Goal: Contribute content: Contribute content

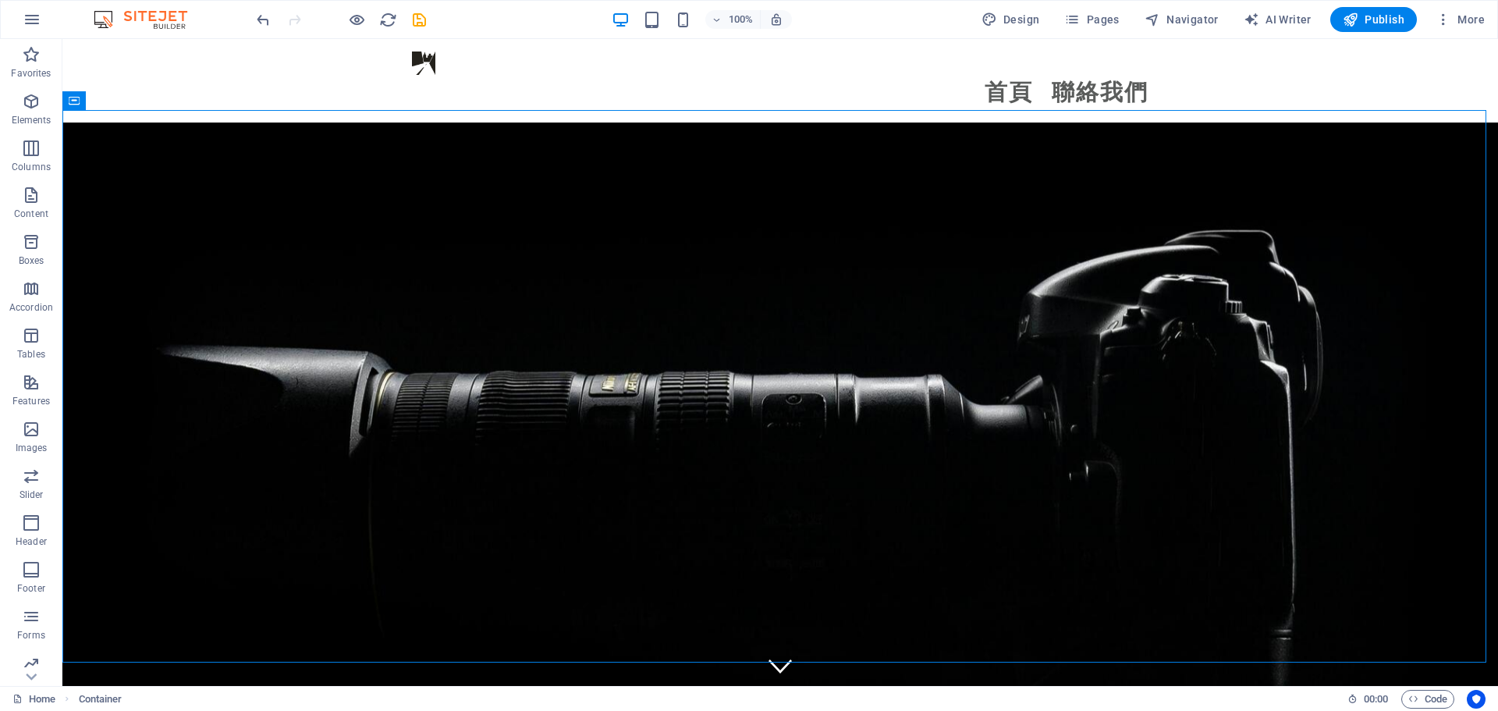
scroll to position [4058, 0]
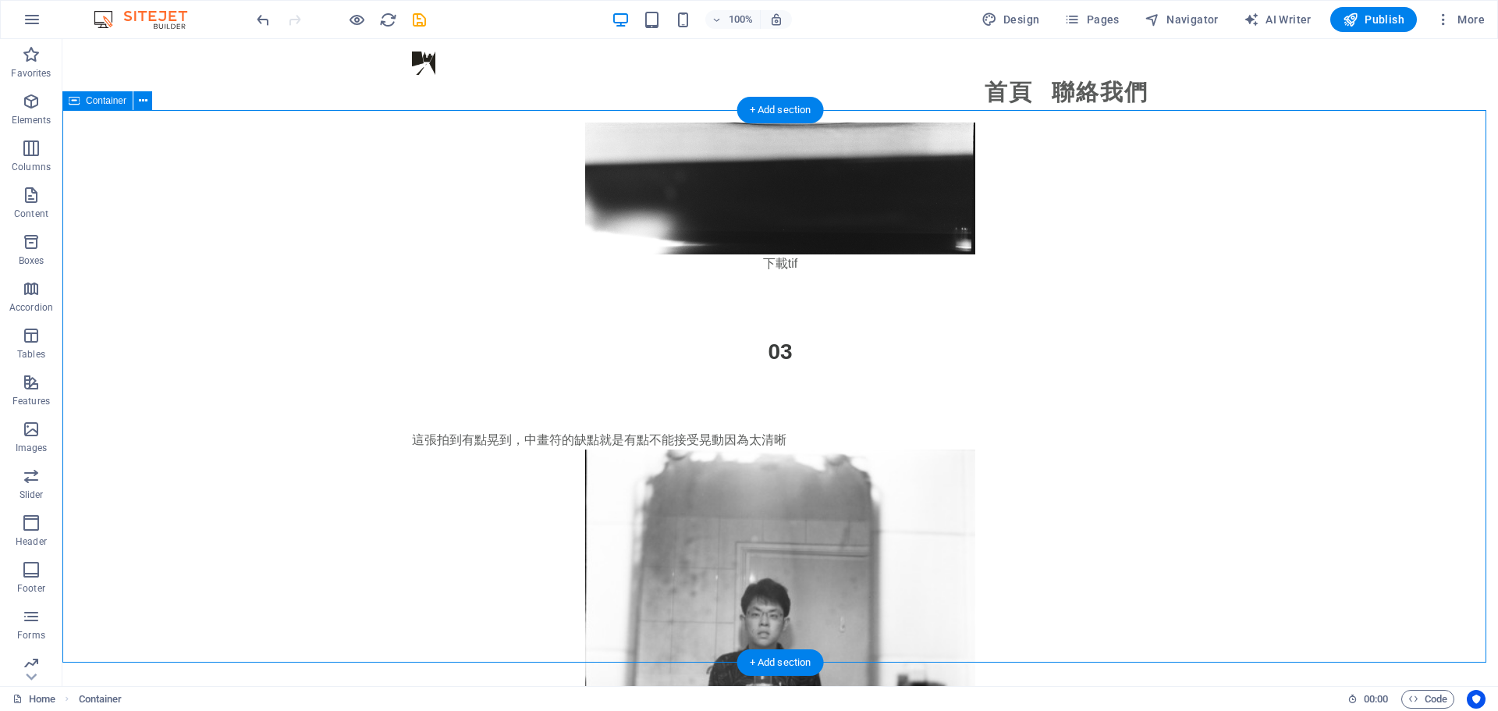
click at [164, 368] on div "這張拍到有點晃到，中畫符的缺點就是有點不能接受晃動因為太清晰 下載tif" at bounding box center [780, 644] width 1436 height 552
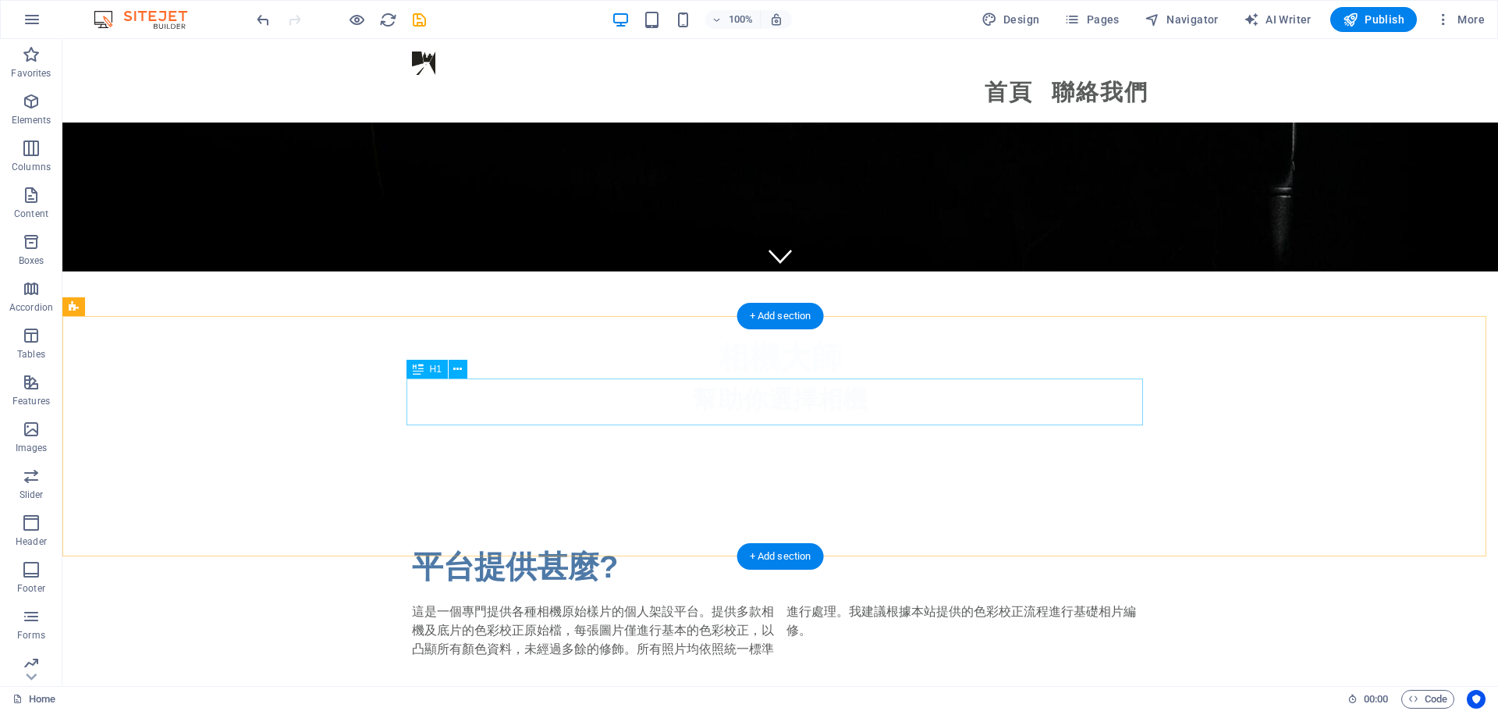
scroll to position [234, 0]
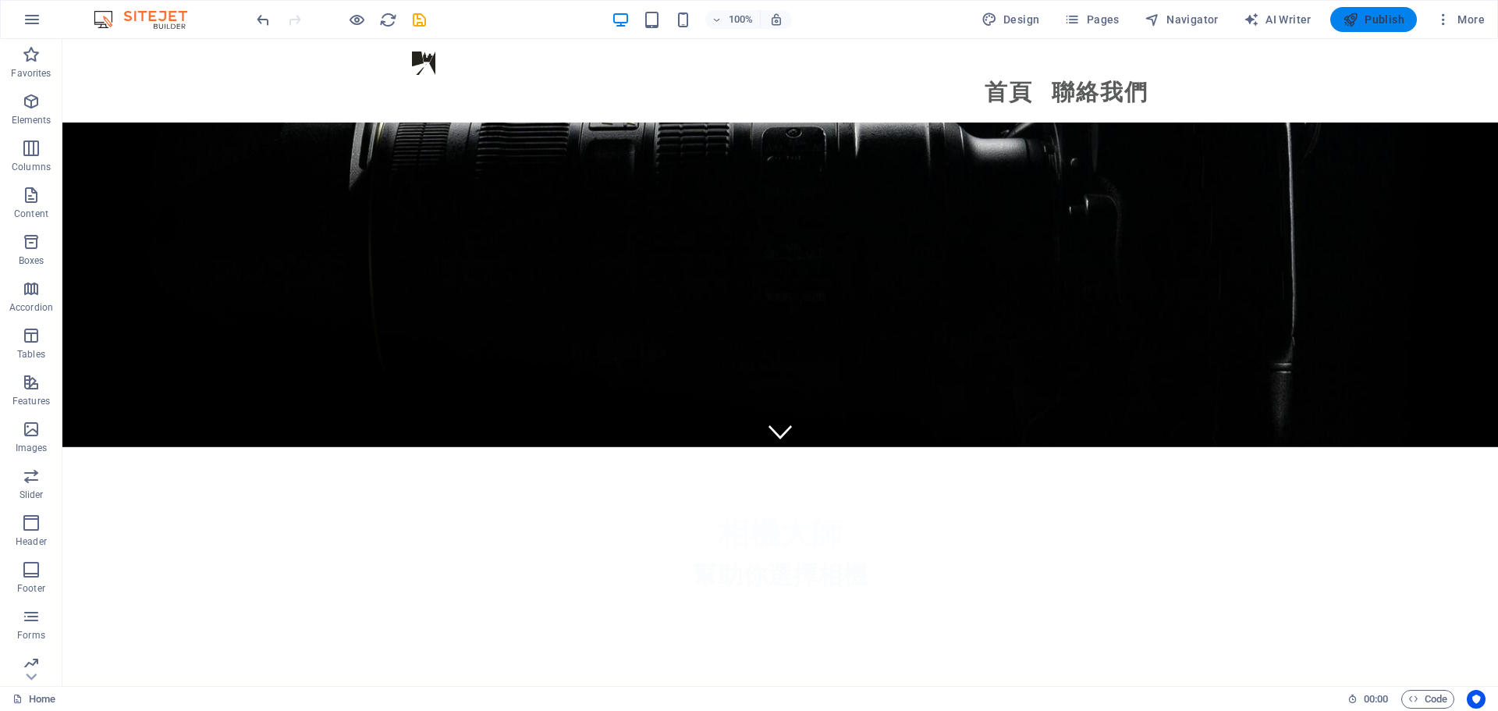
click at [1381, 12] on span "Publish" at bounding box center [1374, 20] width 62 height 16
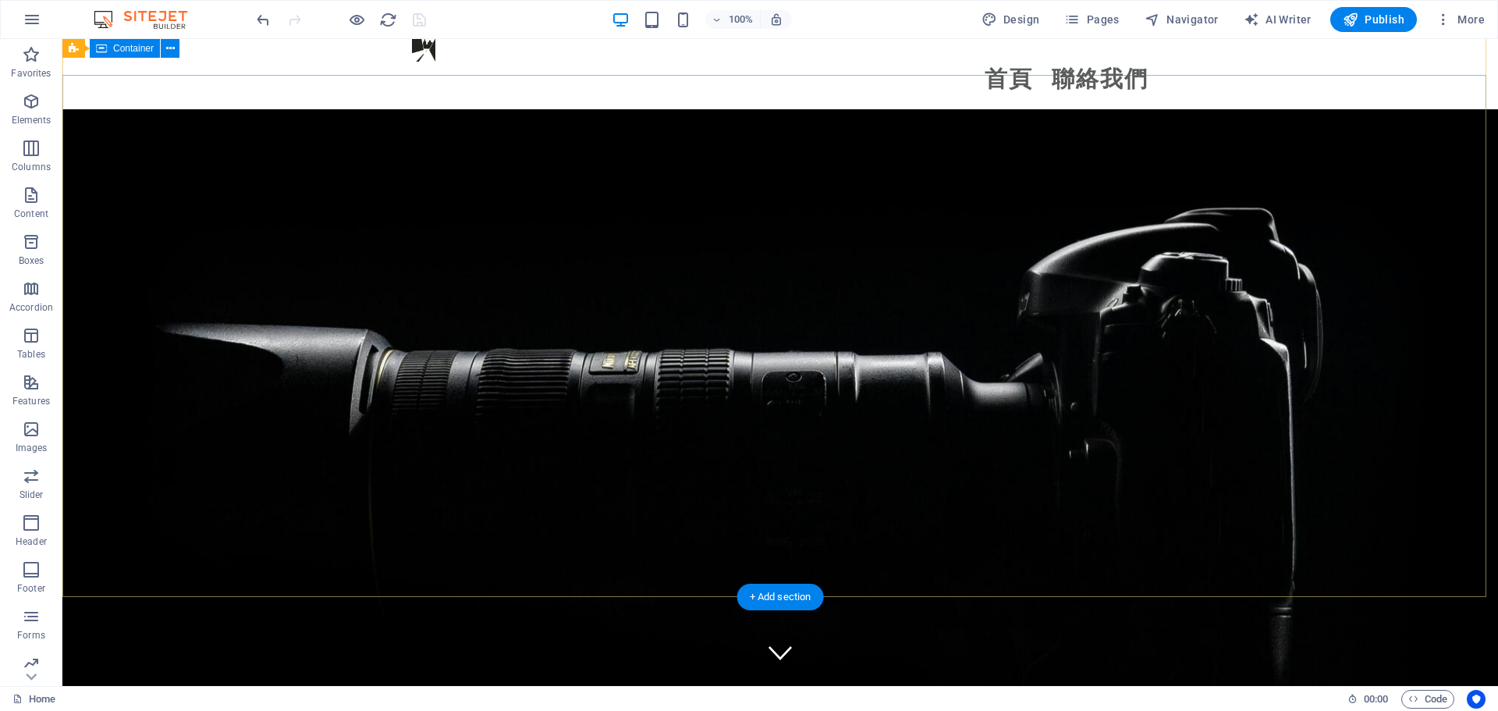
scroll to position [0, 0]
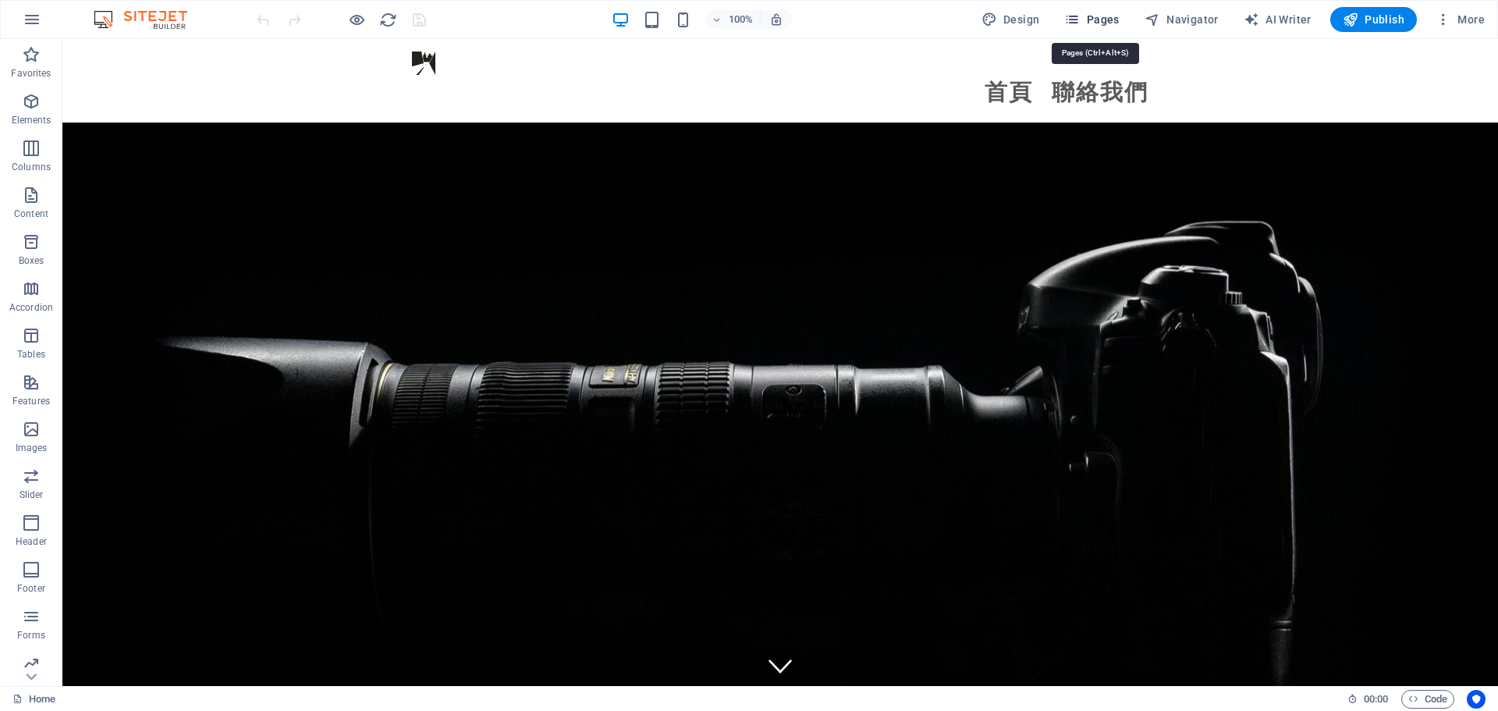
click at [1110, 18] on span "Pages" at bounding box center [1091, 20] width 55 height 16
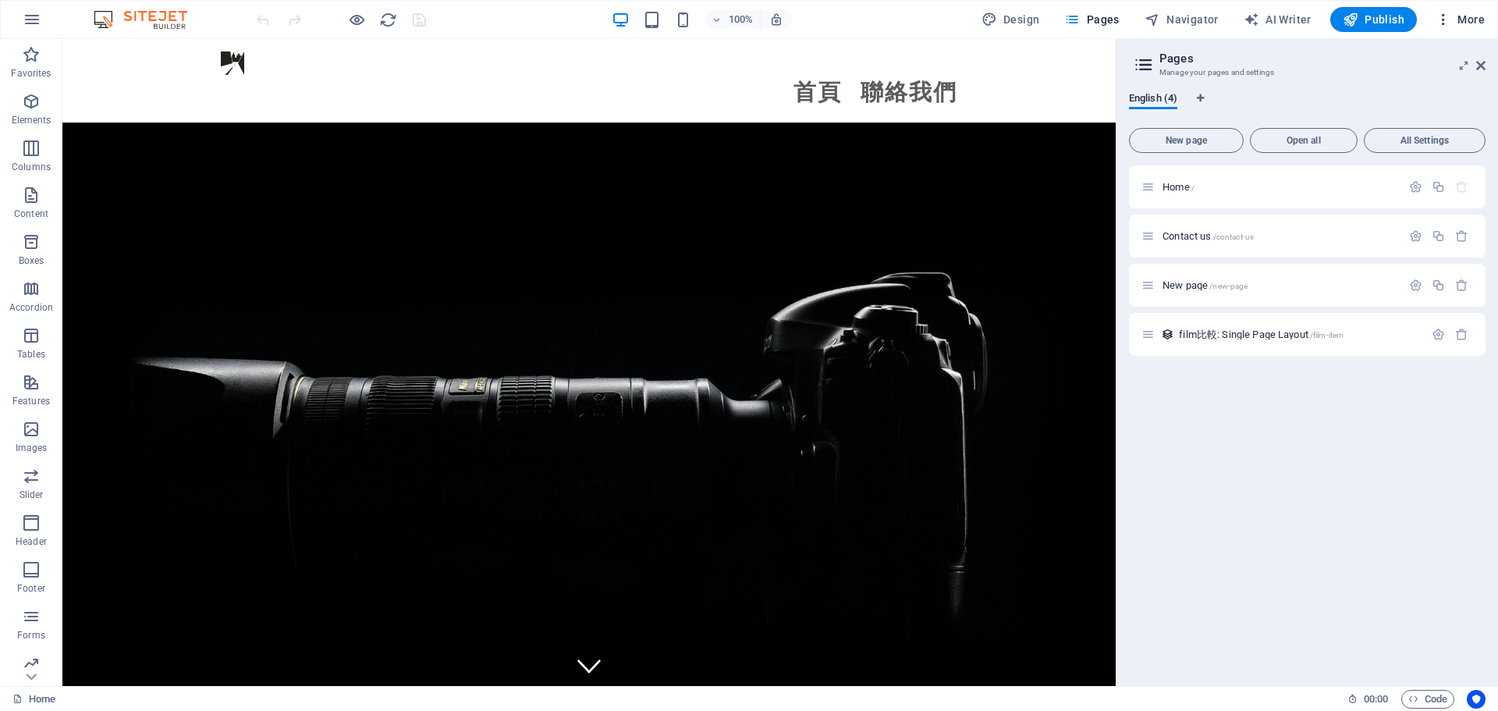
click at [1465, 25] on span "More" at bounding box center [1460, 20] width 49 height 16
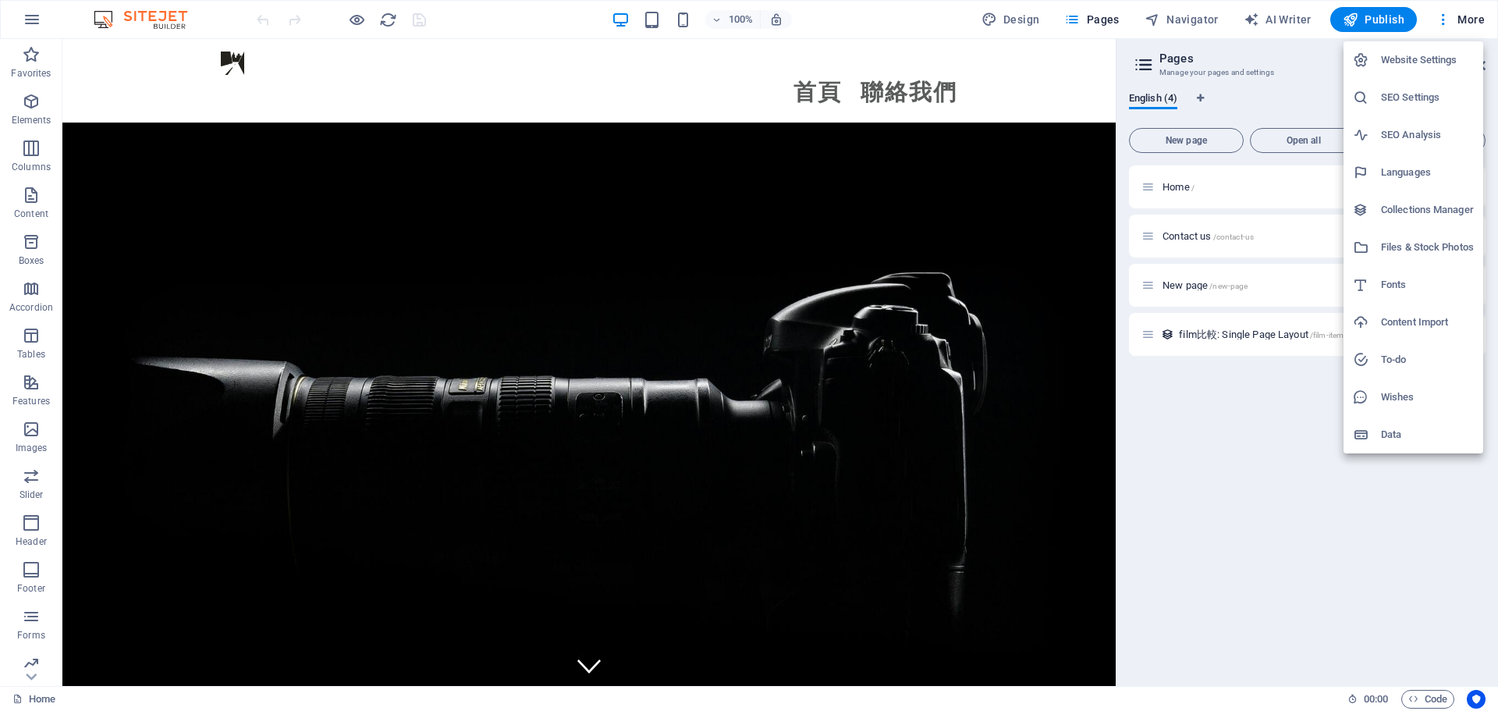
click at [1389, 111] on li "SEO Settings" at bounding box center [1414, 97] width 140 height 37
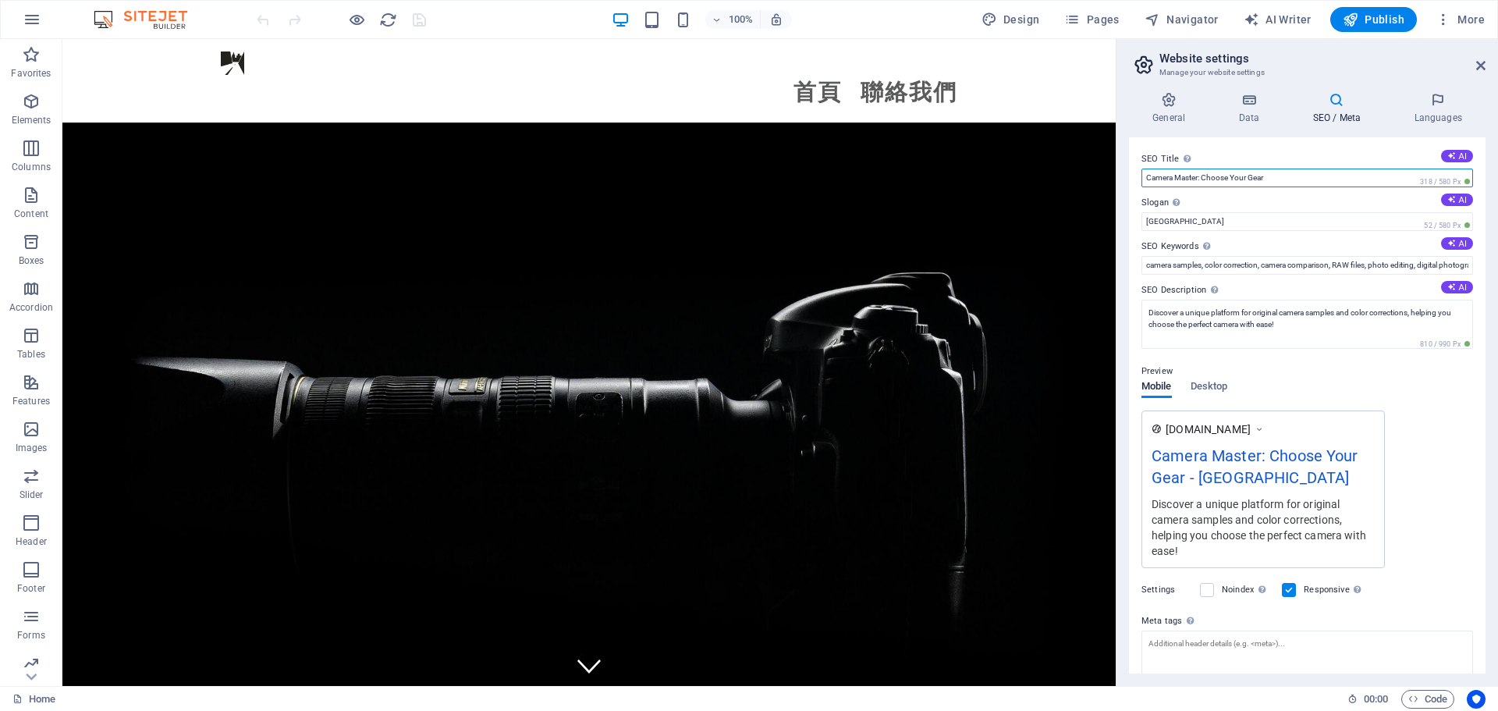
drag, startPoint x: 1346, startPoint y: 213, endPoint x: 1179, endPoint y: 195, distance: 167.9
click at [1279, 144] on div "SEO Title The title of your website - make it something that stands out in sear…" at bounding box center [1307, 405] width 357 height 536
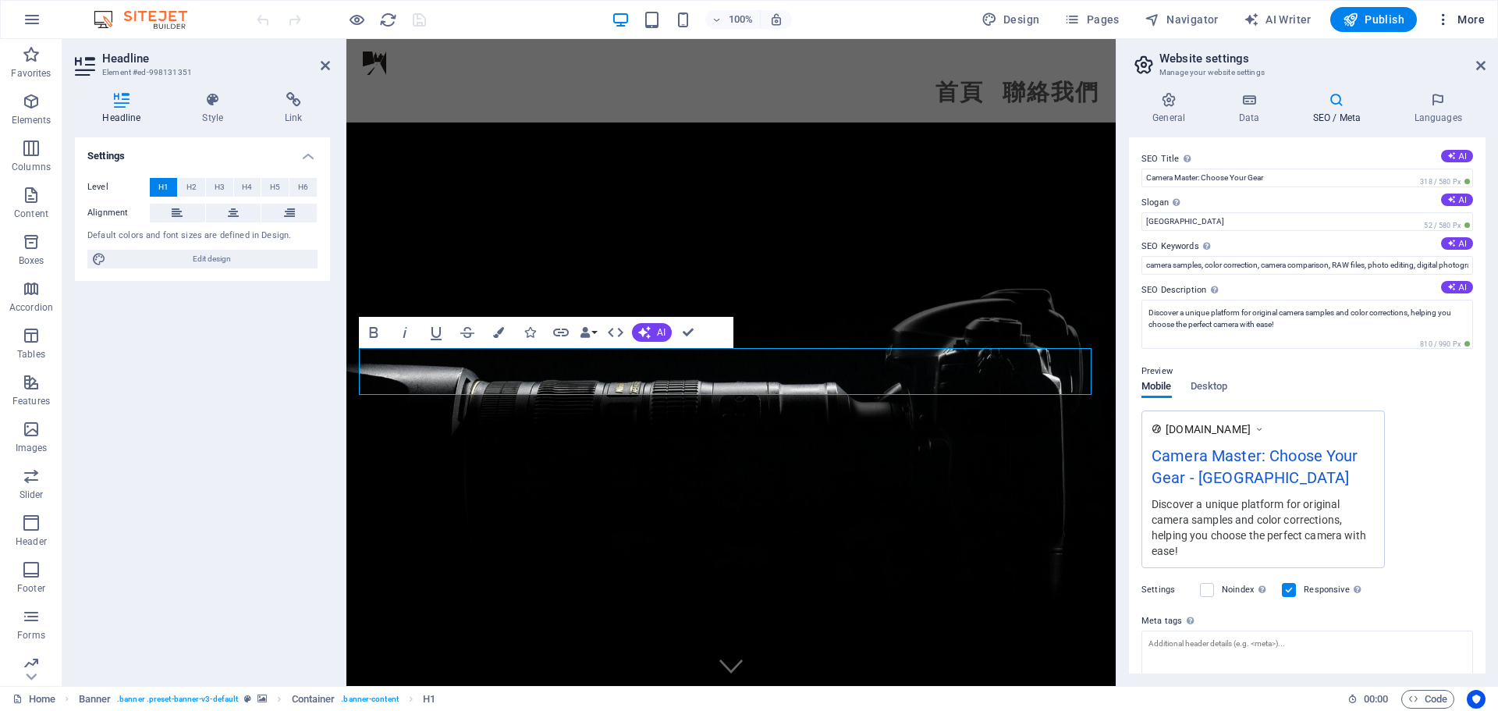
click at [1461, 20] on span "More" at bounding box center [1460, 20] width 49 height 16
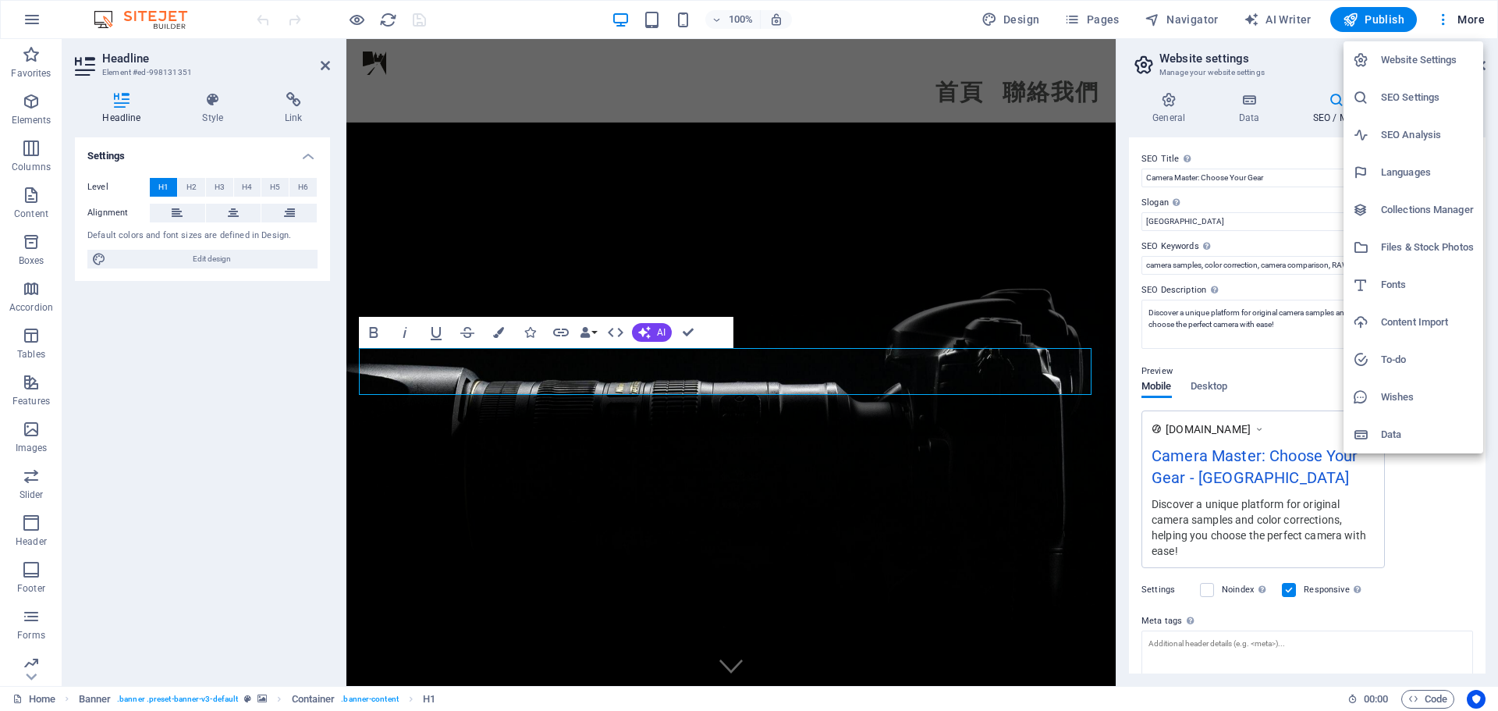
click at [1399, 172] on h6 "Languages" at bounding box center [1427, 172] width 93 height 19
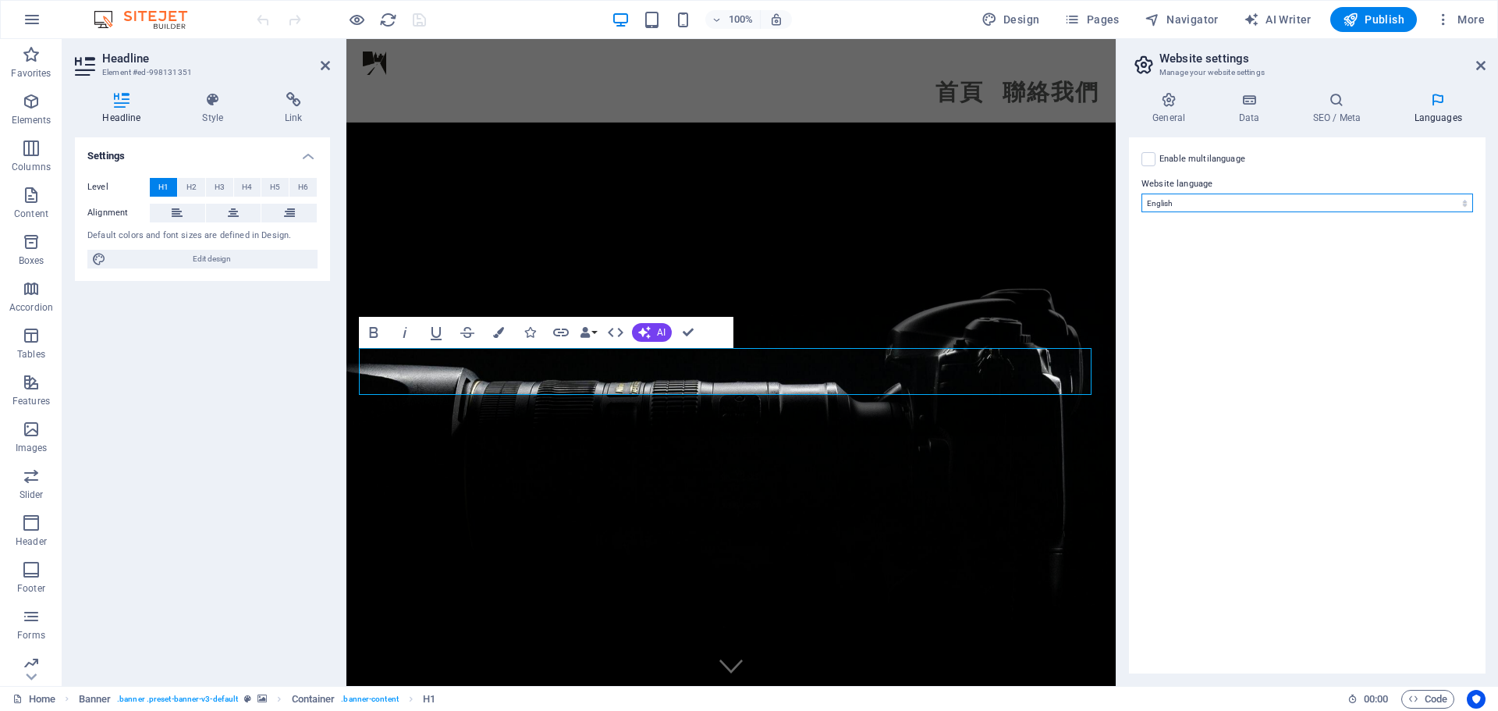
click at [1197, 206] on select "Abkhazian Afar Afrikaans Akan Albanian Amharic Arabic Aragonese Armenian Assame…" at bounding box center [1308, 203] width 332 height 19
select select "30"
click at [1142, 194] on select "Abkhazian Afar Afrikaans Akan Albanian Amharic Arabic Aragonese Armenian Assame…" at bounding box center [1308, 203] width 332 height 19
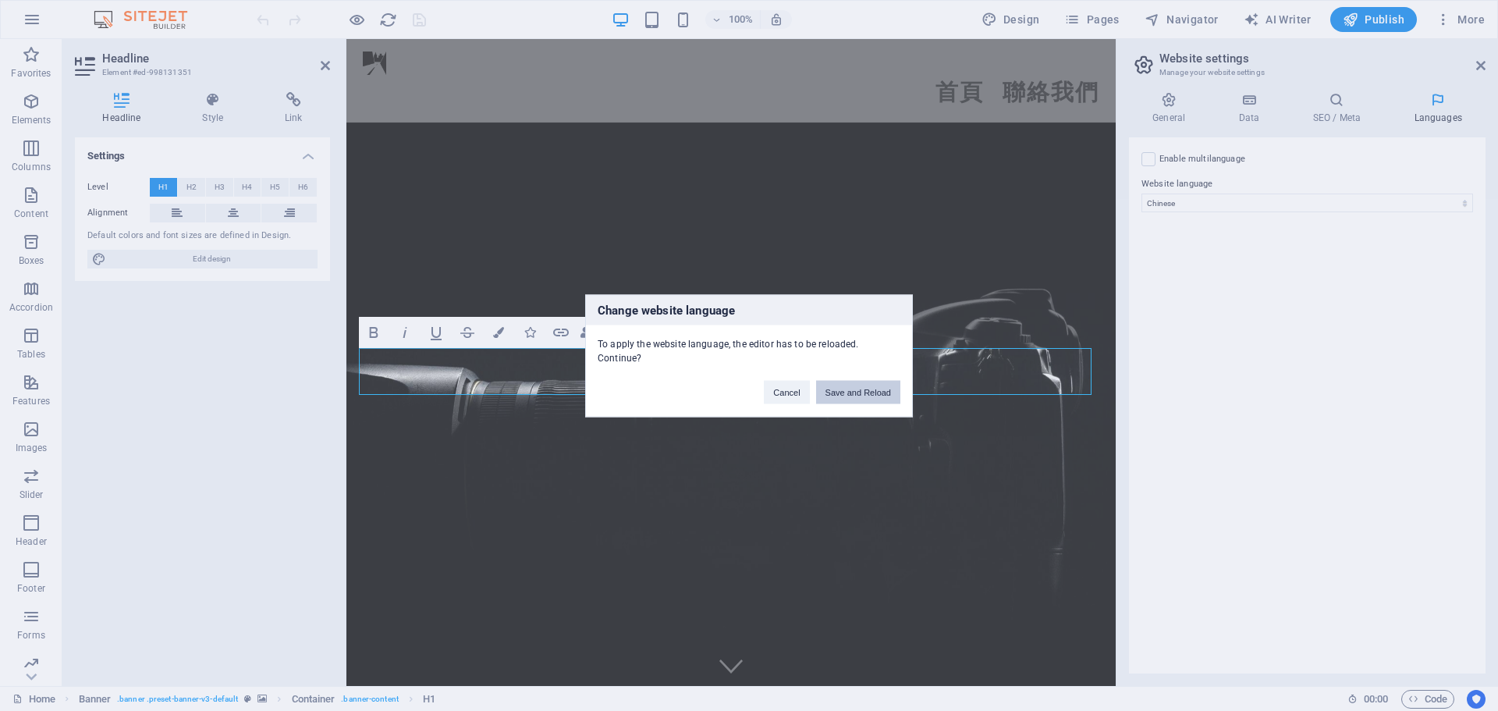
click at [868, 392] on button "Save and Reload" at bounding box center [858, 391] width 84 height 23
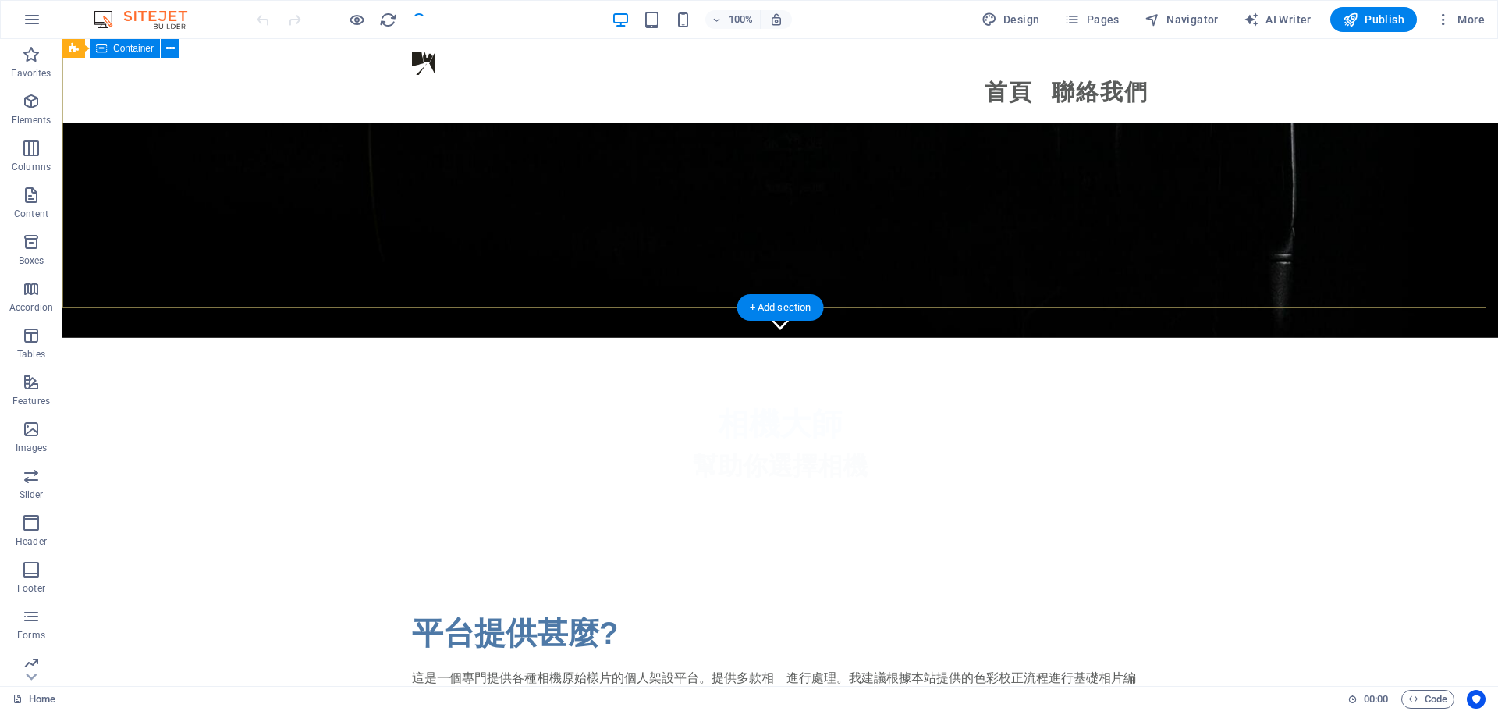
scroll to position [390, 0]
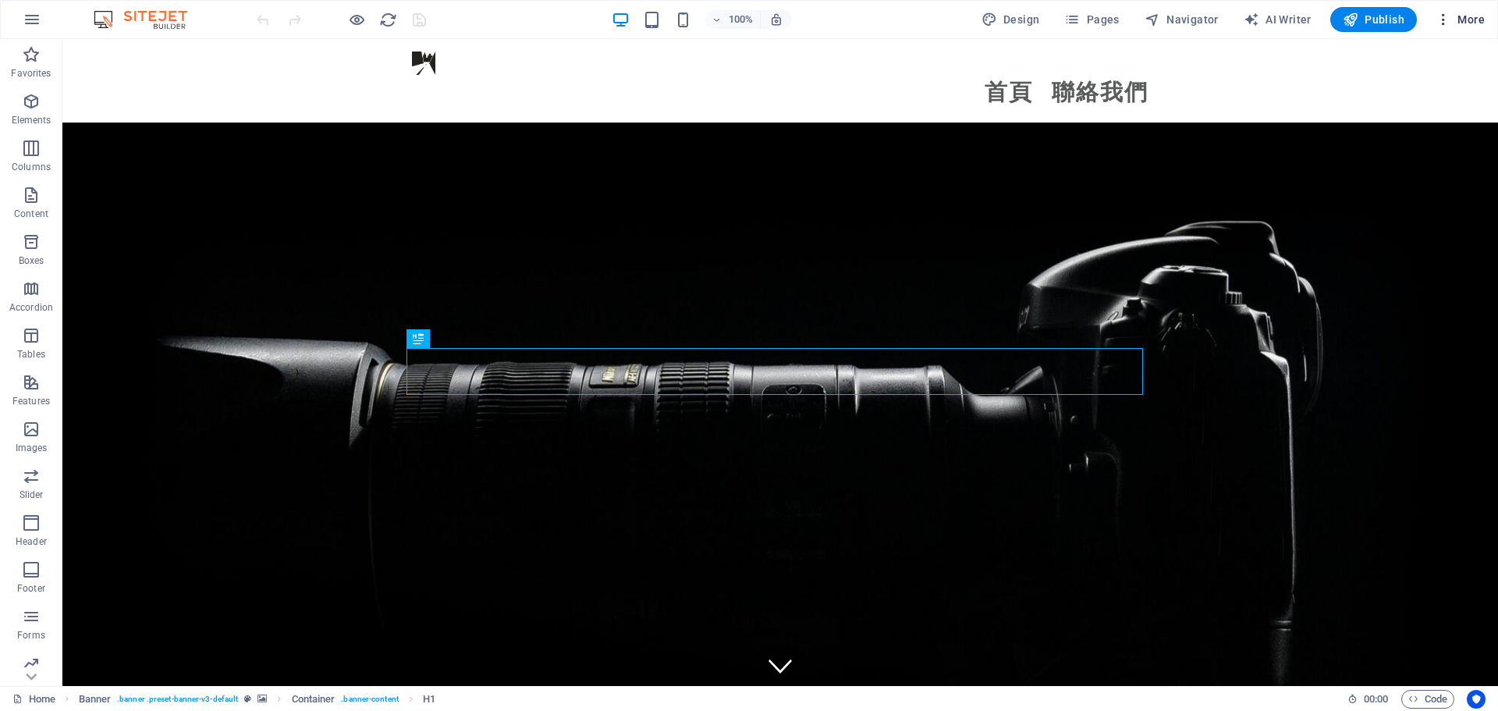
click at [1458, 20] on span "More" at bounding box center [1460, 20] width 49 height 16
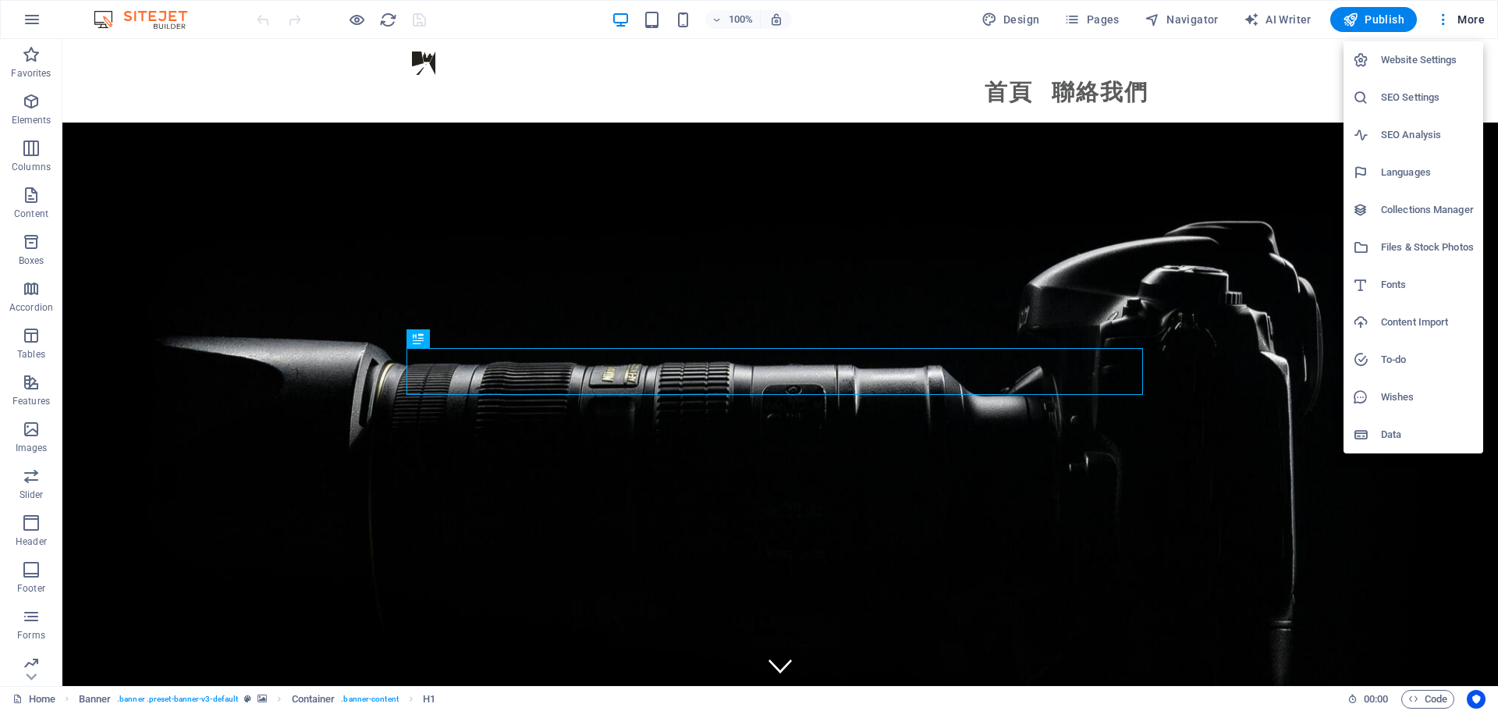
click at [1437, 104] on h6 "SEO Settings" at bounding box center [1427, 97] width 93 height 19
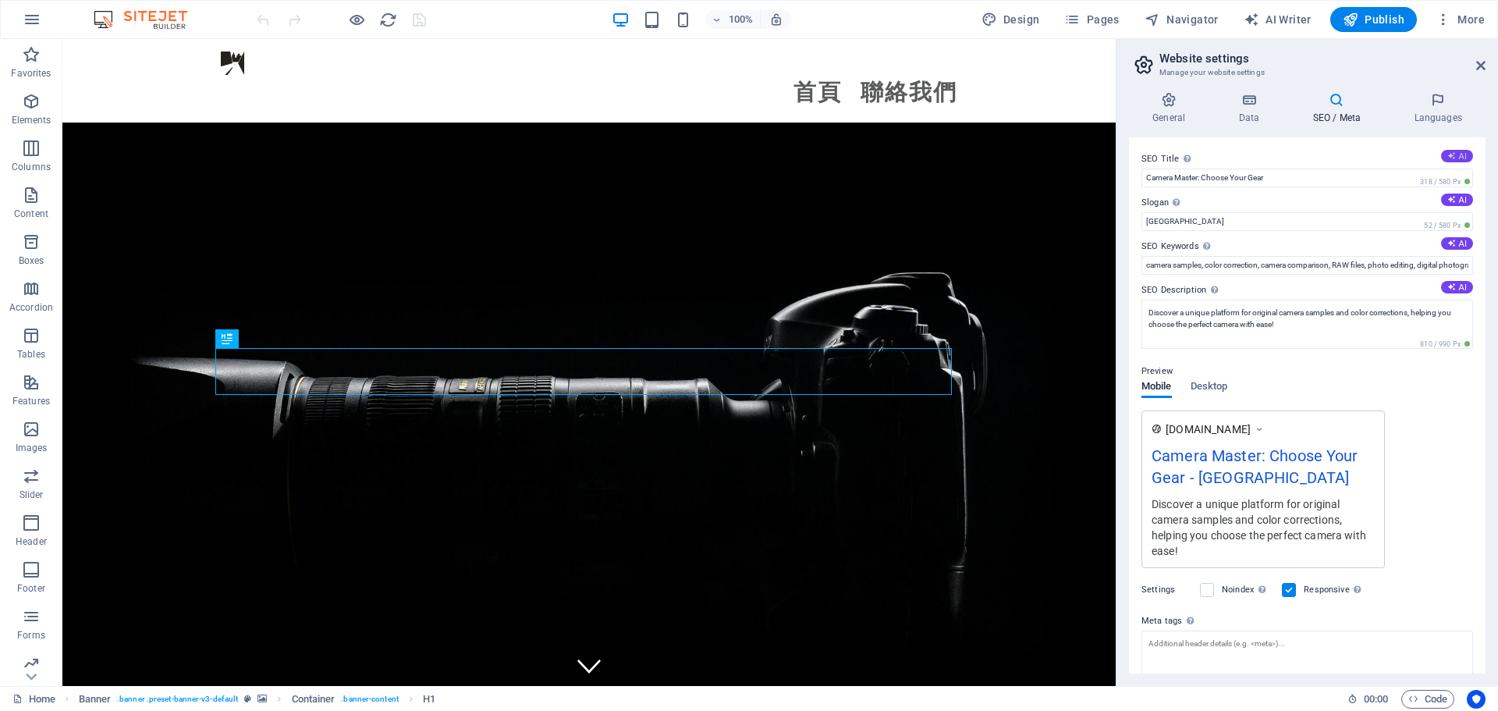
click at [1459, 162] on button "AI" at bounding box center [1457, 156] width 32 height 12
type input "相機選擇大師平台指南"
drag, startPoint x: 1315, startPoint y: 220, endPoint x: 1108, endPoint y: 179, distance: 210.7
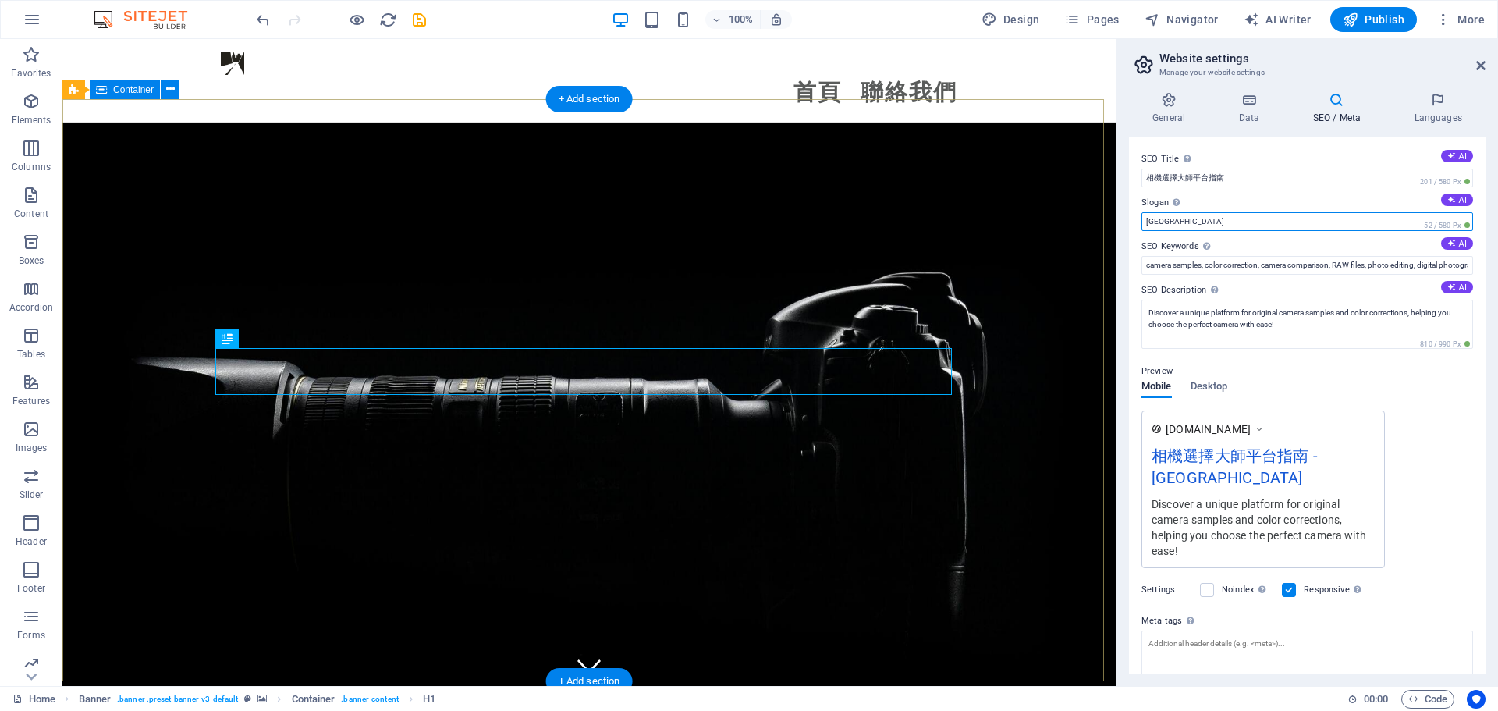
drag, startPoint x: 1241, startPoint y: 264, endPoint x: 1077, endPoint y: 225, distance: 168.4
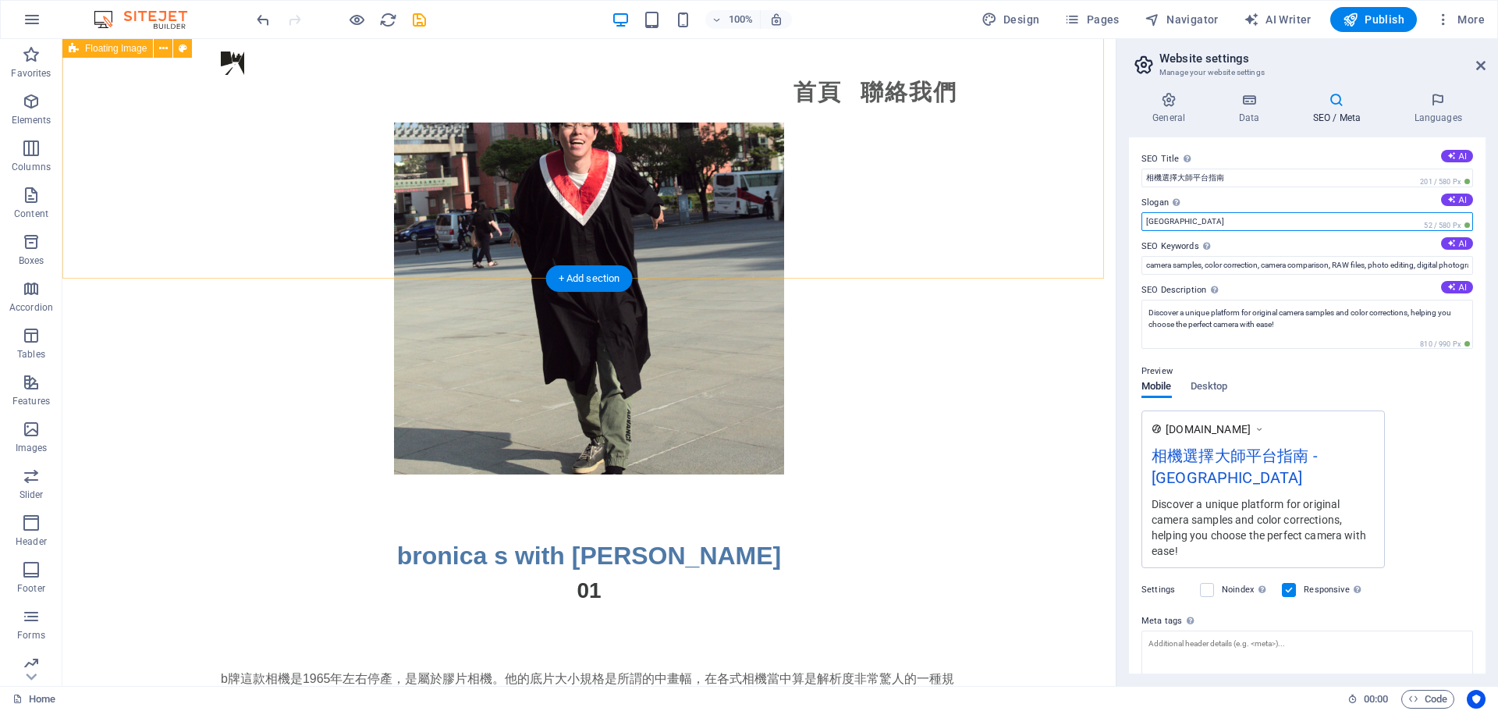
scroll to position [3355, 0]
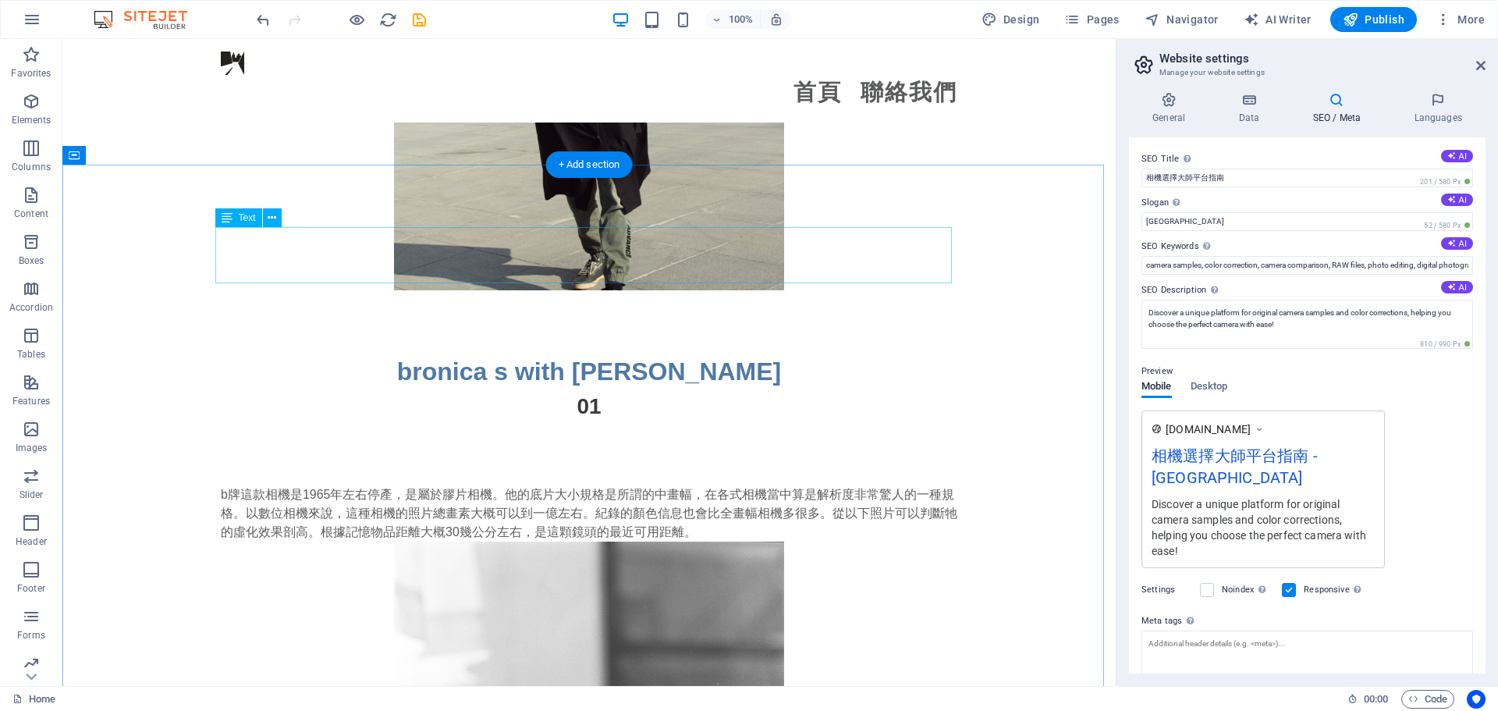
click at [338, 485] on div "b牌這款相機是1965年左右停產，是屬於膠片相機。他的底片大小規格是所謂的中畫幅，在各式相機當中算是解析度非常驚人的一種規格。以數位相機來說，這種相機的照片總…" at bounding box center [589, 513] width 737 height 56
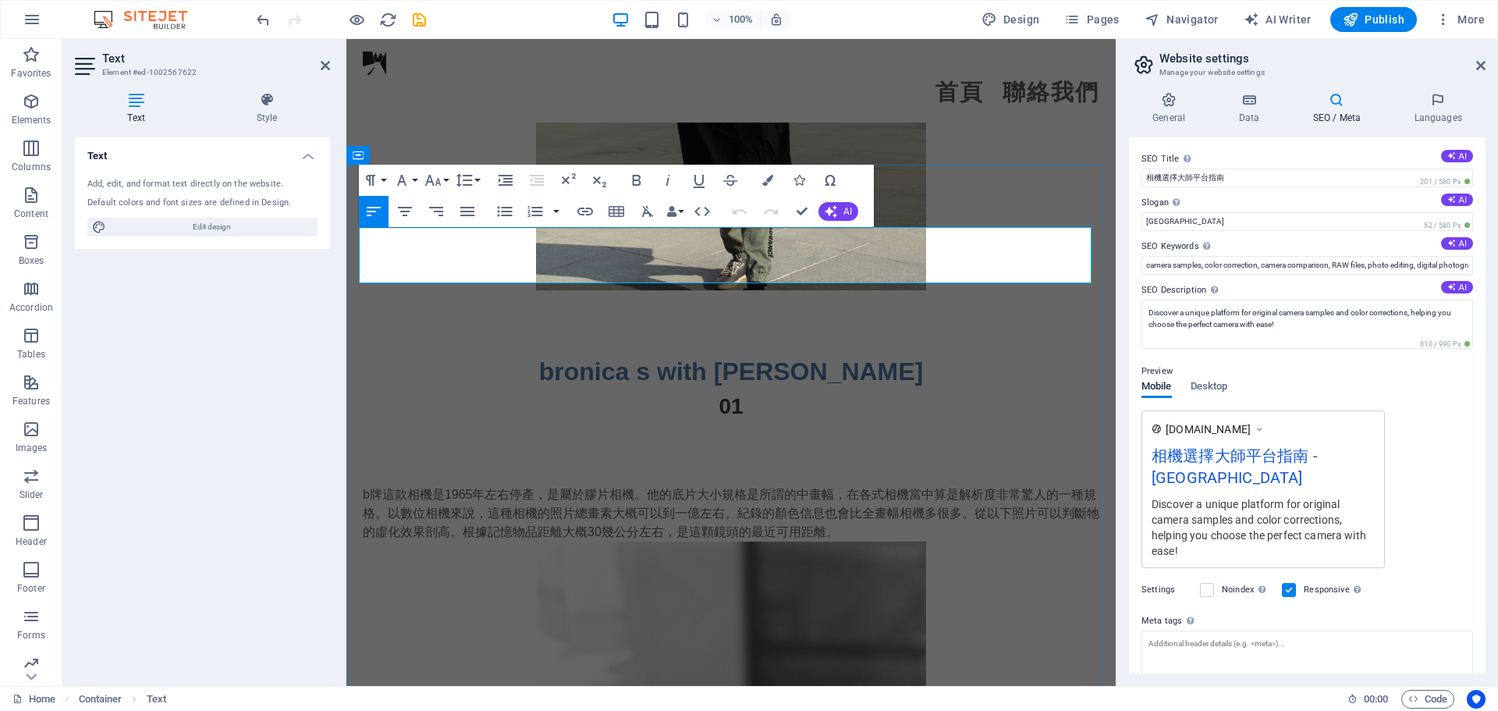
click at [904, 485] on p "b牌這款相機是1965年左右停產，是屬於膠片相機。他的底片大小規格是所謂的中畫幅，在各式相機當中算是解析度非常驚人的一種規格。以數位相機來說，這種相機的照片總…" at bounding box center [731, 513] width 737 height 56
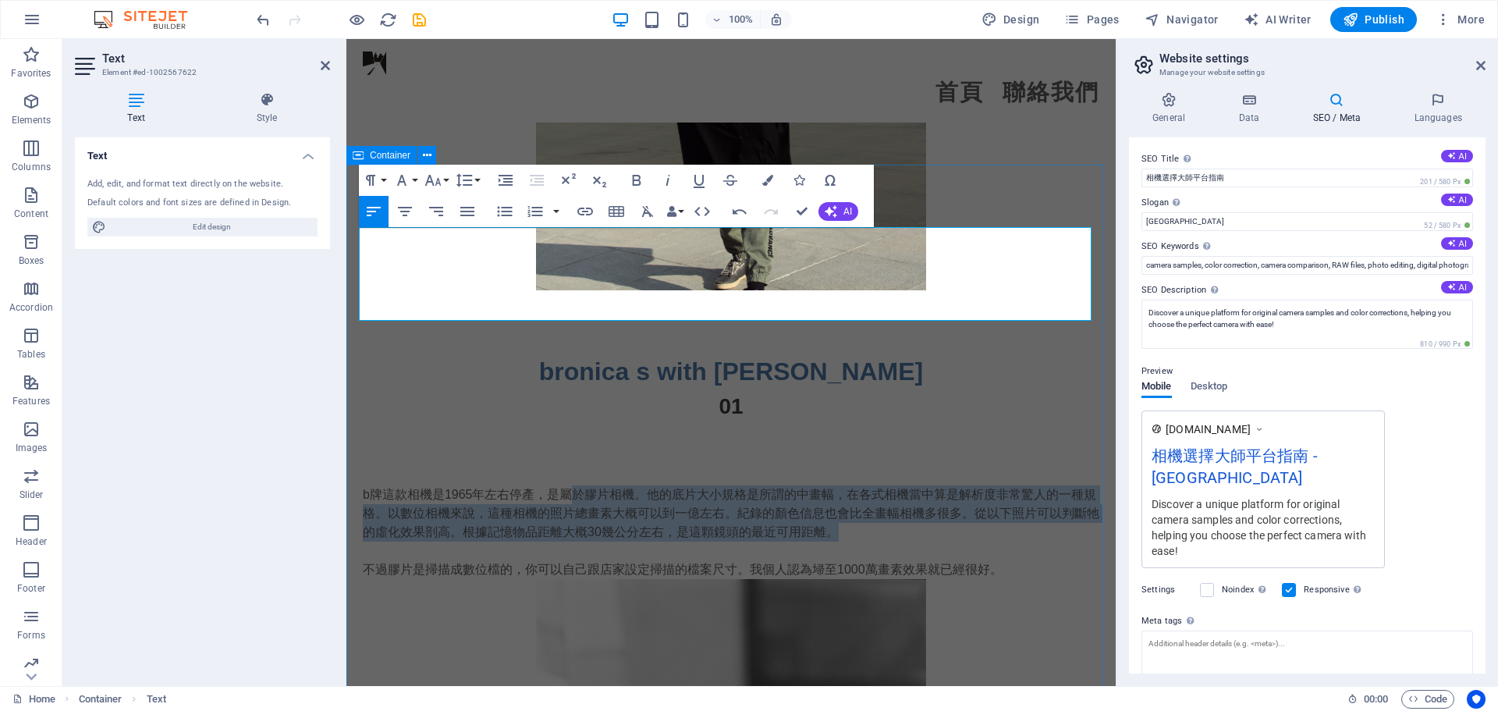
drag, startPoint x: 902, startPoint y: 277, endPoint x: 573, endPoint y: 205, distance: 337.0
click at [571, 485] on p "b牌這款相機是1965年左右停產，是屬於膠片相機。他的底片大小規格是所謂的中畫幅，在各式相機當中算是解析度非常驚人的一種規格。以數位相機來說，這種相機的照片總…" at bounding box center [731, 513] width 737 height 56
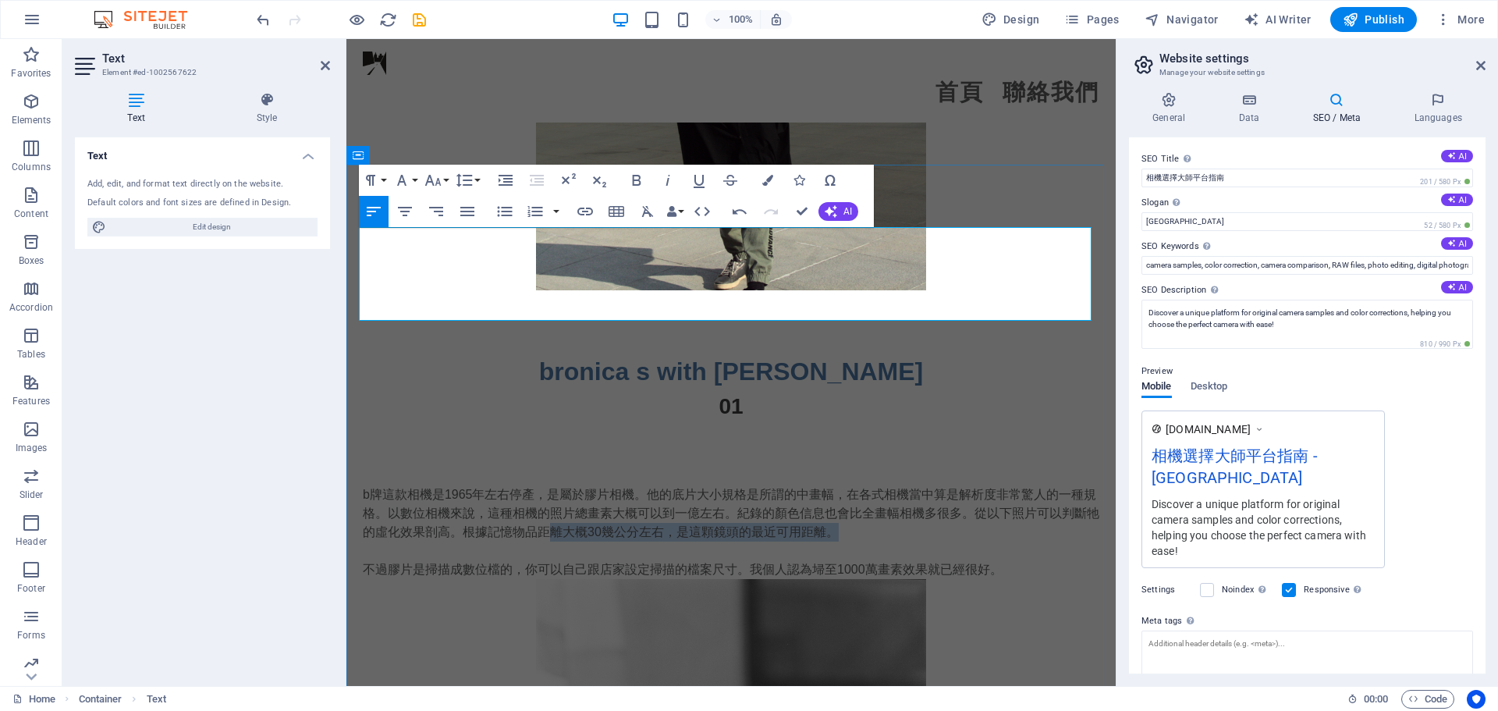
drag, startPoint x: 571, startPoint y: 274, endPoint x: 895, endPoint y: 279, distance: 323.9
click at [895, 485] on p "b牌這款相機是1965年左右停產，是屬於膠片相機。他的底片大小規格是所謂的中畫幅，在各式相機當中算是解析度非常驚人的一種規格。以數位相機來說，這種相機的照片總…" at bounding box center [731, 513] width 737 height 56
drag, startPoint x: 368, startPoint y: 315, endPoint x: 646, endPoint y: 313, distance: 278.6
click at [646, 560] on p "不過膠片是掃描成數位檔的，你可以自己跟店家設定掃描的檔案尺寸。我個人認為埽至1000萬畫素效果就已經很好。" at bounding box center [731, 569] width 737 height 19
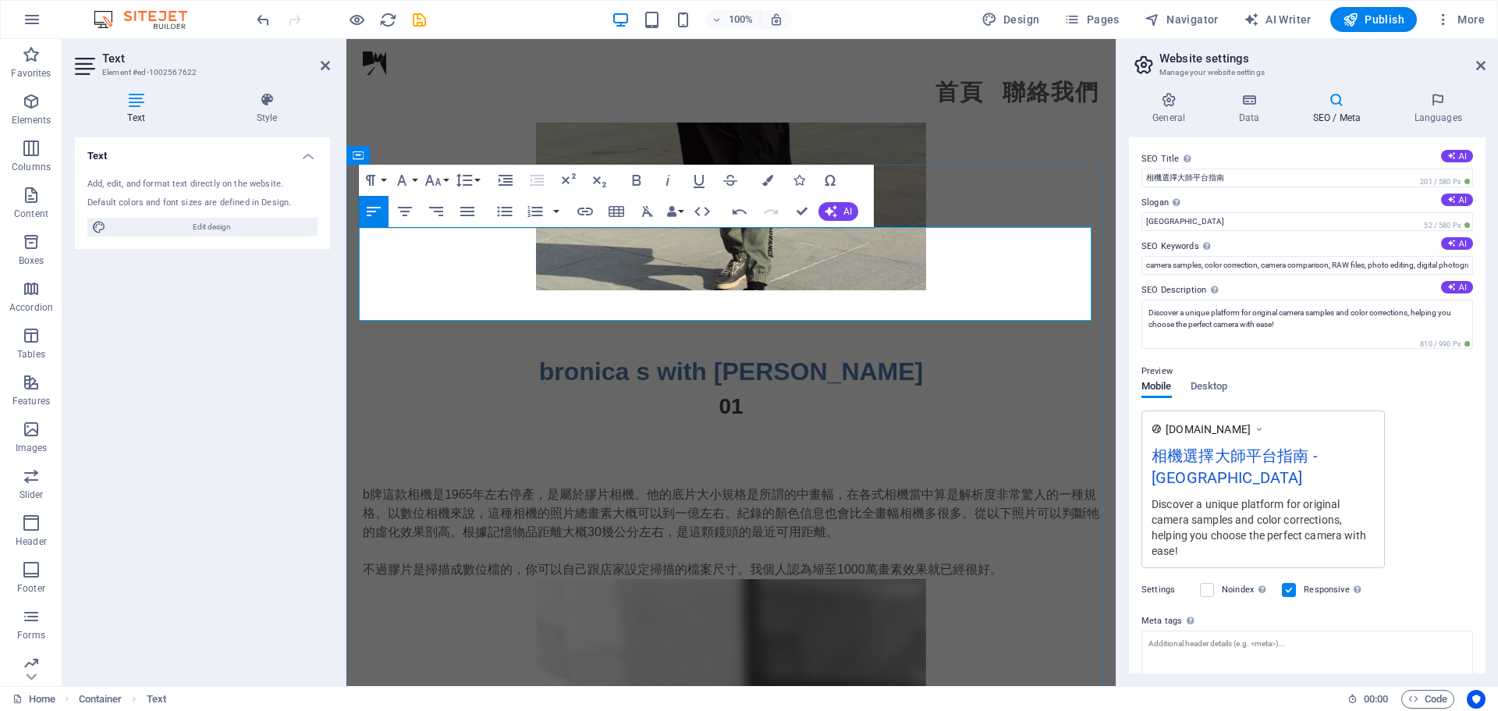
click at [1000, 560] on p "不過膠片是掃描成數位檔的，你可以自己跟店家設定掃描的檔案尺寸。我個人認為埽至1000萬畫素效果就已經很好。" at bounding box center [731, 569] width 737 height 19
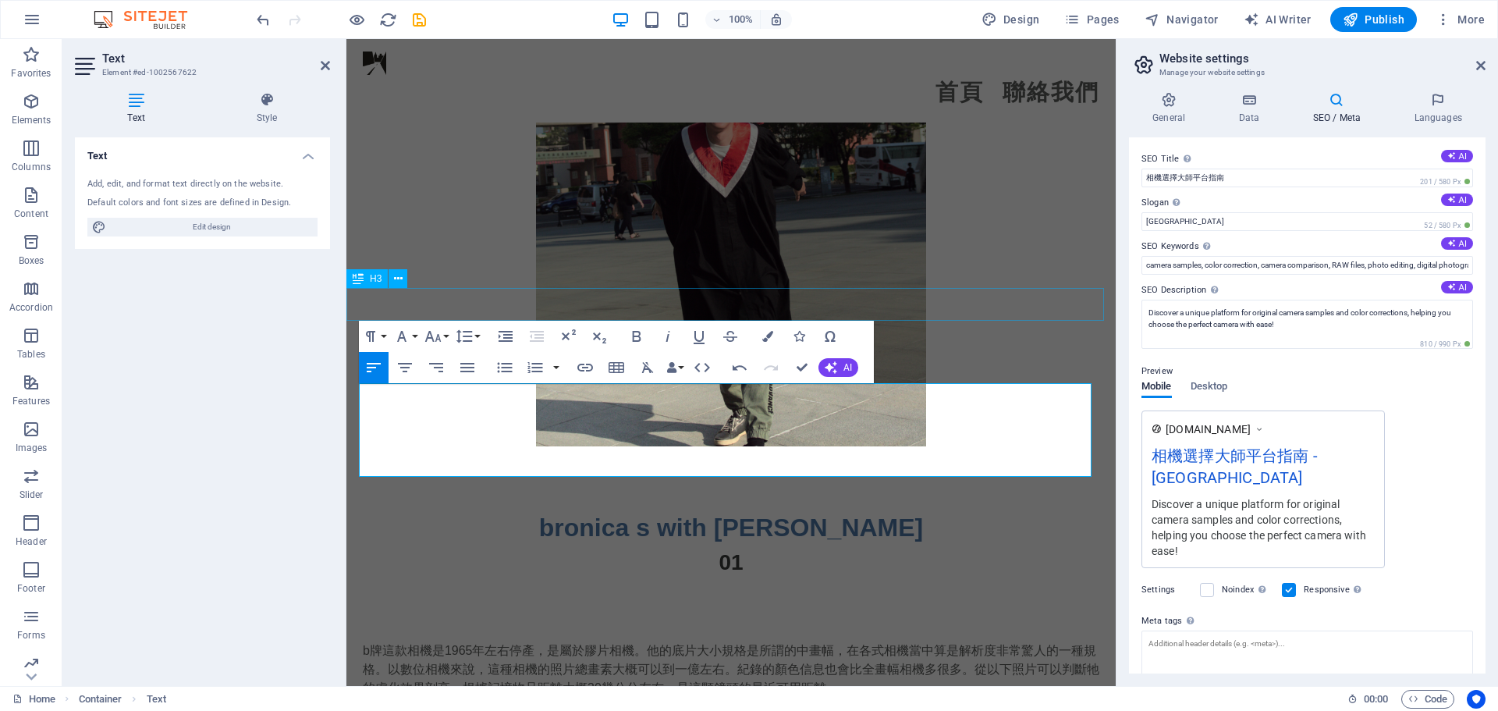
scroll to position [3277, 0]
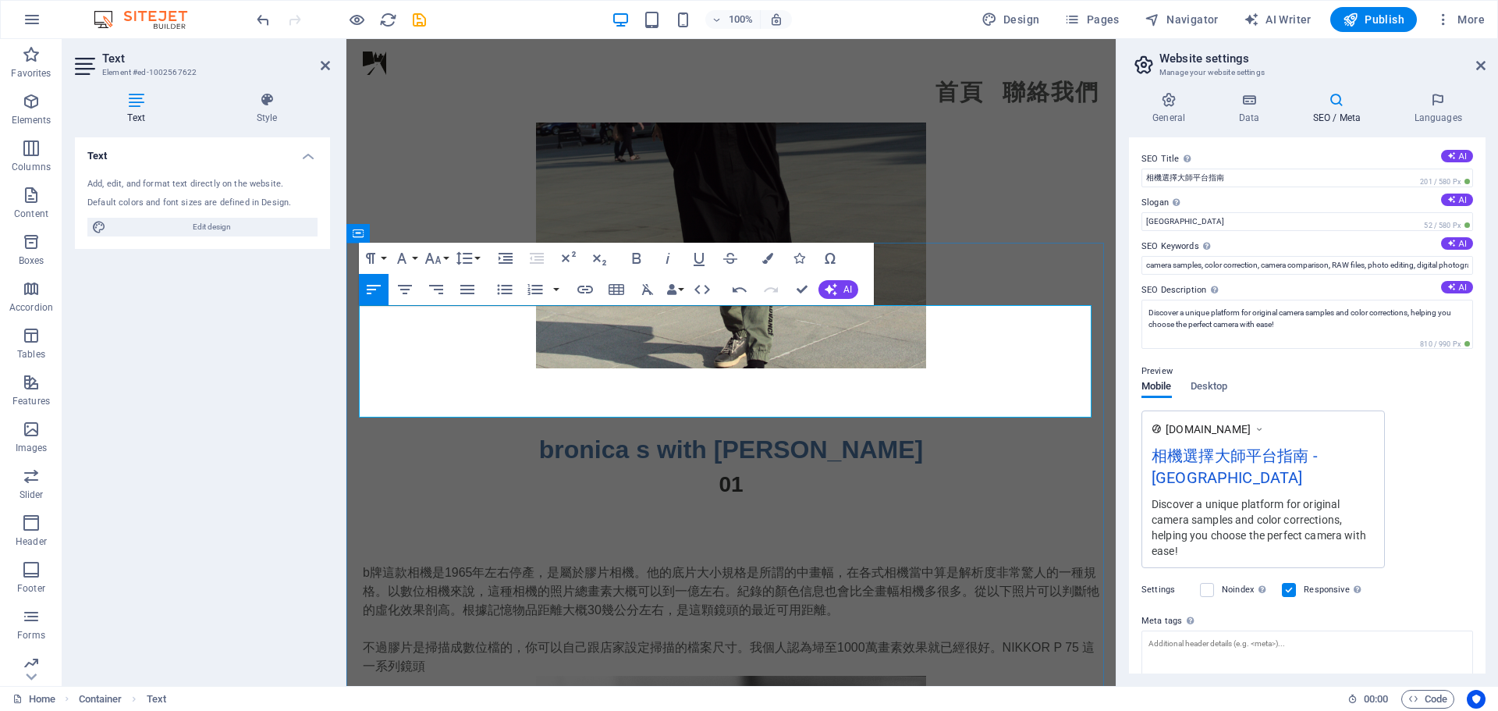
click at [1029, 638] on p "不過膠片是掃描成數位檔的，你可以自己跟店家設定掃描的檔案尺寸。我個人認為埽至1000萬畫素效果就已經很好。NIKKOR P 75 這一系列鏡頭" at bounding box center [731, 656] width 737 height 37
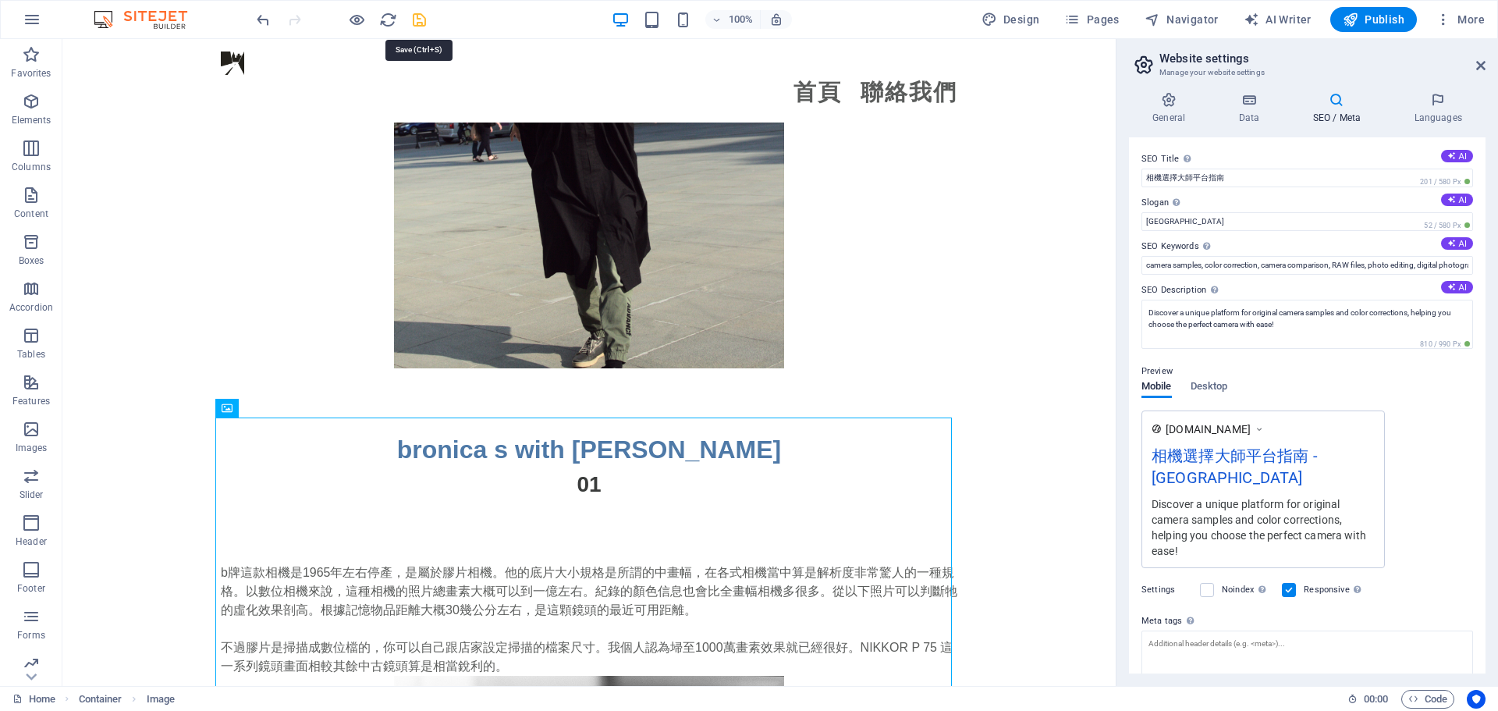
click at [420, 27] on icon "save" at bounding box center [419, 20] width 18 height 18
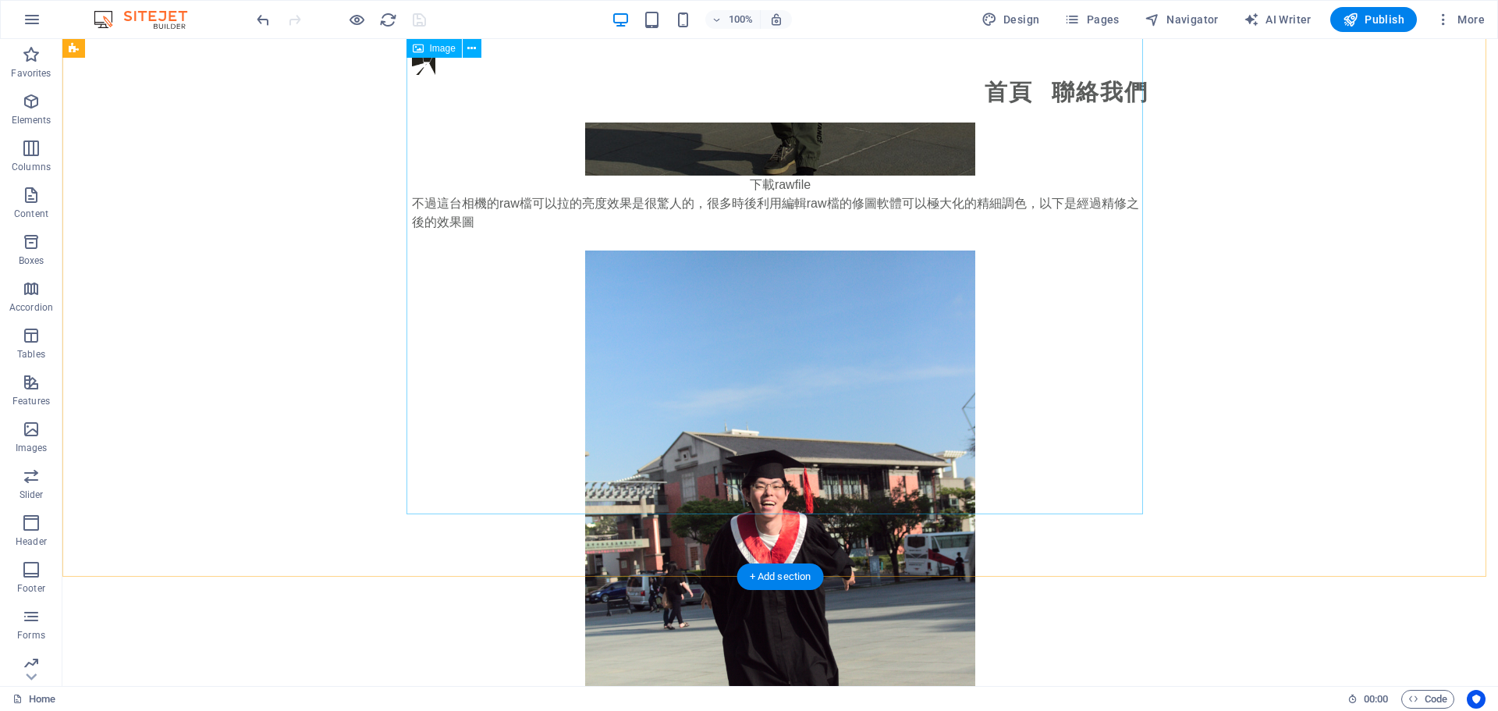
scroll to position [2809, 0]
click at [725, 307] on figure at bounding box center [780, 543] width 737 height 585
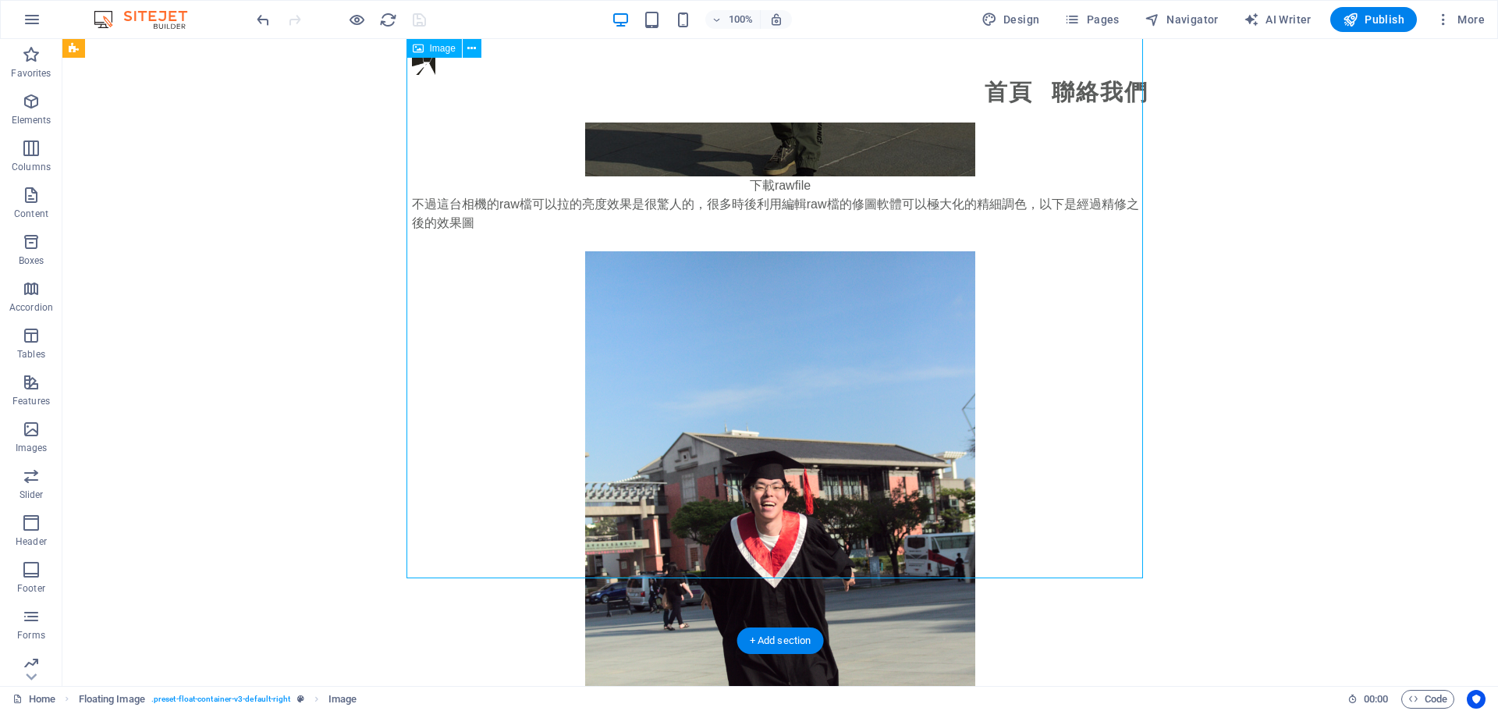
click at [725, 306] on figure at bounding box center [780, 543] width 737 height 585
select select "px"
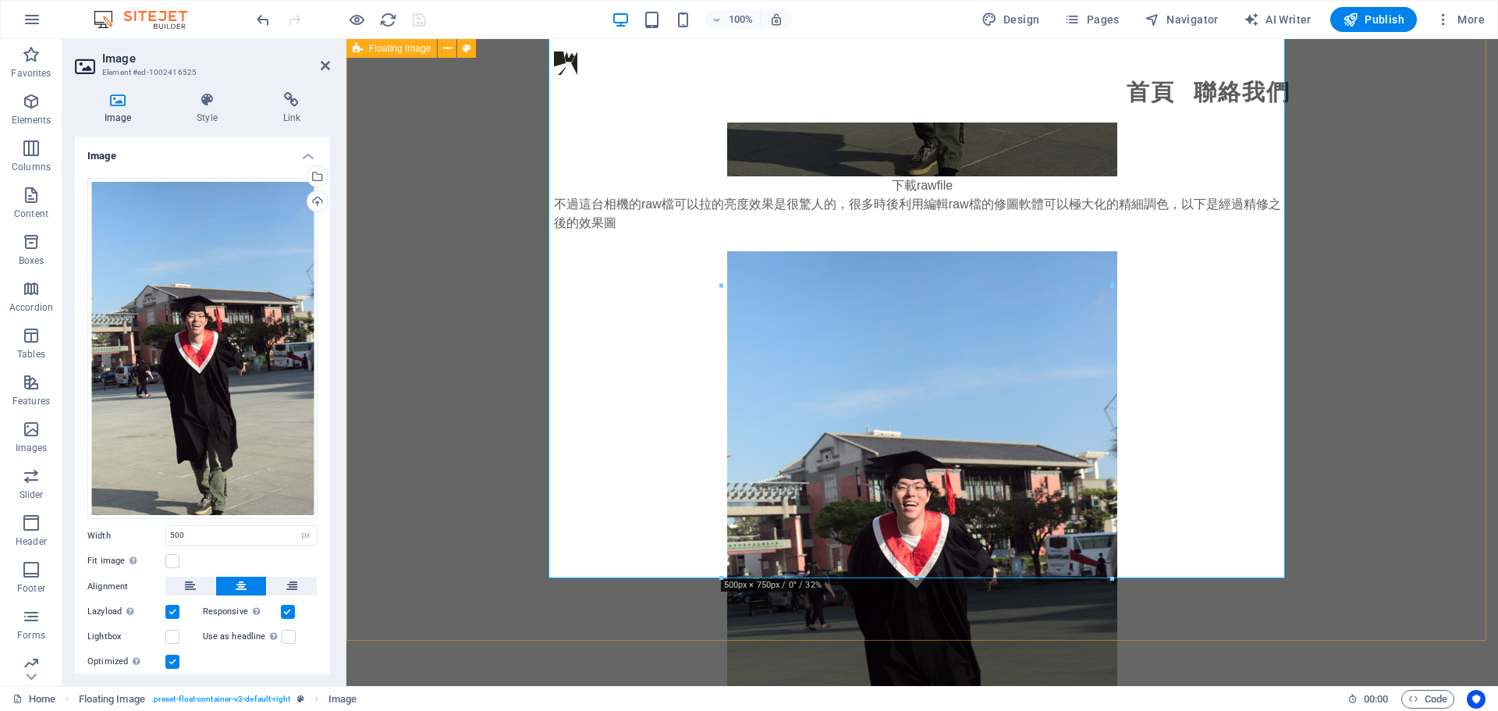
click at [469, 207] on div "Canon 50D 相機是一款性價比優秀的數位單眼相機，擁有高解析度，適合初學者和進階使用者。其對焦系統和快速快門速度能捕捉清晰動態畫面，但在使用過程中需要注…" at bounding box center [922, 129] width 1152 height 1539
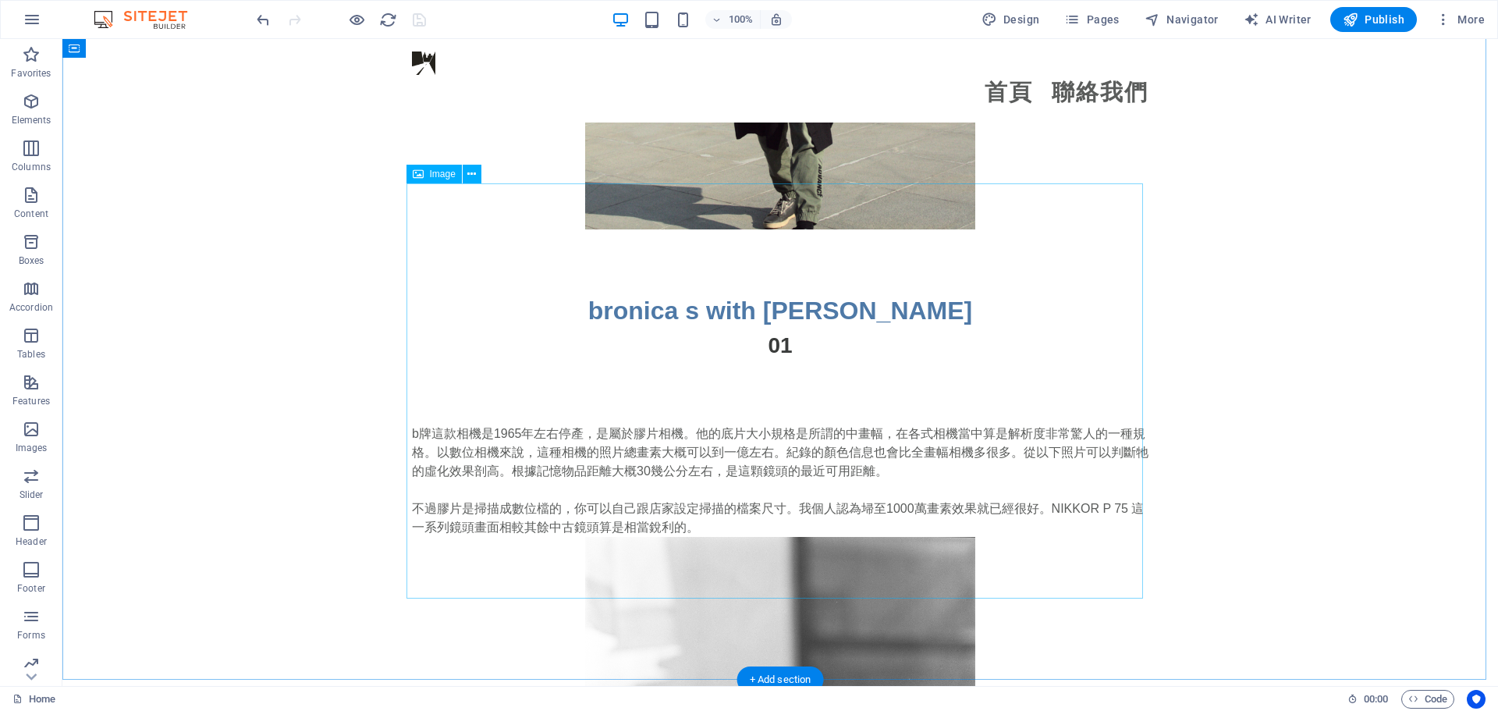
scroll to position [3199, 0]
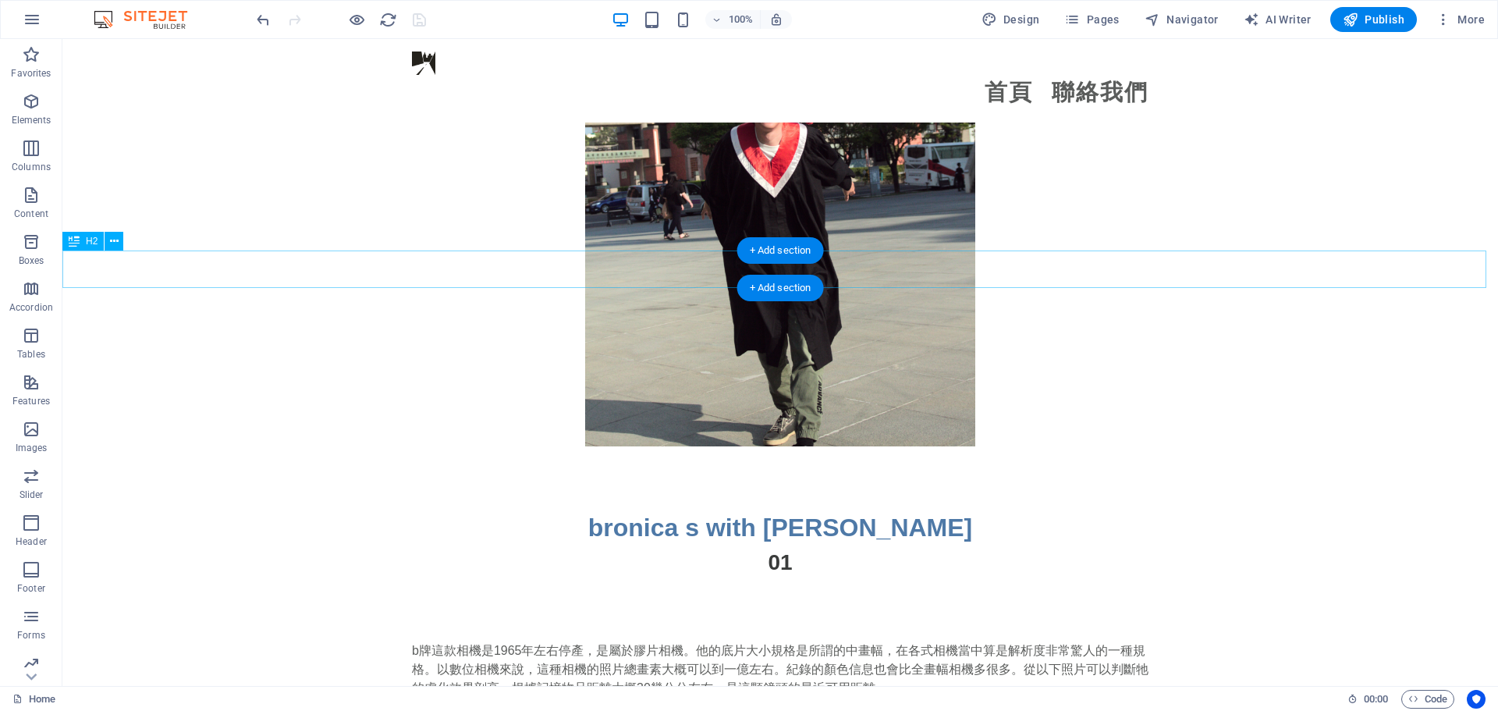
click at [920, 509] on div "bronica s with [PERSON_NAME]" at bounding box center [780, 527] width 1436 height 37
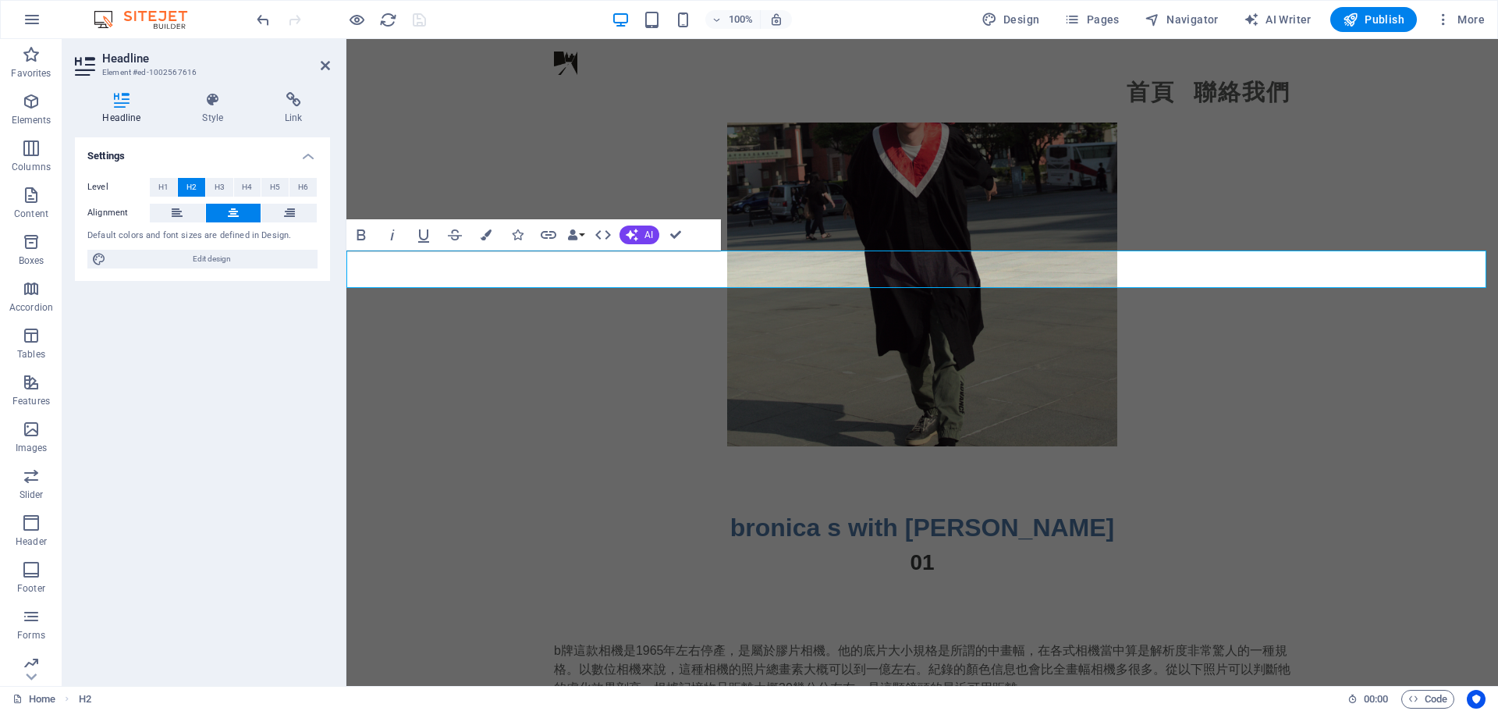
click at [1096, 509] on h2 "bronica s with [PERSON_NAME]" at bounding box center [922, 527] width 1152 height 37
click at [810, 641] on div "b牌這款相機是1965年左右停產，是屬於膠片相機。他的底片大小規格是所謂的中畫幅，在各式相機當中算是解析度非常驚人的一種規格。以數位相機來說，這種相機的照片總…" at bounding box center [922, 697] width 737 height 112
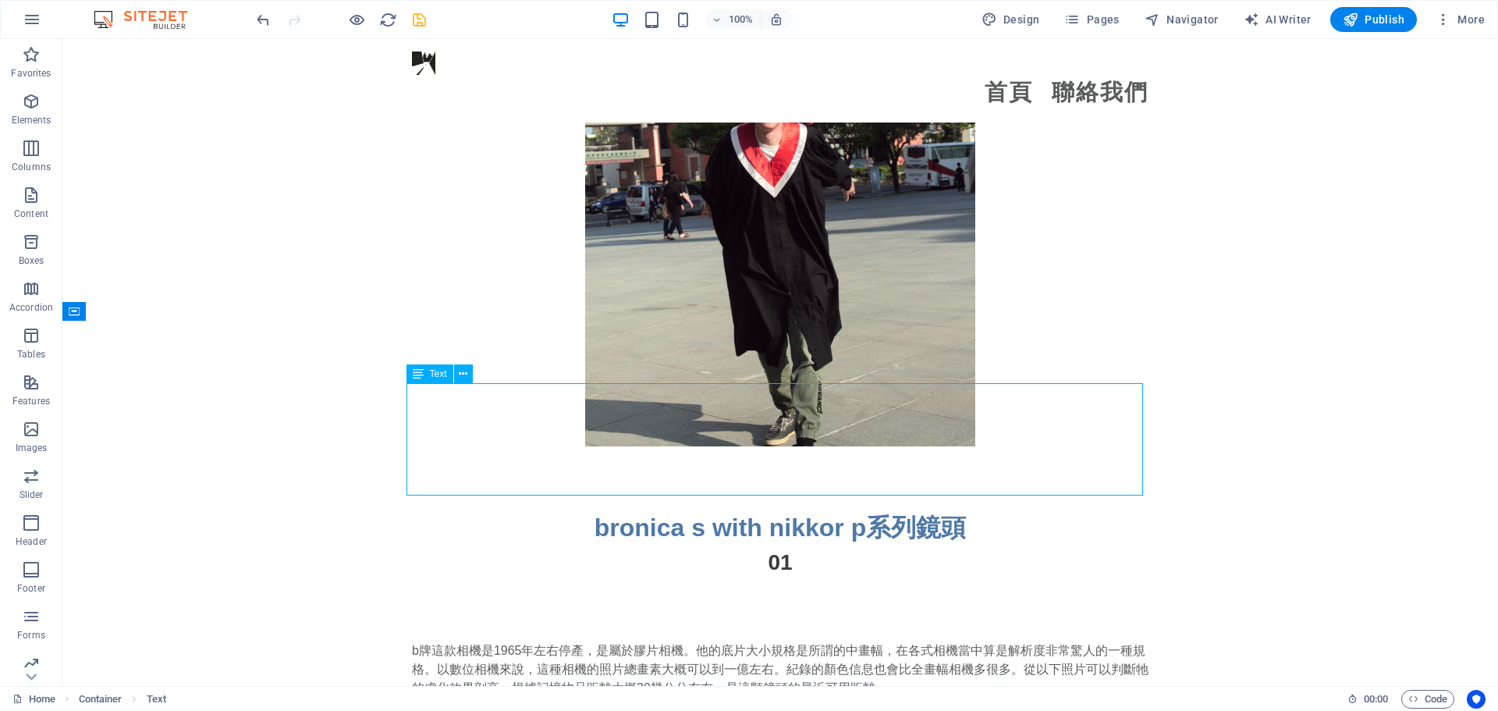
click at [698, 641] on div "b牌這款相機是1965年左右停產，是屬於膠片相機。他的底片大小規格是所謂的中畫幅，在各式相機當中算是解析度非常驚人的一種規格。以數位相機來說，這種相機的照片總…" at bounding box center [780, 697] width 737 height 112
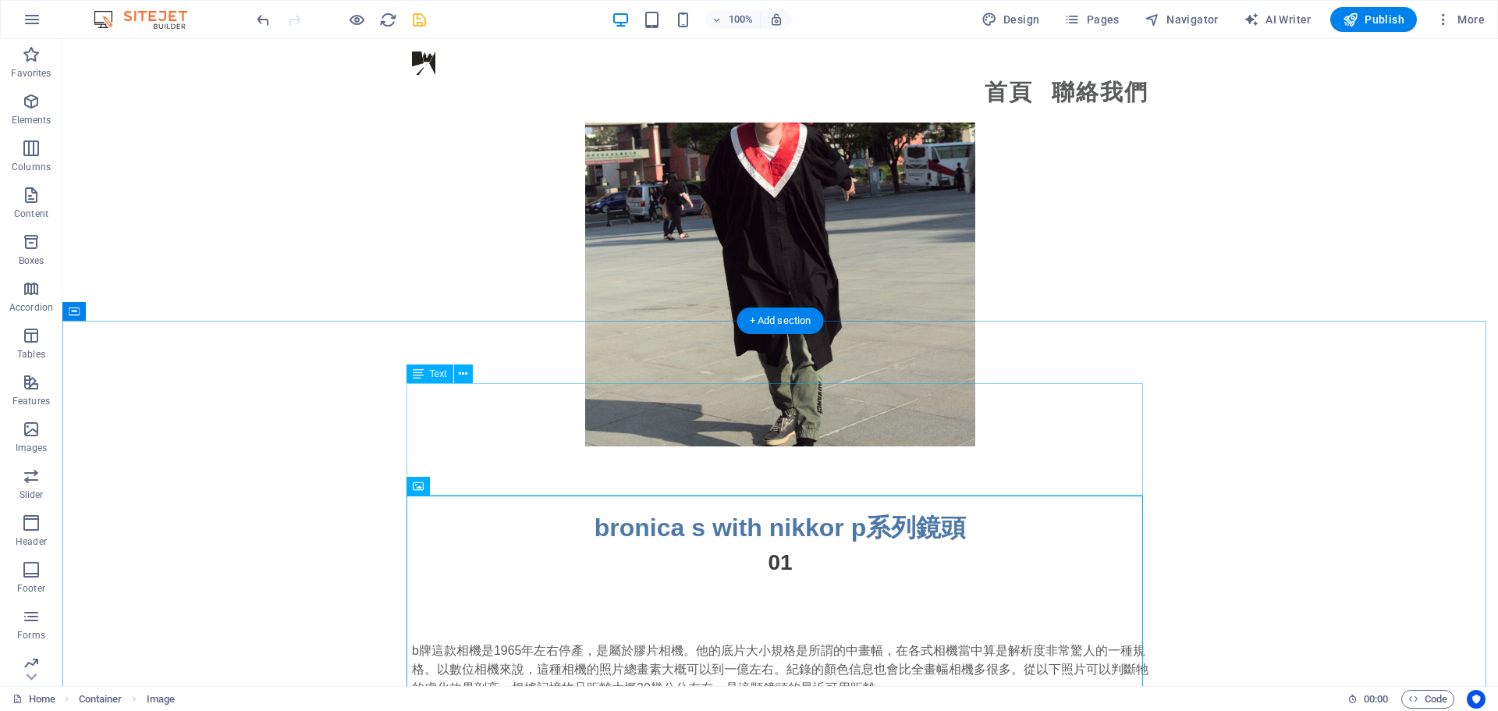
click at [847, 641] on div "b牌這款相機是1965年左右停產，是屬於膠片相機。他的底片大小規格是所謂的中畫幅，在各式相機當中算是解析度非常驚人的一種規格。以數位相機來說，這種相機的照片總…" at bounding box center [780, 697] width 737 height 112
click at [727, 641] on div "b牌這款相機是1965年左右停產，是屬於膠片相機。他的底片大小規格是所謂的中畫幅，在各式相機當中算是解析度非常驚人的一種規格。以數位相機來說，這種相機的照片總…" at bounding box center [780, 697] width 737 height 112
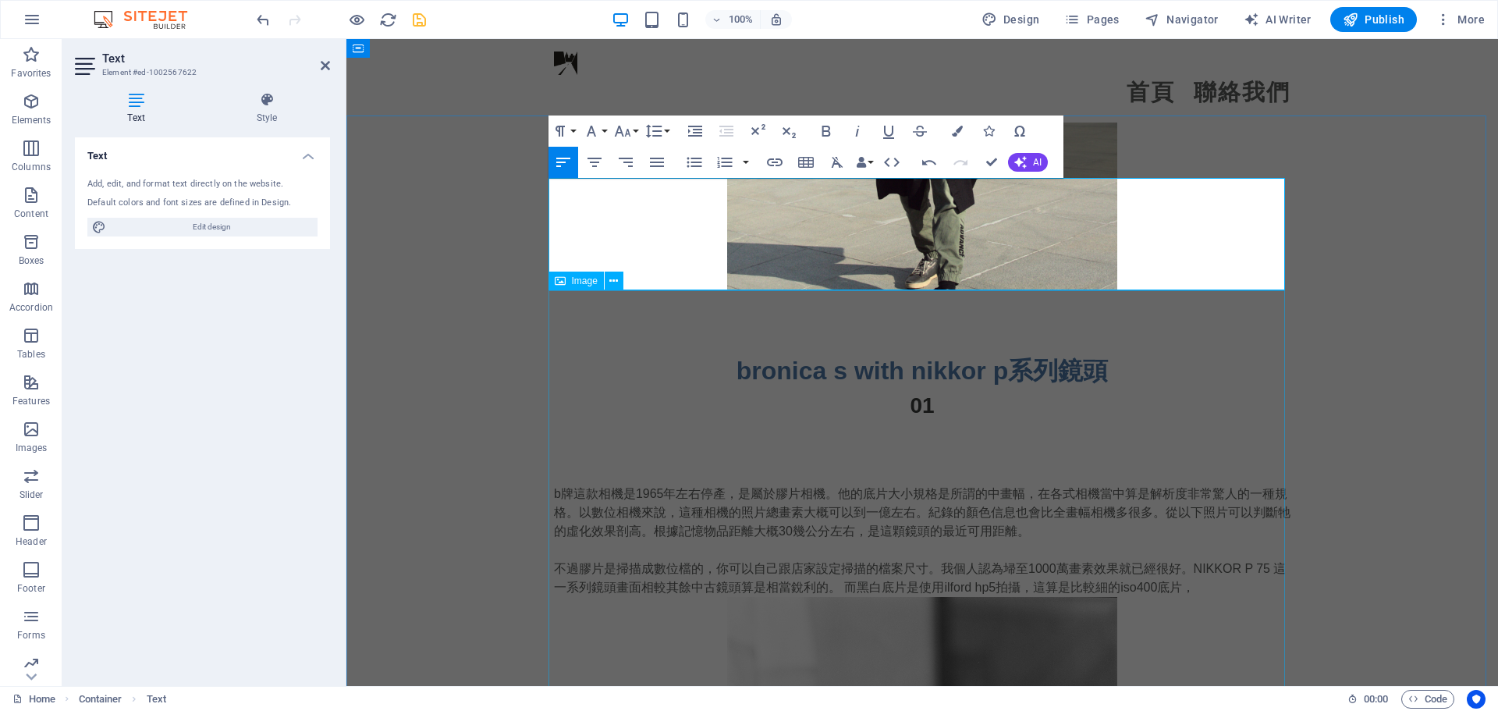
scroll to position [3355, 0]
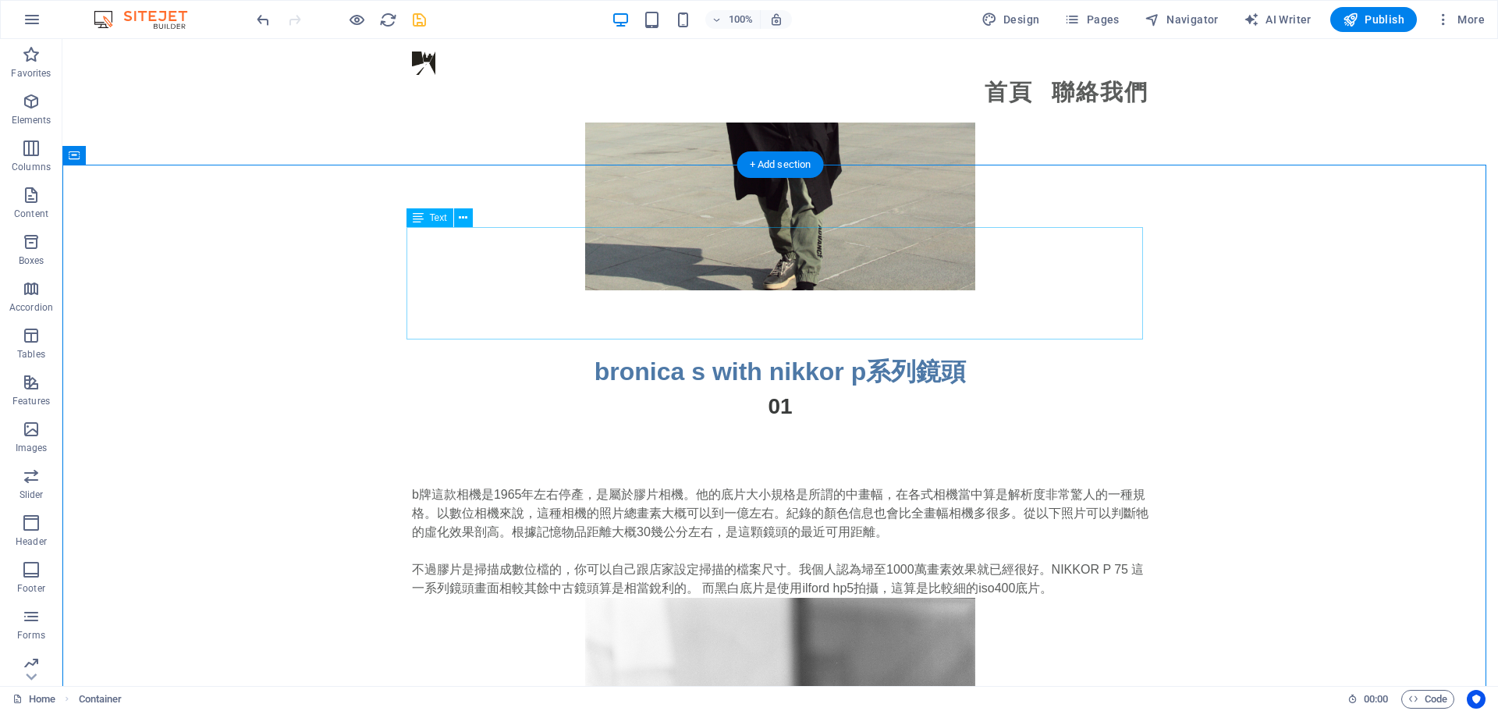
click at [576, 485] on div "b牌這款相機是1965年左右停產，是屬於膠片相機。他的底片大小規格是所謂的中畫幅，在各式相機當中算是解析度非常驚人的一種規格。以數位相機來說，這種相機的照片總…" at bounding box center [780, 541] width 737 height 112
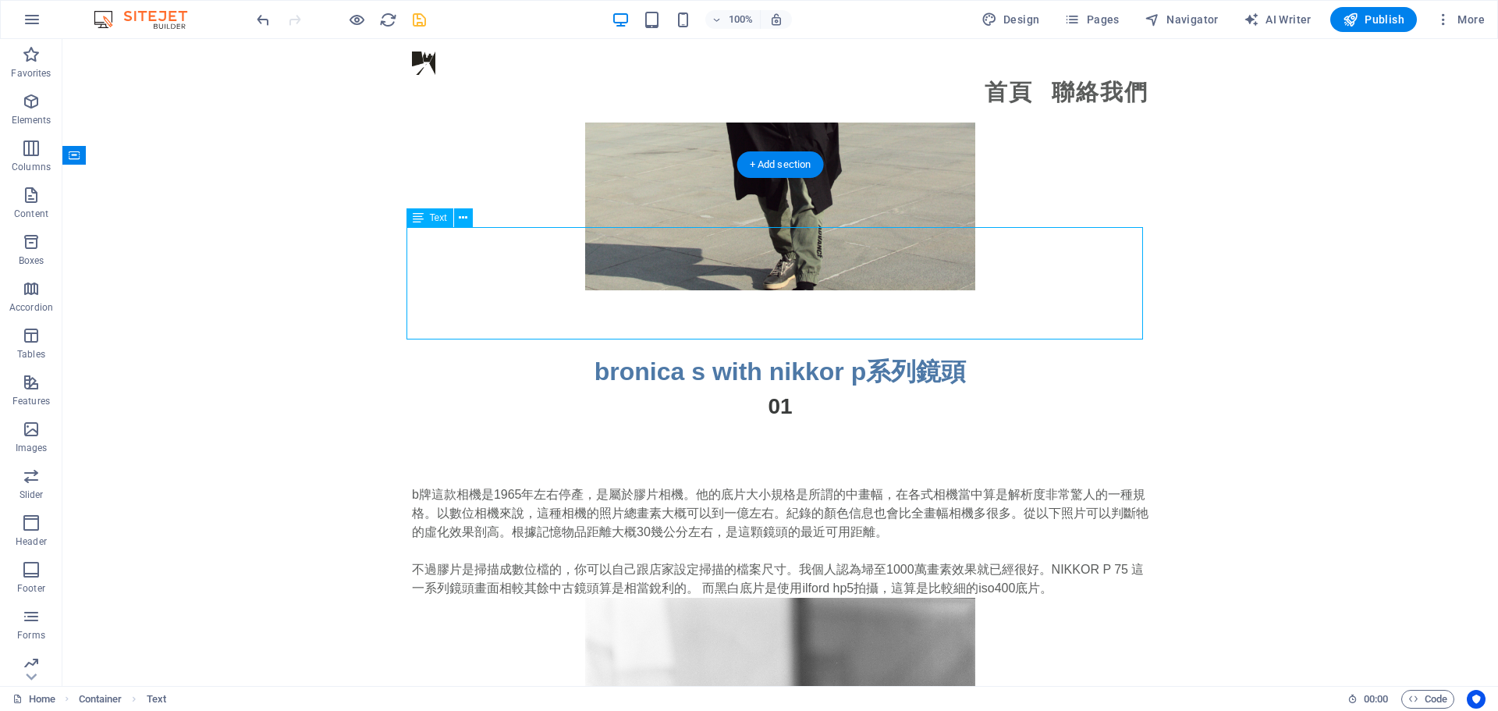
click at [576, 485] on div "b牌這款相機是1965年左右停產，是屬於膠片相機。他的底片大小規格是所謂的中畫幅，在各式相機當中算是解析度非常驚人的一種規格。以數位相機來說，這種相機的照片總…" at bounding box center [780, 541] width 737 height 112
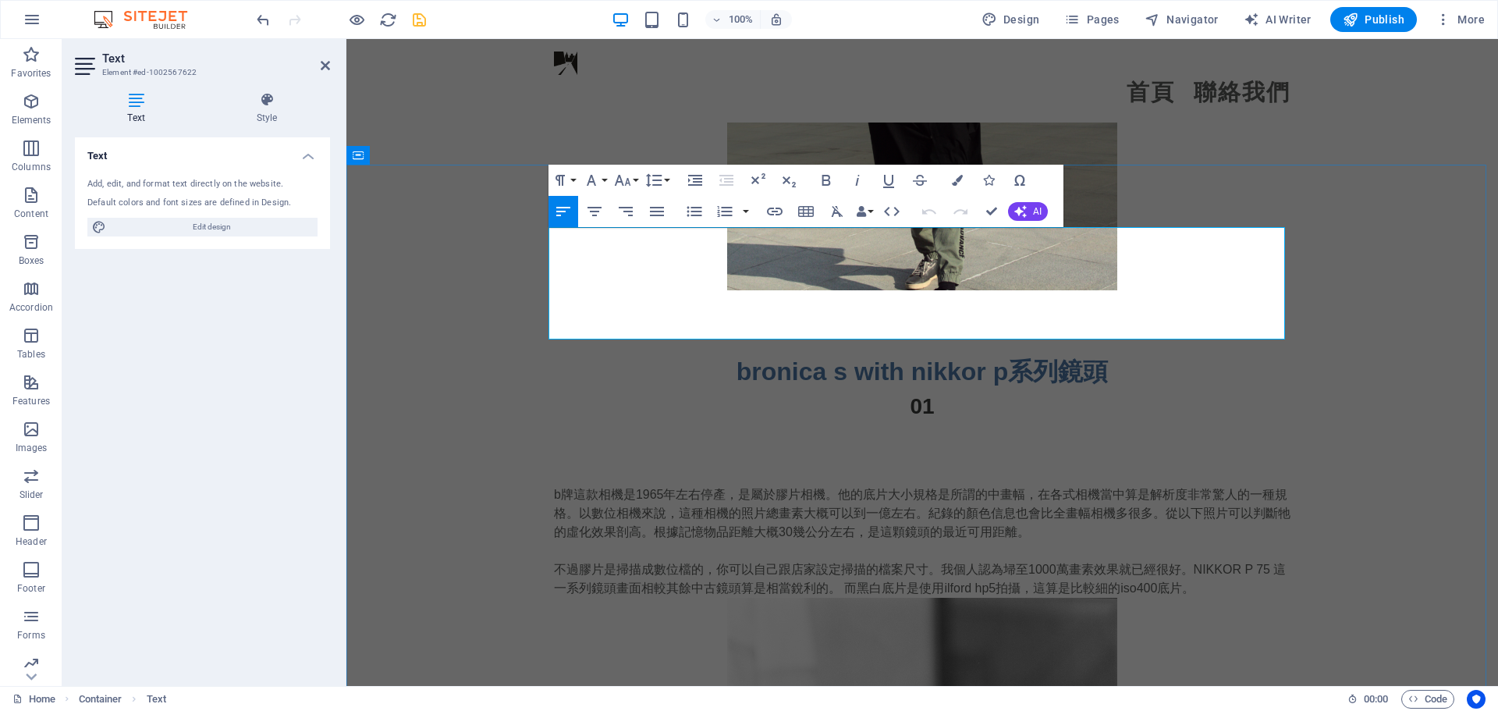
click at [699, 485] on p "b牌這款相機是1965年左右停產，是屬於膠片相機。他的底片大小規格是所謂的中畫幅，在各式相機當中算是解析度非常驚人的一種規格。以數位相機來說，這種相機的照片總…" at bounding box center [922, 513] width 737 height 56
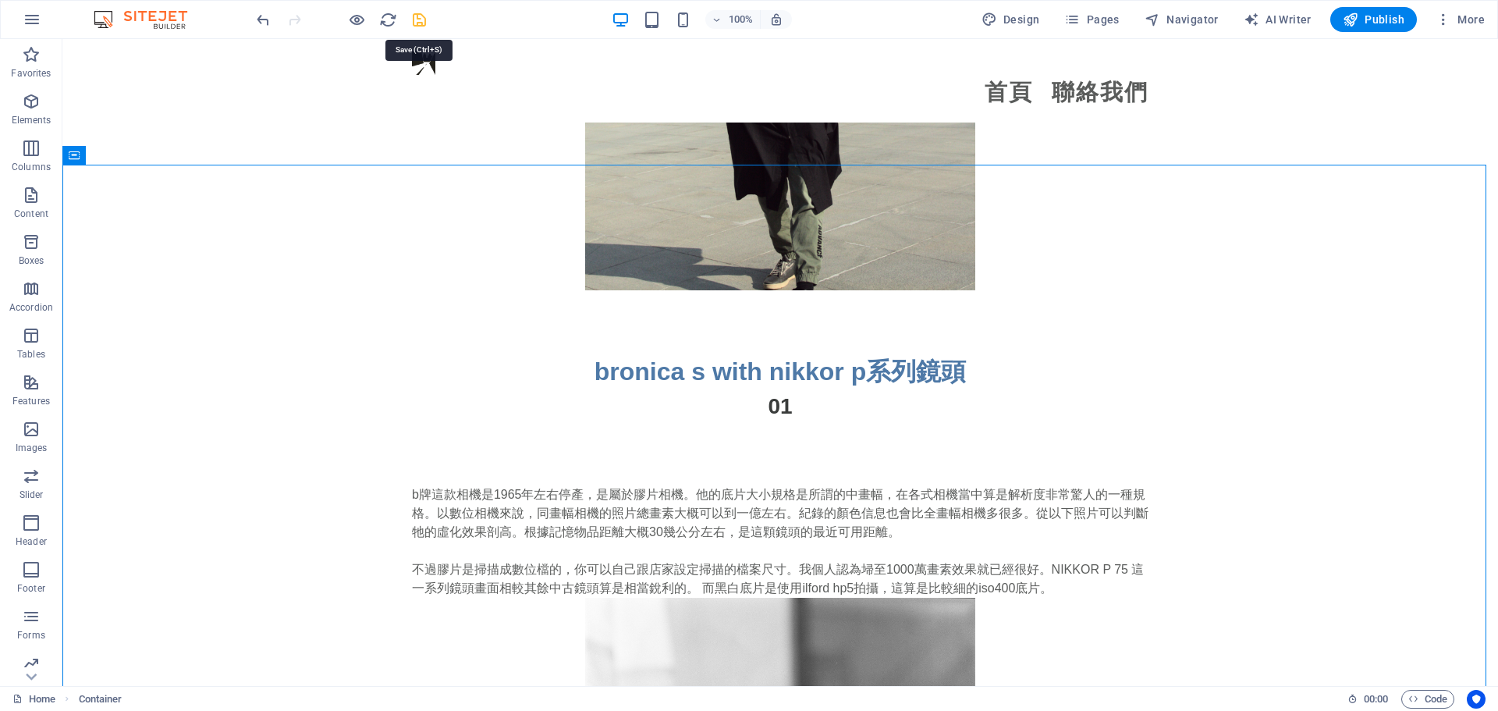
click at [418, 20] on icon "save" at bounding box center [419, 20] width 18 height 18
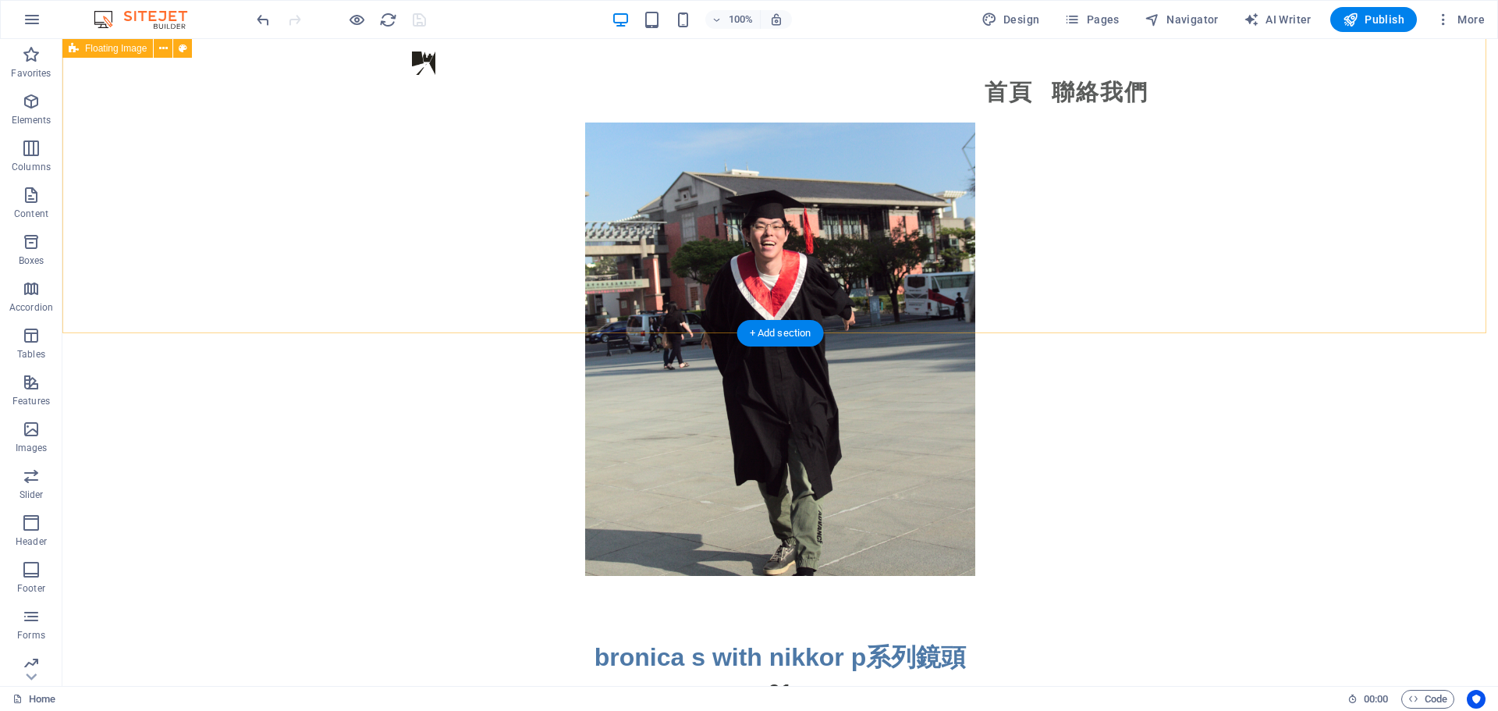
scroll to position [3043, 0]
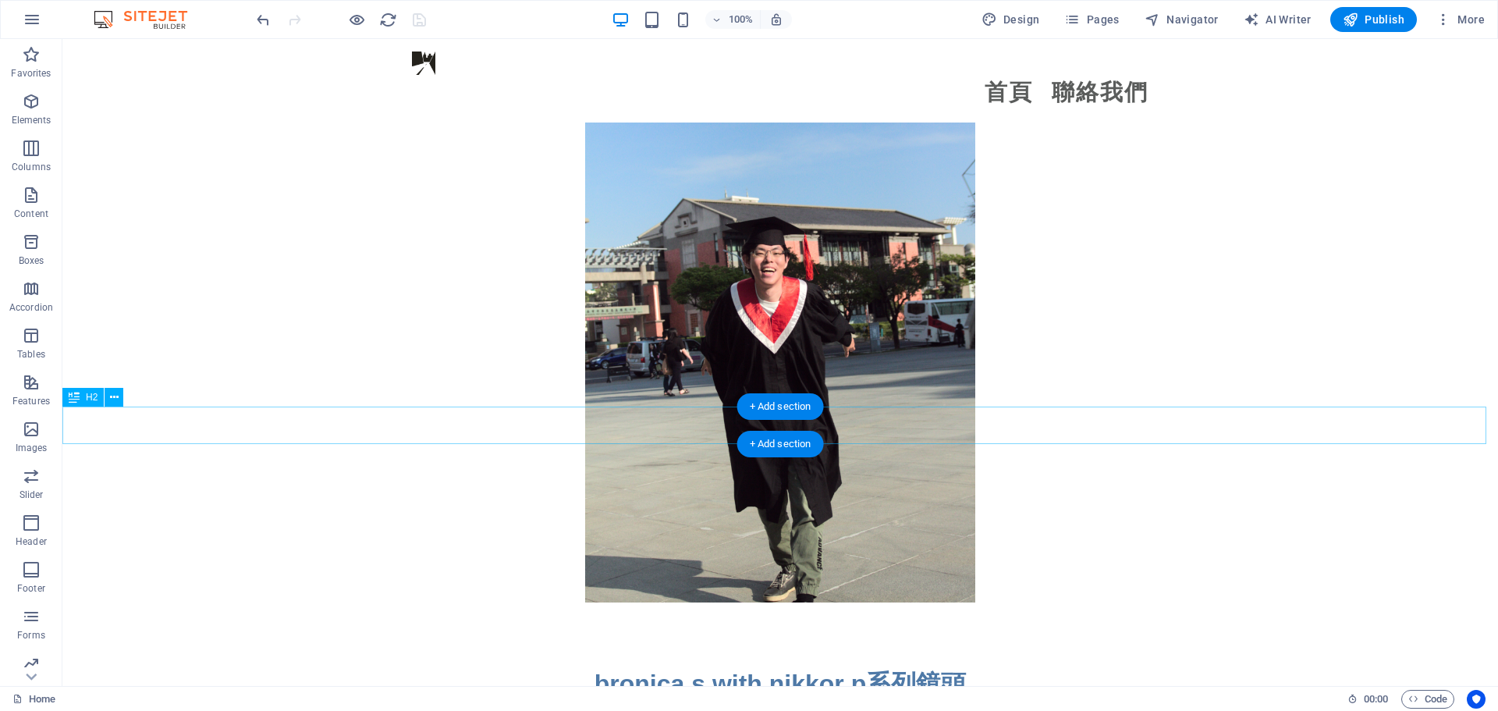
click at [730, 665] on div "bronica s with nikkor p系列鏡頭" at bounding box center [780, 683] width 1436 height 37
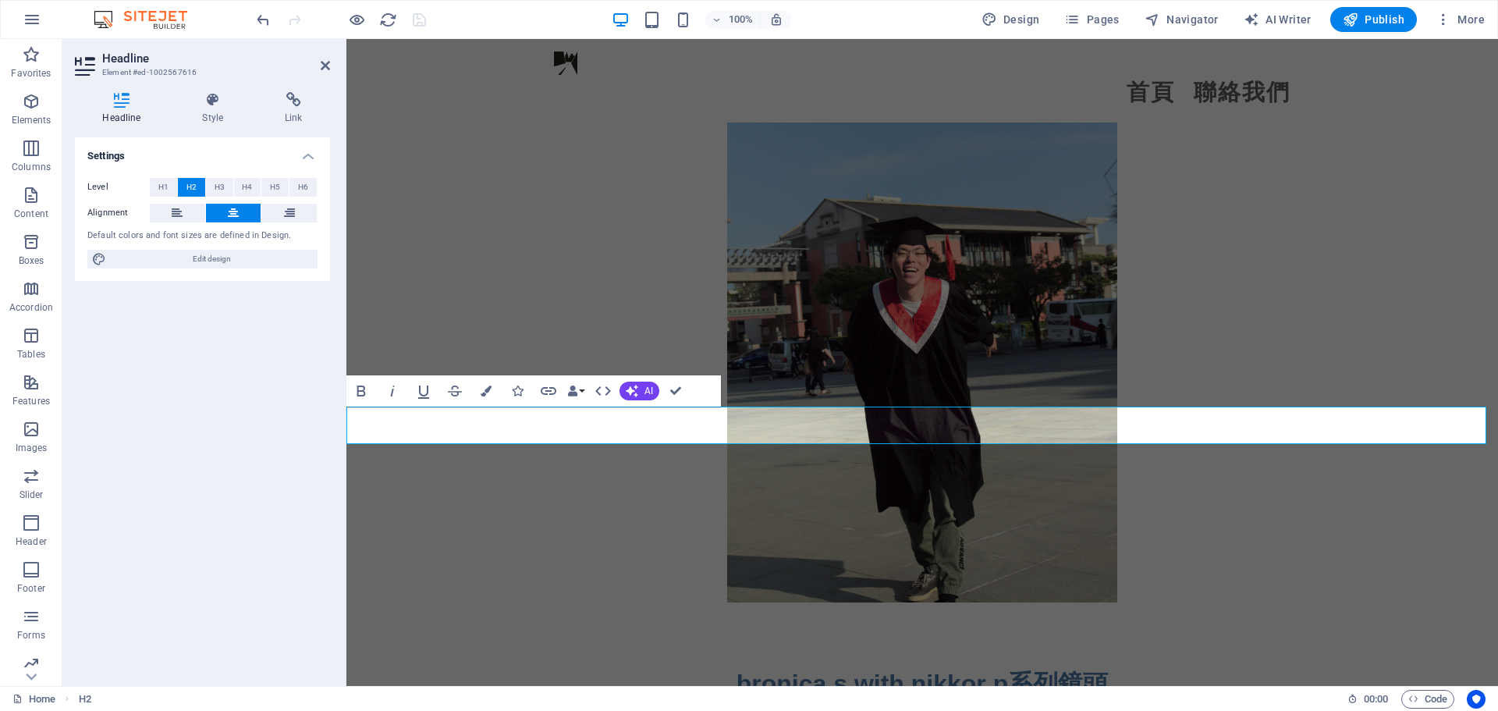
click at [854, 670] on span "bronica s with nikkor p系列鏡頭" at bounding box center [923, 684] width 372 height 28
drag, startPoint x: 854, startPoint y: 428, endPoint x: 876, endPoint y: 421, distance: 23.5
click at [876, 670] on span "bronica s with nikkor p系列鏡頭" at bounding box center [923, 684] width 372 height 28
click at [629, 300] on figure at bounding box center [922, 309] width 737 height 585
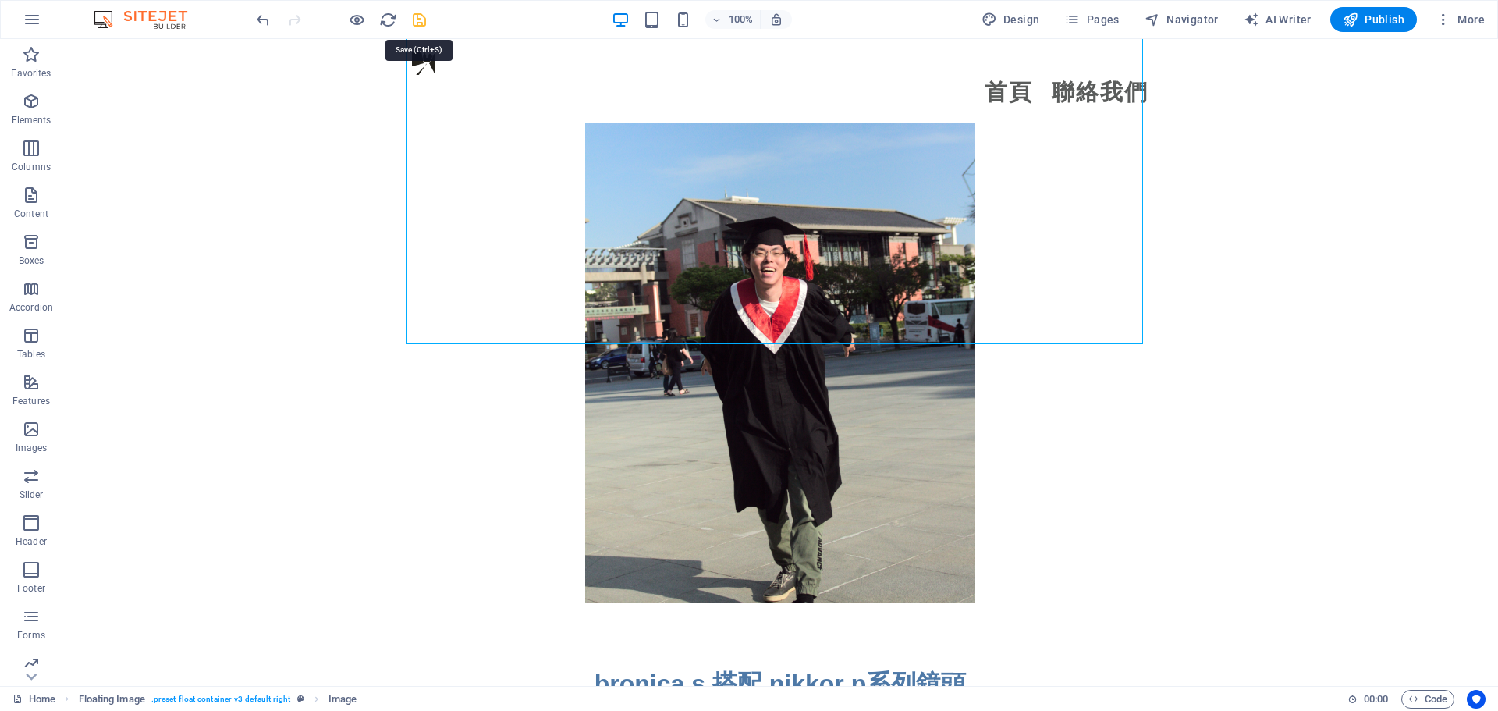
click at [410, 18] on icon "save" at bounding box center [419, 20] width 18 height 18
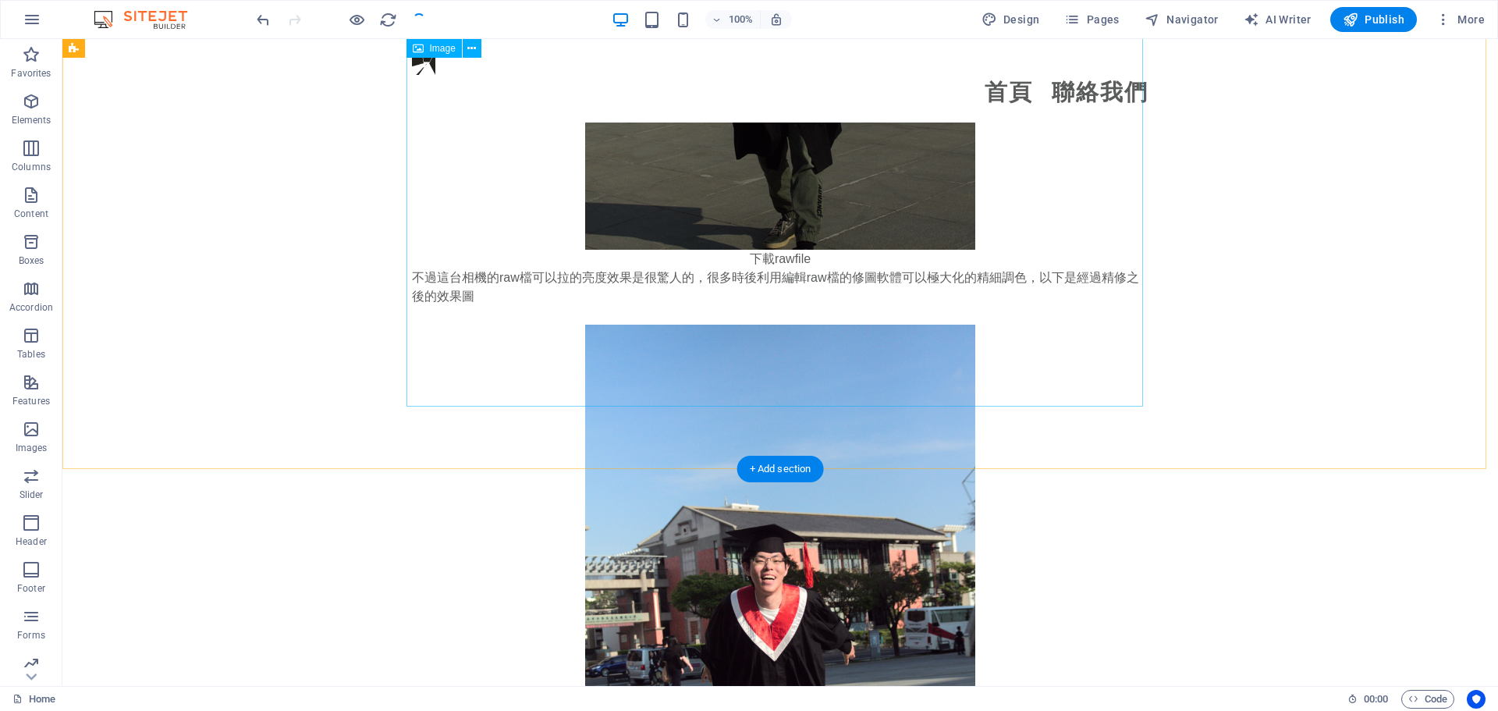
scroll to position [2731, 0]
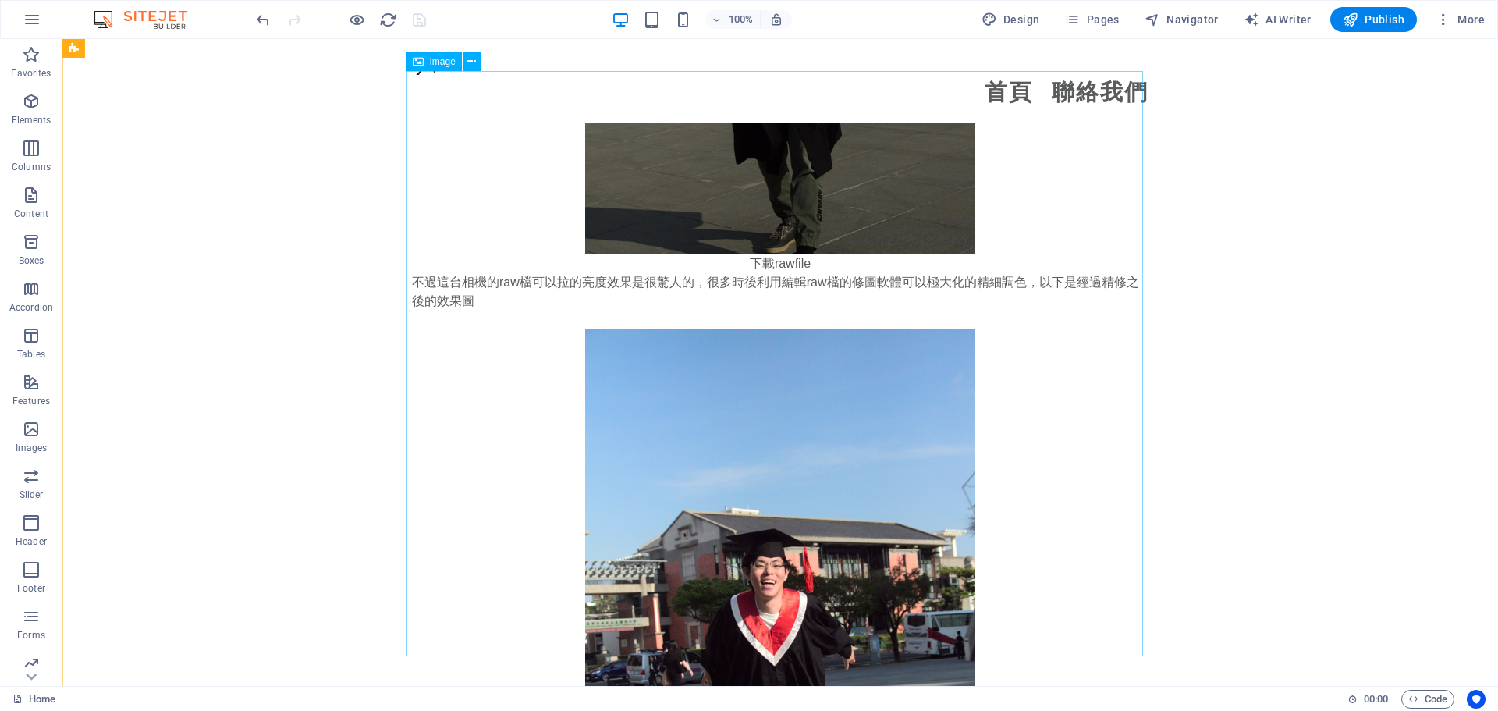
click at [785, 392] on figure at bounding box center [780, 621] width 737 height 585
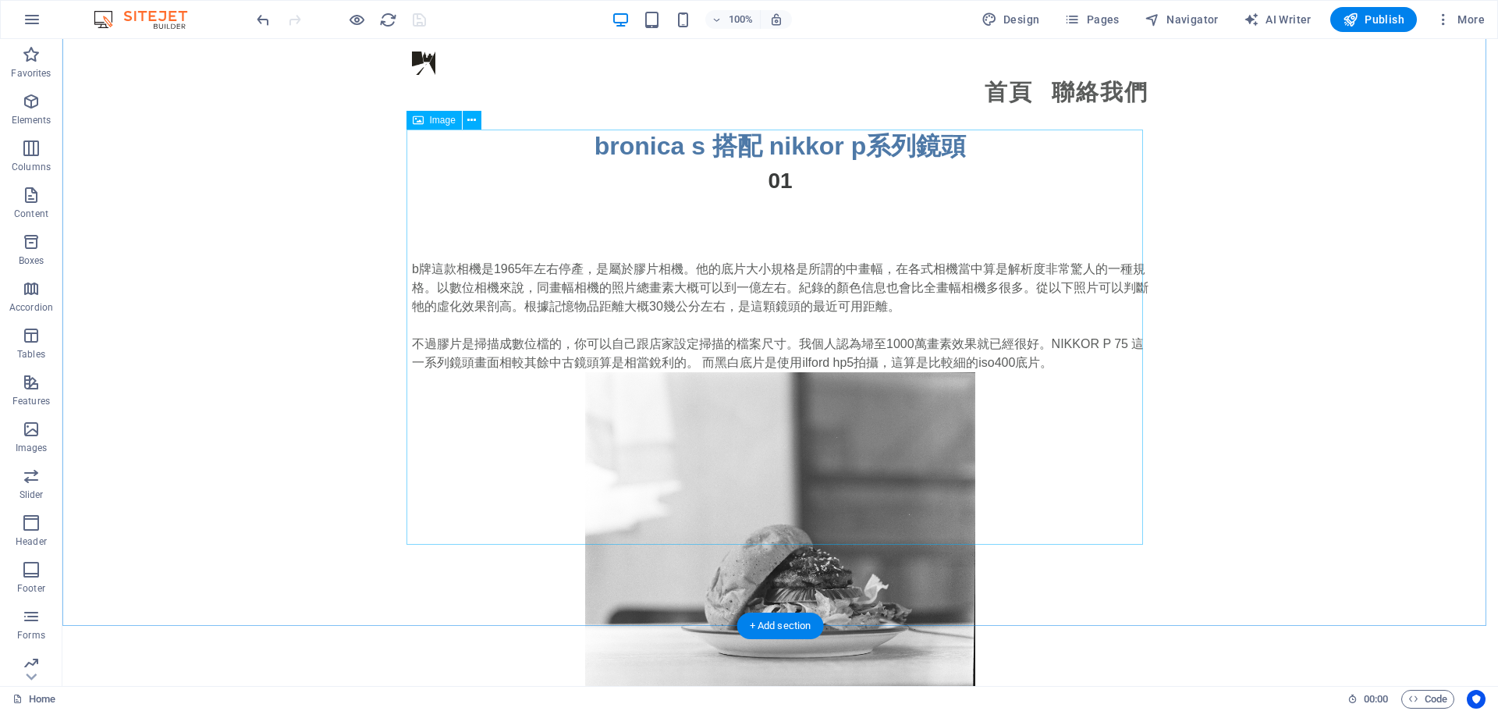
scroll to position [3589, 0]
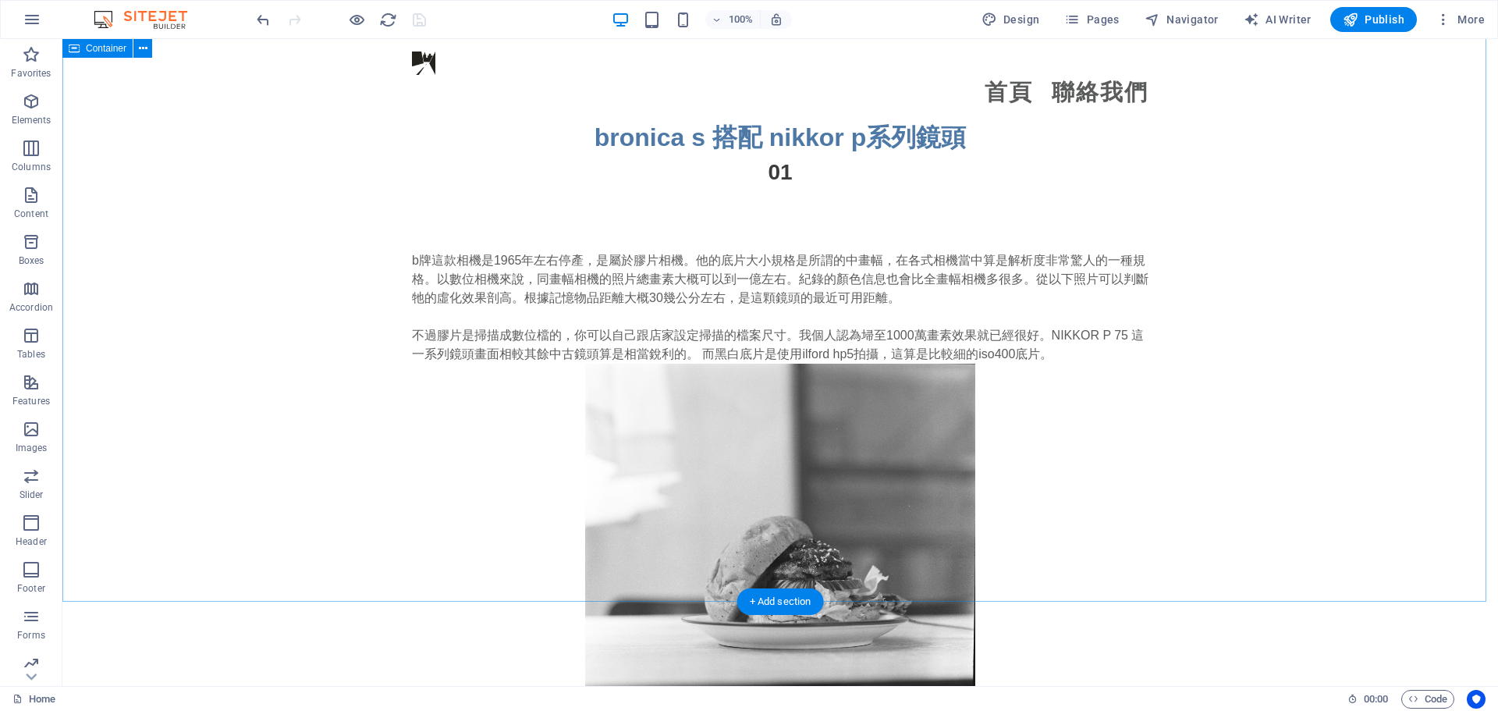
click at [1297, 220] on div "b牌這款相機是1965年左右停產，是屬於膠片相機。他的底片大小規格是所謂的中畫幅，在各式相機當中算是解析度非常驚人的一種規格。以數位相機來說，同畫幅相機的照片…" at bounding box center [780, 524] width 1436 height 671
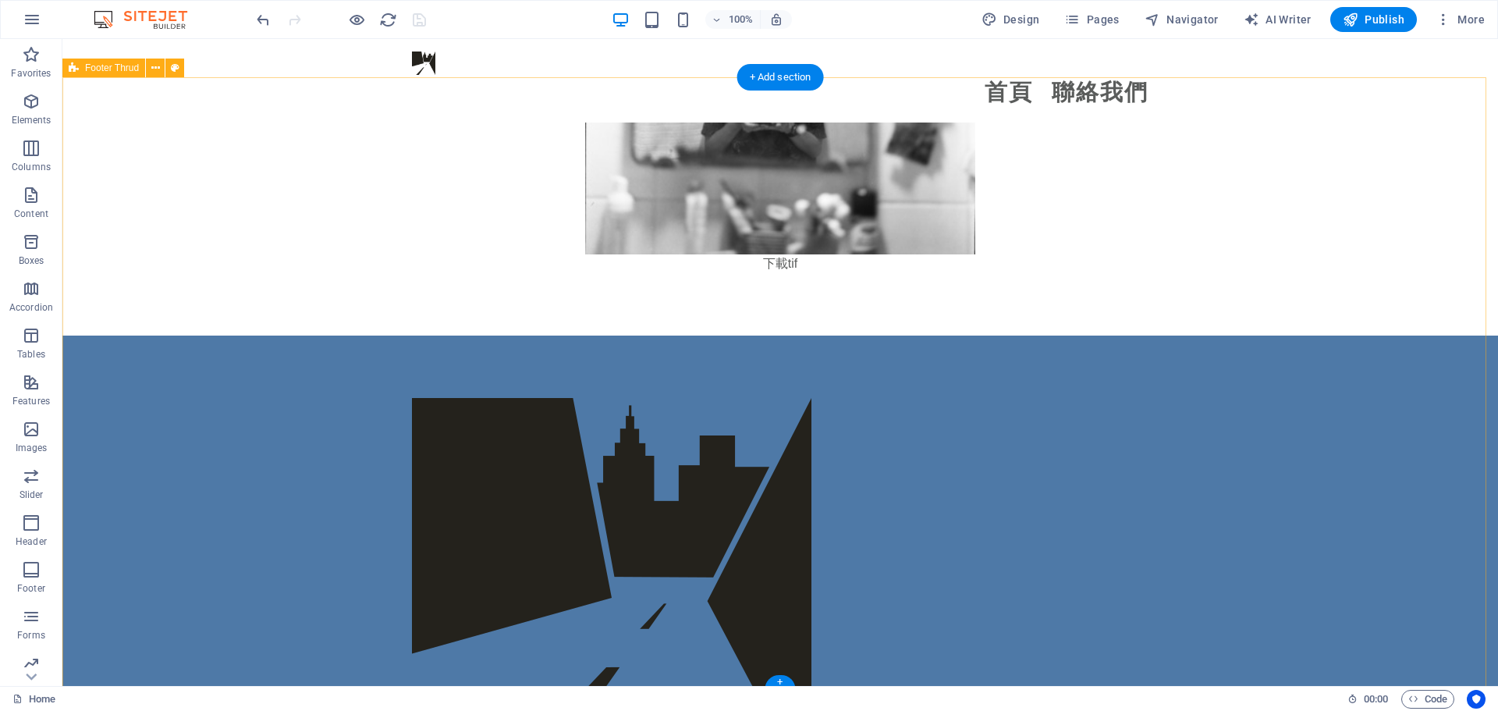
scroll to position [4703, 0]
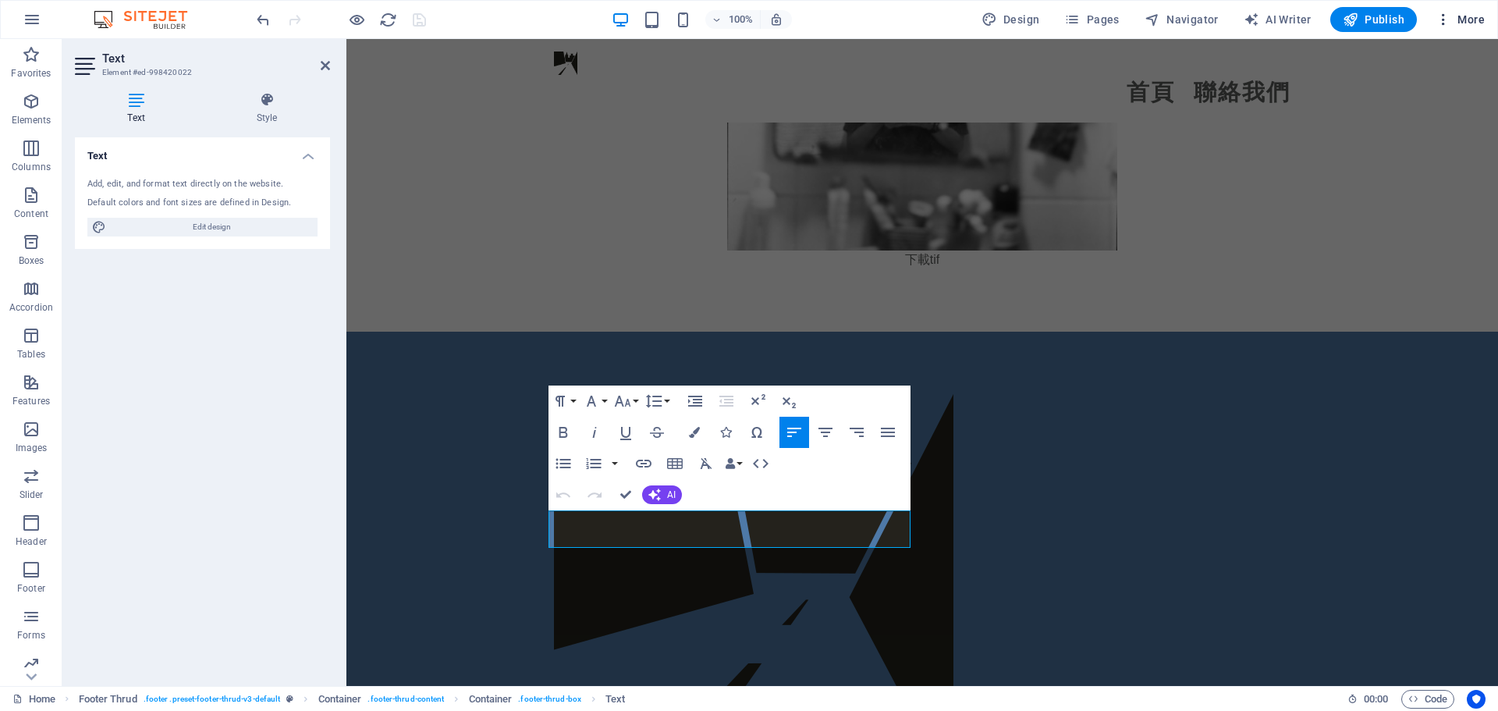
click at [1458, 17] on span "More" at bounding box center [1460, 20] width 49 height 16
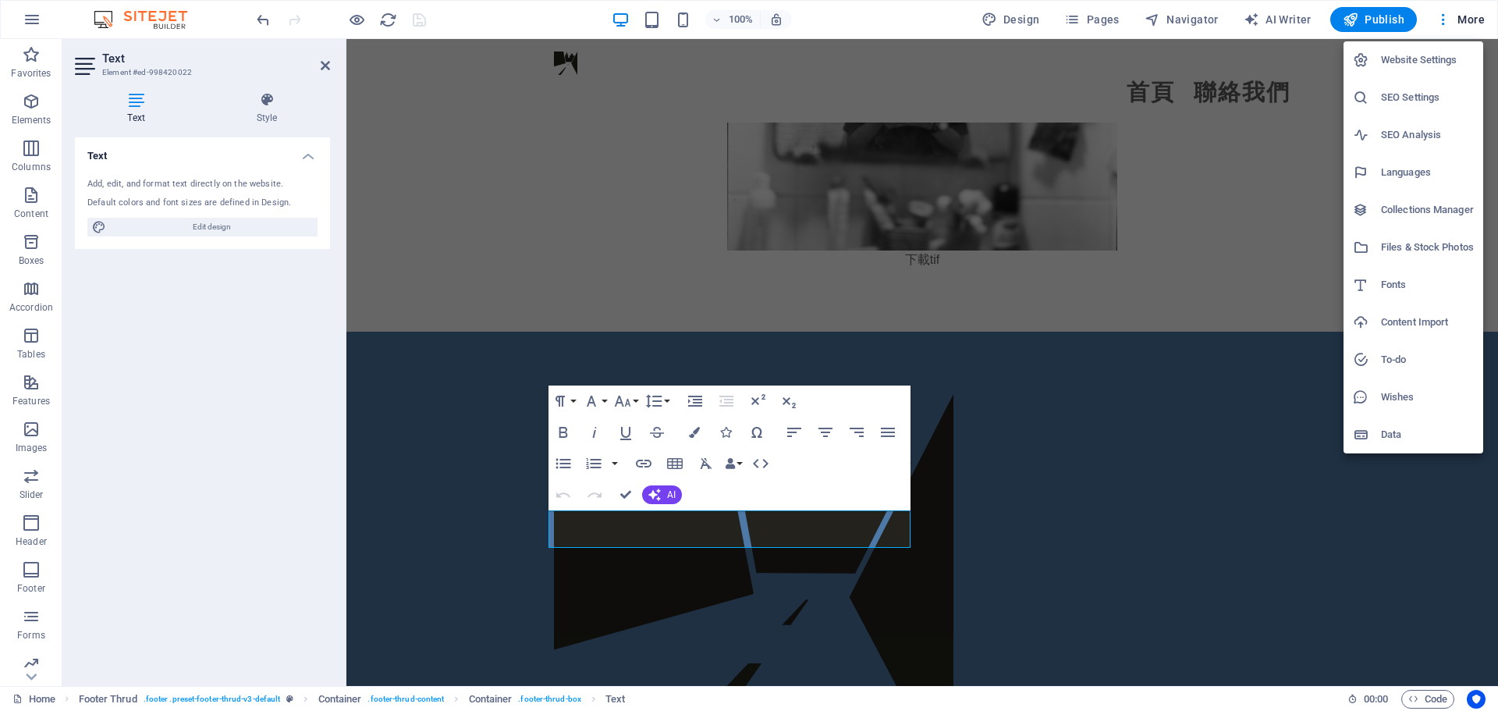
click at [1415, 97] on h6 "SEO Settings" at bounding box center [1427, 97] width 93 height 19
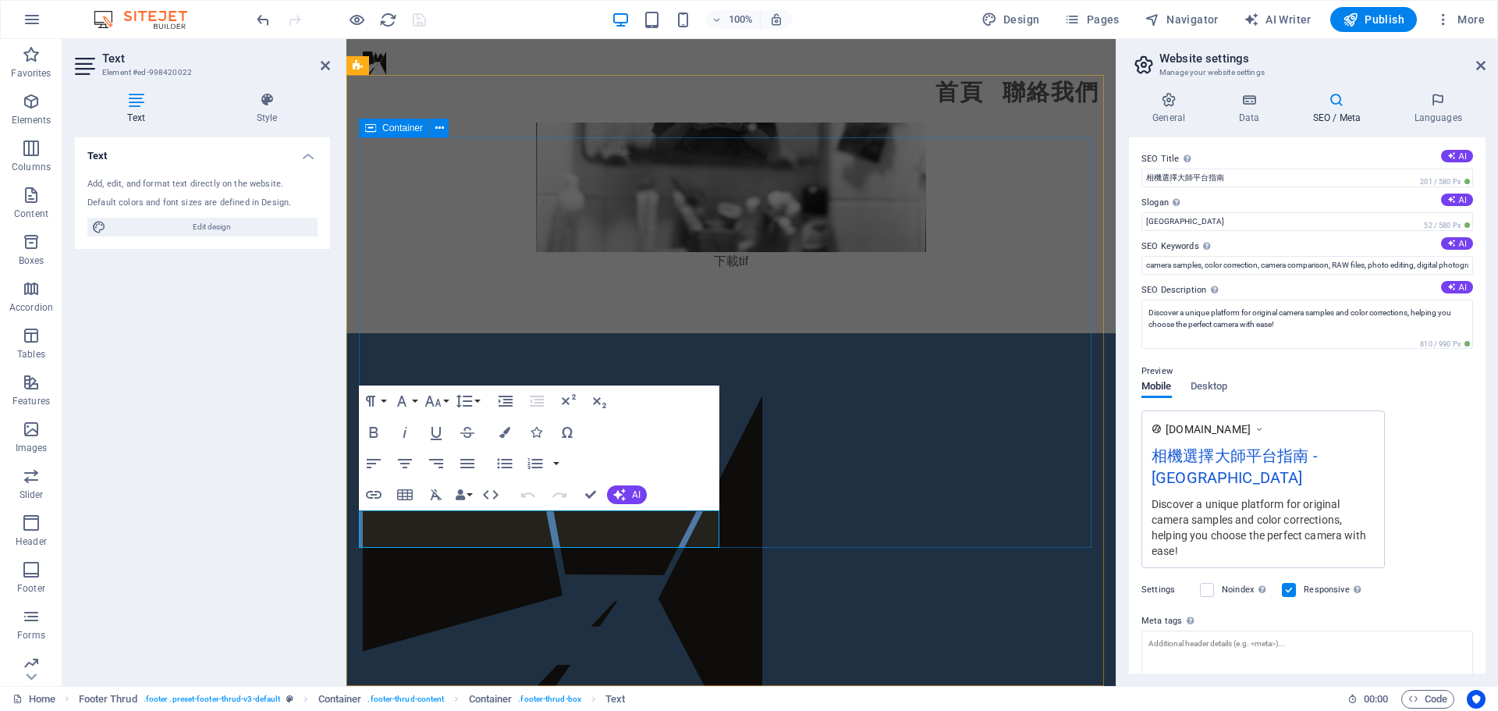
click at [821, 400] on div "Lorem ipsum dolor sit amet, consectetuer adipiscing elit. Aenean commodo ligula…" at bounding box center [731, 656] width 737 height 520
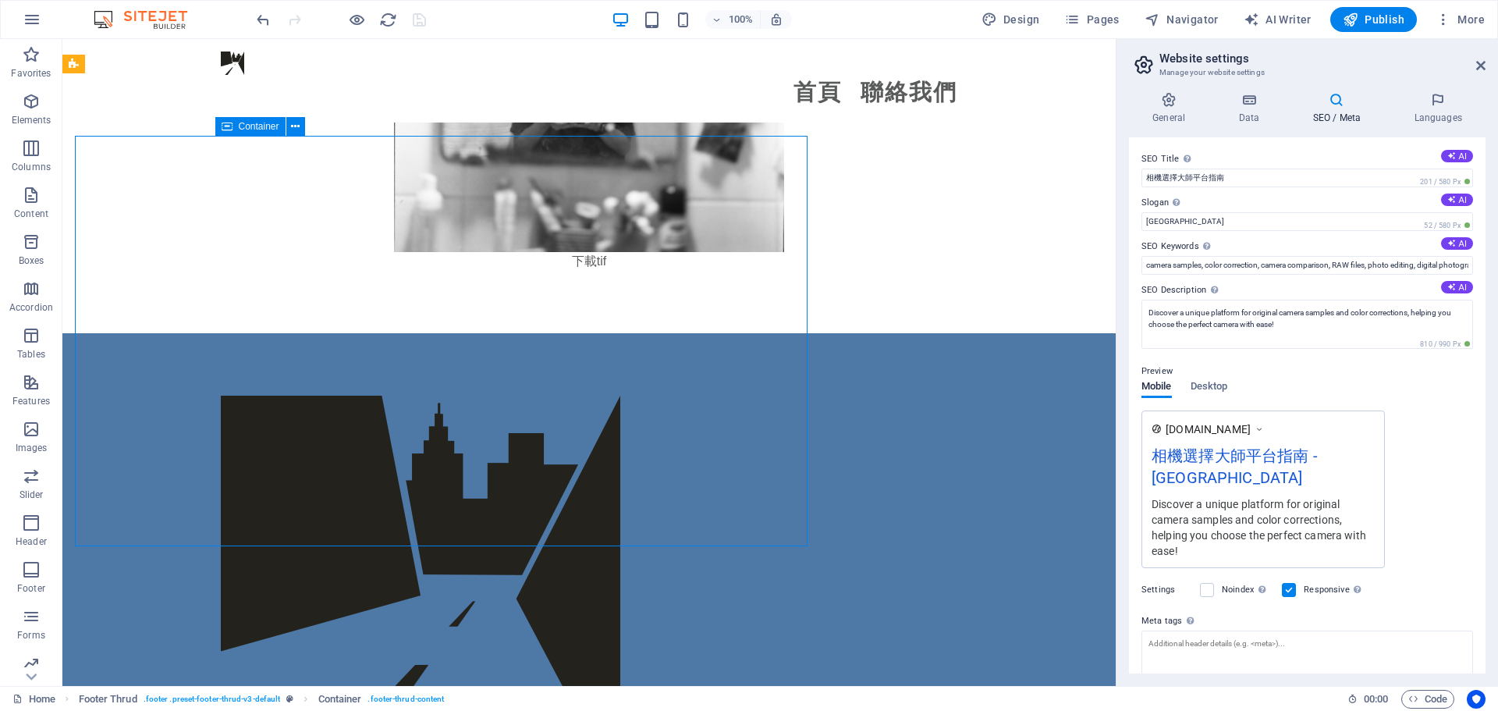
scroll to position [4703, 0]
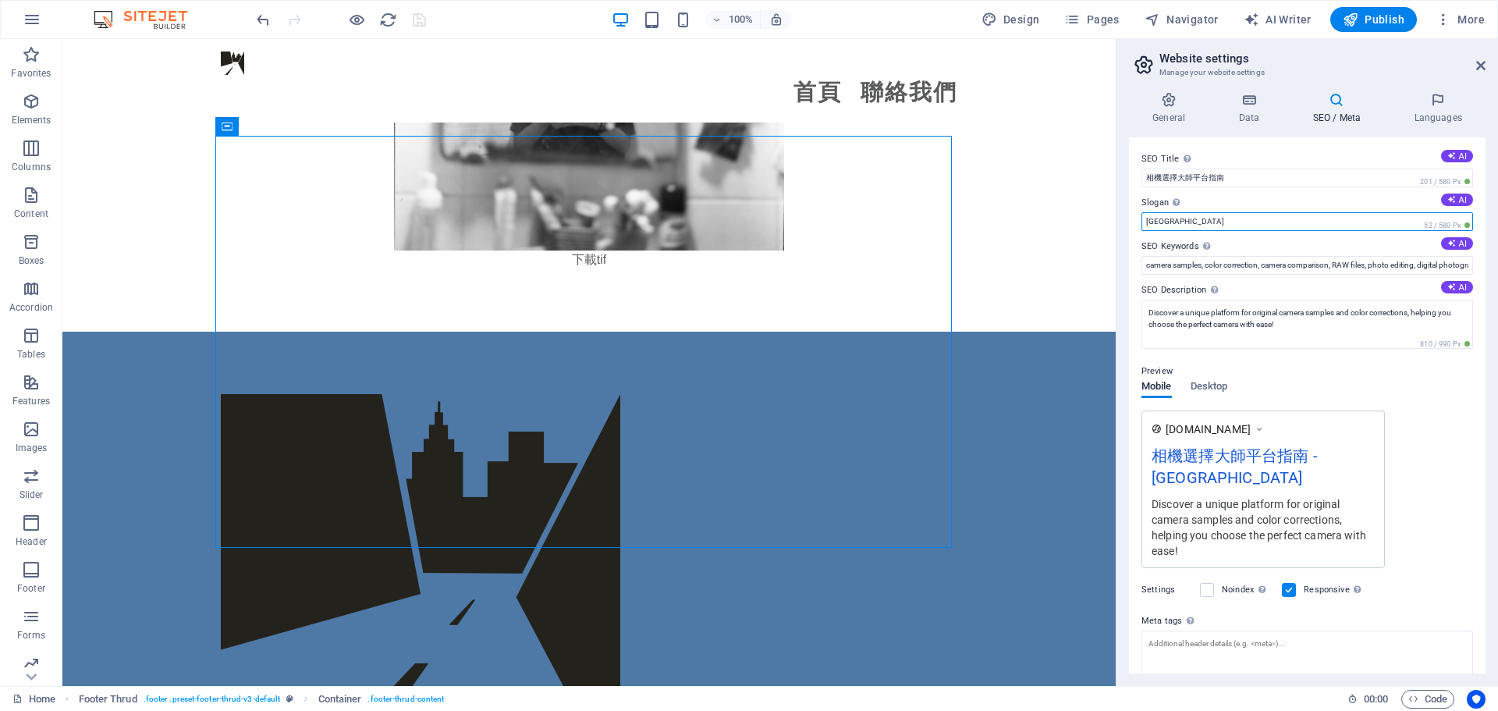
drag, startPoint x: 1260, startPoint y: 258, endPoint x: 1097, endPoint y: 211, distance: 169.7
type input "ㄐ"
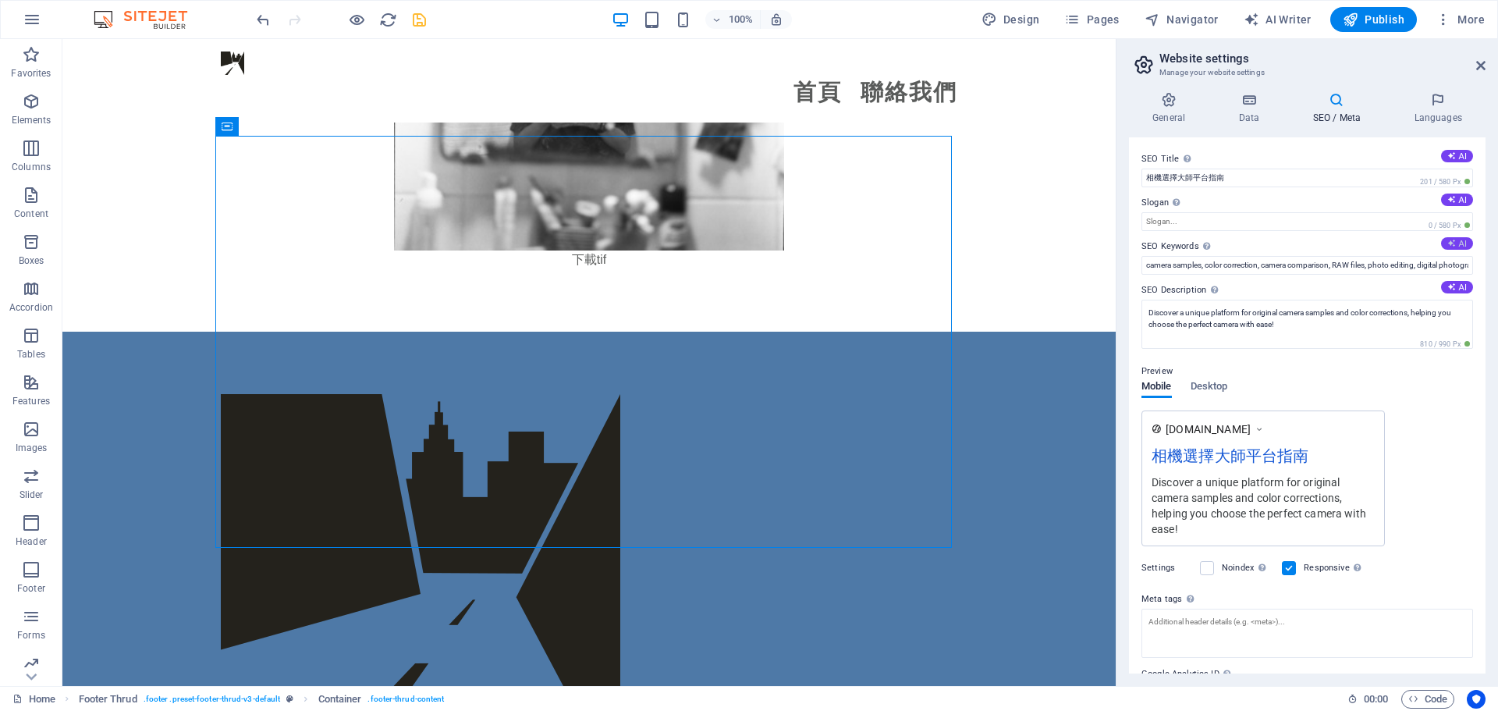
click at [1447, 240] on icon at bounding box center [1451, 243] width 9 height 9
type input "相機選擇, 相機原始檔, 色彩校正, 數位單眼相機, 膠片相機, RAW檔編修"
click at [1458, 191] on div "SEO Title The title of your website - make it something that stands out in sear…" at bounding box center [1307, 405] width 357 height 536
click at [1452, 196] on icon at bounding box center [1451, 199] width 9 height 9
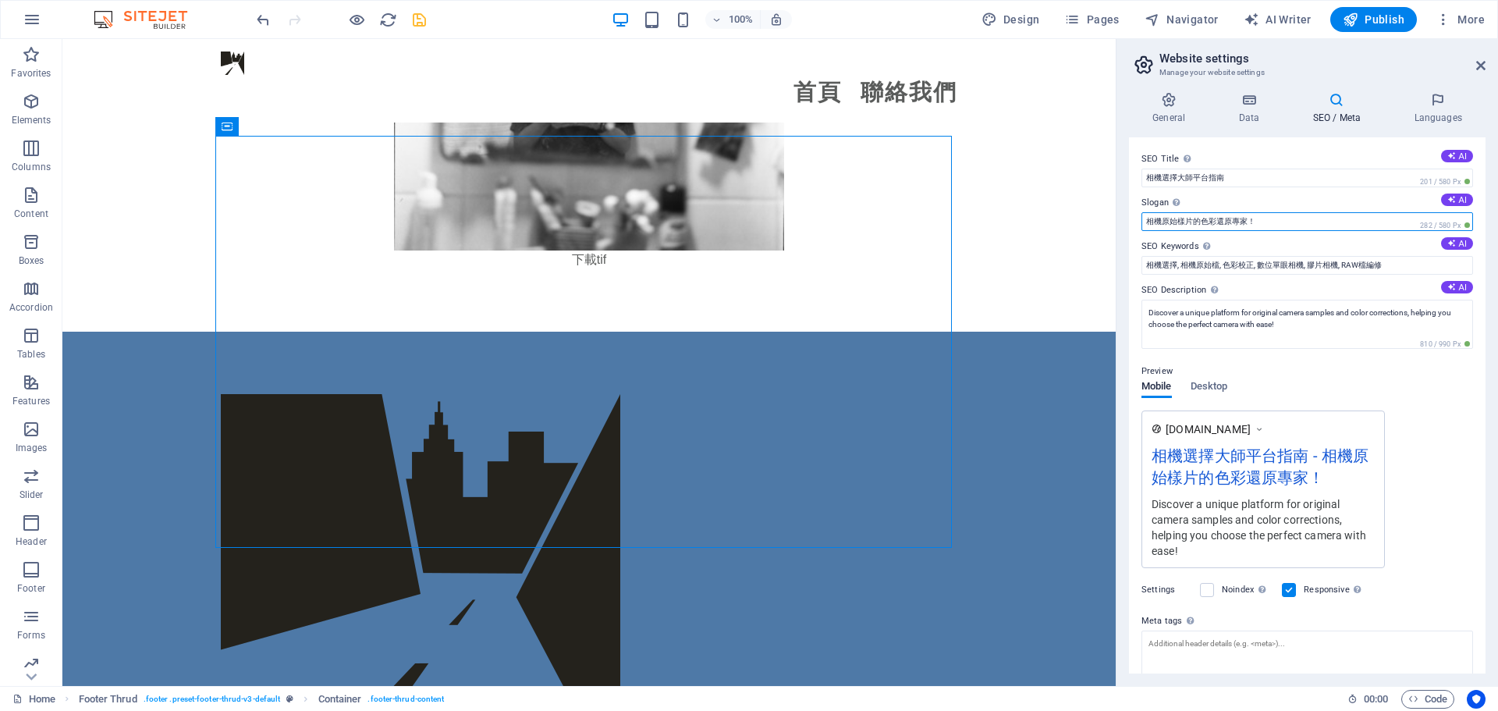
drag, startPoint x: 1144, startPoint y: 218, endPoint x: 1256, endPoint y: 204, distance: 112.4
click at [1249, 204] on div "Slogan The slogan of your website. AI 相機原始樣片的色彩還原專家！ 282 / 580 Px" at bounding box center [1308, 212] width 332 height 37
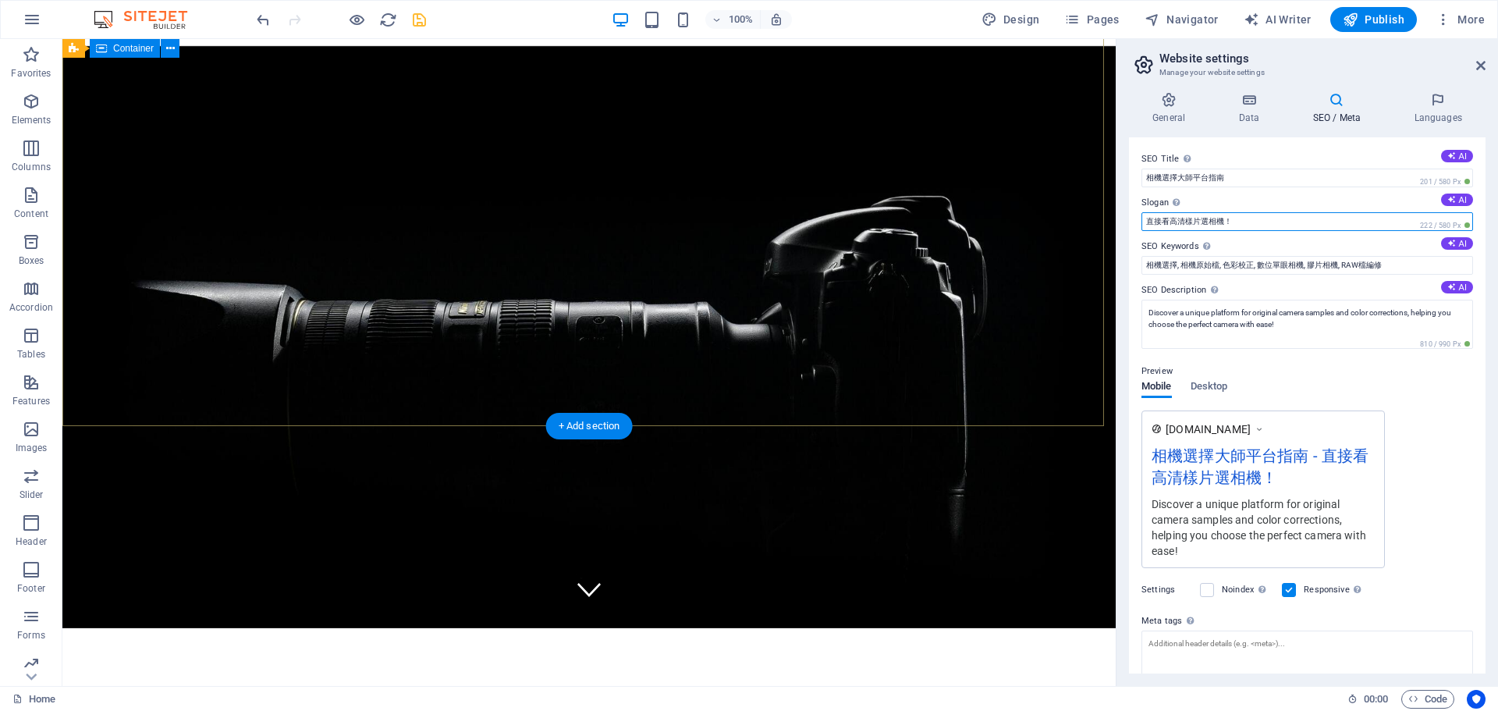
scroll to position [0, 0]
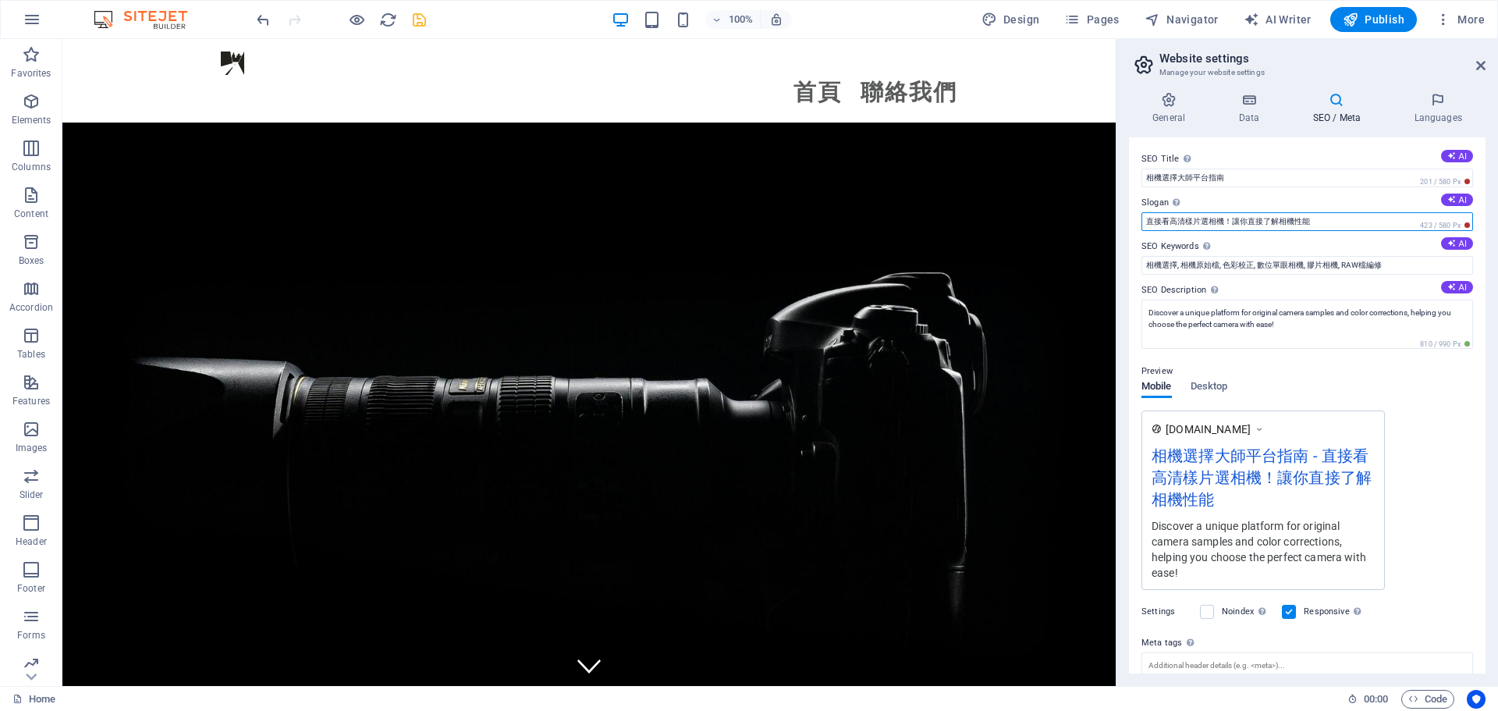
click at [1164, 222] on input "直接看高清樣片選相機！讓你直接了解相機性能" at bounding box center [1308, 221] width 332 height 19
drag, startPoint x: 1392, startPoint y: 268, endPoint x: 1085, endPoint y: 208, distance: 312.6
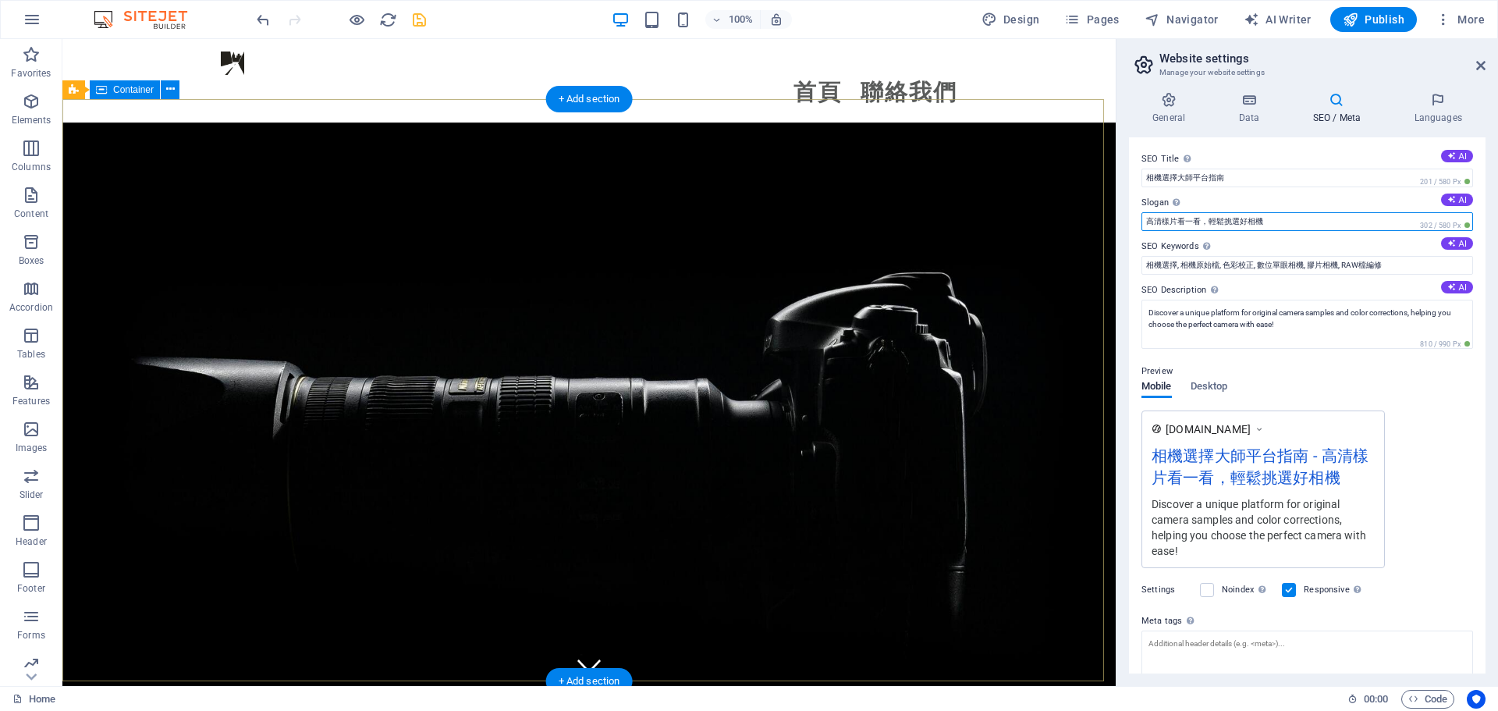
drag, startPoint x: 1352, startPoint y: 257, endPoint x: 1026, endPoint y: 221, distance: 327.4
type input "高清樣片看一看，輕鬆挑選好相機"
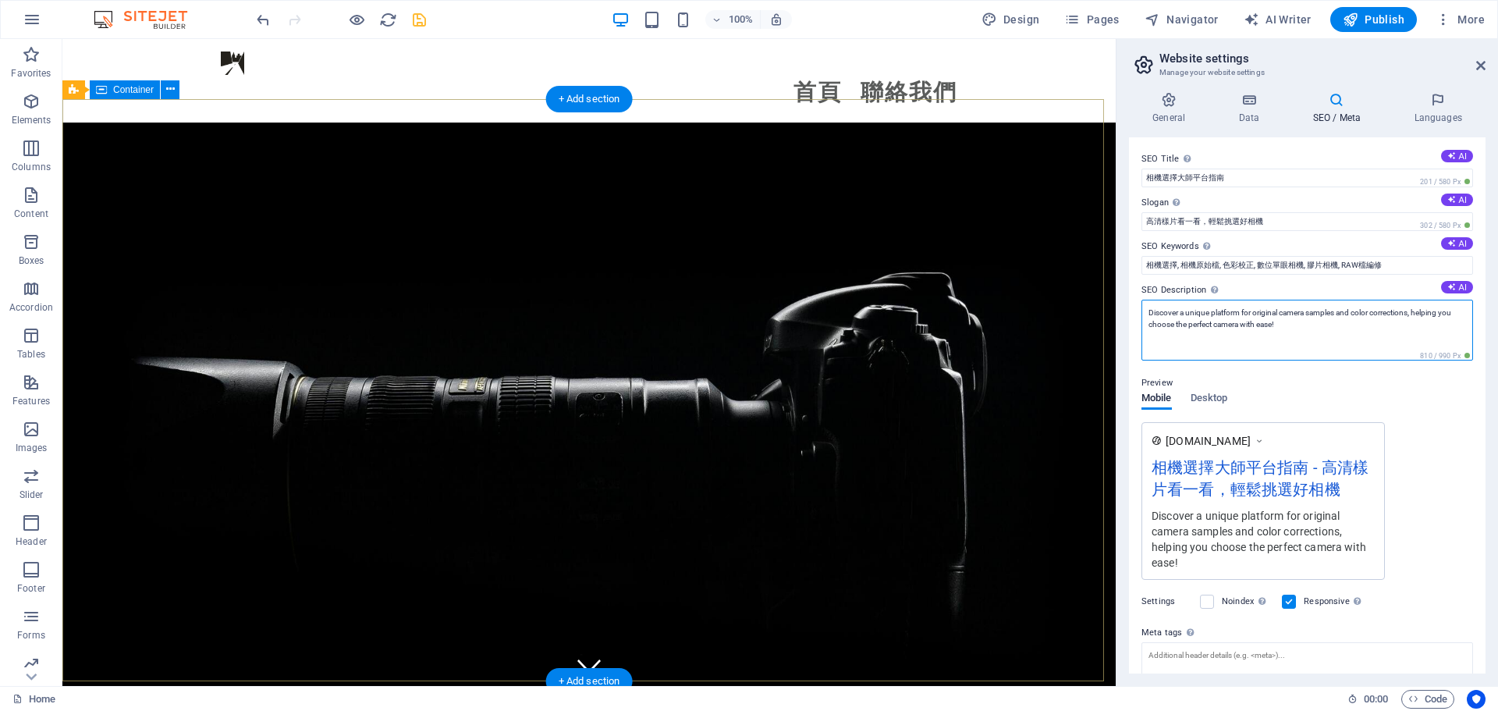
drag, startPoint x: 1370, startPoint y: 368, endPoint x: 1099, endPoint y: 294, distance: 280.5
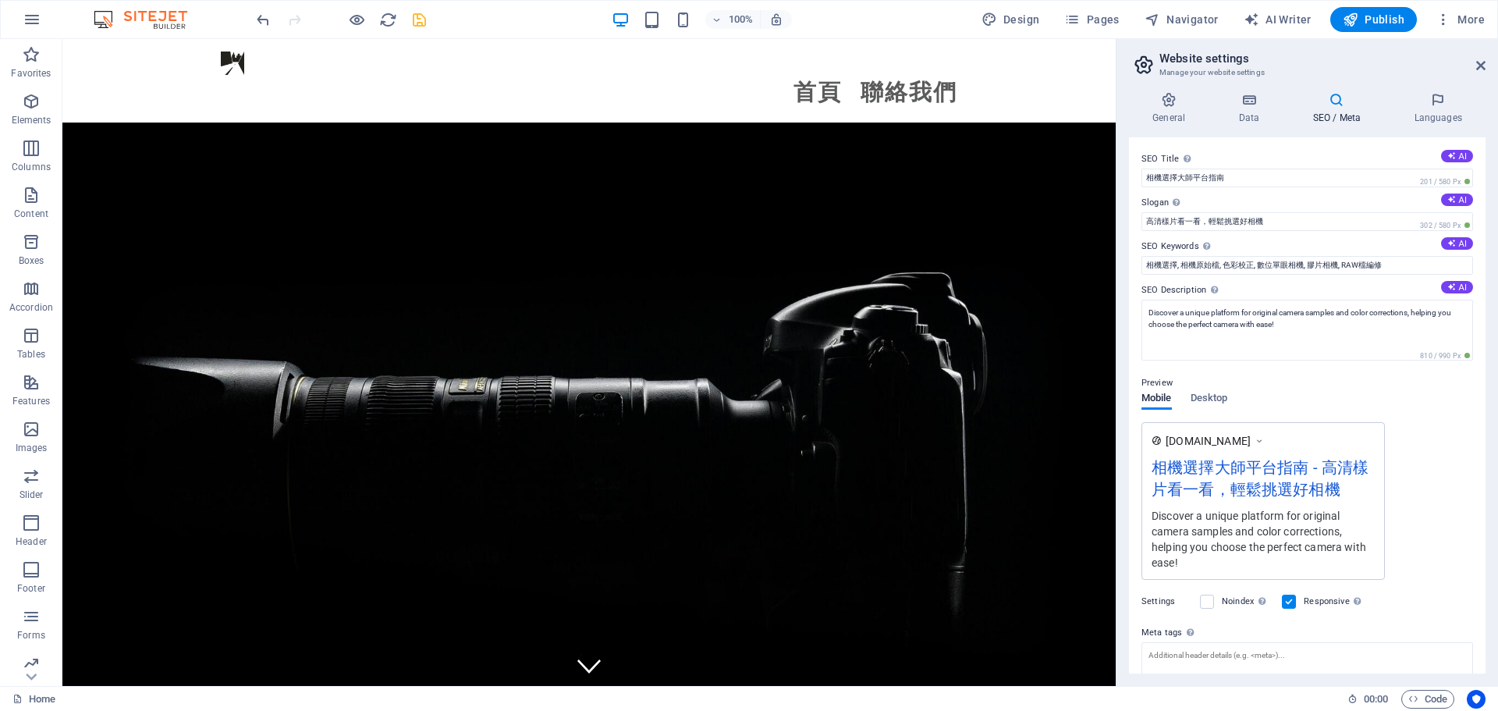
click at [1462, 294] on label "SEO Description Describe the contents of your website - this is crucial for sea…" at bounding box center [1308, 290] width 332 height 19
click at [1462, 300] on textarea "Discover a unique platform for original camera samples and color corrections, h…" at bounding box center [1308, 330] width 332 height 61
click at [1456, 287] on button "AI" at bounding box center [1457, 287] width 32 height 12
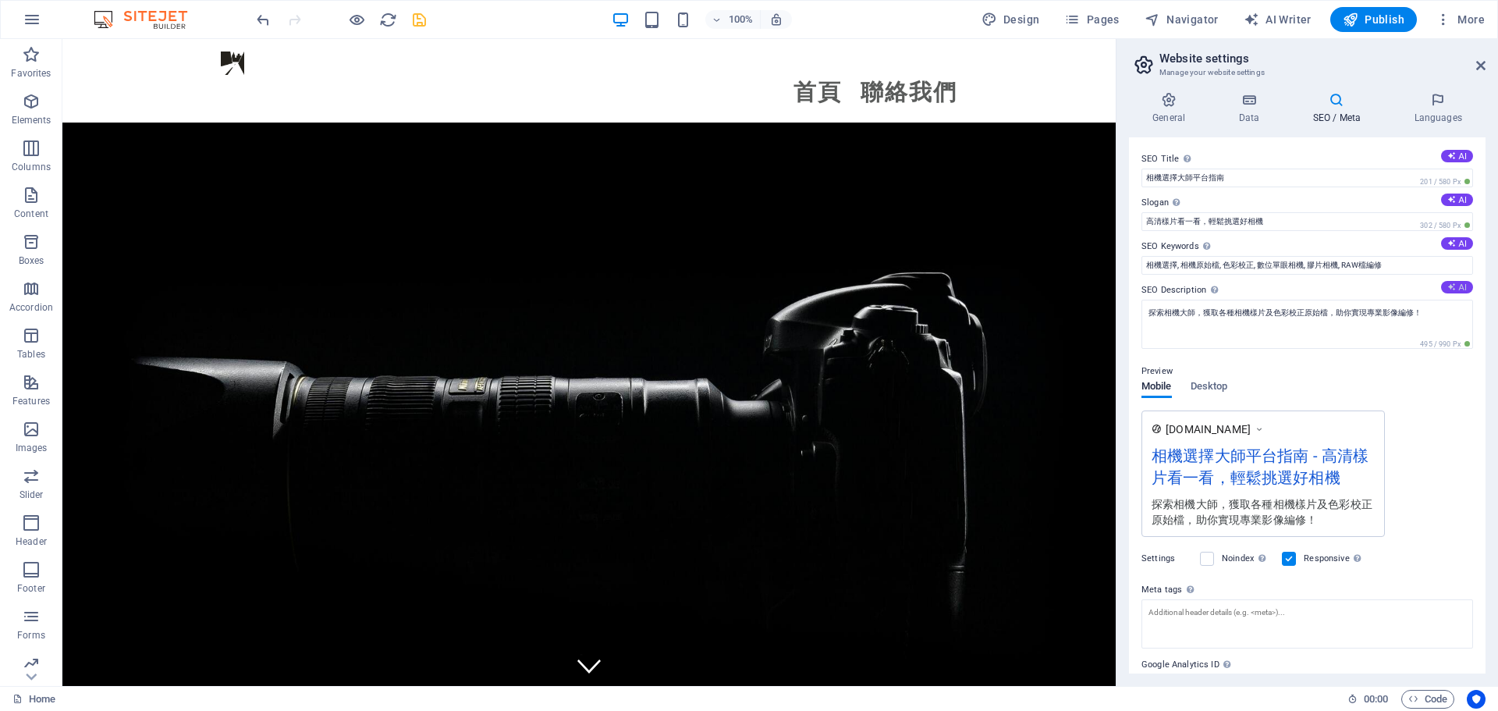
click at [1455, 292] on button "AI" at bounding box center [1457, 287] width 32 height 12
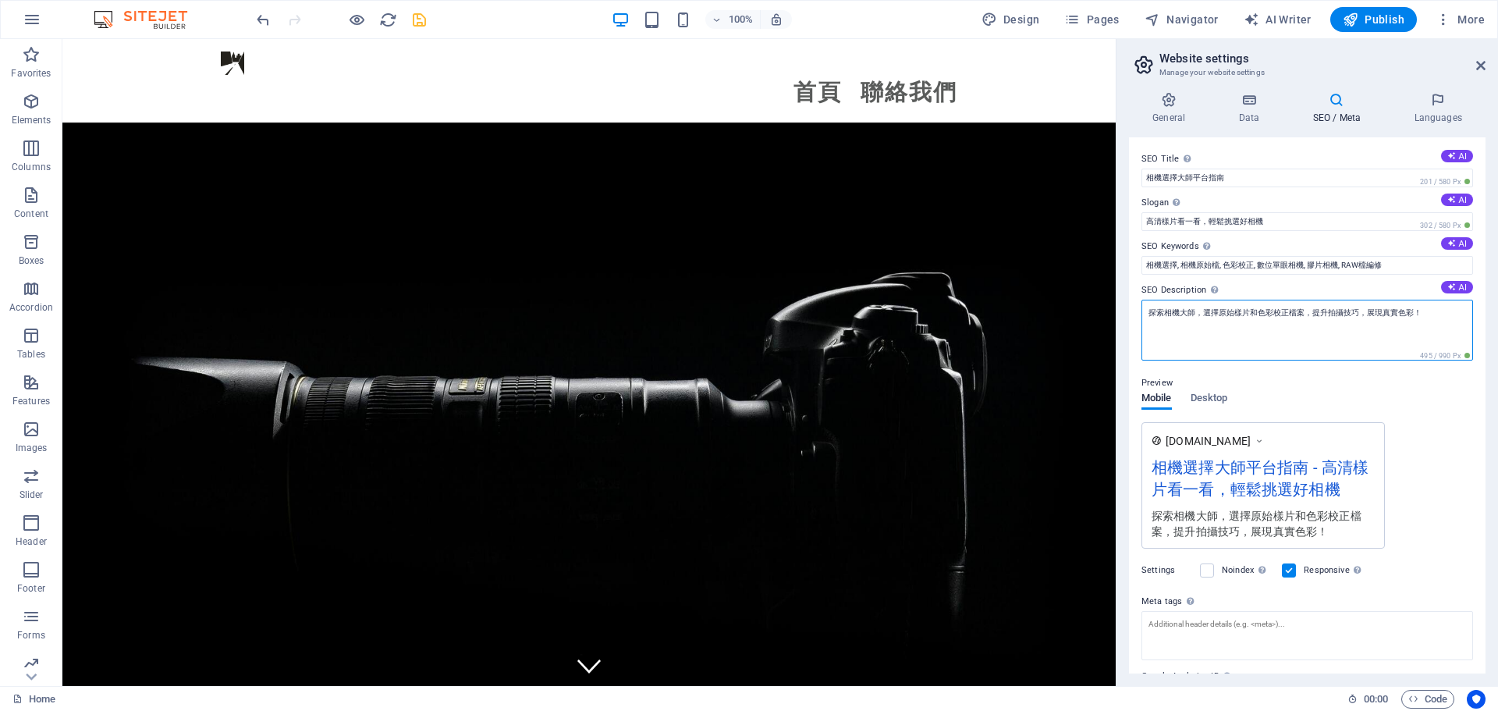
drag, startPoint x: 1431, startPoint y: 318, endPoint x: 1195, endPoint y: 327, distance: 236.6
click at [1195, 327] on textarea "探索相機大師，選擇原始樣片和色彩校正檔案，提升拍攝技巧，展現真實色彩！" at bounding box center [1308, 330] width 332 height 61
click at [1417, 425] on div "www.example.com 相機選擇大師平台指南 - 高清樣片看一看，輕鬆挑選好相機 探索相機大師，選擇原始樣片和色彩校正檔案，提升拍攝技巧，展現真實色彩！" at bounding box center [1308, 485] width 332 height 126
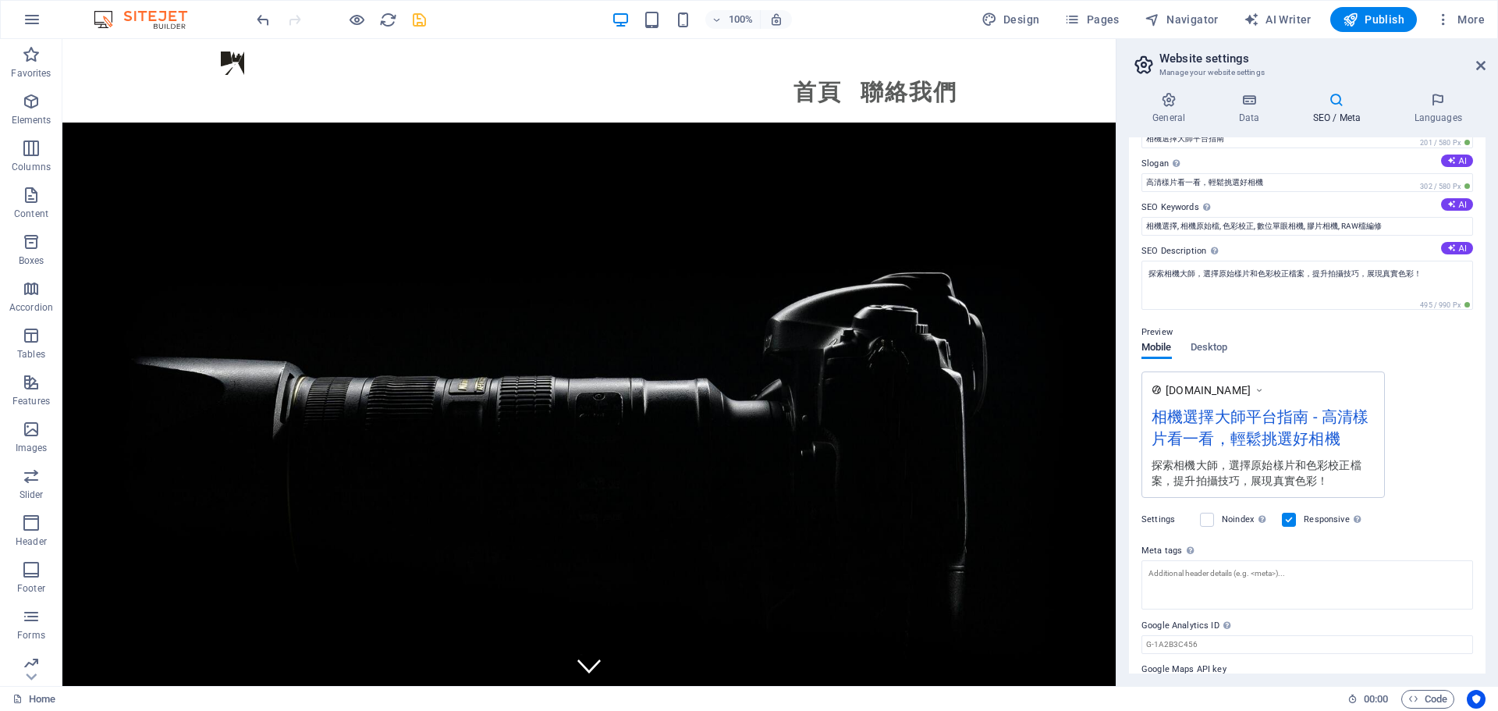
scroll to position [76, 0]
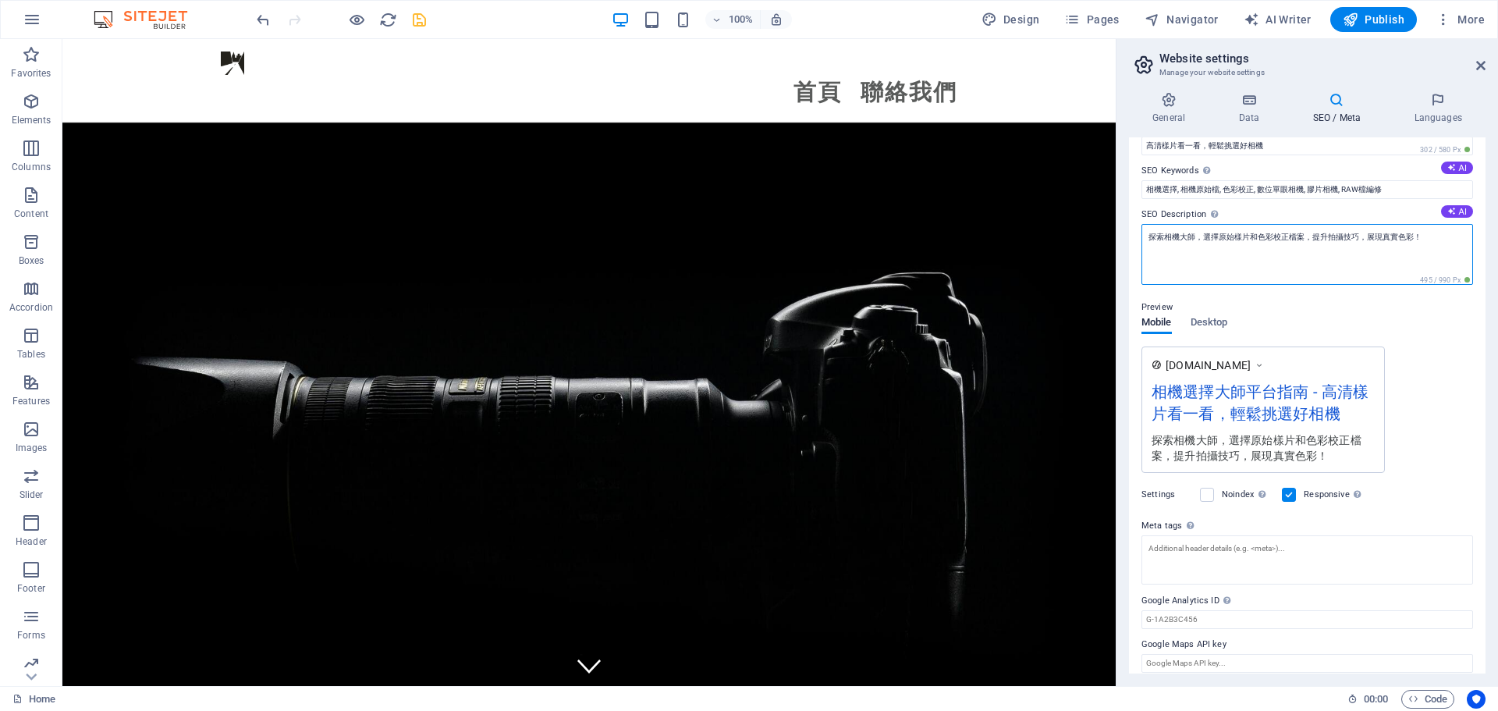
click at [1376, 240] on textarea "探索相機大師，選擇原始樣片和色彩校正檔案，提升拍攝技巧，展現真實色彩！" at bounding box center [1308, 254] width 332 height 61
drag, startPoint x: 1387, startPoint y: 236, endPoint x: 1413, endPoint y: 240, distance: 26.2
click at [1413, 240] on textarea "探索相機大師，選擇原始樣片和色彩校正檔案，提升拍攝技巧，展現真實色彩！" at bounding box center [1308, 254] width 332 height 61
click at [1415, 236] on textarea "探索相機大師，選擇原始樣片和色彩校正檔案，提升拍攝技巧，展現真實色彩！" at bounding box center [1308, 254] width 332 height 61
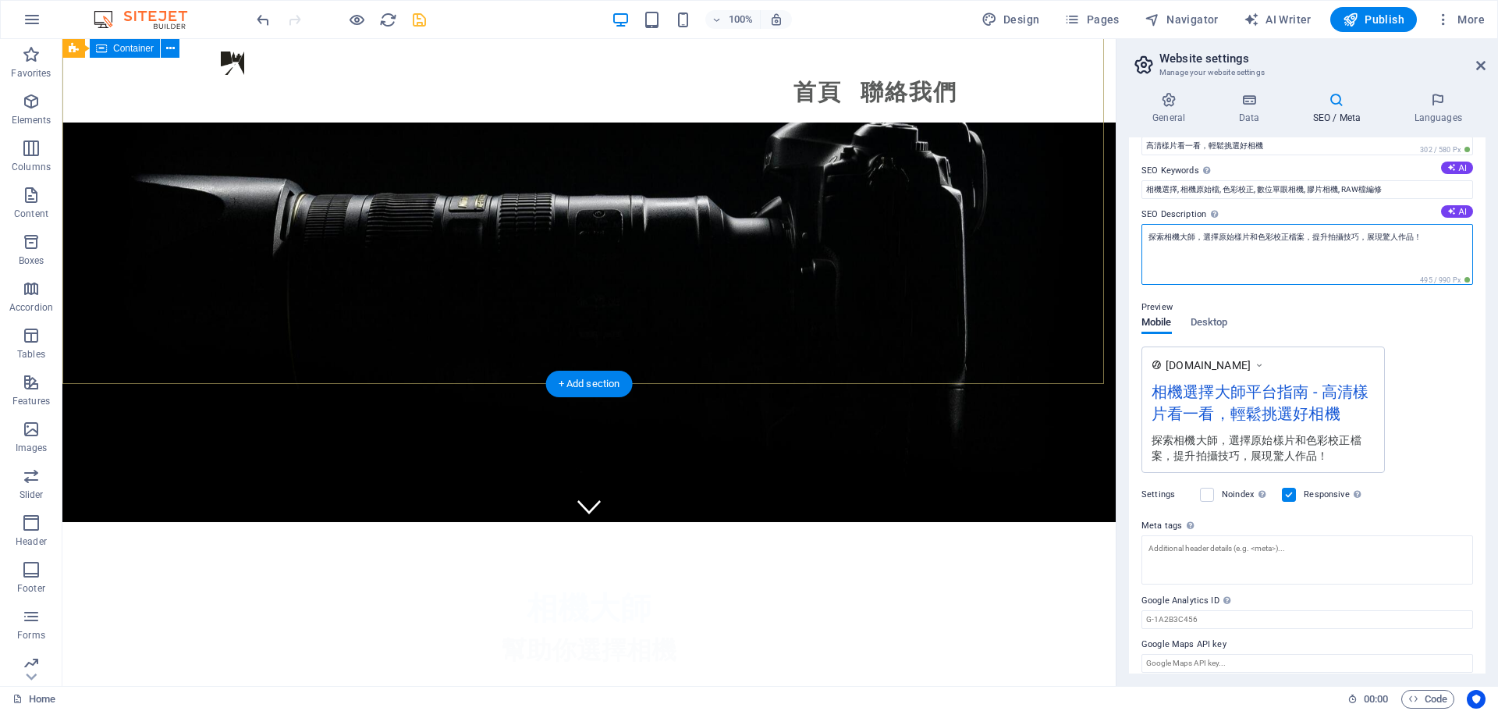
scroll to position [390, 0]
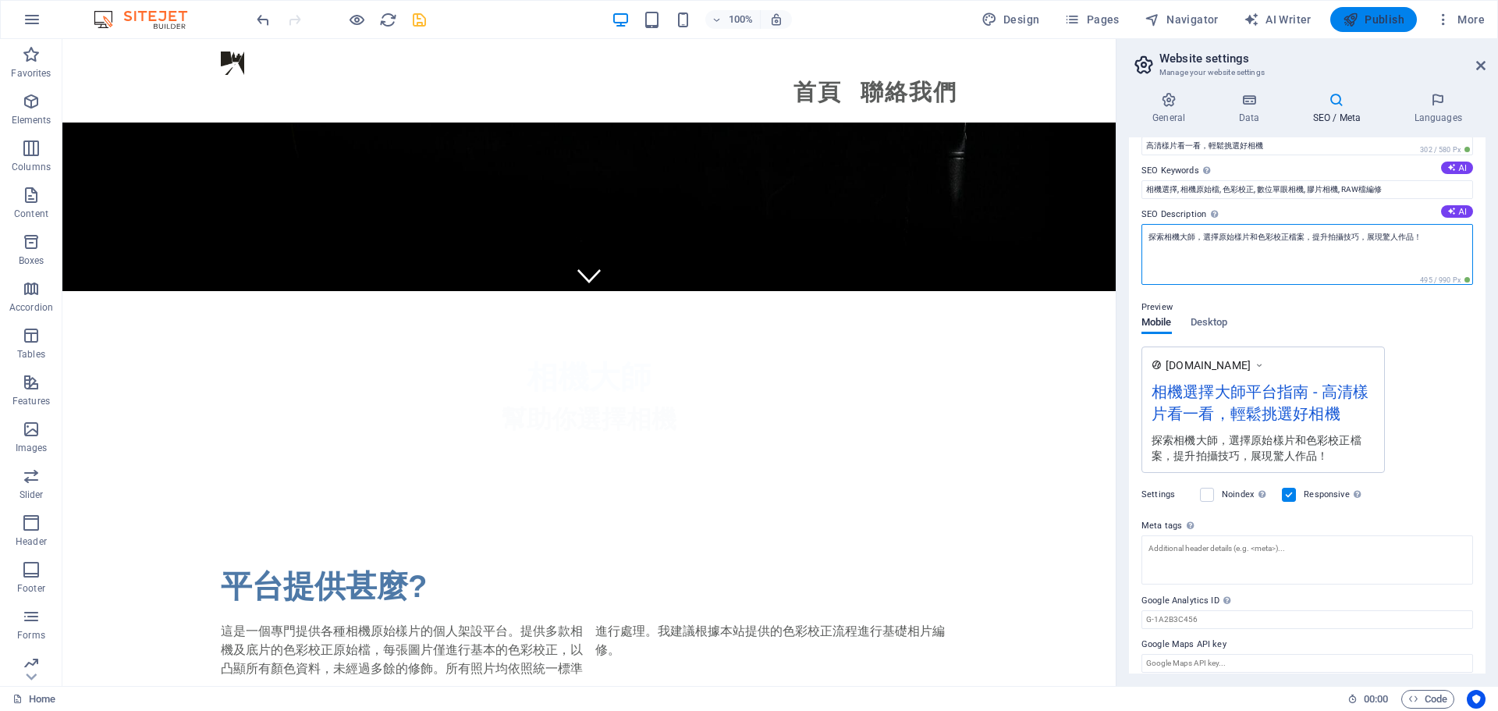
type textarea "探索相機大師，選擇原始樣片和色彩校正檔案，提升拍攝技巧，展現驚人作品！"
click at [1372, 8] on button "Publish" at bounding box center [1373, 19] width 87 height 25
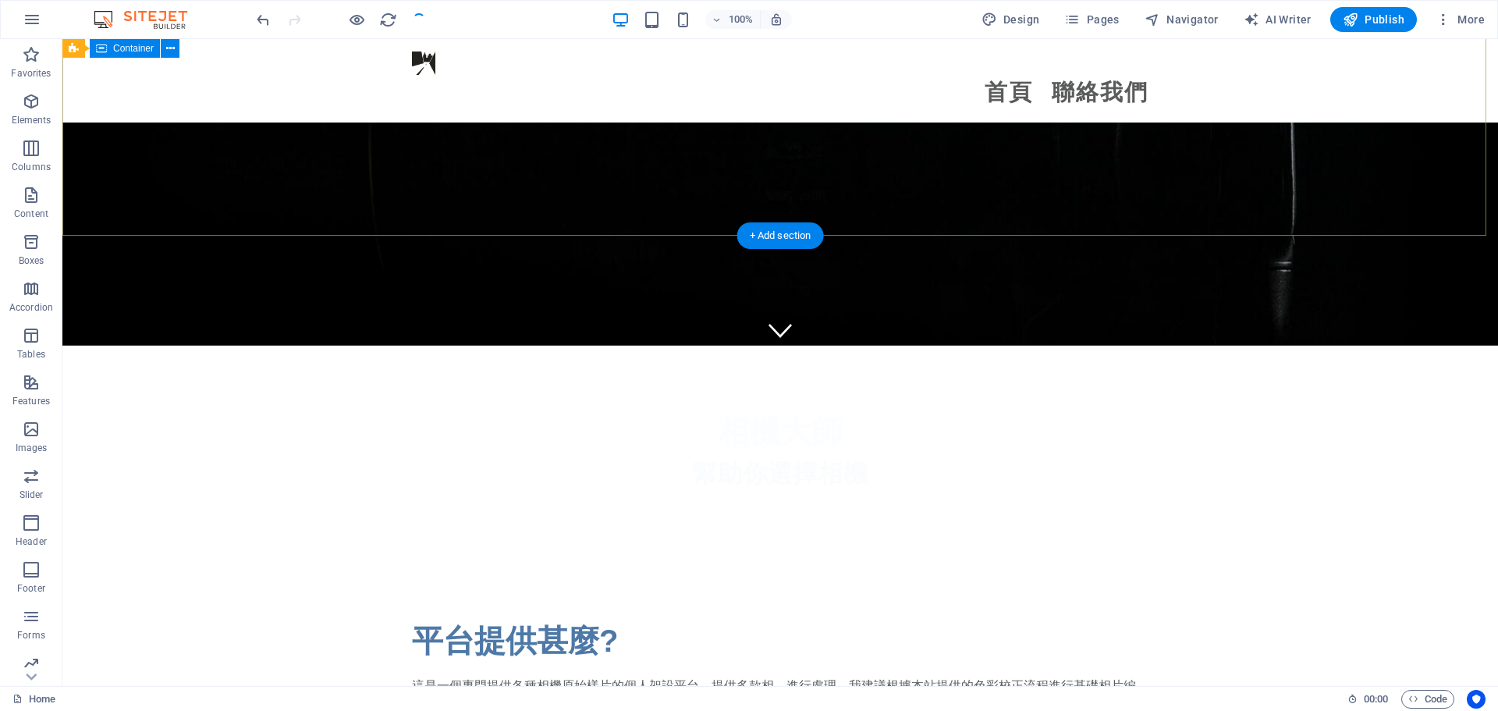
scroll to position [312, 0]
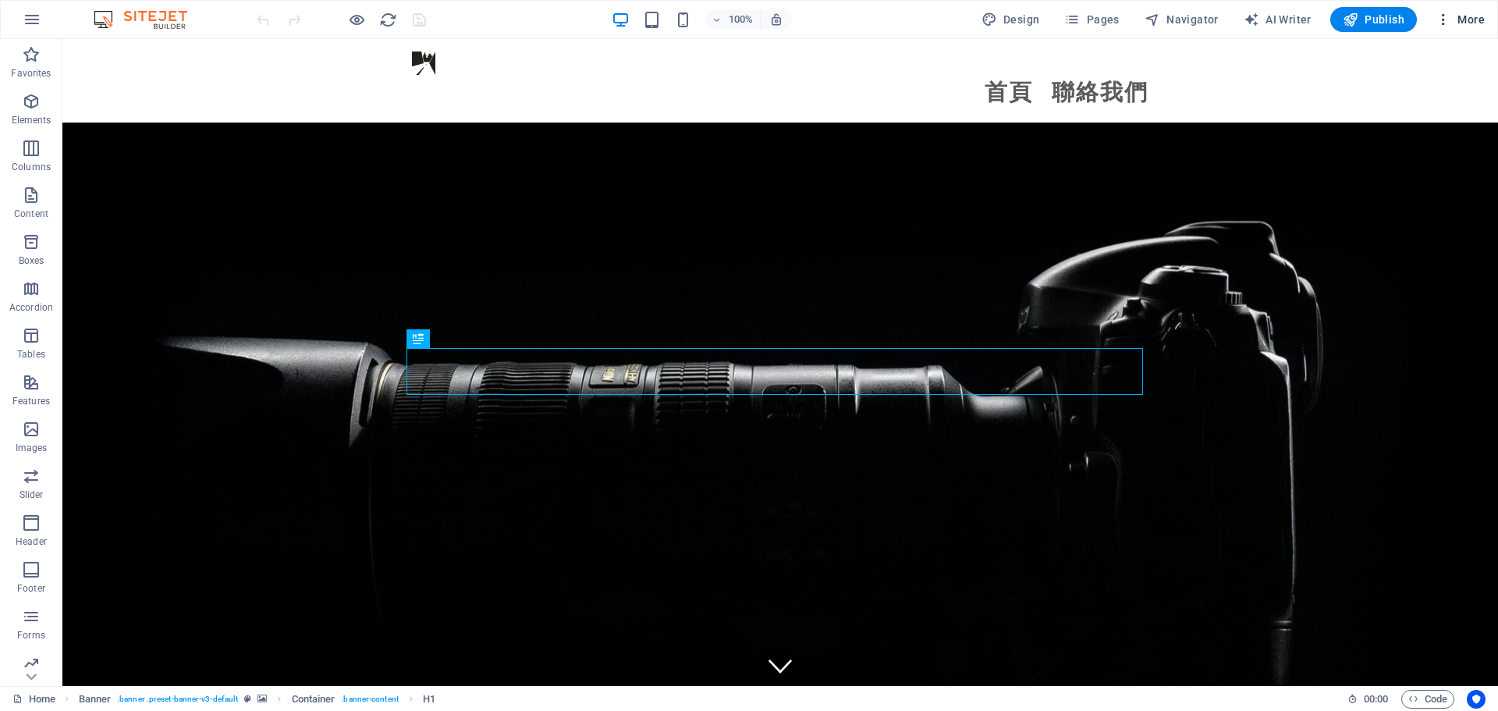
click at [1444, 15] on icon "button" at bounding box center [1444, 20] width 16 height 16
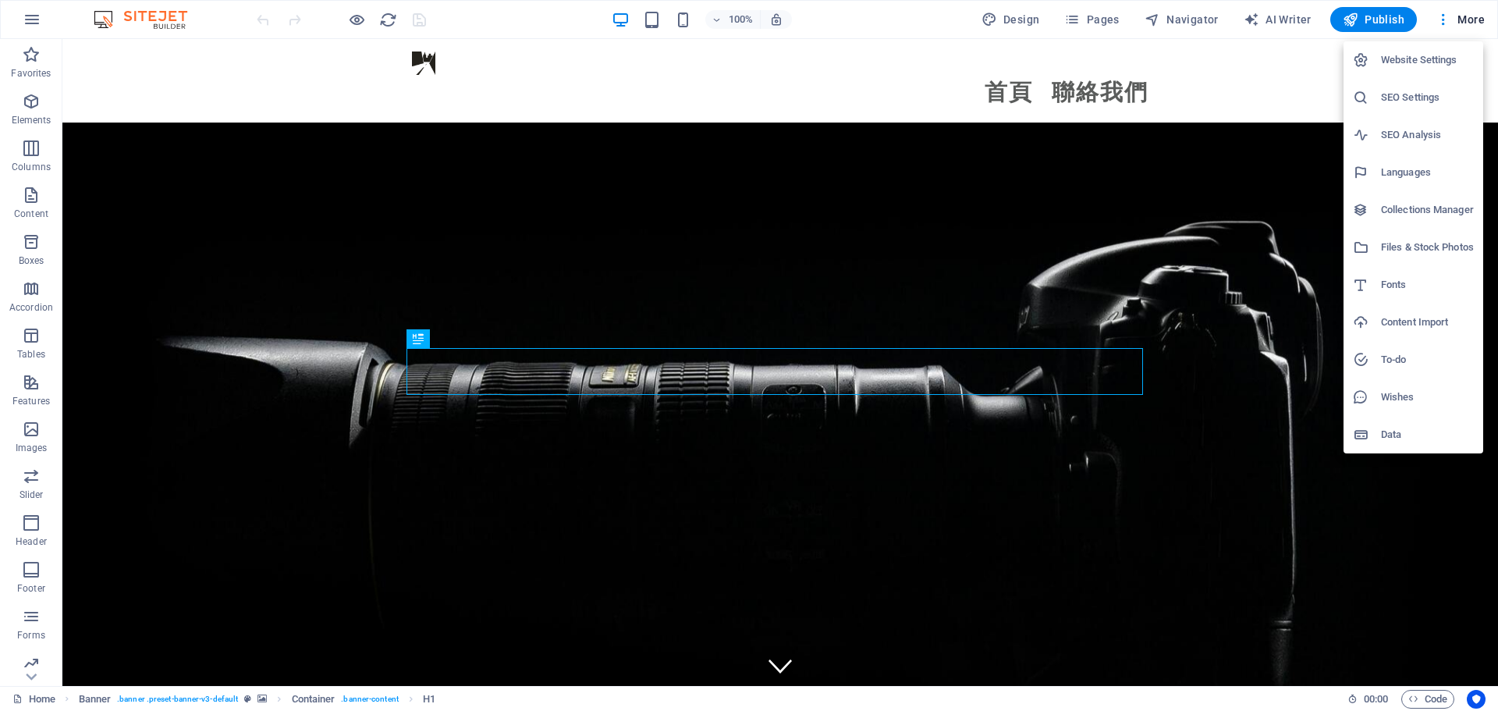
click at [1415, 87] on li "SEO Settings" at bounding box center [1414, 97] width 140 height 37
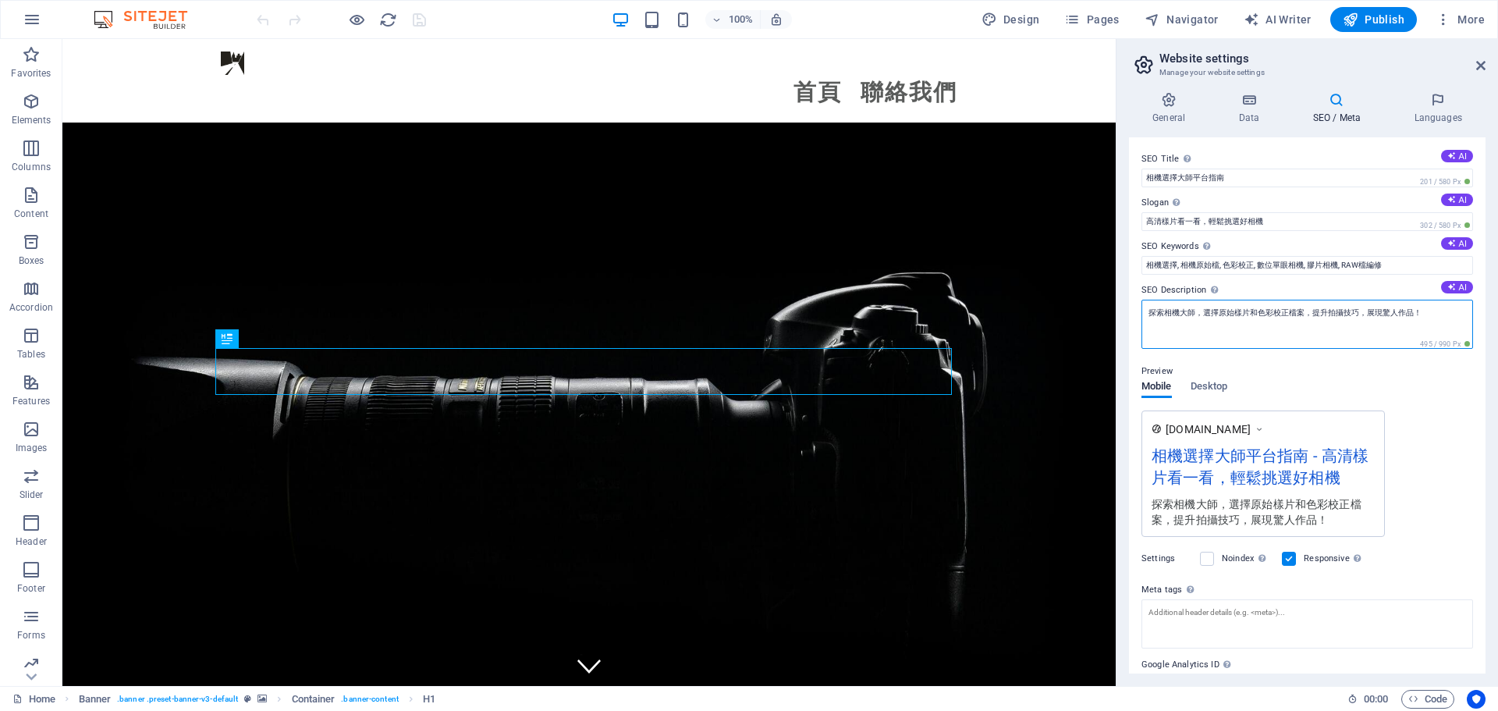
click at [1423, 313] on textarea "探索相機大師，選擇原始樣片和色彩校正檔案，提升拍攝技巧，展現驚人作品！" at bounding box center [1308, 324] width 332 height 49
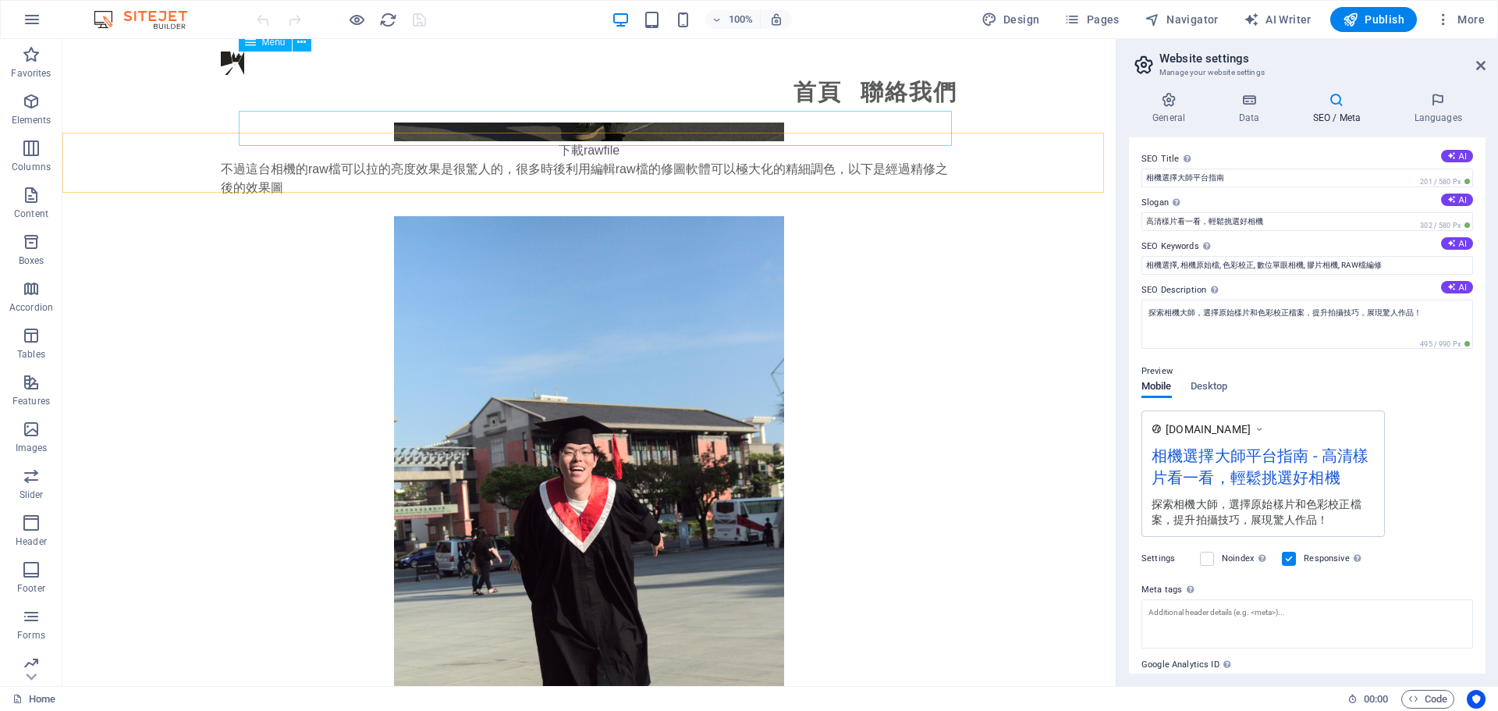
scroll to position [2653, 0]
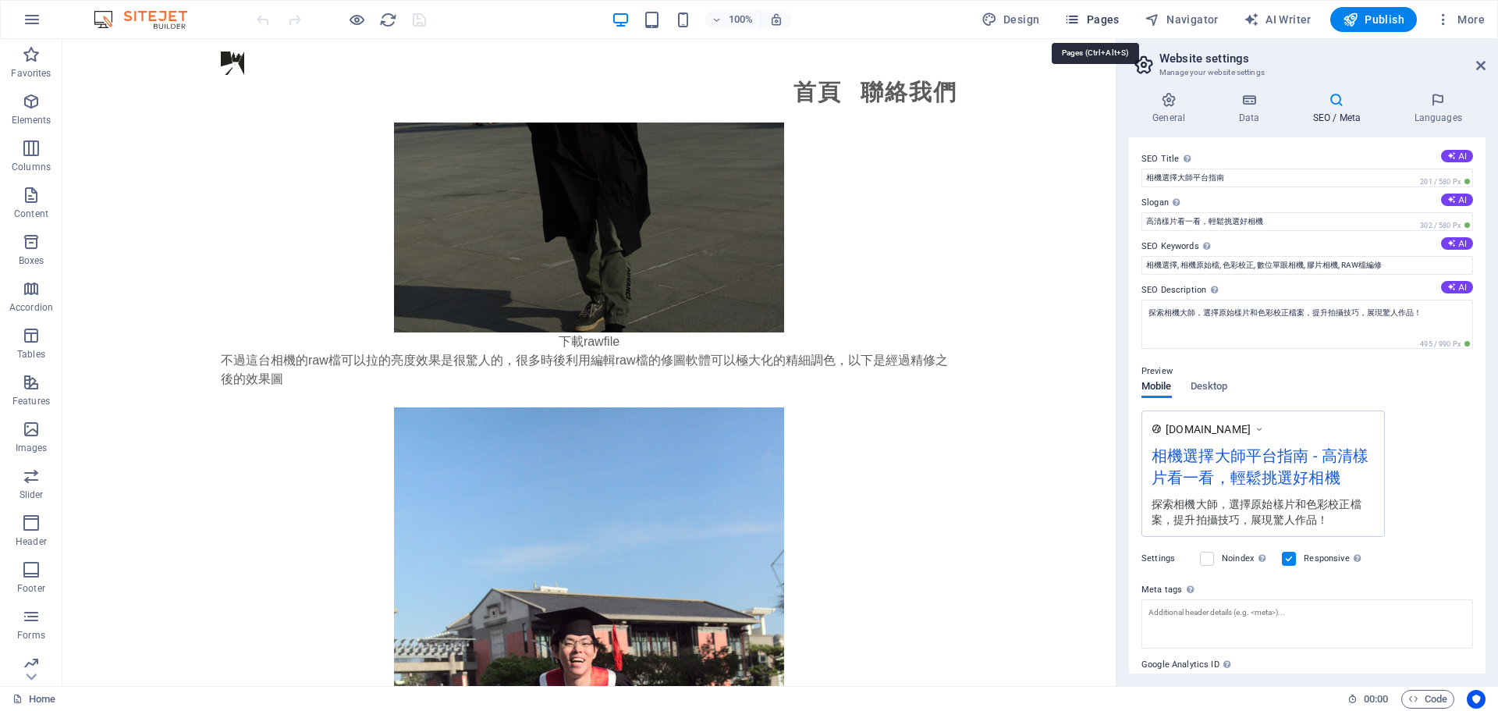
click at [1086, 21] on span "Pages" at bounding box center [1091, 20] width 55 height 16
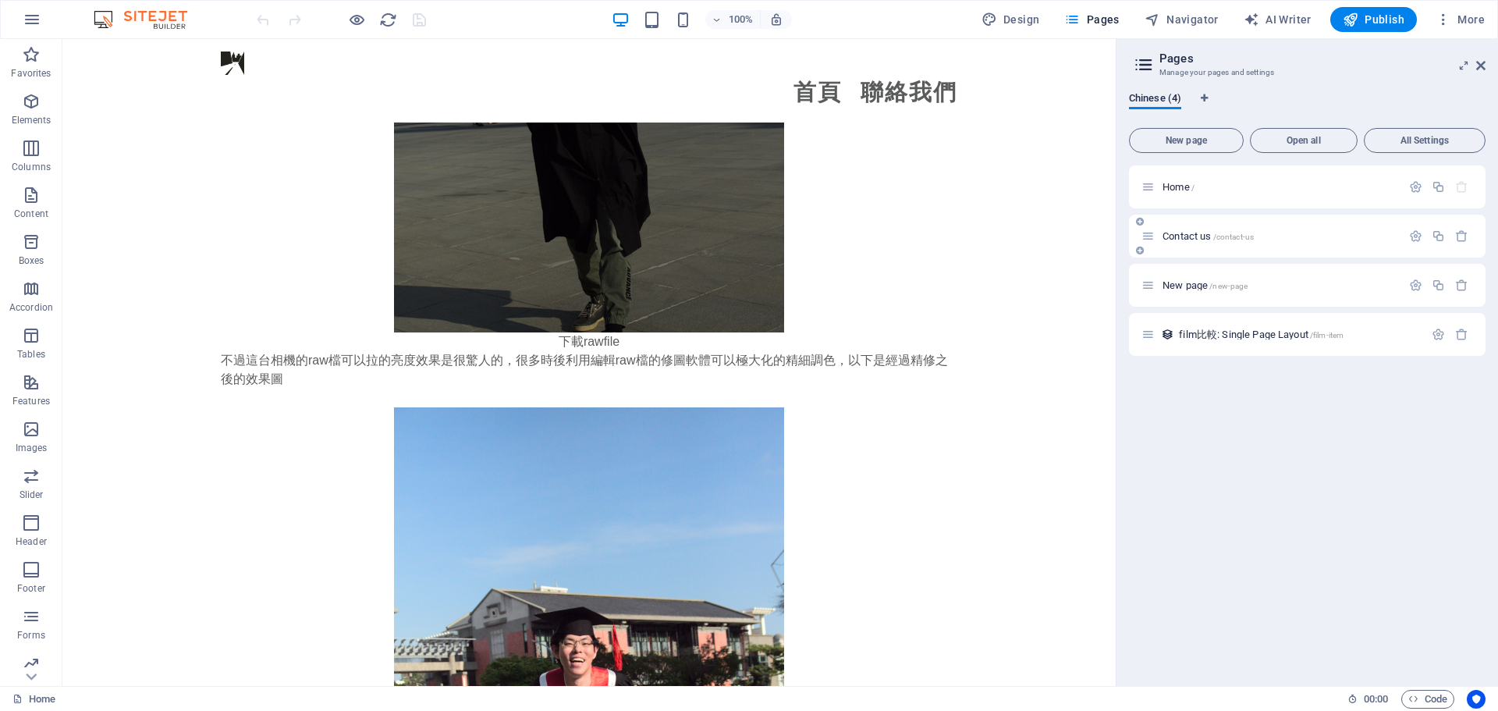
click at [1215, 237] on span "/contact-us" at bounding box center [1233, 237] width 41 height 9
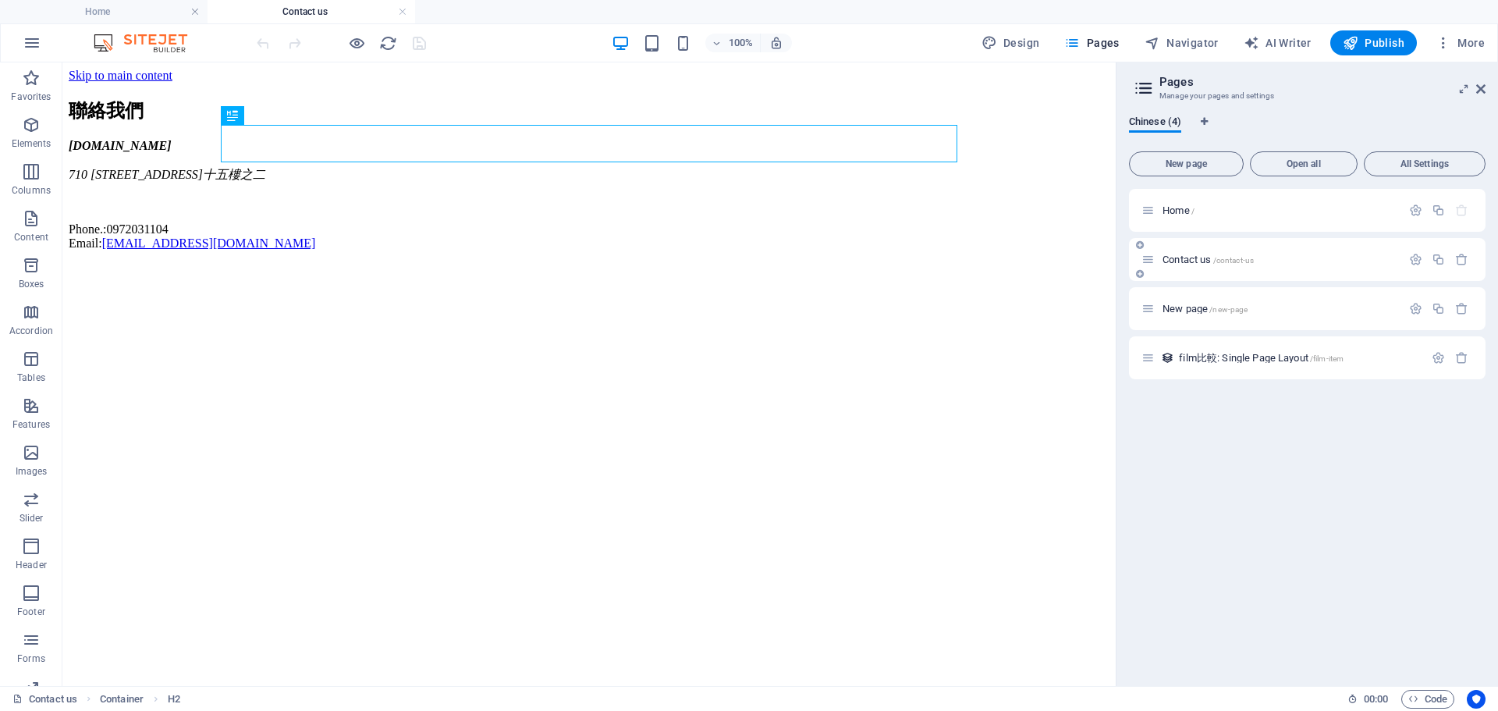
scroll to position [0, 0]
click at [591, 66] on div "+" at bounding box center [589, 70] width 30 height 14
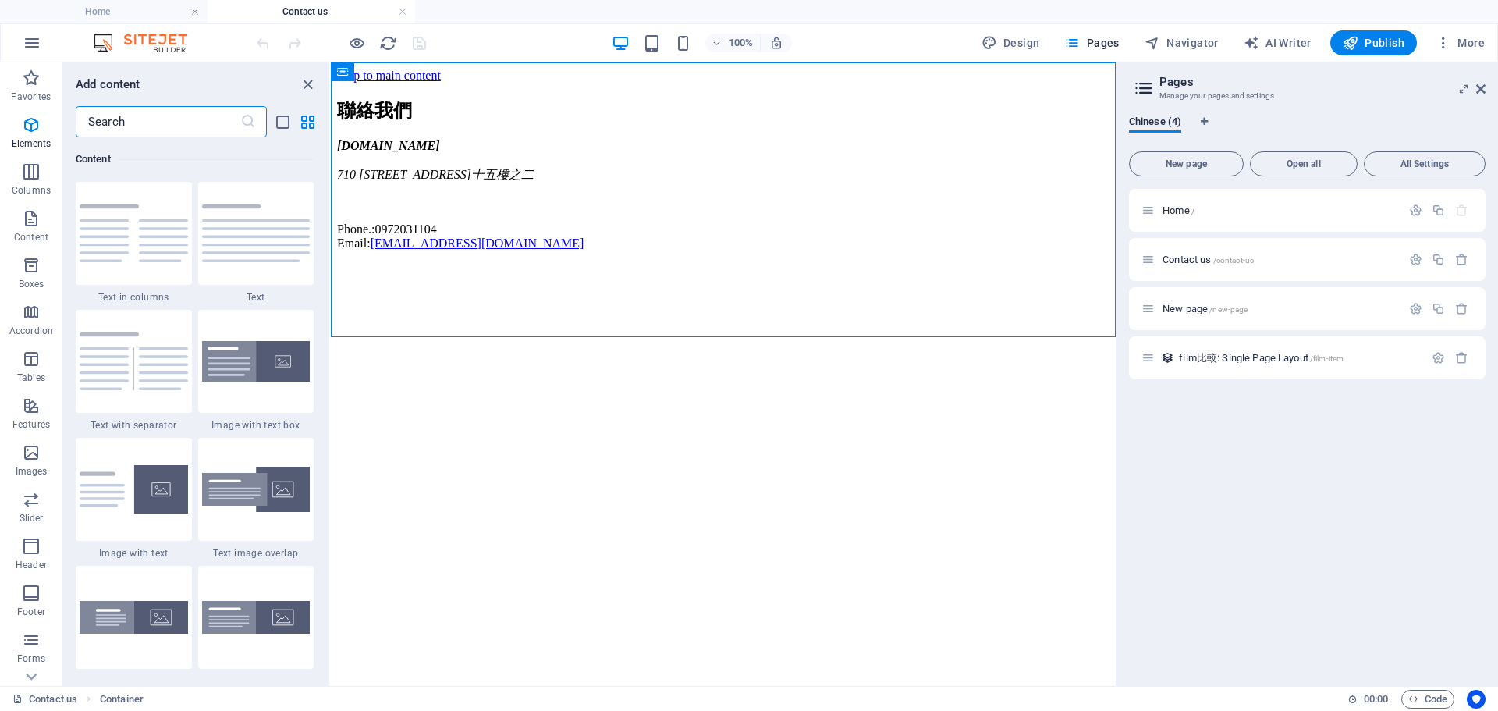
scroll to position [2730, 0]
drag, startPoint x: 151, startPoint y: 119, endPoint x: 0, endPoint y: 128, distance: 151.6
click at [0, 99] on div "Favorites Elements Columns Content Boxes Accordion Tables Features Images Slide…" at bounding box center [165, 373] width 331 height 623
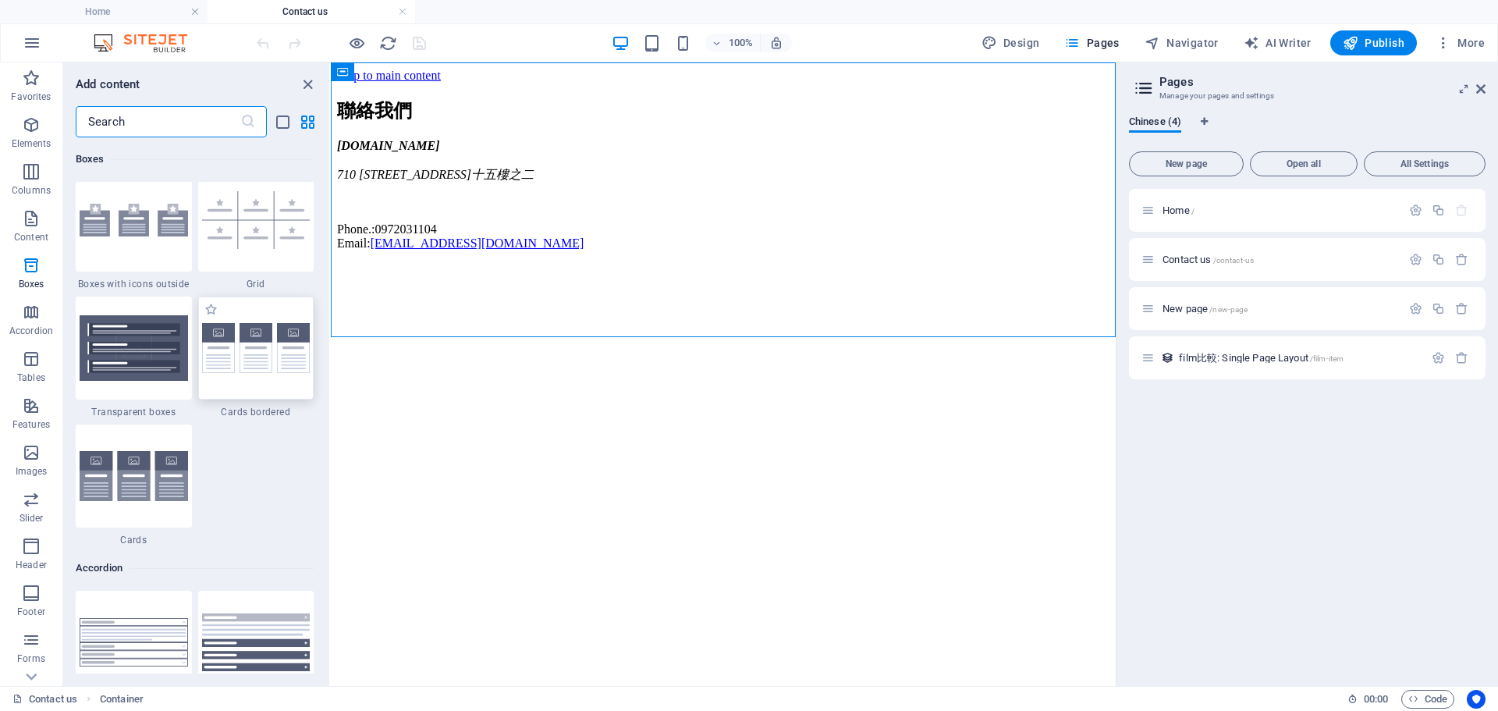
scroll to position [4681, 0]
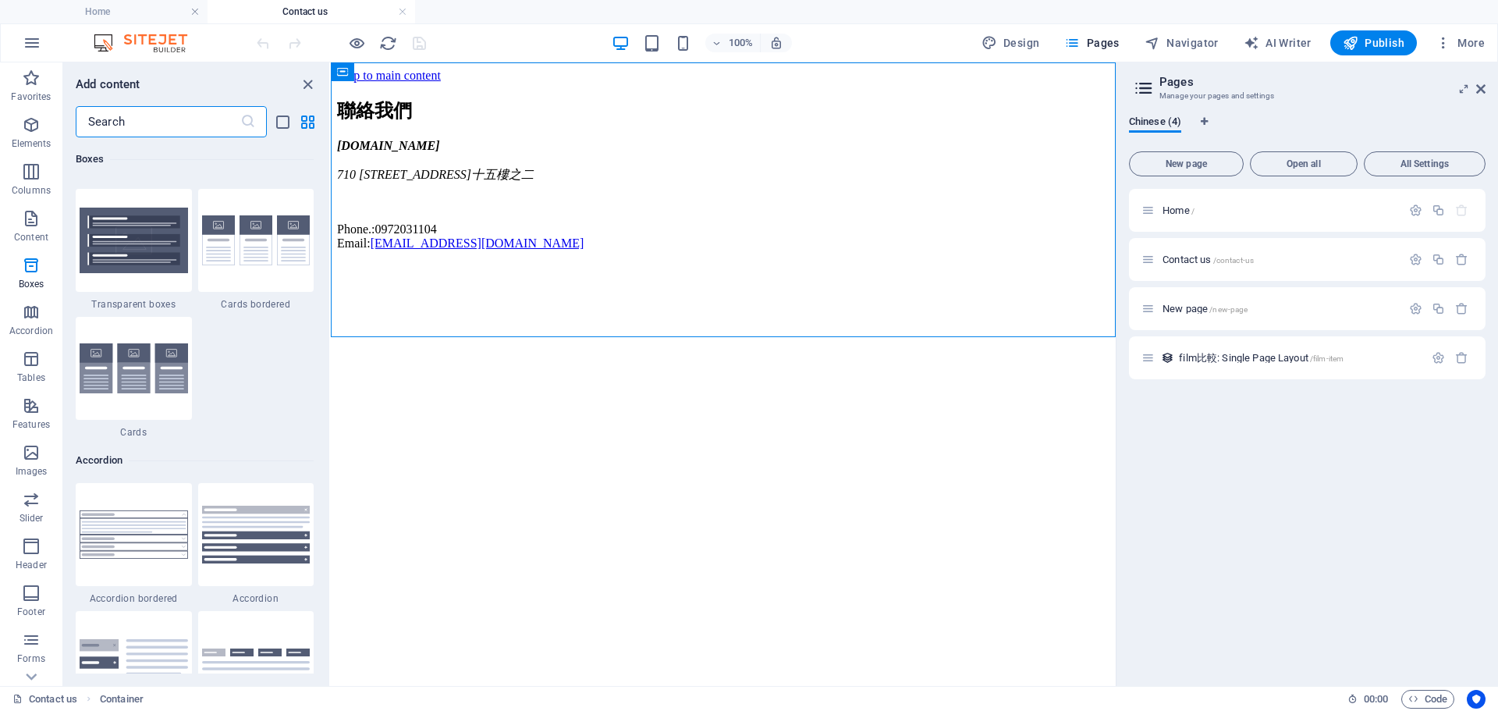
click at [1149, 87] on icon at bounding box center [1143, 88] width 23 height 22
click at [1181, 87] on h2 "Pages" at bounding box center [1323, 82] width 326 height 14
click at [310, 78] on icon "close panel" at bounding box center [308, 85] width 18 height 18
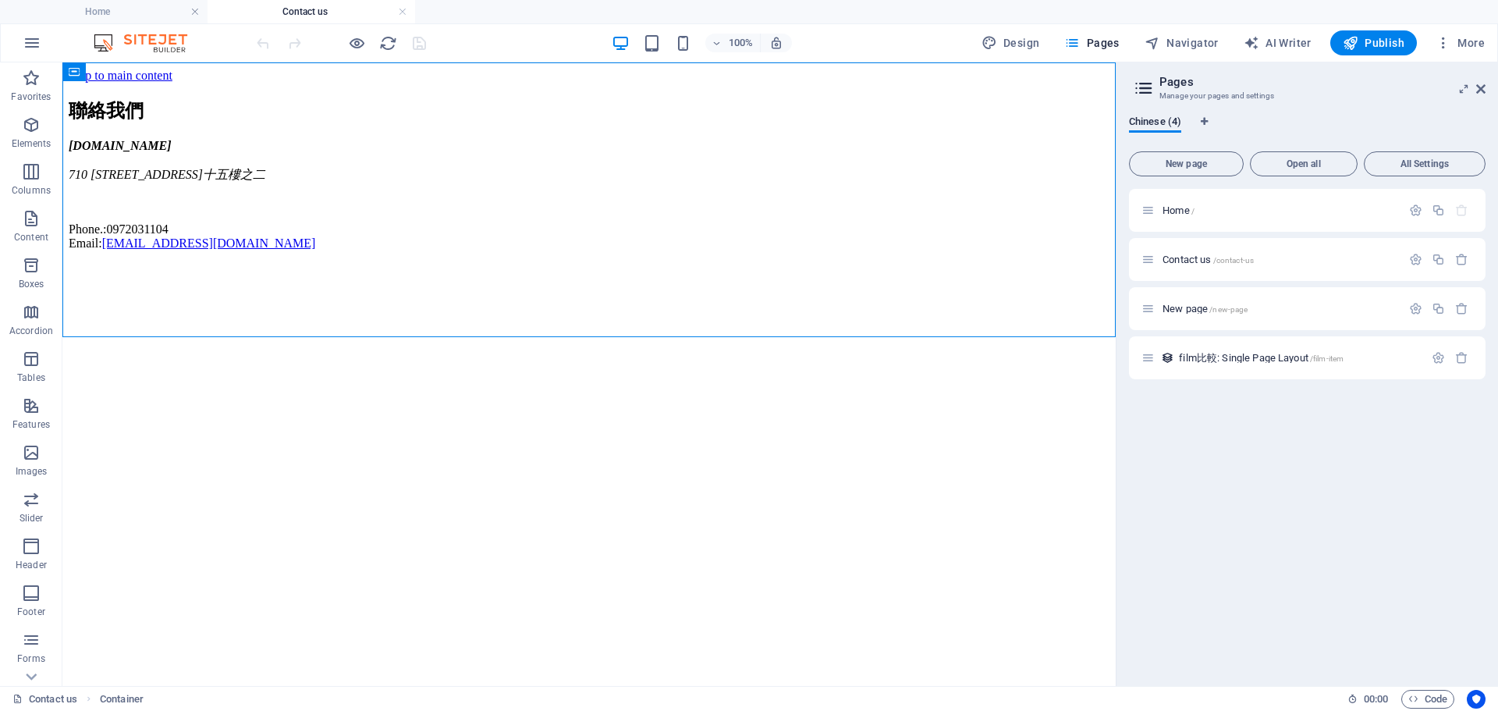
click at [1213, 87] on h2 "Pages" at bounding box center [1323, 82] width 326 height 14
click at [1481, 94] on icon at bounding box center [1480, 89] width 9 height 12
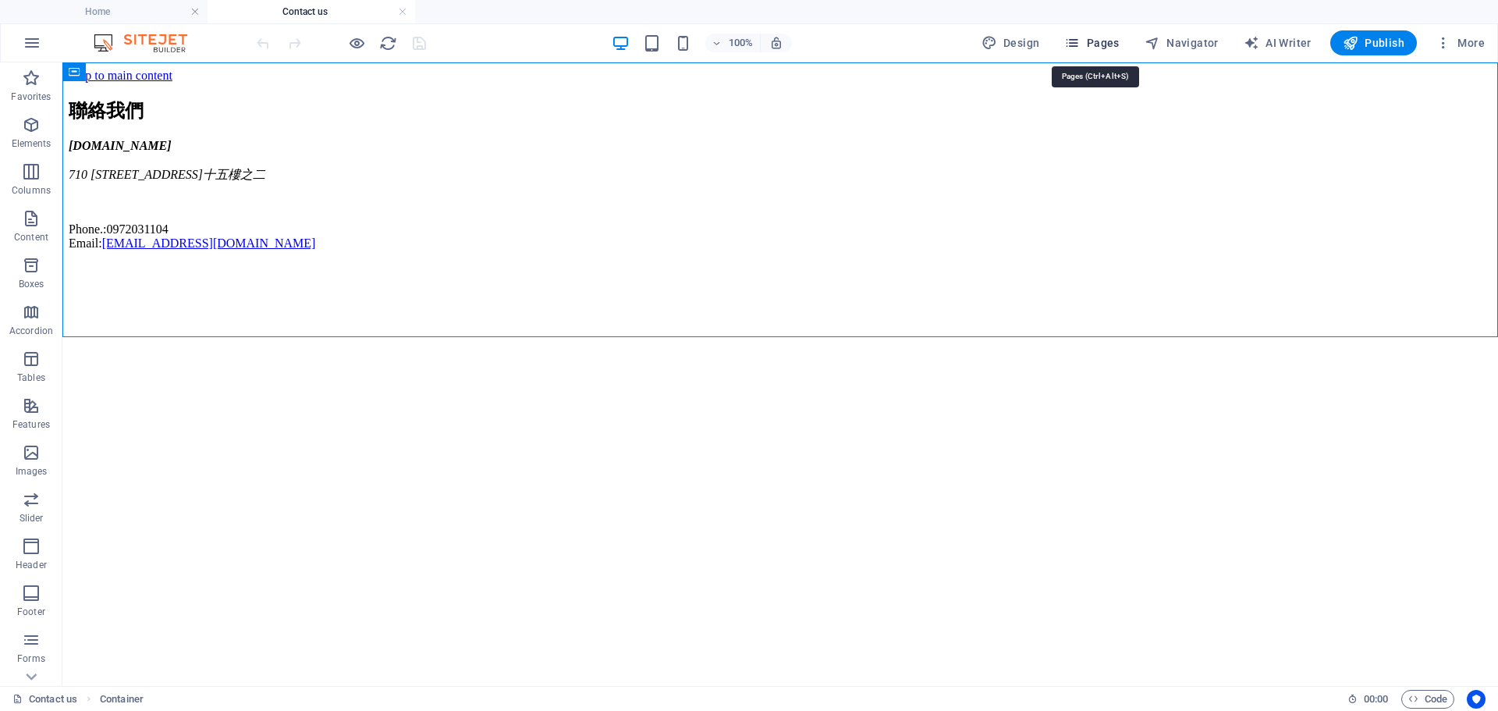
click at [1103, 44] on span "Pages" at bounding box center [1091, 43] width 55 height 16
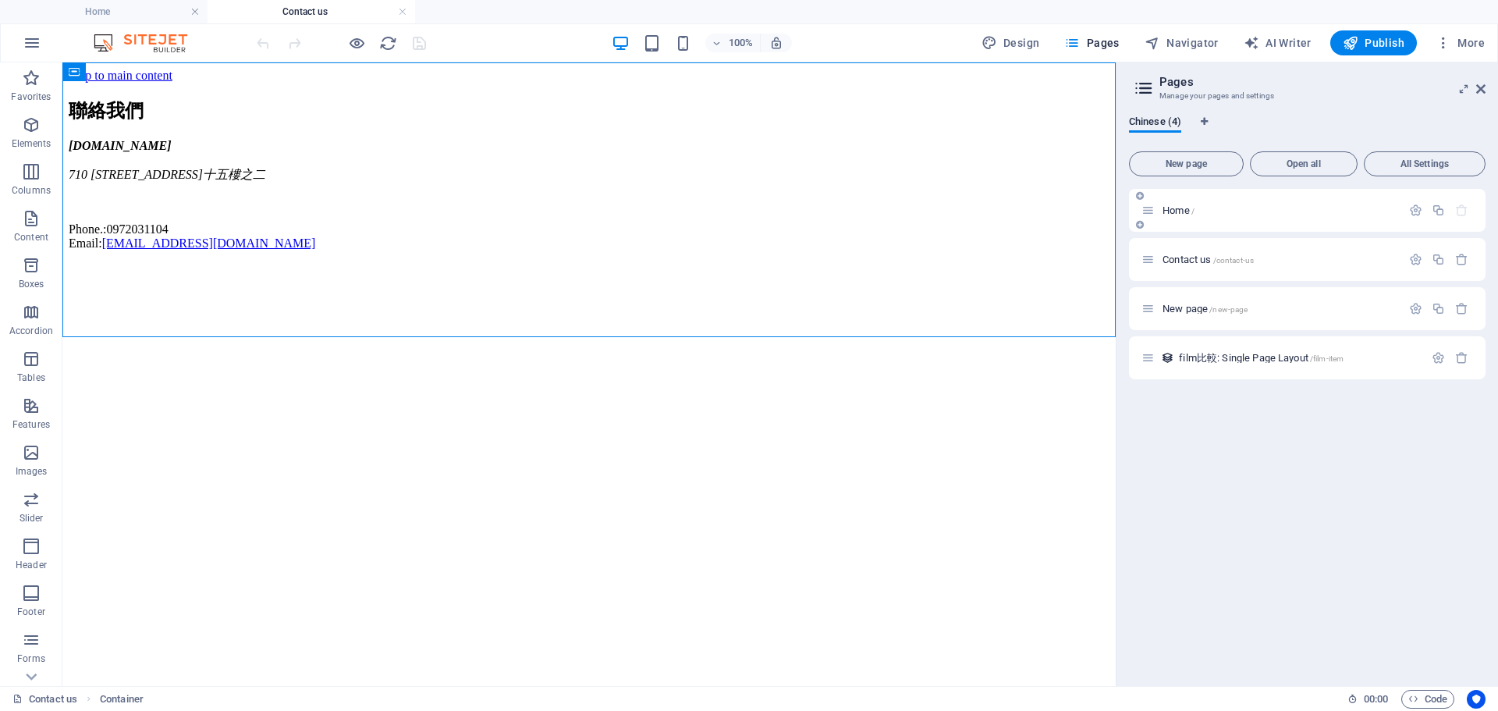
click at [1185, 198] on div "Home /" at bounding box center [1307, 210] width 357 height 43
click at [1181, 205] on span "Home /" at bounding box center [1179, 210] width 32 height 12
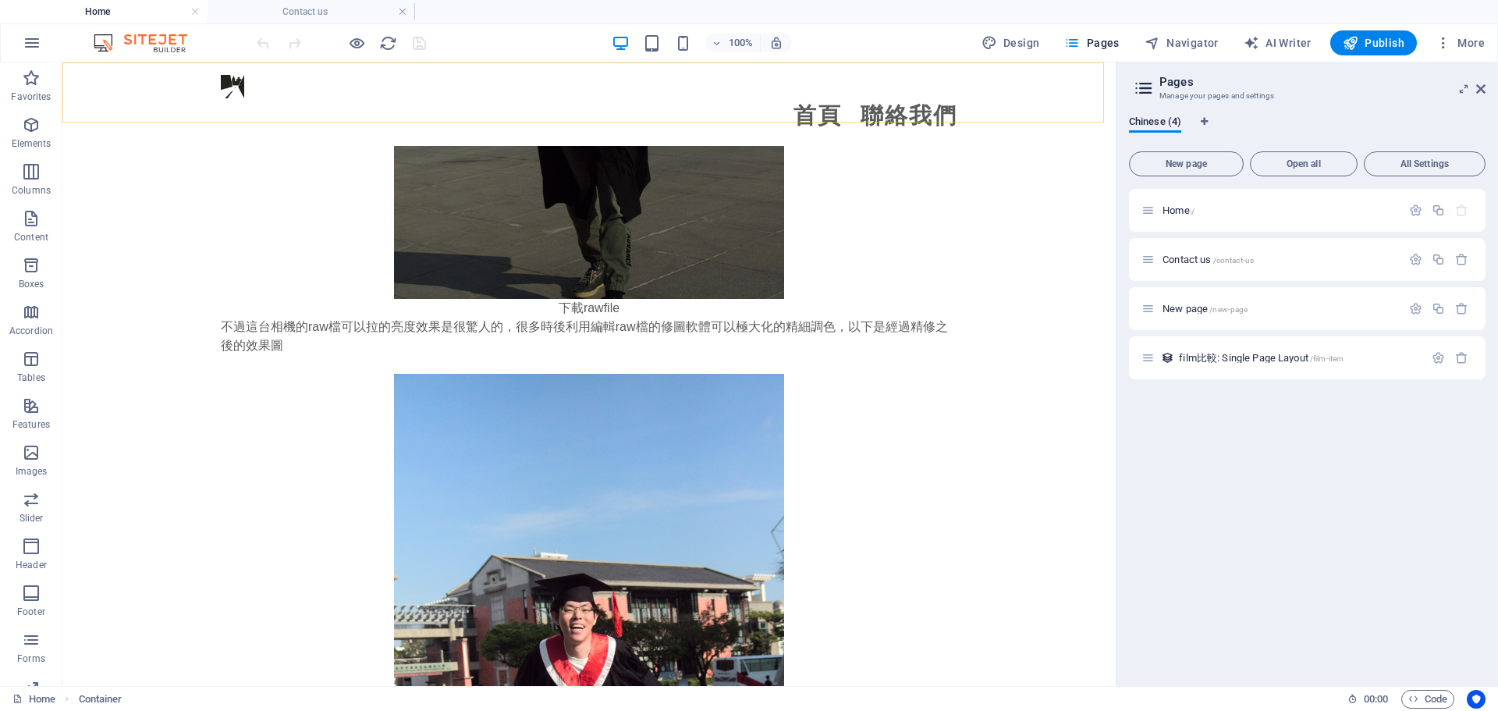
click at [94, 90] on div "Menu 首頁 聯絡我們" at bounding box center [588, 103] width 1053 height 83
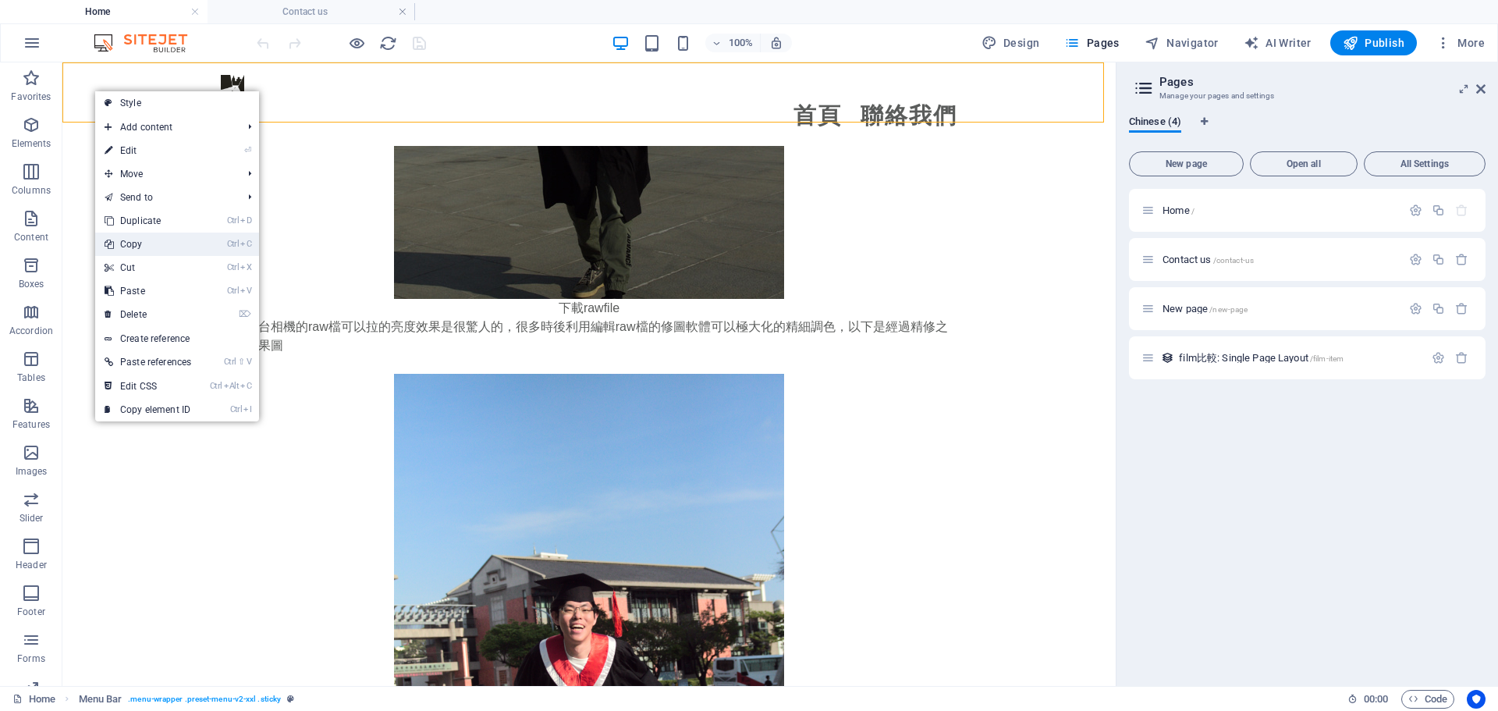
click at [176, 247] on link "Ctrl C Copy" at bounding box center [147, 244] width 105 height 23
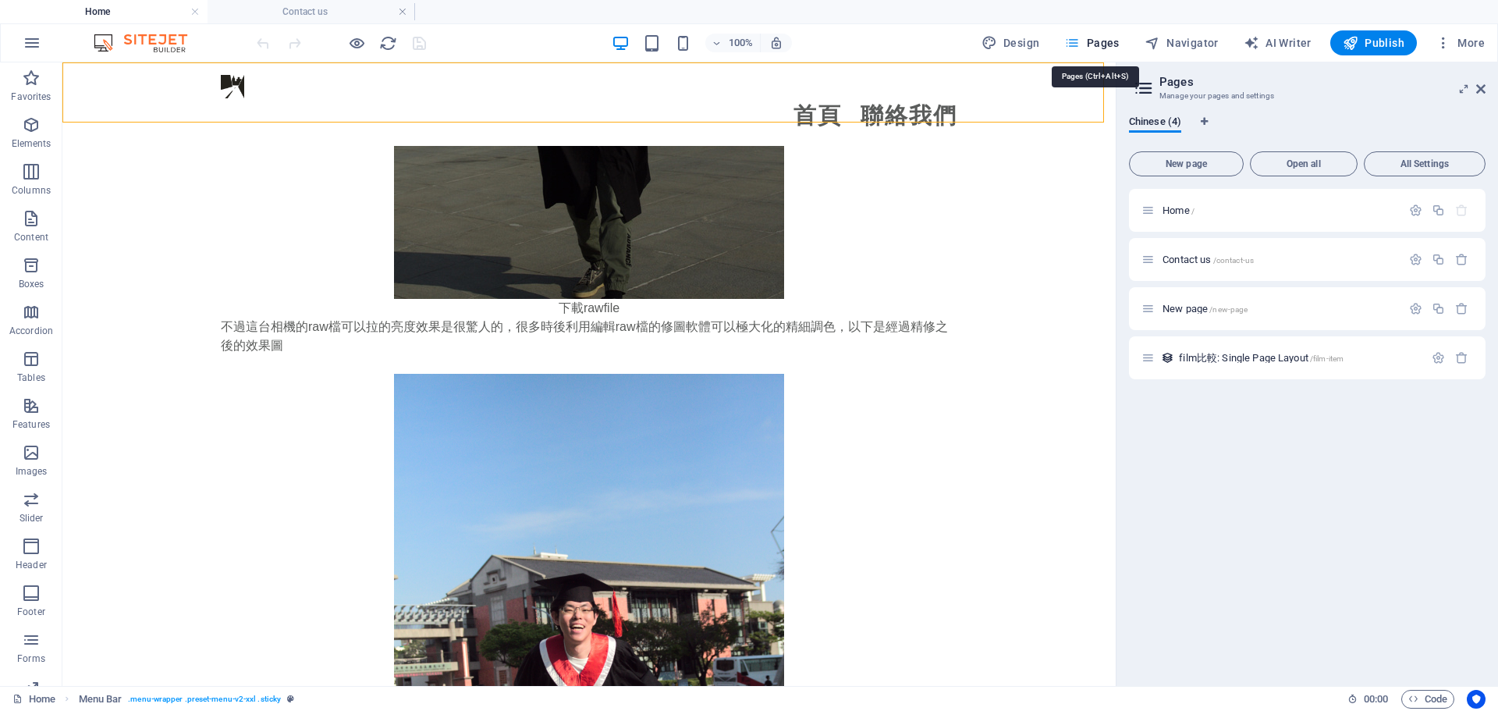
click at [1104, 41] on span "Pages" at bounding box center [1091, 43] width 55 height 16
click at [1181, 261] on span "Contact us /contact-us" at bounding box center [1208, 260] width 91 height 12
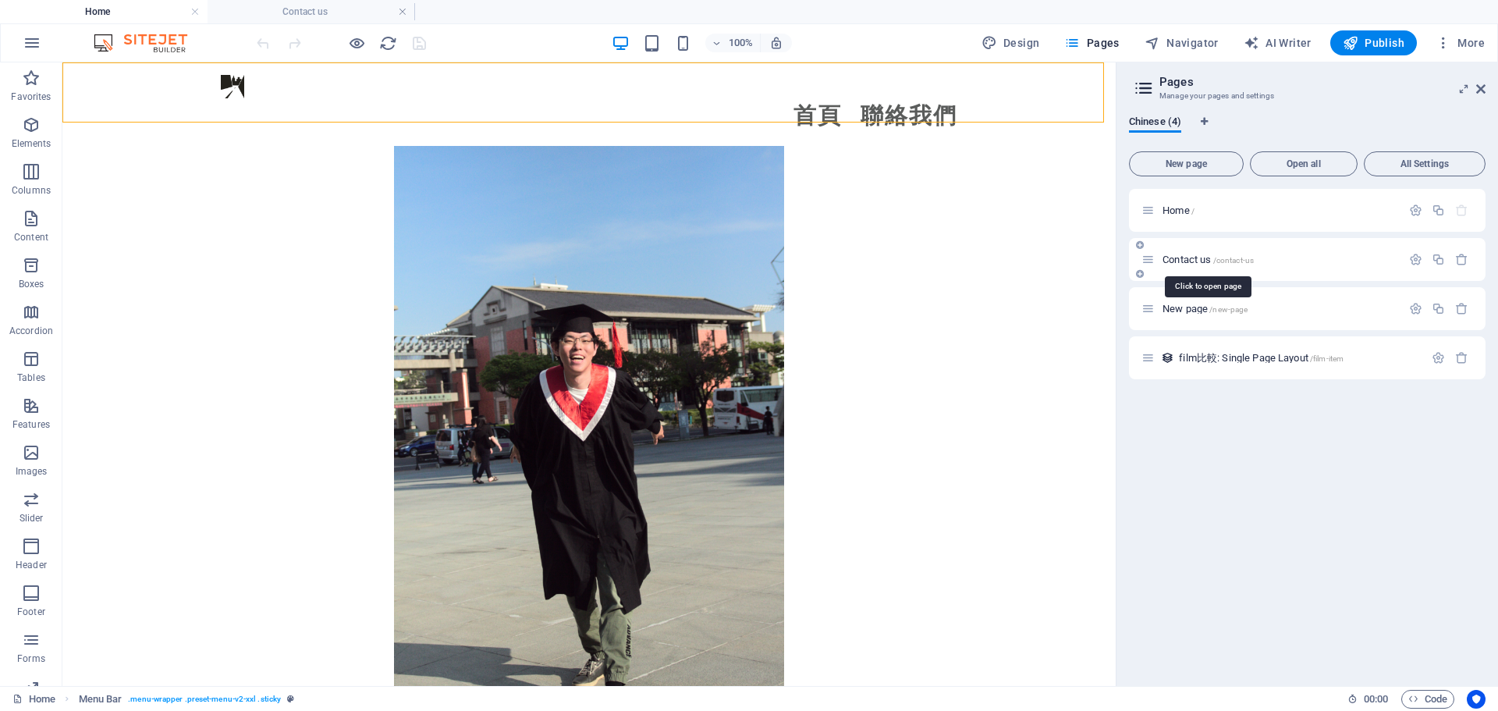
scroll to position [0, 0]
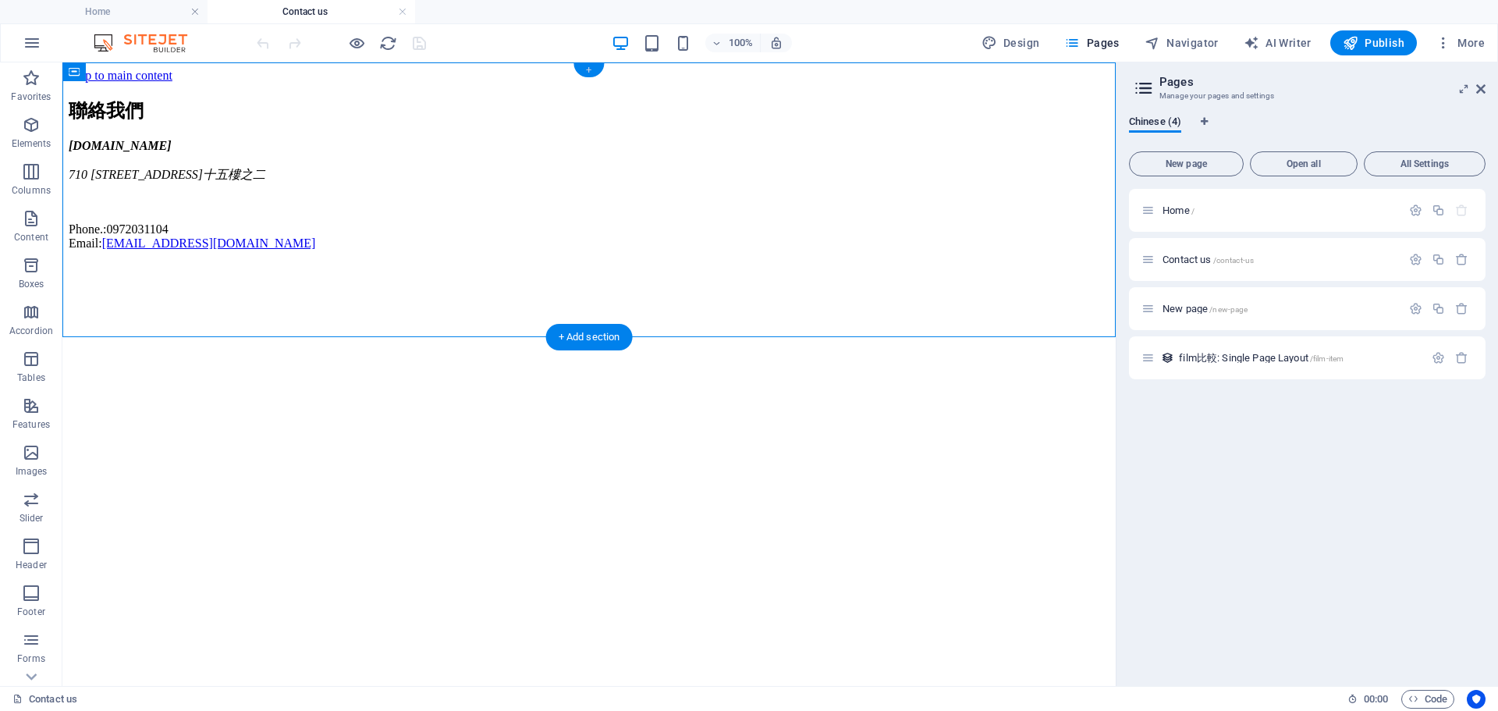
click at [591, 65] on div "+" at bounding box center [589, 70] width 30 height 14
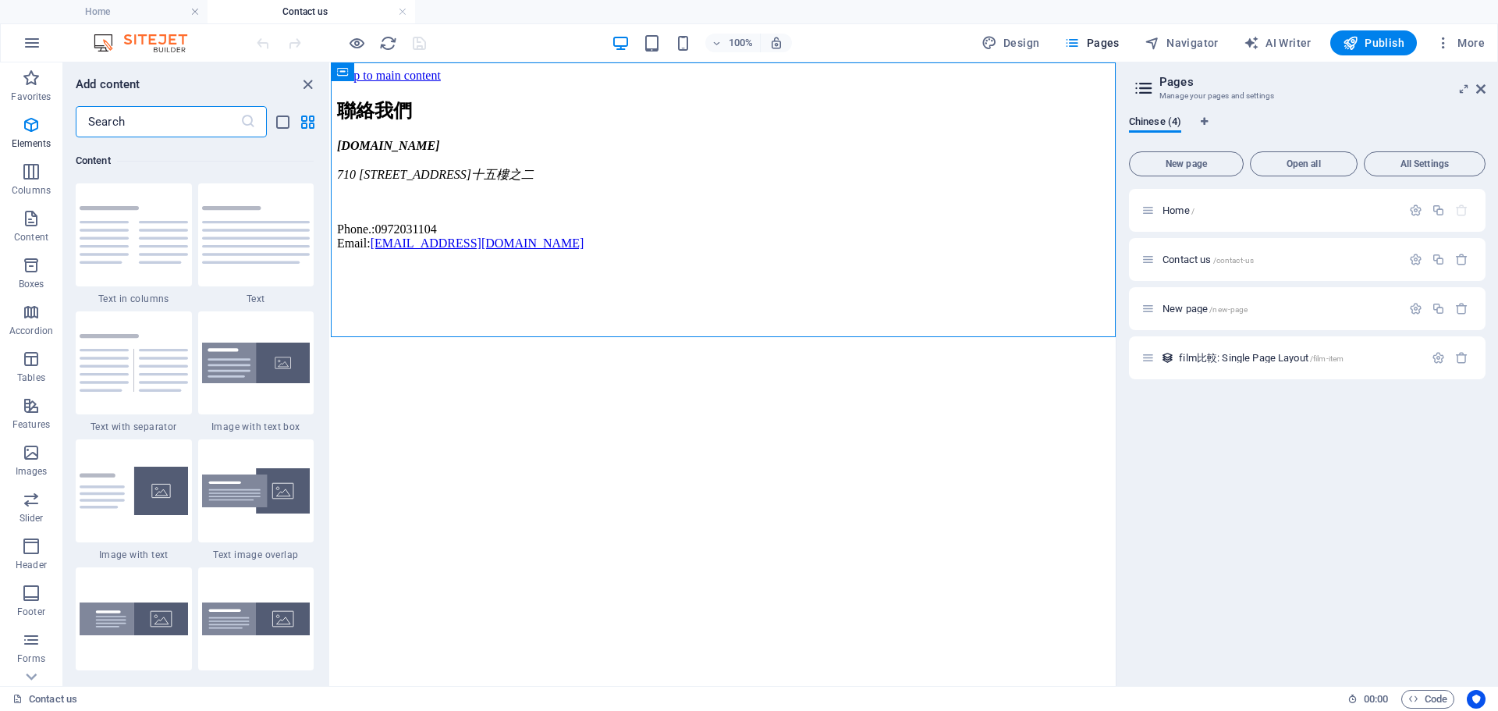
scroll to position [2730, 0]
drag, startPoint x: 1052, startPoint y: 131, endPoint x: 646, endPoint y: 87, distance: 408.1
click at [646, 98] on div "聯絡我們 myfilm.fxinspire.com 710 台南市永康區中華二路266巷十九號十五樓之二 Phone.: 0972031104 Email: …" at bounding box center [723, 174] width 773 height 152
drag, startPoint x: 1059, startPoint y: 133, endPoint x: 683, endPoint y: 86, distance: 379.1
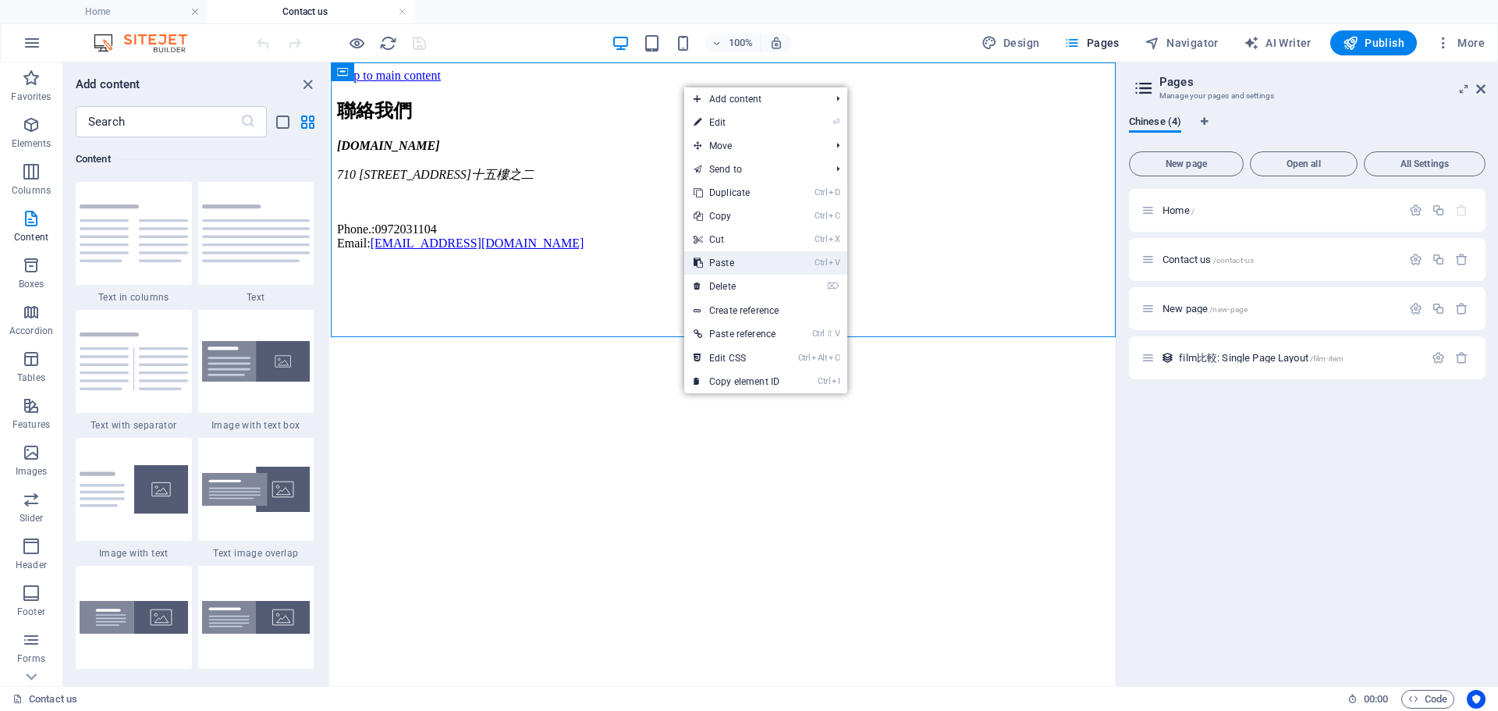
click at [728, 254] on link "Ctrl V Paste" at bounding box center [736, 262] width 105 height 23
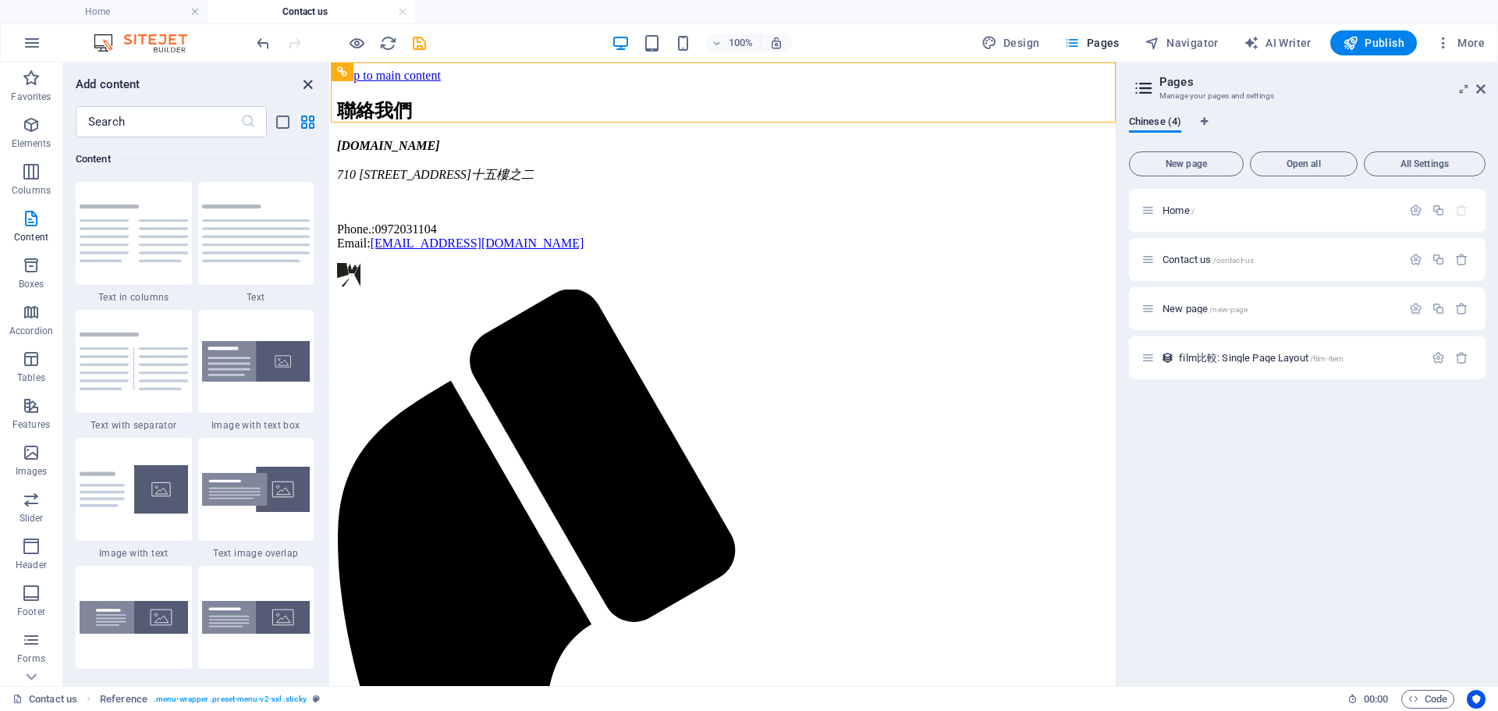
click at [307, 87] on icon "close panel" at bounding box center [308, 85] width 18 height 18
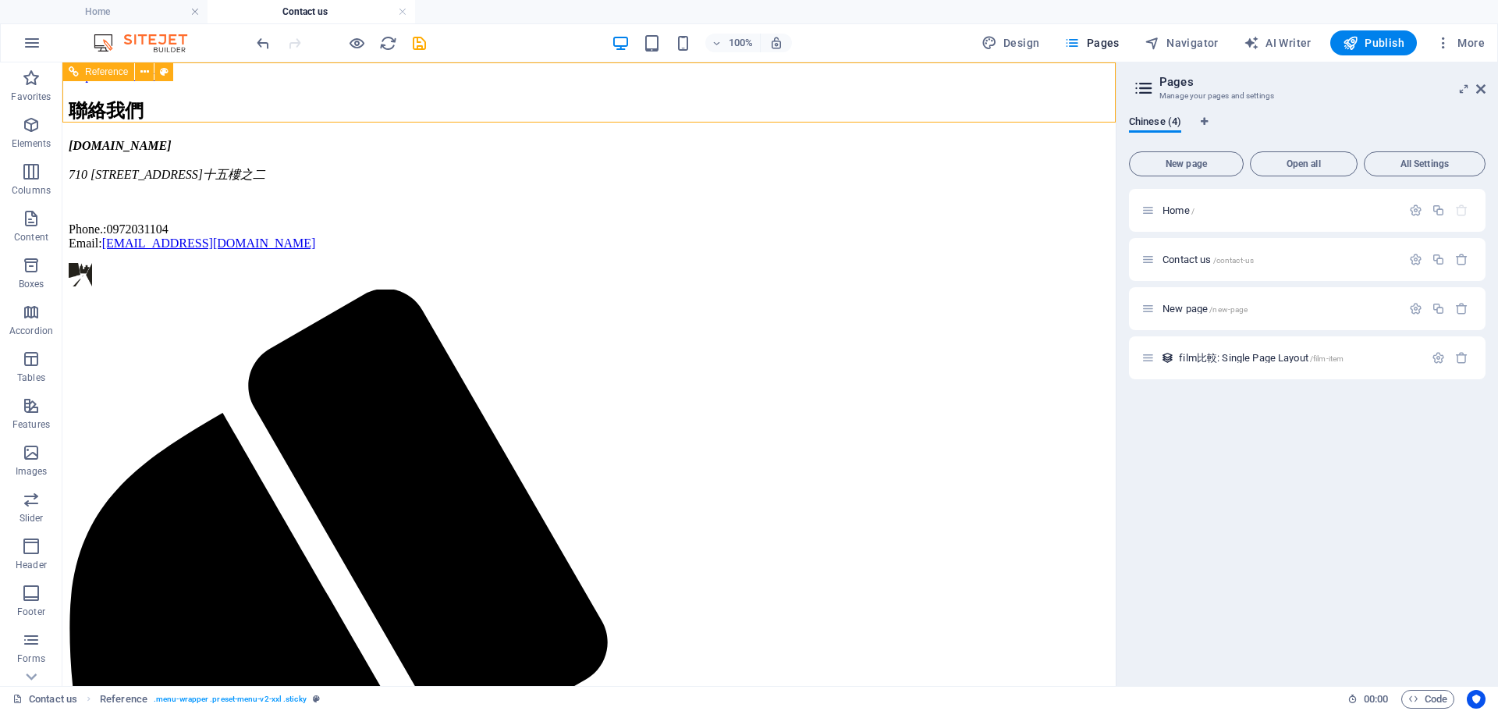
select select "rem"
select select "sticky_menu"
select select "px"
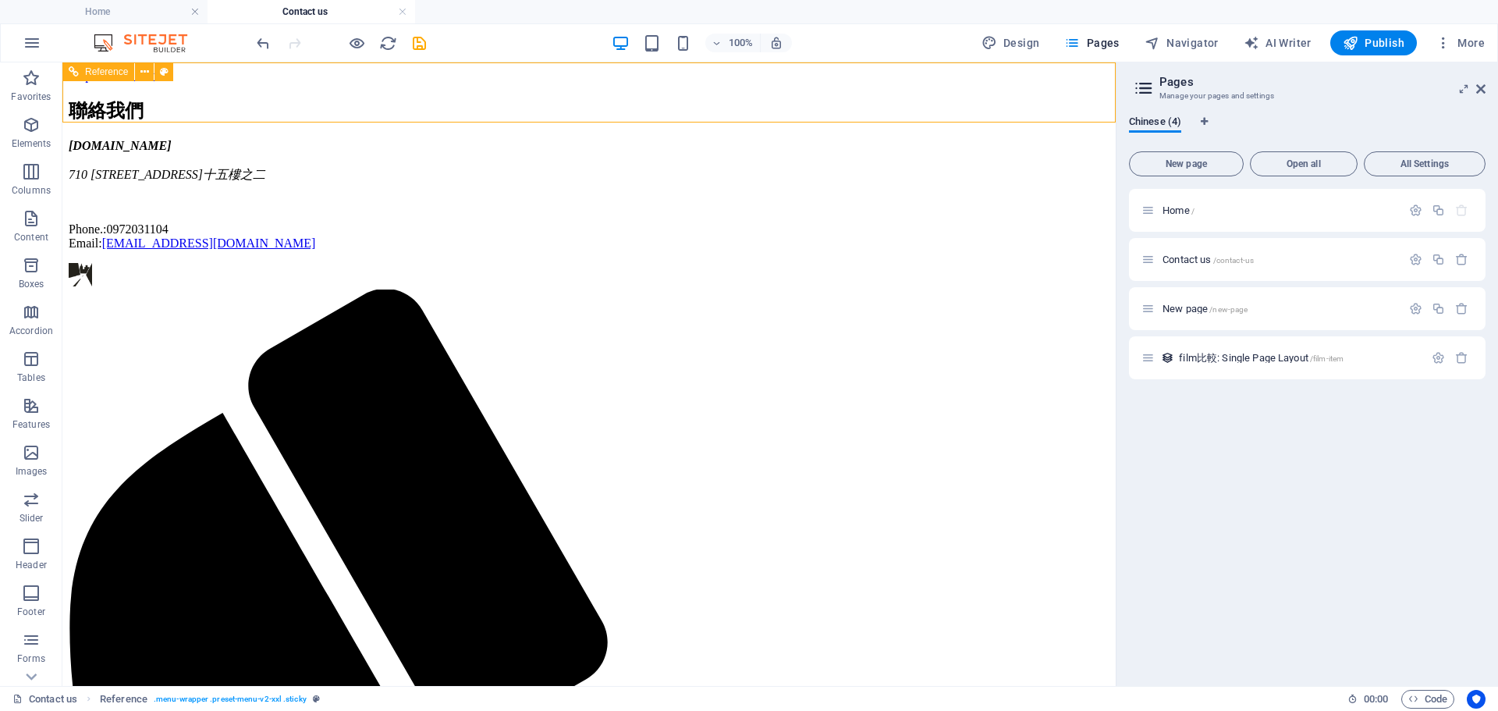
select select "px"
select select "preset-menu-v2-xxl"
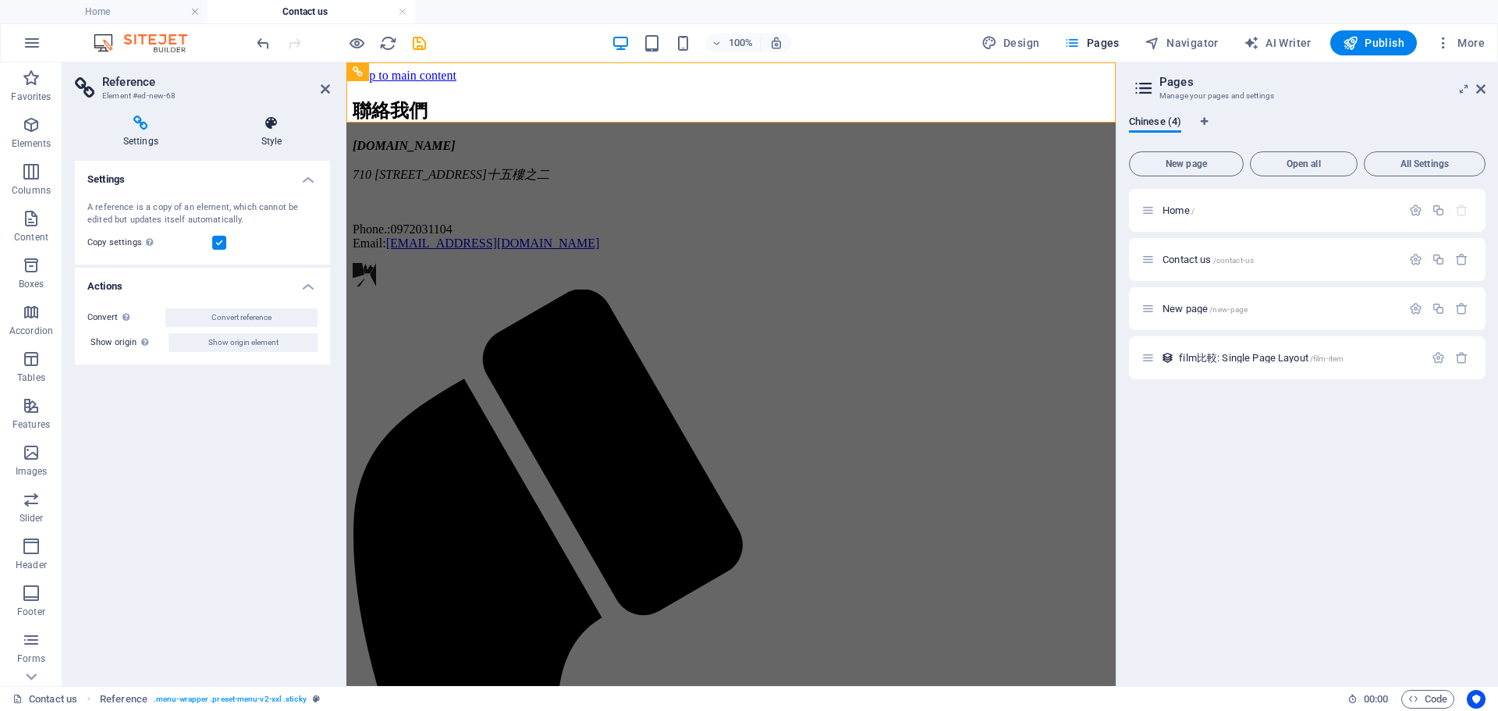
click at [273, 134] on h4 "Style" at bounding box center [271, 131] width 117 height 33
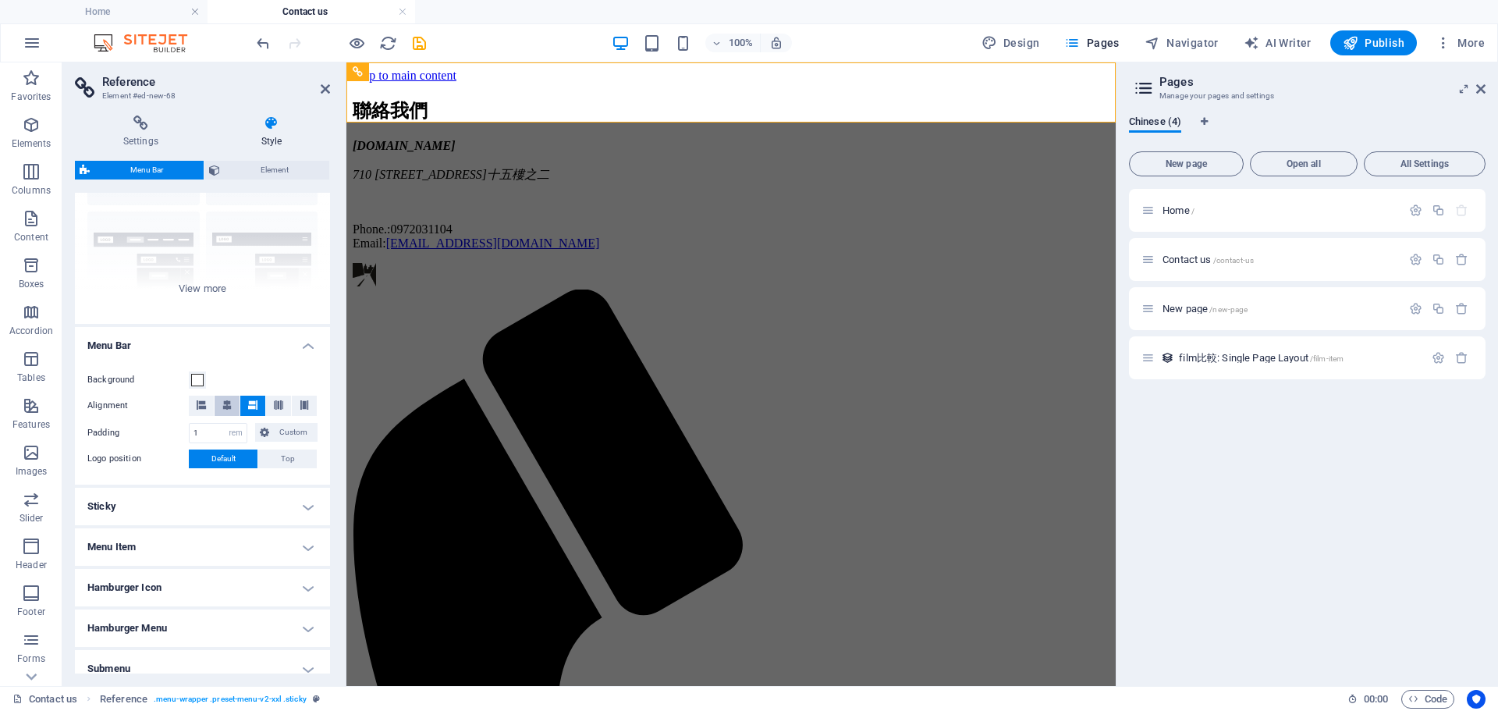
scroll to position [208, 0]
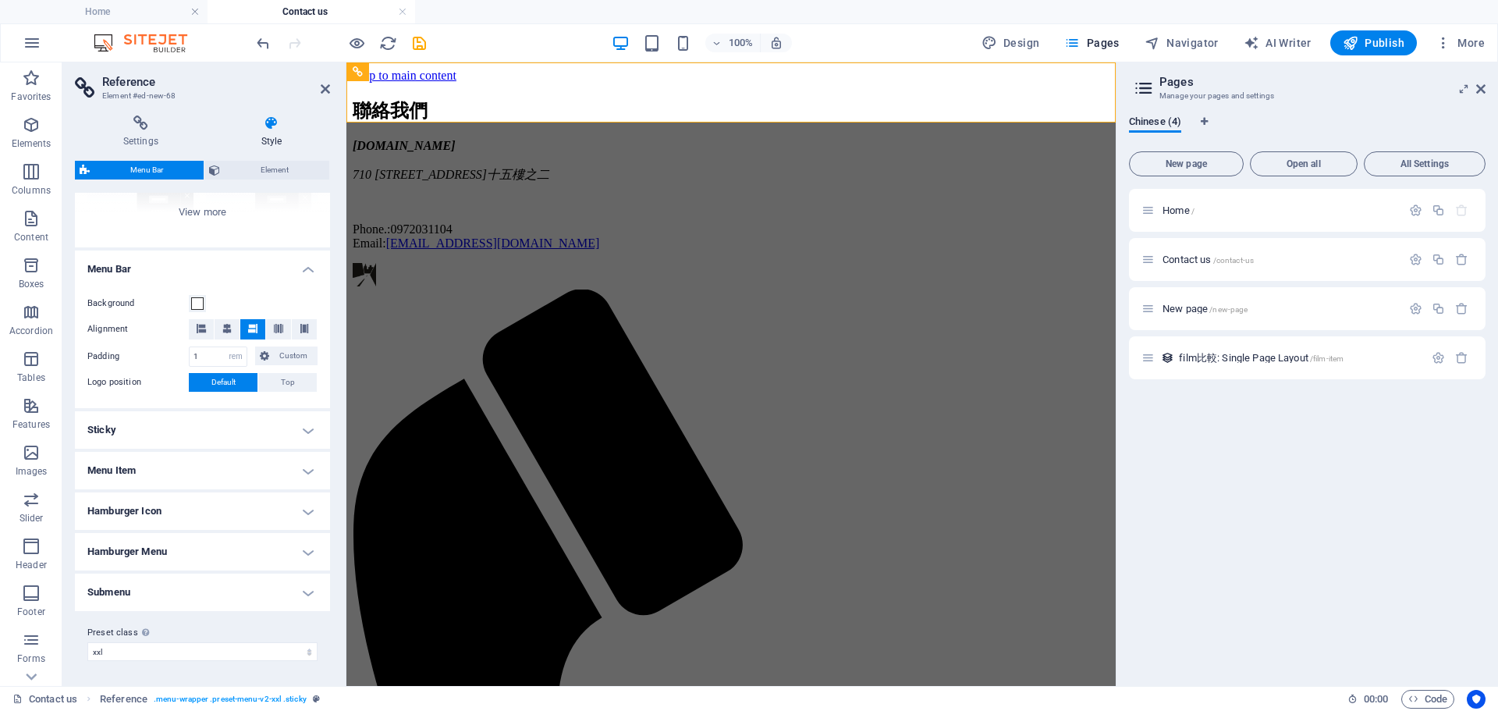
click at [169, 436] on h4 "Sticky" at bounding box center [202, 429] width 255 height 37
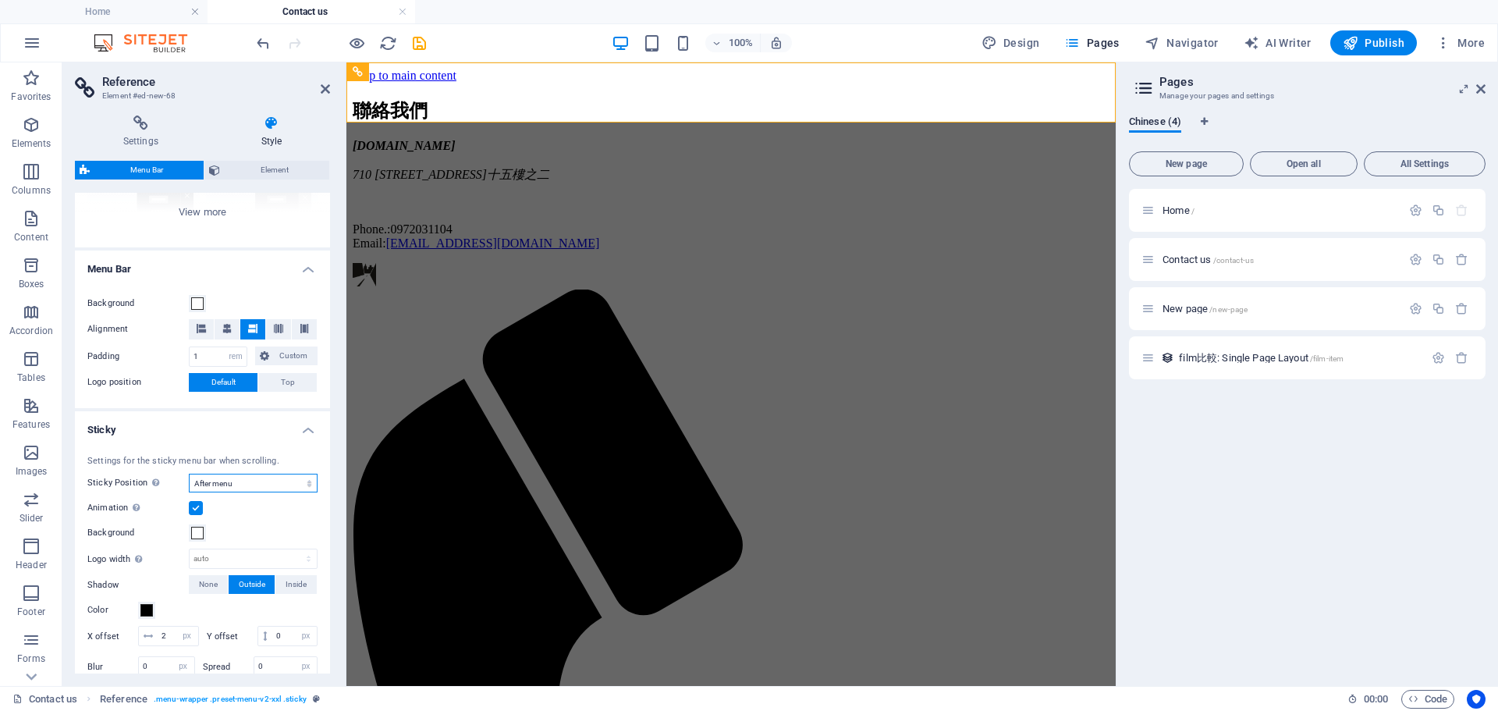
click at [229, 487] on select "Off Instant After menu After banner When scrolling up" at bounding box center [253, 483] width 129 height 19
click at [189, 474] on select "Off Instant After menu After banner When scrolling up" at bounding box center [253, 483] width 129 height 19
click at [496, 435] on html "Skip to main content 聯絡我們 myfilm.fxinspire.com 710 台南市永康區中華二路266巷十九號十五樓之二 Phone…" at bounding box center [730, 708] width 769 height 1293
click at [446, 436] on html "Skip to main content 聯絡我們 myfilm.fxinspire.com 710 台南市永康區中華二路266巷十九號十五樓之二 Phone…" at bounding box center [730, 708] width 769 height 1293
click at [321, 90] on icon at bounding box center [325, 89] width 9 height 12
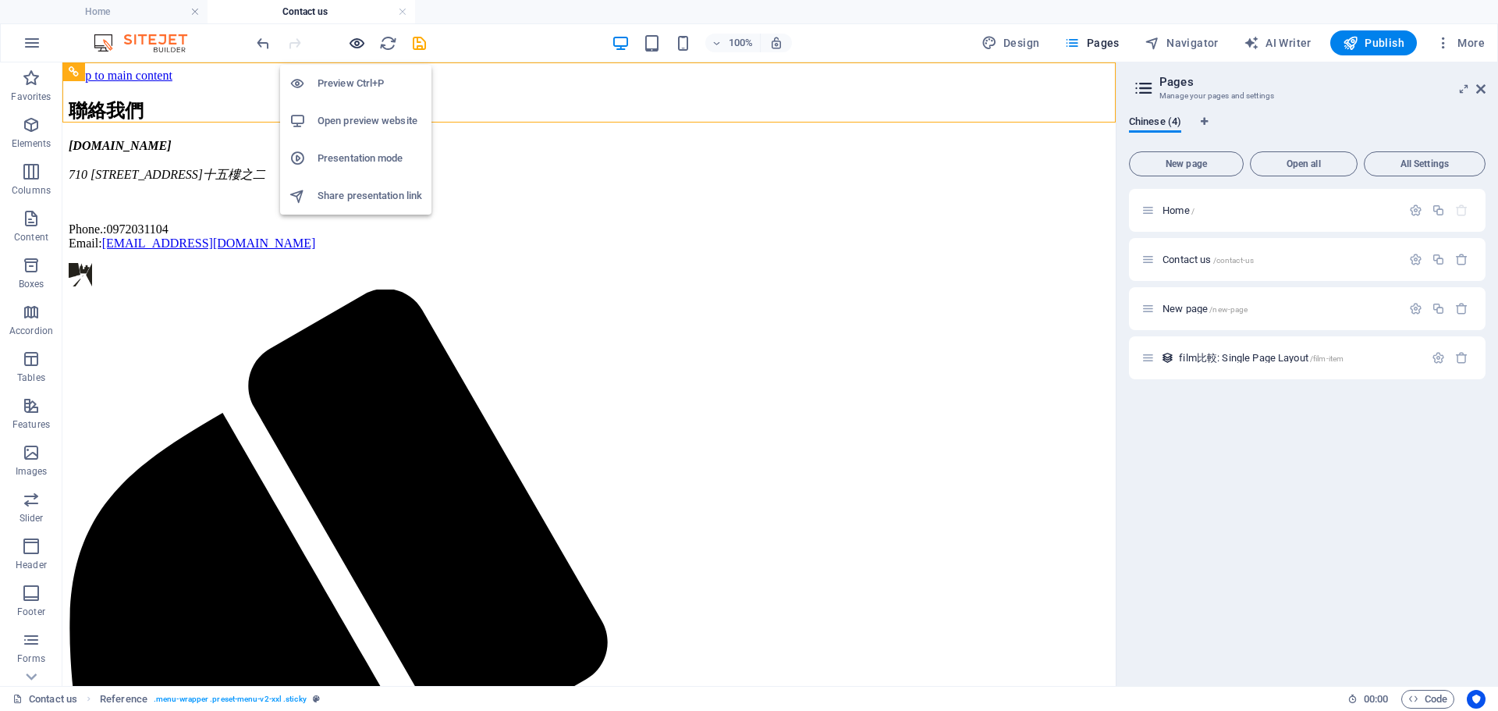
click at [351, 42] on icon "button" at bounding box center [357, 43] width 18 height 18
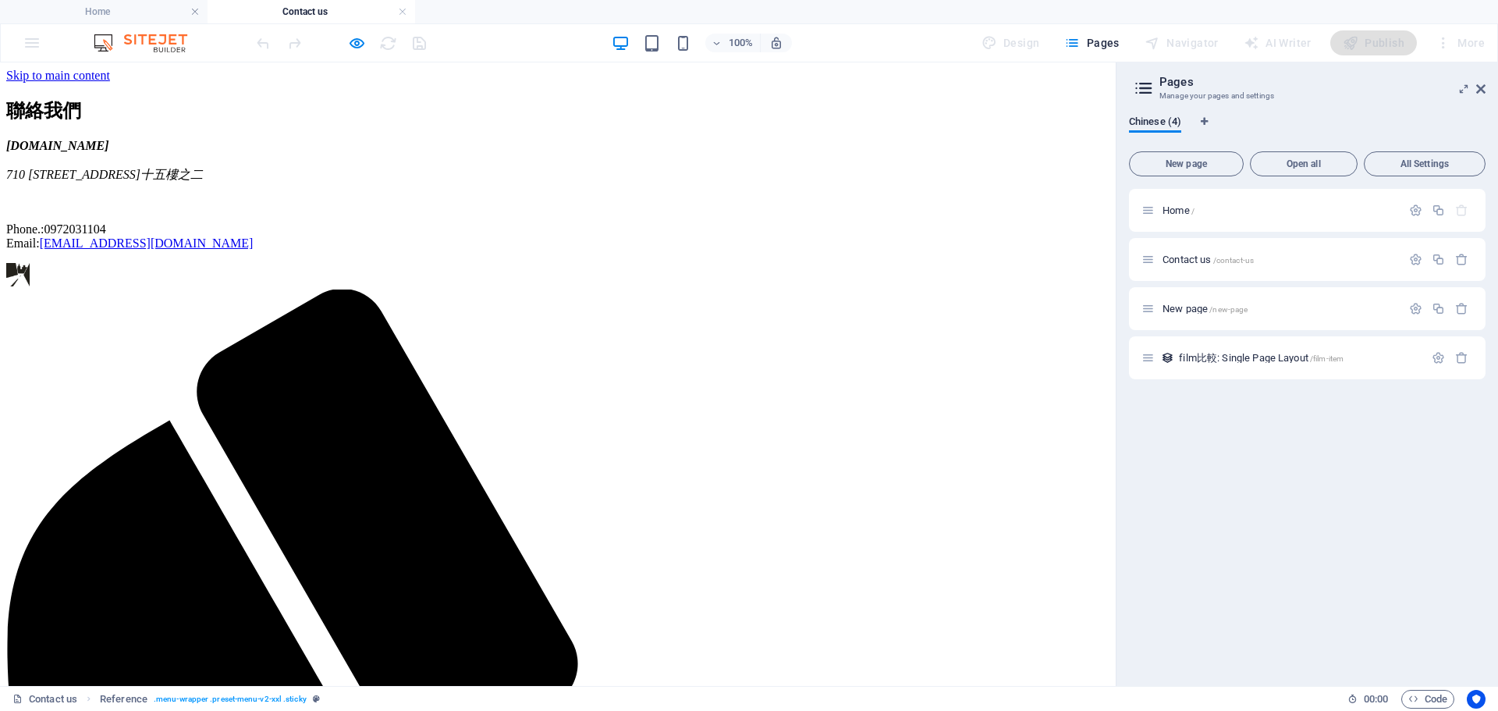
click at [351, 41] on icon "button" at bounding box center [357, 43] width 18 height 18
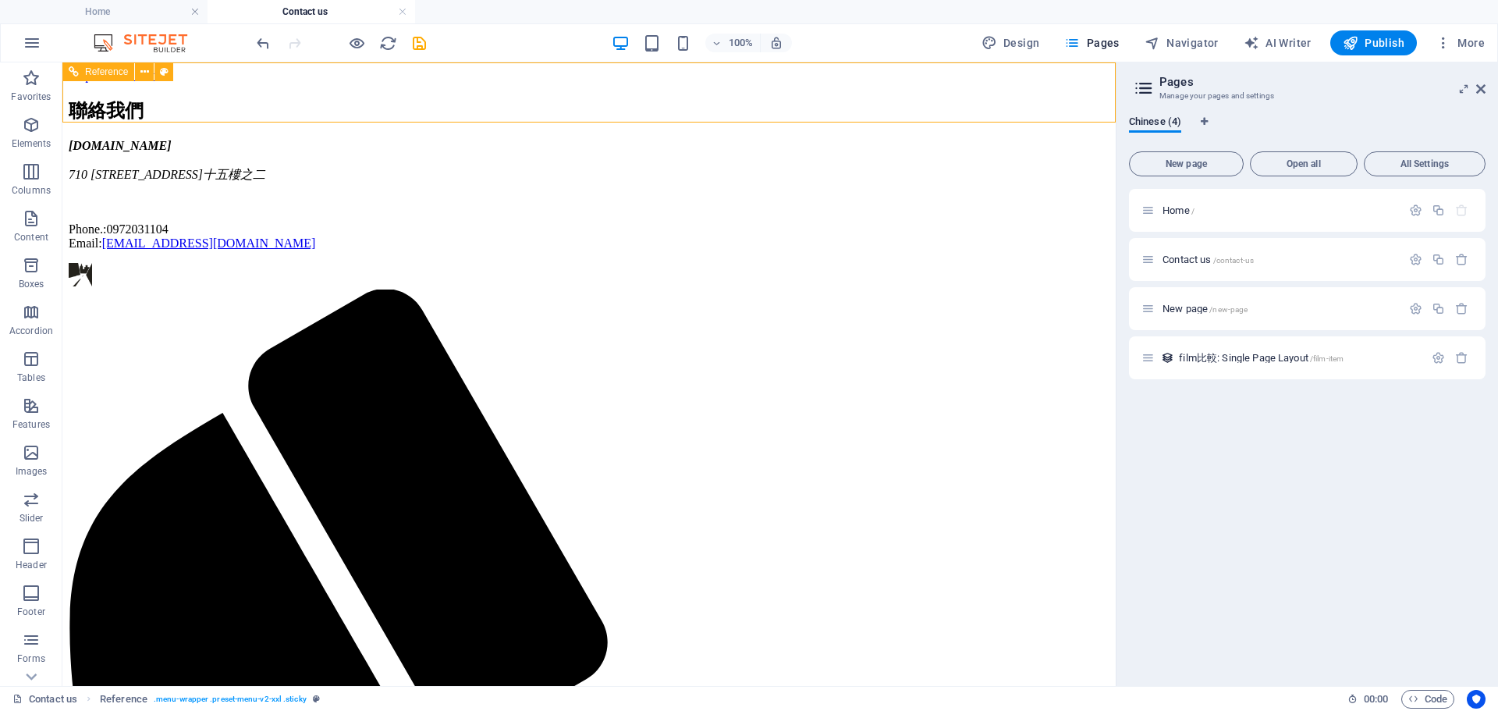
select select "rem"
select select "sticky_menu"
select select "px"
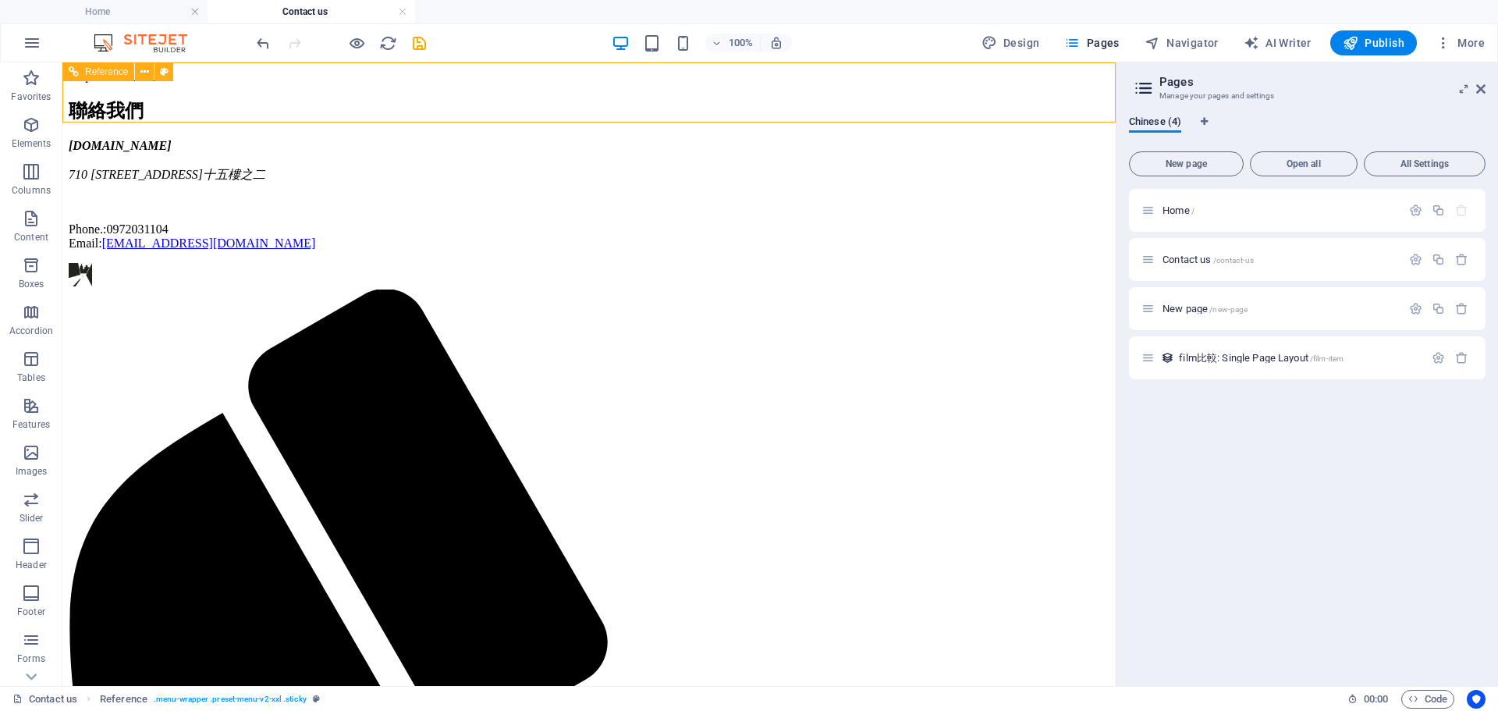
select select "px"
select select "preset-menu-v2-xxl"
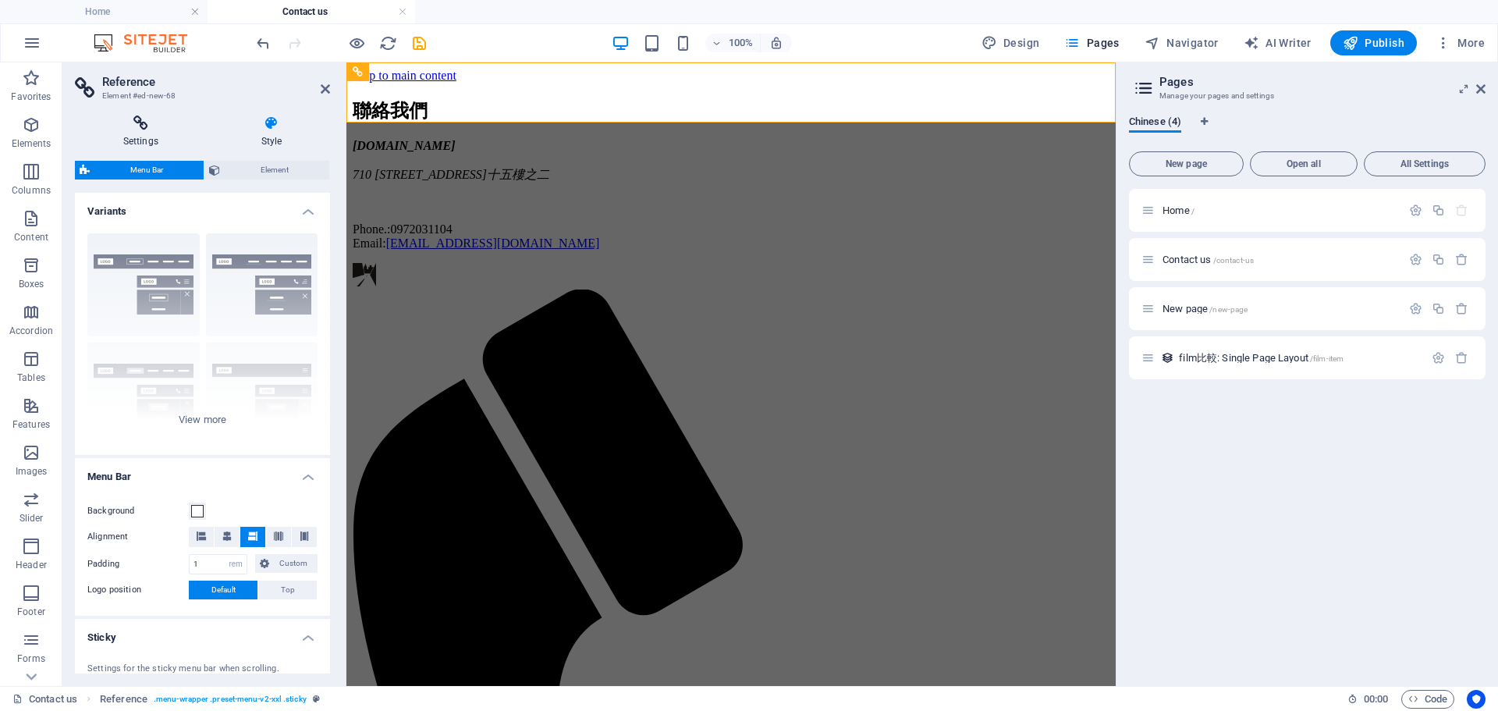
click at [138, 137] on h4 "Settings" at bounding box center [144, 131] width 138 height 33
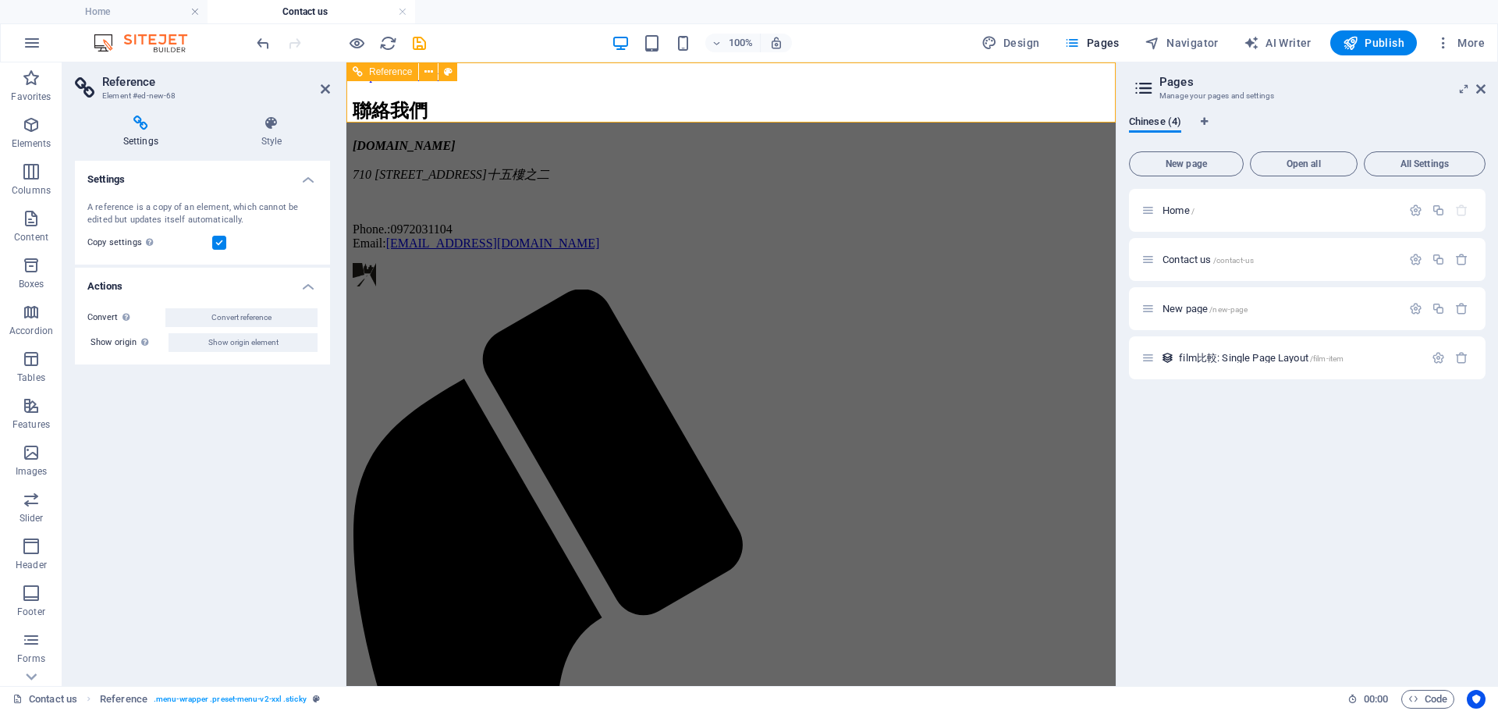
click at [267, 123] on icon at bounding box center [271, 123] width 117 height 16
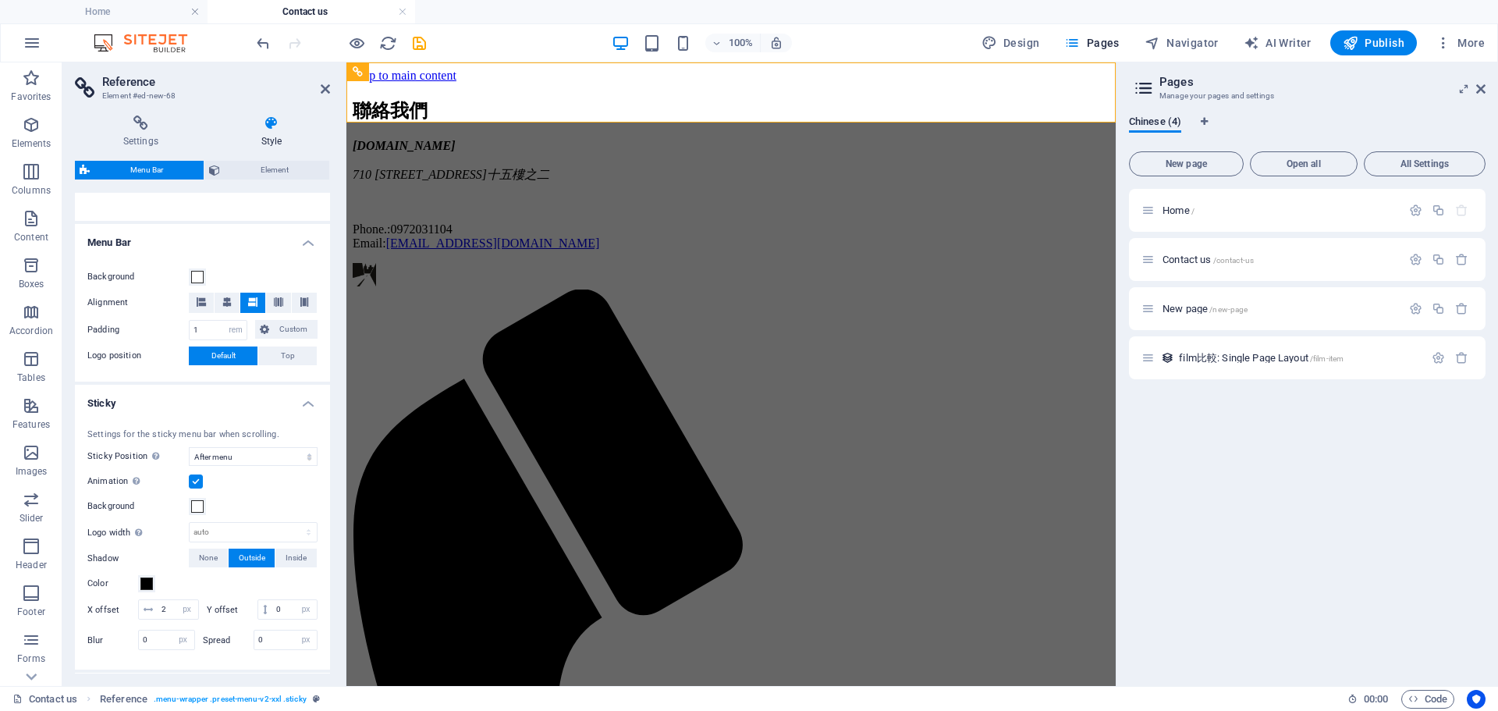
scroll to position [475, 0]
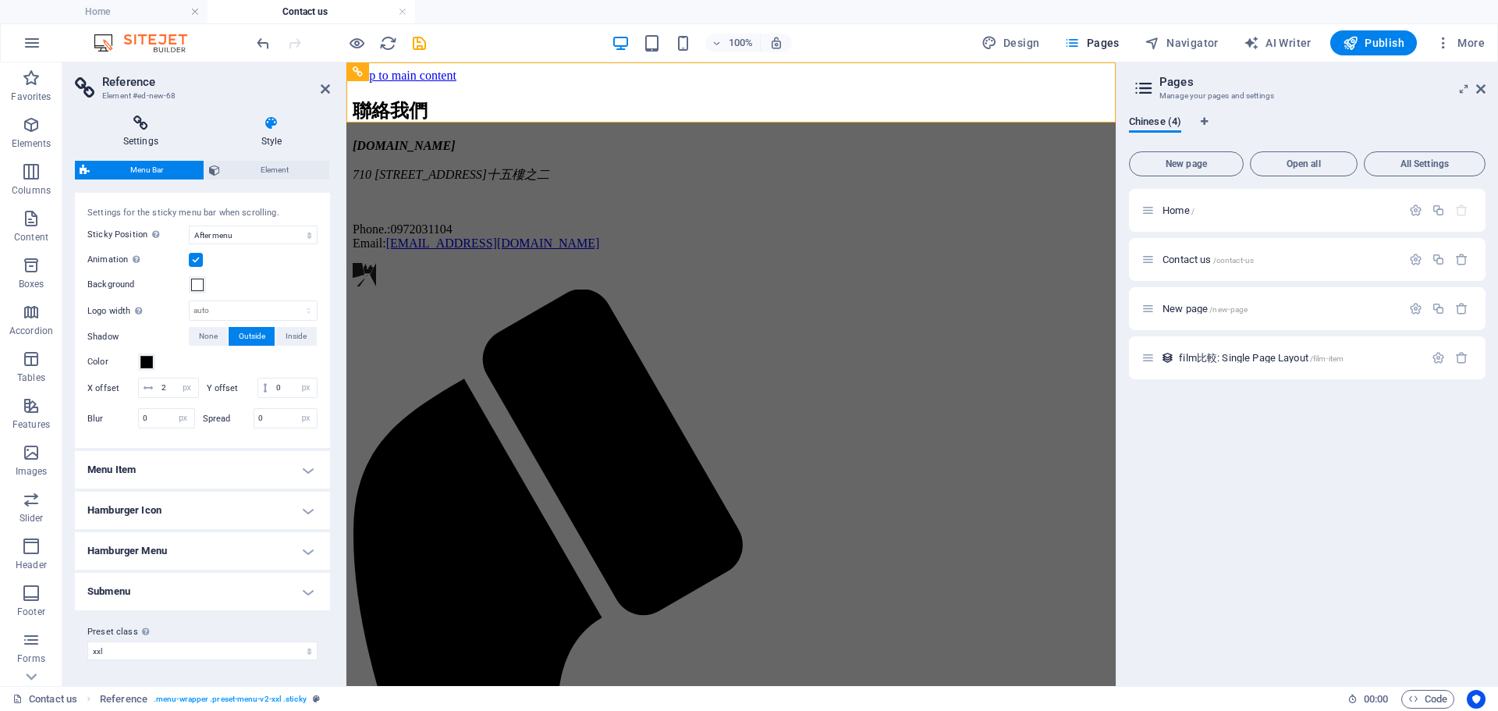
click at [115, 147] on h4 "Settings" at bounding box center [144, 131] width 138 height 33
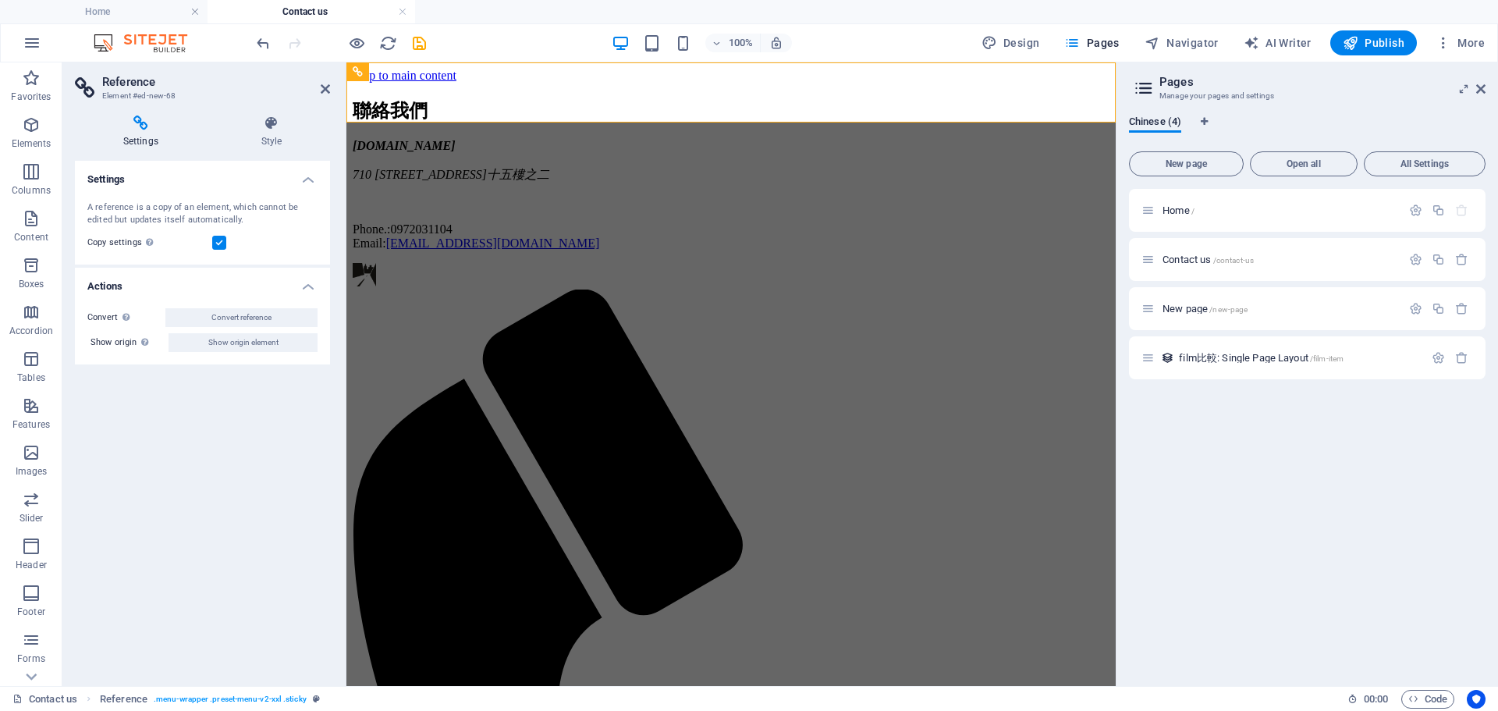
click at [258, 217] on div "A reference is a copy of an element, which cannot be edited but updates itself …" at bounding box center [202, 214] width 230 height 26
click at [302, 287] on h4 "Actions" at bounding box center [202, 282] width 255 height 28
click at [302, 287] on h4 "Actions" at bounding box center [202, 286] width 255 height 37
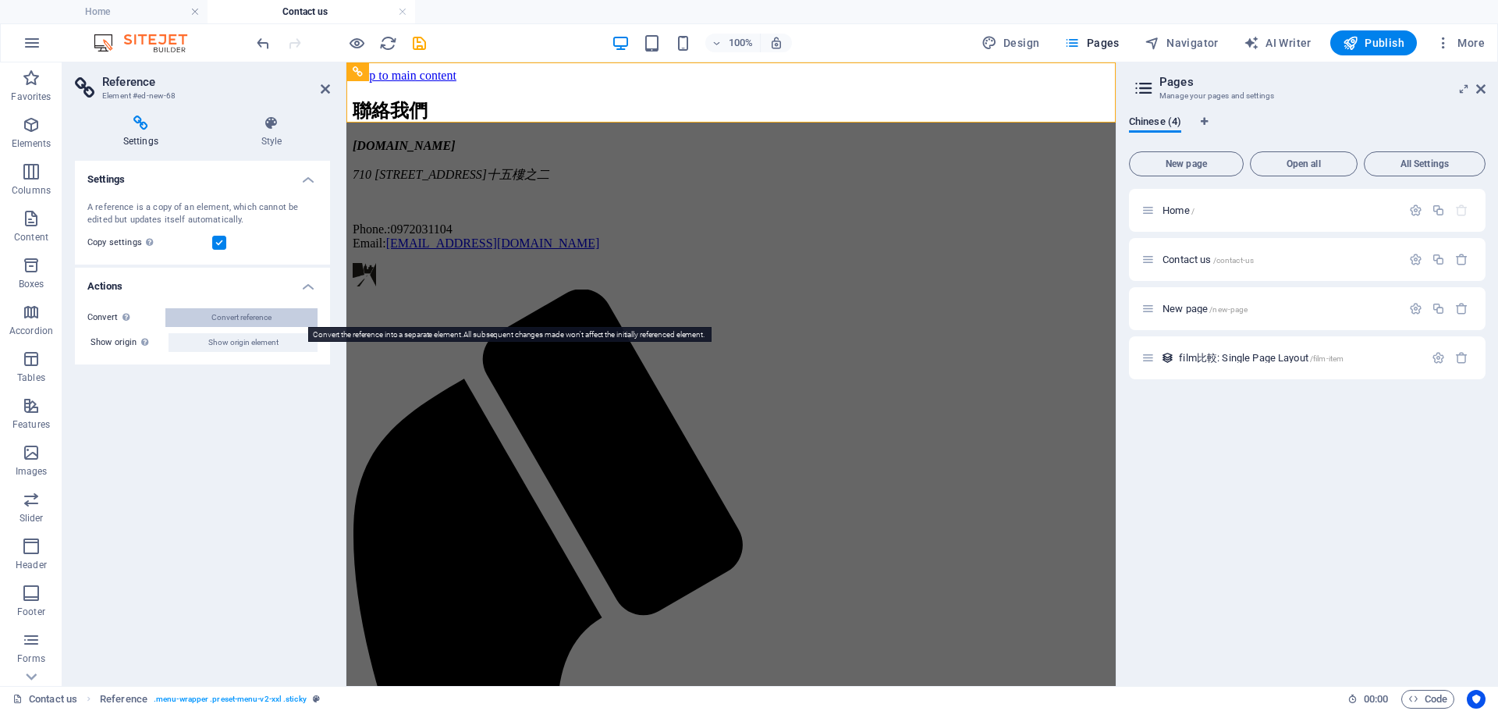
click at [232, 320] on span "Convert reference" at bounding box center [241, 317] width 60 height 19
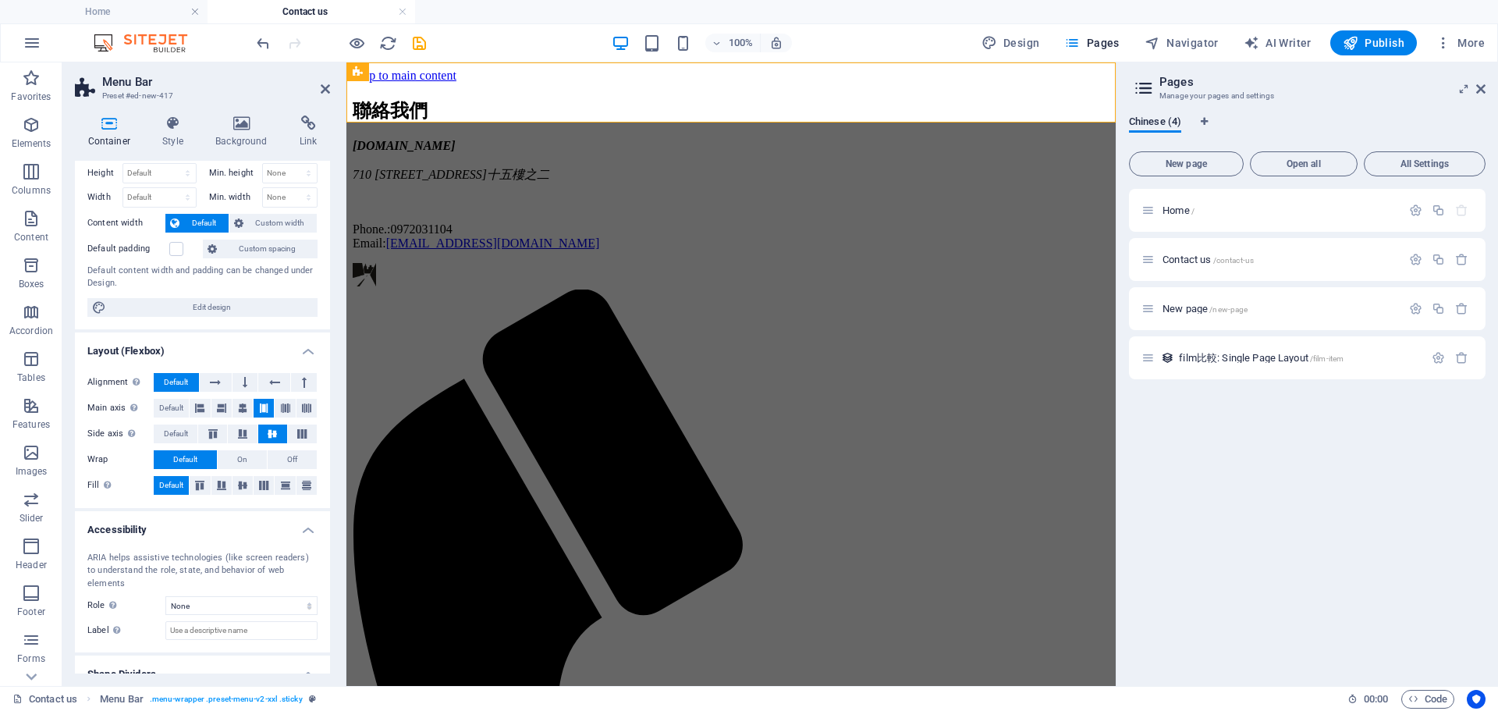
scroll to position [0, 0]
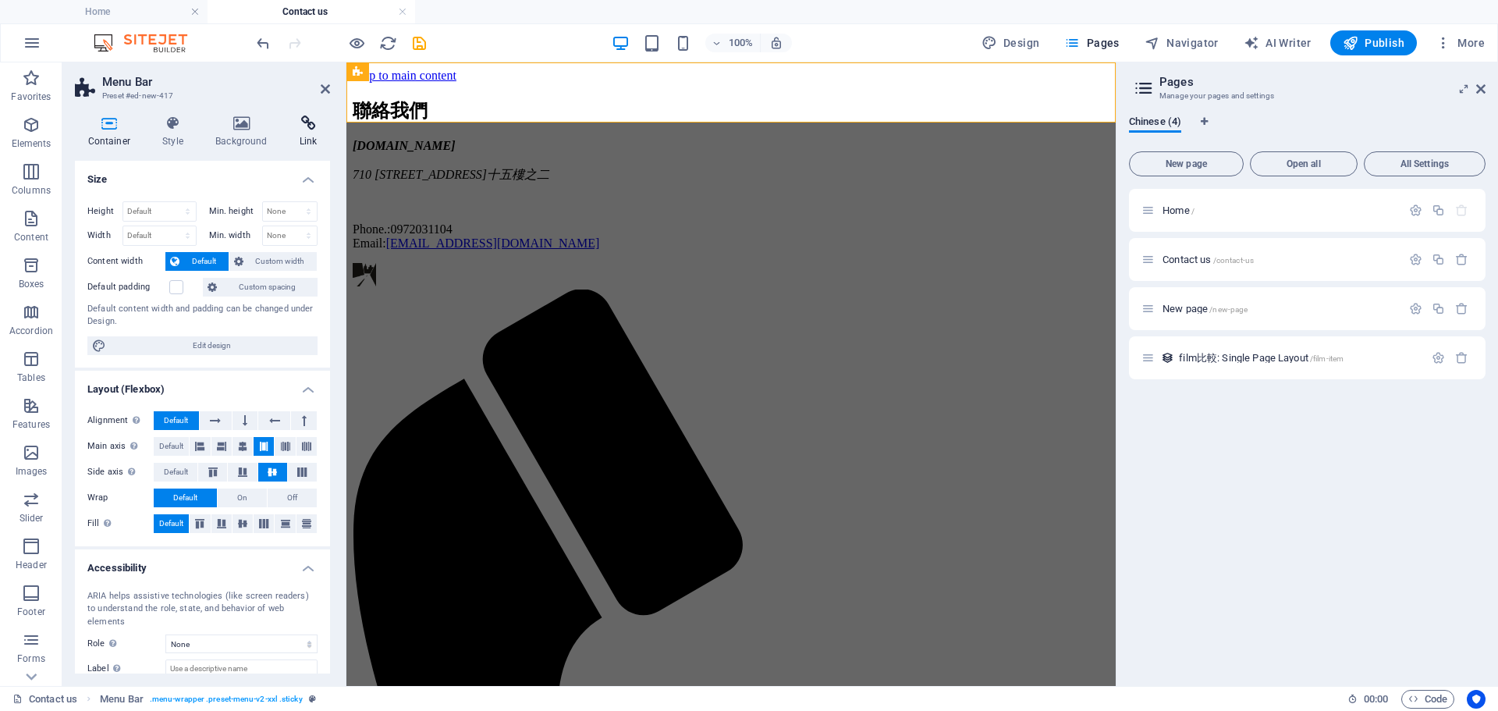
click at [312, 123] on icon at bounding box center [308, 123] width 44 height 16
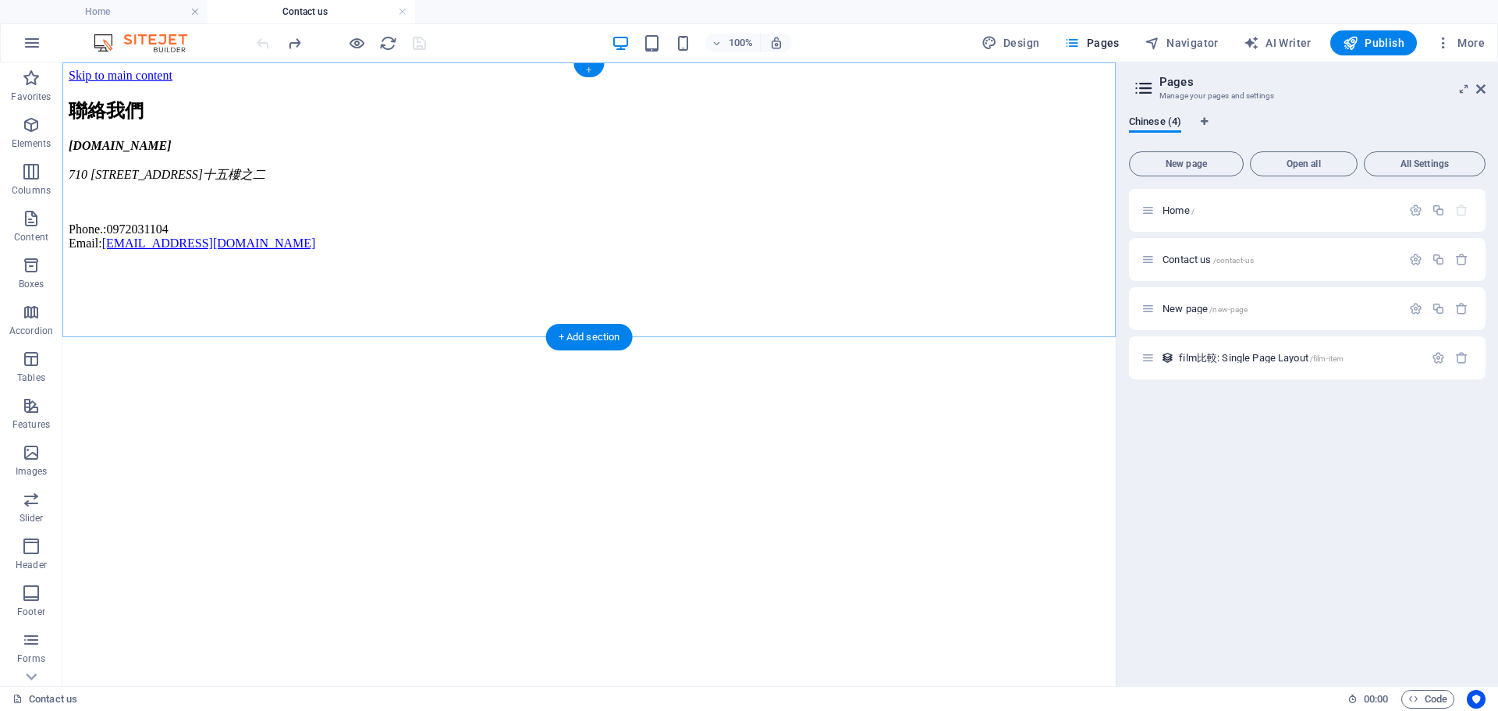
click at [593, 75] on div "+" at bounding box center [589, 70] width 30 height 14
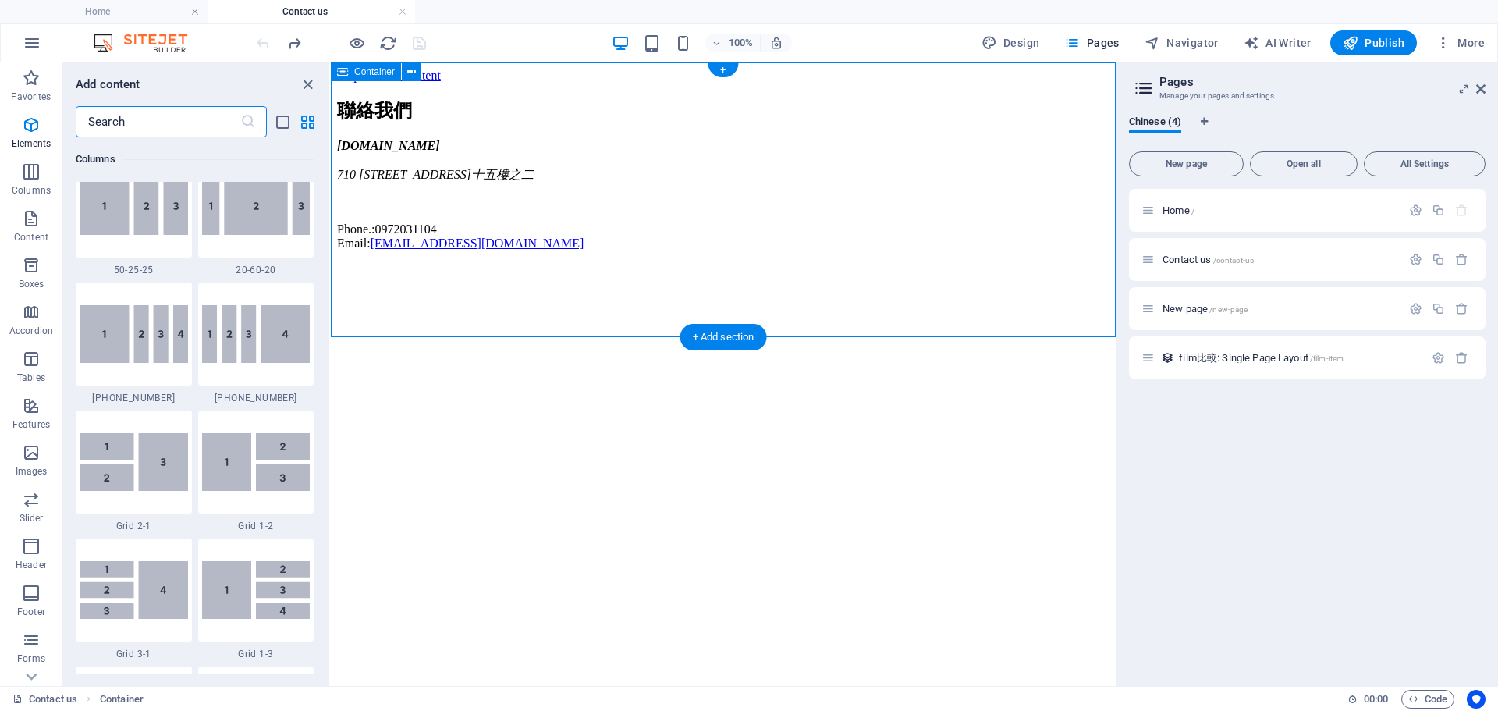
scroll to position [2730, 0]
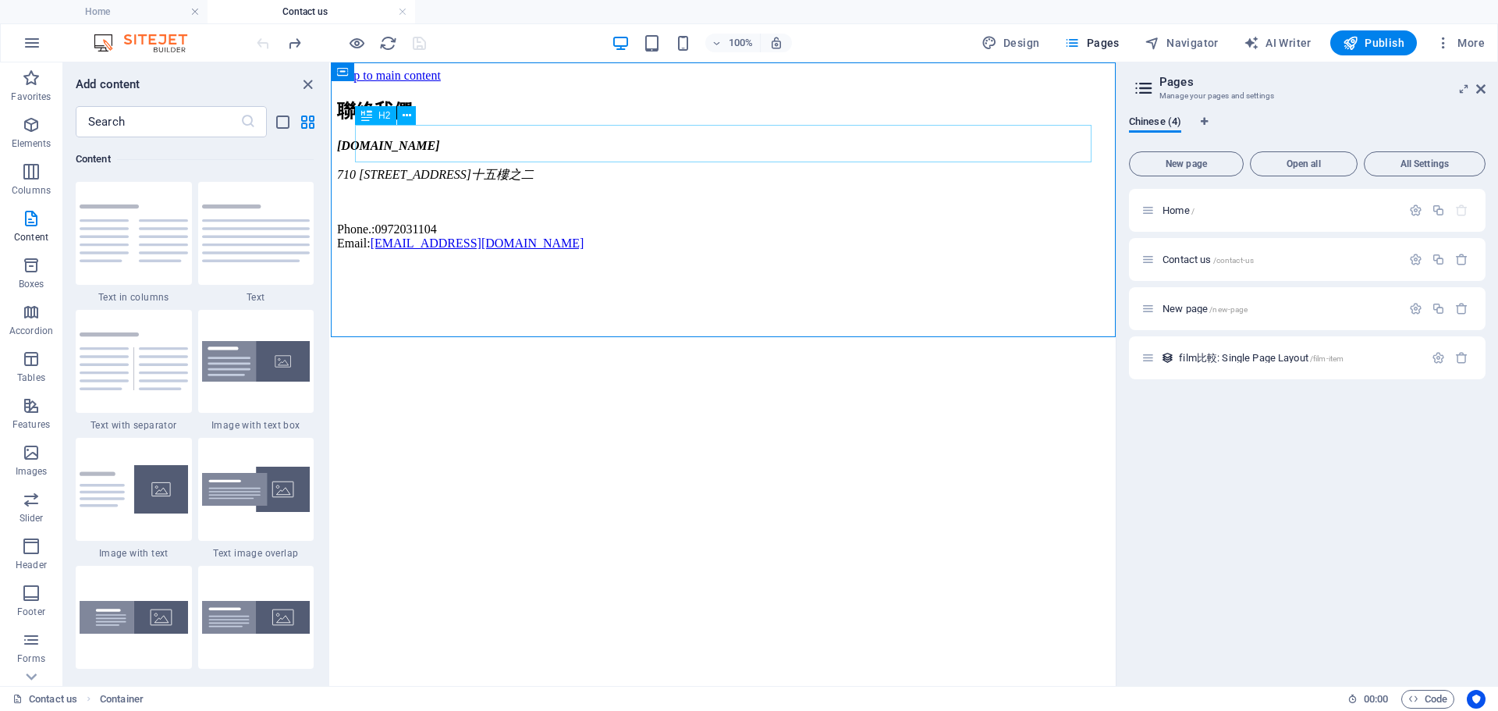
drag, startPoint x: 1059, startPoint y: 137, endPoint x: 604, endPoint y: 133, distance: 454.9
click at [604, 123] on div "聯絡我們" at bounding box center [723, 110] width 773 height 25
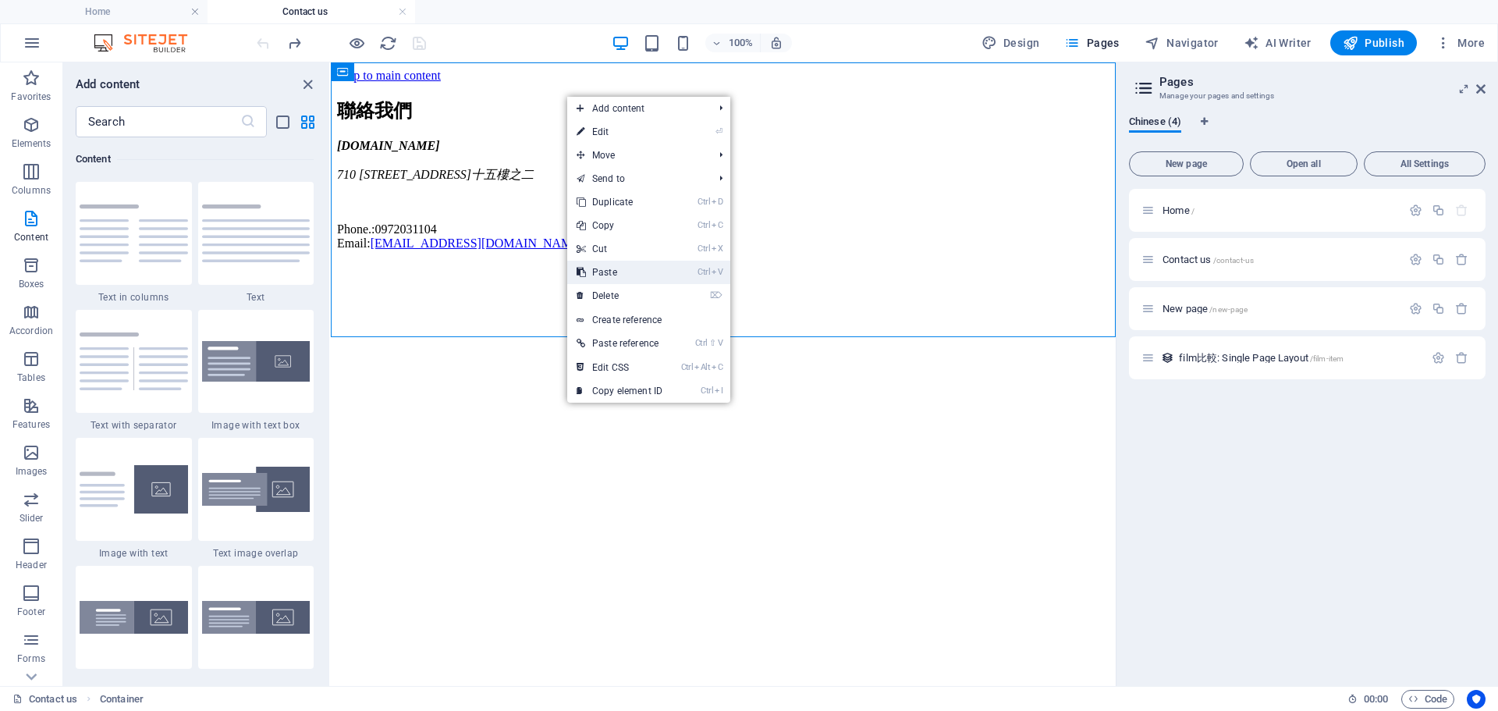
click at [630, 261] on link "Ctrl V Paste" at bounding box center [619, 272] width 105 height 23
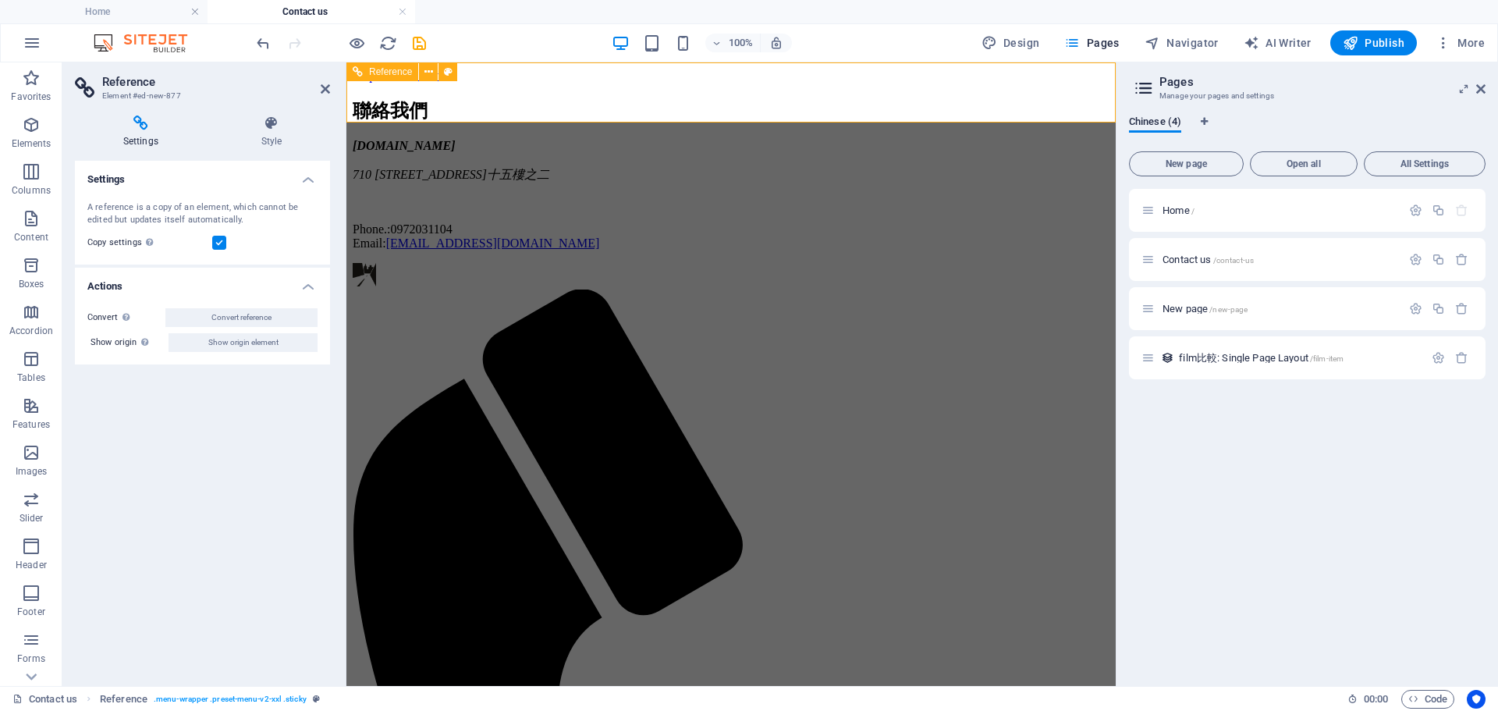
drag, startPoint x: 157, startPoint y: 392, endPoint x: 123, endPoint y: 397, distance: 34.7
click at [111, 453] on div "Settings A reference is a copy of an element, which cannot be edited but update…" at bounding box center [202, 417] width 255 height 513
click at [1167, 219] on div "Home /" at bounding box center [1307, 210] width 357 height 43
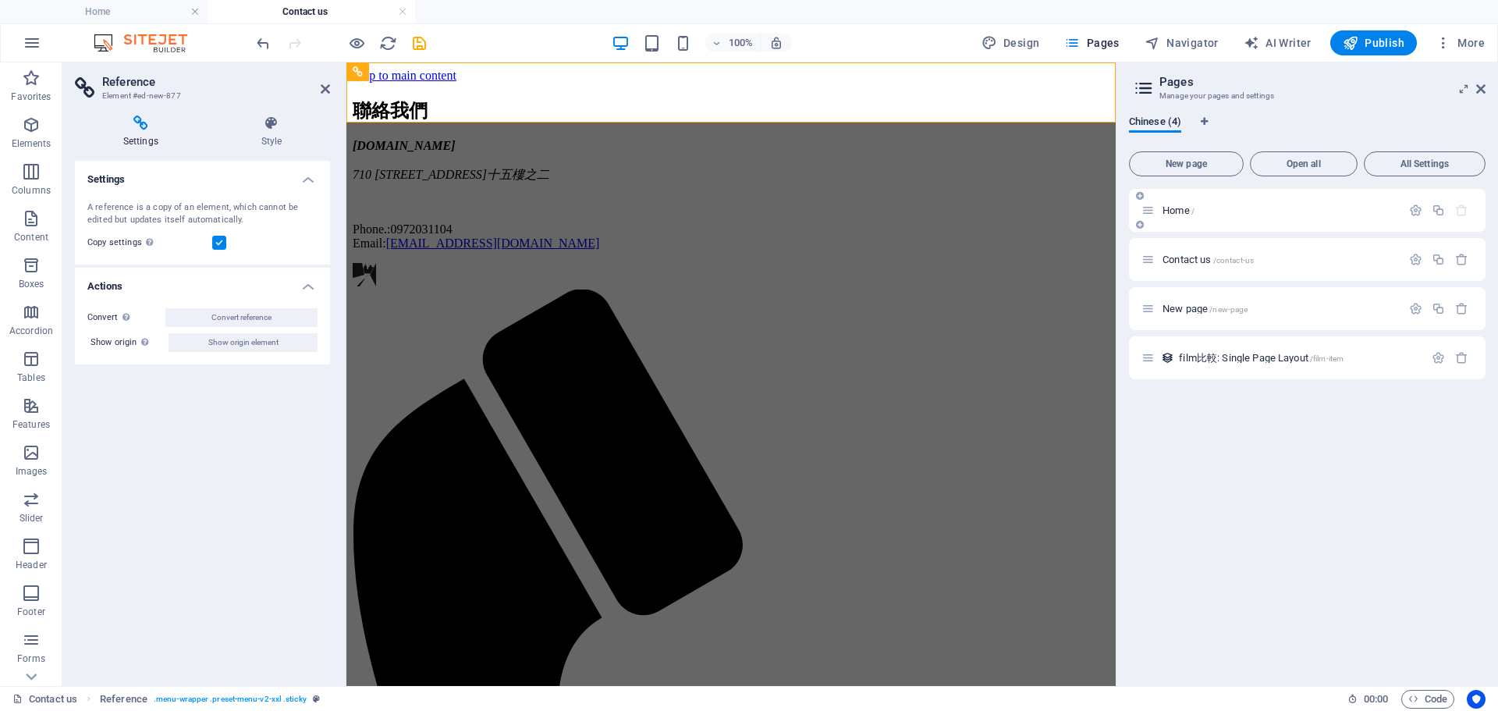
click at [1169, 211] on span "Home /" at bounding box center [1179, 210] width 32 height 12
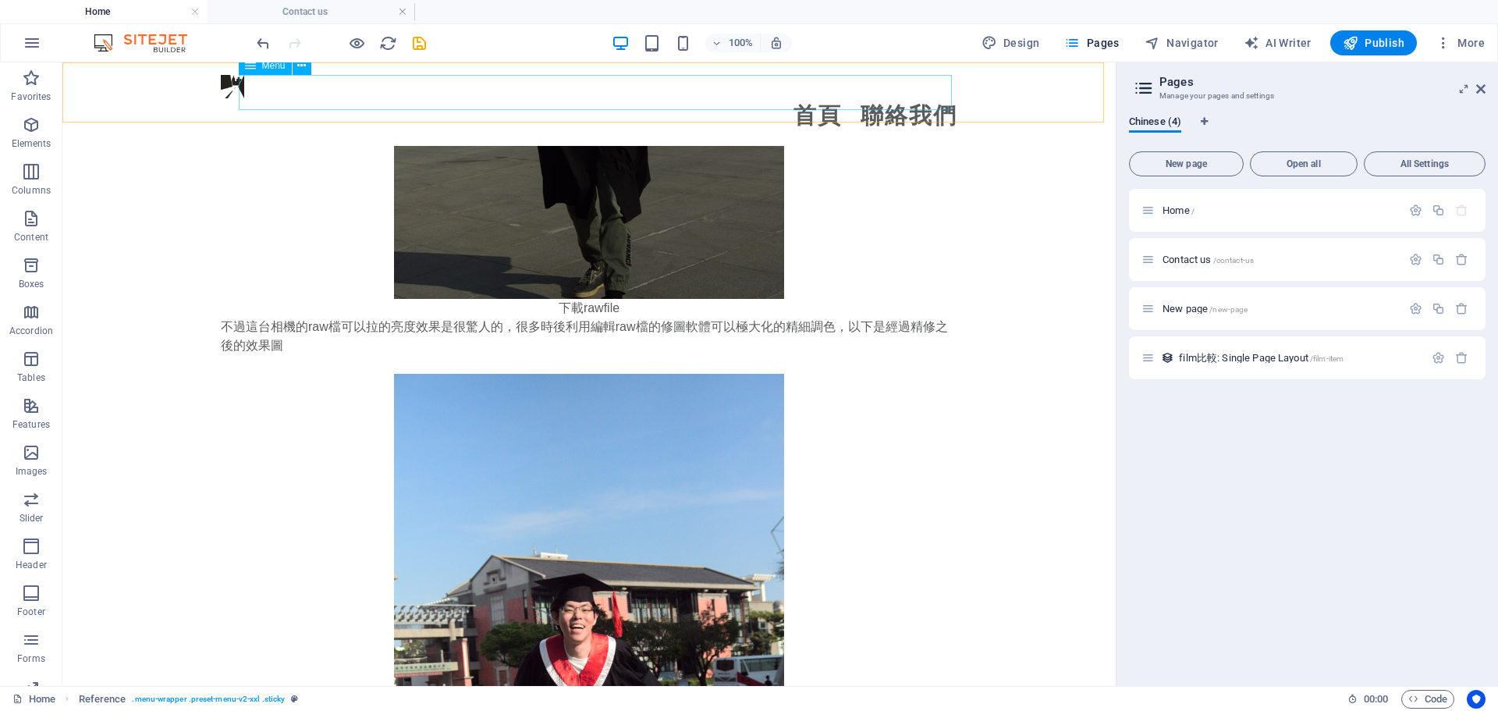
click at [822, 98] on nav "首頁 聯絡我們" at bounding box center [589, 115] width 737 height 35
select select
select select "1"
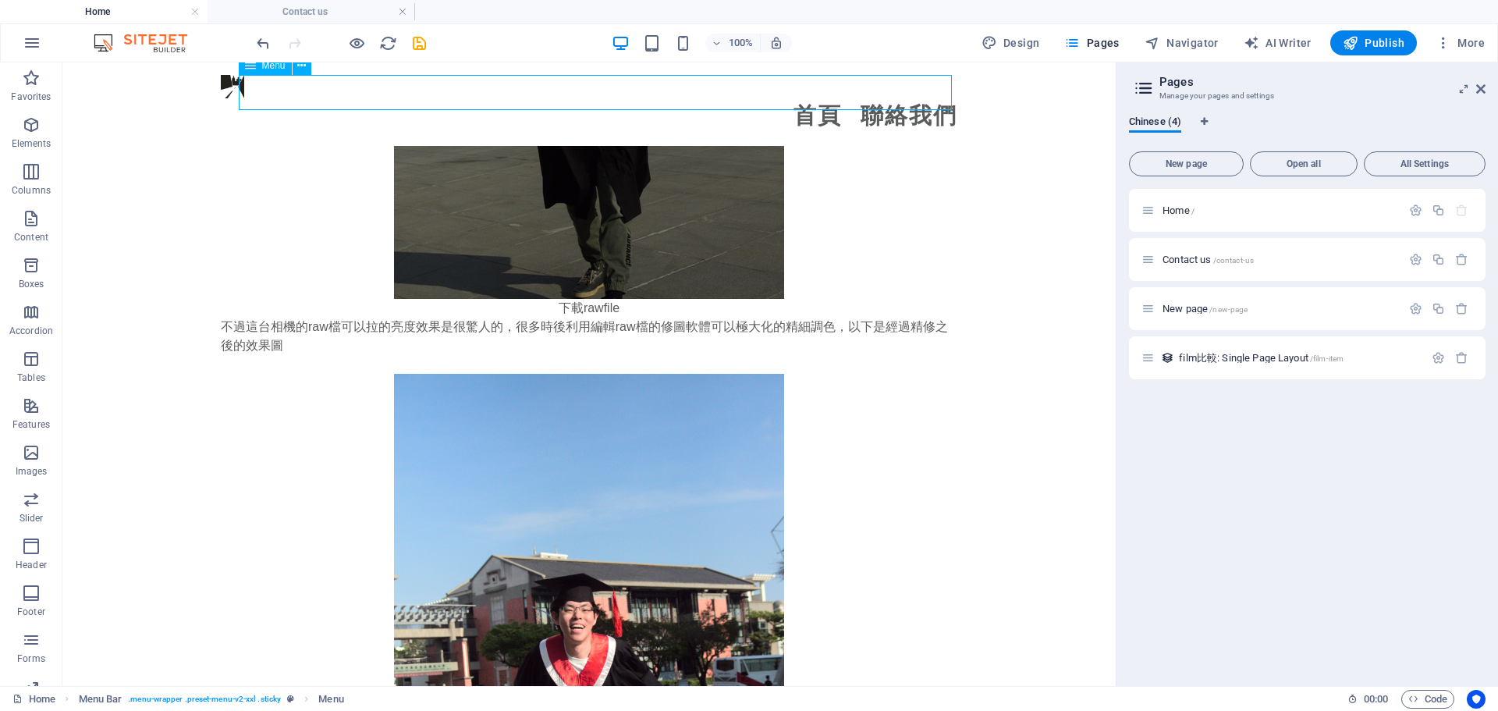
select select
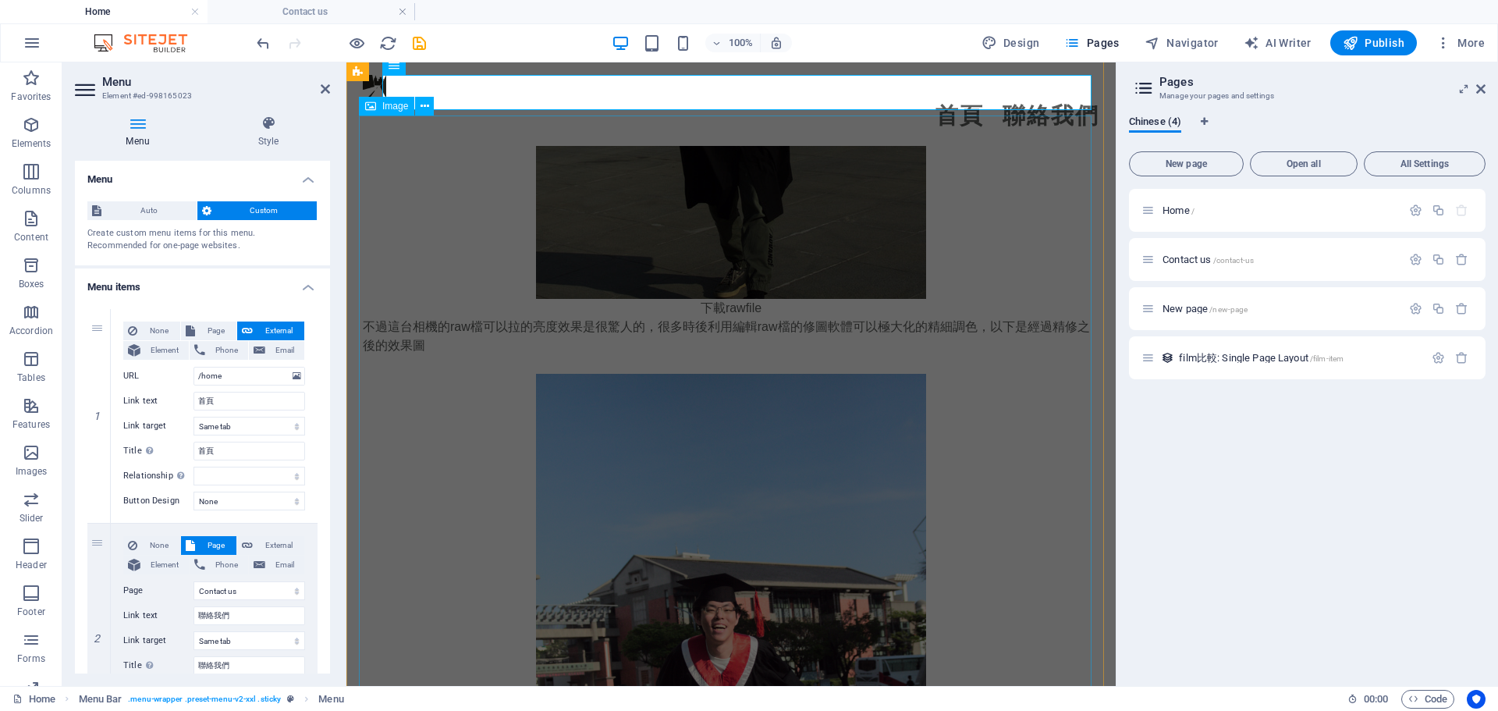
click at [1021, 374] on figure at bounding box center [731, 666] width 737 height 585
select select "px"
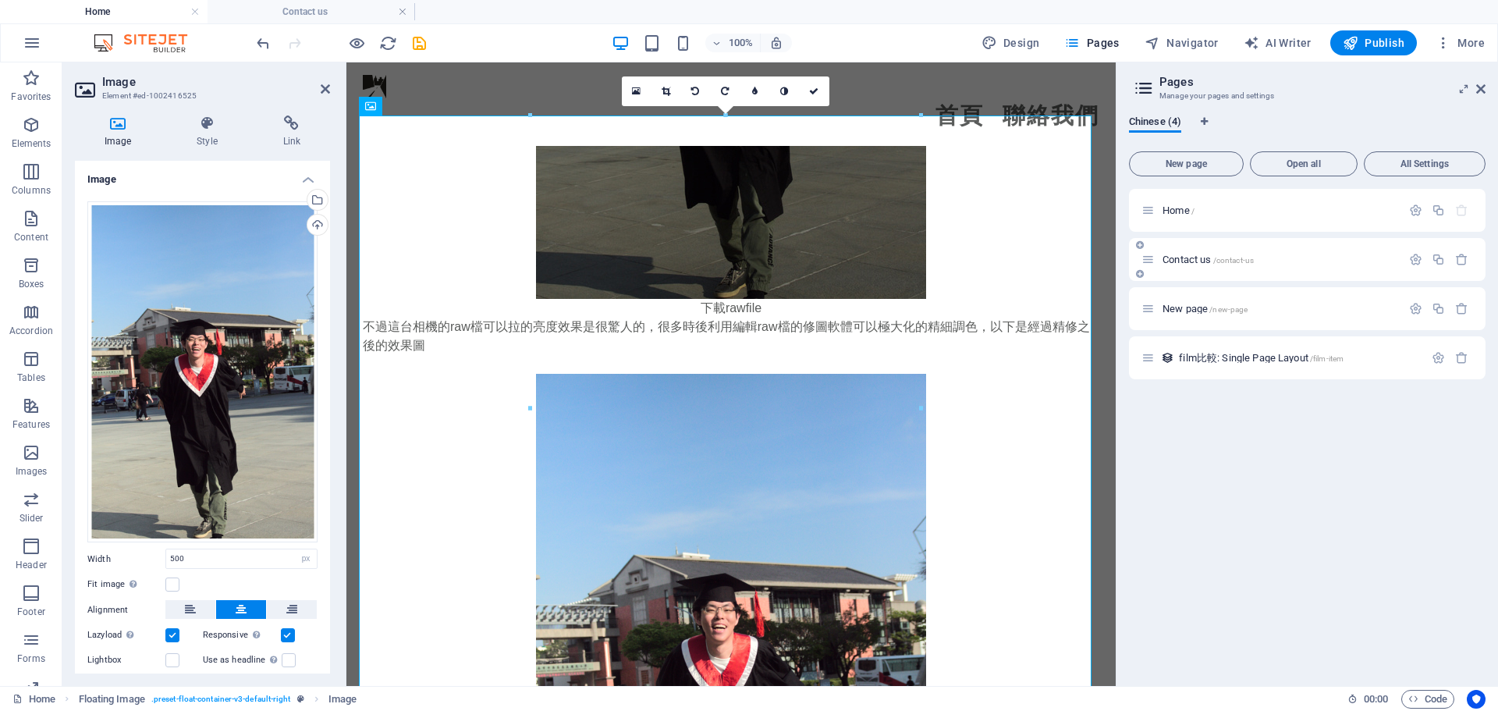
click at [1229, 268] on div "Contact us /contact-us" at bounding box center [1307, 259] width 357 height 43
click at [1191, 260] on span "Contact us /contact-us" at bounding box center [1208, 260] width 91 height 12
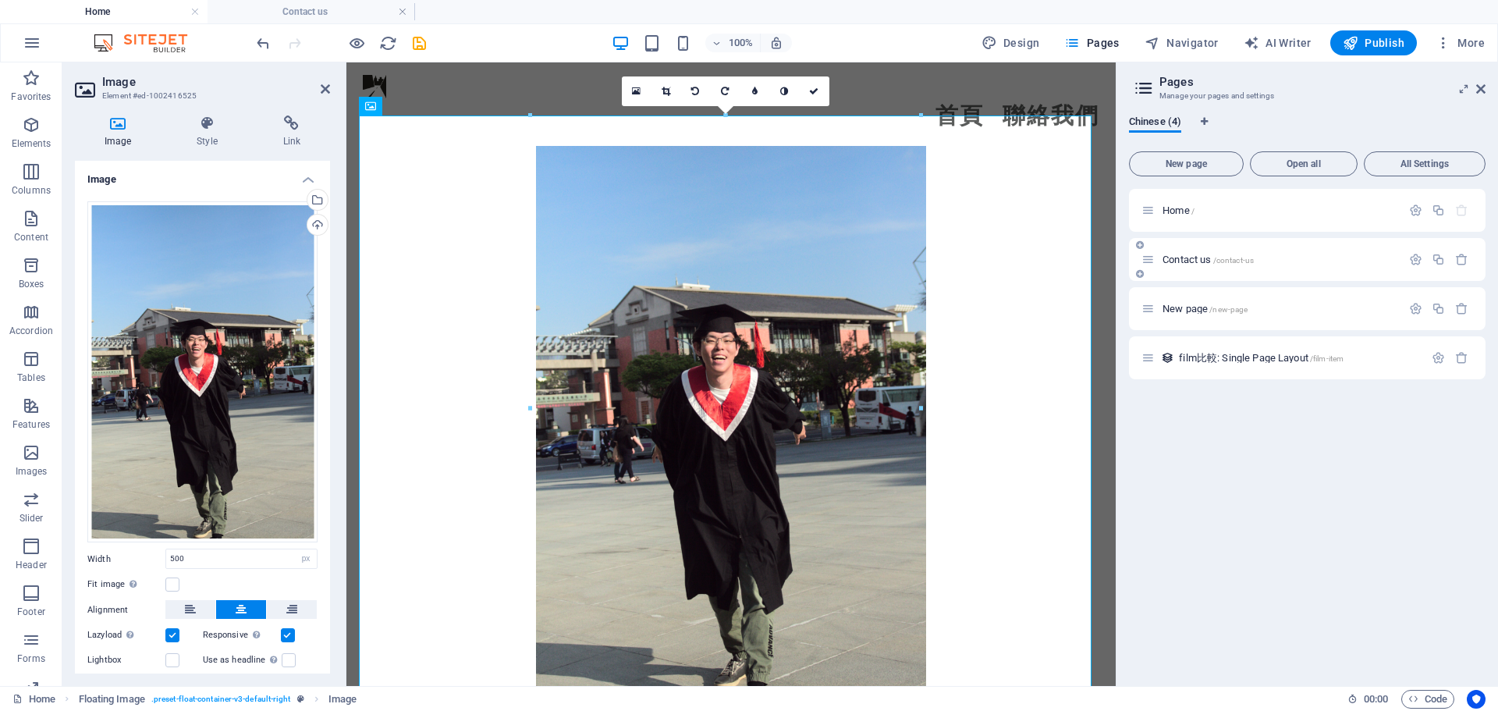
scroll to position [0, 0]
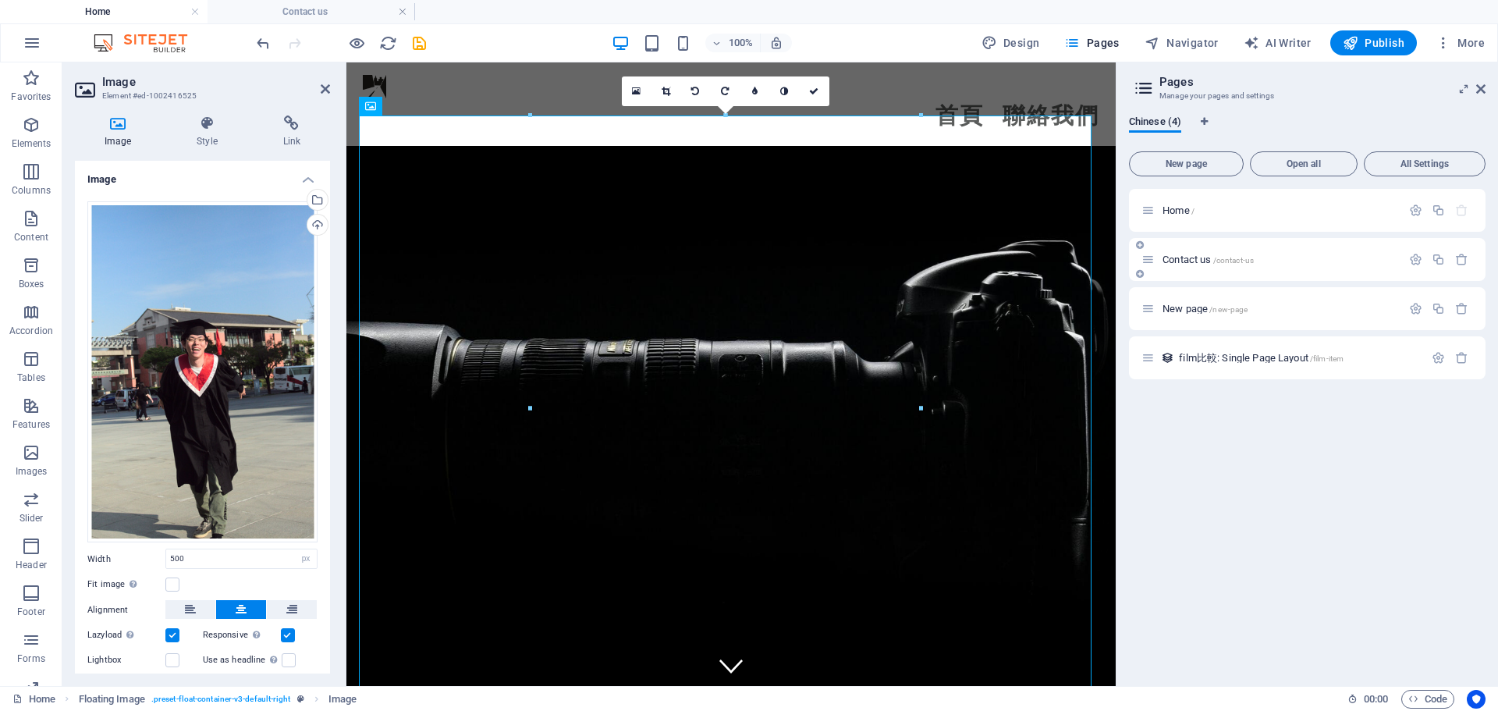
click at [1191, 260] on span "Contact us /contact-us" at bounding box center [1208, 260] width 91 height 12
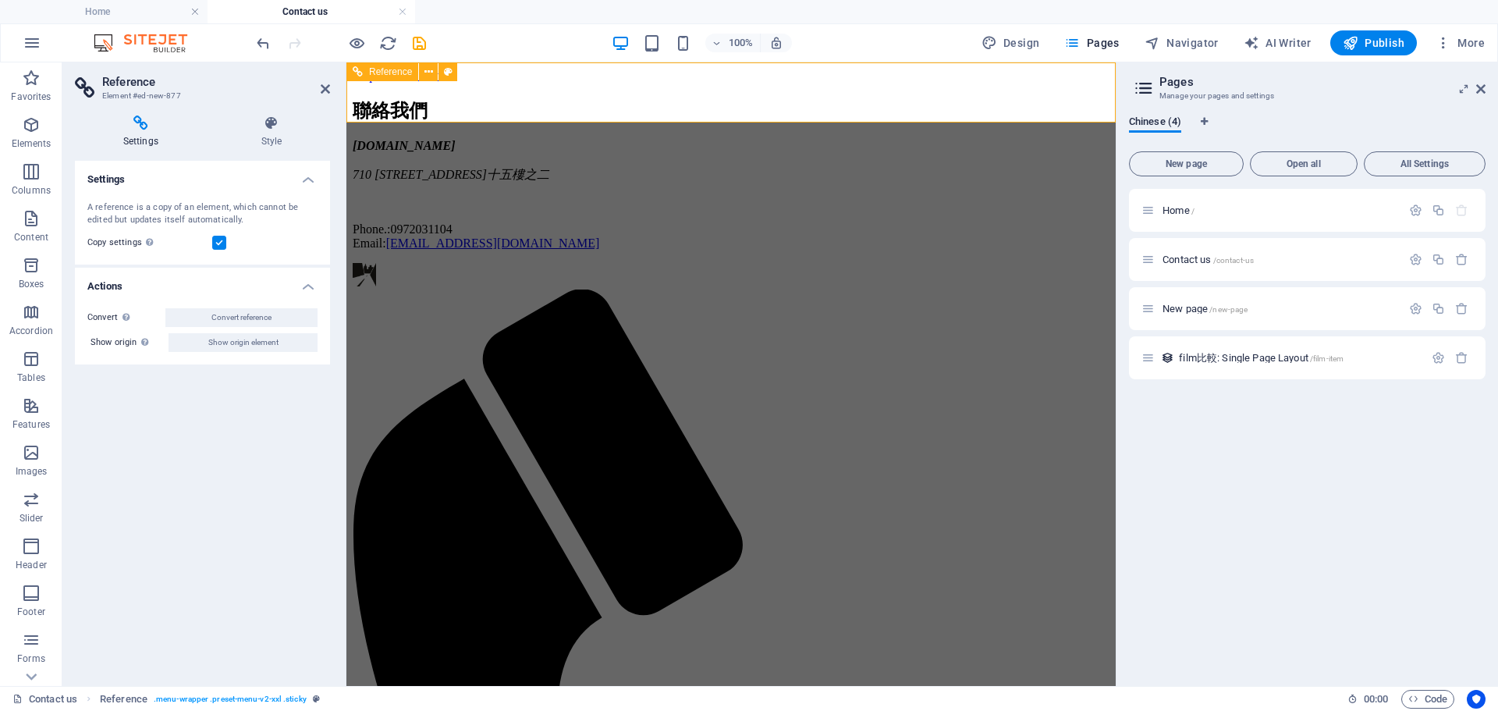
click at [947, 340] on html "Skip to main content 聯絡我們 myfilm.fxinspire.com 710 台南市永康區中華二路266巷十九號十五樓之二 Phone…" at bounding box center [730, 708] width 769 height 1293
click at [765, 384] on html "Skip to main content 聯絡我們 myfilm.fxinspire.com 710 台南市永康區中華二路266巷十九號十五樓之二 Phone…" at bounding box center [730, 708] width 769 height 1293
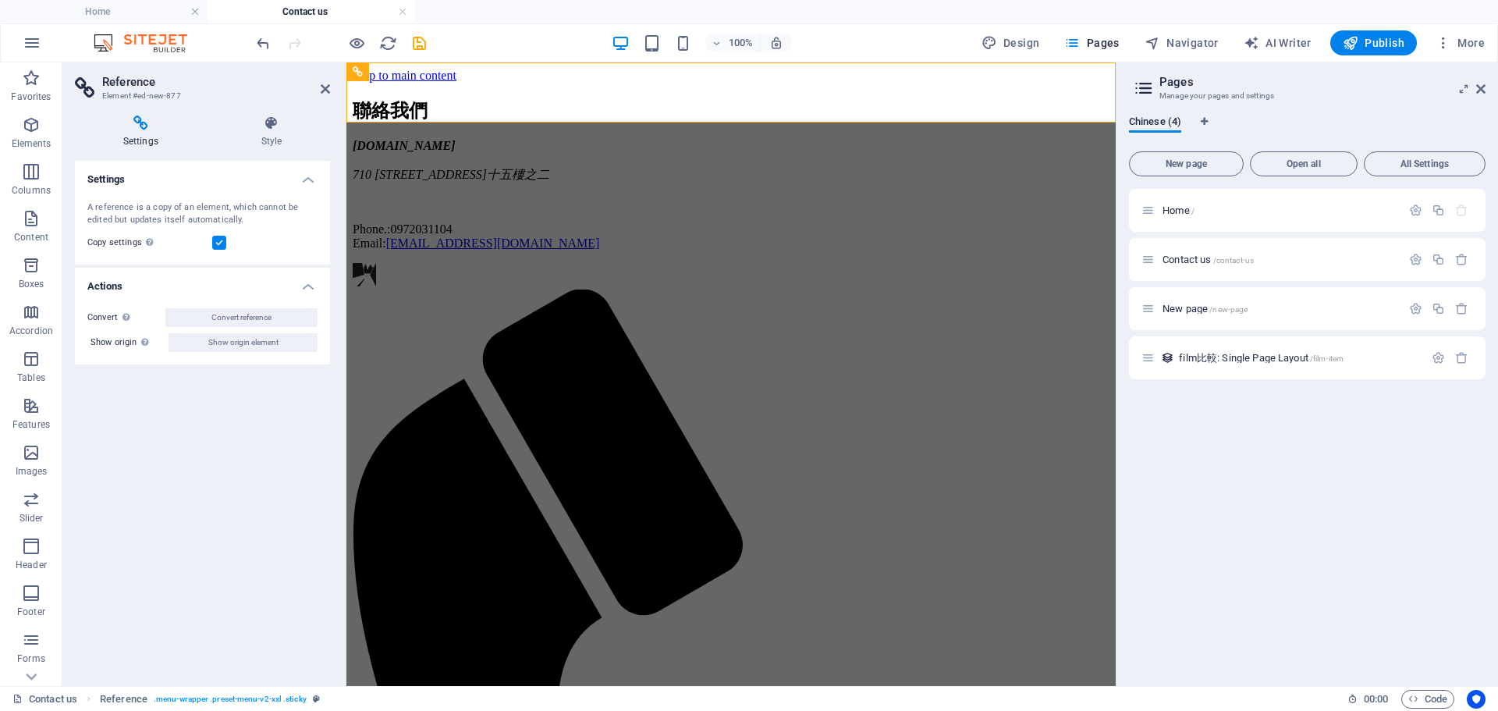
click at [765, 384] on html "Skip to main content 聯絡我們 myfilm.fxinspire.com 710 台南市永康區中華二路266巷十九號十五樓之二 Phone…" at bounding box center [730, 708] width 769 height 1293
click at [325, 84] on icon at bounding box center [325, 89] width 9 height 12
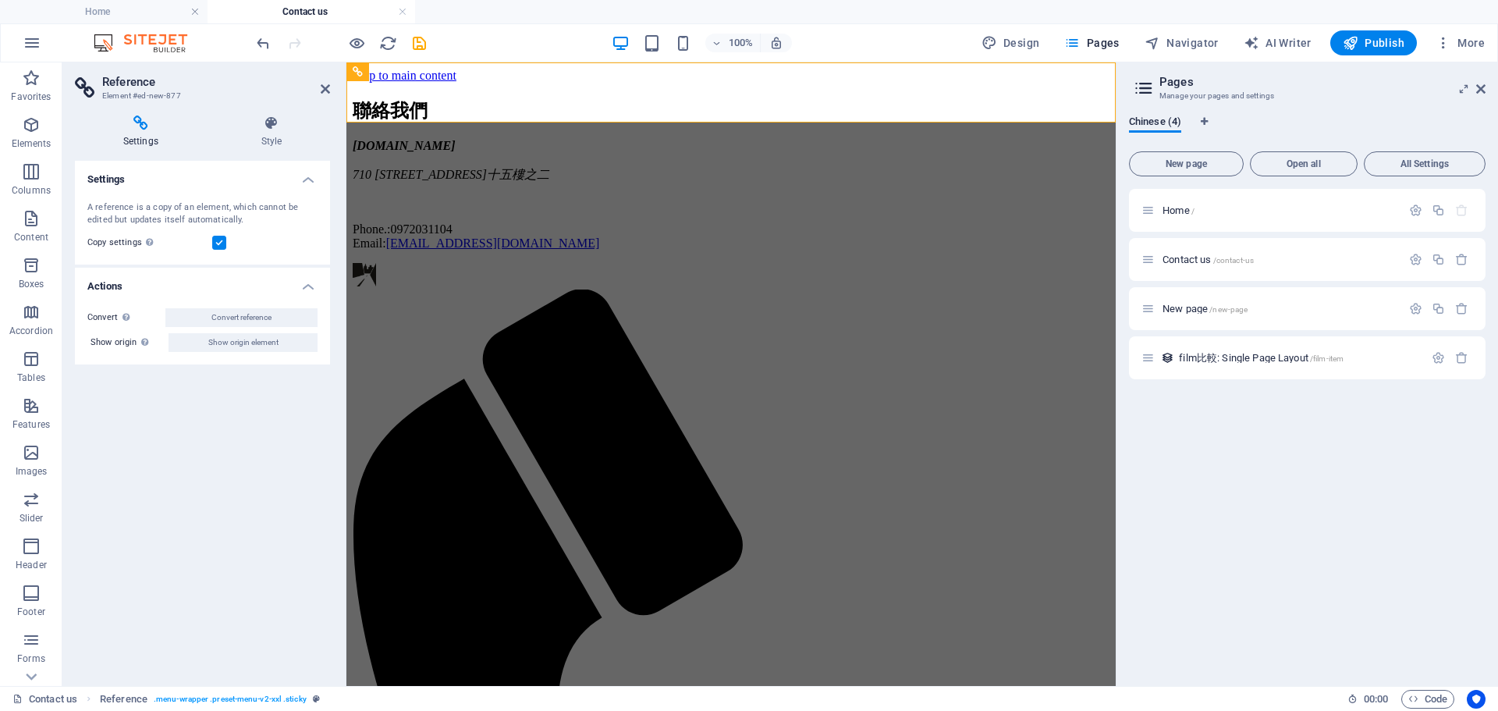
click at [319, 94] on header "Reference Element #ed-new-877" at bounding box center [202, 82] width 255 height 41
click at [323, 88] on icon at bounding box center [325, 89] width 9 height 12
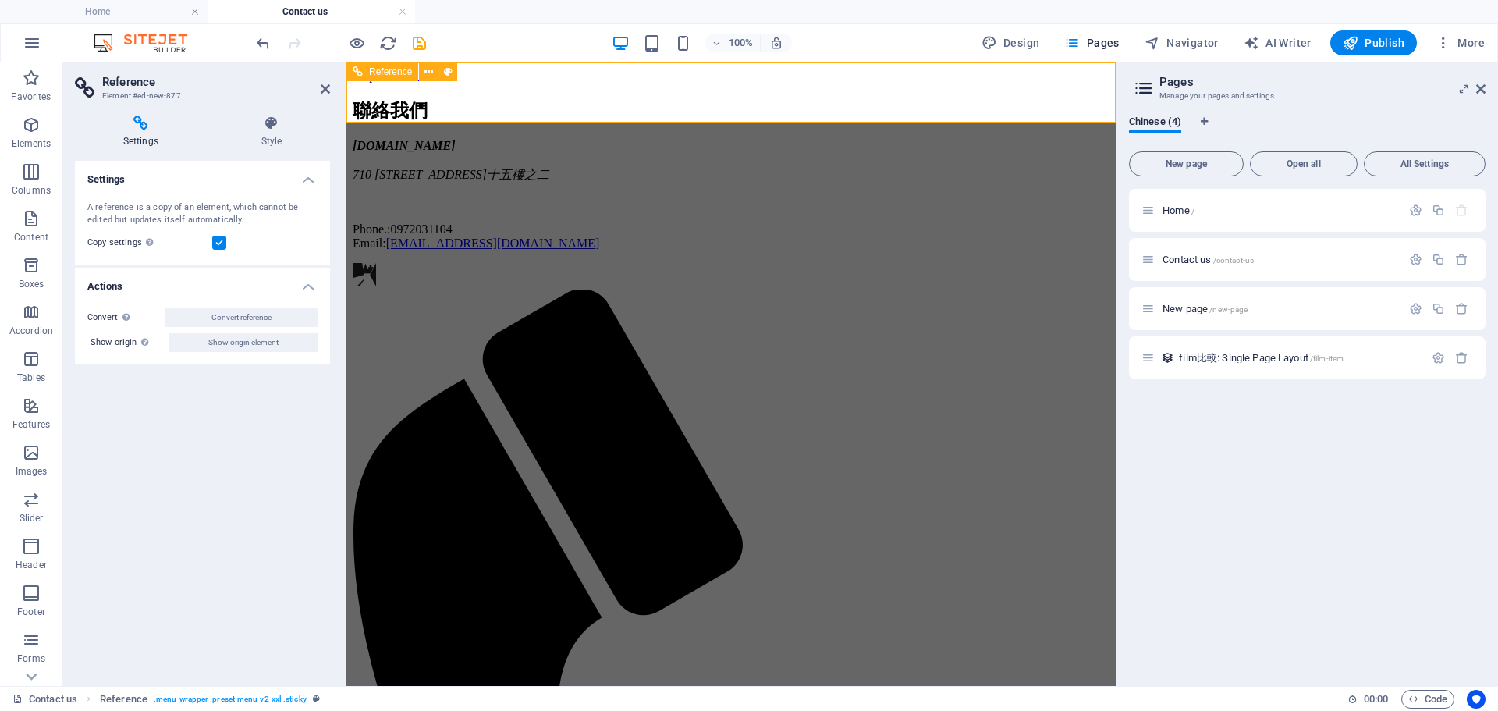
click at [431, 70] on icon at bounding box center [428, 72] width 9 height 16
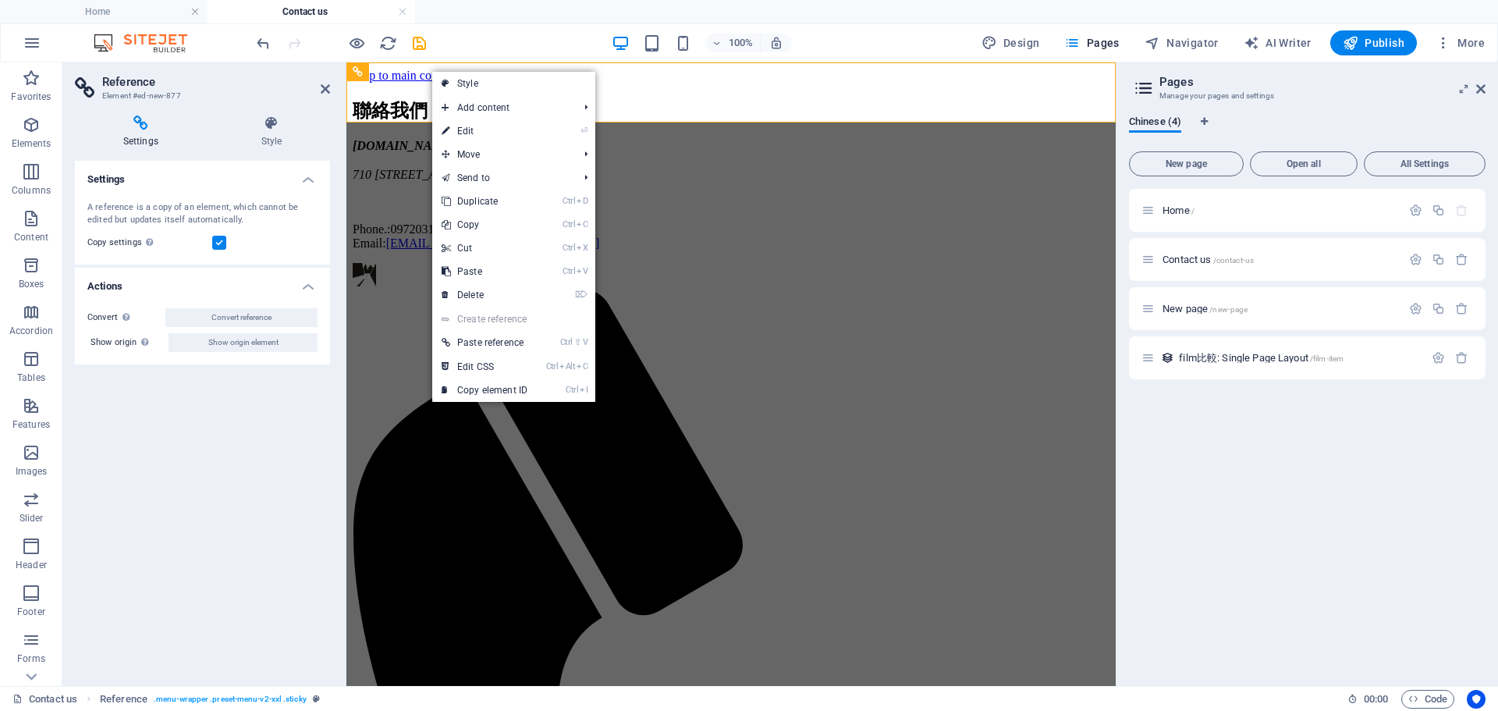
click at [321, 80] on h2 "Reference" at bounding box center [216, 82] width 228 height 14
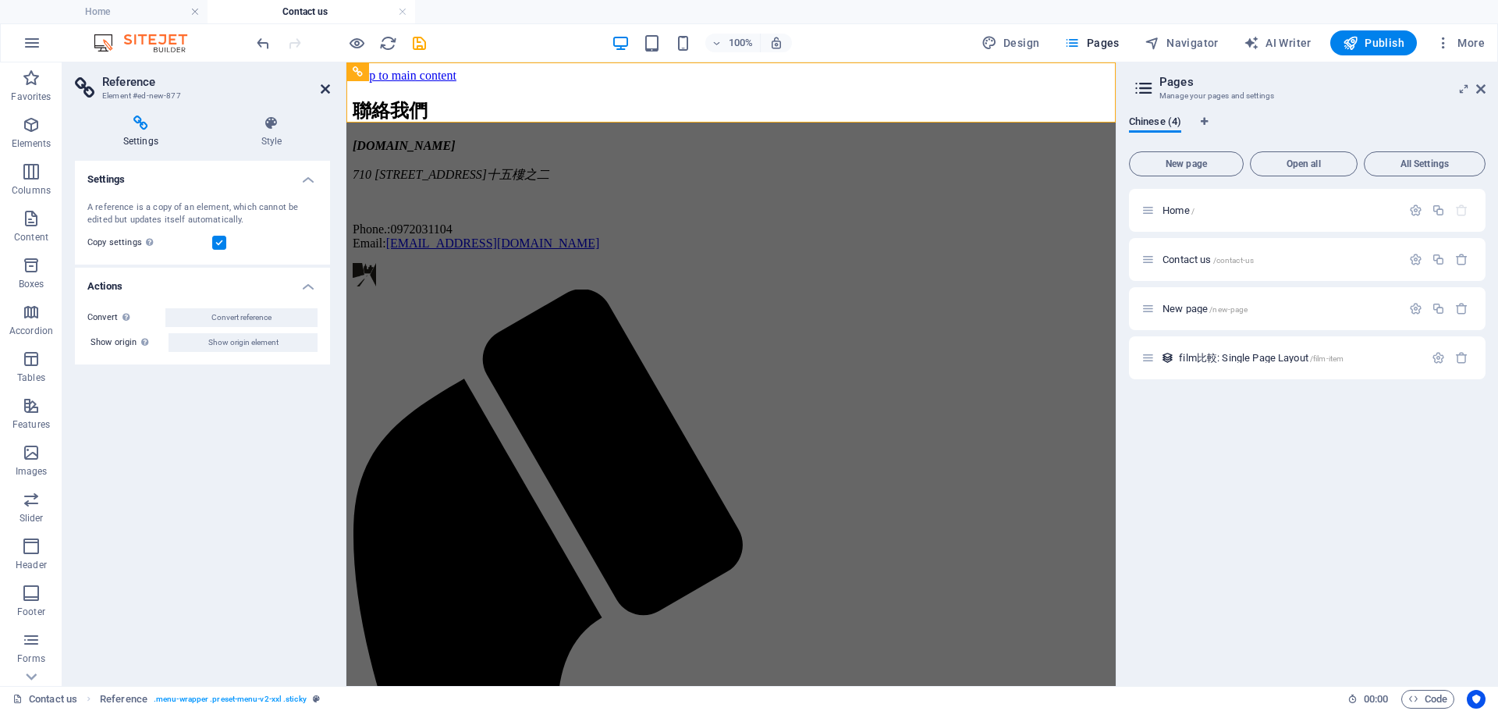
click at [323, 86] on icon at bounding box center [325, 89] width 9 height 12
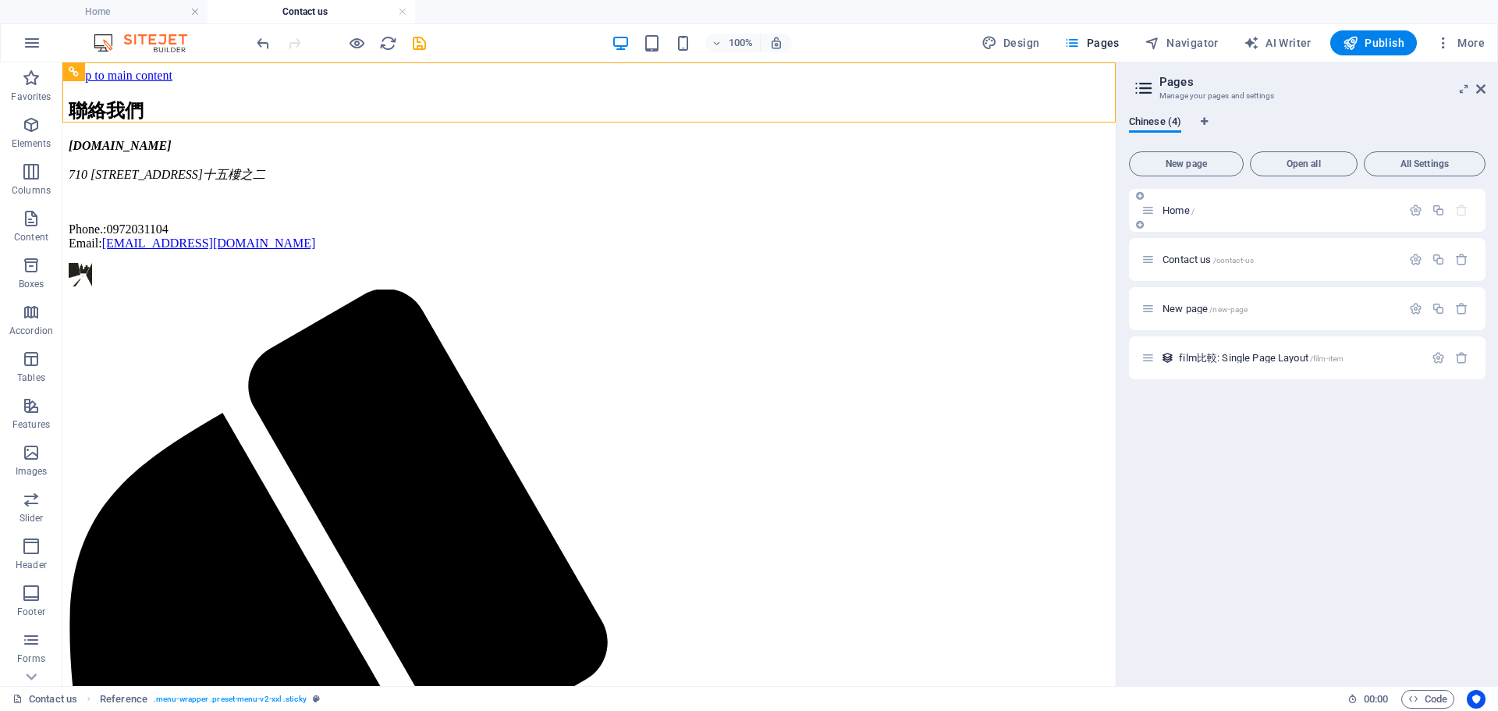
click at [1170, 208] on span "Home /" at bounding box center [1179, 210] width 32 height 12
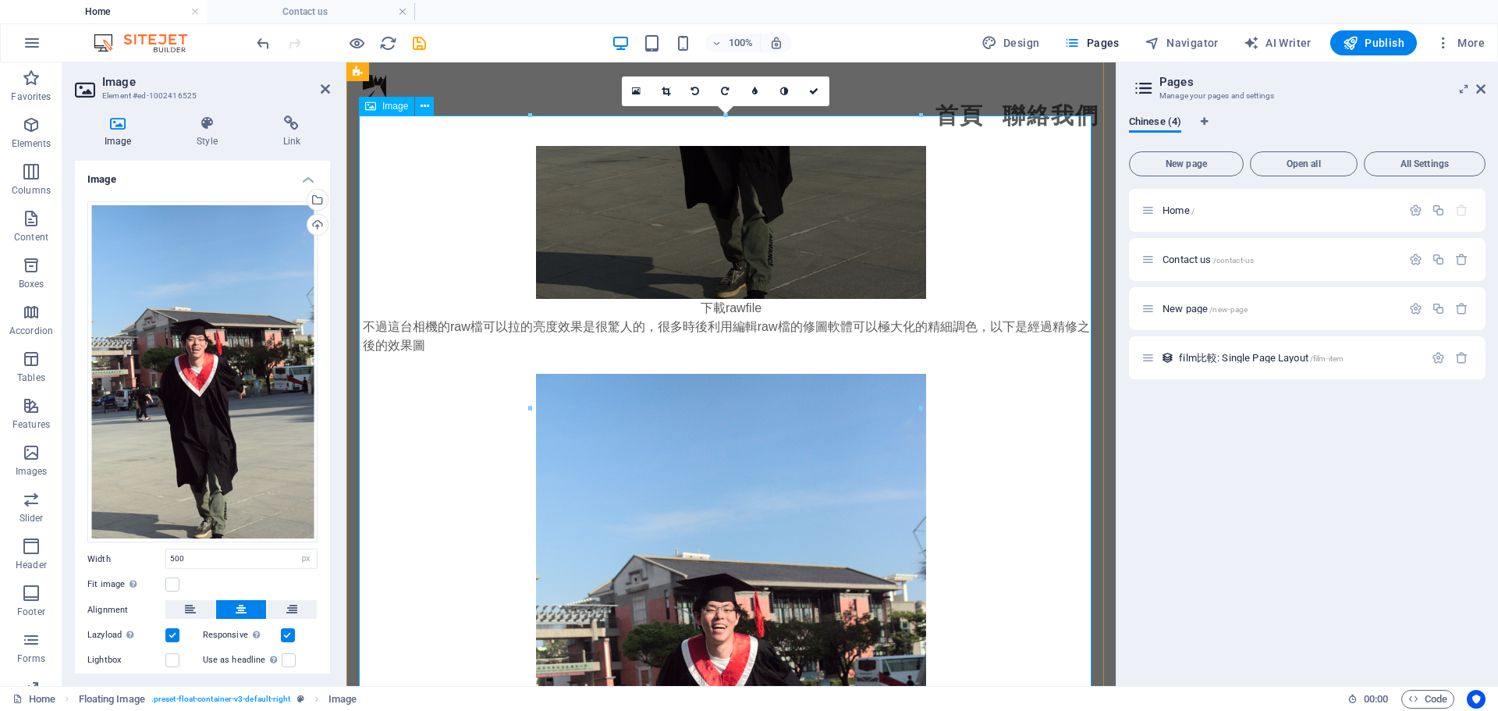
click at [1004, 374] on figure at bounding box center [731, 666] width 737 height 585
click at [943, 104] on nav "首頁 聯絡我們" at bounding box center [731, 115] width 737 height 35
select select
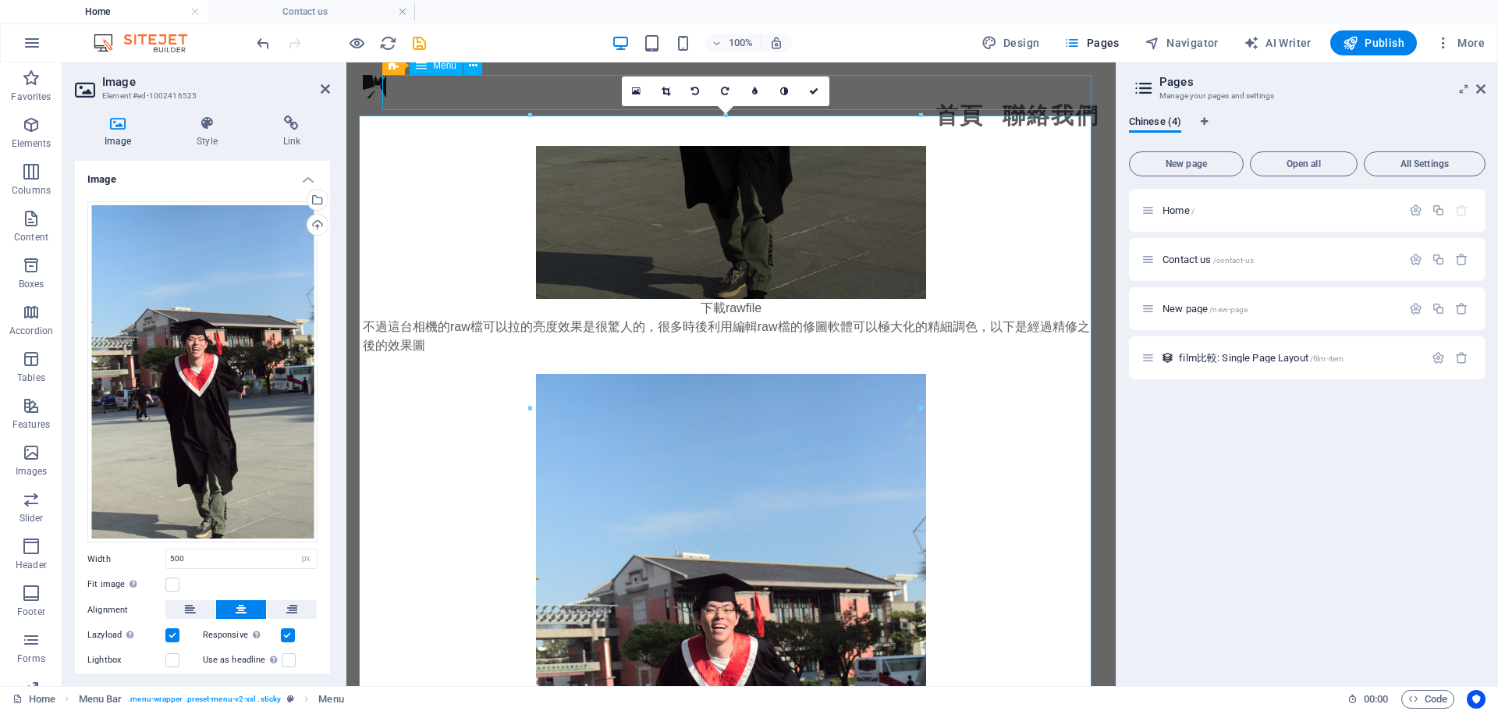
select select "1"
select select
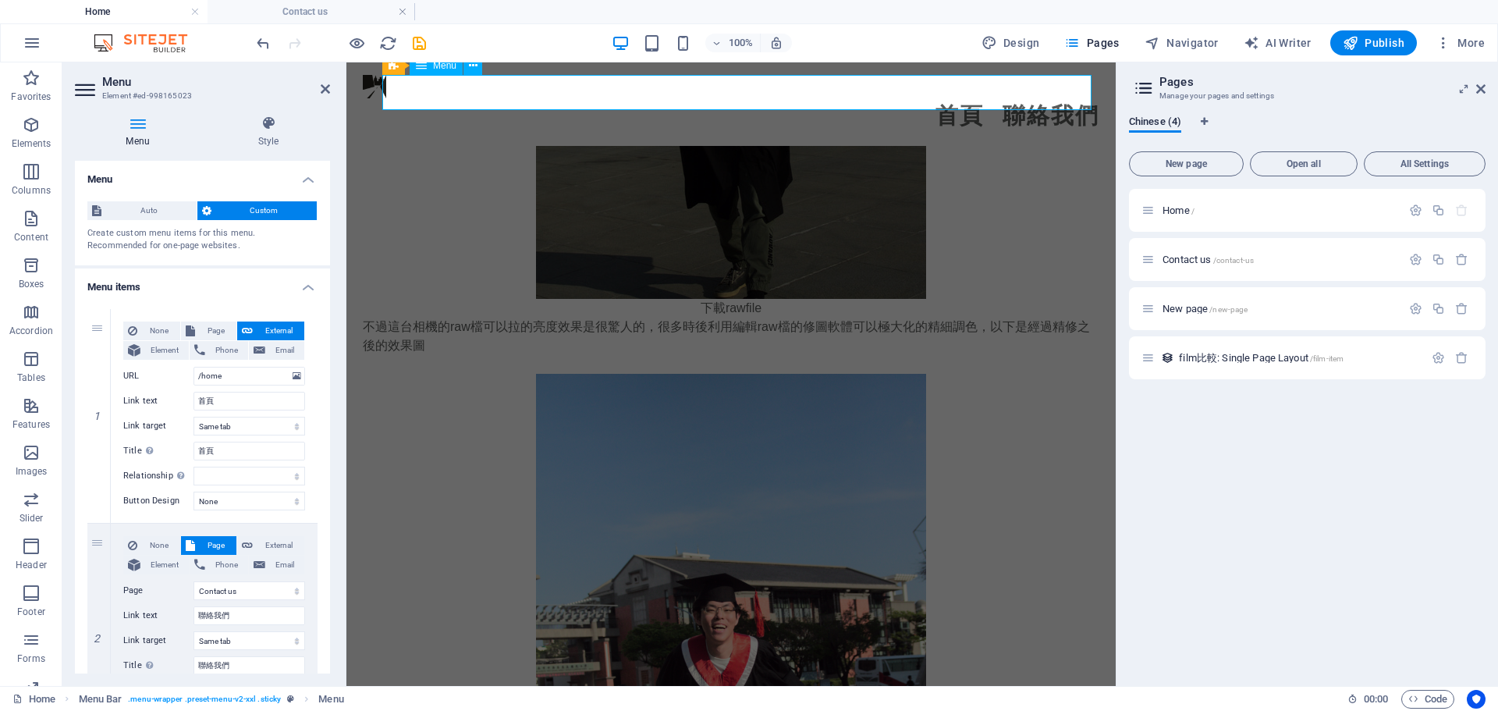
click at [950, 98] on nav "首頁 聯絡我們" at bounding box center [731, 115] width 737 height 35
click at [222, 375] on input "/home" at bounding box center [250, 376] width 112 height 19
type input "/"
select select
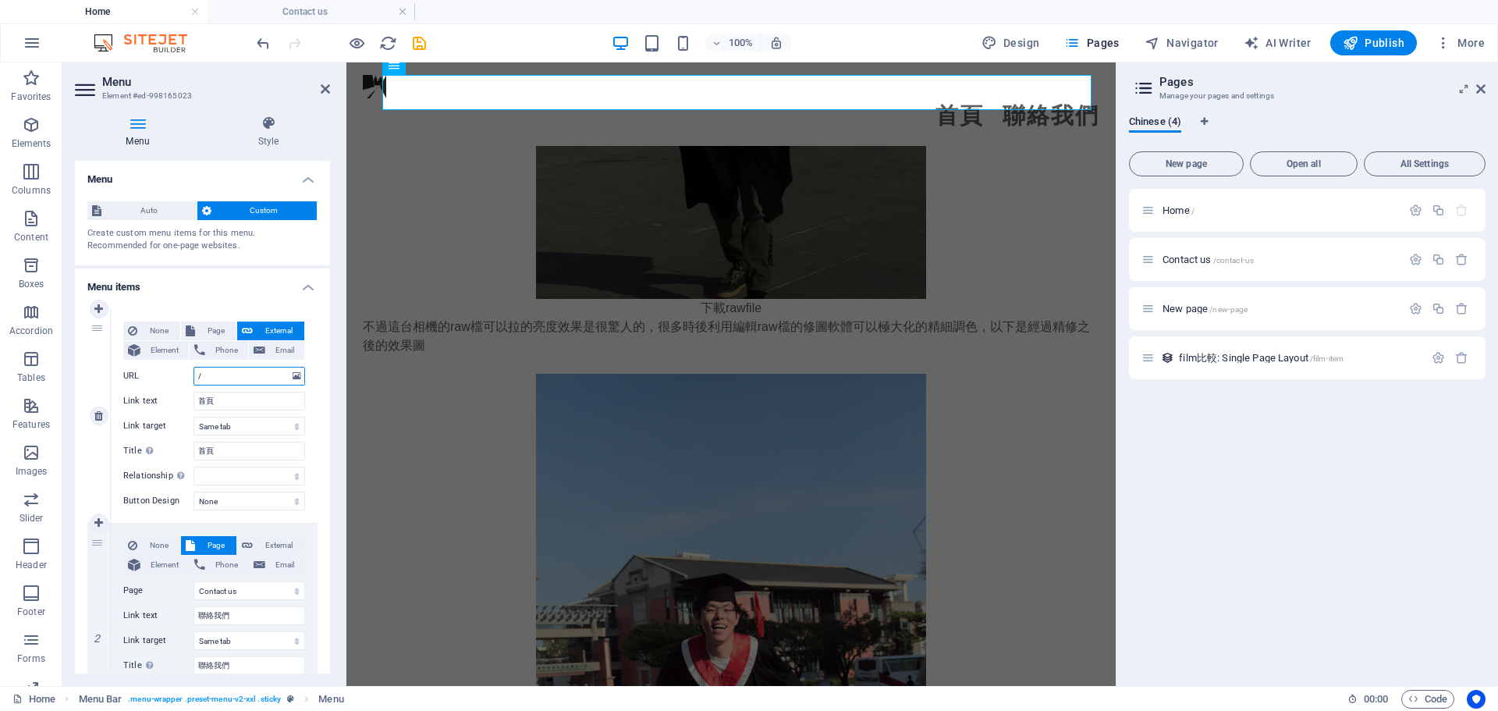
select select
type input "/"
click at [488, 374] on figure at bounding box center [731, 666] width 737 height 585
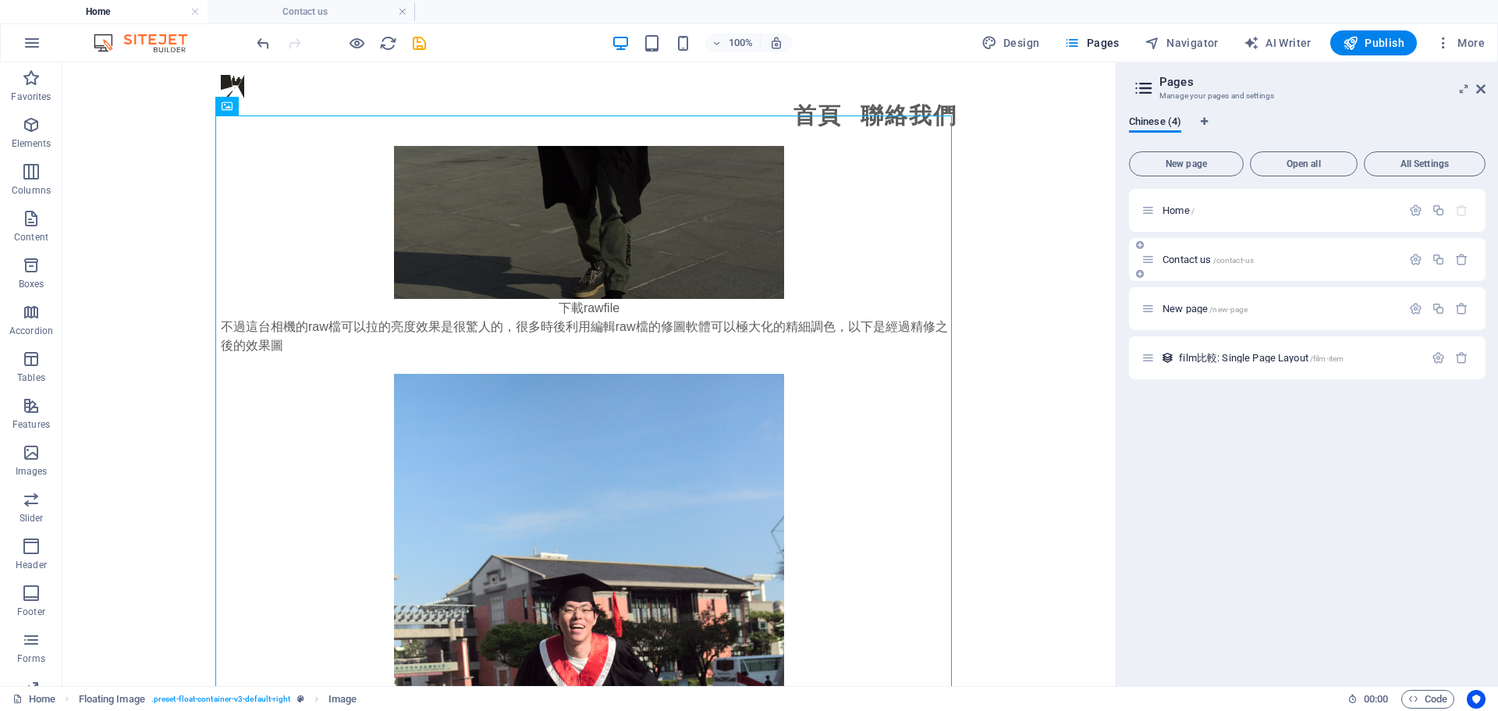
click at [1212, 259] on span "Contact us /contact-us" at bounding box center [1208, 260] width 91 height 12
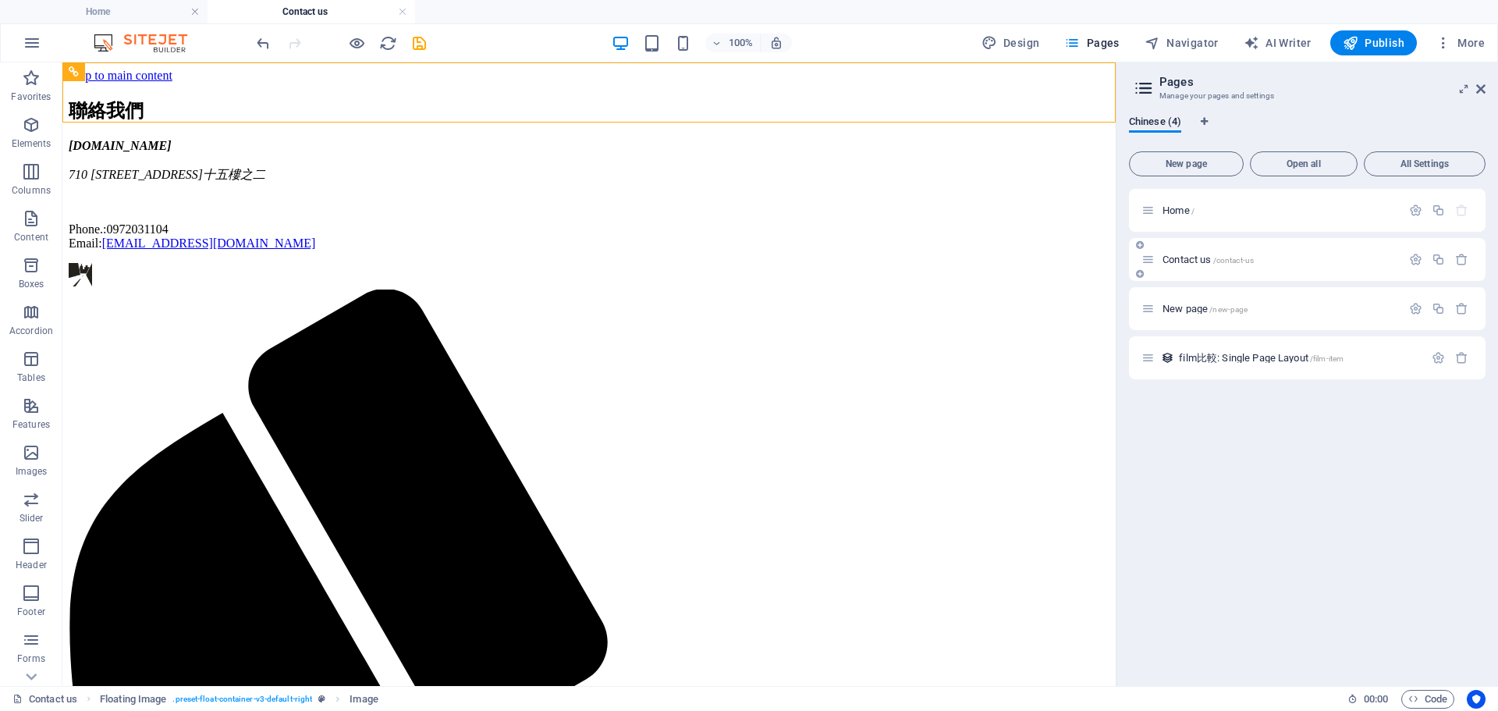
scroll to position [0, 0]
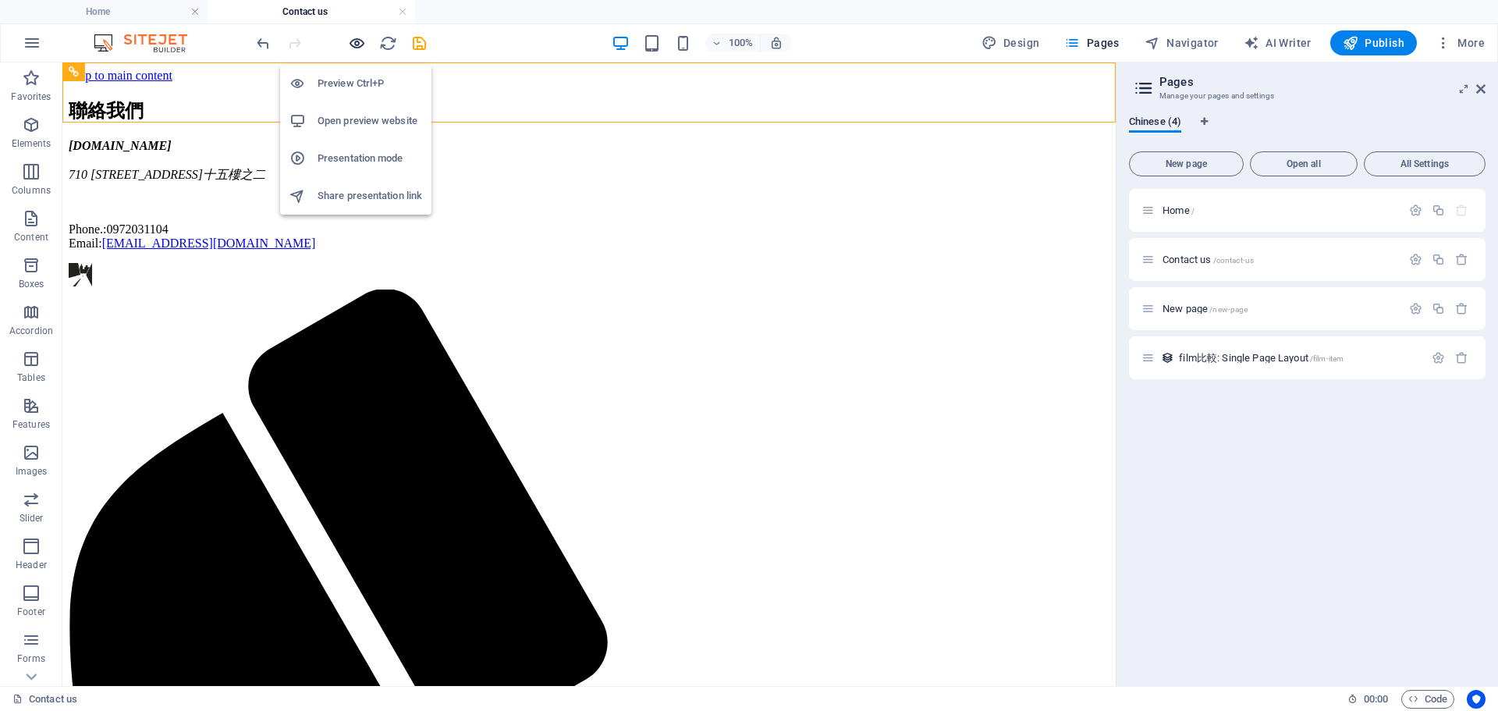
click at [356, 48] on icon "button" at bounding box center [357, 43] width 18 height 18
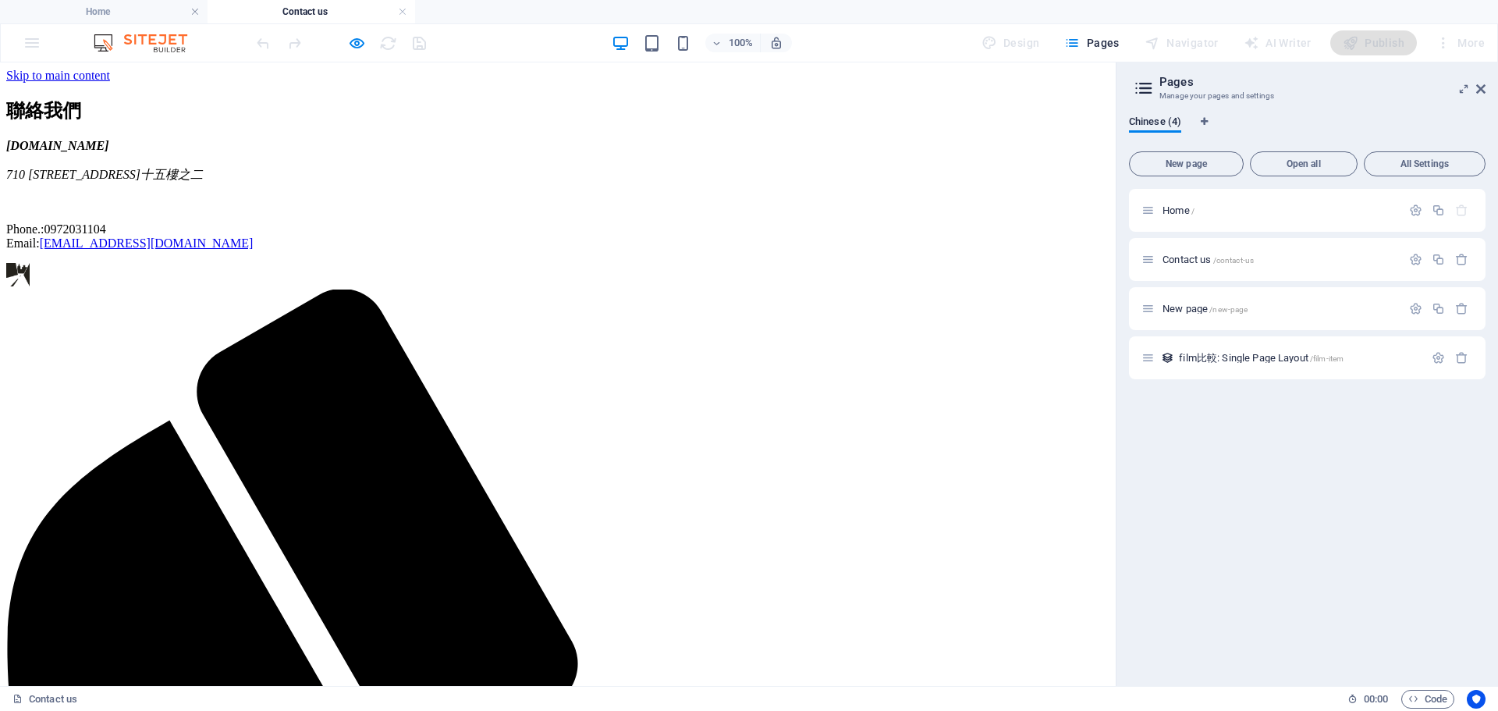
click at [206, 250] on div "聯絡我們 myfilm.fxinspire.com 710 台南市永康區中華二路266巷十九號十五樓之二 Phone.: 0972031104 Email: …" at bounding box center [557, 174] width 1103 height 152
click at [353, 39] on icon "button" at bounding box center [357, 43] width 18 height 18
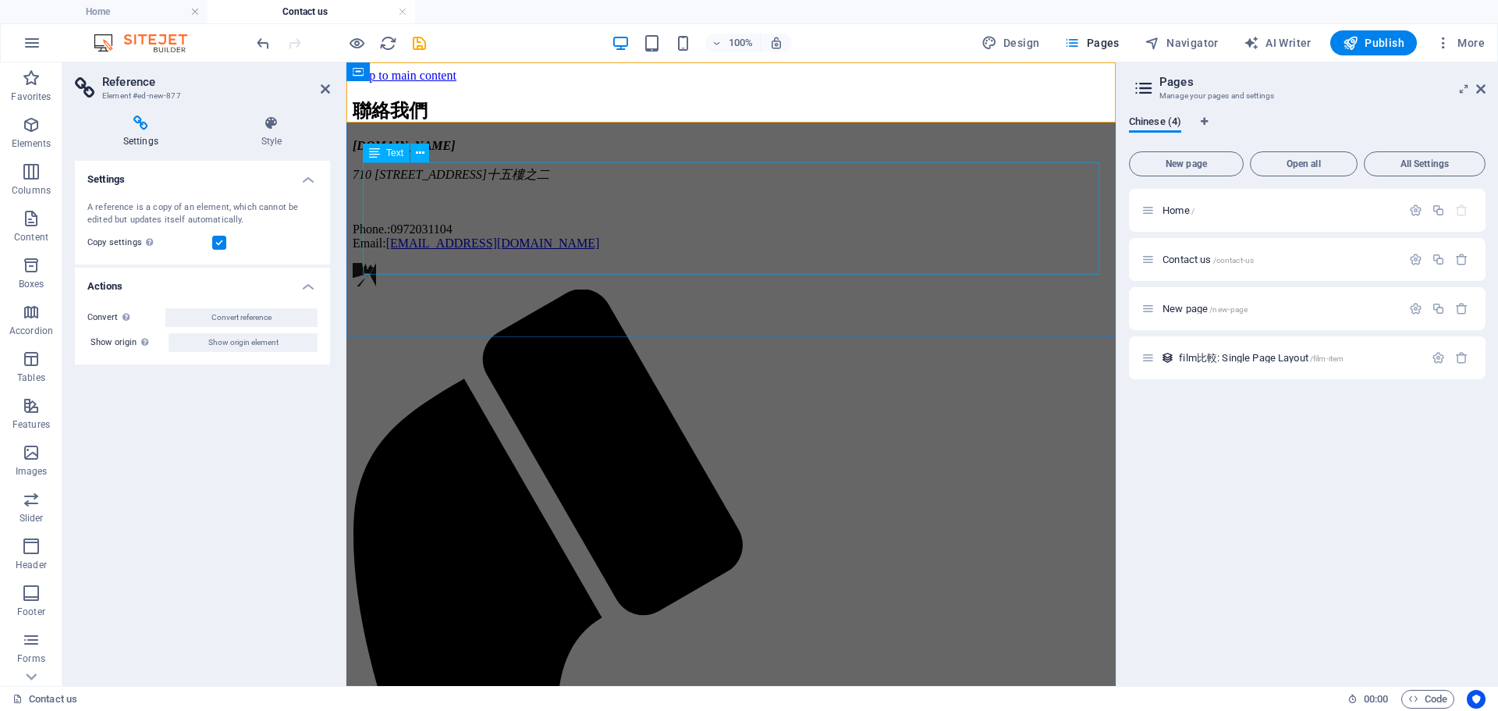
click at [559, 194] on div "myfilm.fxinspire.com 710 台南市永康區中華二路266巷十九號十五樓之二 Phone.: 0972031104 Email: joefx…" at bounding box center [731, 195] width 757 height 112
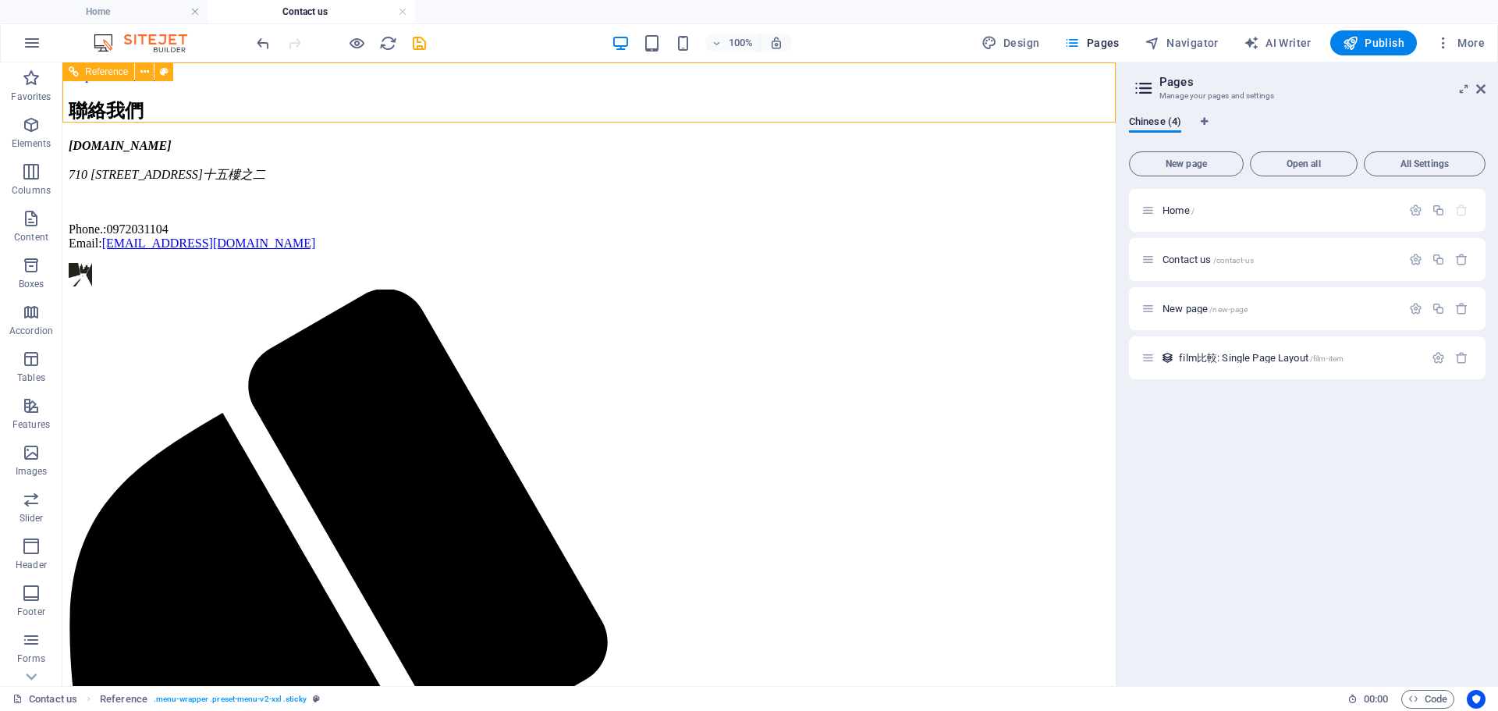
drag, startPoint x: 210, startPoint y: 144, endPoint x: 410, endPoint y: 98, distance: 204.8
click at [145, 72] on icon at bounding box center [144, 72] width 9 height 16
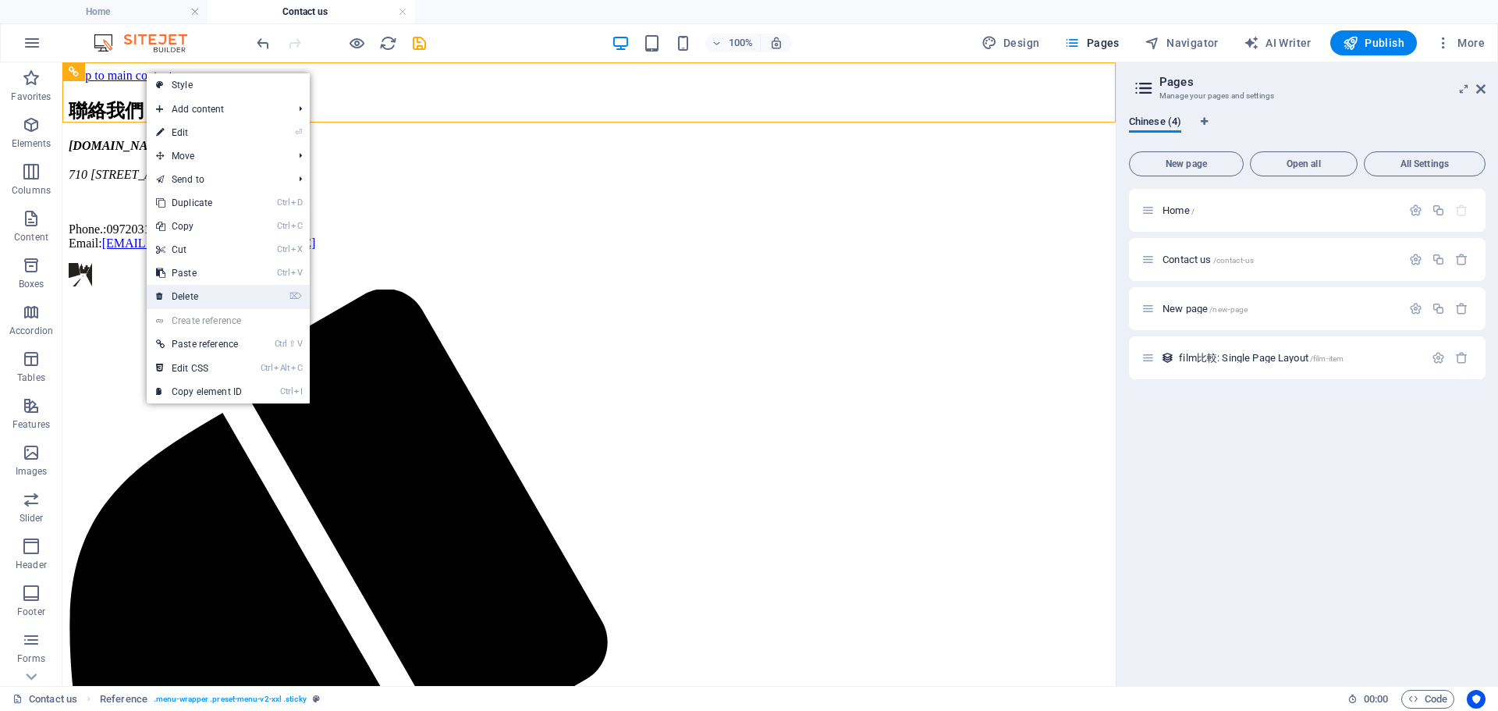
click at [220, 293] on link "⌦ Delete" at bounding box center [199, 296] width 105 height 23
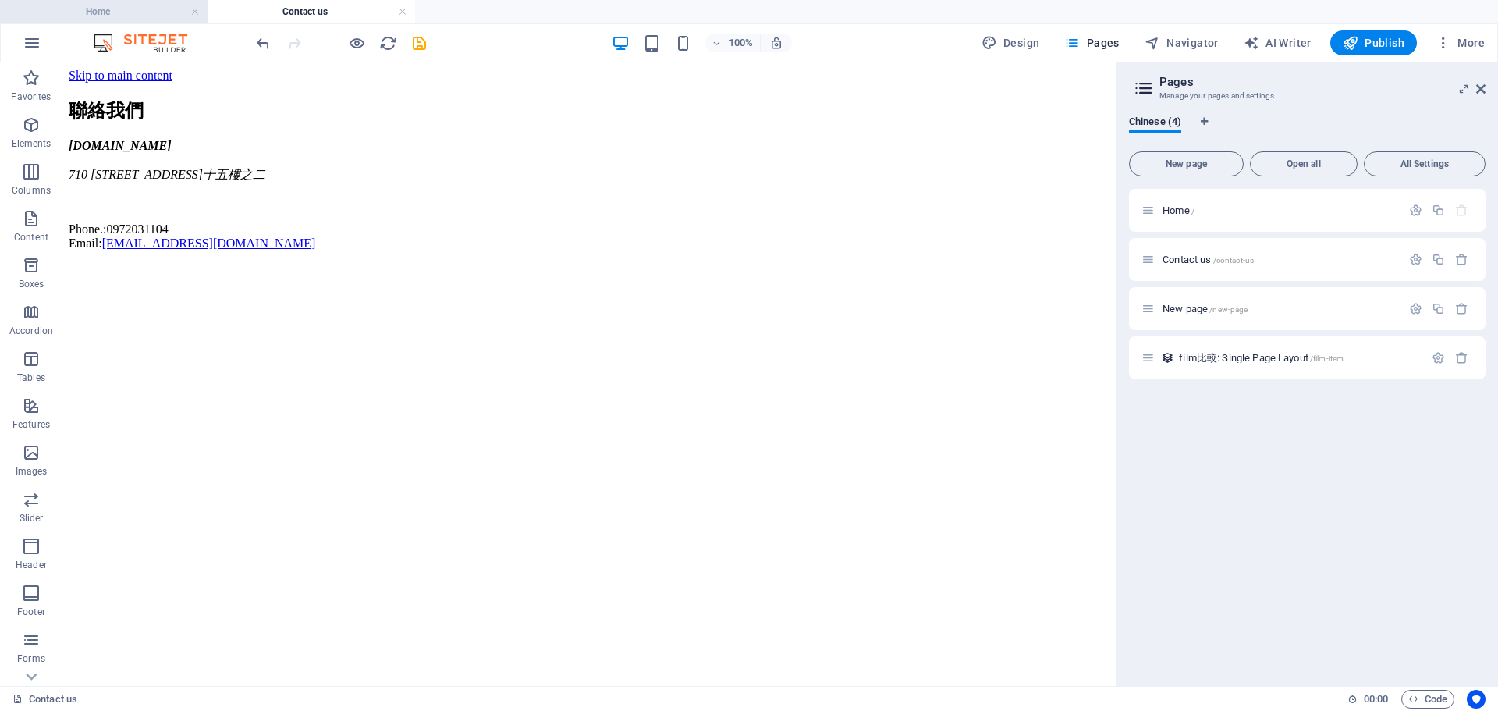
click at [126, 14] on h4 "Home" at bounding box center [104, 11] width 208 height 17
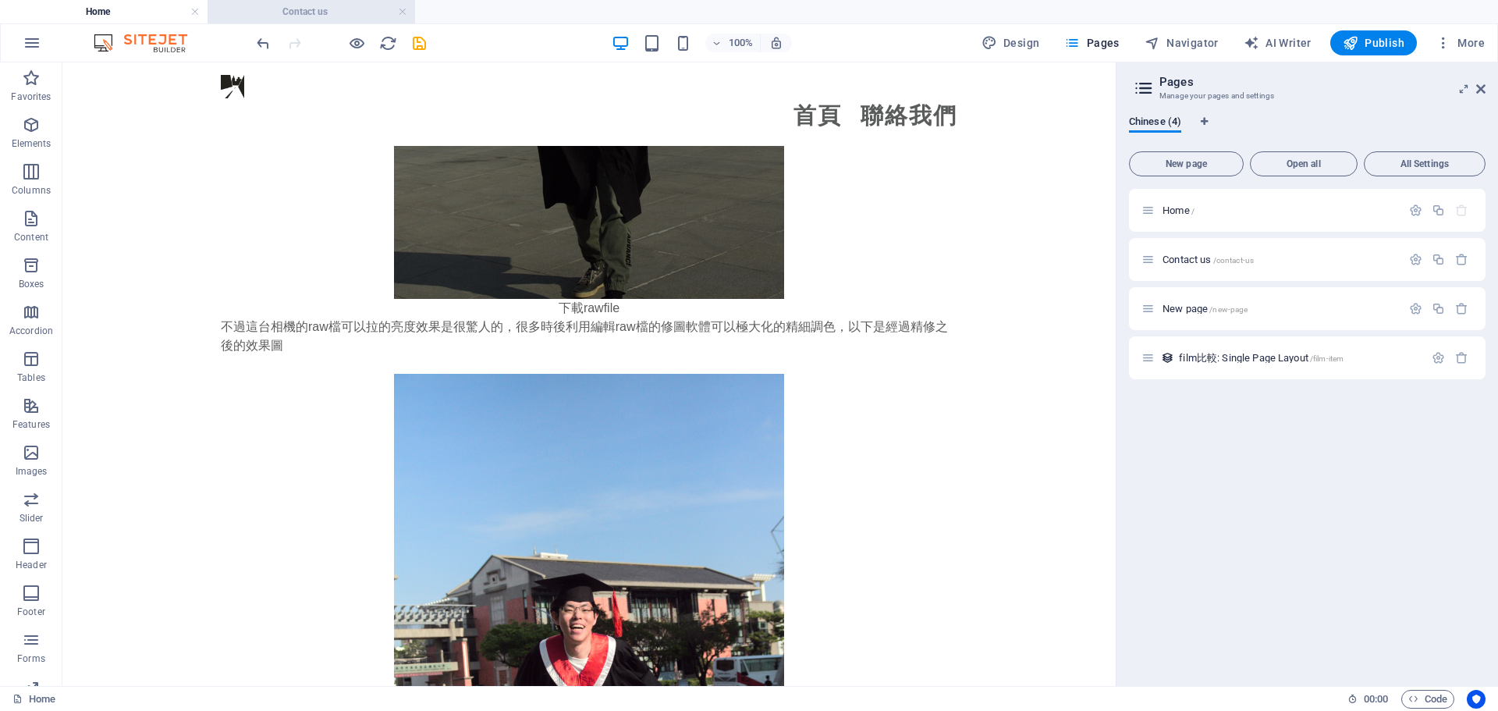
click at [316, 21] on li "Contact us" at bounding box center [312, 11] width 208 height 23
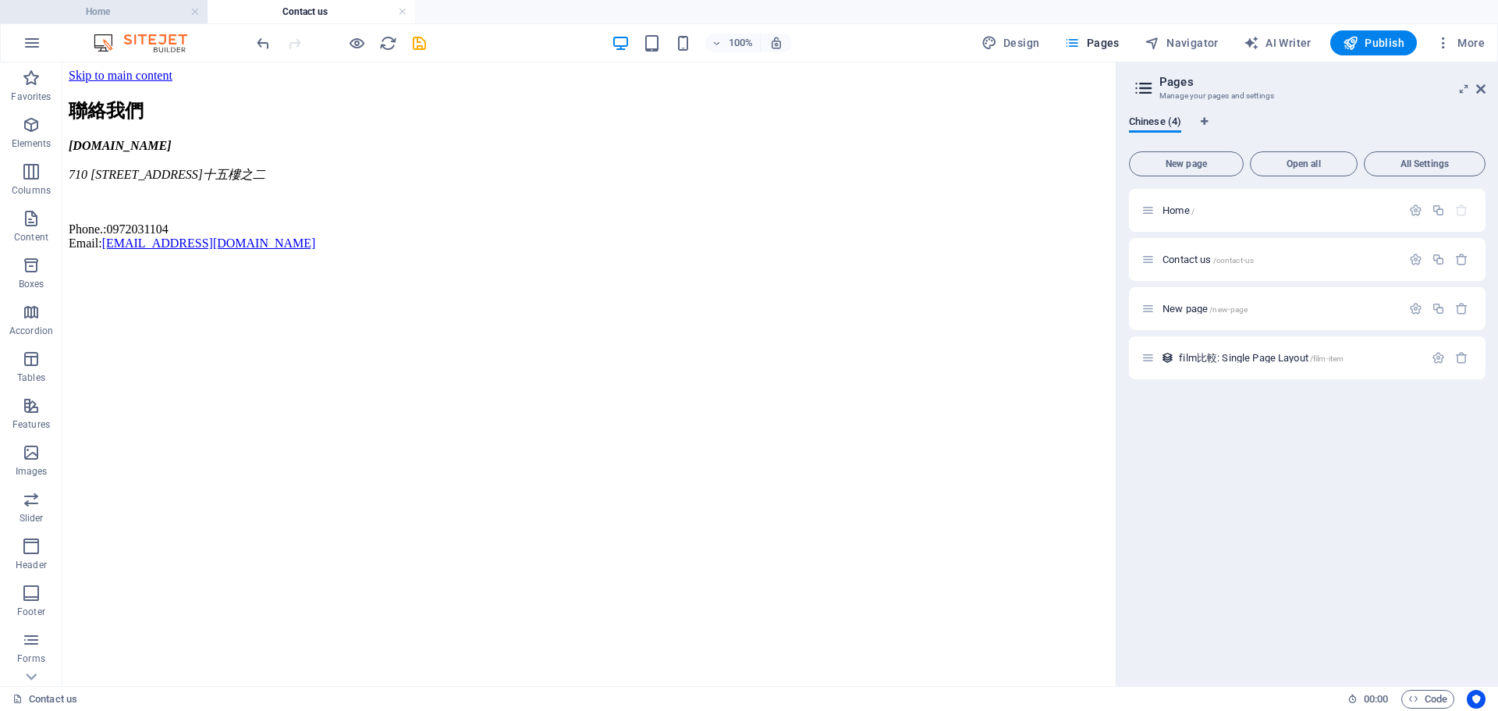
click at [98, 7] on h4 "Home" at bounding box center [104, 11] width 208 height 17
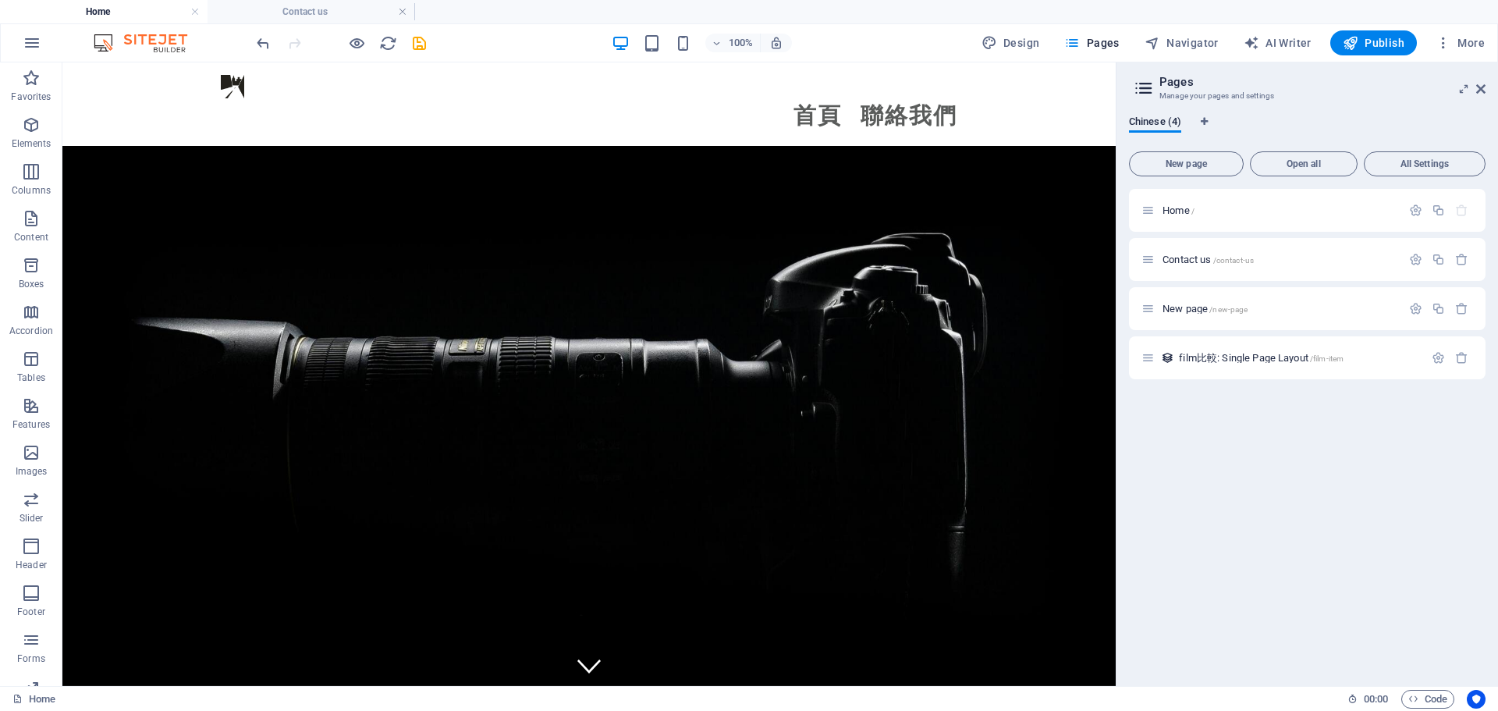
scroll to position [2689, 0]
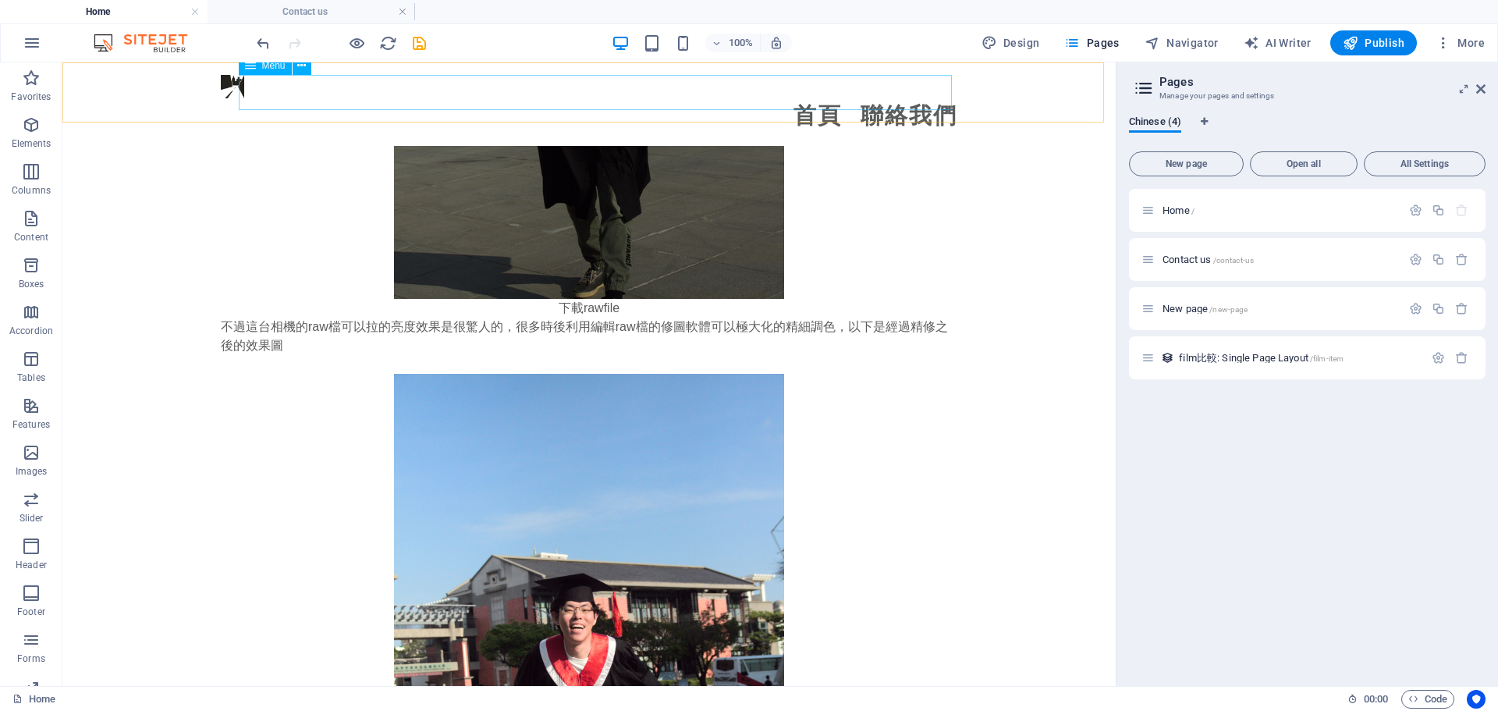
click at [667, 107] on nav "首頁 聯絡我們" at bounding box center [589, 115] width 737 height 35
click at [181, 97] on div "Menu 首頁 聯絡我們" at bounding box center [588, 103] width 1053 height 83
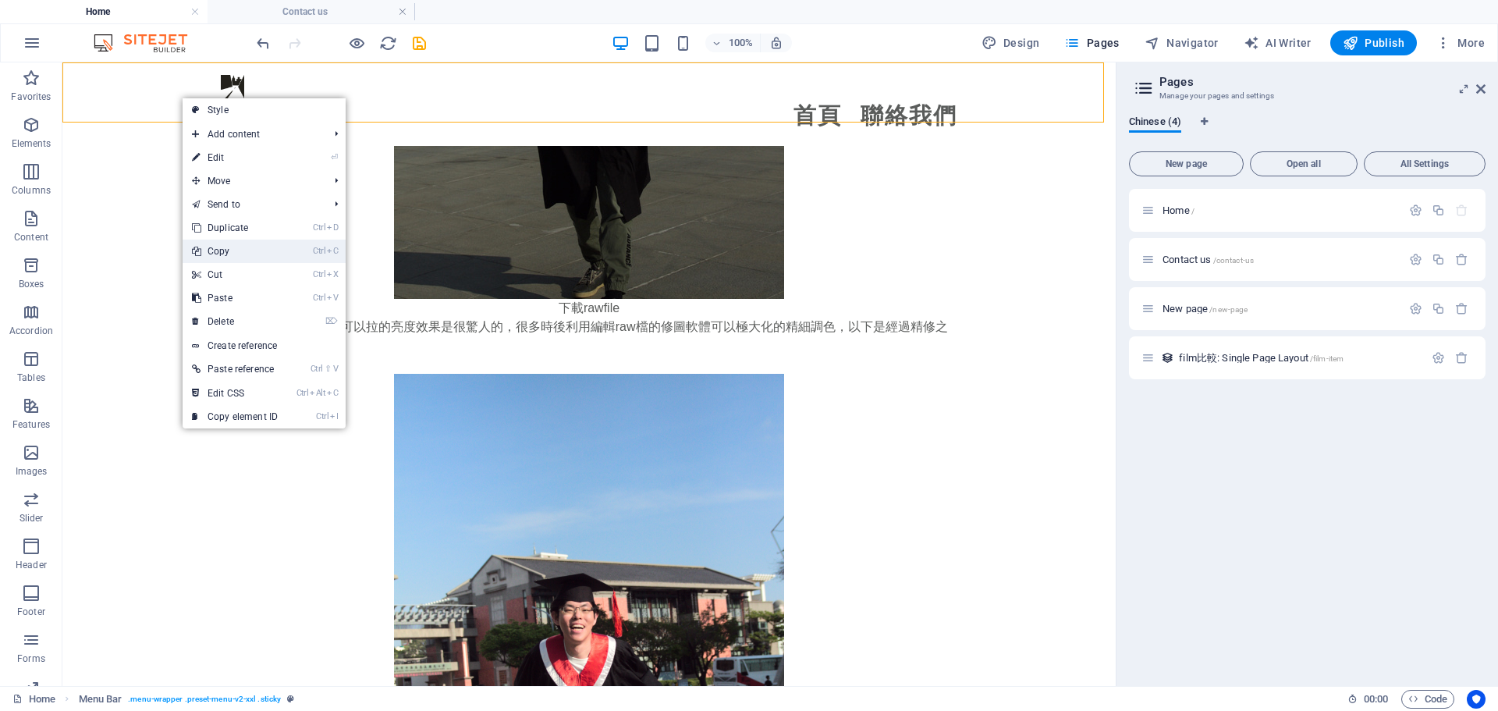
click at [250, 248] on link "Ctrl C Copy" at bounding box center [235, 251] width 105 height 23
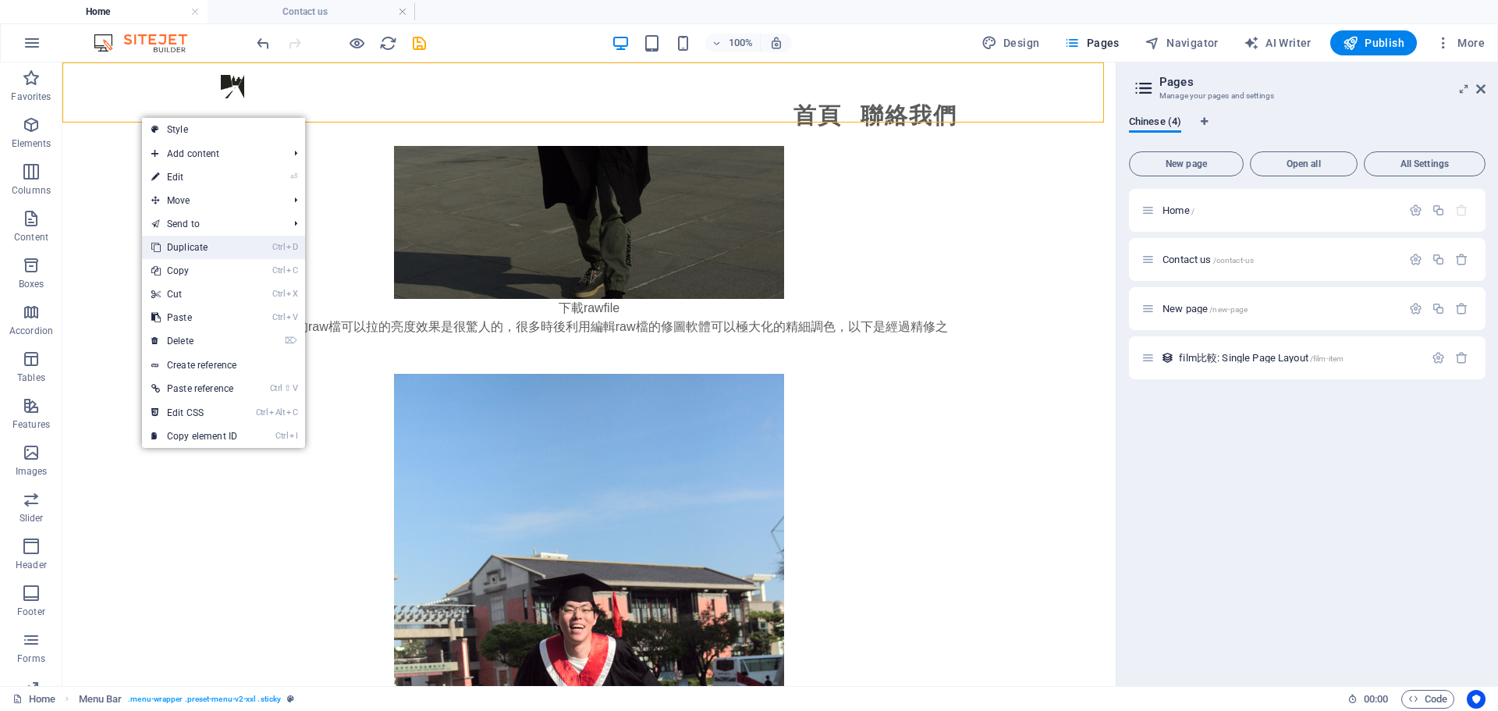
click at [208, 250] on link "Ctrl D Duplicate" at bounding box center [194, 247] width 105 height 23
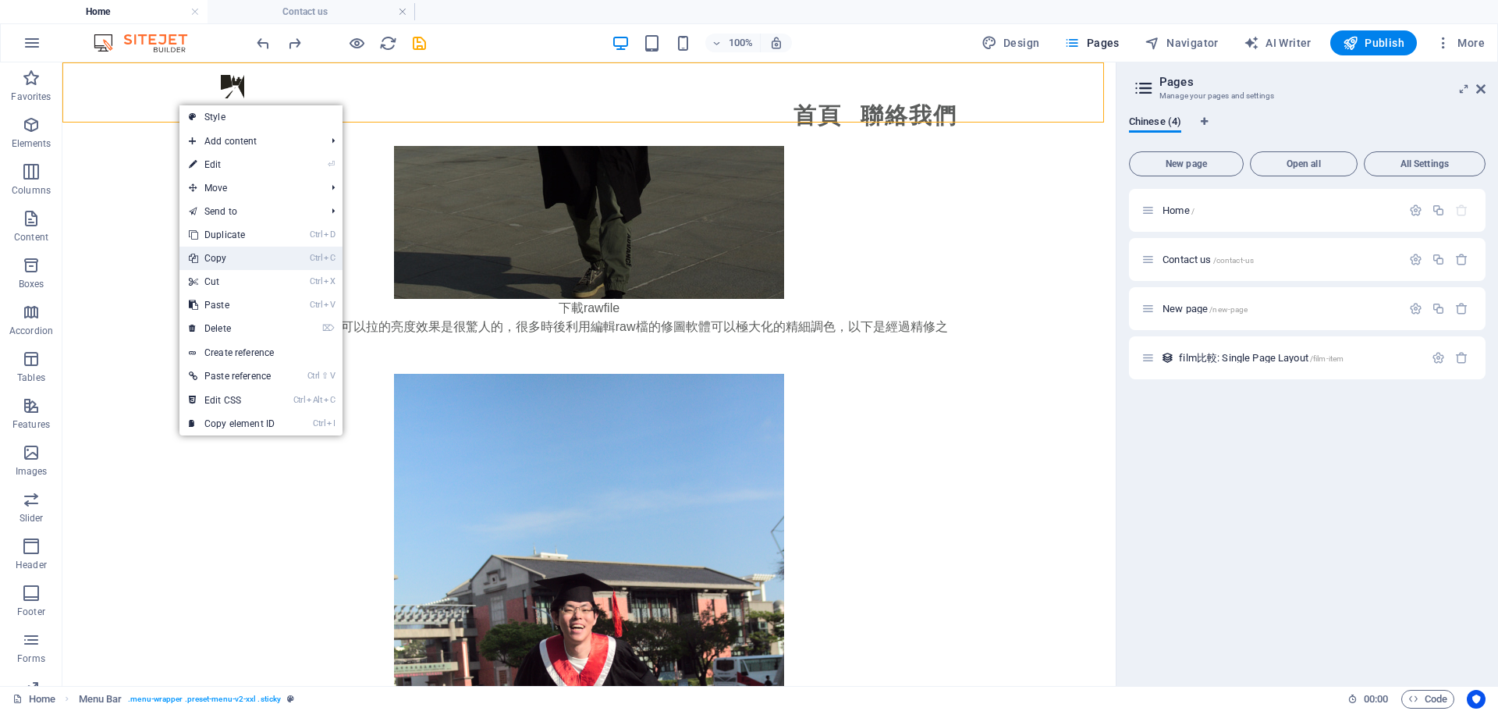
click at [246, 264] on link "Ctrl C Copy" at bounding box center [231, 258] width 105 height 23
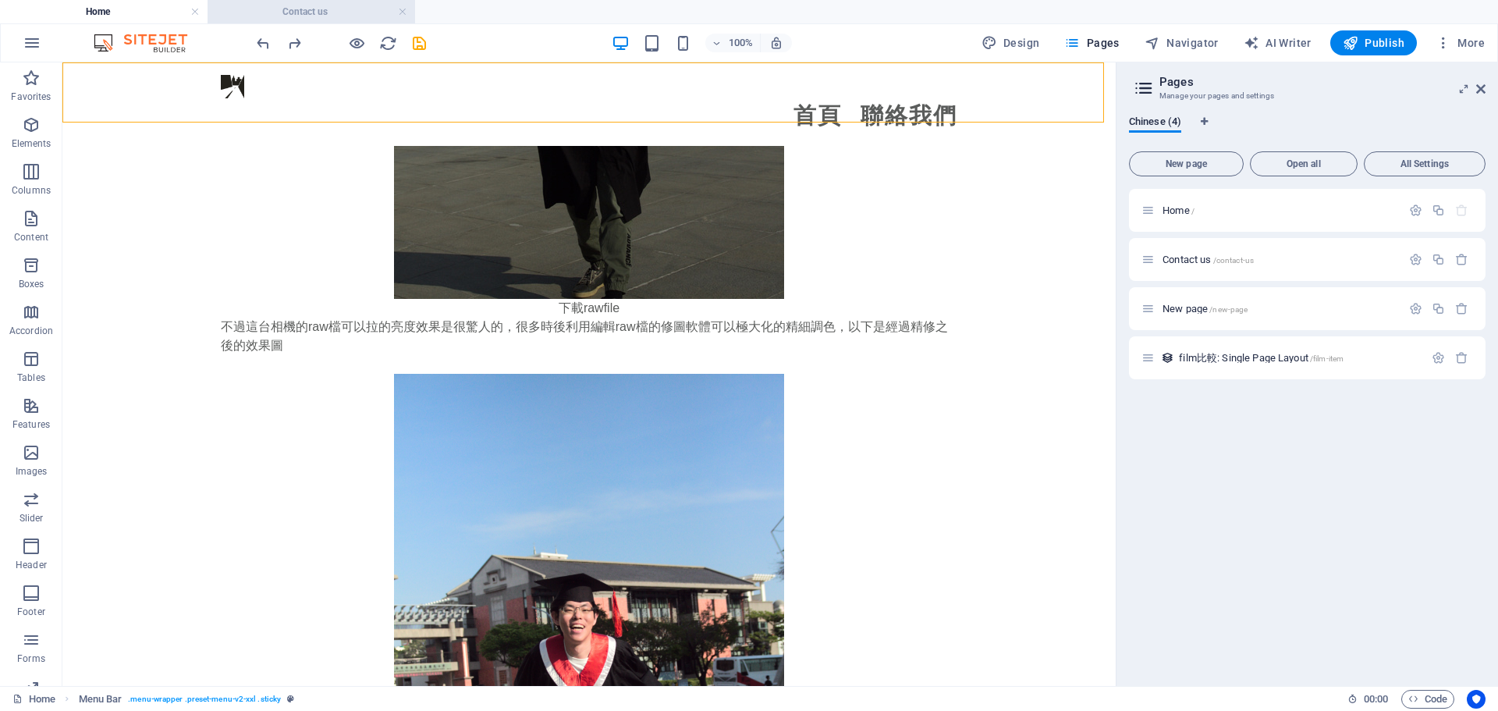
click at [286, 19] on h4 "Contact us" at bounding box center [312, 11] width 208 height 17
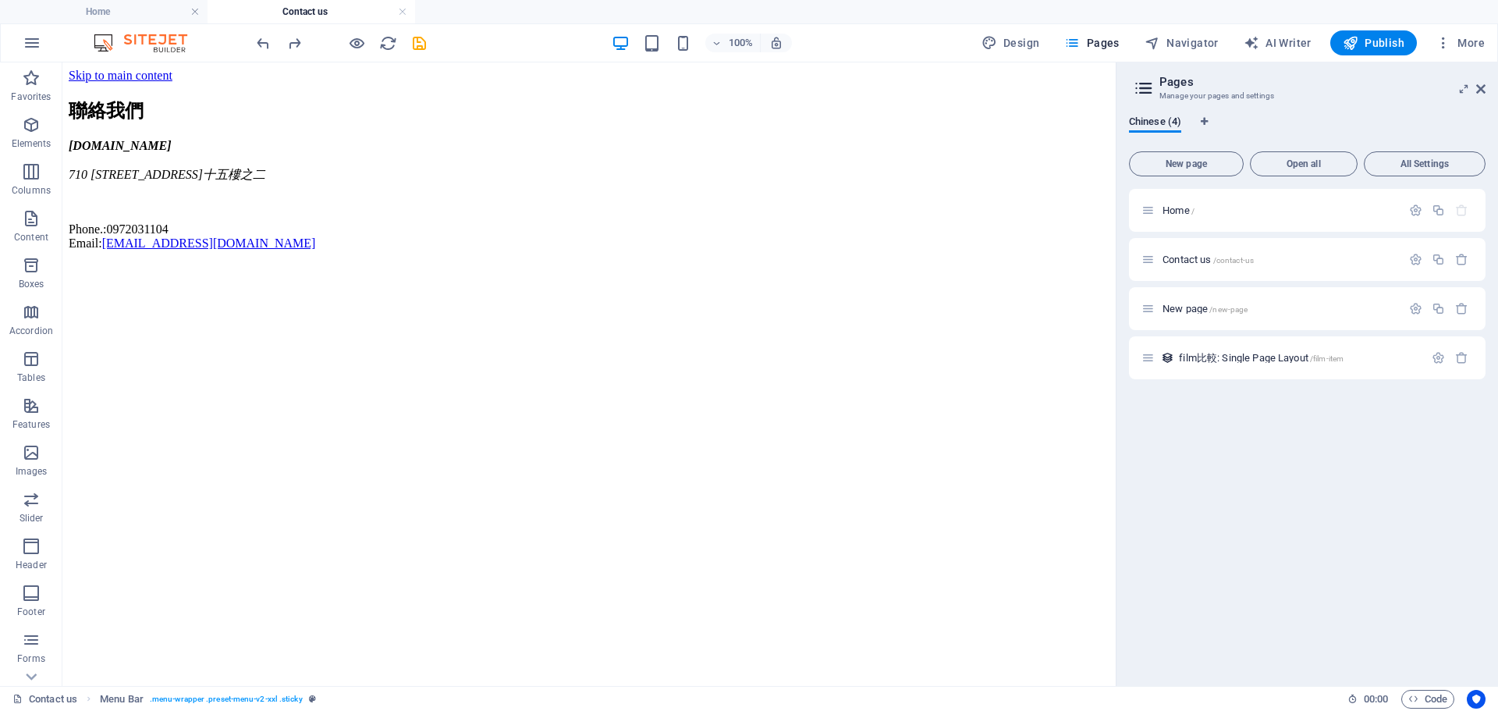
scroll to position [0, 0]
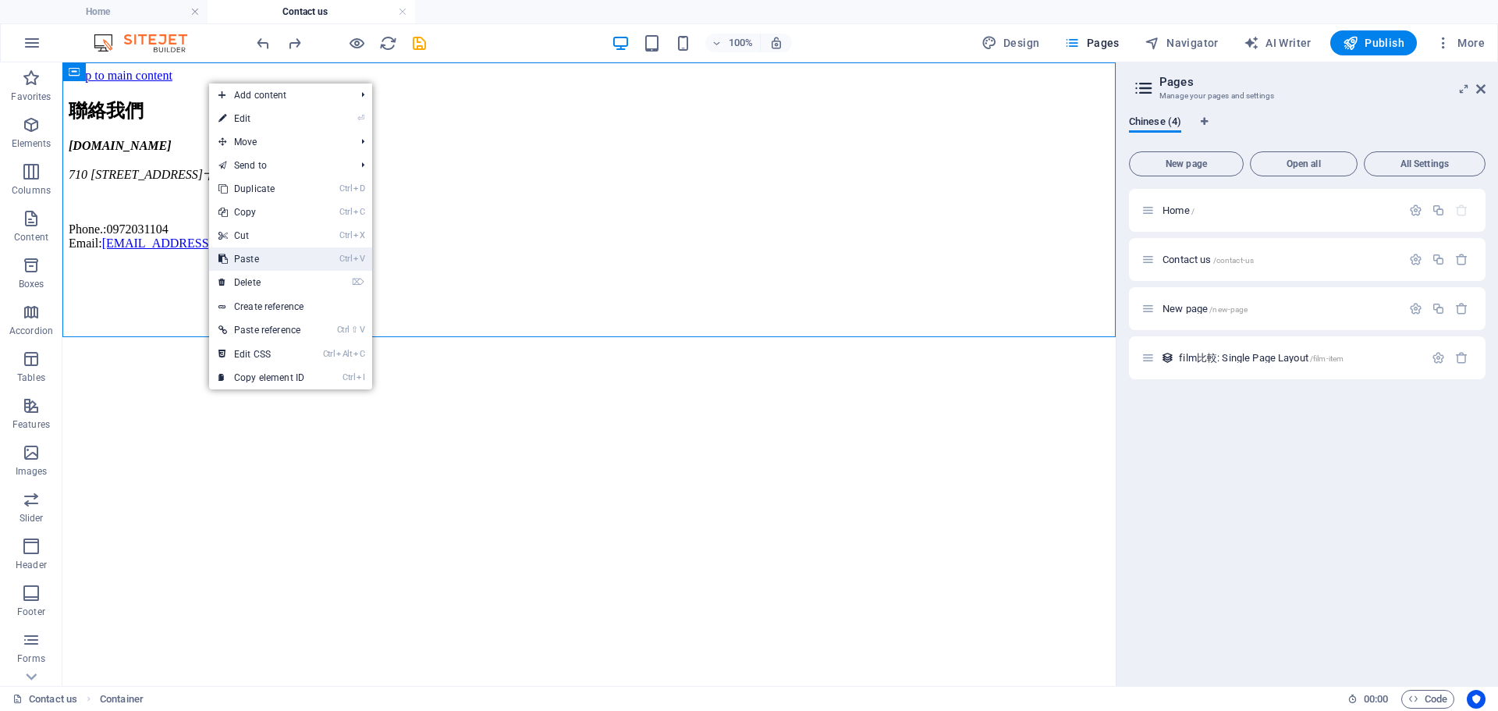
click at [265, 253] on link "Ctrl V Paste" at bounding box center [261, 258] width 105 height 23
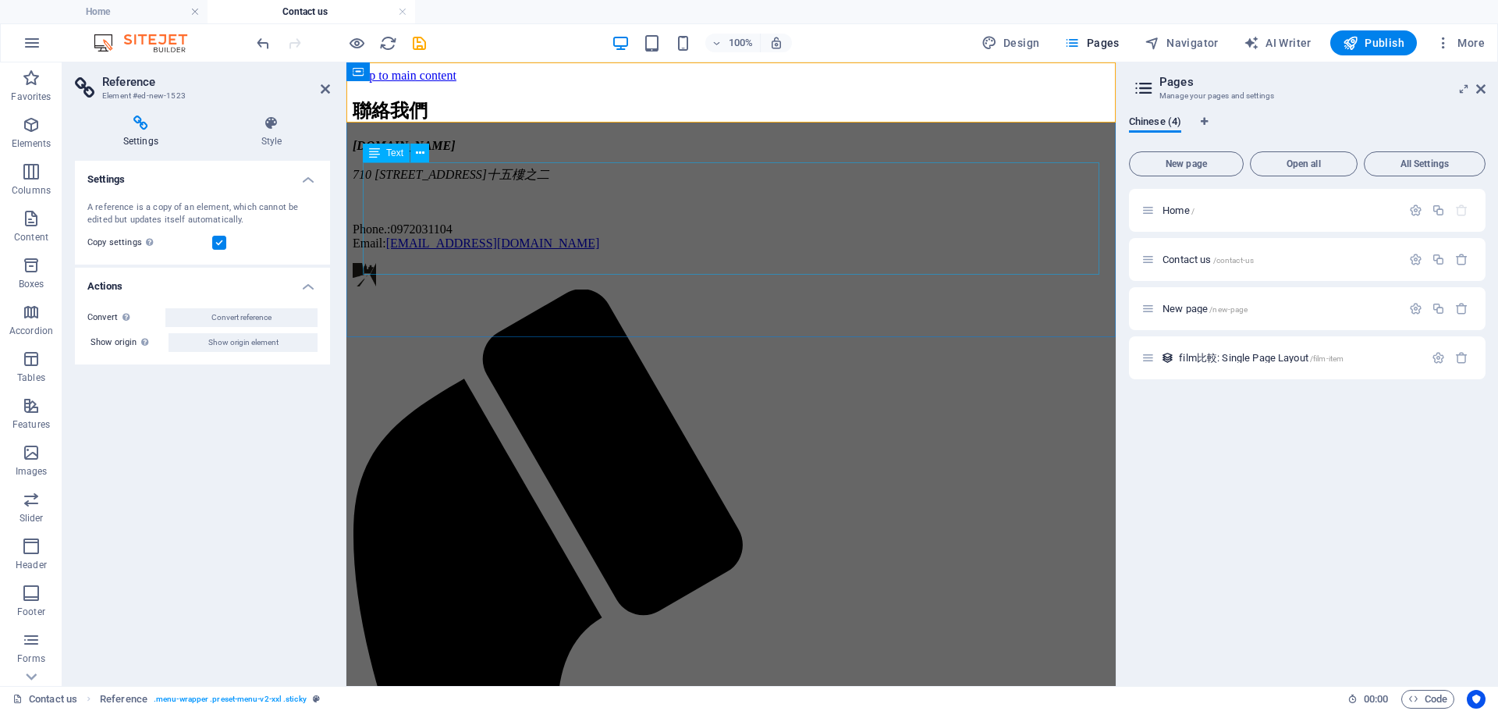
click at [687, 250] on div "myfilm.fxinspire.com 710 台南市永康區中華二路266巷十九號十五樓之二 Phone.: 0972031104 Email: joefx…" at bounding box center [731, 195] width 757 height 112
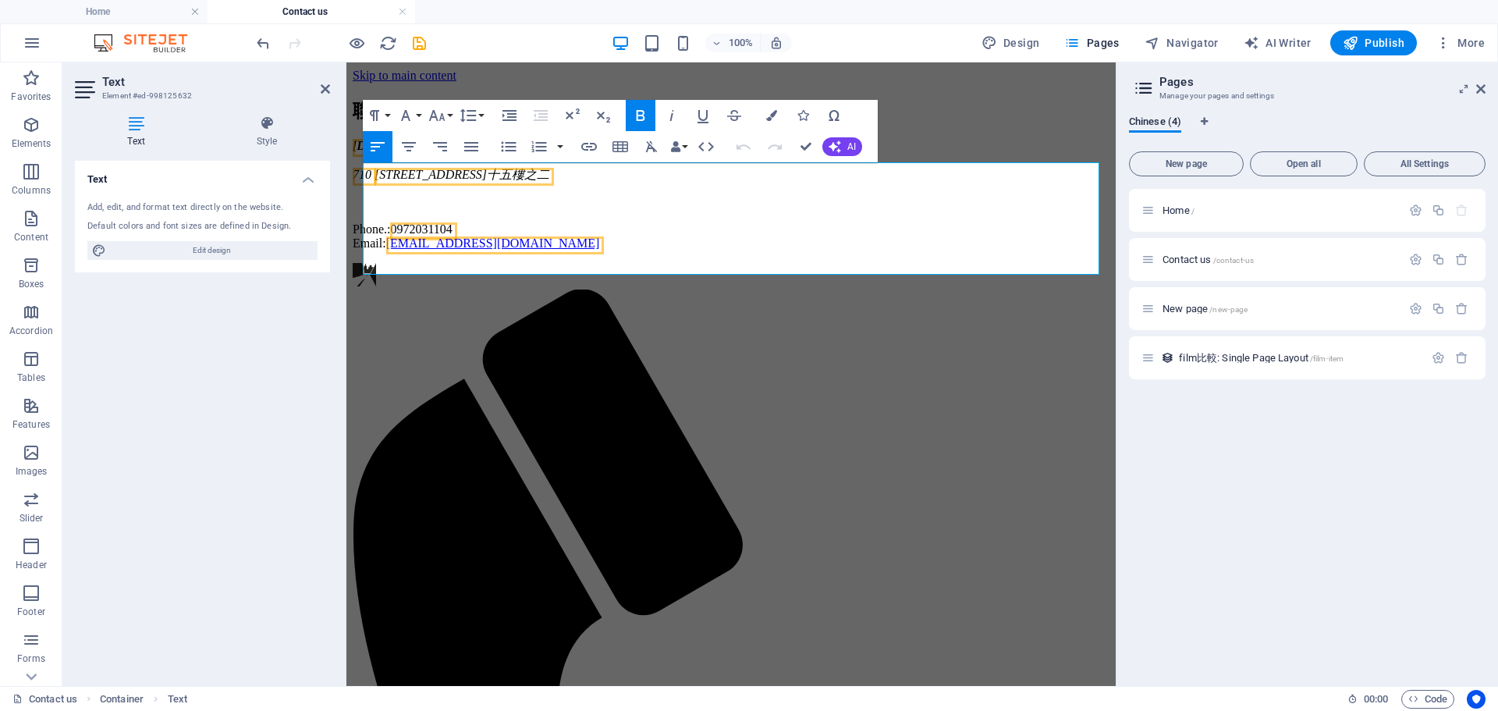
click at [706, 402] on html "Skip to main content 聯絡我們 myfilm.fxinspire.com 710 台南市永康區中華二路266巷十九號十五樓之二 Phone…" at bounding box center [730, 708] width 769 height 1293
click at [975, 124] on div "聯絡我們 myfilm.fxinspire.com 710 台南市永康區中華二路266巷十九號十五樓之二 Phone.: 0972031104 Email: …" at bounding box center [731, 174] width 757 height 152
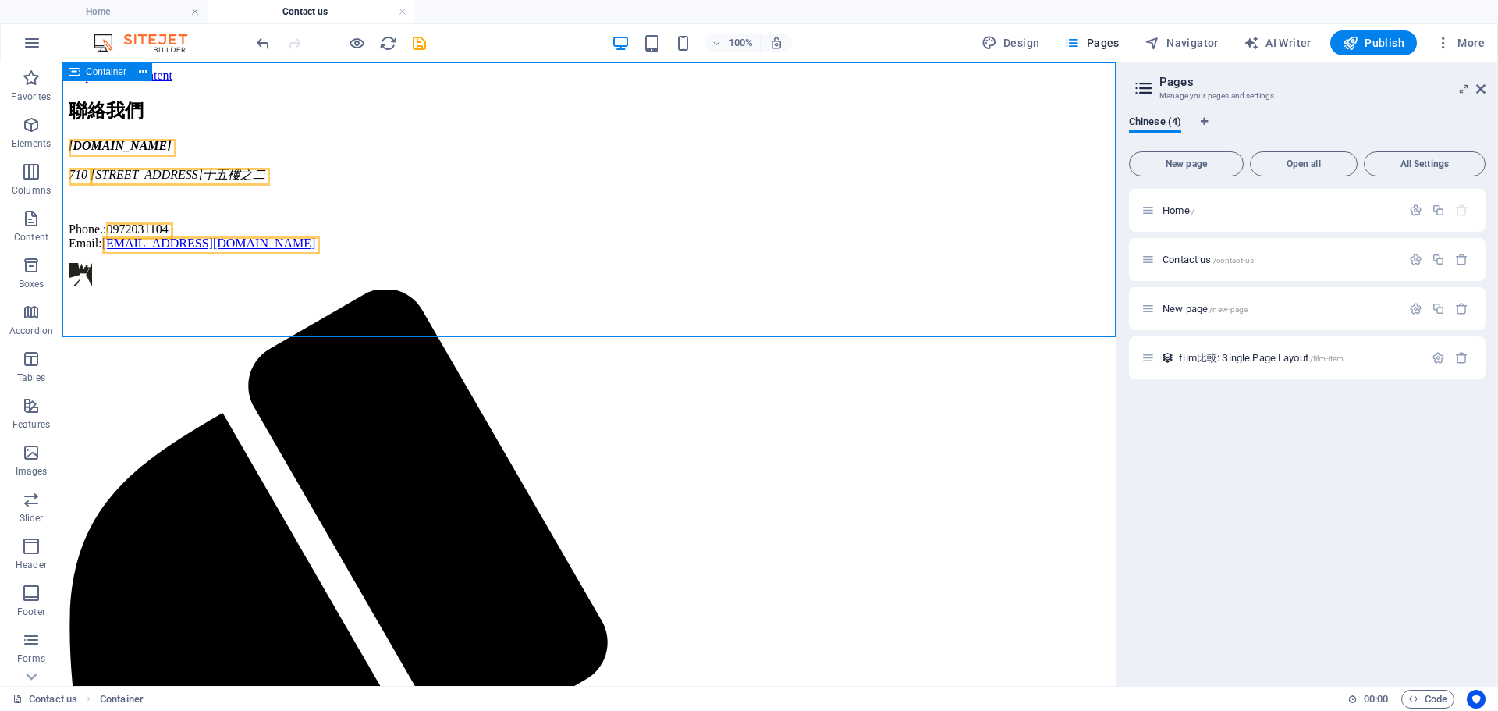
click at [975, 124] on div "聯絡我們 myfilm.fxinspire.com 710 台南市永康區中華二路266巷十九號十五樓之二 Phone.: 0972031104 Email: …" at bounding box center [589, 174] width 1041 height 152
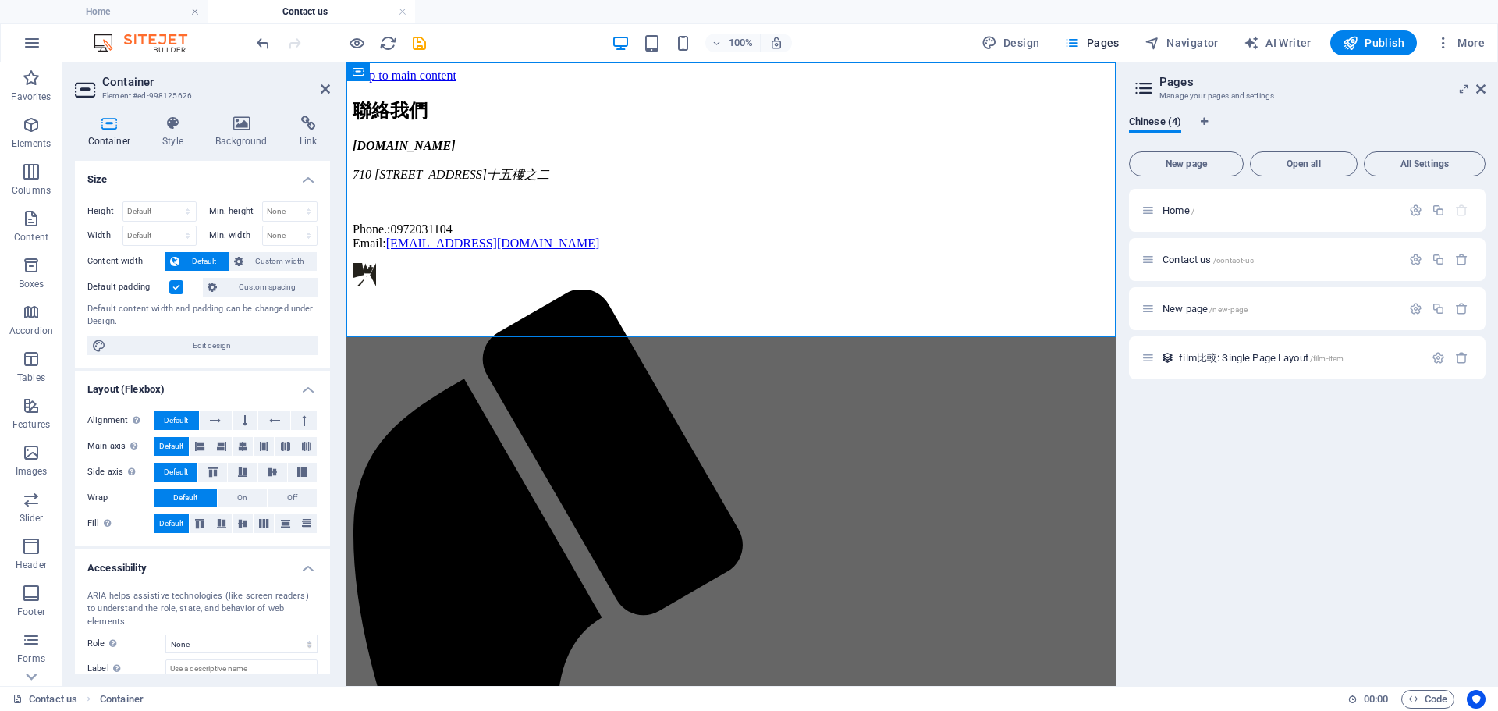
scroll to position [78, 0]
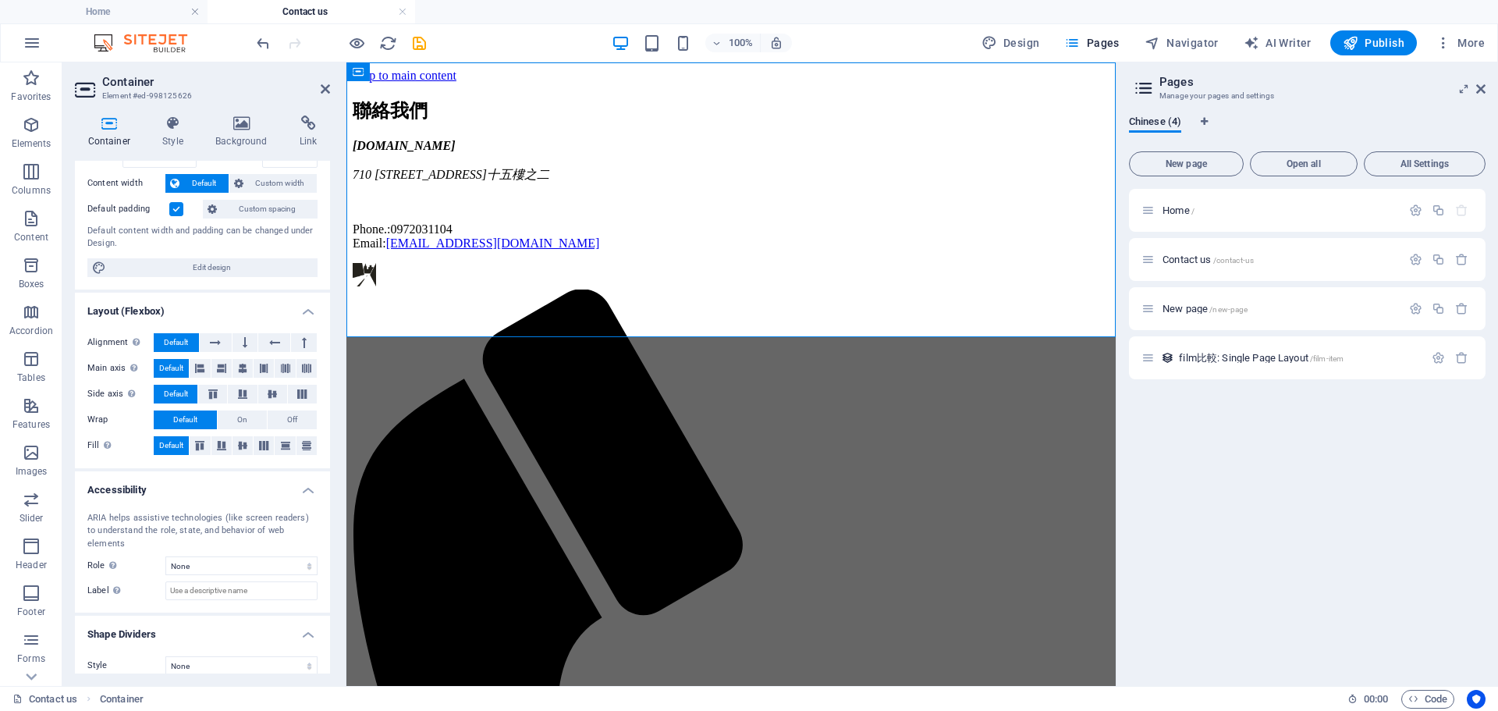
click at [482, 464] on html "Skip to main content 聯絡我們 myfilm.fxinspire.com 710 台南市永康區中華二路266巷十九號十五樓之二 Phone…" at bounding box center [730, 708] width 769 height 1293
click at [535, 460] on html "Skip to main content 聯絡我們 myfilm.fxinspire.com 710 台南市永康區中華二路266巷十九號十五樓之二 Phone…" at bounding box center [730, 708] width 769 height 1293
click at [726, 123] on div "聯絡我們" at bounding box center [731, 110] width 757 height 25
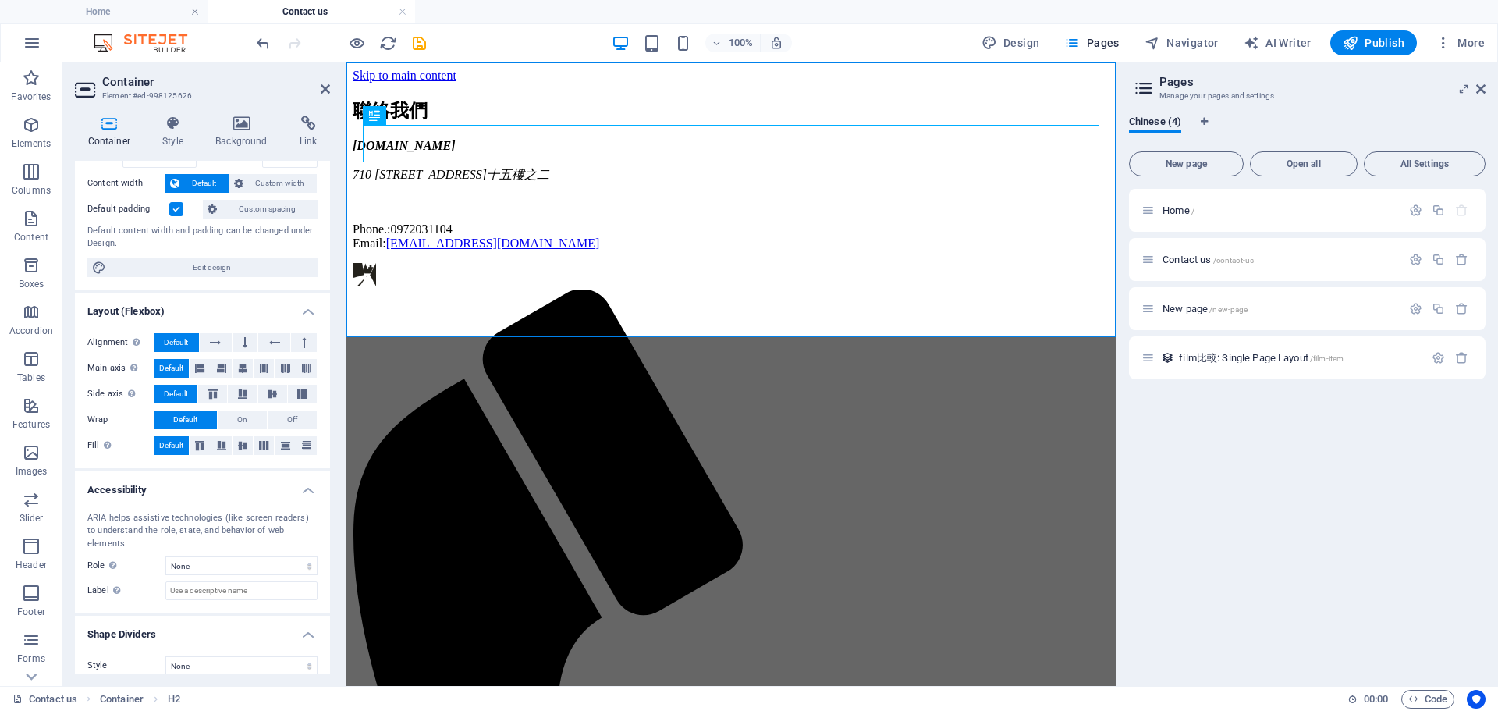
click at [514, 424] on html "Skip to main content 聯絡我們 myfilm.fxinspire.com 710 台南市永康區中華二路266巷十九號十五樓之二 Phone…" at bounding box center [730, 708] width 769 height 1293
click at [499, 403] on html "Skip to main content 聯絡我們 myfilm.fxinspire.com 710 台南市永康區中華二路266巷十九號十五樓之二 Phone…" at bounding box center [730, 708] width 769 height 1293
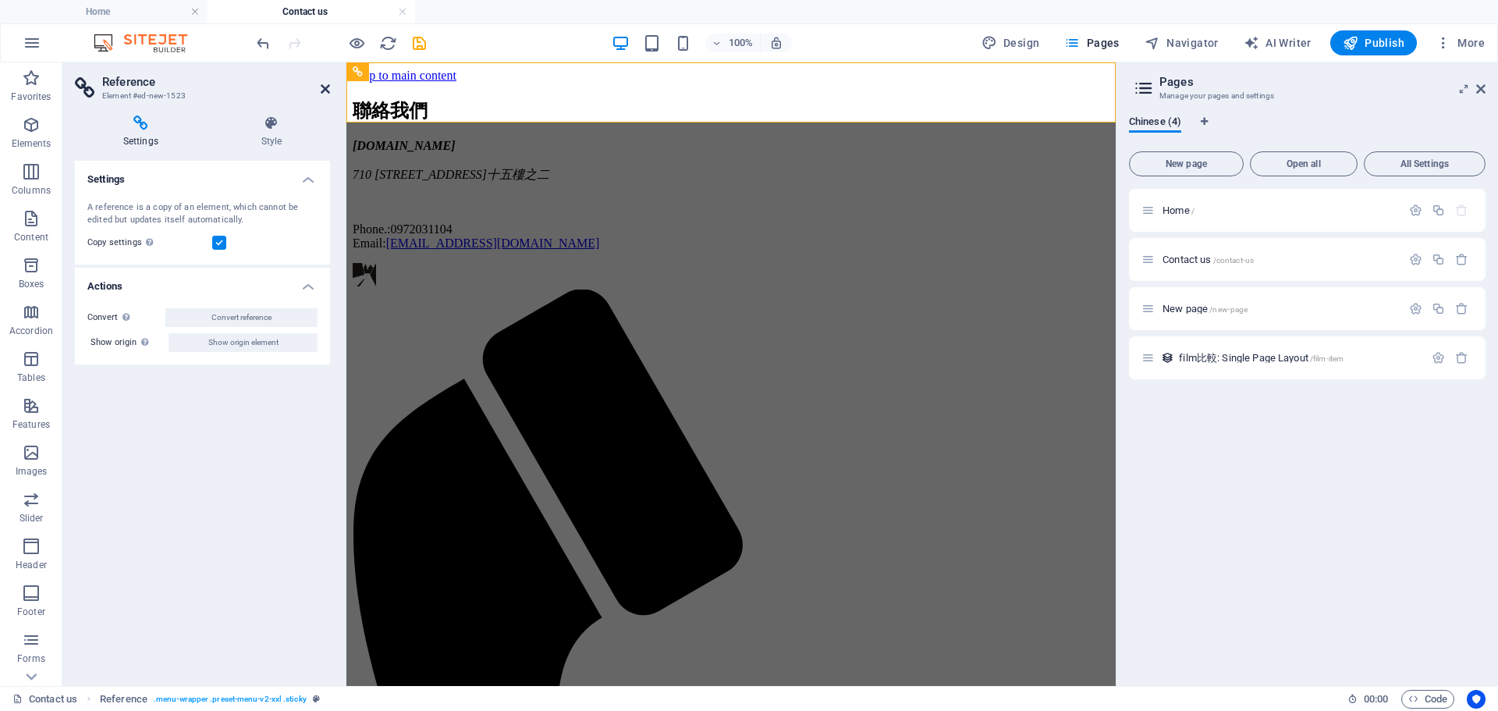
click at [323, 94] on icon at bounding box center [325, 89] width 9 height 12
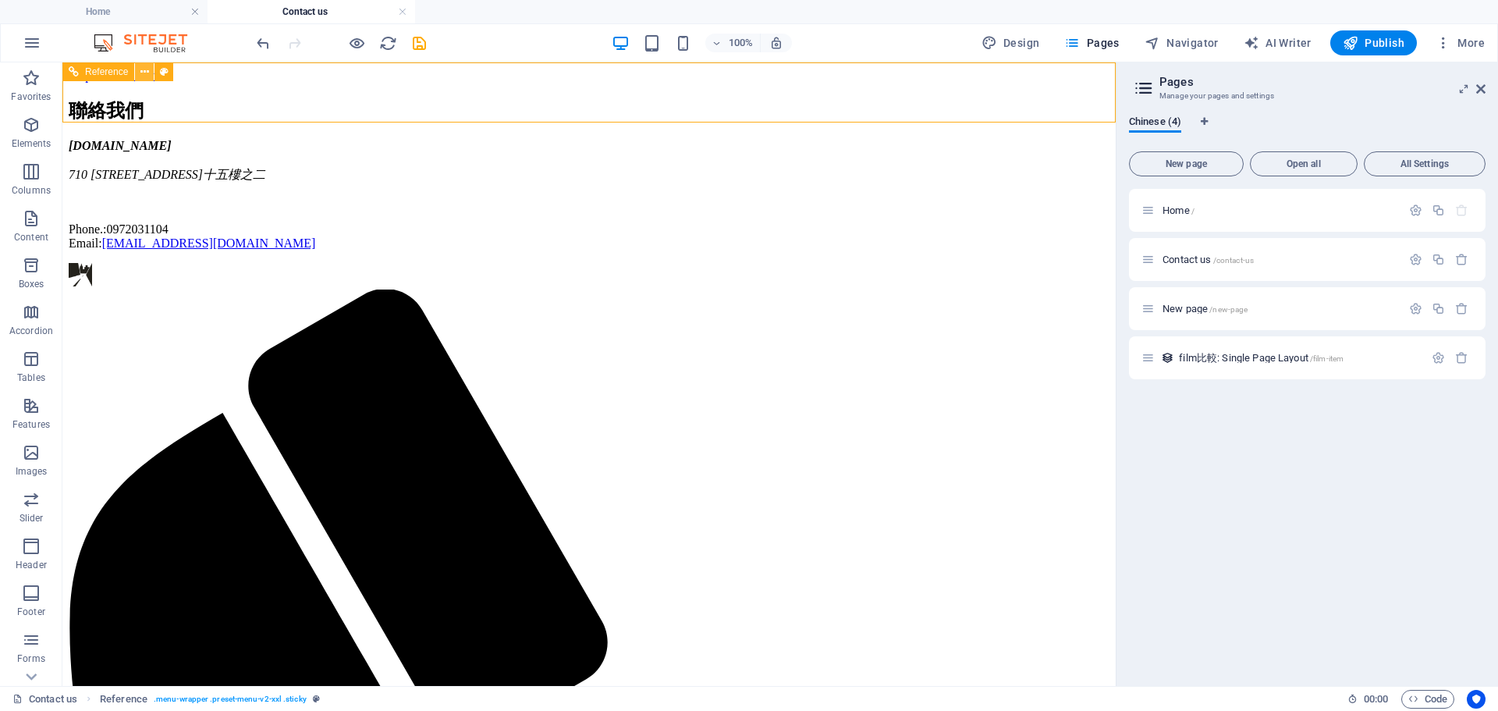
click at [144, 73] on icon at bounding box center [144, 72] width 9 height 16
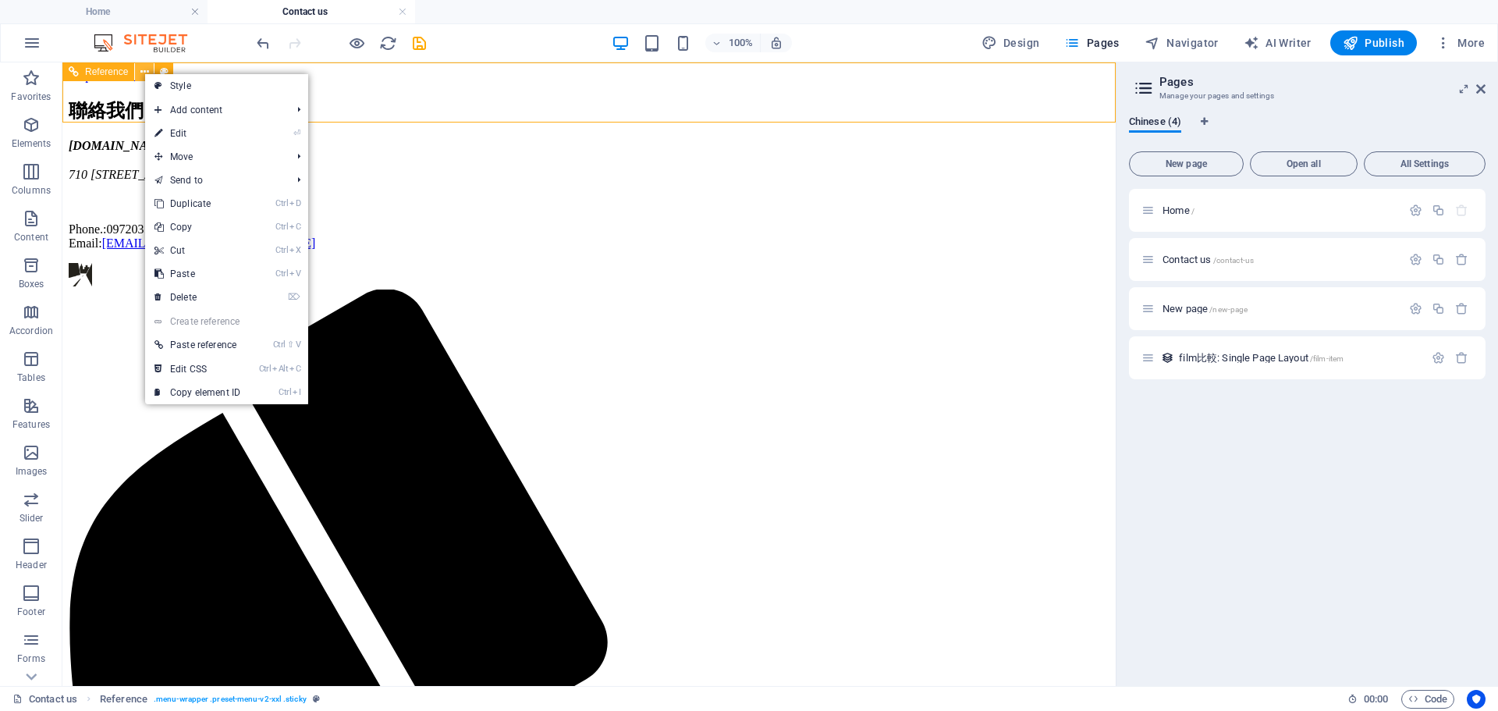
click at [144, 70] on icon at bounding box center [144, 72] width 9 height 16
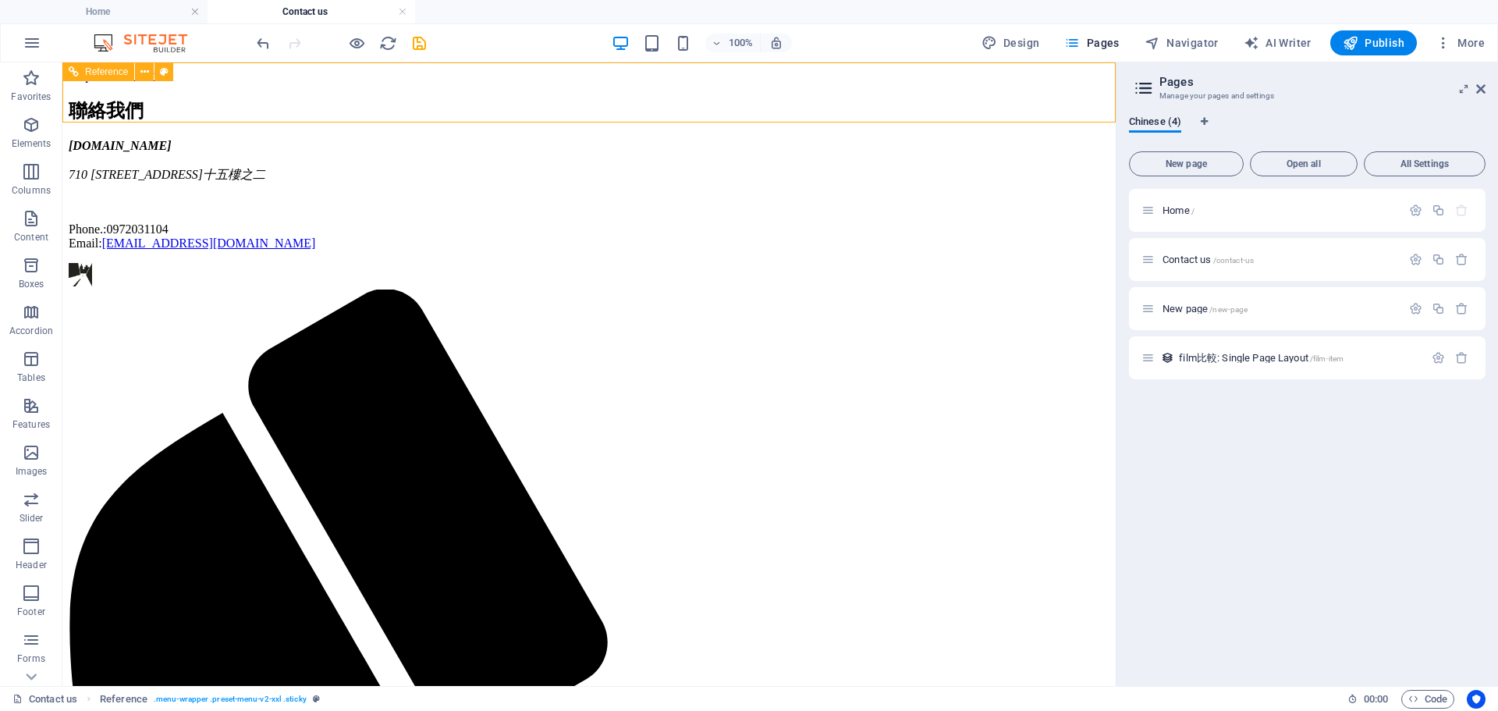
click at [75, 74] on icon at bounding box center [74, 71] width 10 height 19
click at [112, 70] on span "Reference" at bounding box center [106, 71] width 43 height 9
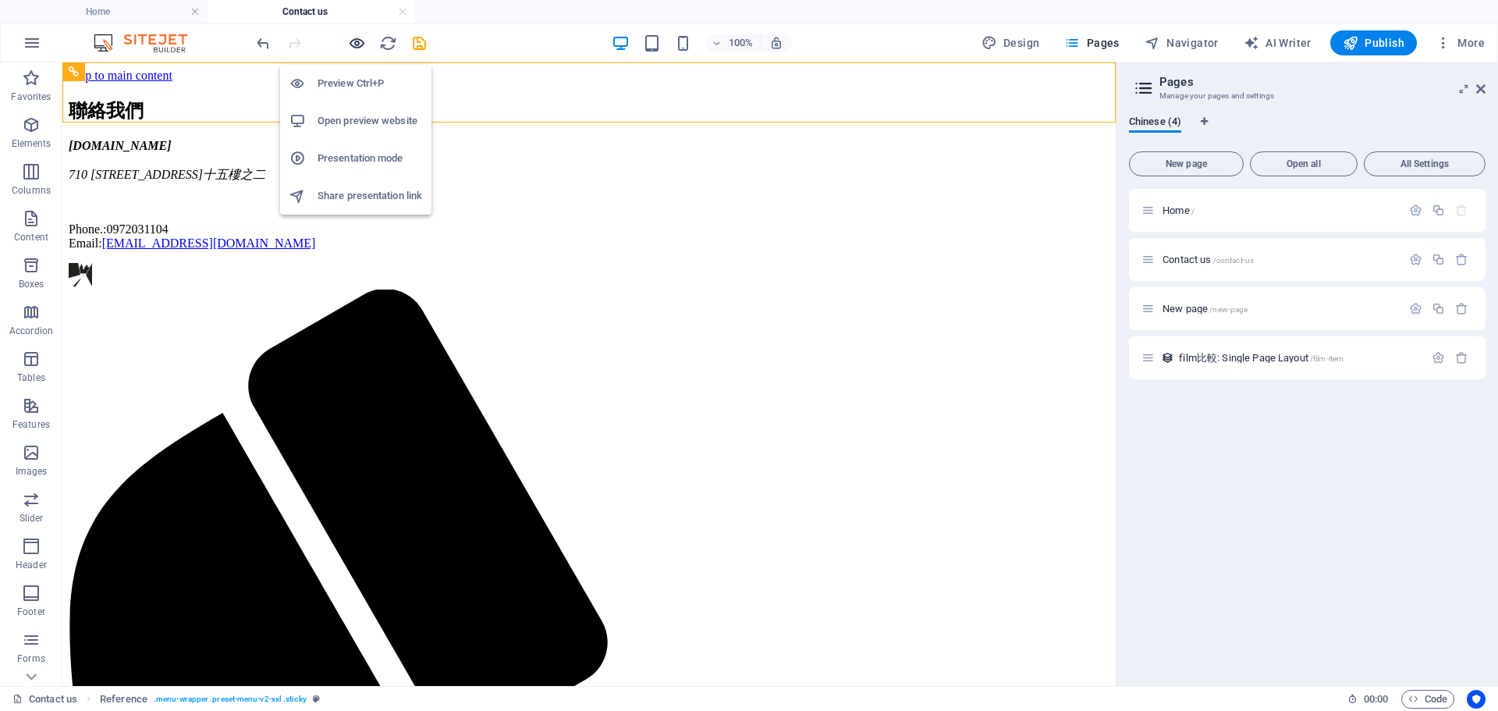
click at [357, 44] on icon "button" at bounding box center [357, 43] width 18 height 18
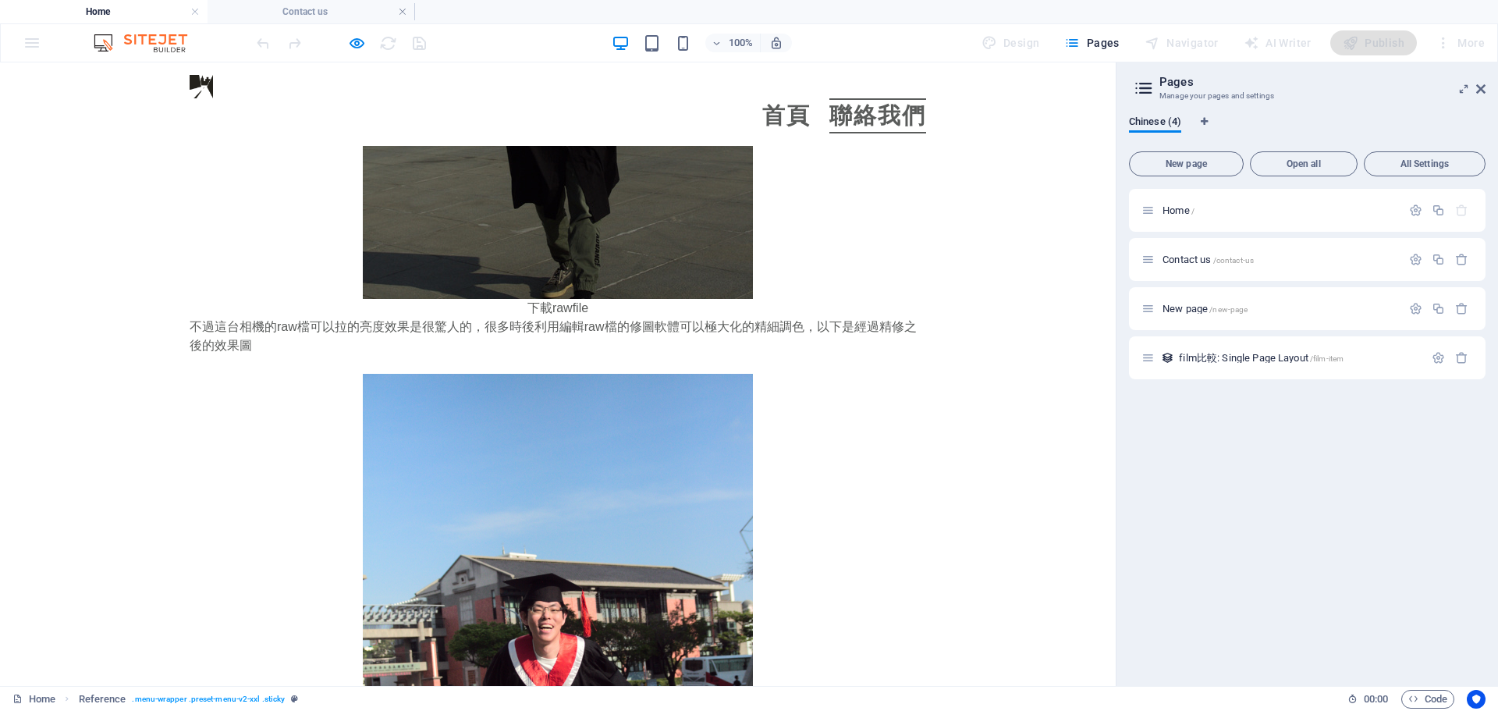
click at [843, 98] on link "聯絡我們" at bounding box center [877, 115] width 97 height 35
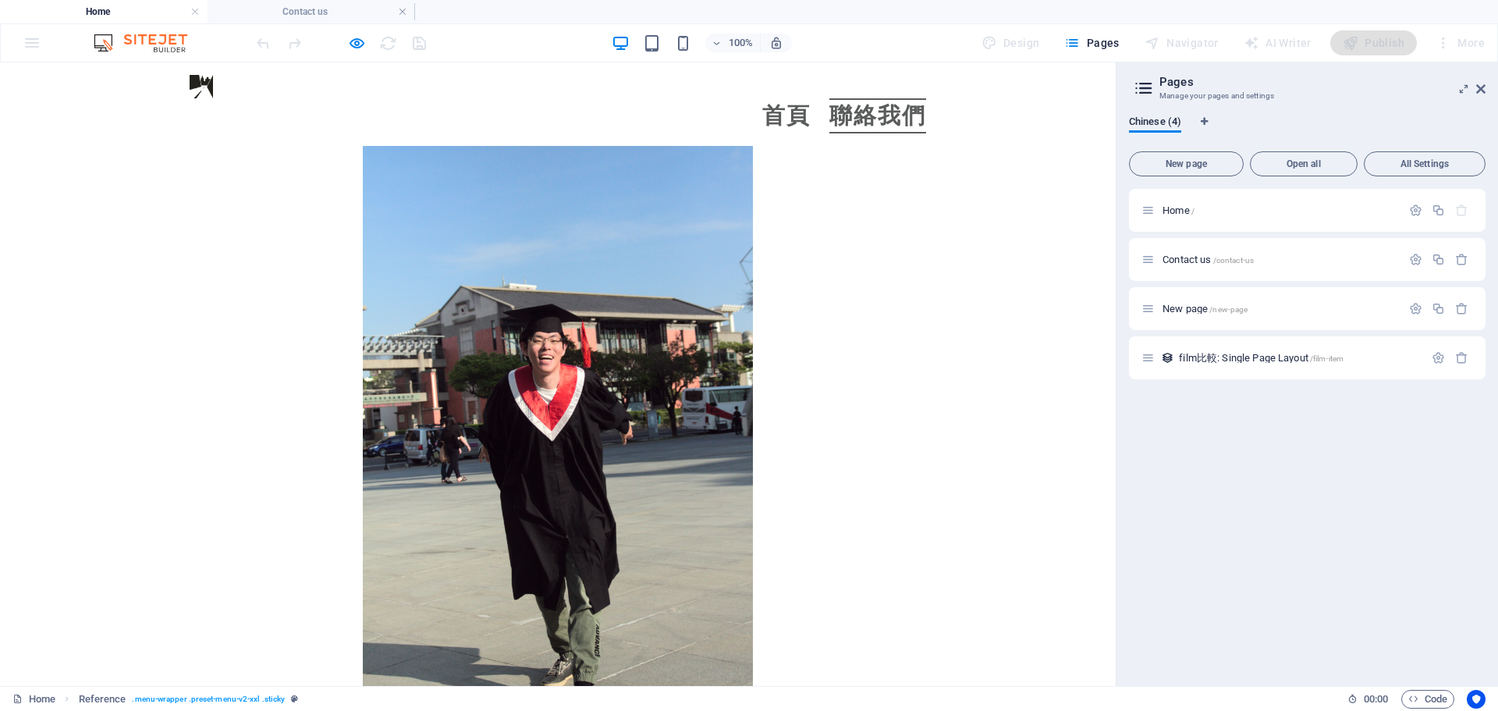
scroll to position [0, 0]
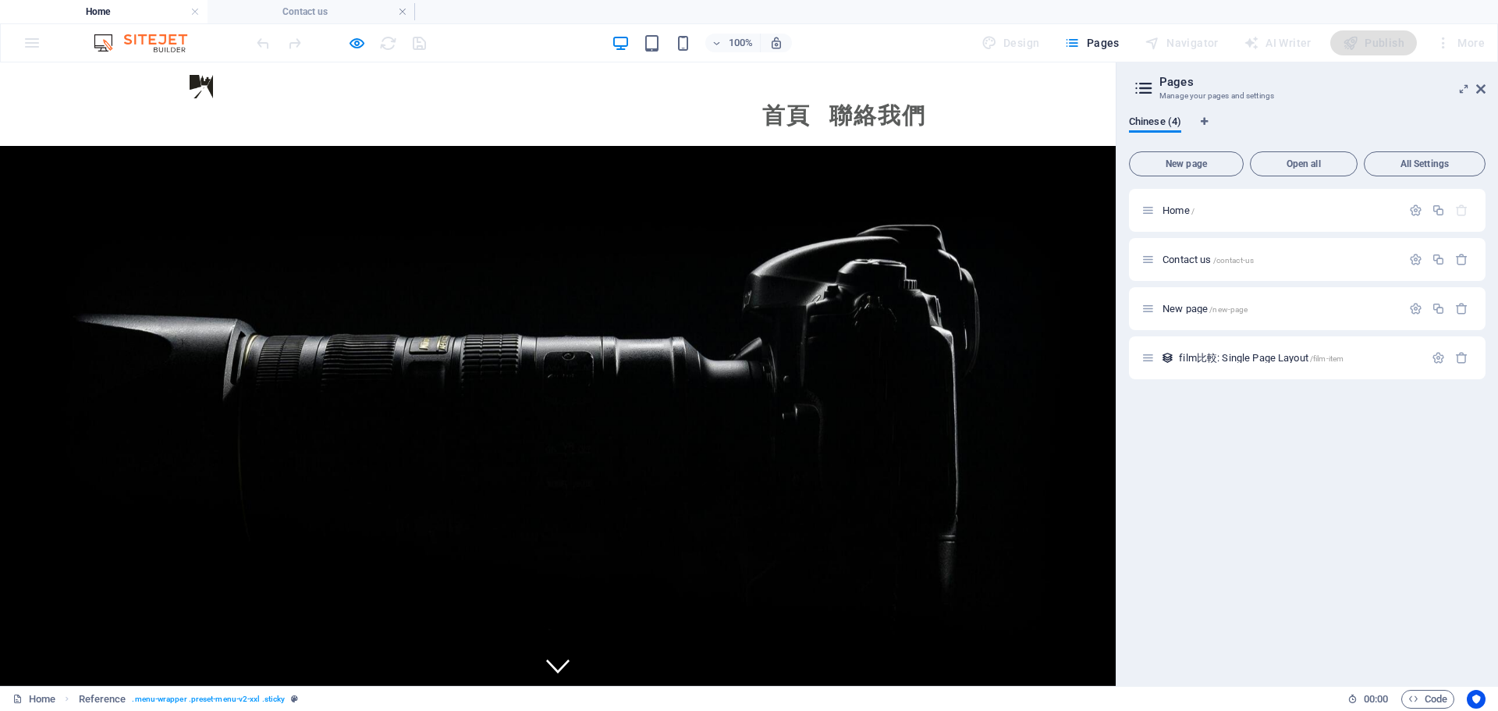
scroll to position [2689, 0]
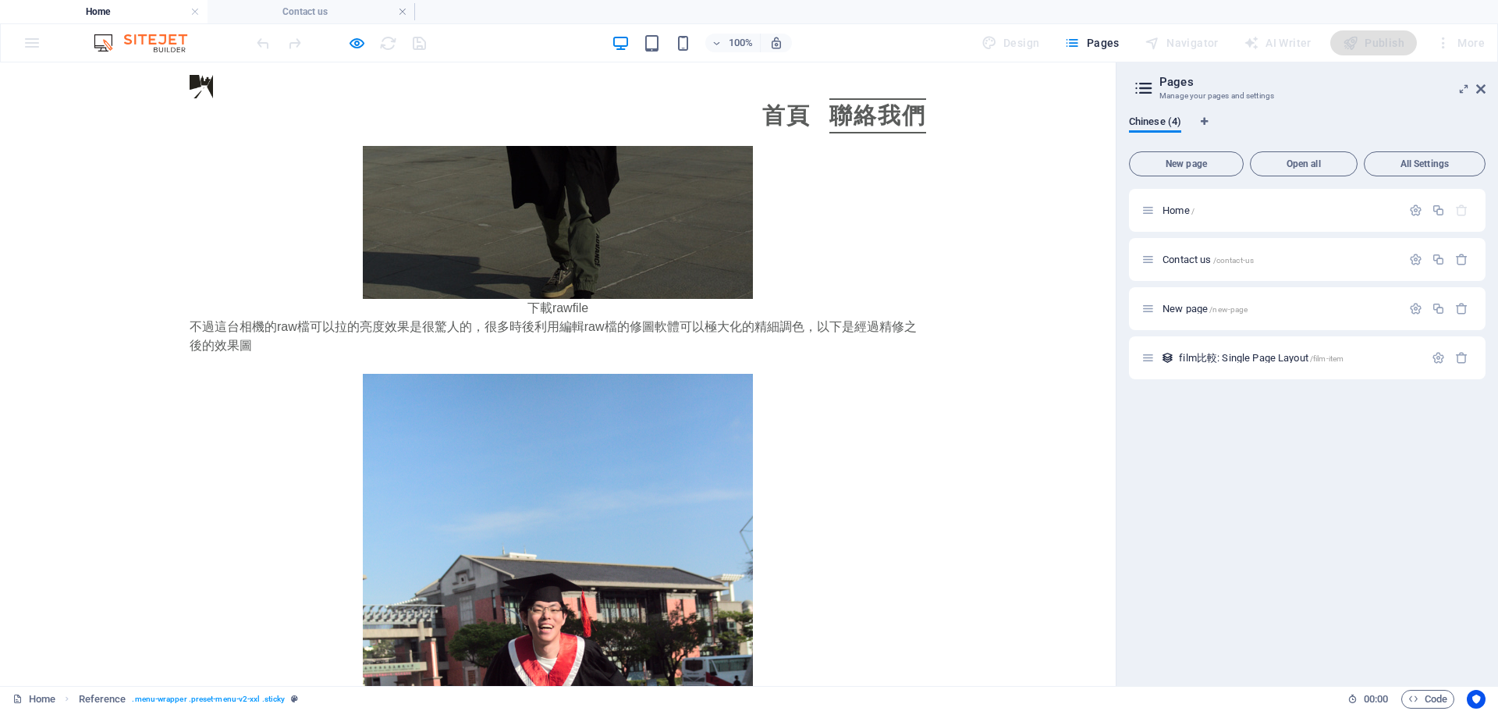
click at [854, 98] on link "聯絡我們" at bounding box center [877, 115] width 97 height 35
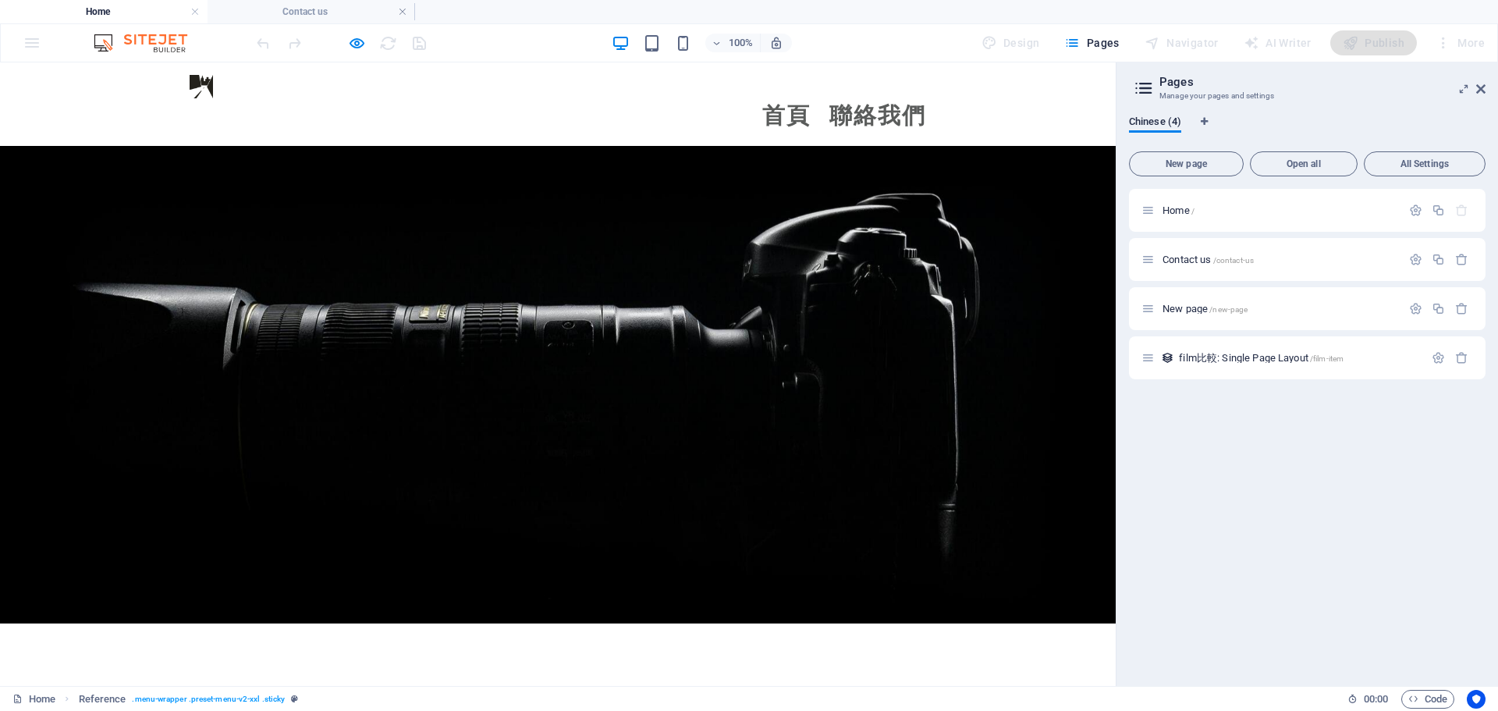
scroll to position [2689, 0]
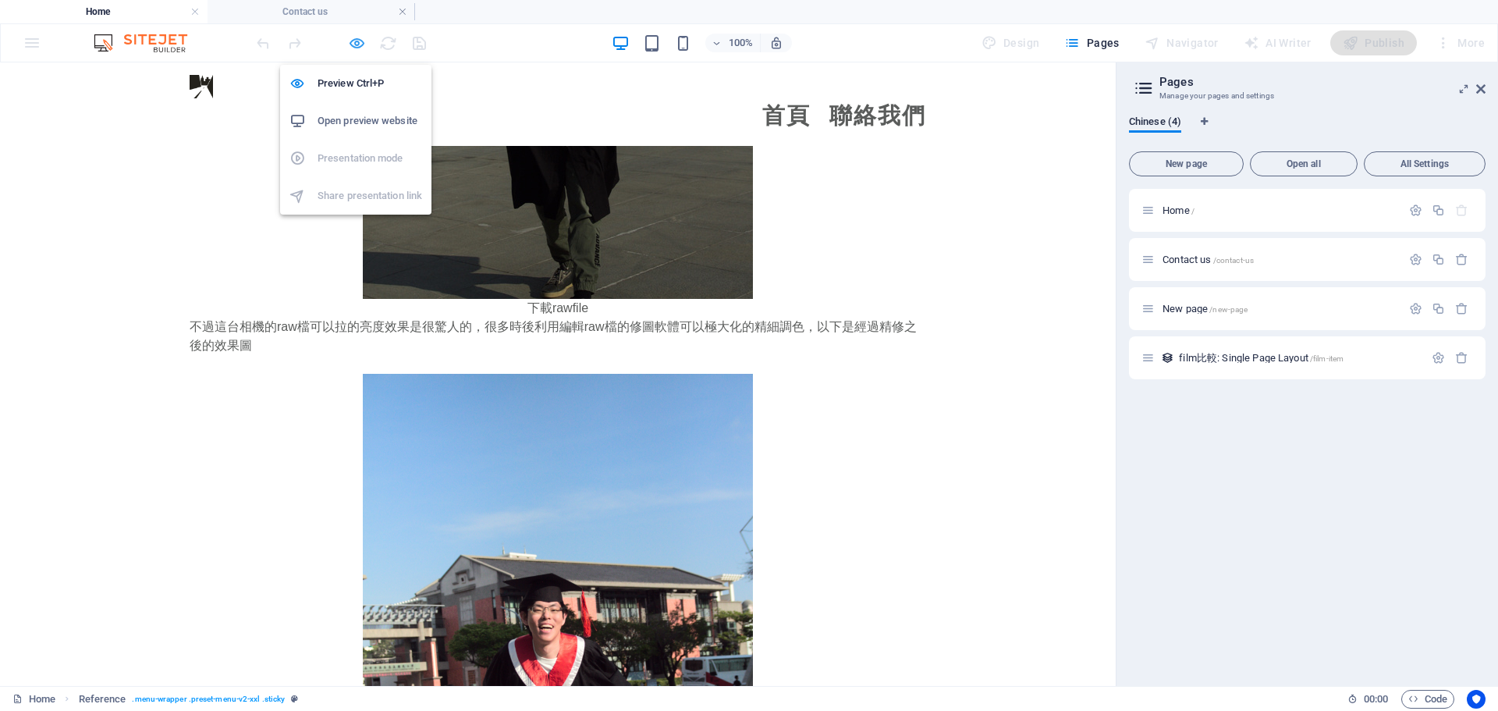
click at [362, 46] on icon "button" at bounding box center [357, 43] width 18 height 18
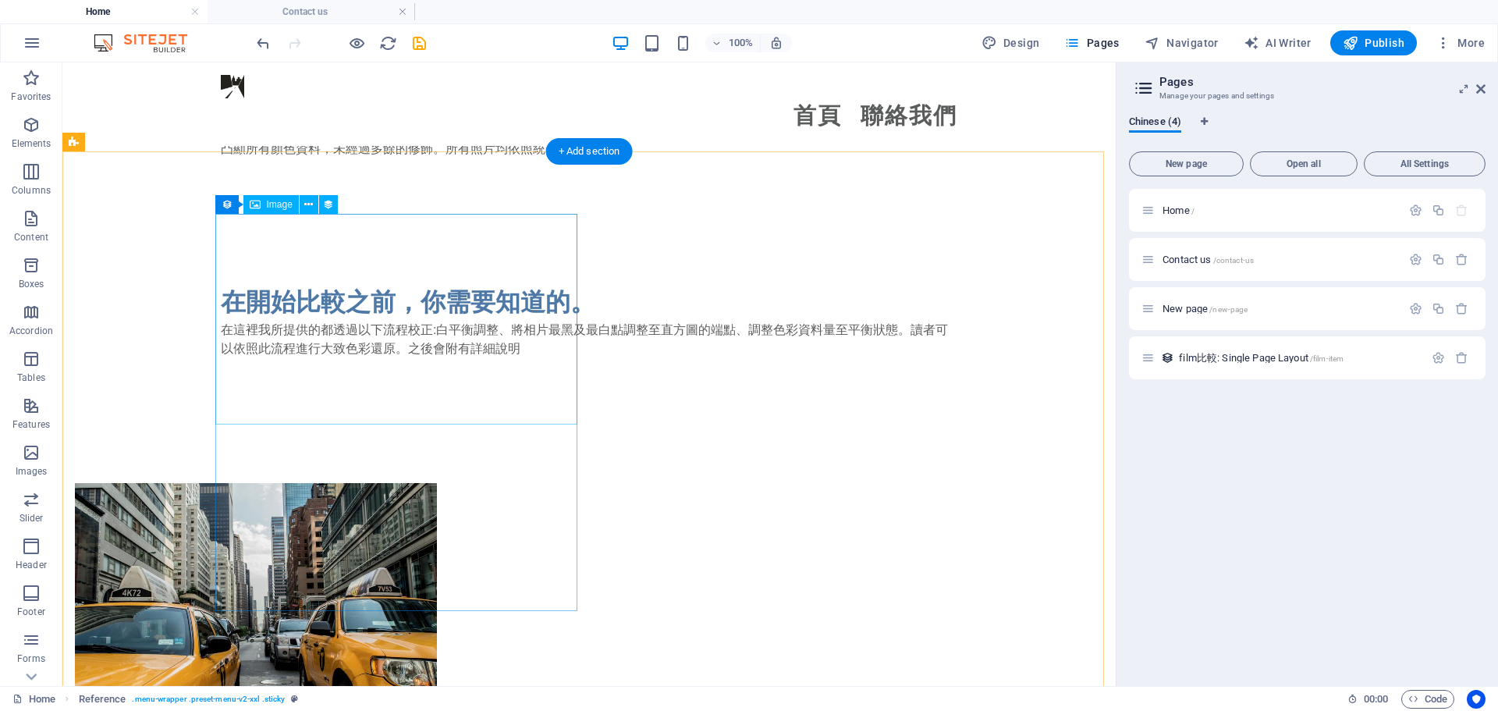
scroll to position [939, 0]
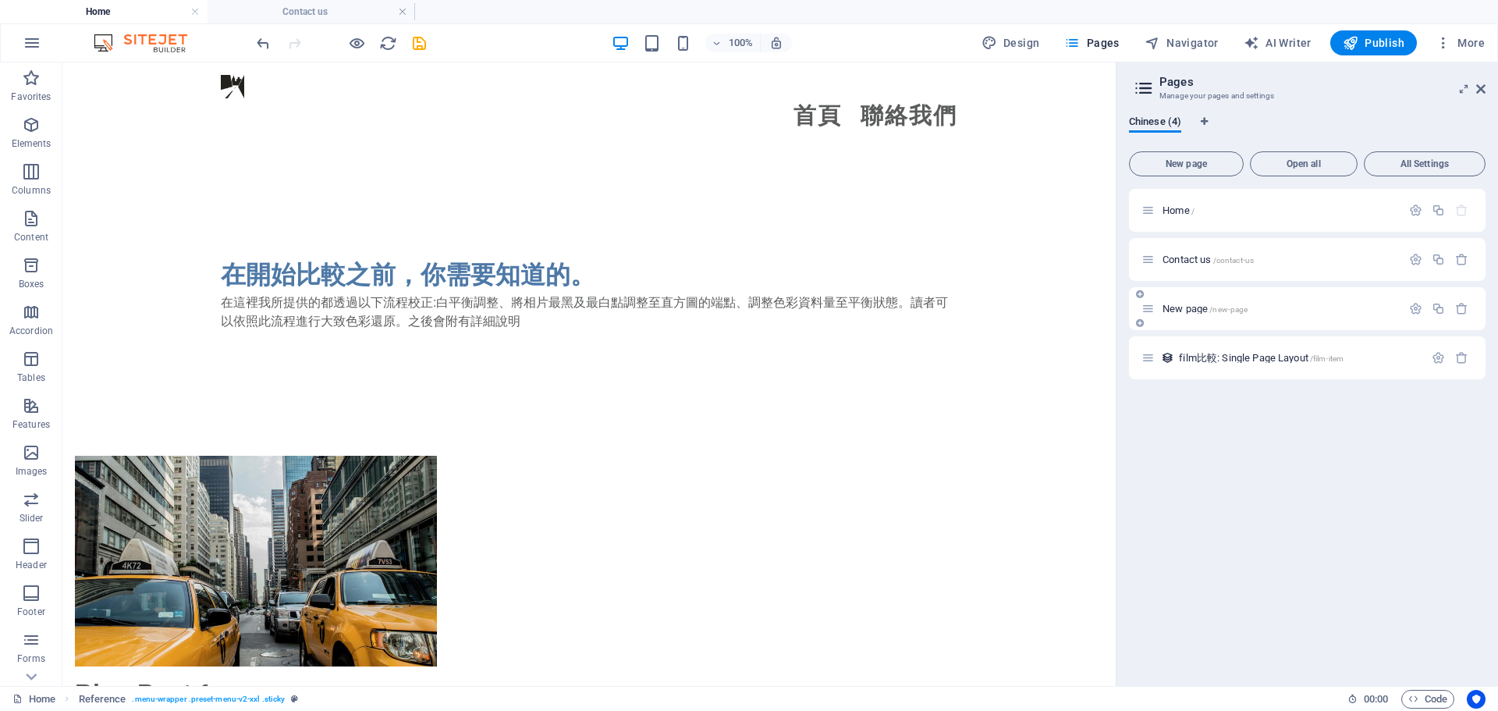
click at [1249, 309] on p "New page /new-page" at bounding box center [1280, 309] width 234 height 10
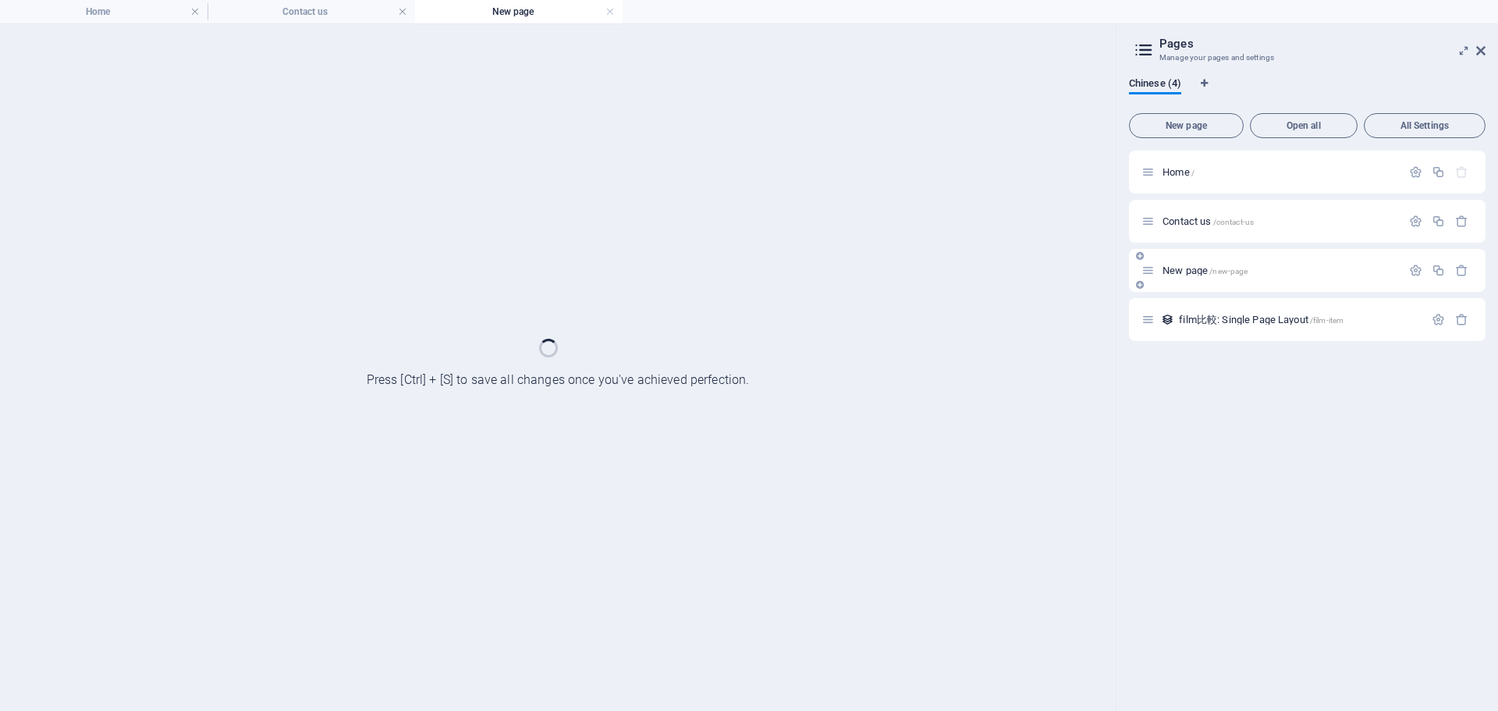
scroll to position [0, 0]
click at [1249, 309] on div "film比較: Single Page Layout /film-item" at bounding box center [1307, 319] width 357 height 43
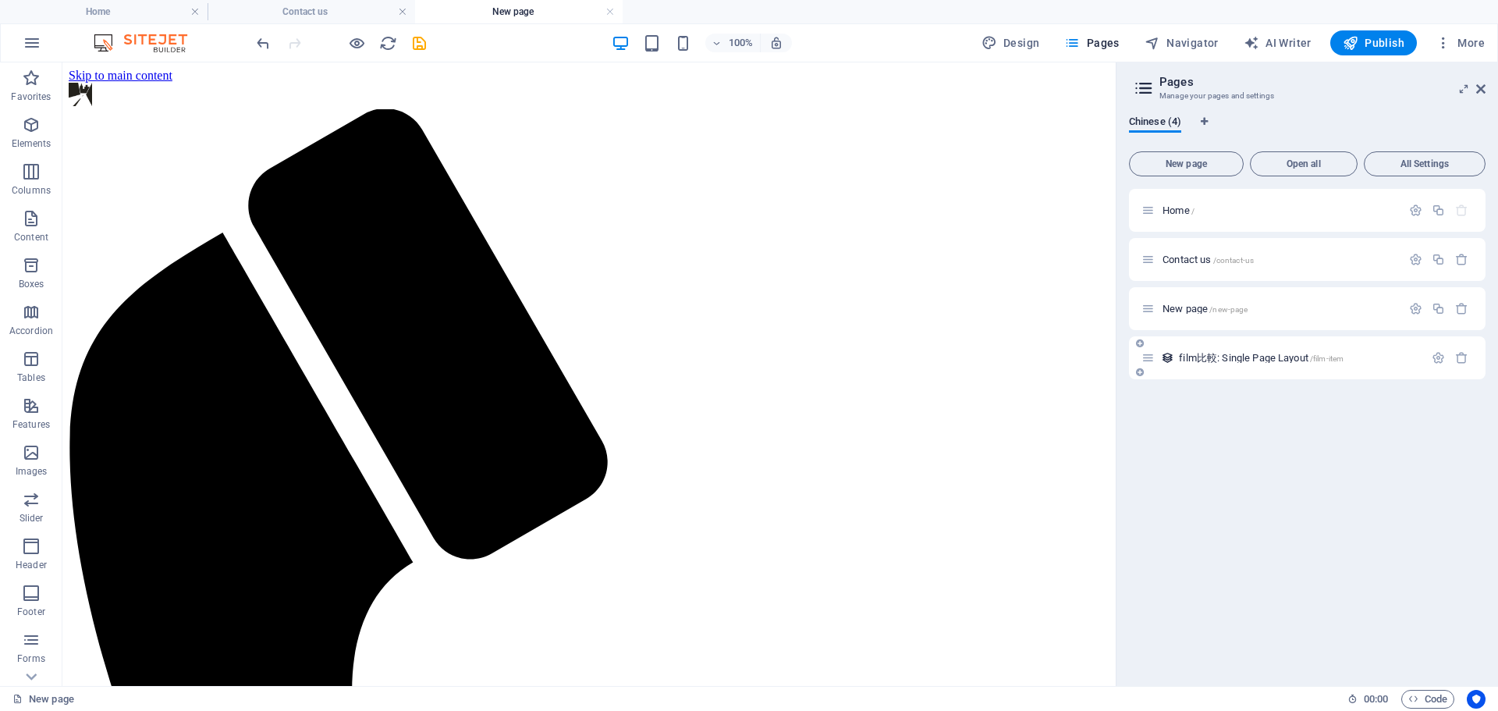
click at [1268, 360] on span "film比較: Single Page Layout /film-item" at bounding box center [1261, 358] width 165 height 12
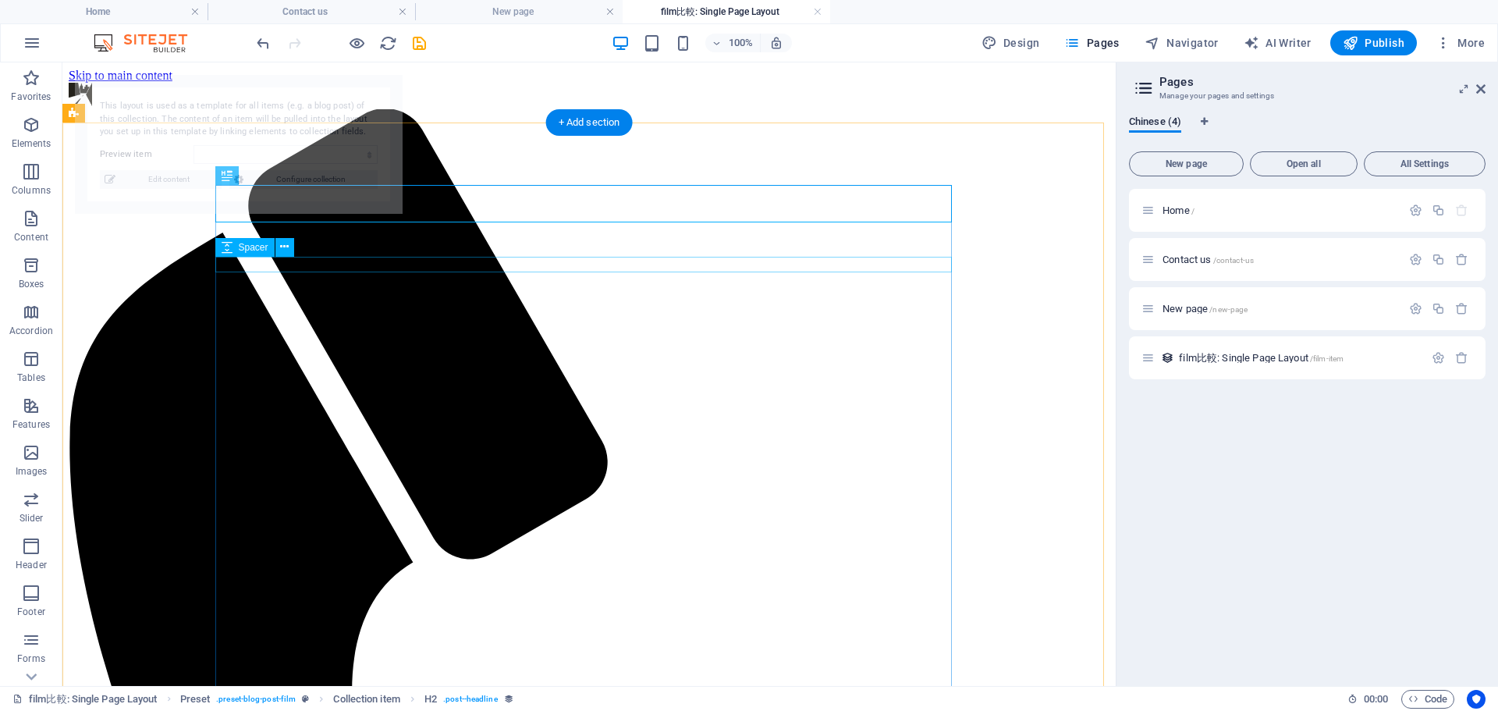
select select "68dcaea7a8fff36a180f95a2"
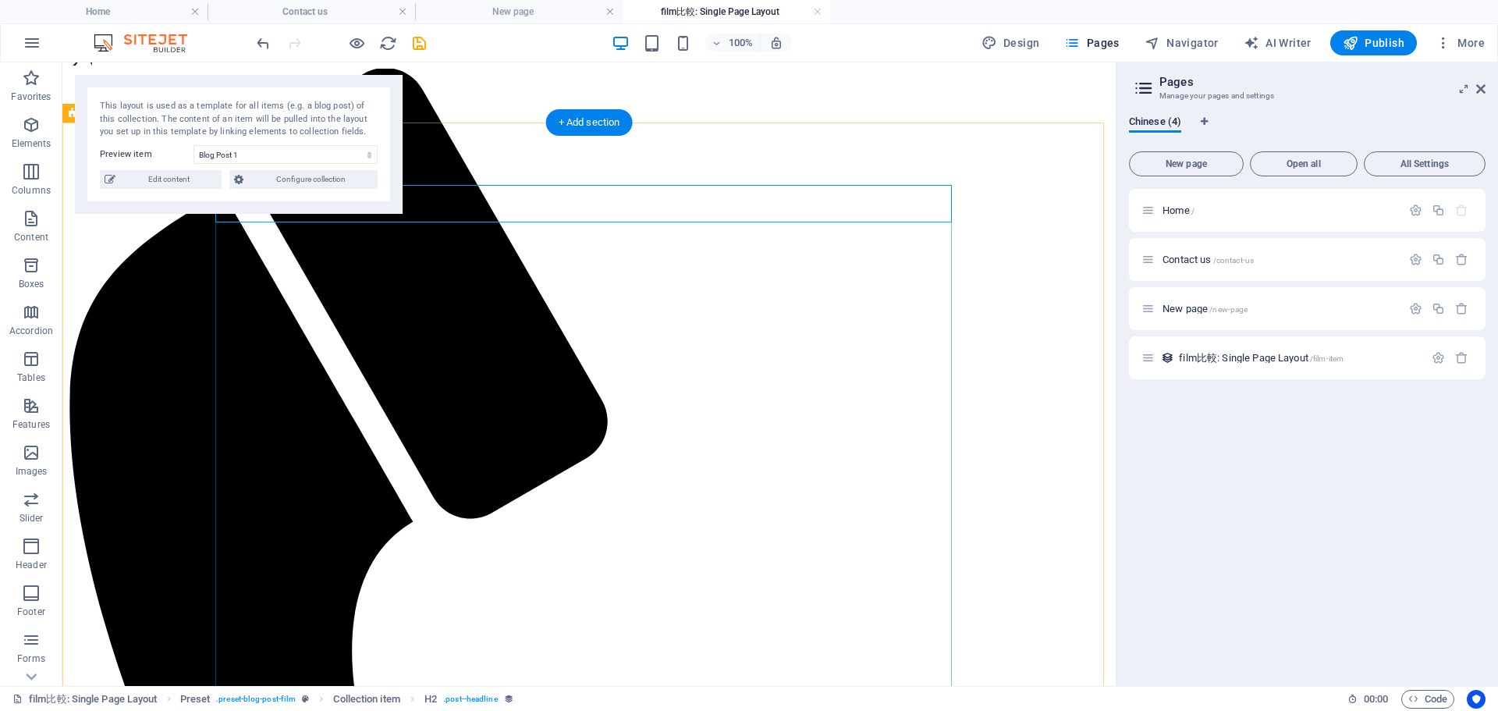
scroll to position [78, 0]
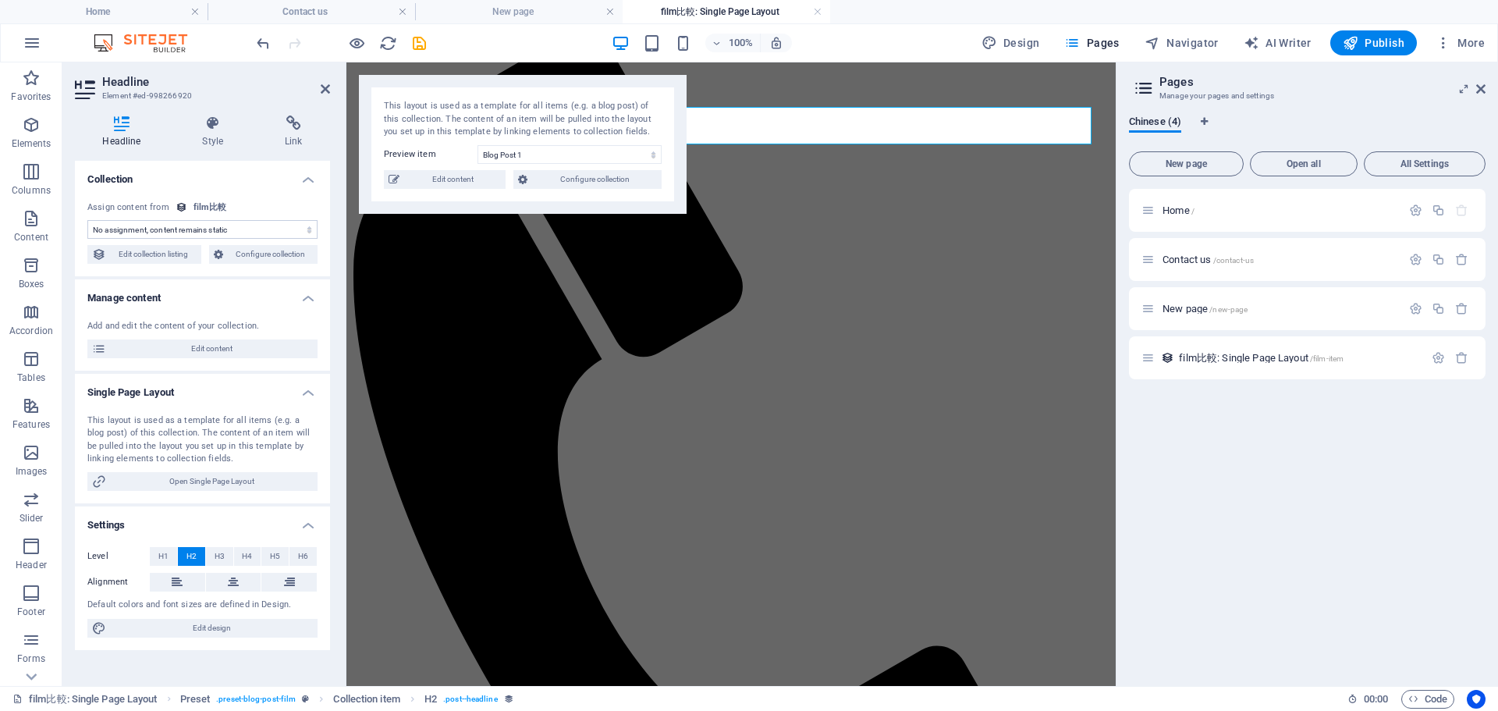
select select "name"
click at [325, 83] on icon at bounding box center [325, 89] width 9 height 12
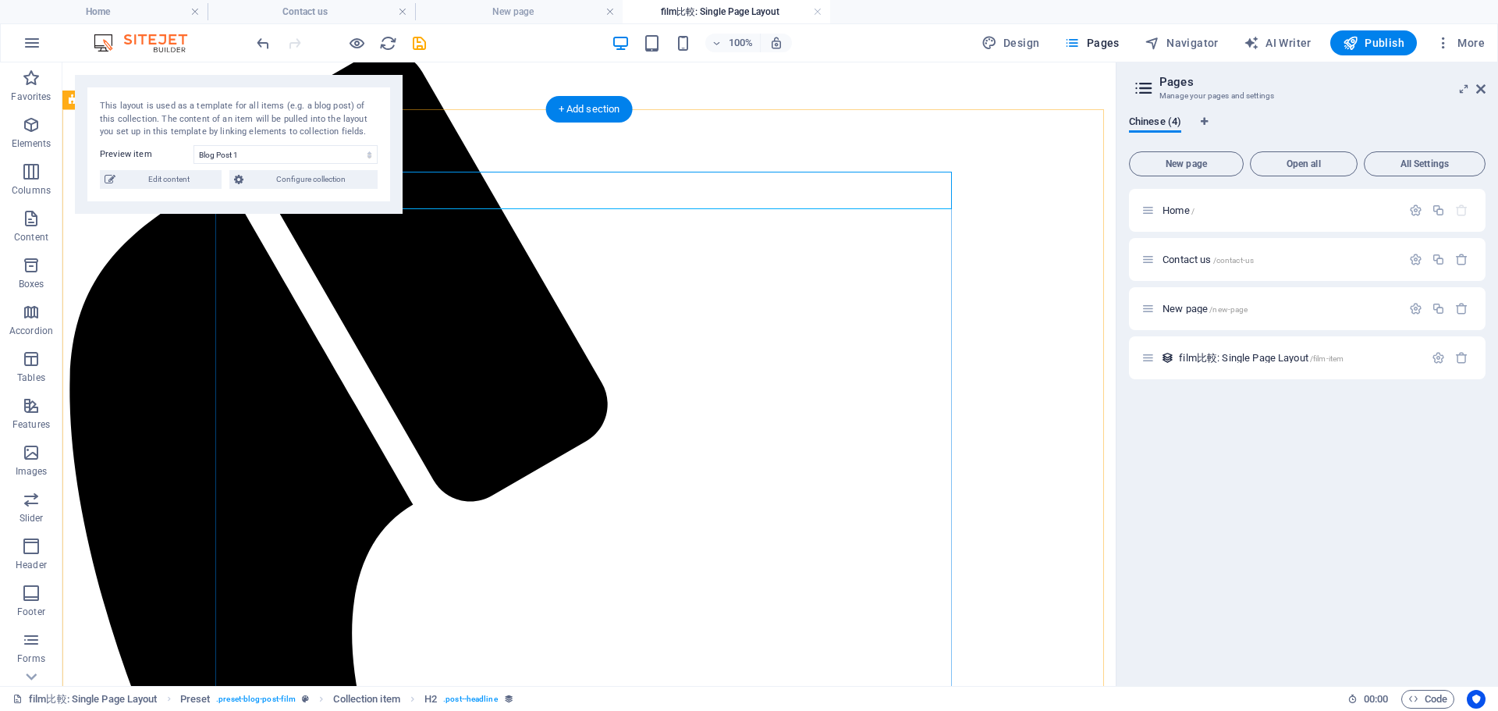
scroll to position [0, 0]
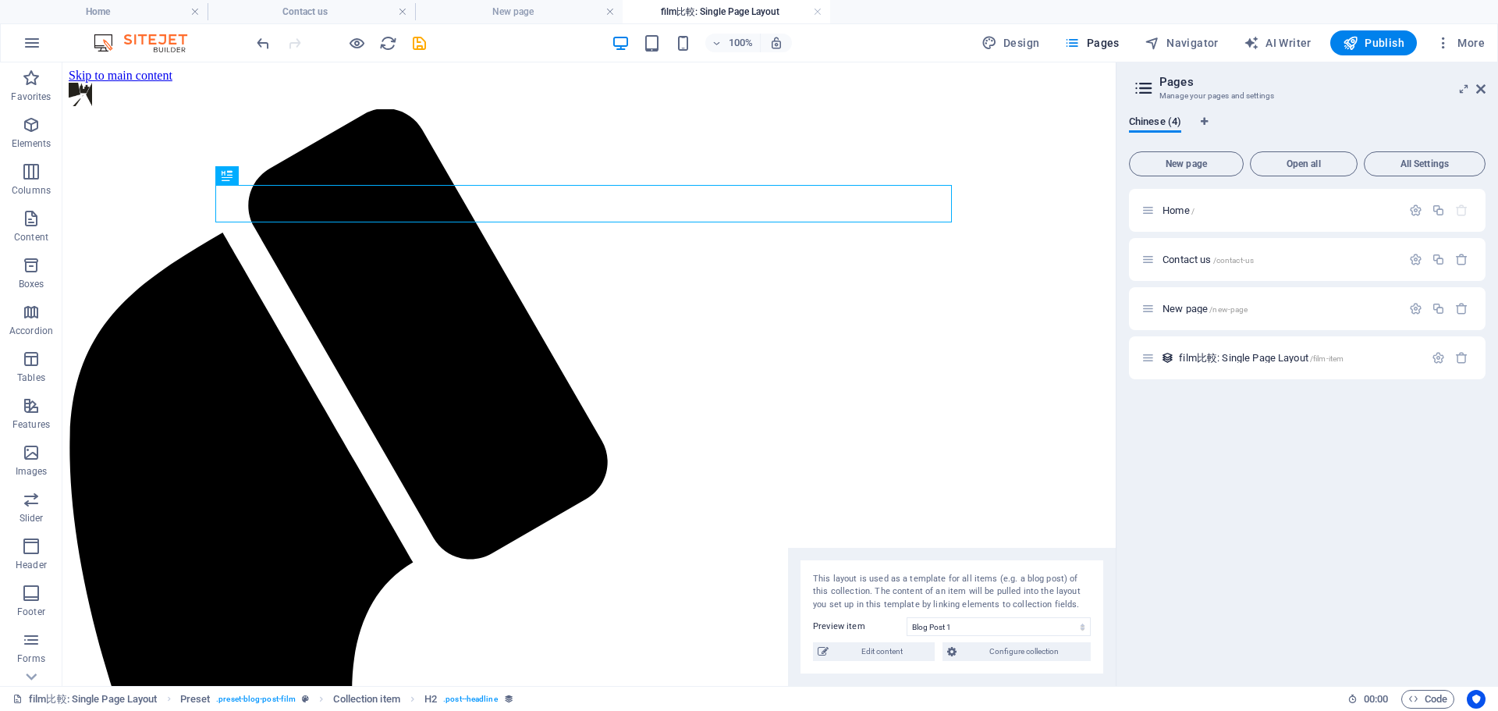
drag, startPoint x: 119, startPoint y: 84, endPoint x: 869, endPoint y: 669, distance: 950.7
click at [869, 669] on div "This layout is used as a template for all items (e.g. a blog post) of this coll…" at bounding box center [952, 617] width 328 height 139
select select "name"
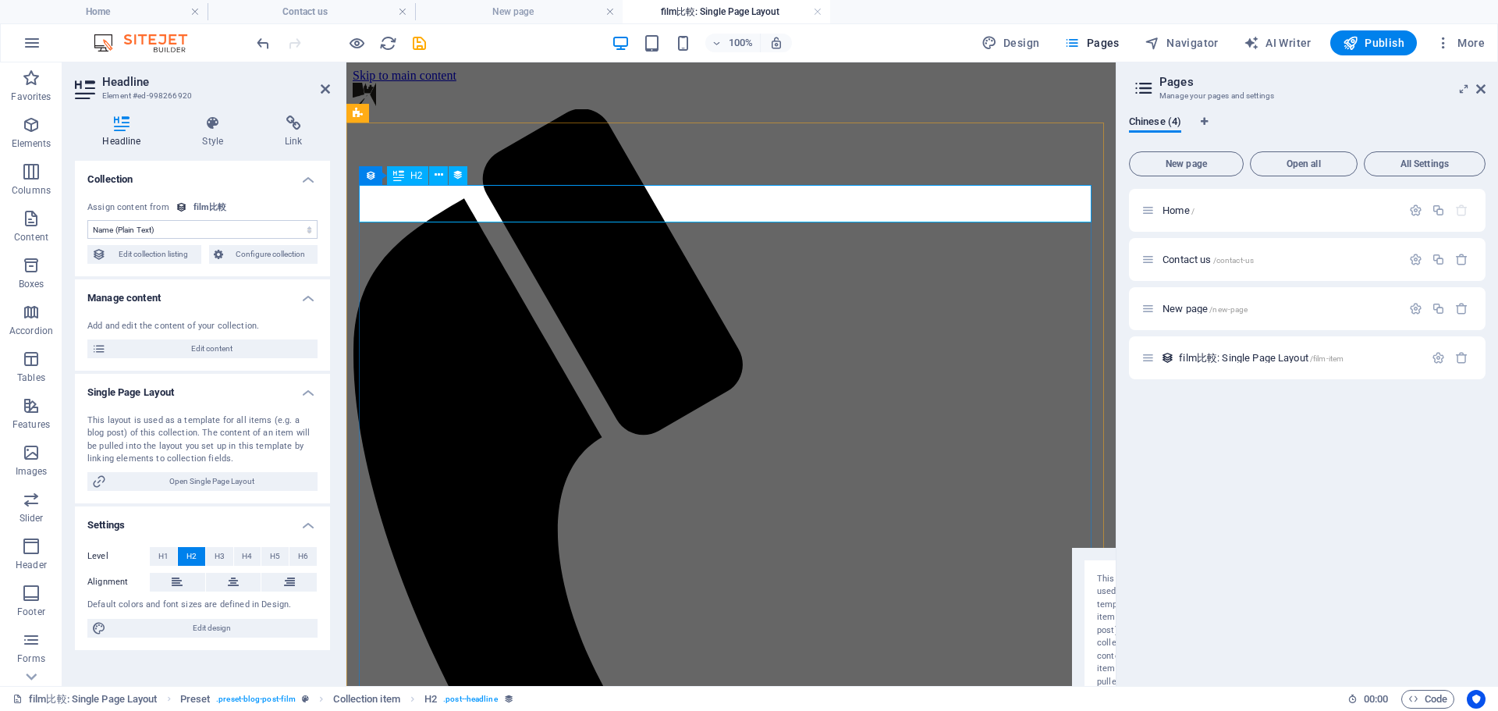
click at [241, 118] on icon at bounding box center [213, 123] width 76 height 16
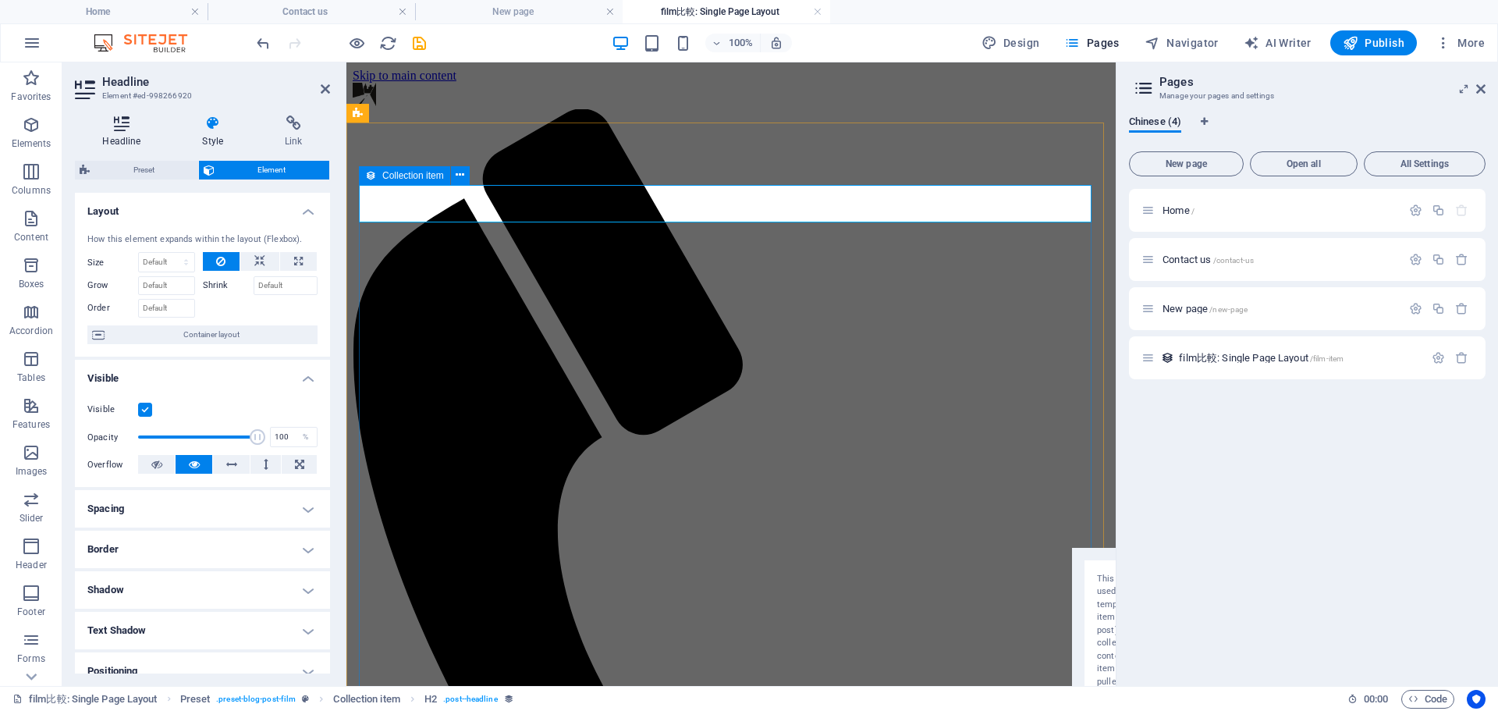
click at [129, 123] on icon at bounding box center [122, 123] width 94 height 16
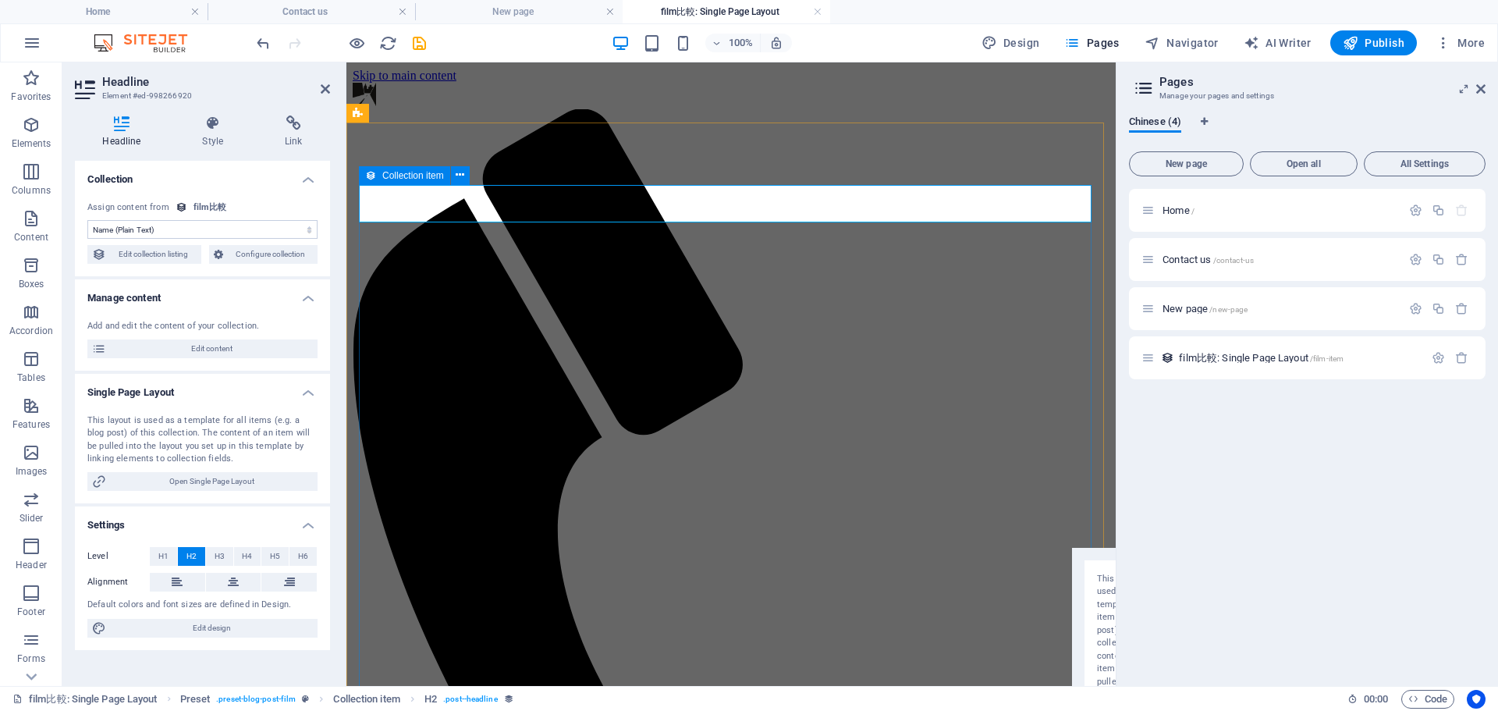
click at [163, 223] on select "No assignment, content remains static Created at (Date) Updated at (Date) Name …" at bounding box center [202, 229] width 230 height 19
click at [225, 130] on icon at bounding box center [213, 123] width 76 height 16
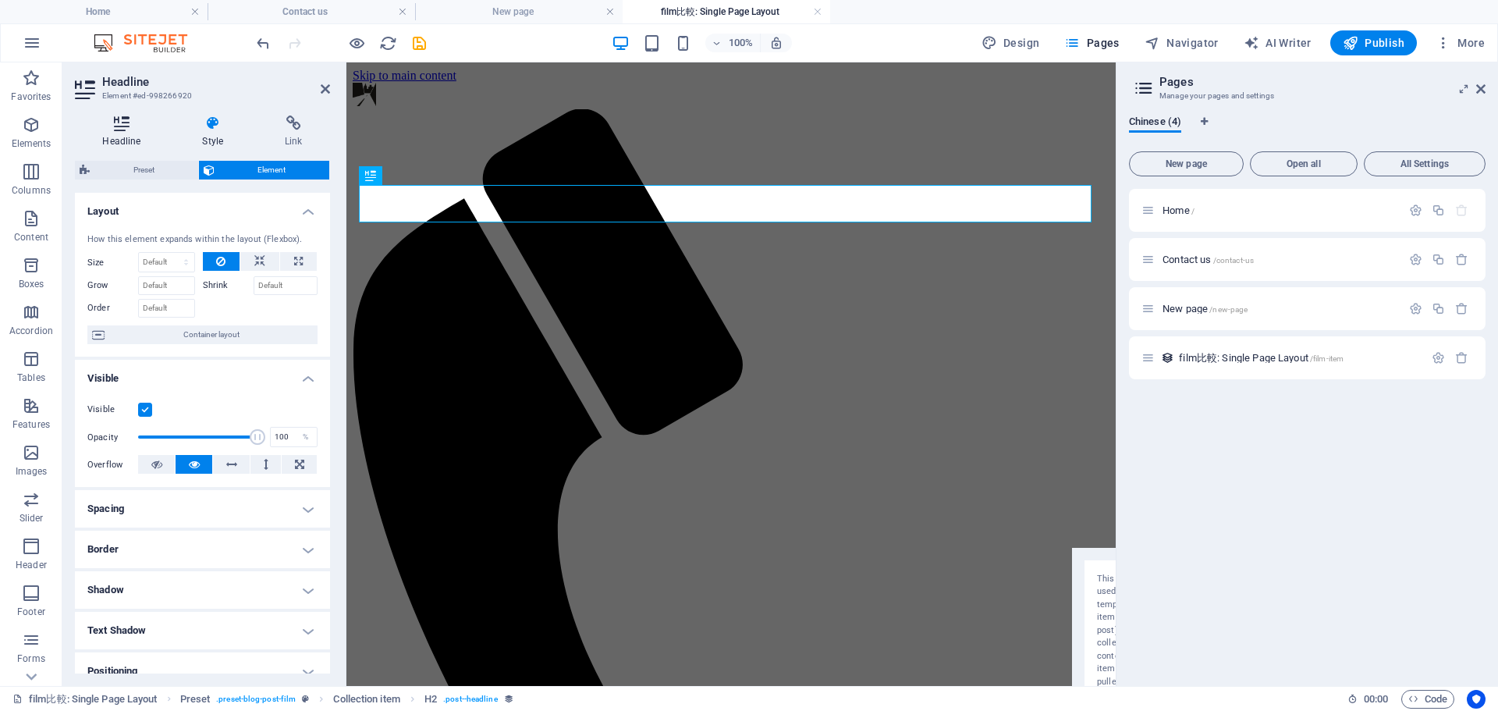
click at [123, 131] on h4 "Headline" at bounding box center [125, 131] width 100 height 33
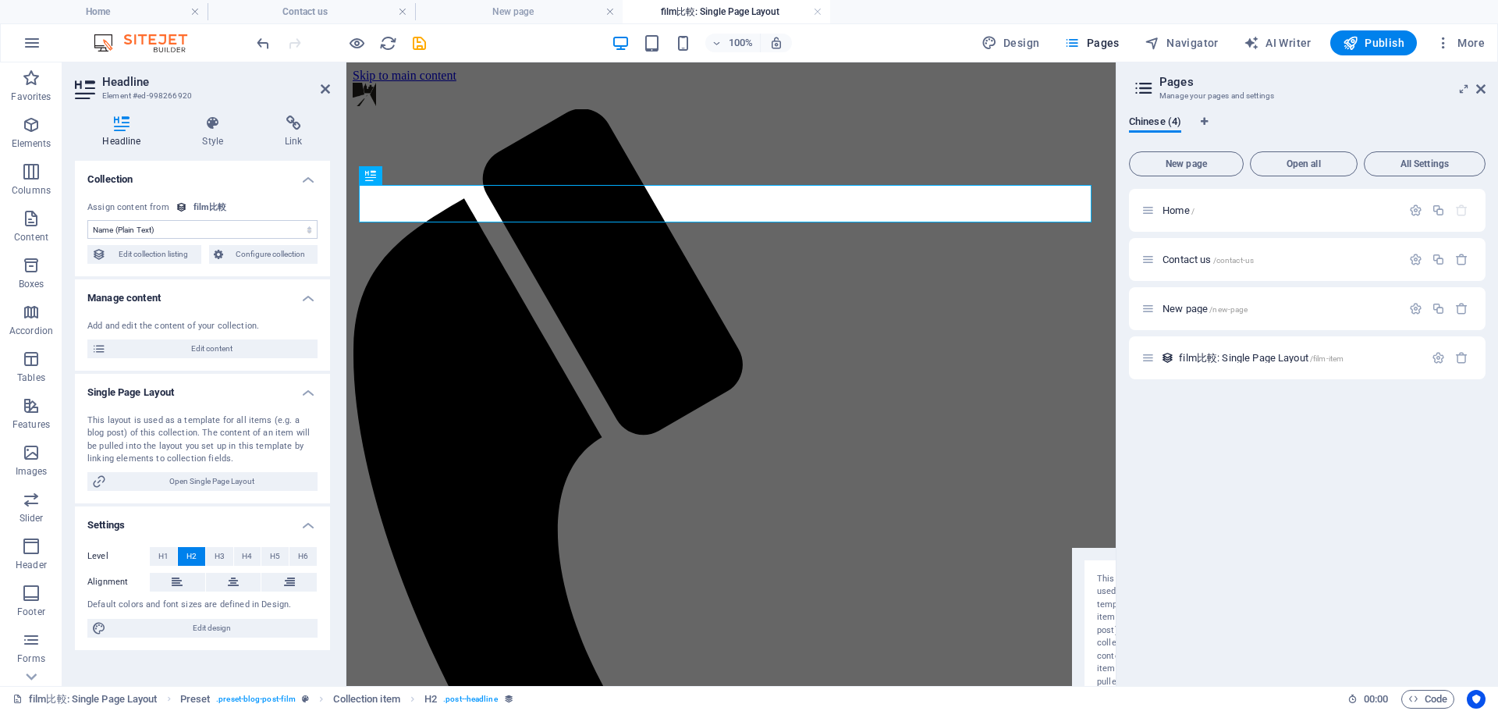
click at [205, 205] on div "film比較" at bounding box center [211, 207] width 34 height 13
click at [137, 225] on select "No assignment, content remains static Created at (Date) Updated at (Date) Name …" at bounding box center [202, 229] width 230 height 19
click at [1430, 355] on button "button" at bounding box center [1438, 357] width 23 height 13
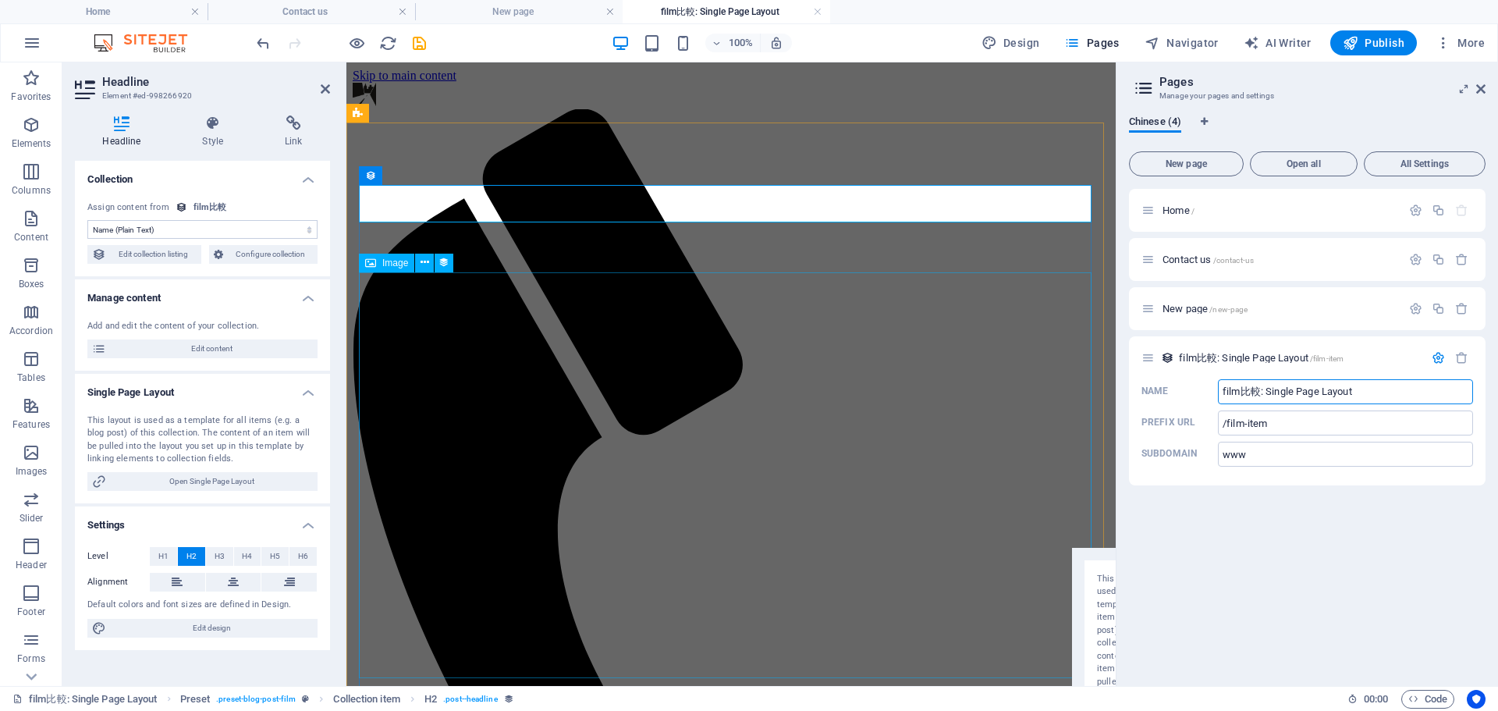
drag, startPoint x: 1723, startPoint y: 460, endPoint x: 1080, endPoint y: 385, distance: 647.3
click at [1374, 400] on input "film比較: Single Page Layout" at bounding box center [1345, 391] width 255 height 25
drag, startPoint x: 1261, startPoint y: 392, endPoint x: 1138, endPoint y: 385, distance: 123.5
click at [1138, 385] on div "Name film比較: Single Page Layout ​ Prefix URL /film-item ​ Subdomain www ​" at bounding box center [1307, 432] width 357 height 106
click at [1319, 549] on div "Home / Contact us /contact-us New page /new-page bv: Single Page Layo /film-ite…" at bounding box center [1307, 431] width 357 height 485
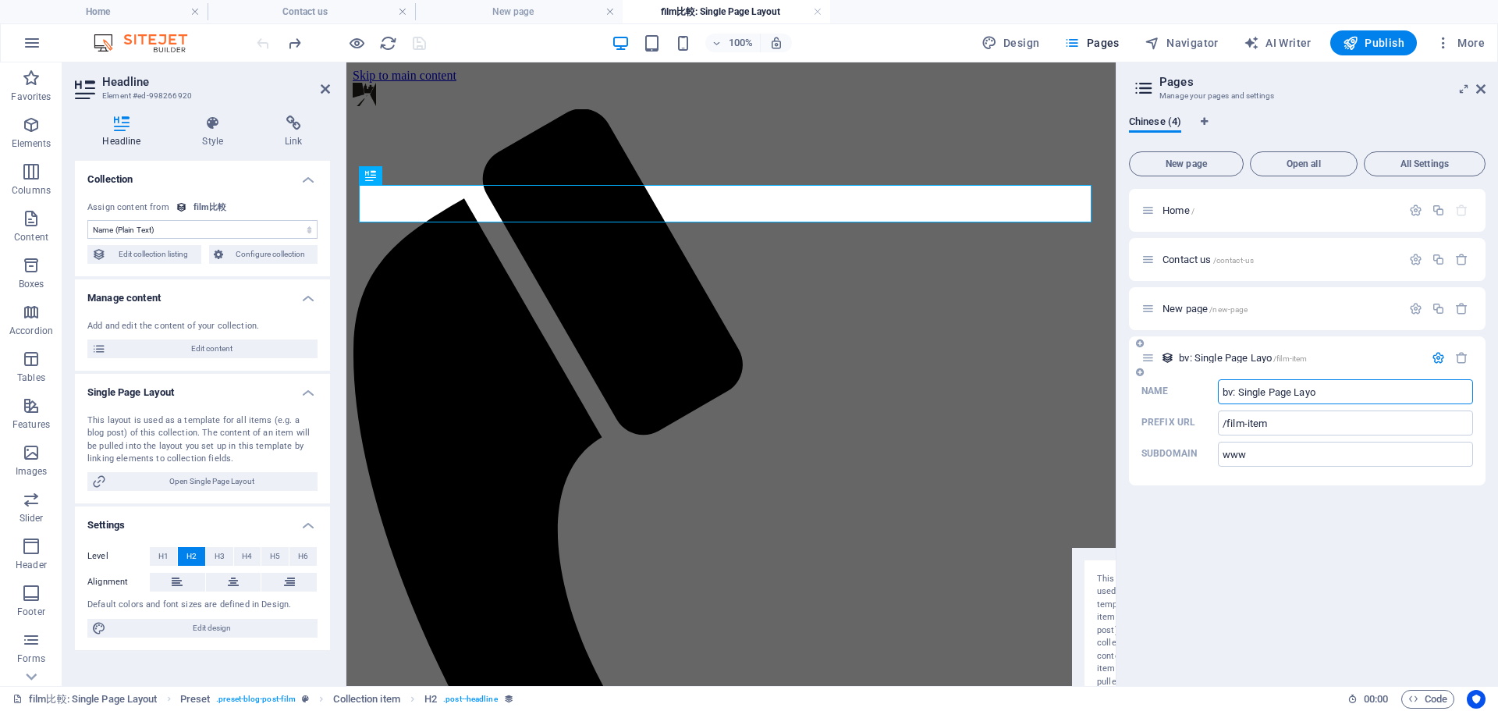
click at [1330, 395] on input "bv: Single Page Layo" at bounding box center [1345, 391] width 255 height 25
type input "l"
type input "phototut"
click at [1319, 424] on input "/film-item" at bounding box center [1345, 422] width 255 height 25
type input "/phototut"
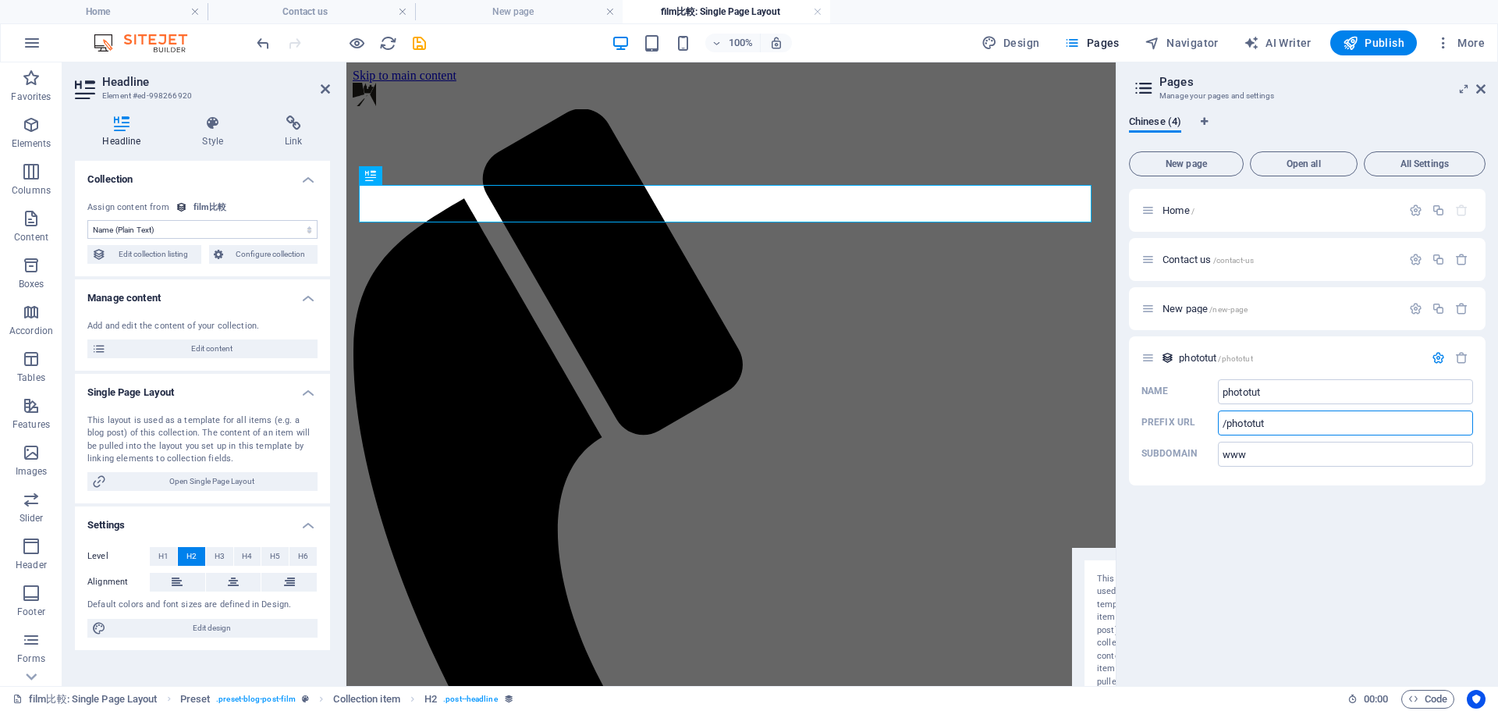
click at [1295, 565] on div "Home / Contact us /contact-us New page /new-page phototut /phototut Name photot…" at bounding box center [1307, 431] width 357 height 485
click at [250, 225] on select "No assignment, content remains static Created at (Date) Updated at (Date) Name …" at bounding box center [202, 229] width 230 height 19
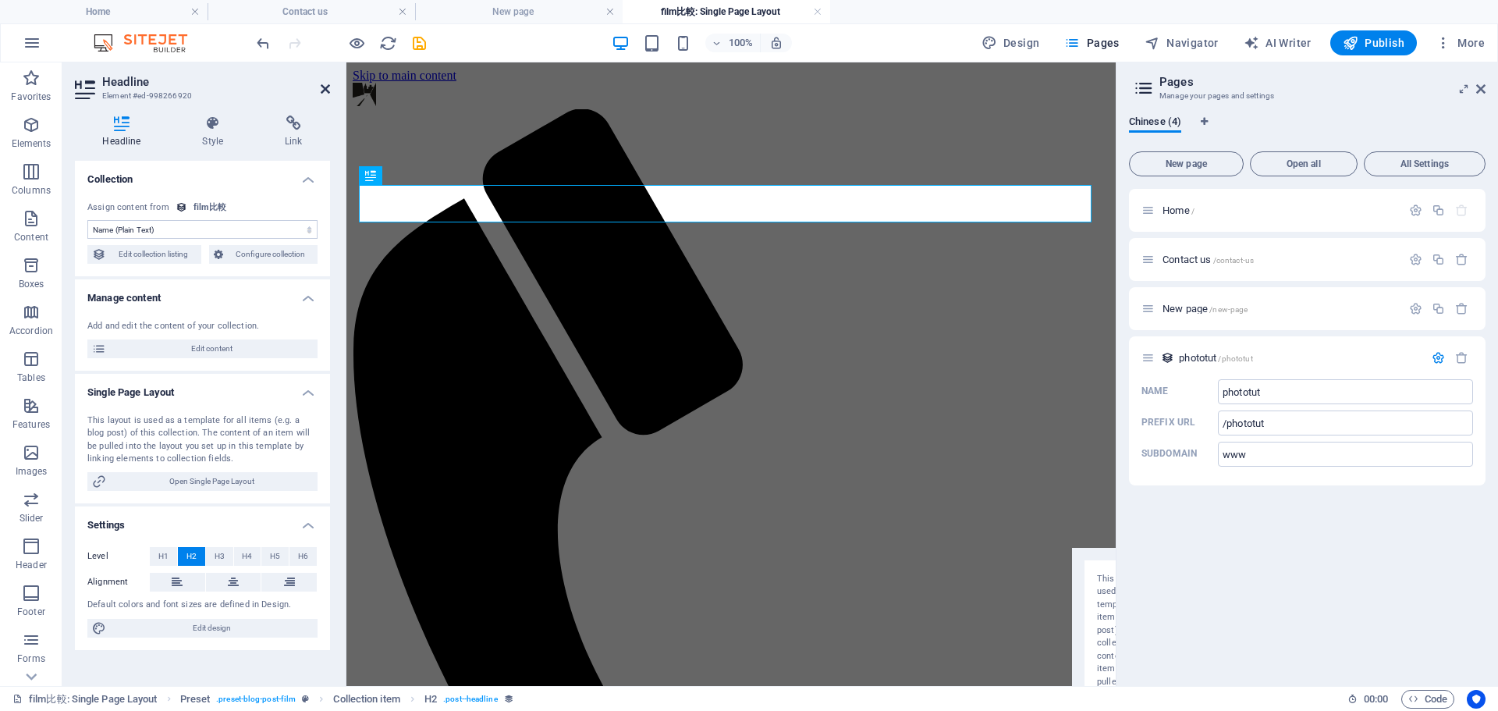
click at [321, 87] on icon at bounding box center [325, 89] width 9 height 12
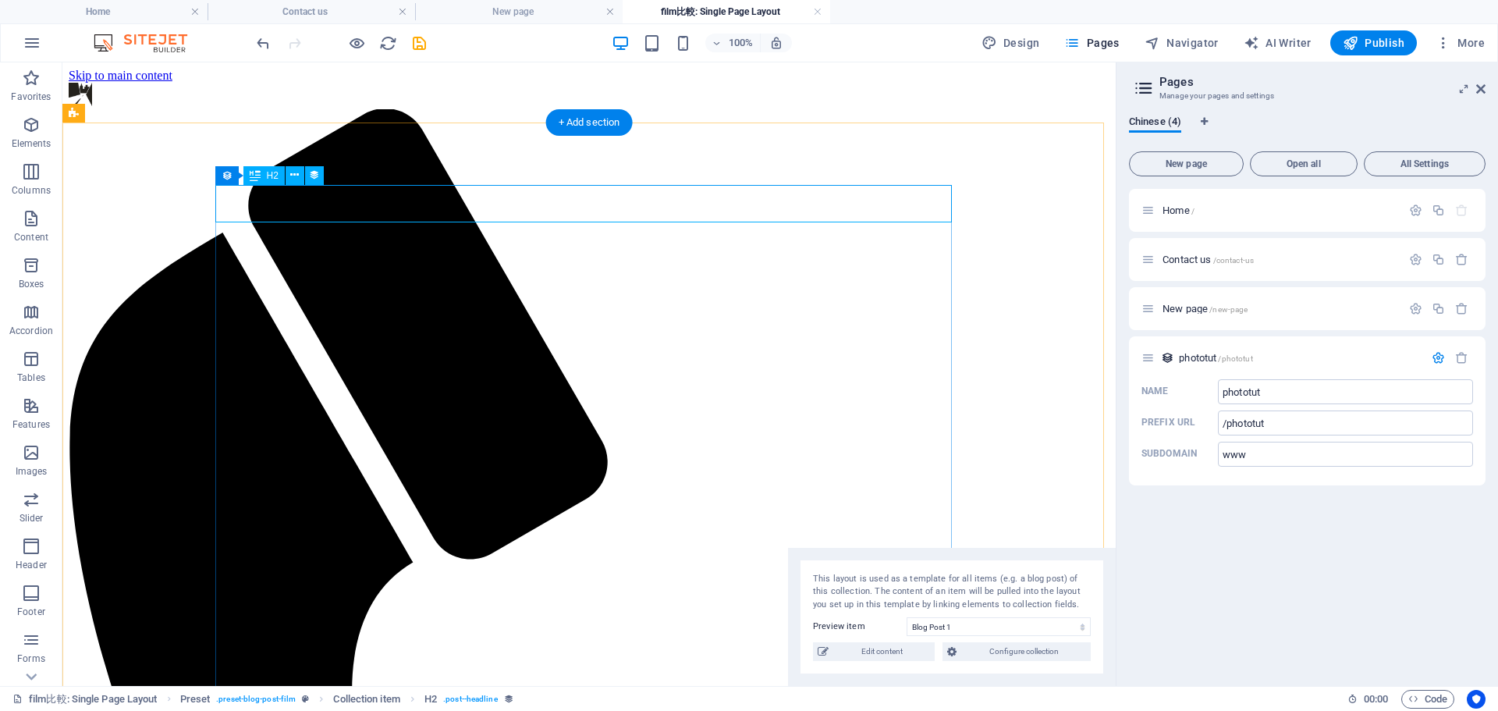
select select "name"
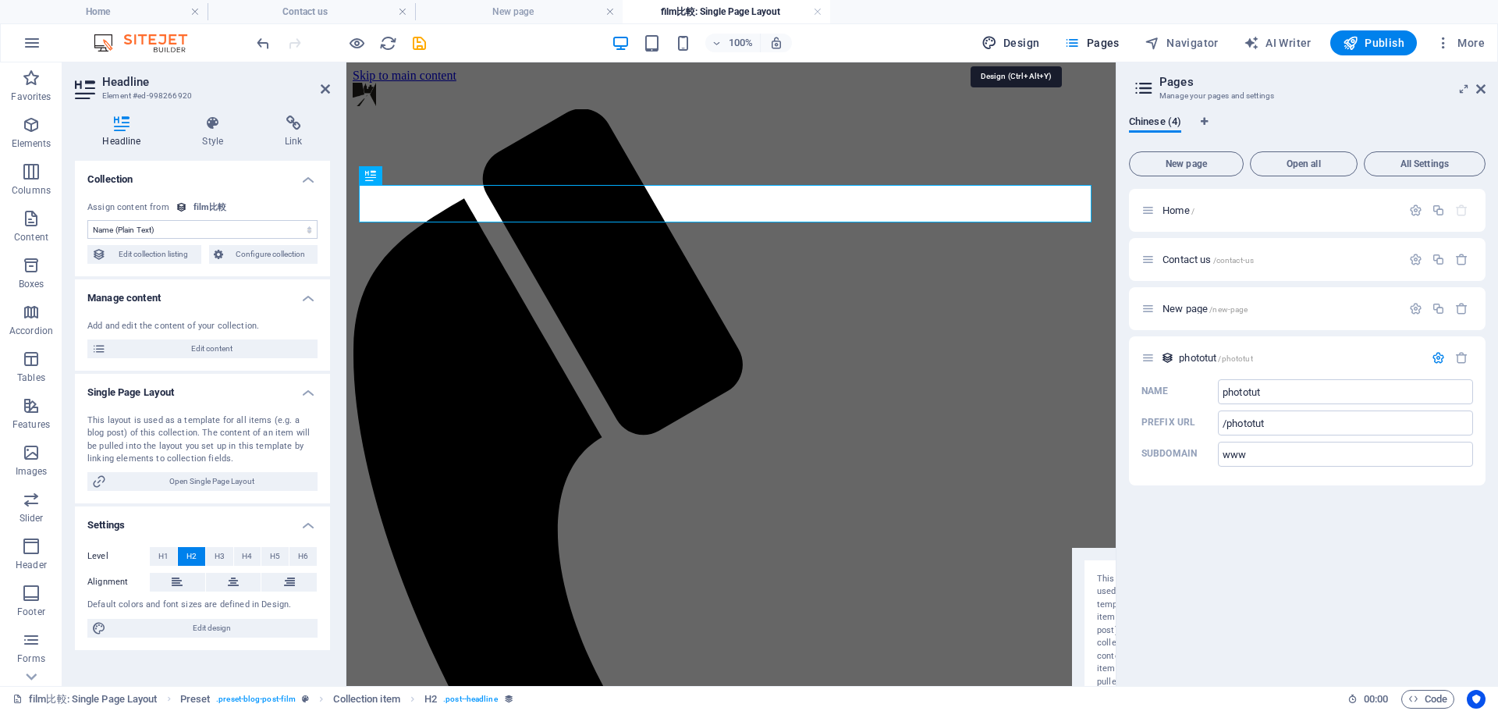
drag, startPoint x: 1018, startPoint y: 31, endPoint x: 1018, endPoint y: 47, distance: 15.6
click at [1021, 41] on button "Design" at bounding box center [1010, 42] width 71 height 25
select select "px"
select select "400"
select select "px"
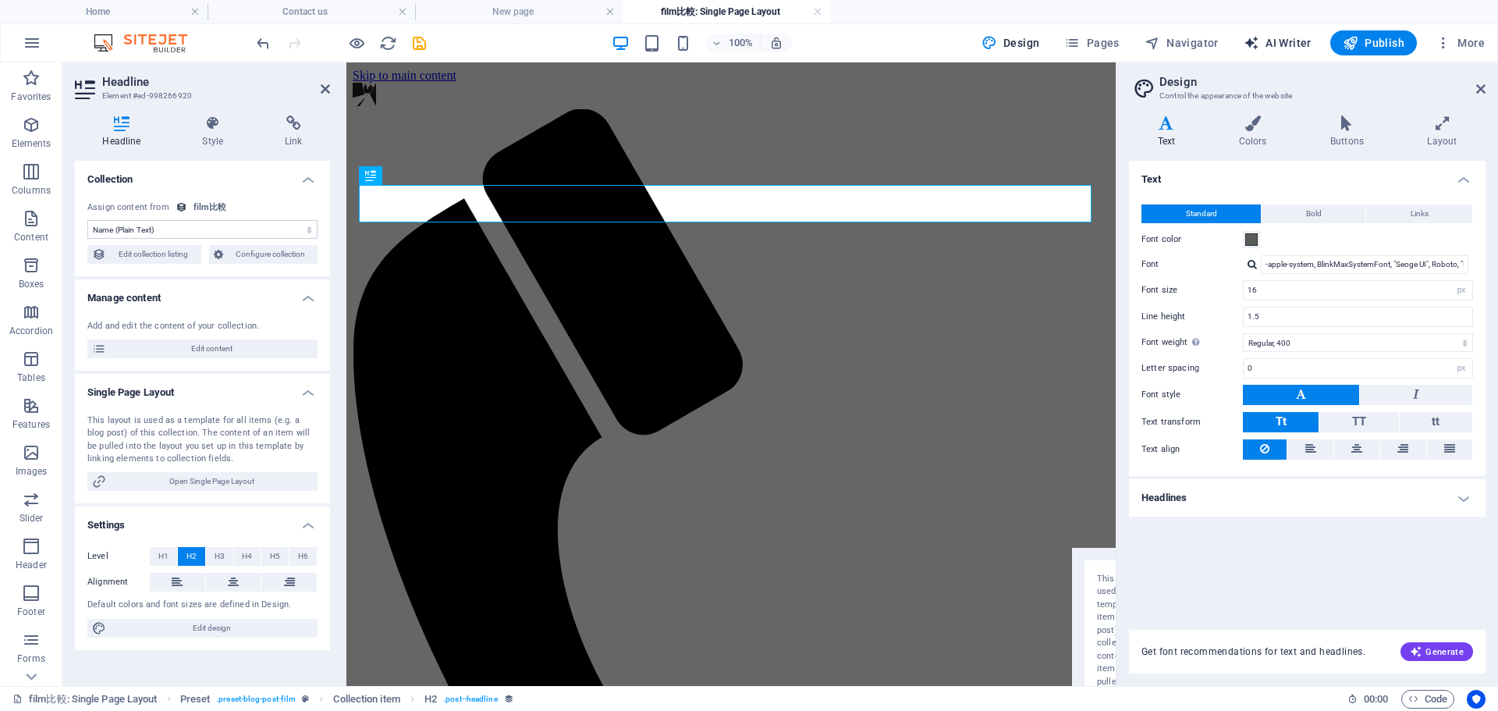
click at [1301, 41] on span "AI Writer" at bounding box center [1278, 43] width 68 height 16
select select "English"
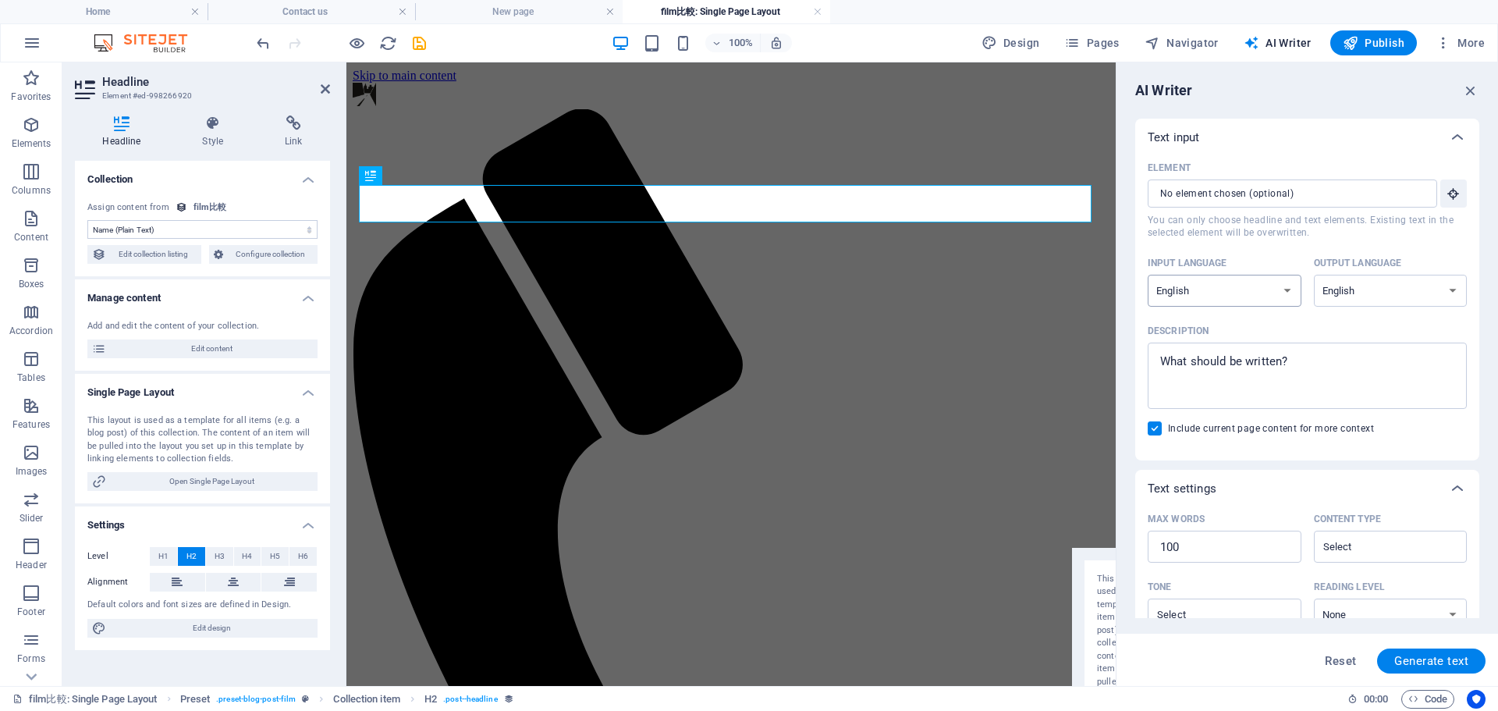
click at [1263, 294] on select "Albanian Arabic Armenian Awadhi Azerbaijani Bashkir Basque Belarusian Bengali B…" at bounding box center [1225, 291] width 154 height 32
select select "Chinese"
click at [1148, 275] on select "Albanian Arabic Armenian Awadhi Azerbaijani Bashkir Basque Belarusian Bengali B…" at bounding box center [1225, 291] width 154 height 32
click at [1355, 302] on select "Albanian Arabic Armenian Awadhi Azerbaijani Bashkir Basque Belarusian Bengali B…" at bounding box center [1391, 291] width 154 height 32
select select "Chinese"
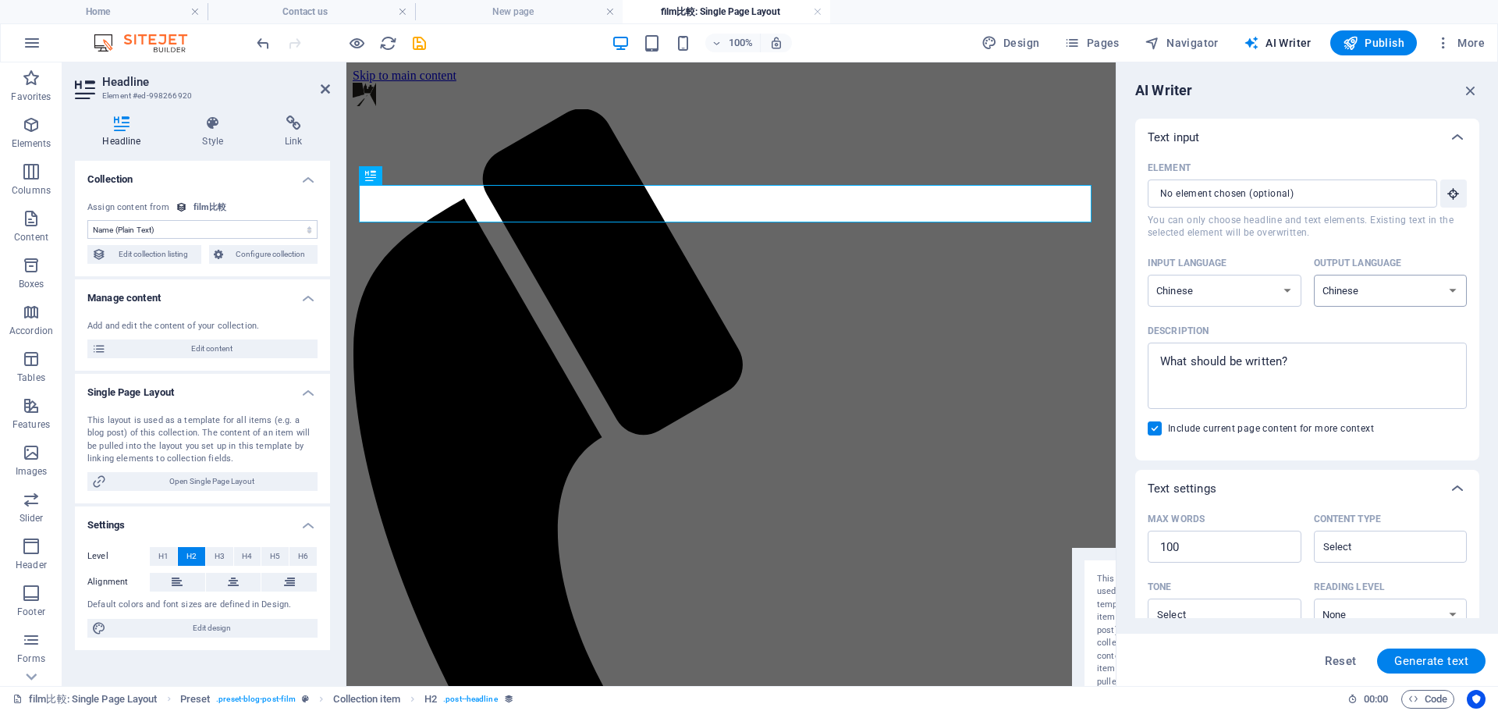
click at [1314, 275] on select "Albanian Arabic Armenian Awadhi Azerbaijani Bashkir Basque Belarusian Bengali B…" at bounding box center [1391, 291] width 154 height 32
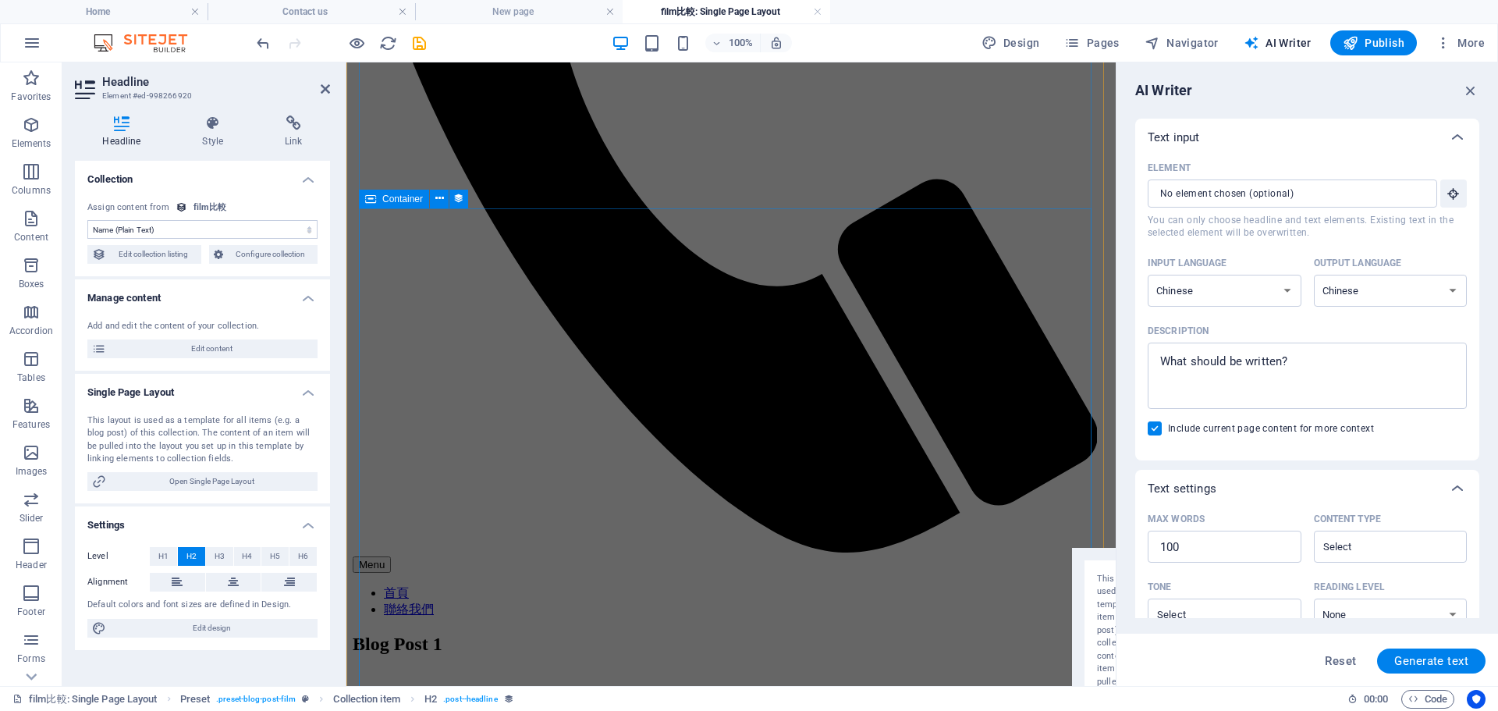
scroll to position [546, 0]
click at [325, 91] on icon at bounding box center [325, 89] width 9 height 12
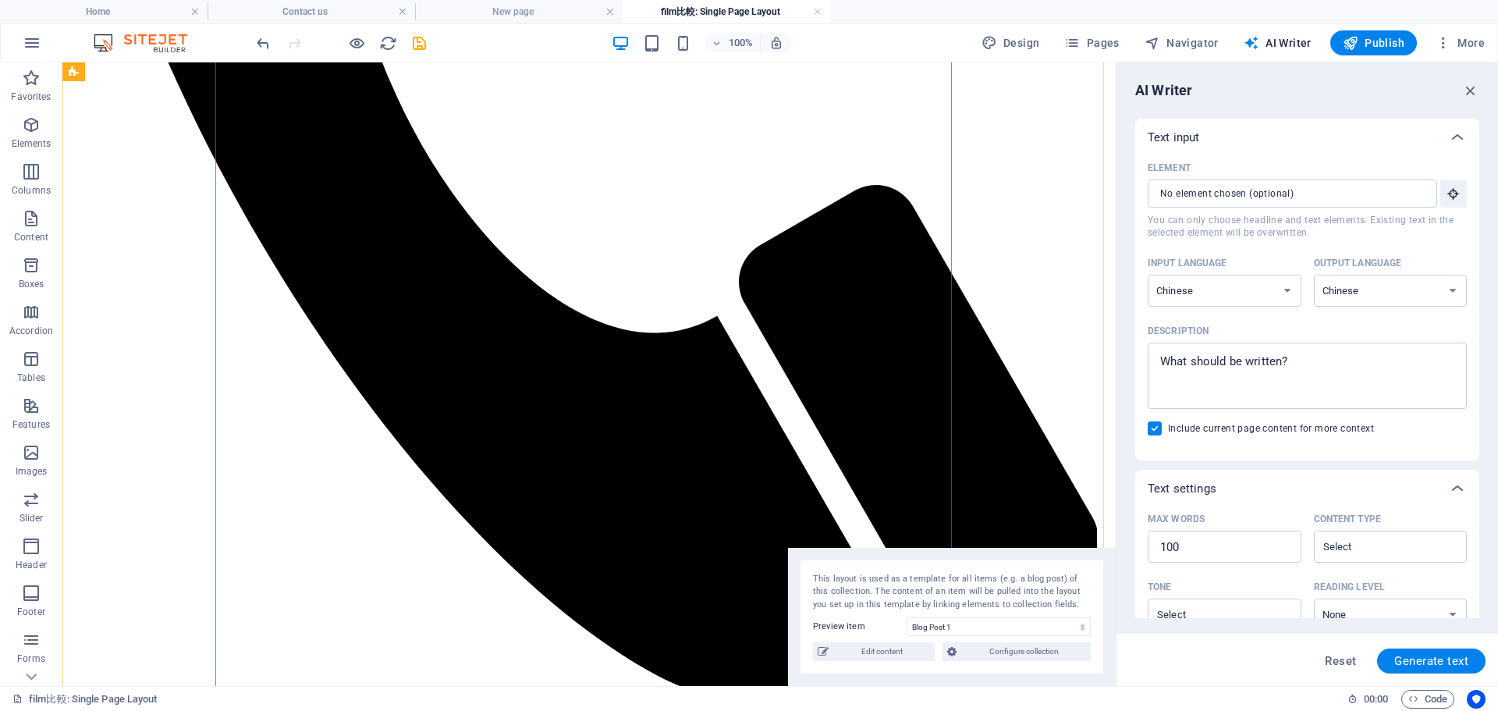
scroll to position [780, 0]
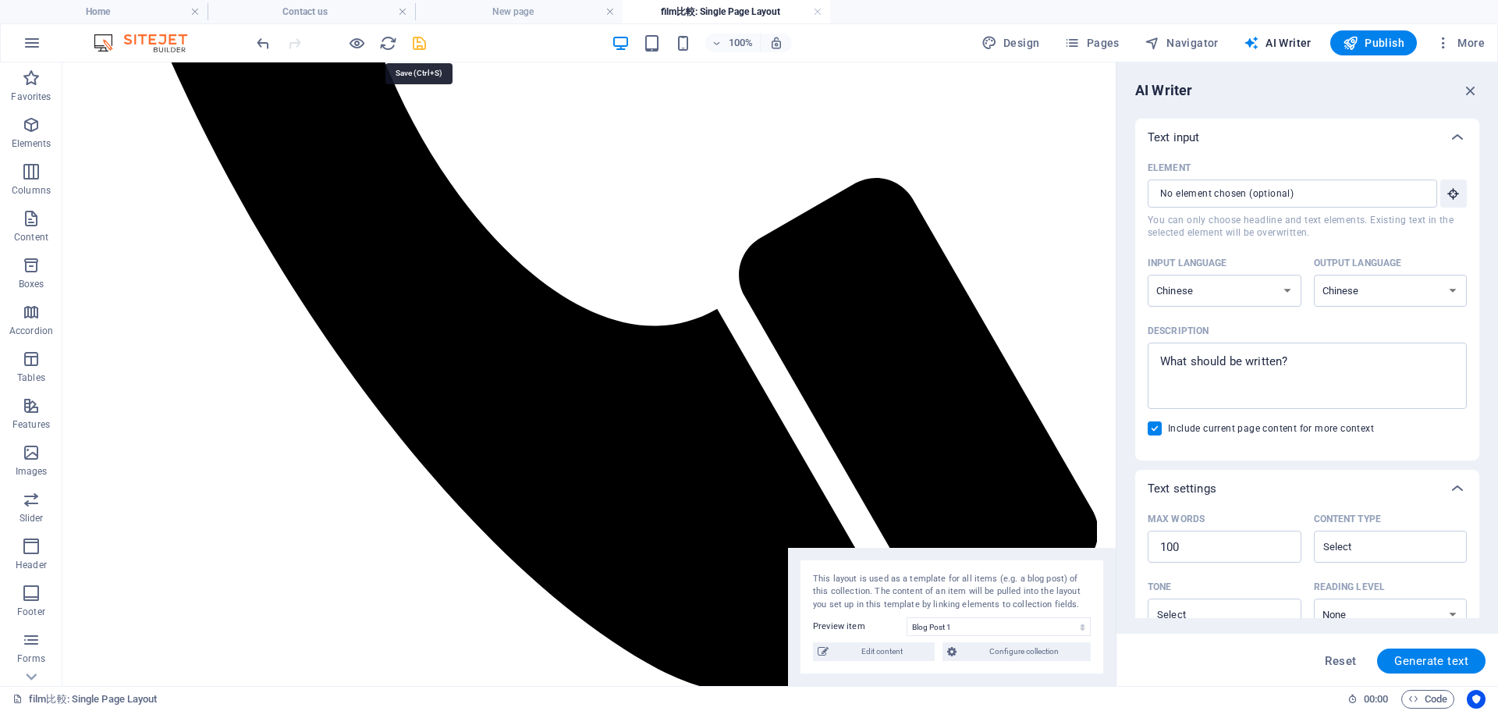
click at [414, 42] on icon "save" at bounding box center [419, 43] width 18 height 18
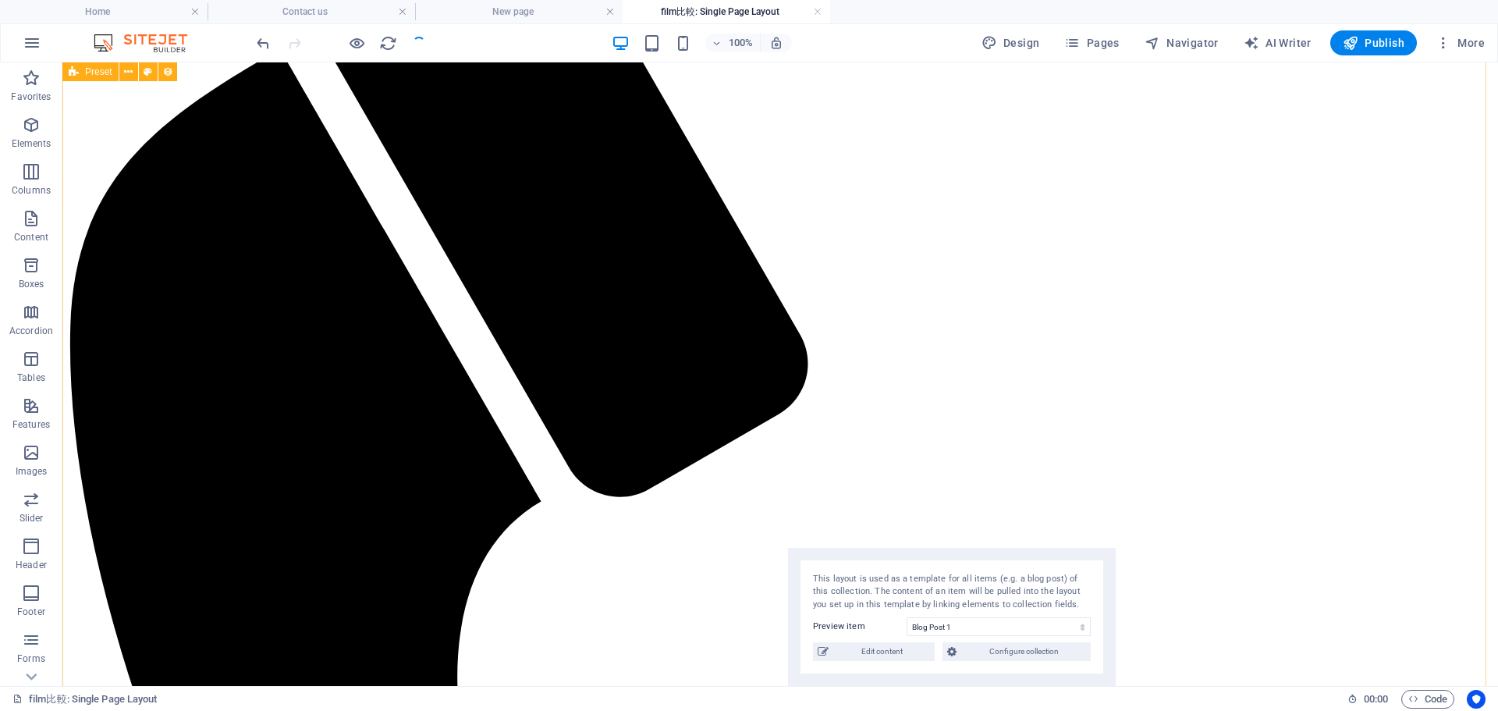
scroll to position [0, 0]
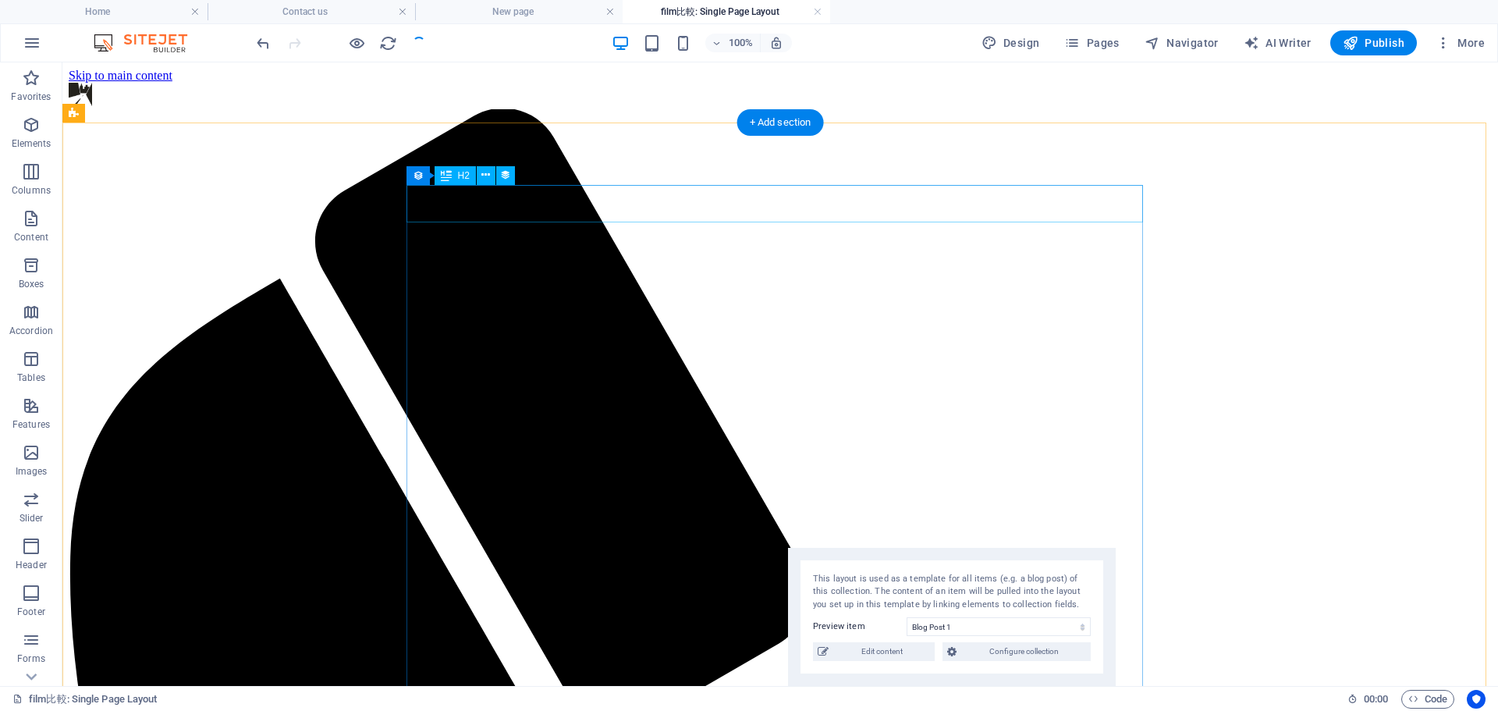
select select "name"
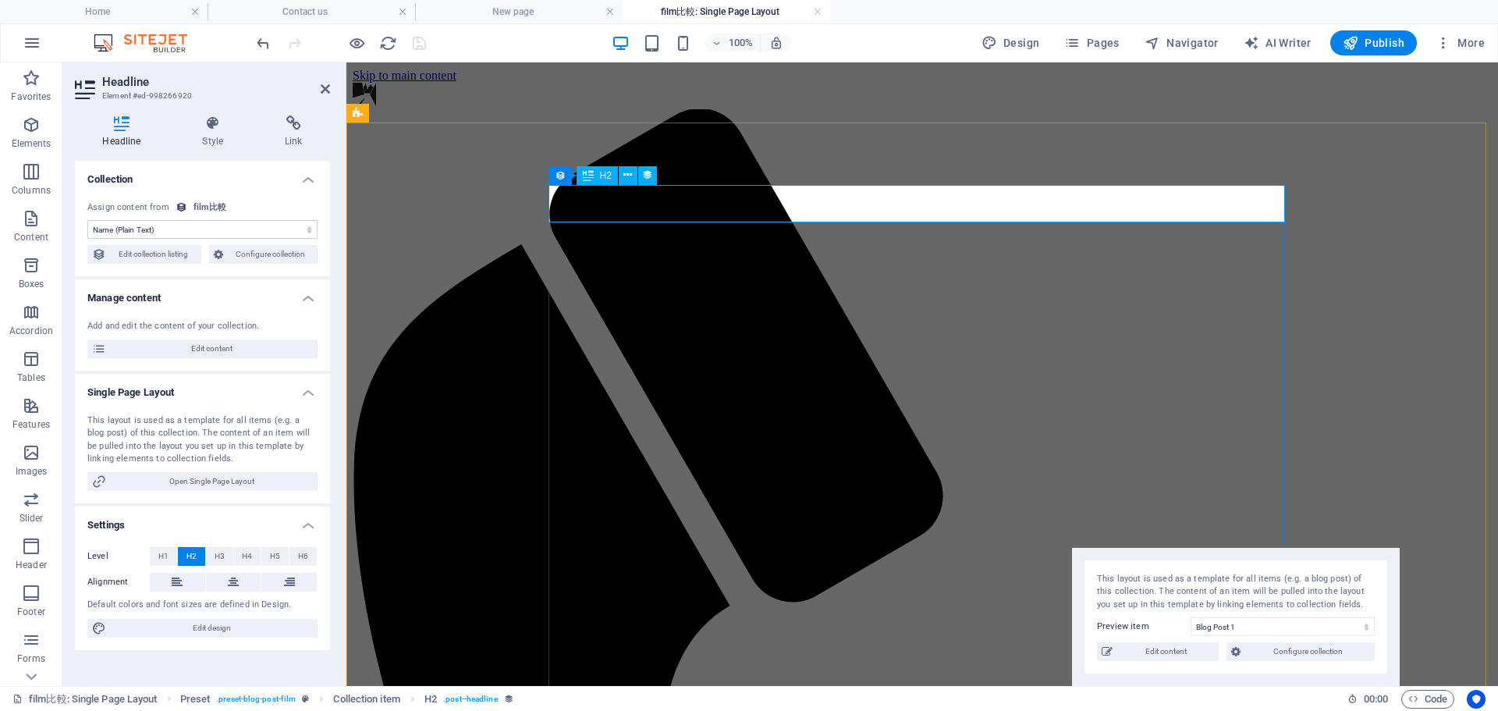
click at [595, 180] on div "H2" at bounding box center [597, 175] width 41 height 19
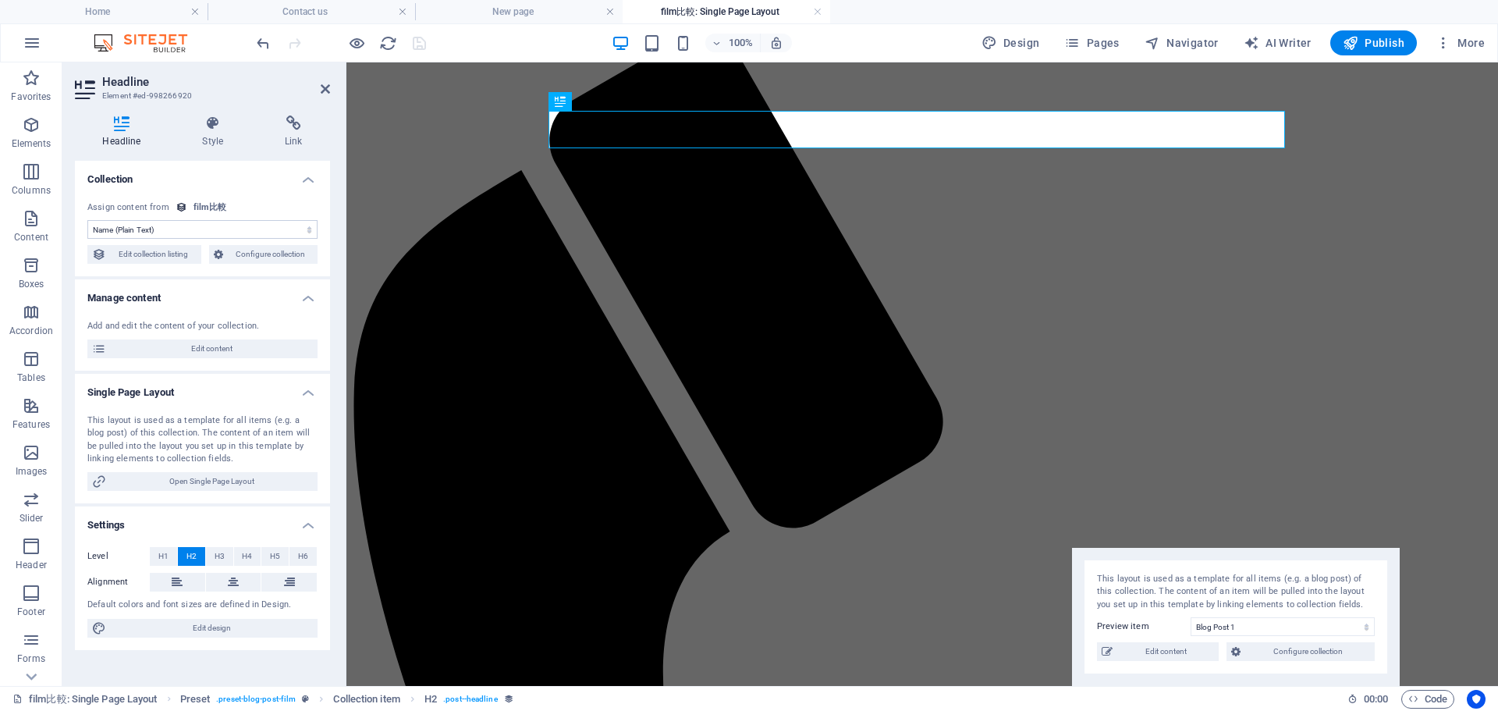
scroll to position [156, 0]
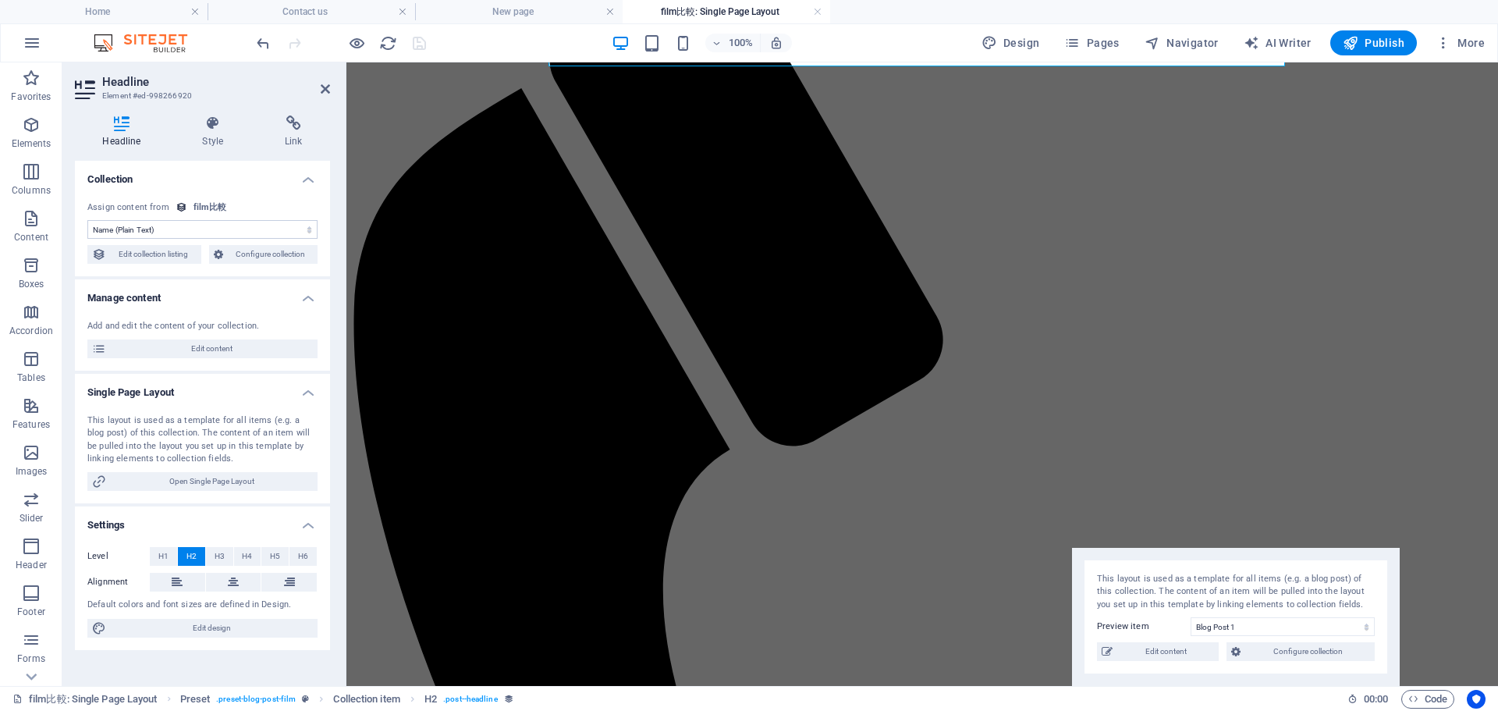
click at [318, 97] on header "Headline Element #ed-998266920" at bounding box center [202, 82] width 255 height 41
click at [321, 93] on icon at bounding box center [325, 89] width 9 height 12
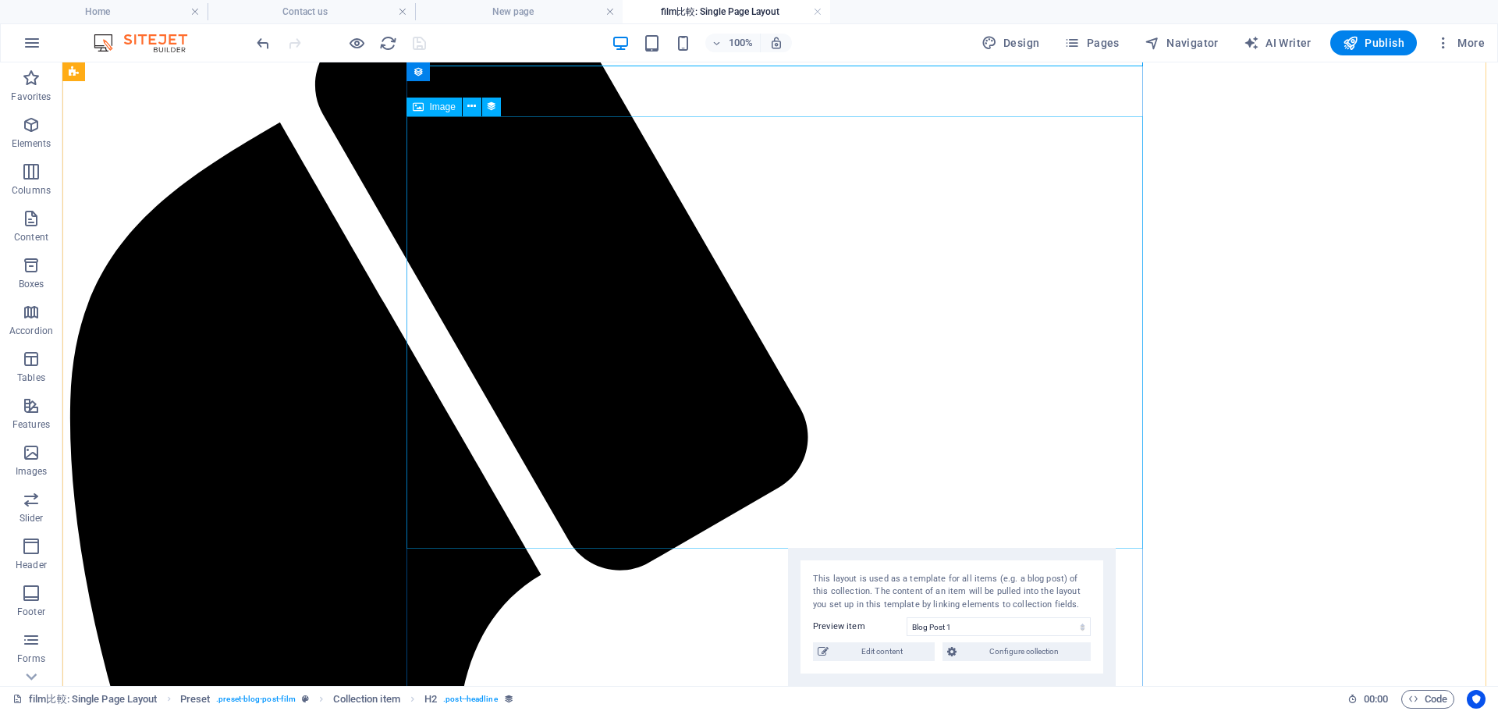
scroll to position [0, 0]
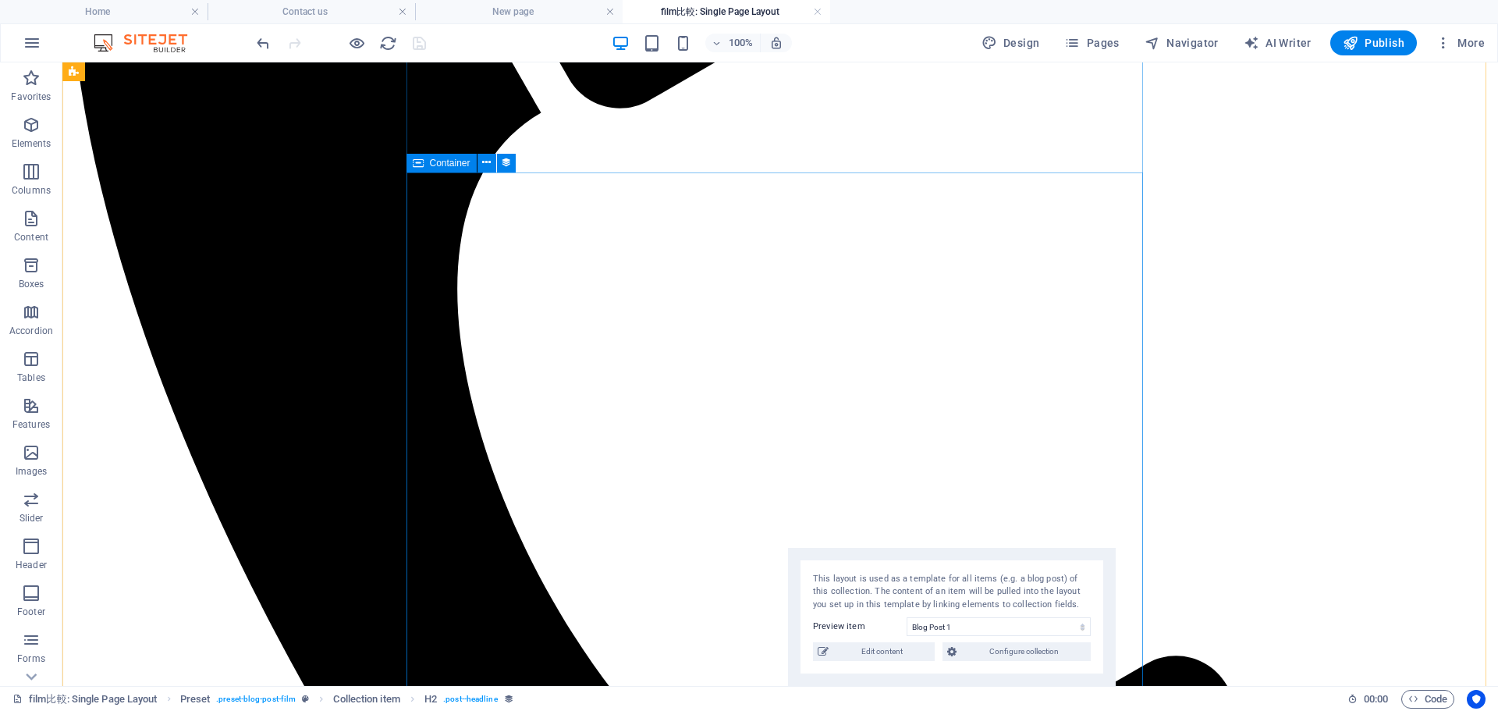
scroll to position [624, 0]
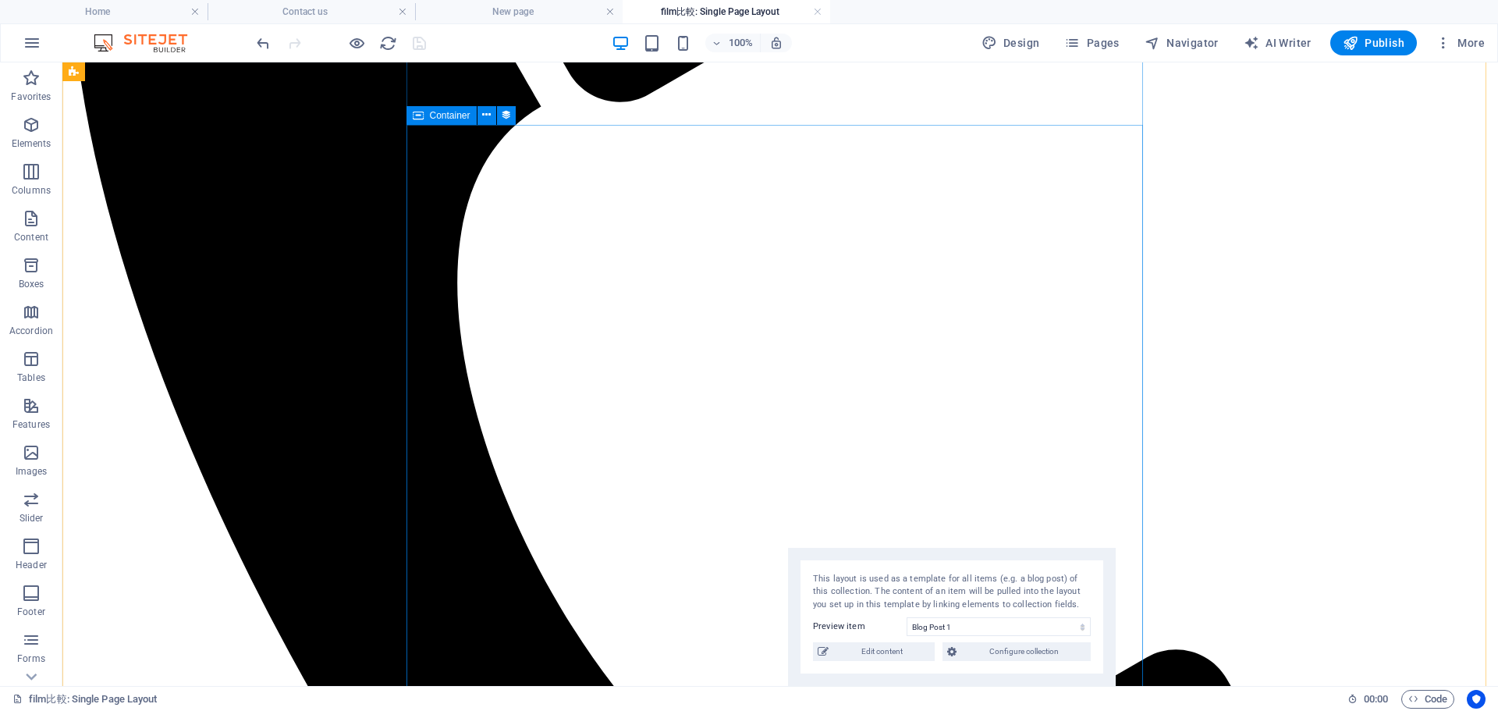
select select "content"
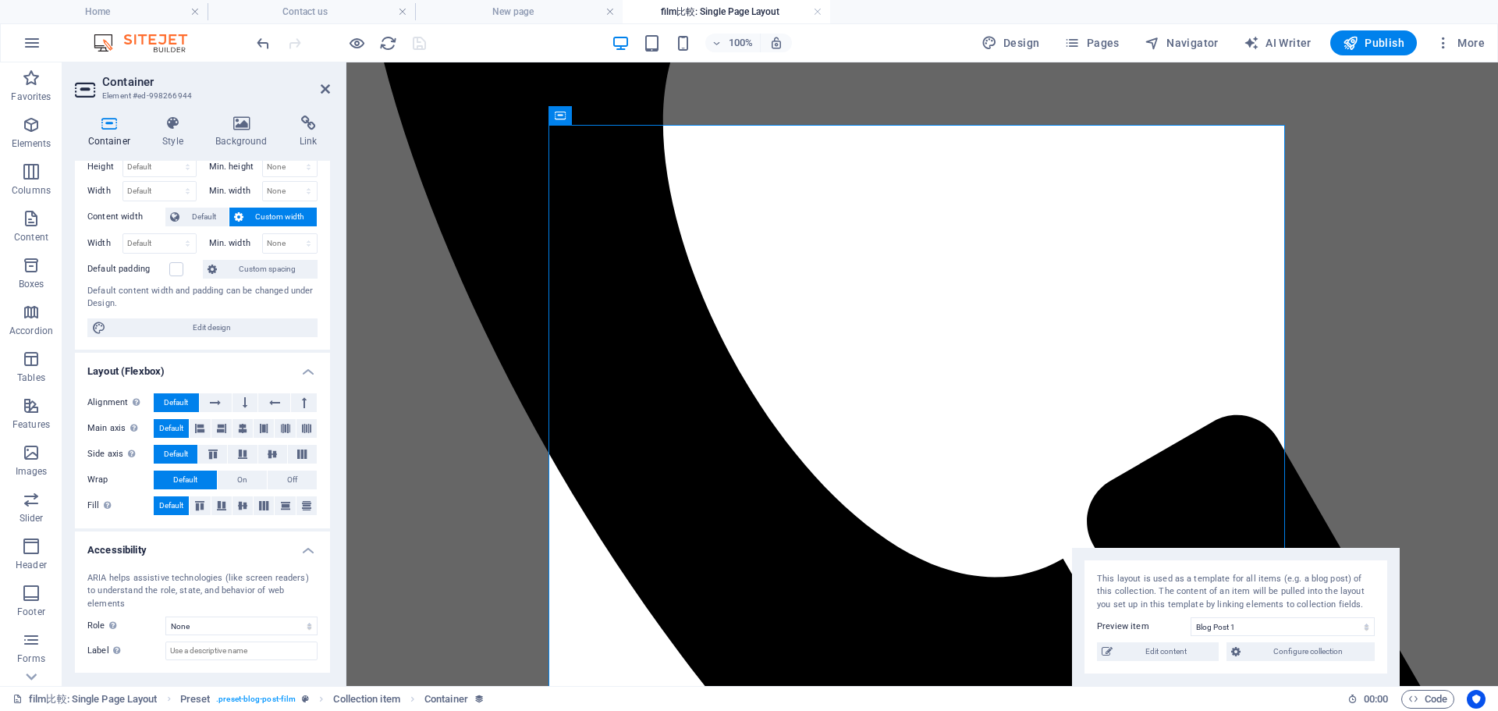
scroll to position [452, 0]
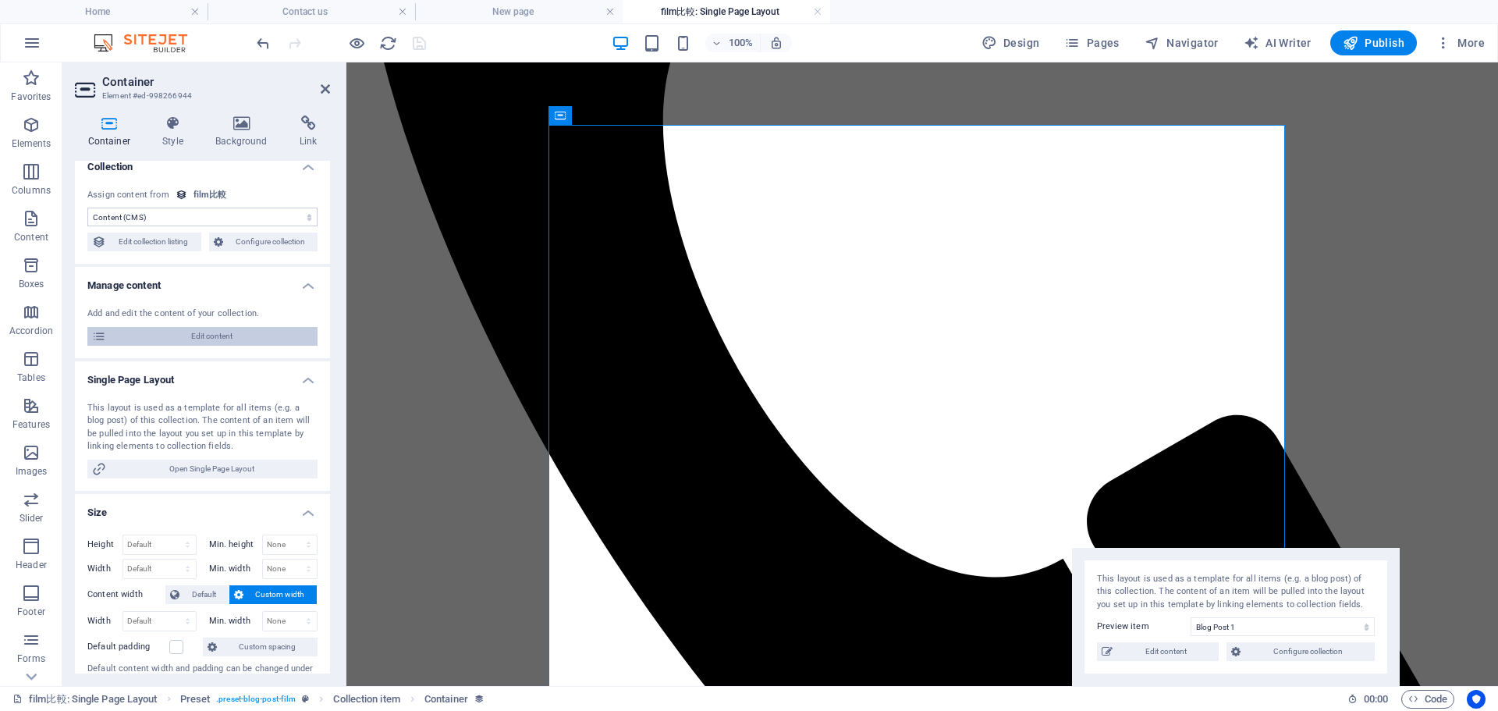
scroll to position [0, 0]
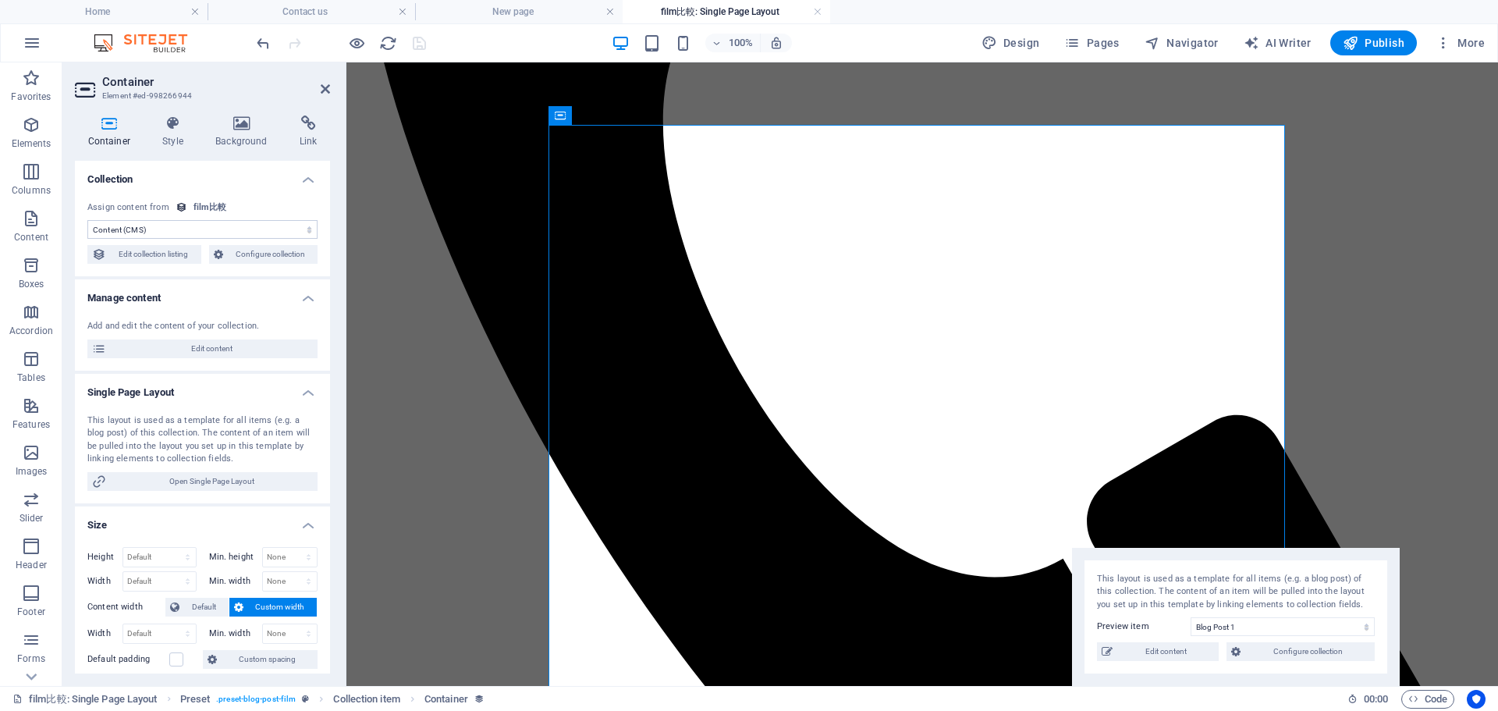
click at [246, 224] on select "No assignment, content remains static Created at (Date) Updated at (Date) Name …" at bounding box center [202, 229] width 230 height 19
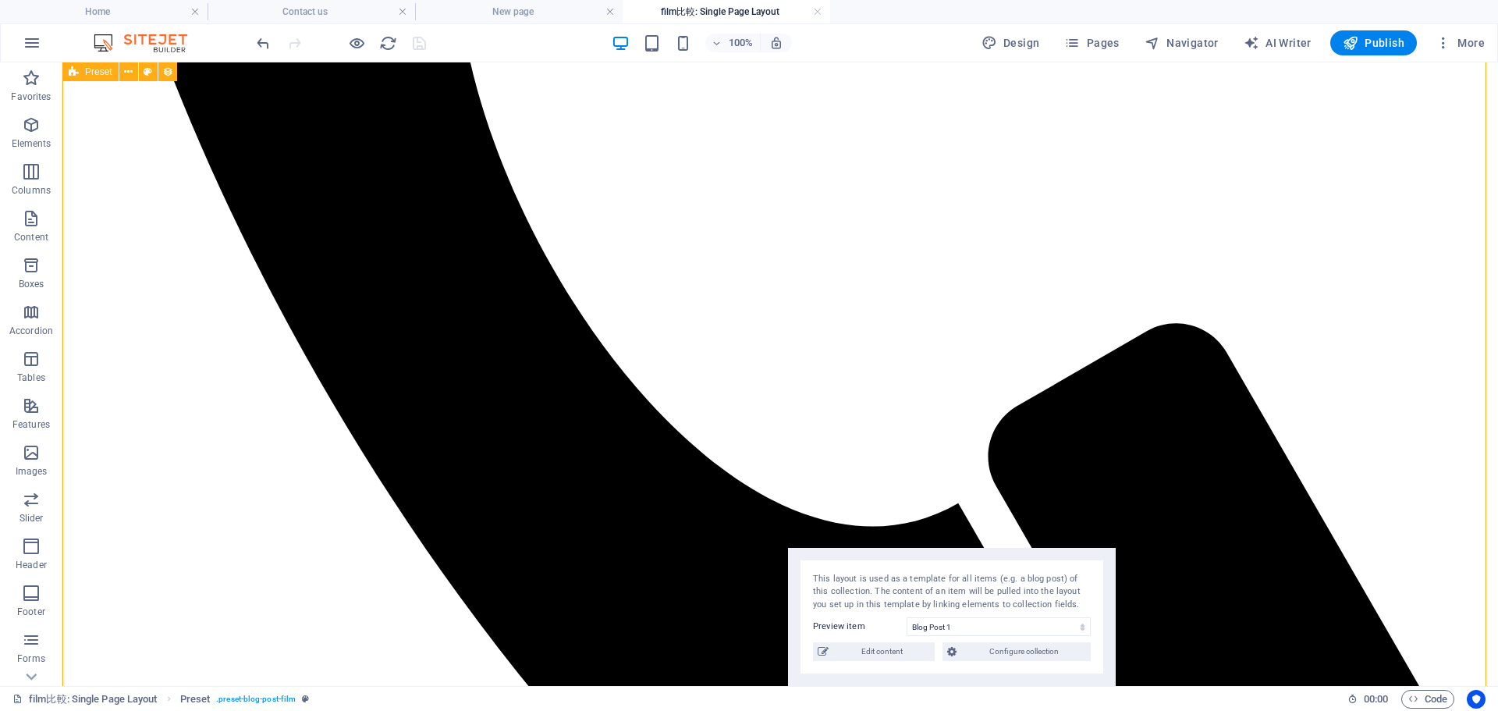
scroll to position [1092, 0]
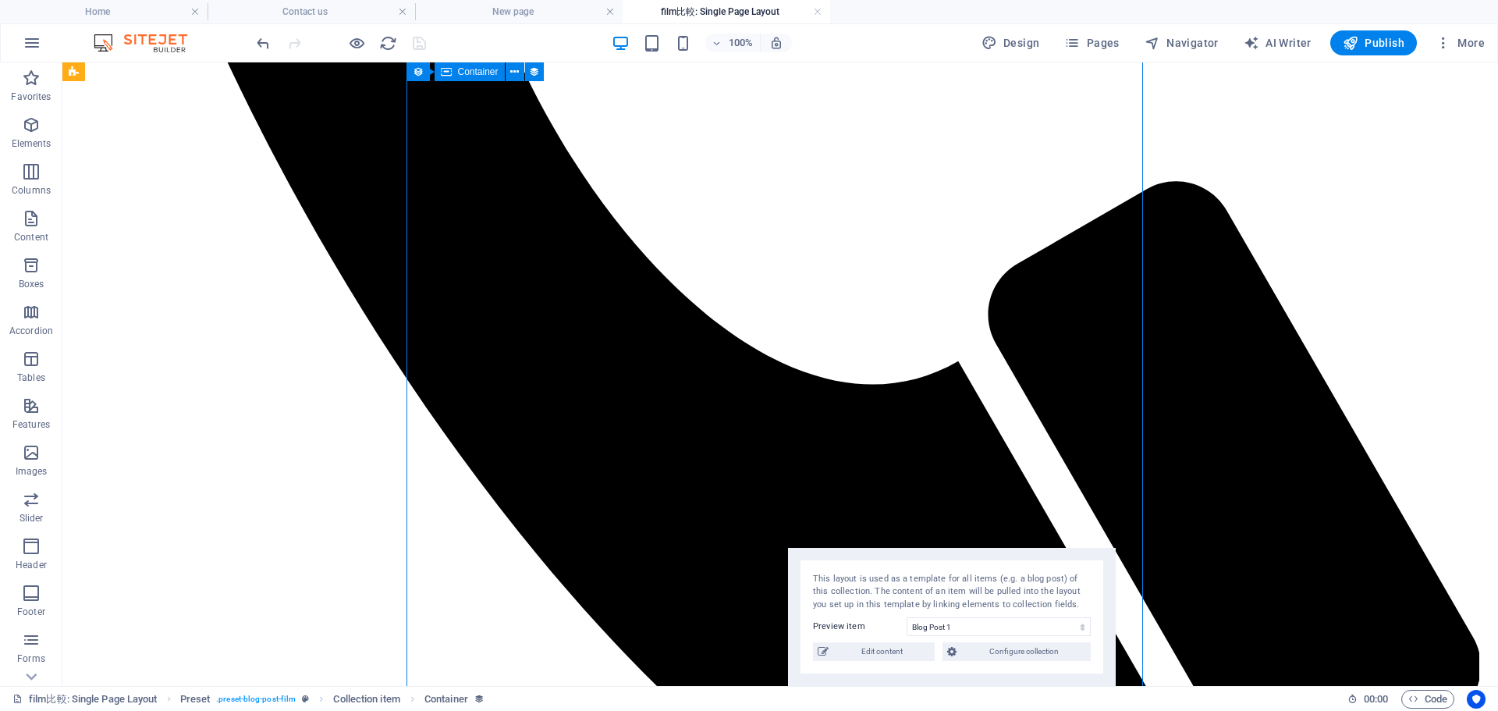
select select "content"
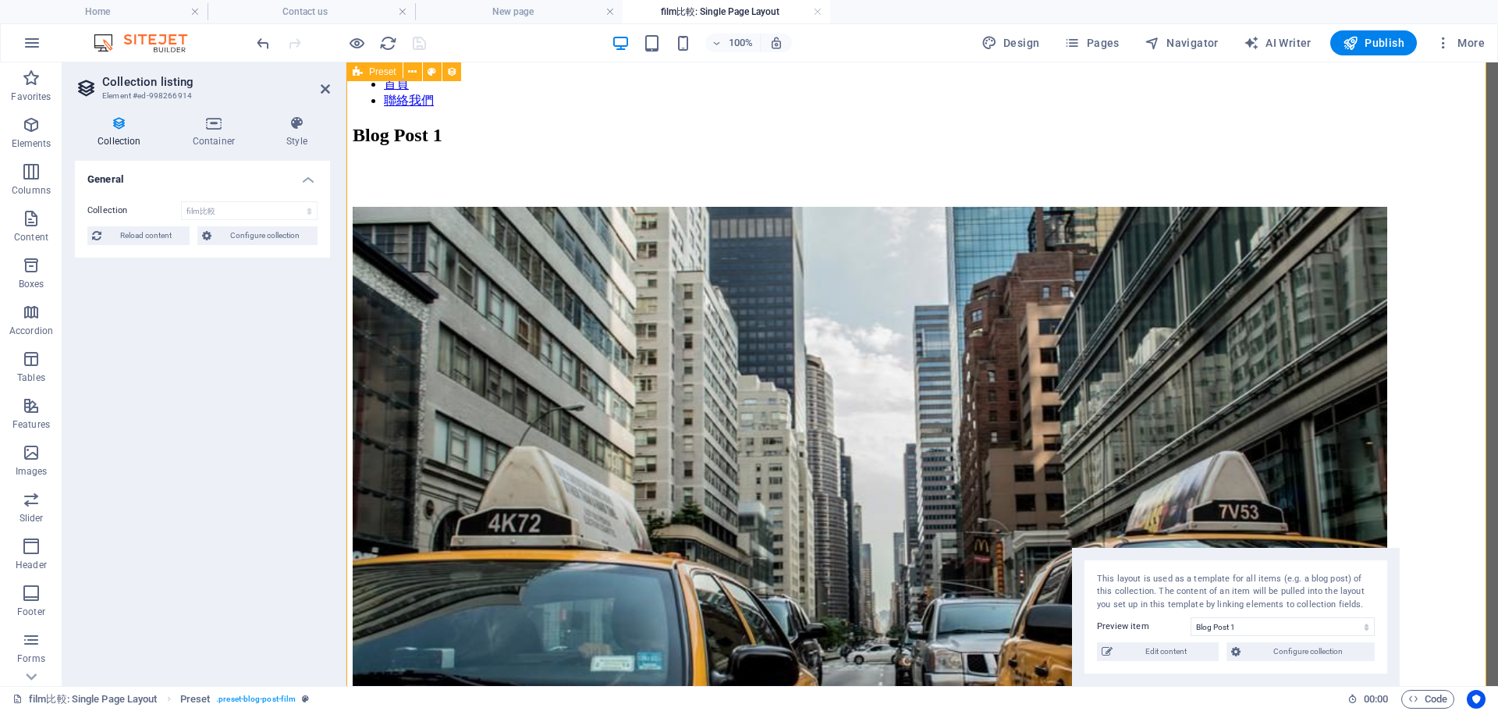
scroll to position [1569, 0]
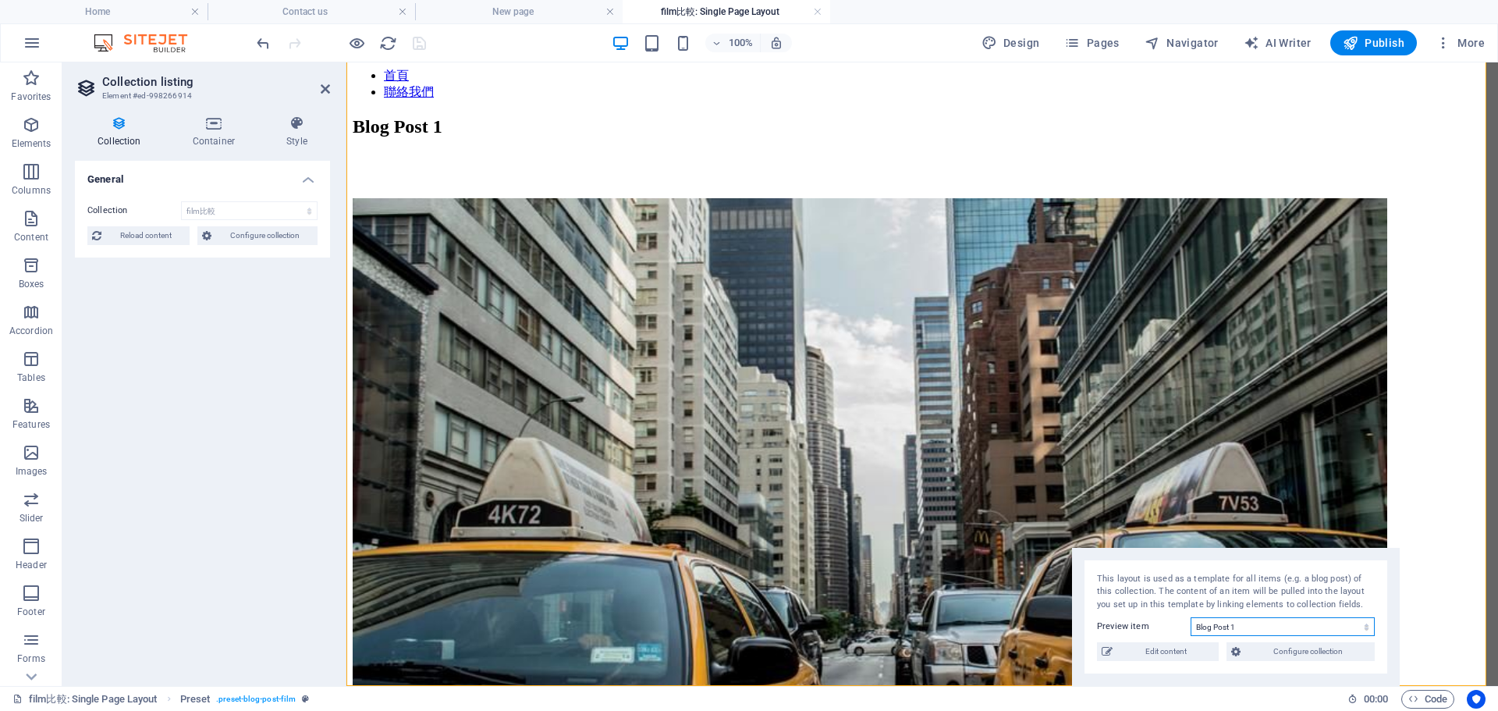
click at [1224, 623] on select "Blog Post 1" at bounding box center [1283, 626] width 184 height 19
click at [1163, 608] on div "This layout is used as a template for all items (e.g. a blog post) of this coll…" at bounding box center [1236, 592] width 278 height 39
click at [1163, 655] on span "Edit content" at bounding box center [1165, 651] width 97 height 19
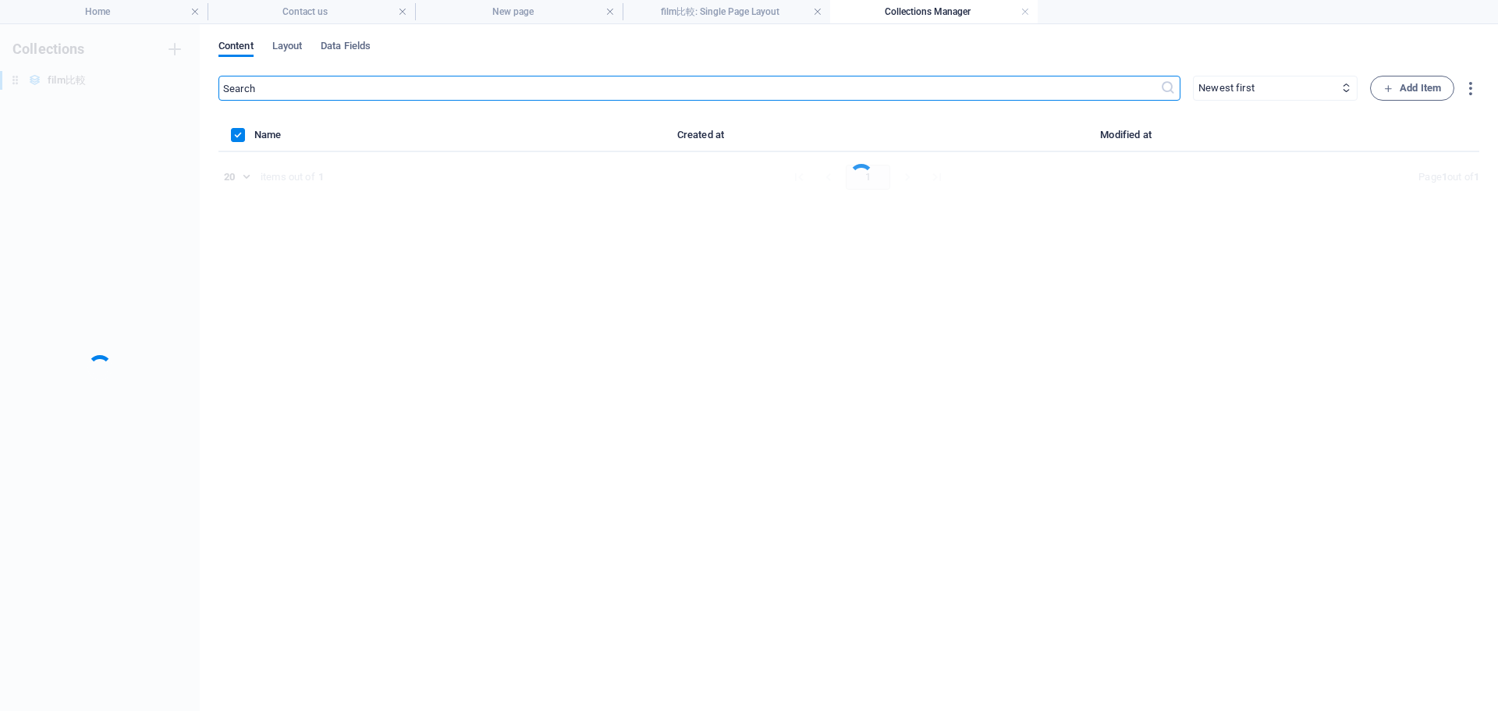
scroll to position [0, 0]
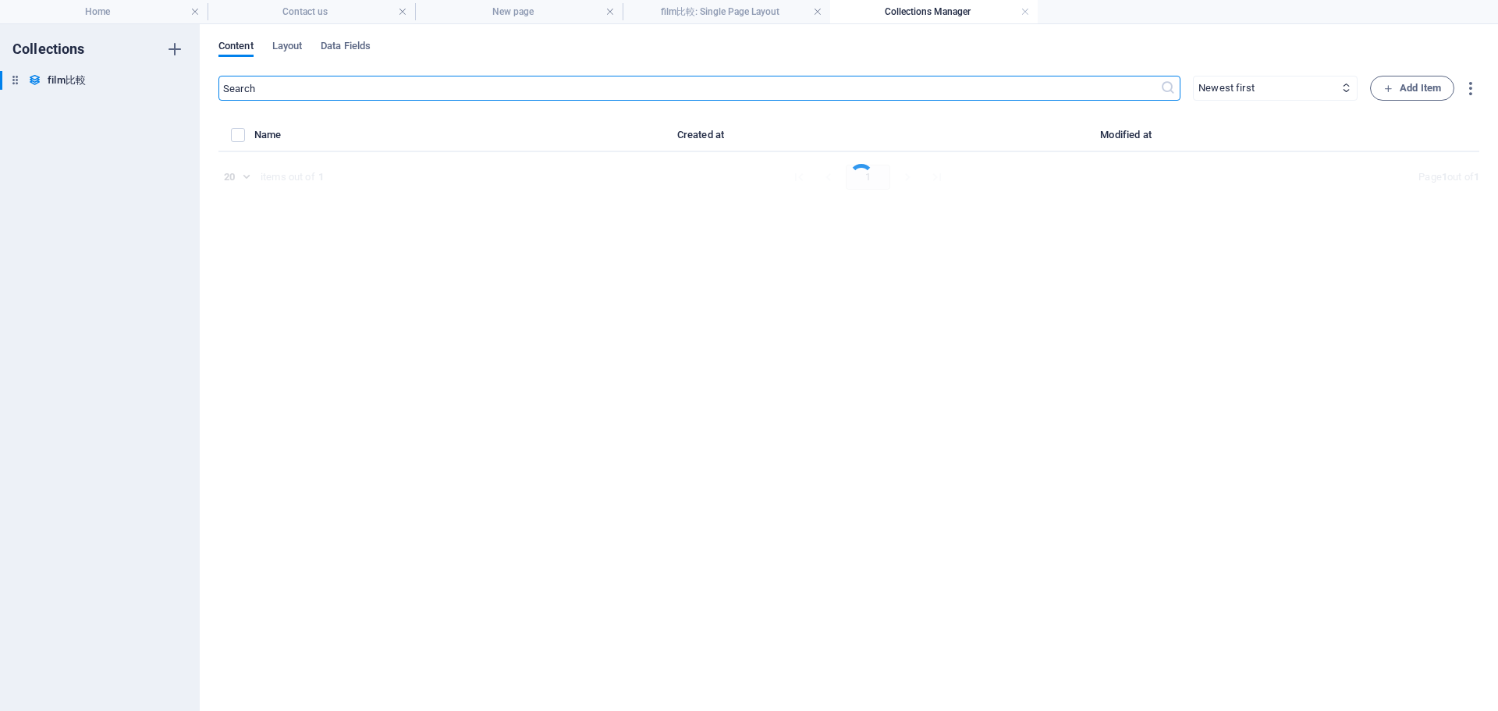
select select "Category 2"
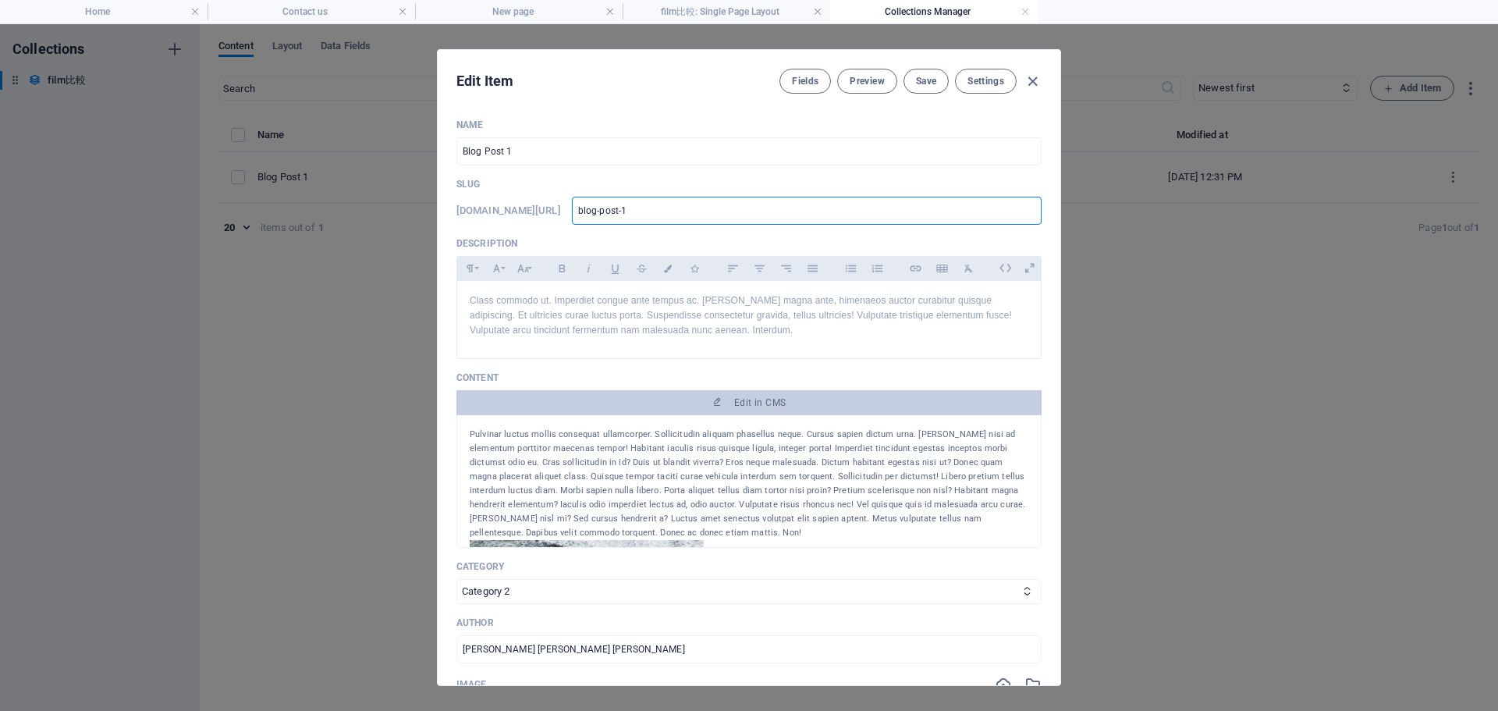
click at [663, 204] on input "blog-post-1" at bounding box center [807, 211] width 470 height 28
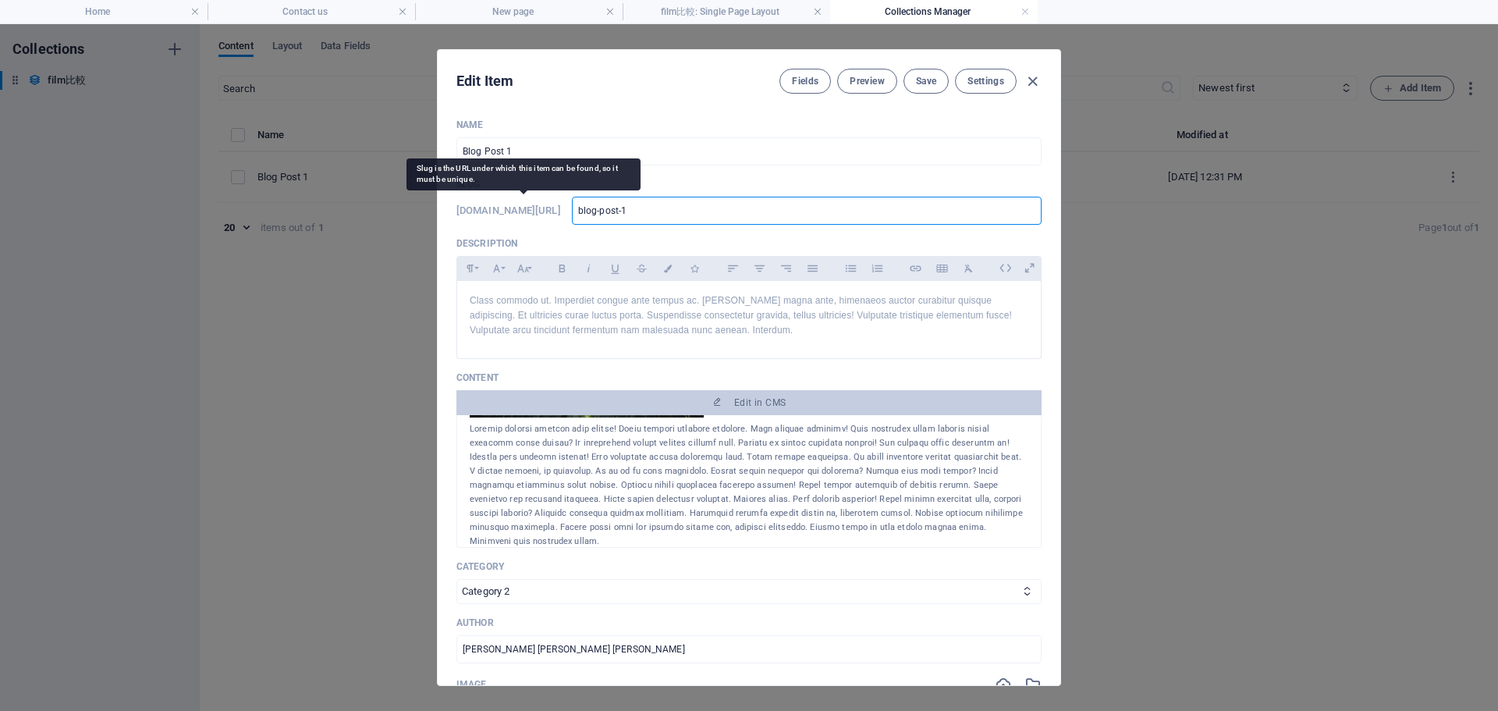
drag, startPoint x: 667, startPoint y: 204, endPoint x: 520, endPoint y: 205, distance: 147.5
click at [520, 205] on div "www.example.com/phototut/ blog-post-1 ​" at bounding box center [748, 211] width 585 height 28
type input "h"
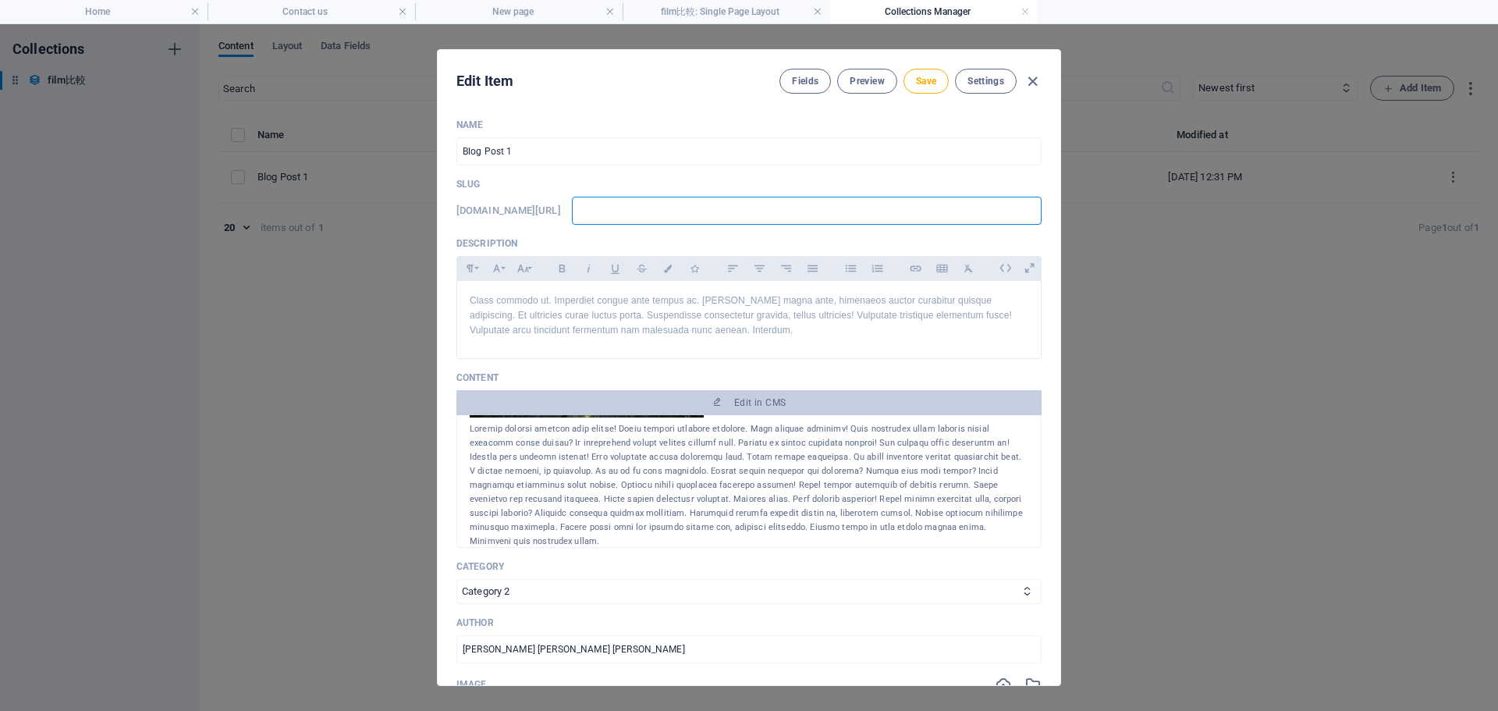
type input "ㄏ"
type input "ㄎ"
type input "ㄊ"
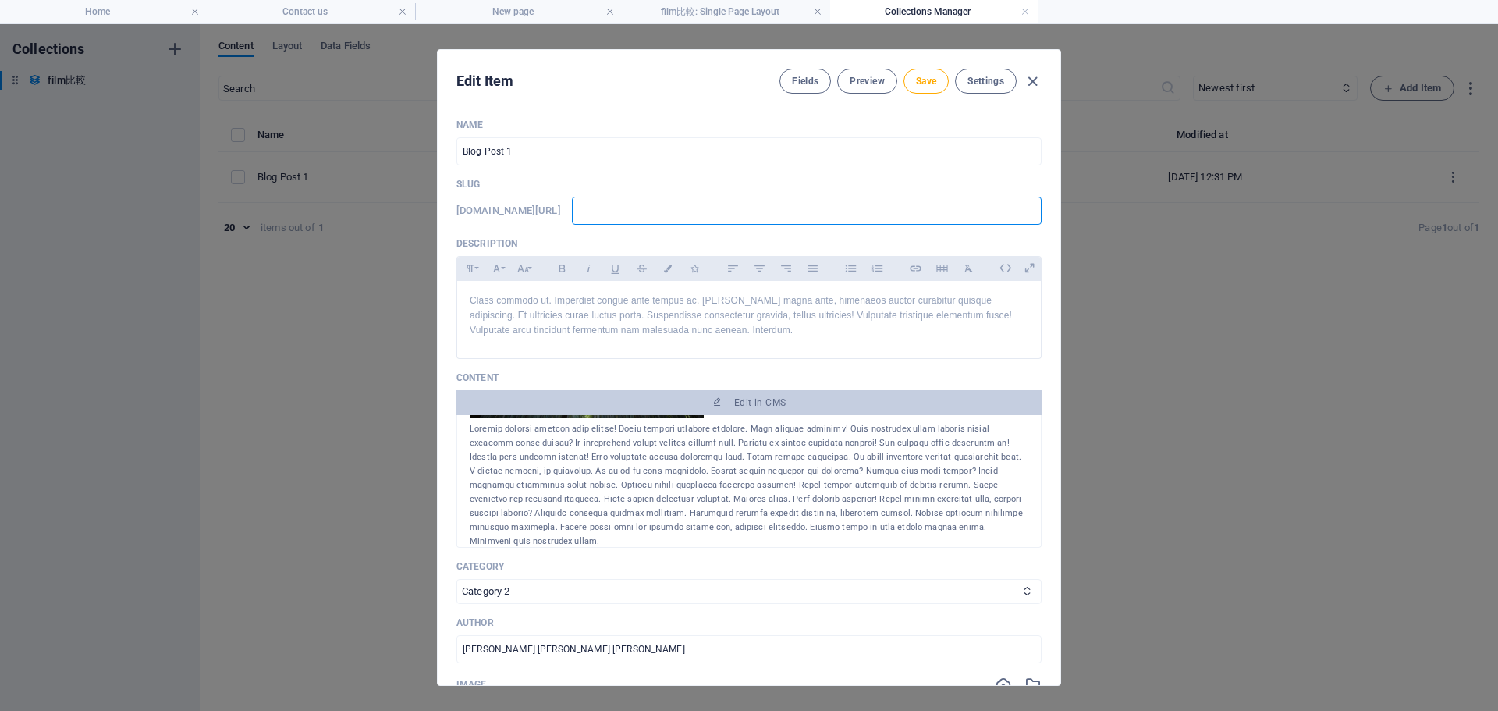
type input "ㄊ"
type input "ㄎ"
type input "ㄕ"
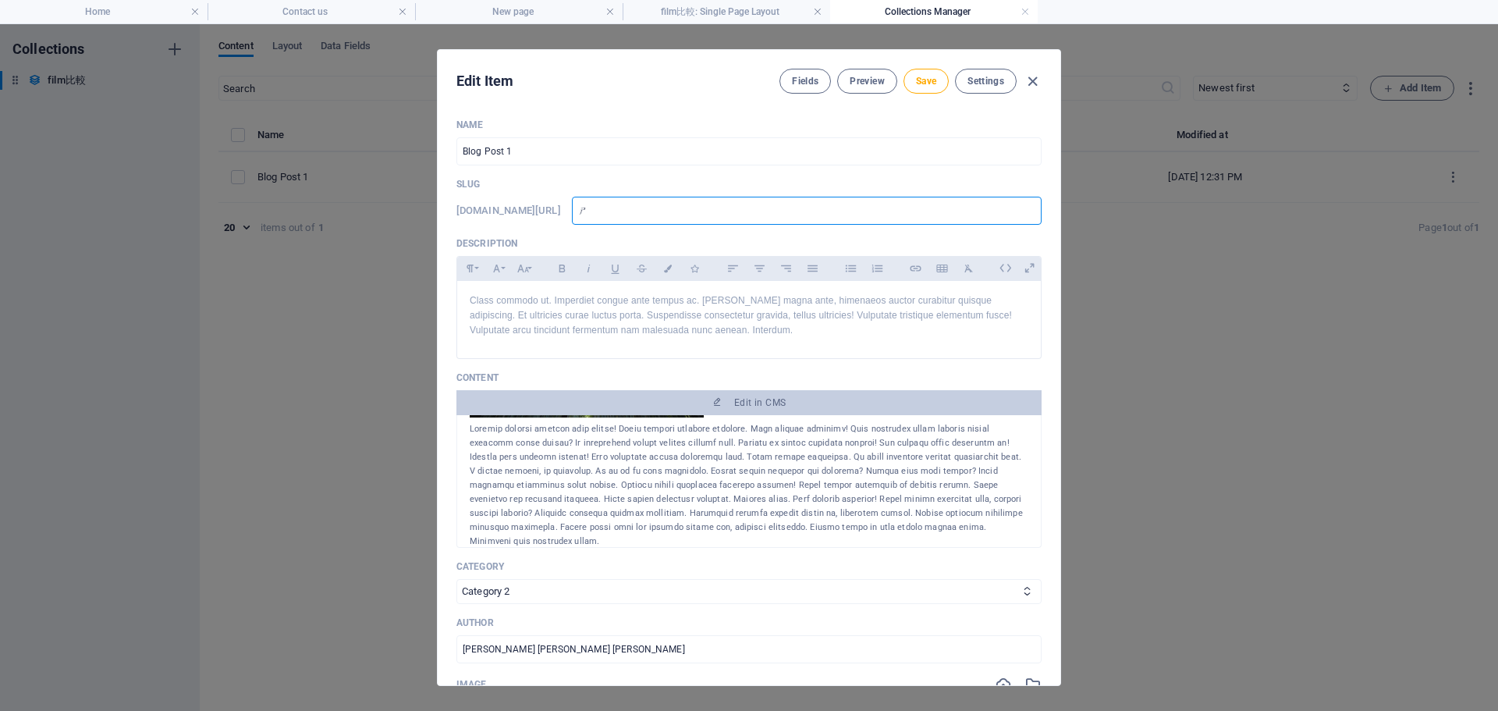
type input "ㄕㄣ"
type input "神"
type input "神ㄇ"
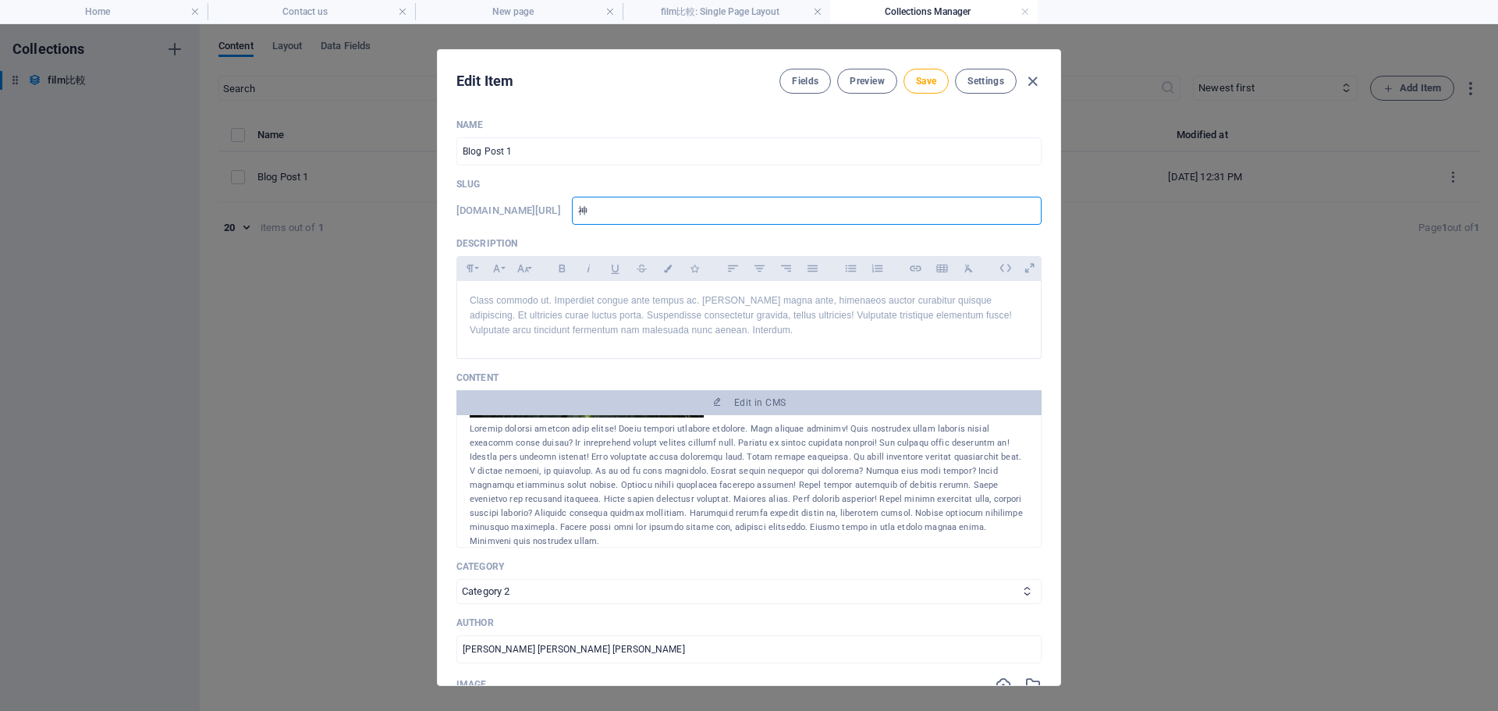
type input "神ㄇ"
type input "神ㄇㄛ"
type input "什麼"
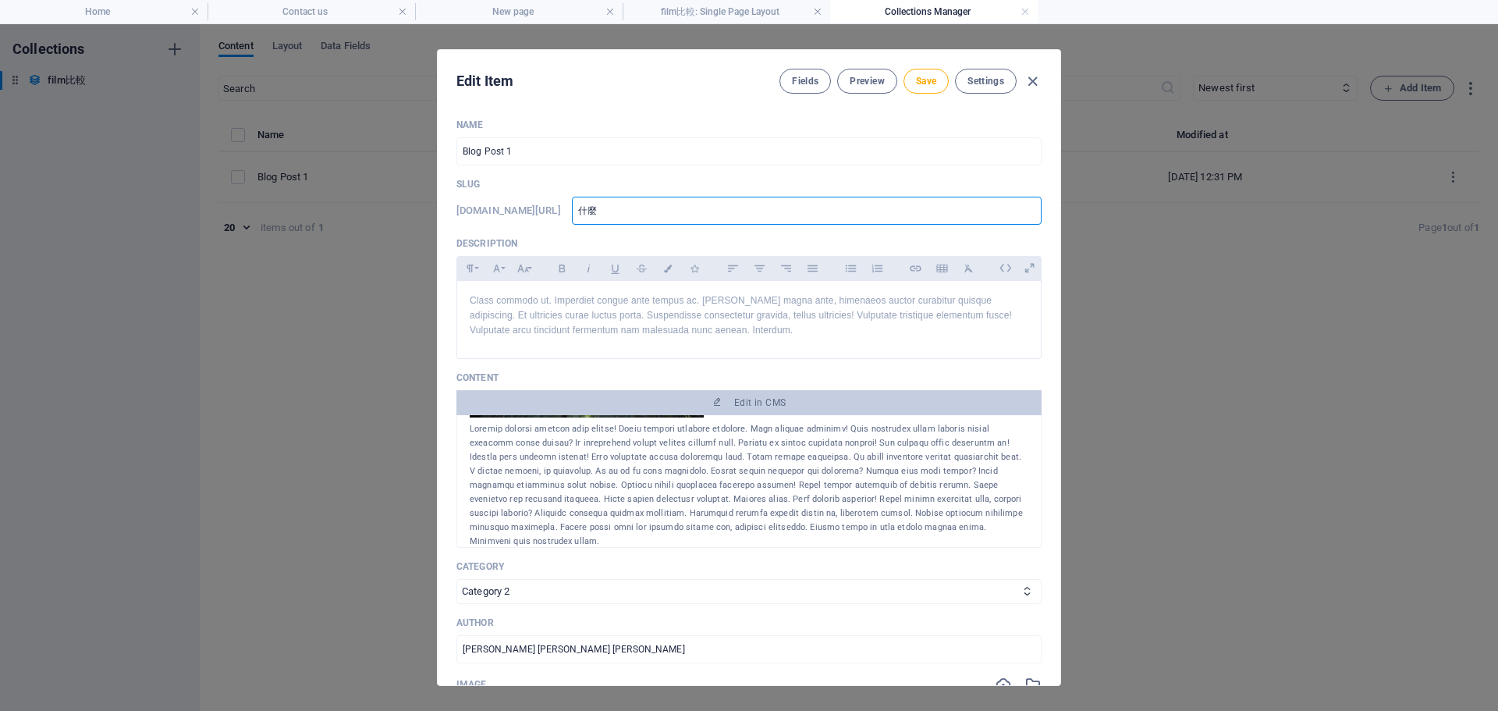
type input "什麼ㄕ"
type input "甚麼是"
type input "甚麼是ㄘ"
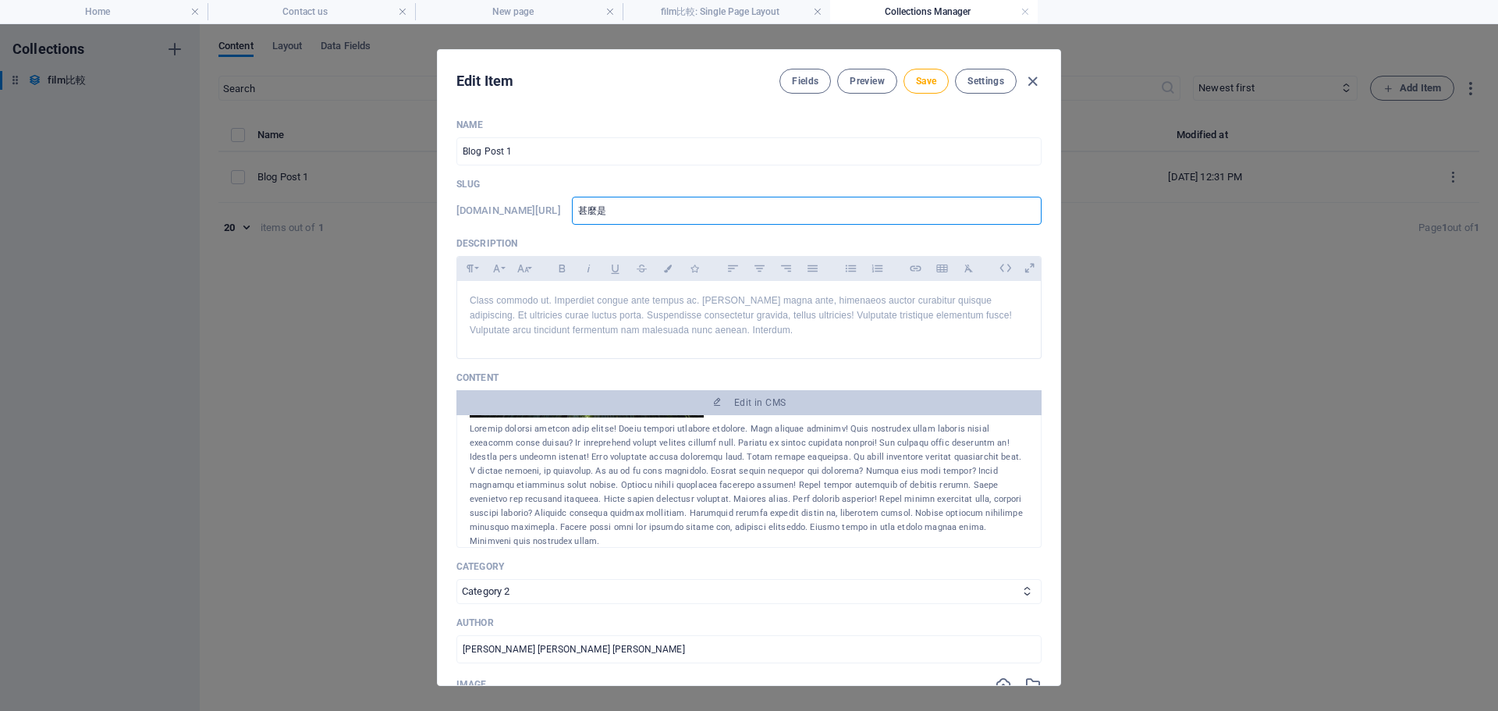
type input "甚麼是ㄘ"
type input "甚麼是ㄘㄜ"
type input "什麼式測"
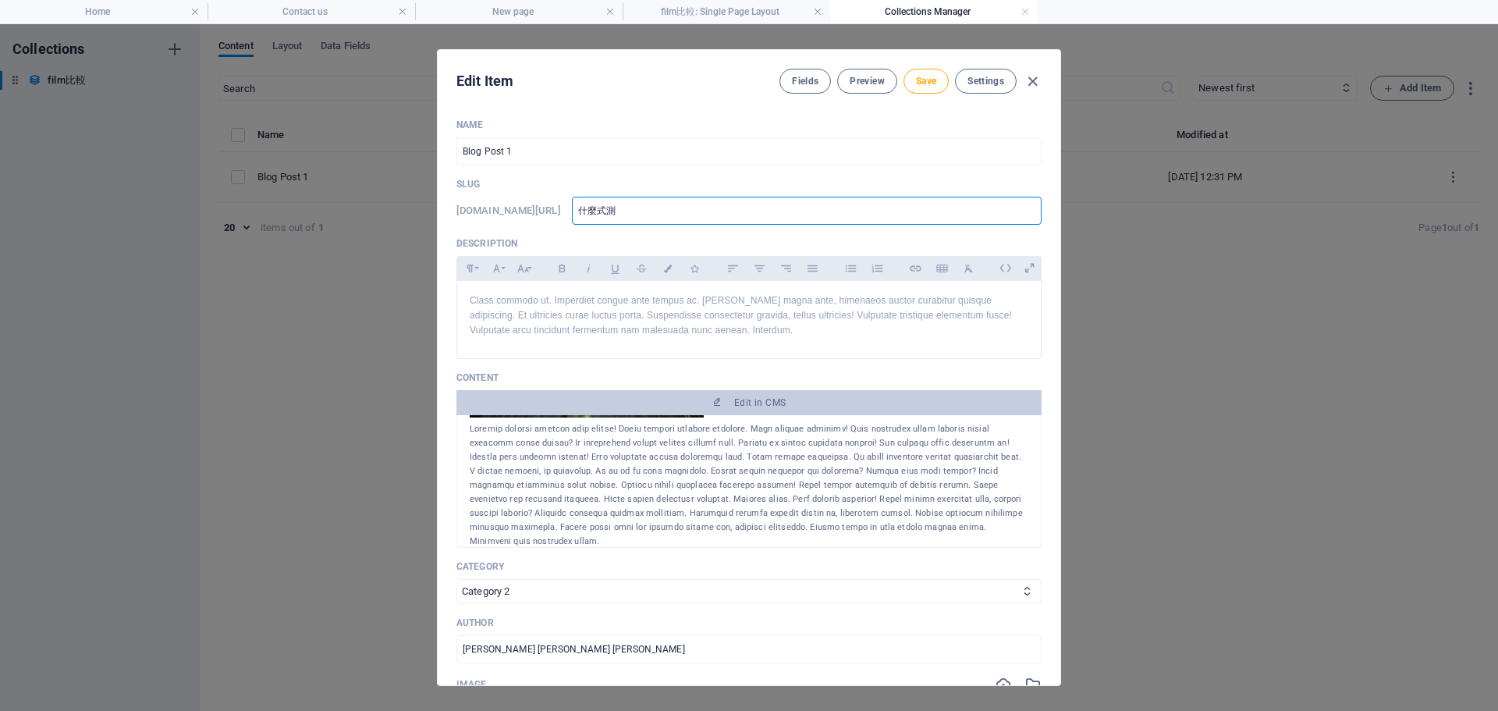
type input "什麼式測ㄍ"
type input "什麼式測ㄍㄨ"
type input "什麼式測ㄍㄨㄤ"
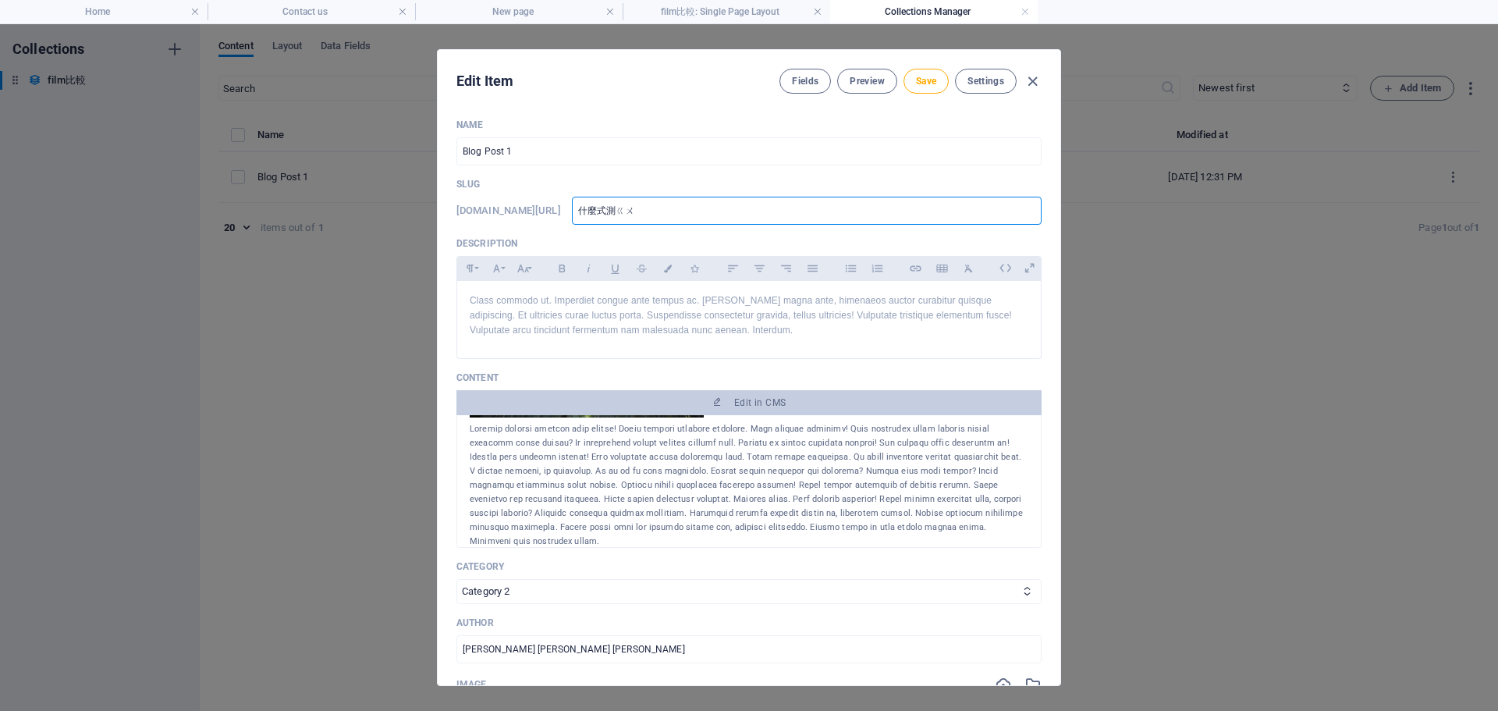
type input "什麼式測ㄍㄨㄤ"
type input "什麼試測光"
type input "什麼測光"
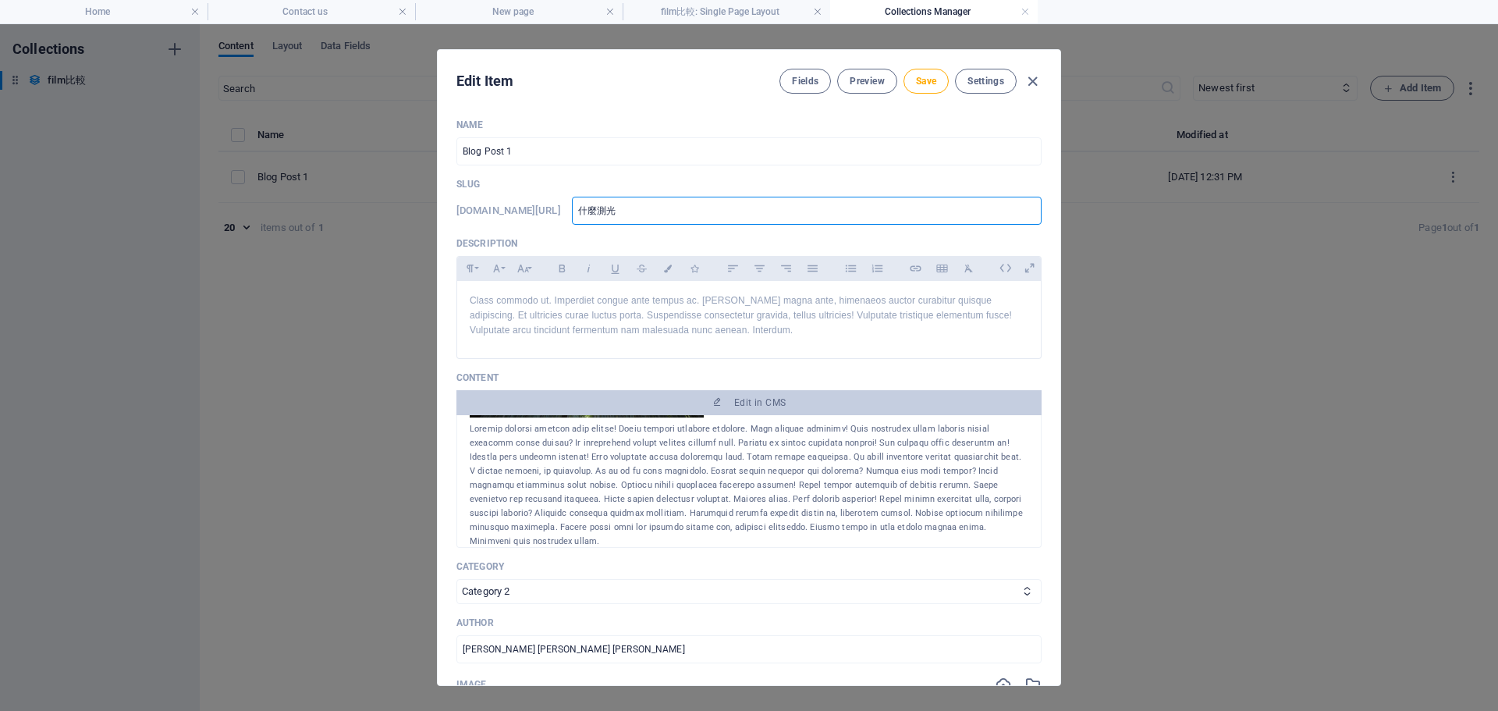
type input "什麼ㄕ測光"
type input "什麼事測光"
type input "什麼是測光"
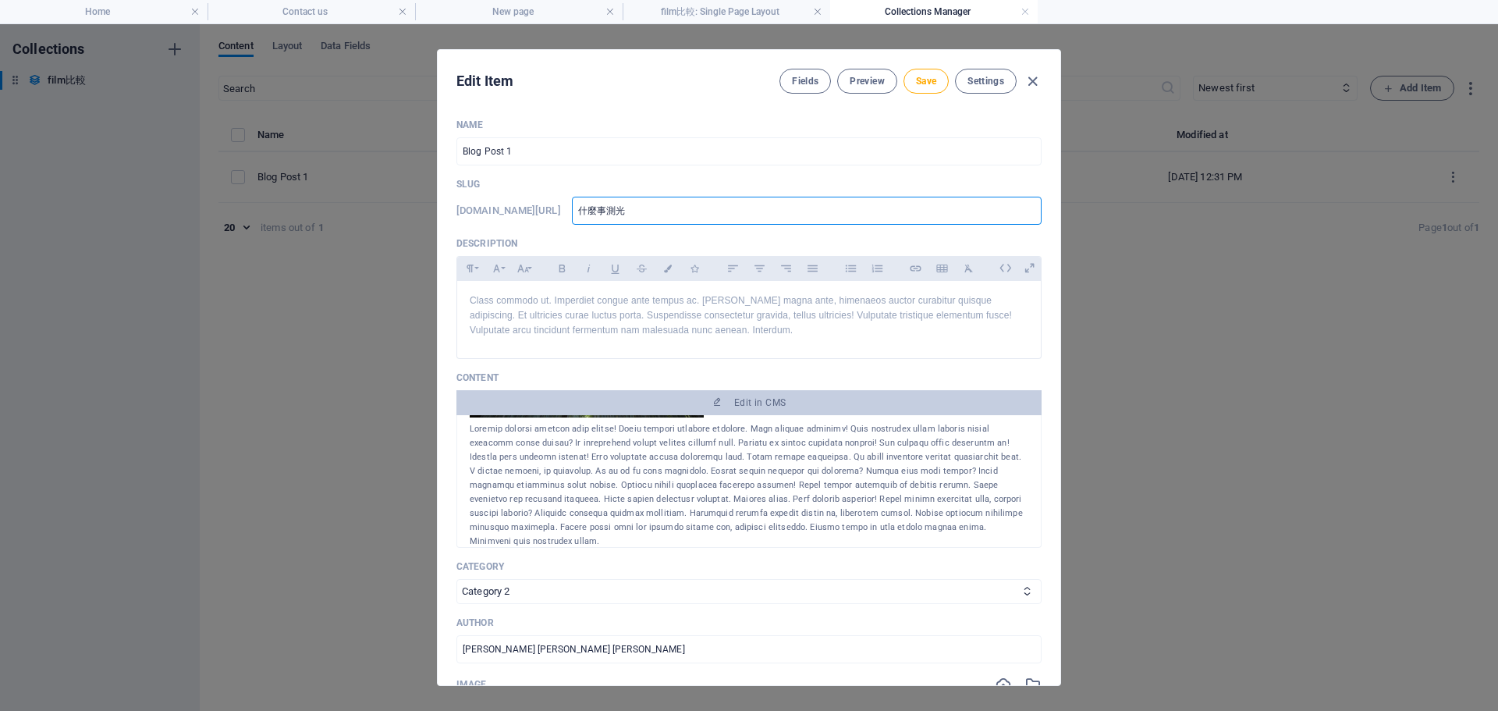
type input "什麼是測光"
type input "什麼是測光?"
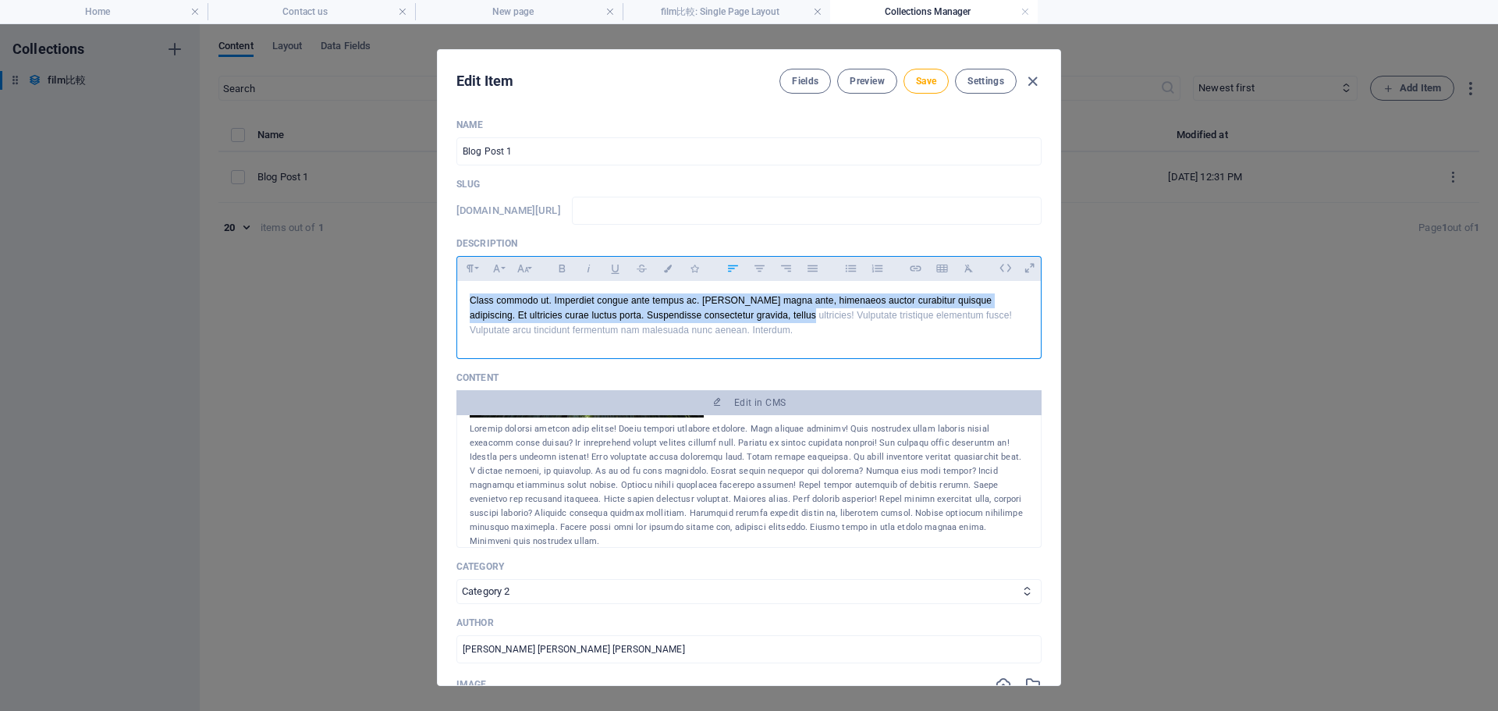
drag, startPoint x: 865, startPoint y: 321, endPoint x: 424, endPoint y: 307, distance: 441.9
click at [424, 307] on div "Edit Item Fields Preview Save Settings Name Blog Post 1 ​ Slug www.example.com/…" at bounding box center [749, 367] width 1498 height 687
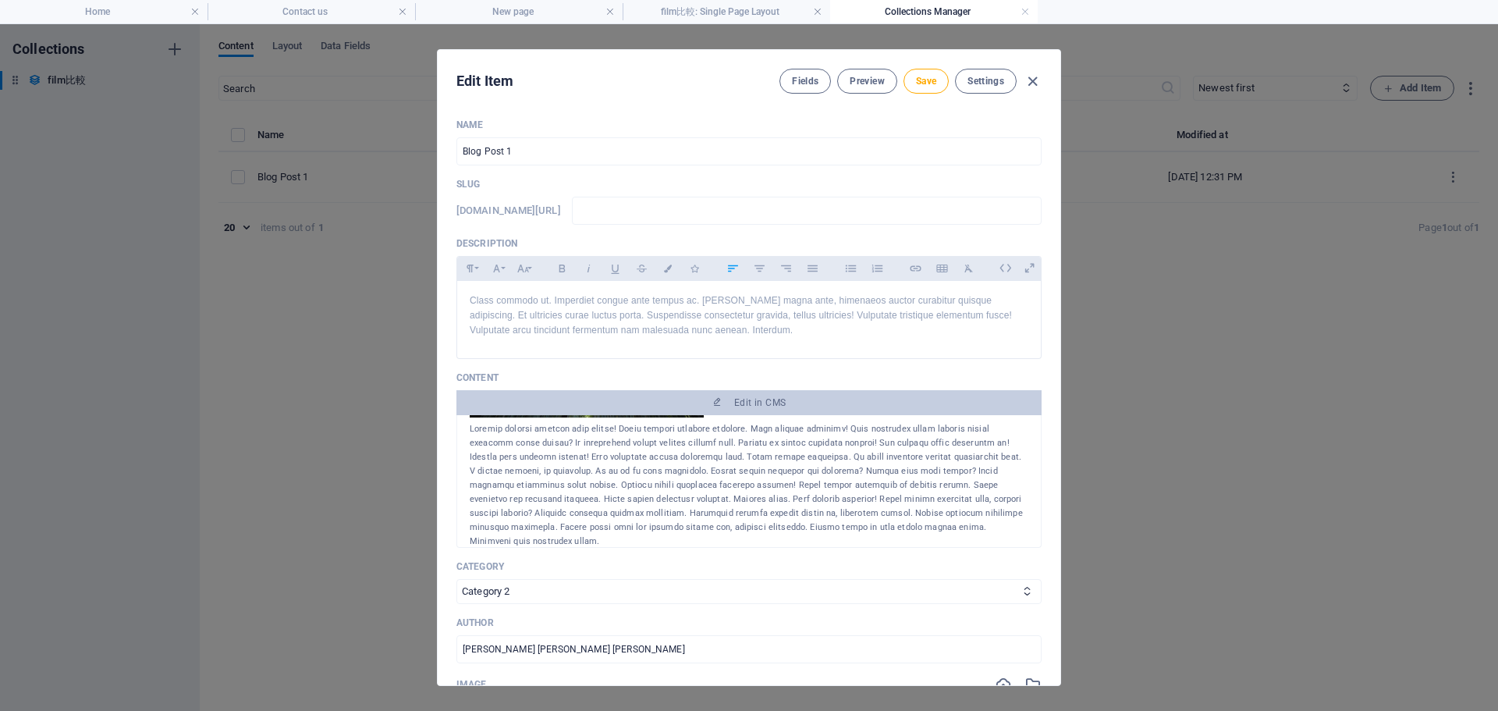
click at [925, 362] on div "Name Blog Post 1 ​ Slug www.example.com/phototut/ ​ Description Paragraph Forma…" at bounding box center [748, 604] width 585 height 971
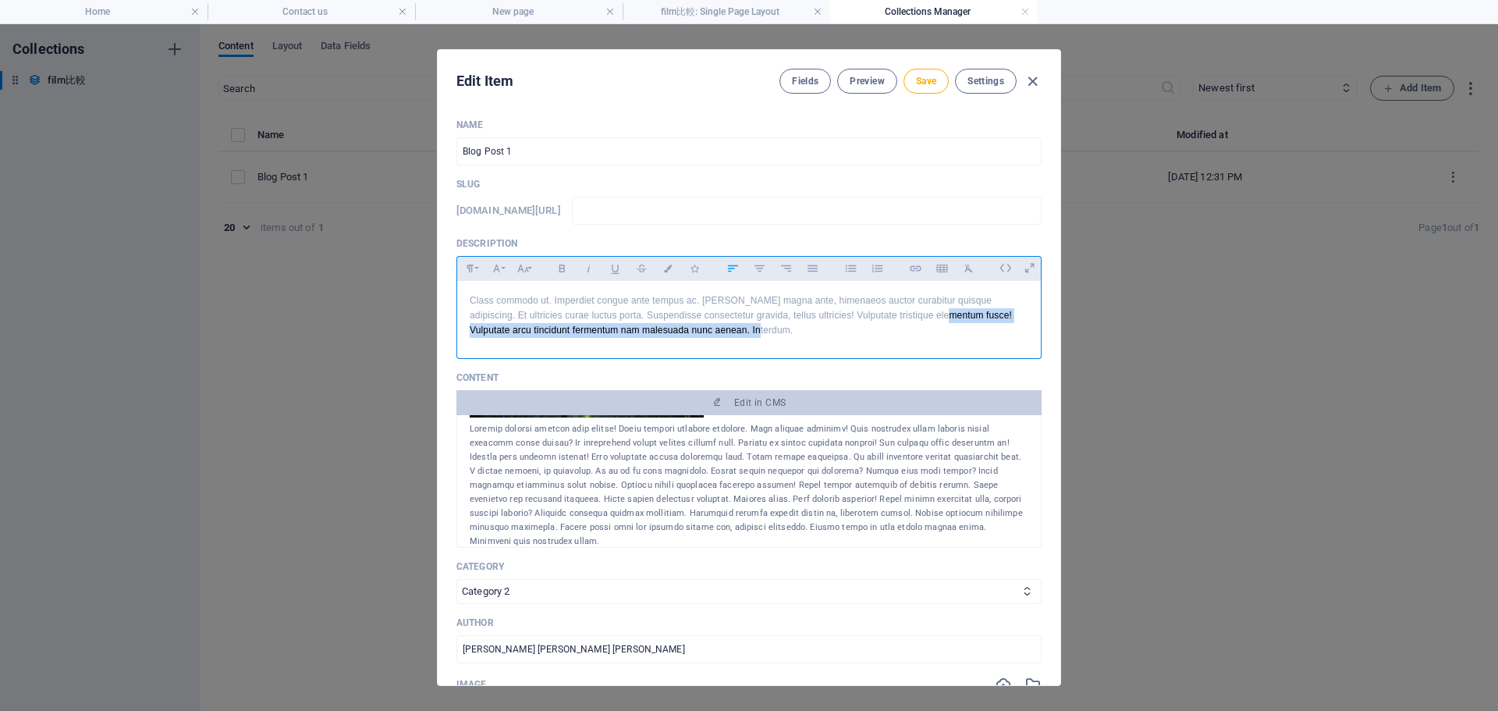
drag, startPoint x: 878, startPoint y: 343, endPoint x: 445, endPoint y: 329, distance: 433.3
click at [445, 329] on div "Name Blog Post 1 ​ Slug www.example.com/phototut/ ​ Description Paragraph Forma…" at bounding box center [749, 395] width 623 height 579
click at [972, 335] on p "Class commodo ut. Imperdiet congue ante tempus ac. [PERSON_NAME] magna ante, hi…" at bounding box center [749, 315] width 559 height 45
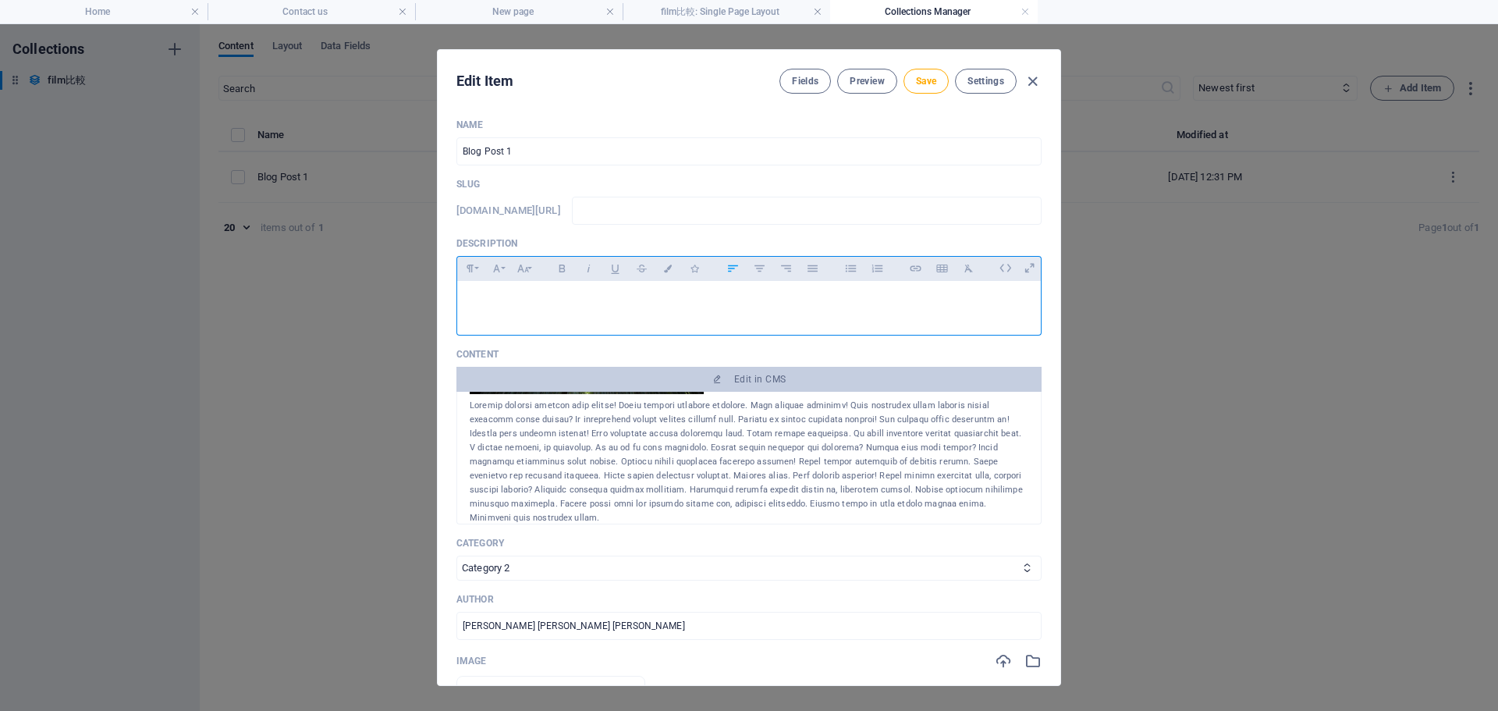
click at [549, 318] on div "​" at bounding box center [749, 304] width 584 height 47
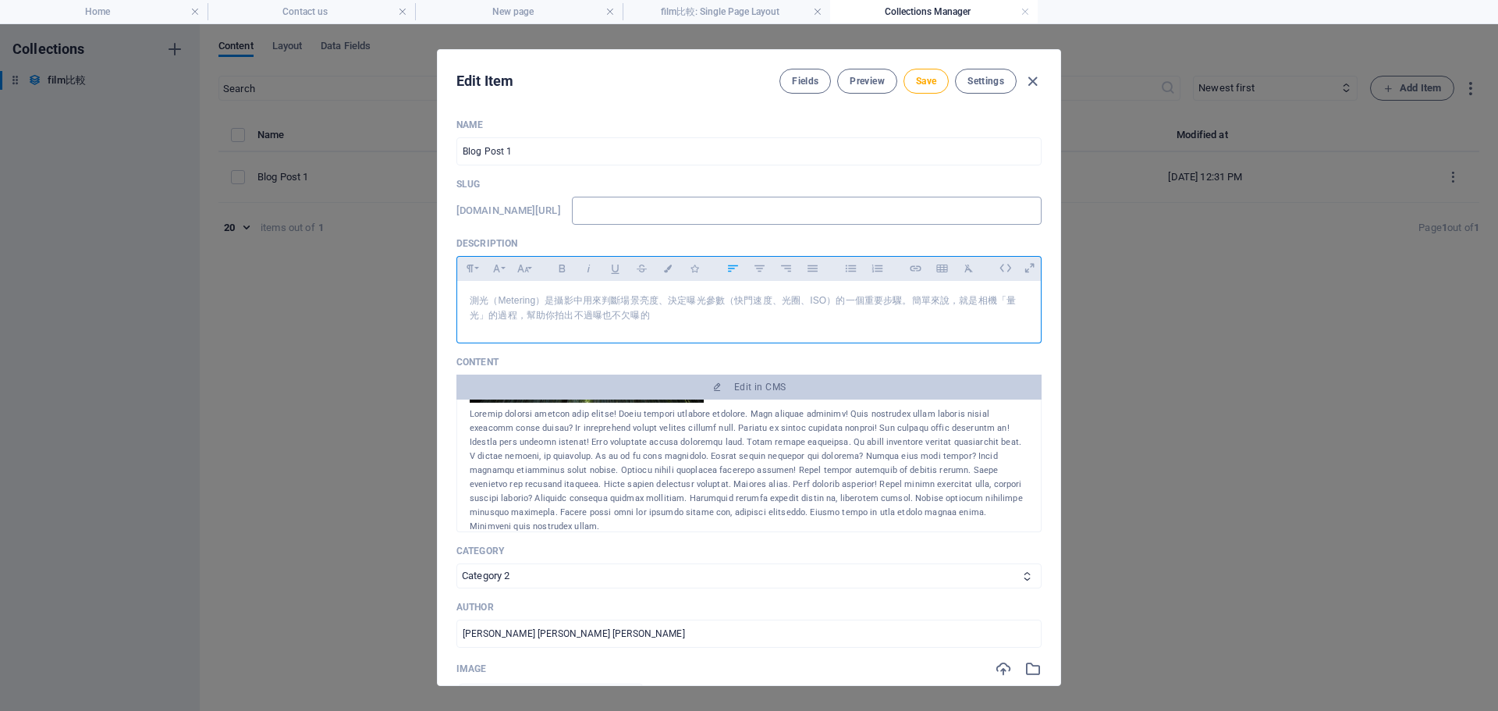
click at [687, 197] on input "text" at bounding box center [807, 211] width 470 height 28
type input "g"
type input "gp"
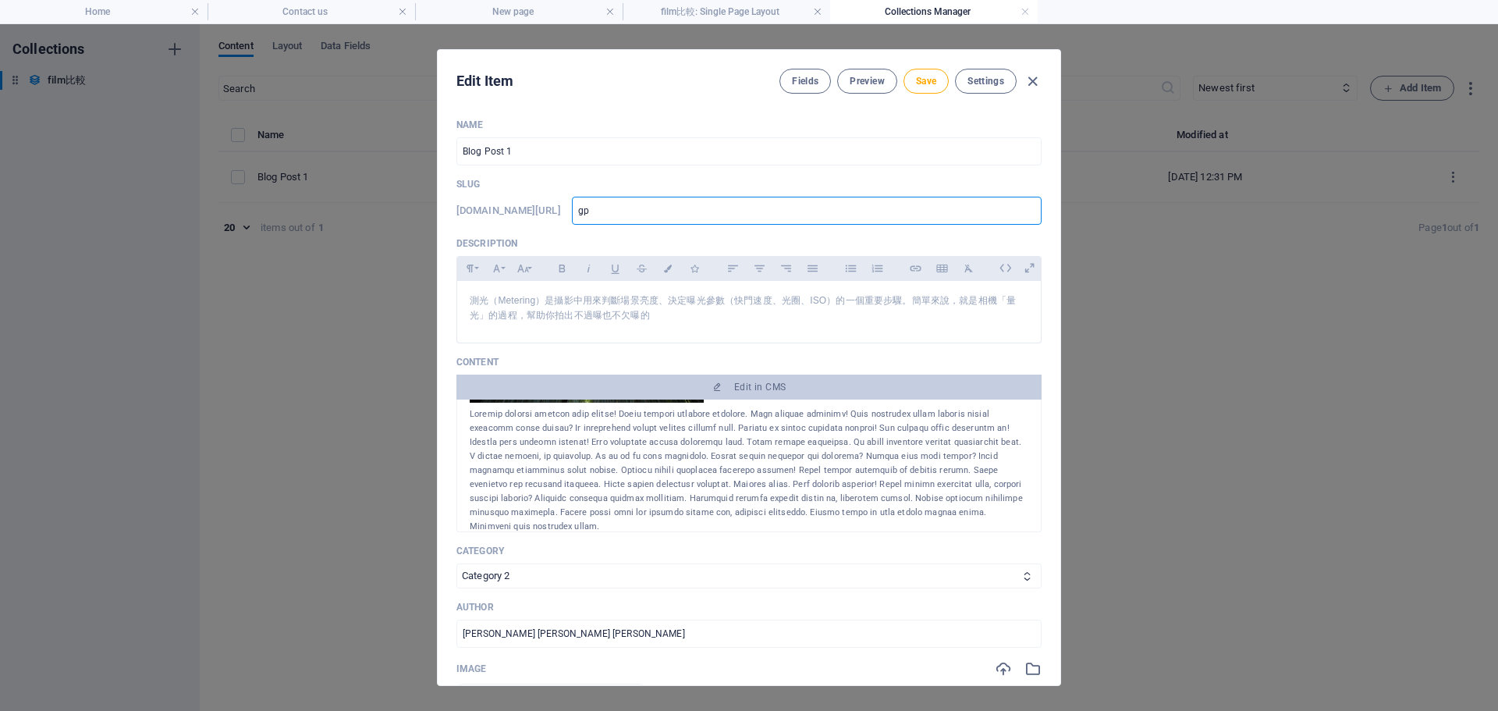
type input "gp6"
type input "gp6a"
type input "gp6ai"
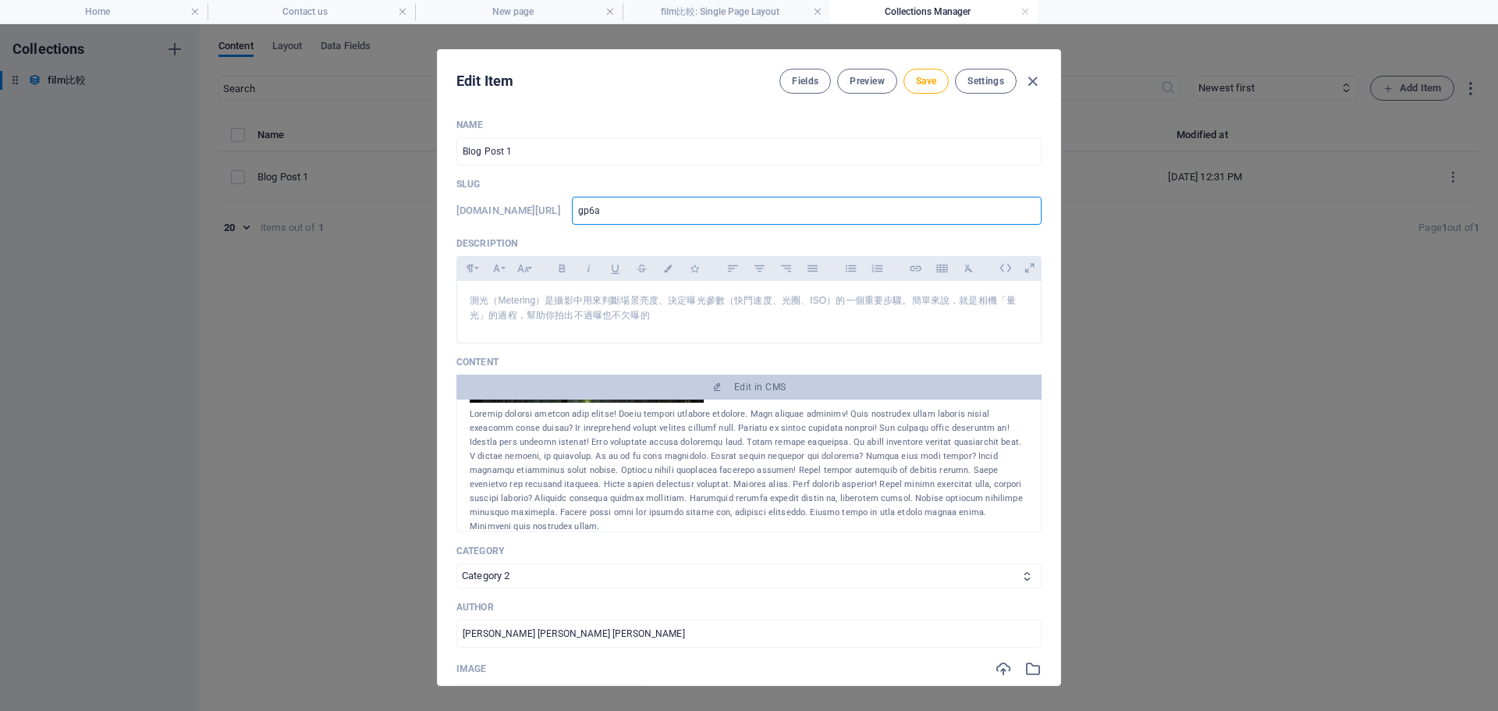
type input "gp6ai"
type input "gp6ai7"
type input "gp6ai7g"
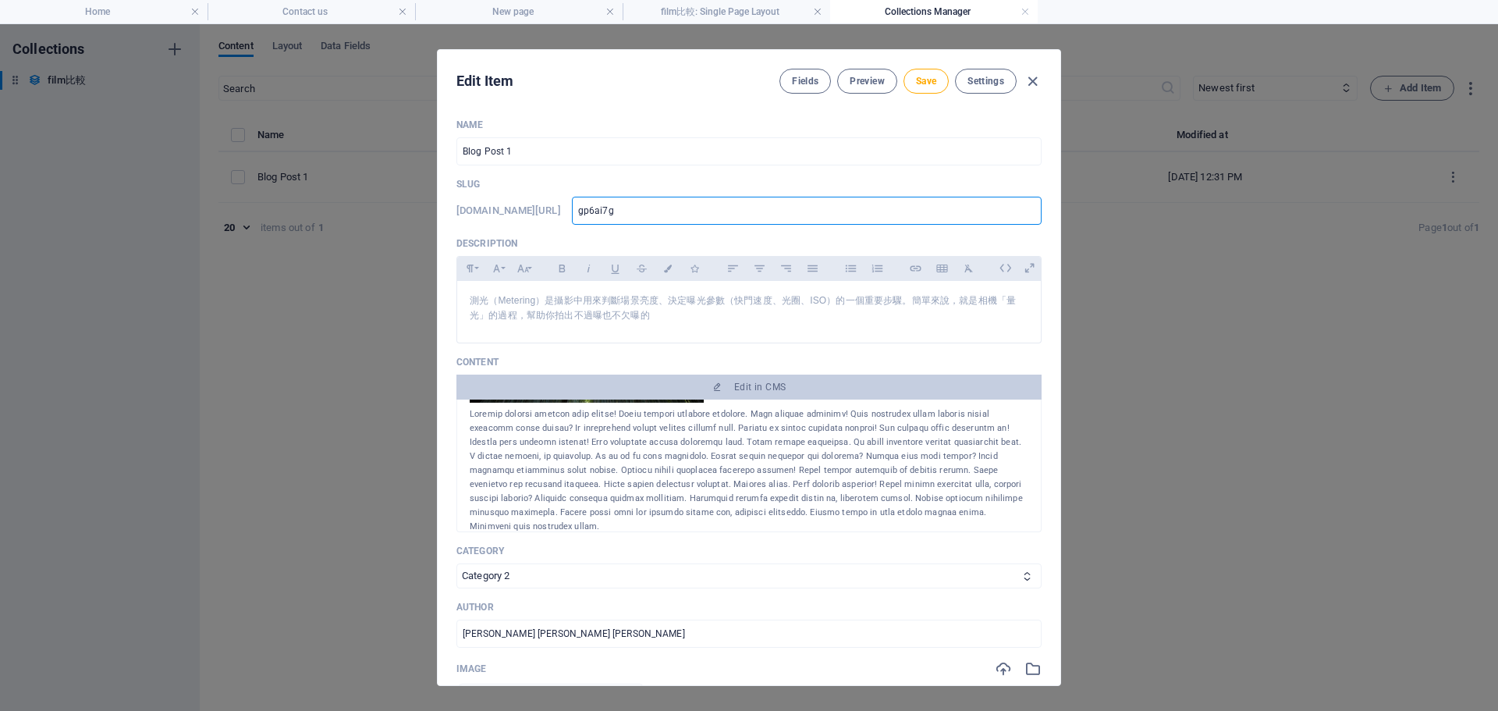
type input "gp6ai7g4"
type input "gp6ai7g4h"
type input "gp6ai7g4hk"
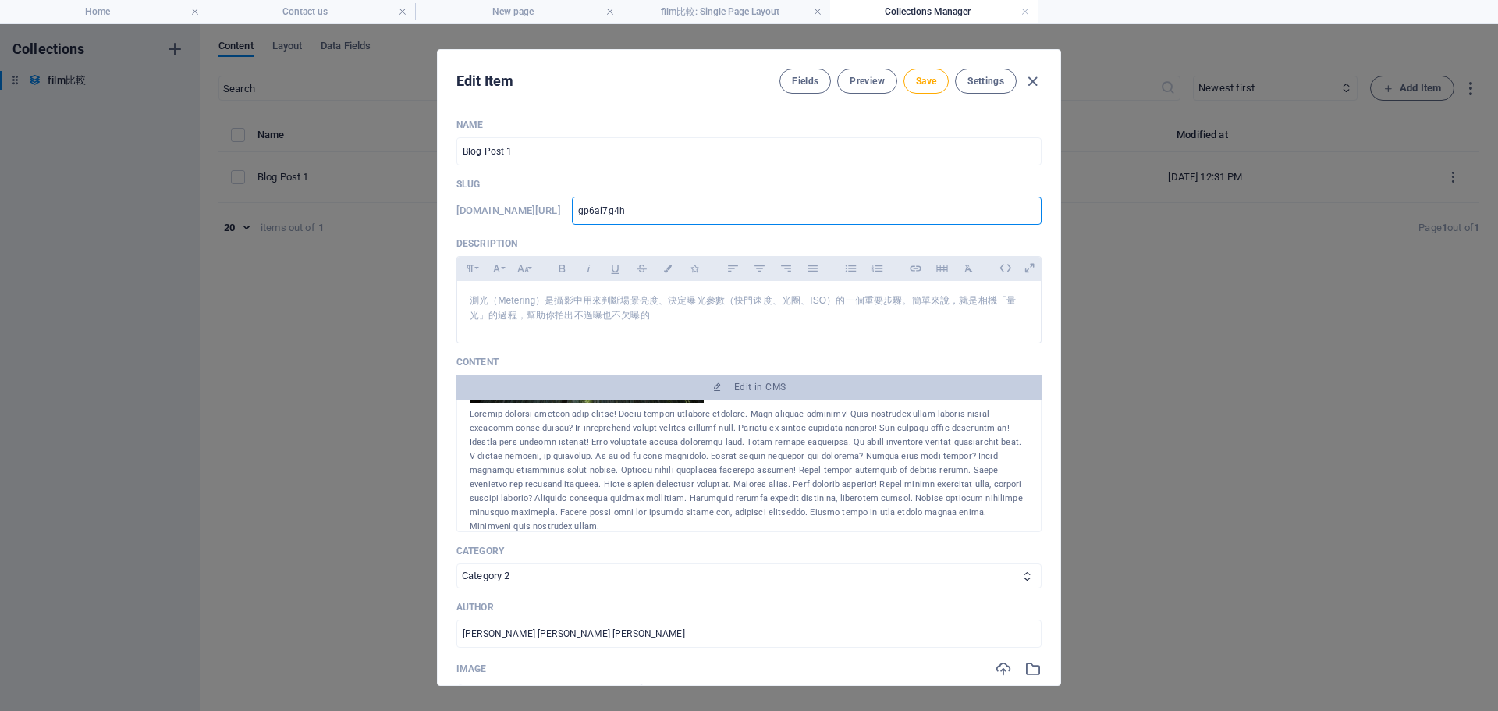
type input "gp6ai7g4hk"
type input "gp6ai7g4hk4"
type input "gp6ai7g4hk4e"
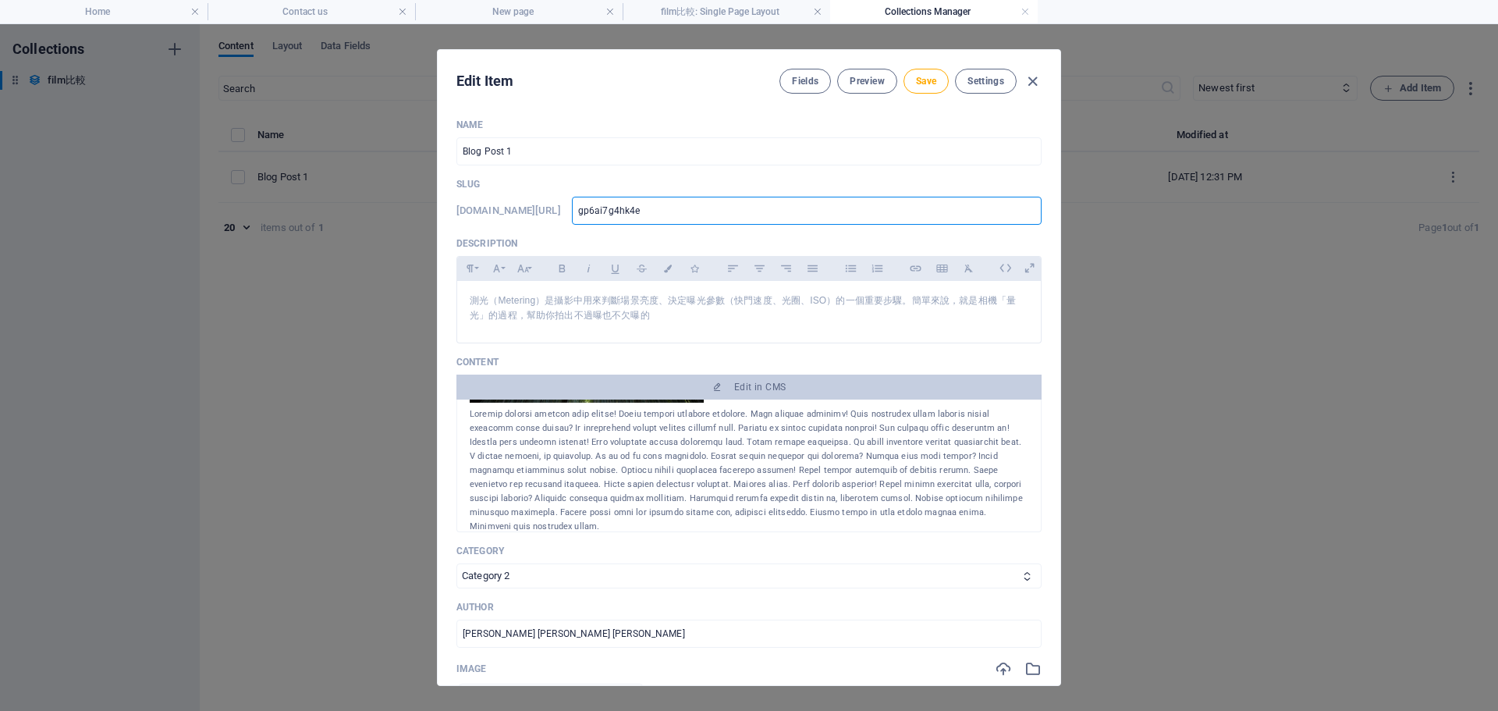
type input "gp6ai7g4hk4ej"
type input "gp6ai7g4hk4ej;"
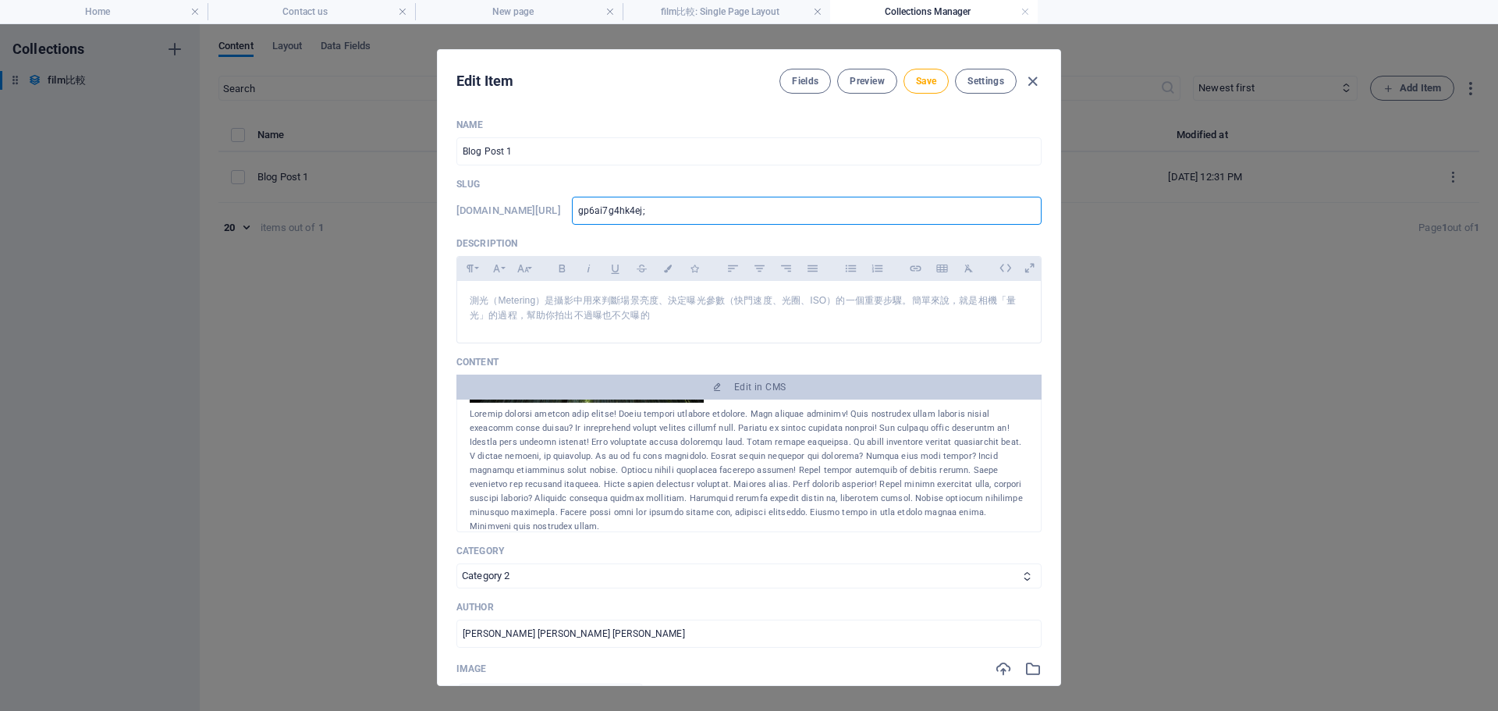
type input "gp6ai7g4hk4ej;"
type input "gp6ai7g4hk4ej"
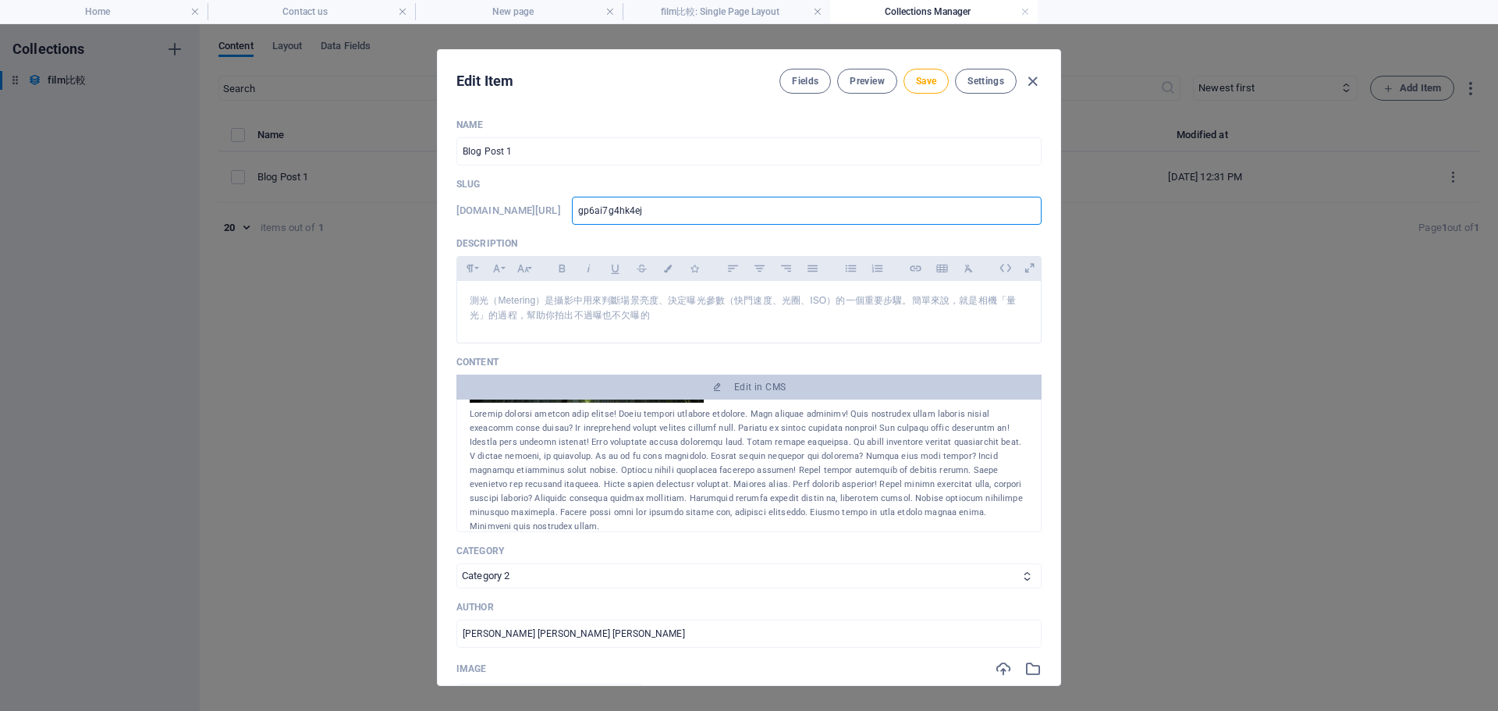
type input "gp6ai7g4hk4e"
type input "gp6ai7g4hk4"
type input "gp6ai7g4hk"
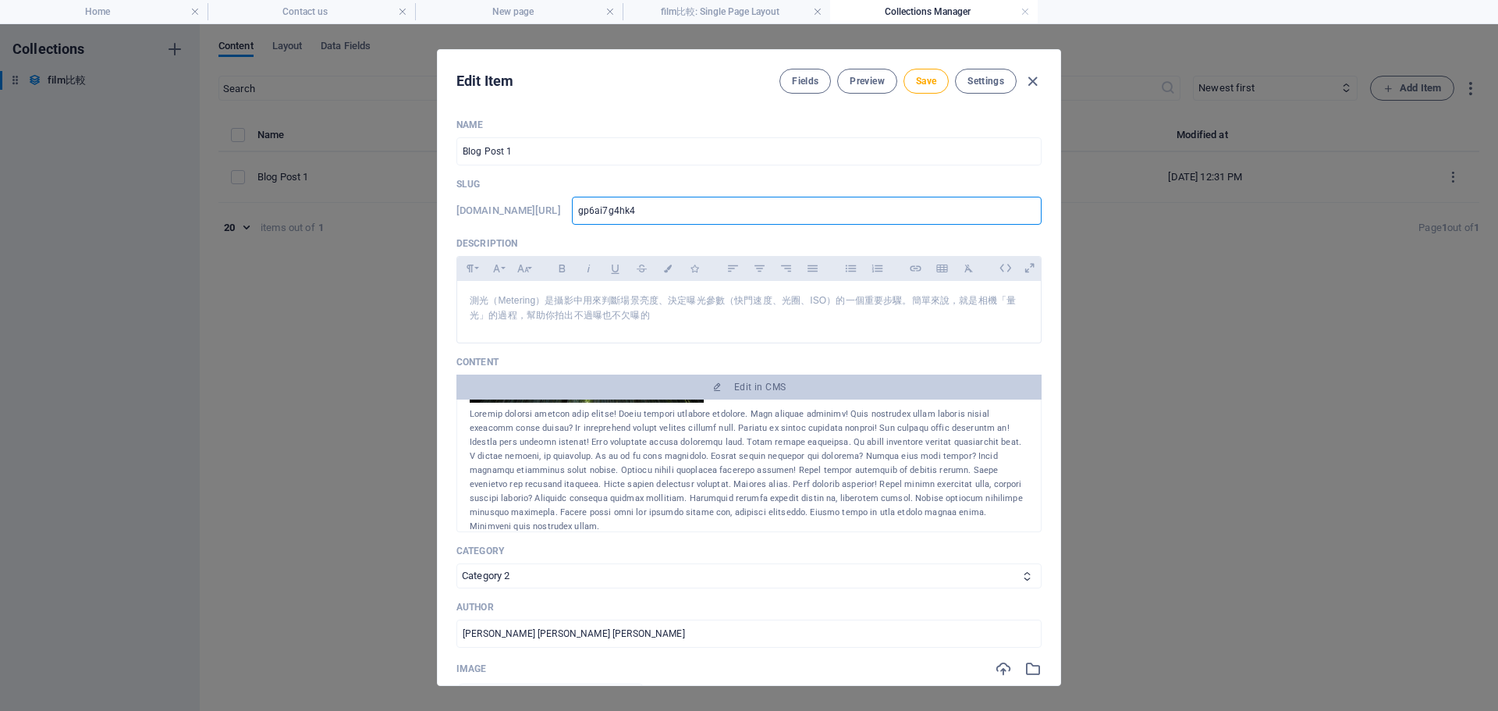
type input "gp6ai7g4hk"
type input "gp6ai7g4h"
type input "gp6ai7g4"
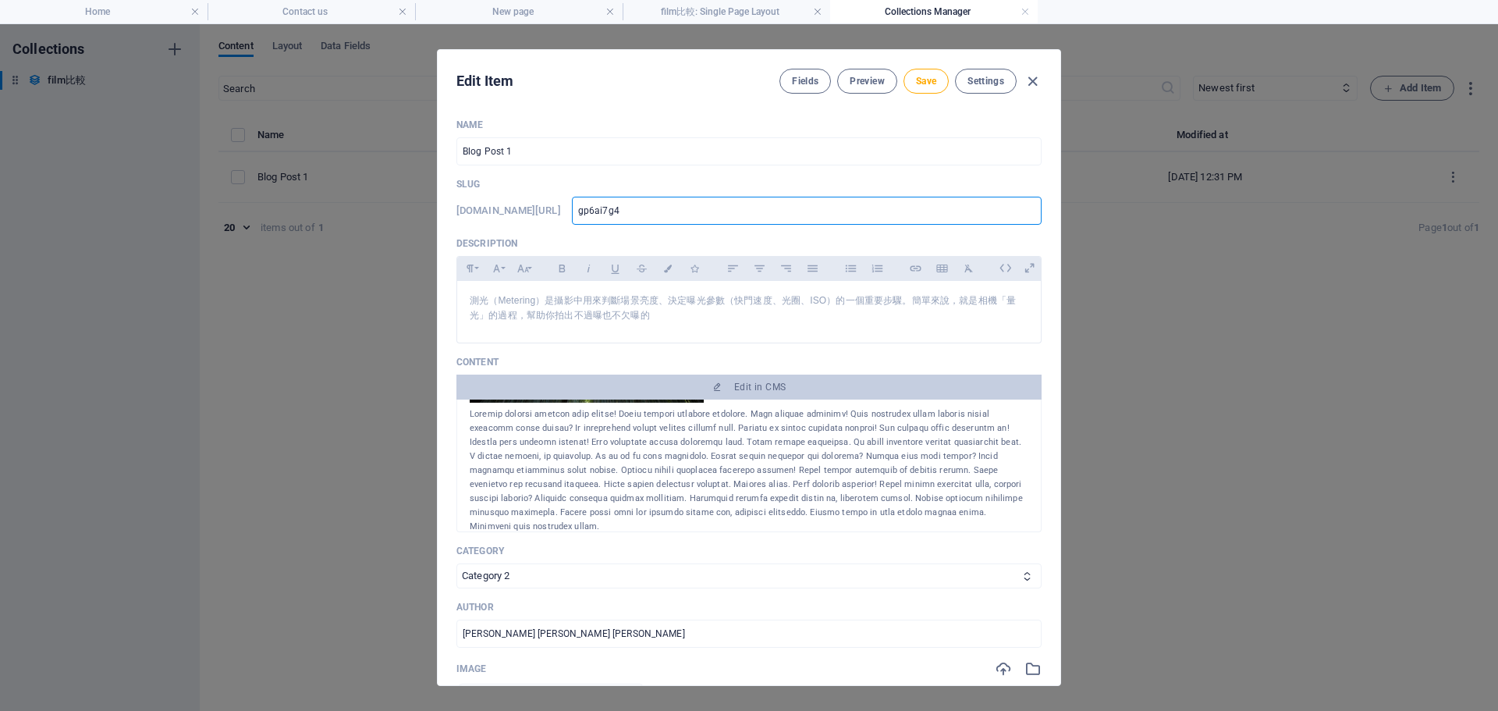
type input "gp6ai7g"
type input "gp6ai"
type input "gp6a"
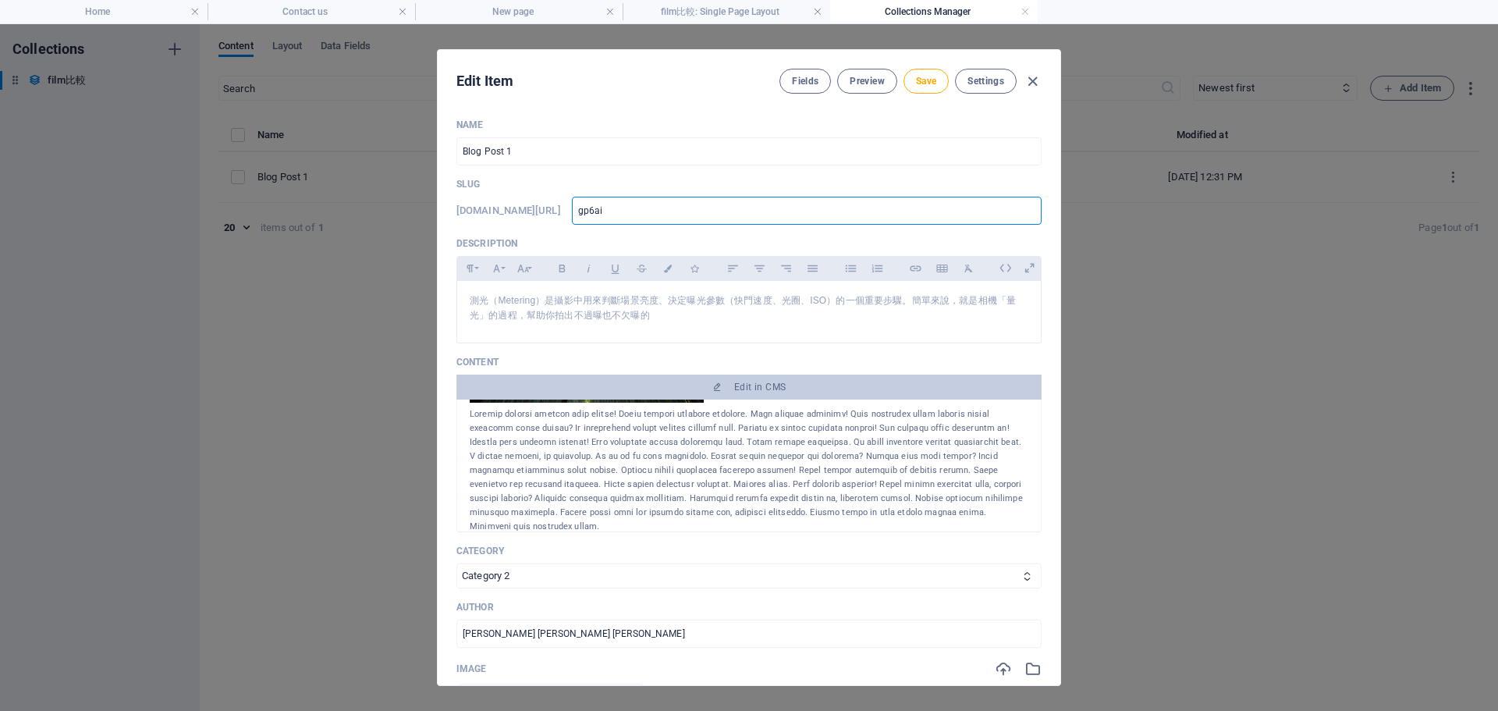
type input "gp6a"
type input "gp6"
type input "gp"
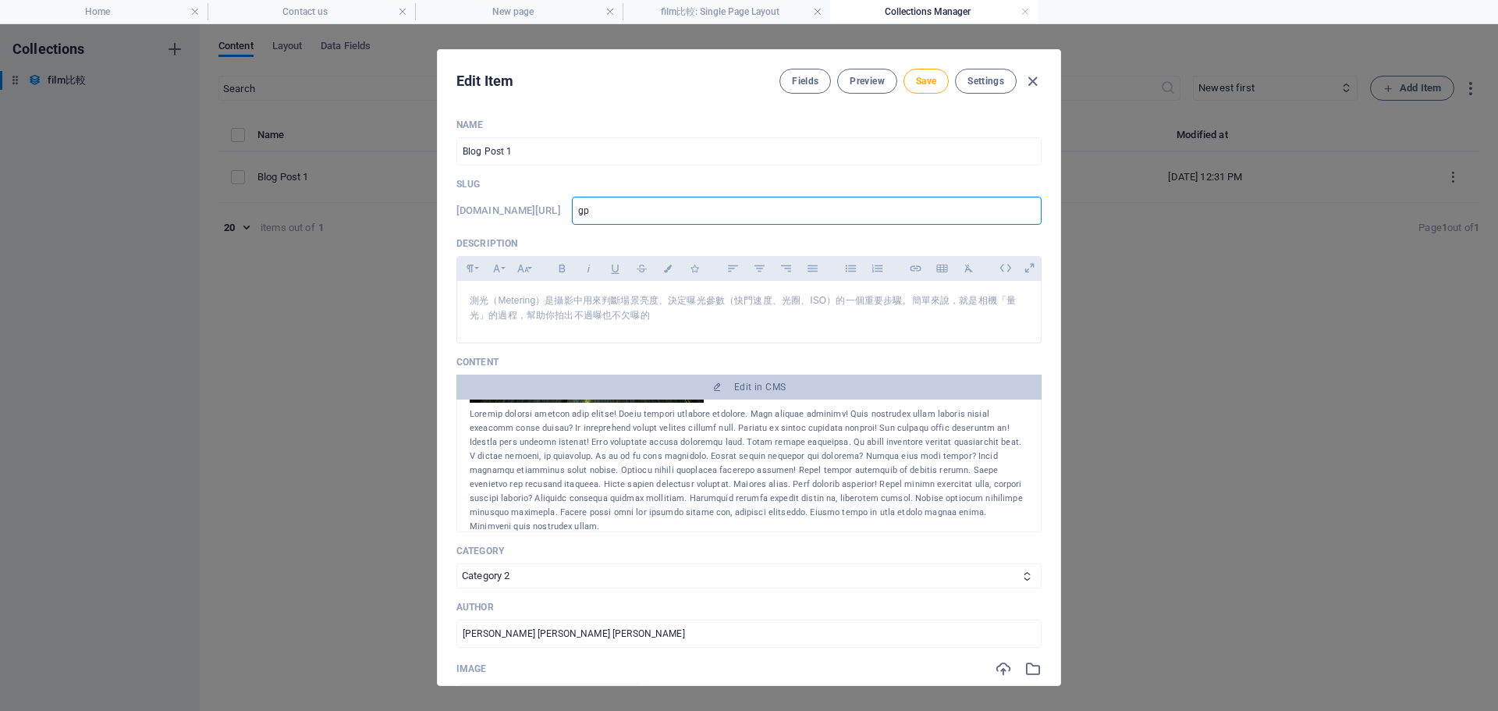
type input "g"
type input "c"
type input "ㄒ"
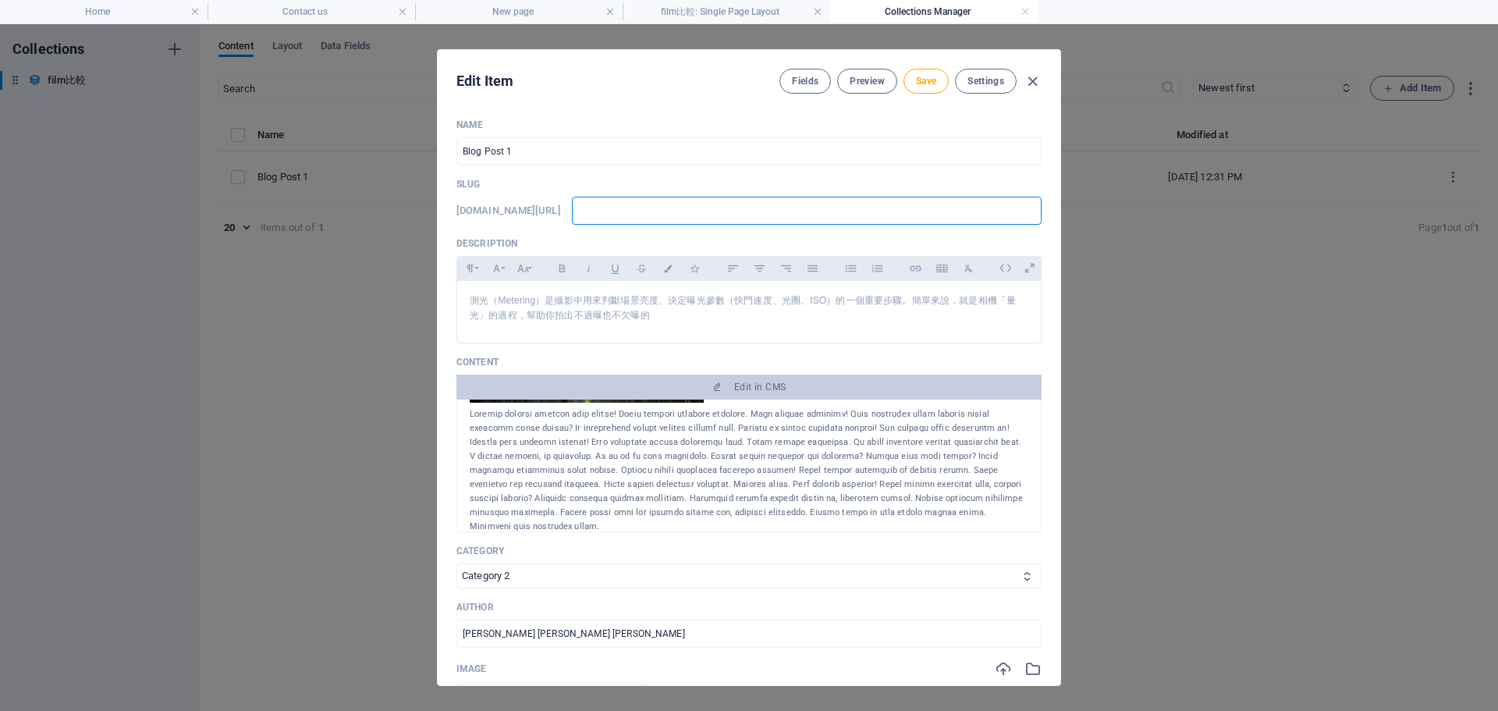
type input "ㄒ"
type input "ㄕ"
type input "ㄕㄣ"
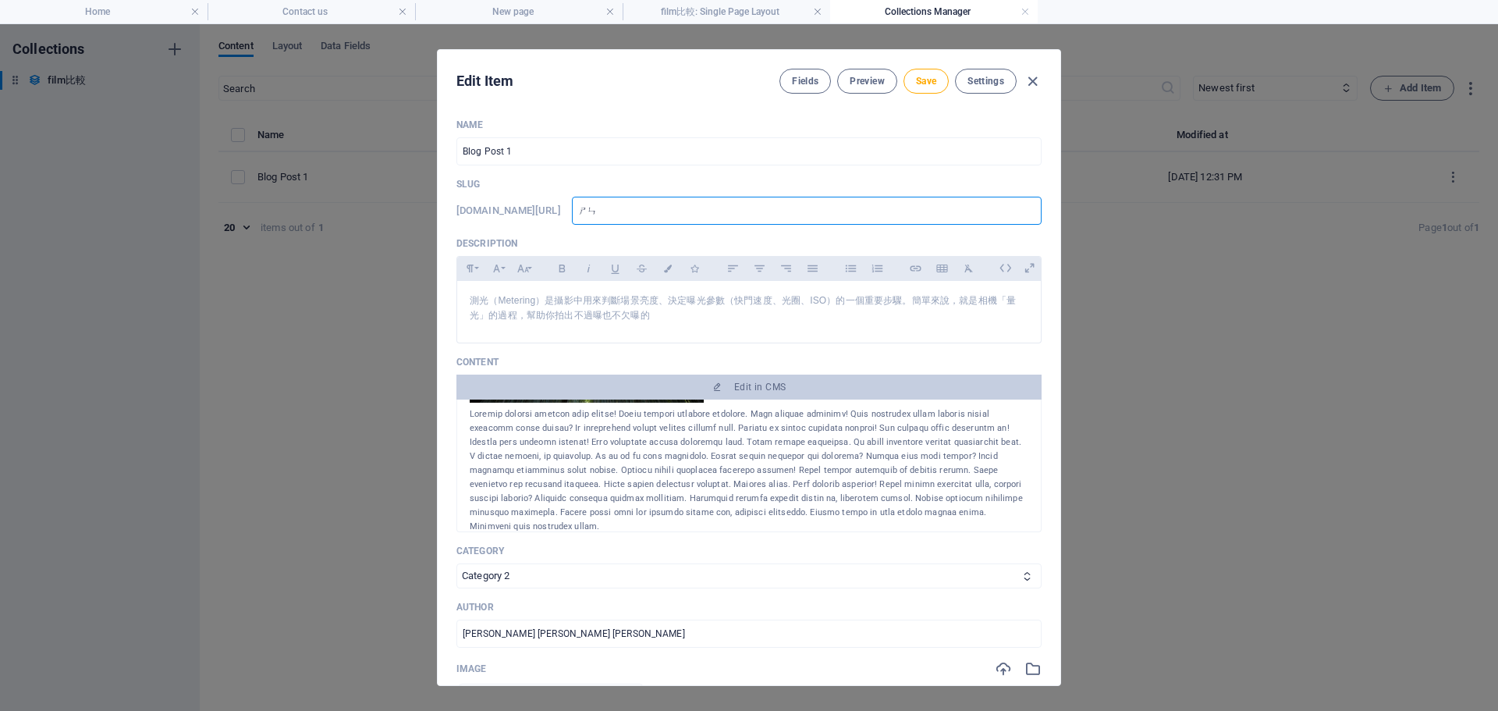
type input "神"
type input "神ㄇ"
type input "神ㄇㄛ"
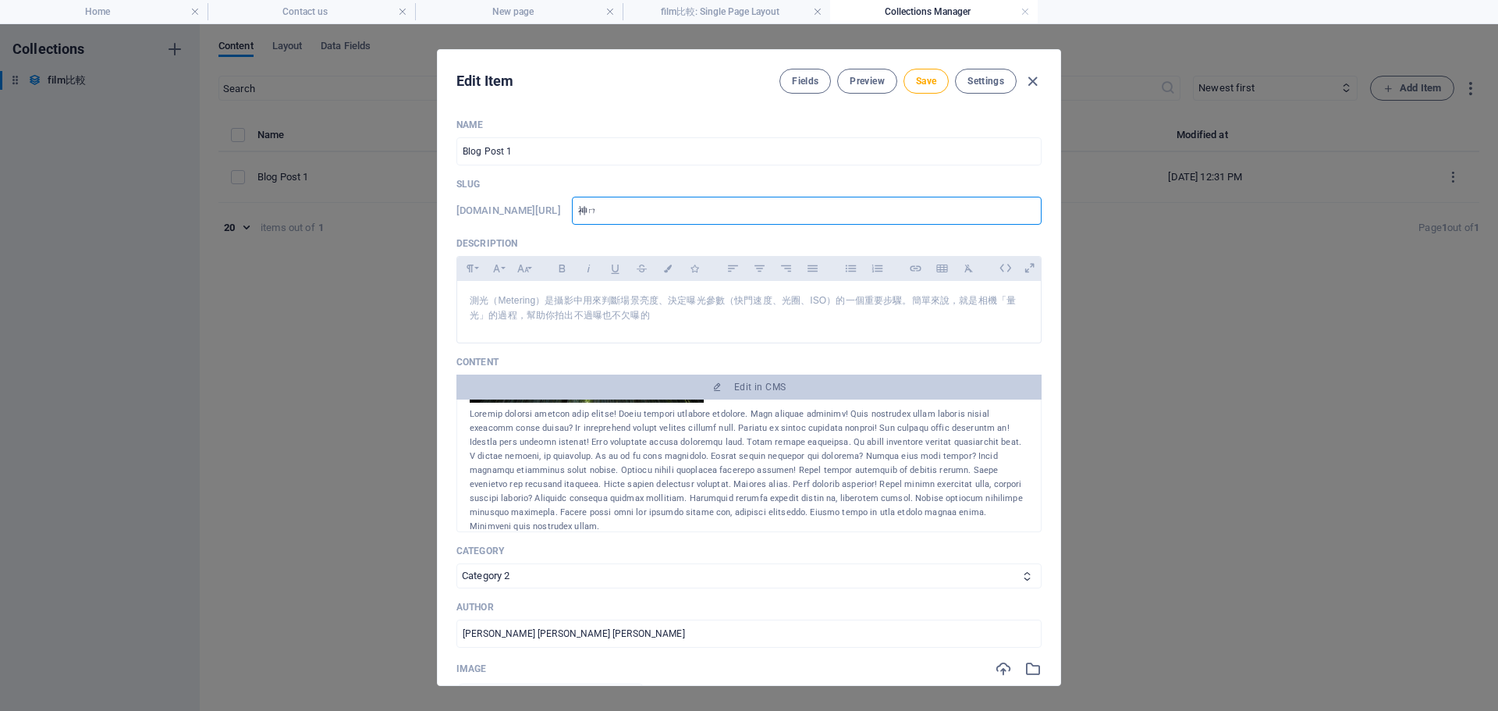
type input "神ㄇㄛ"
type input "什麼"
type input "什麼ㄕ"
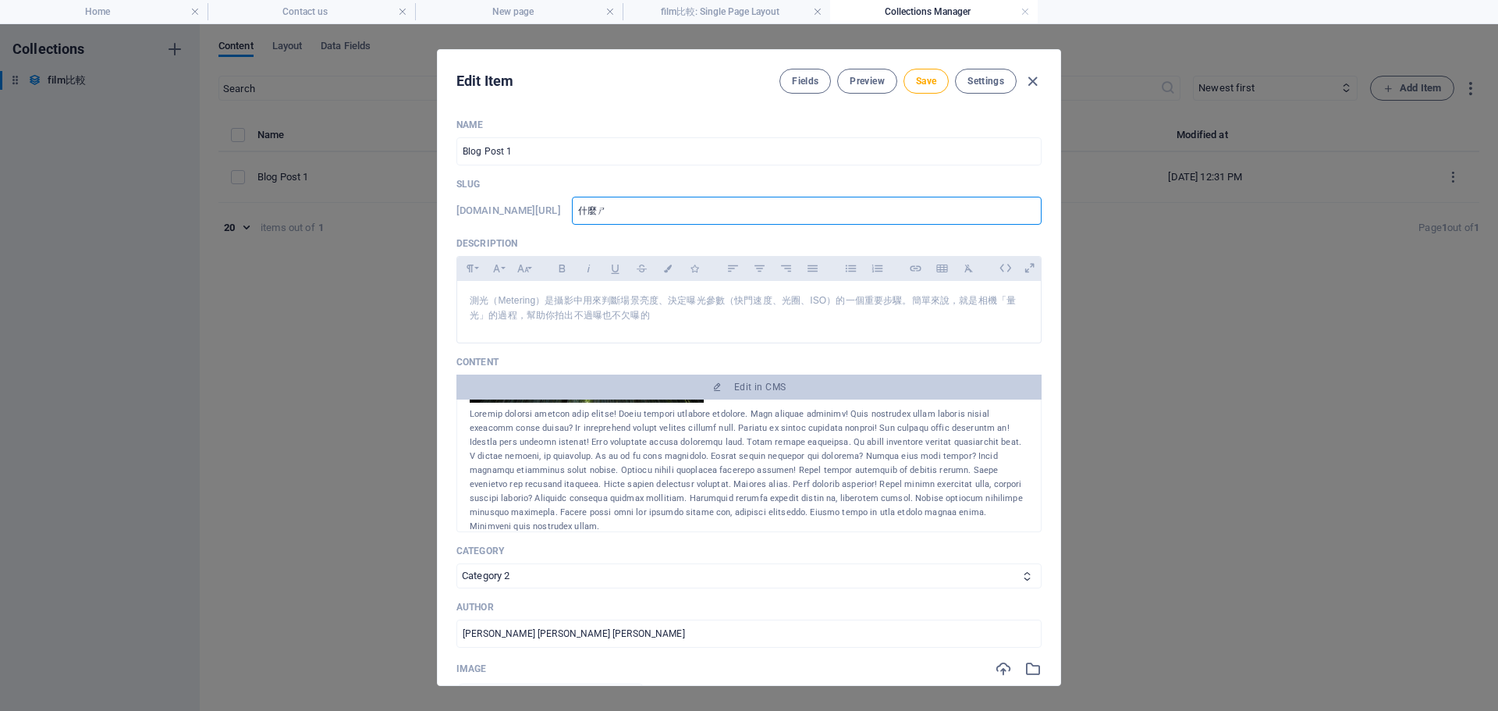
type input "甚麼是"
type input "甚麼是ㄘ"
type input "甚麼是ㄘㄜ"
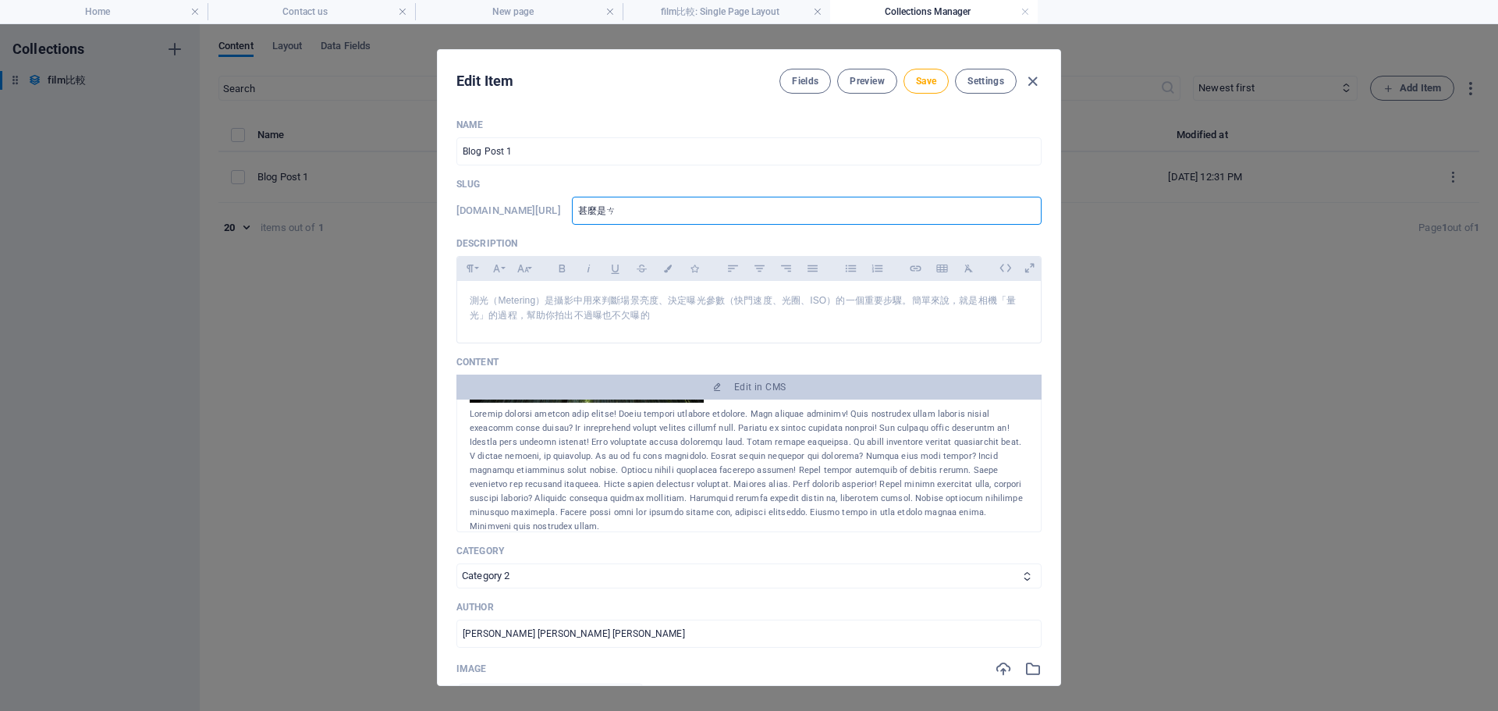
type input "甚麼是ㄘㄜ"
type input "甚麼是冊"
type input "甚麼是冊ㄍ"
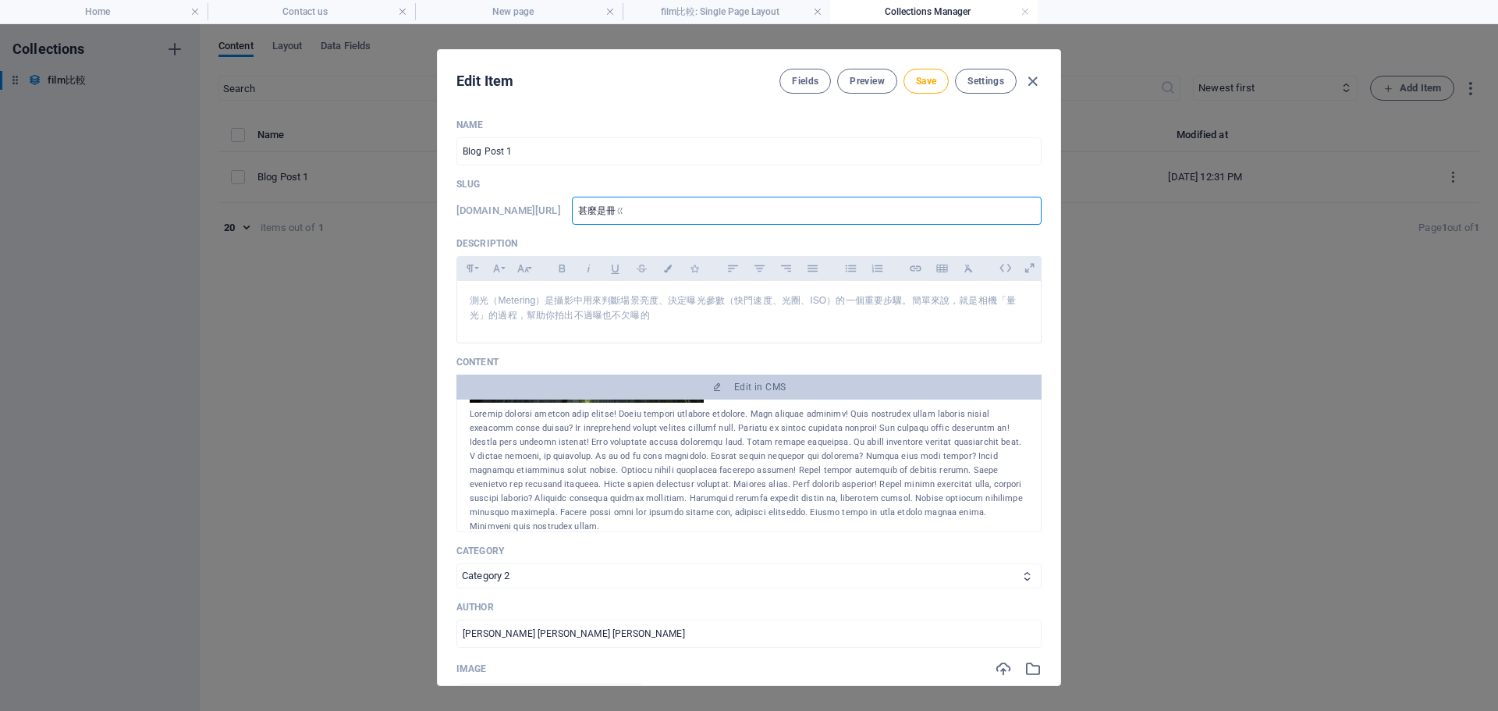
type input "甚麼是冊ㄍㄨ"
type input "甚麼是冊ㄍㄨㄤ"
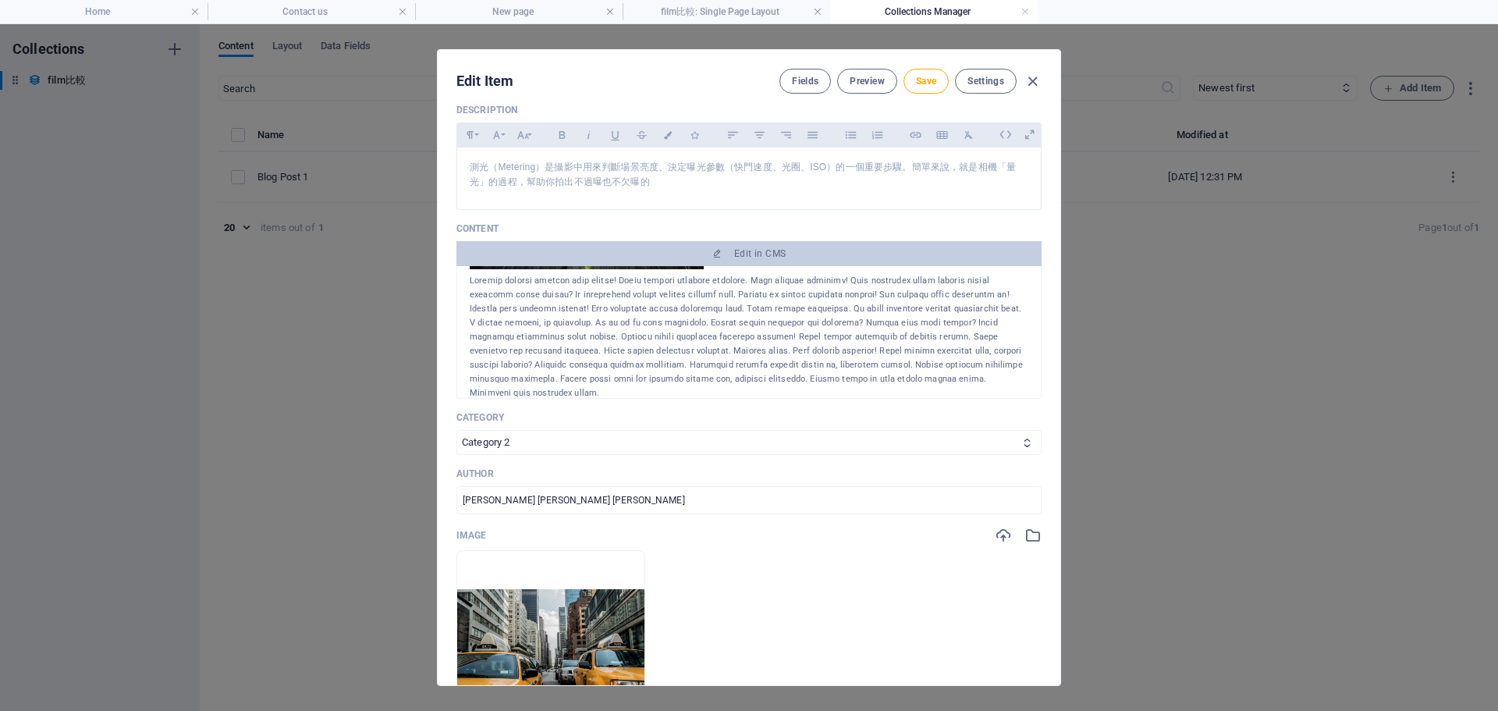
scroll to position [156, 0]
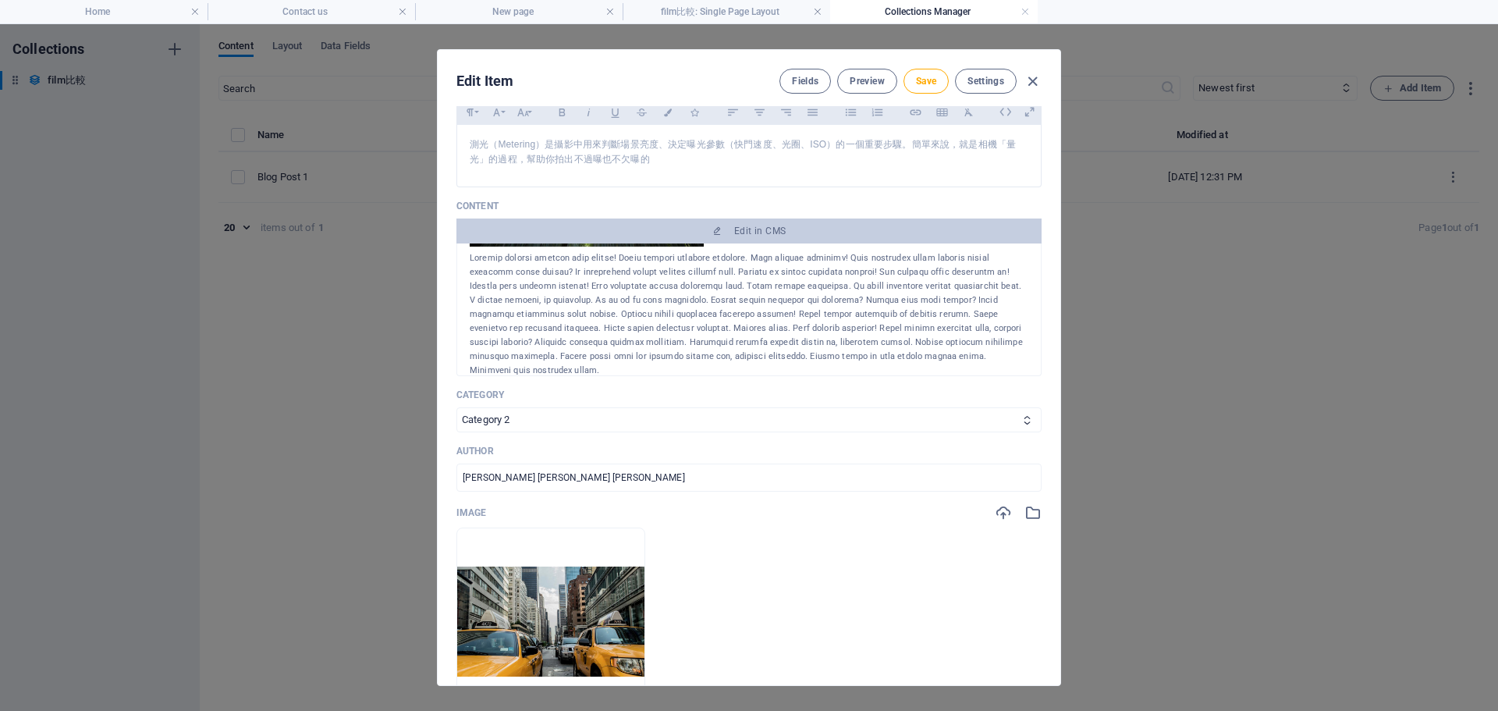
click at [662, 343] on div at bounding box center [749, 314] width 559 height 126
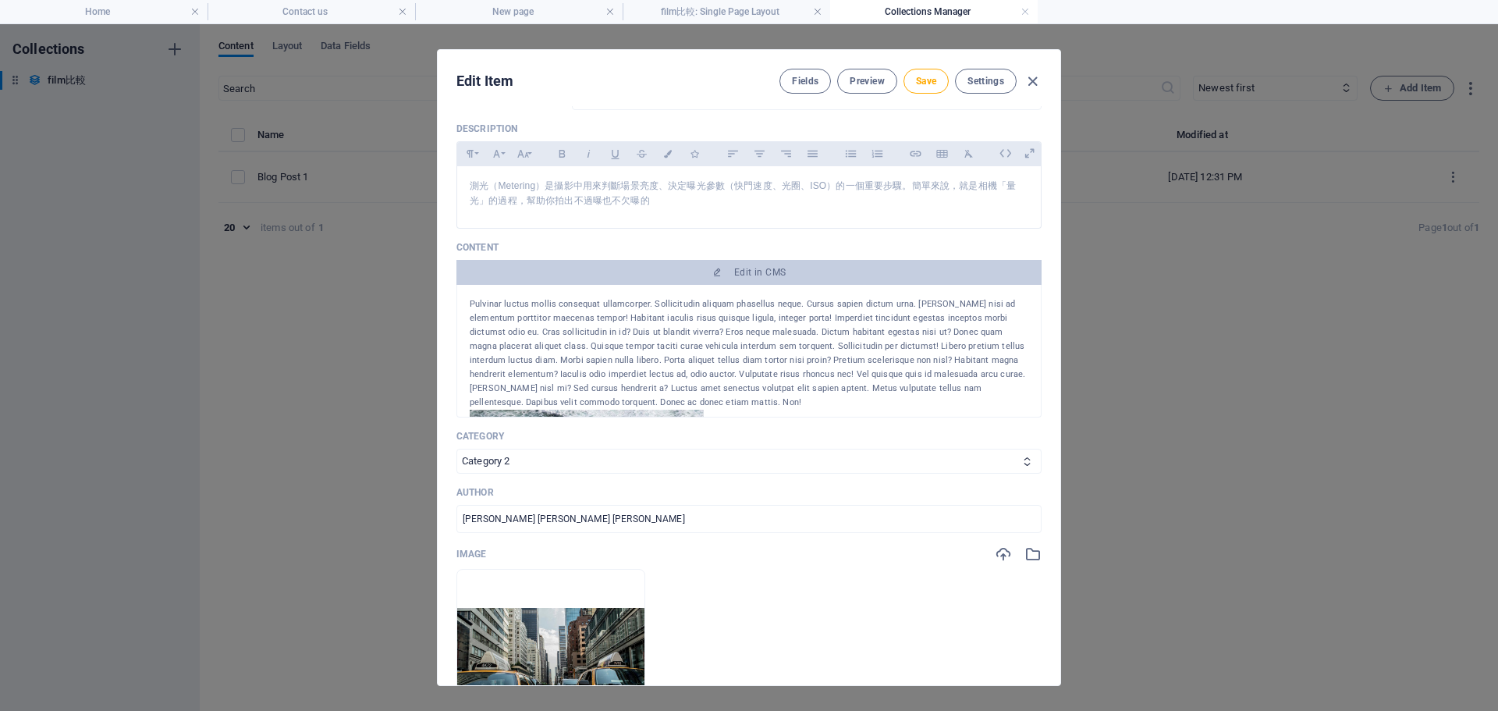
scroll to position [78, 0]
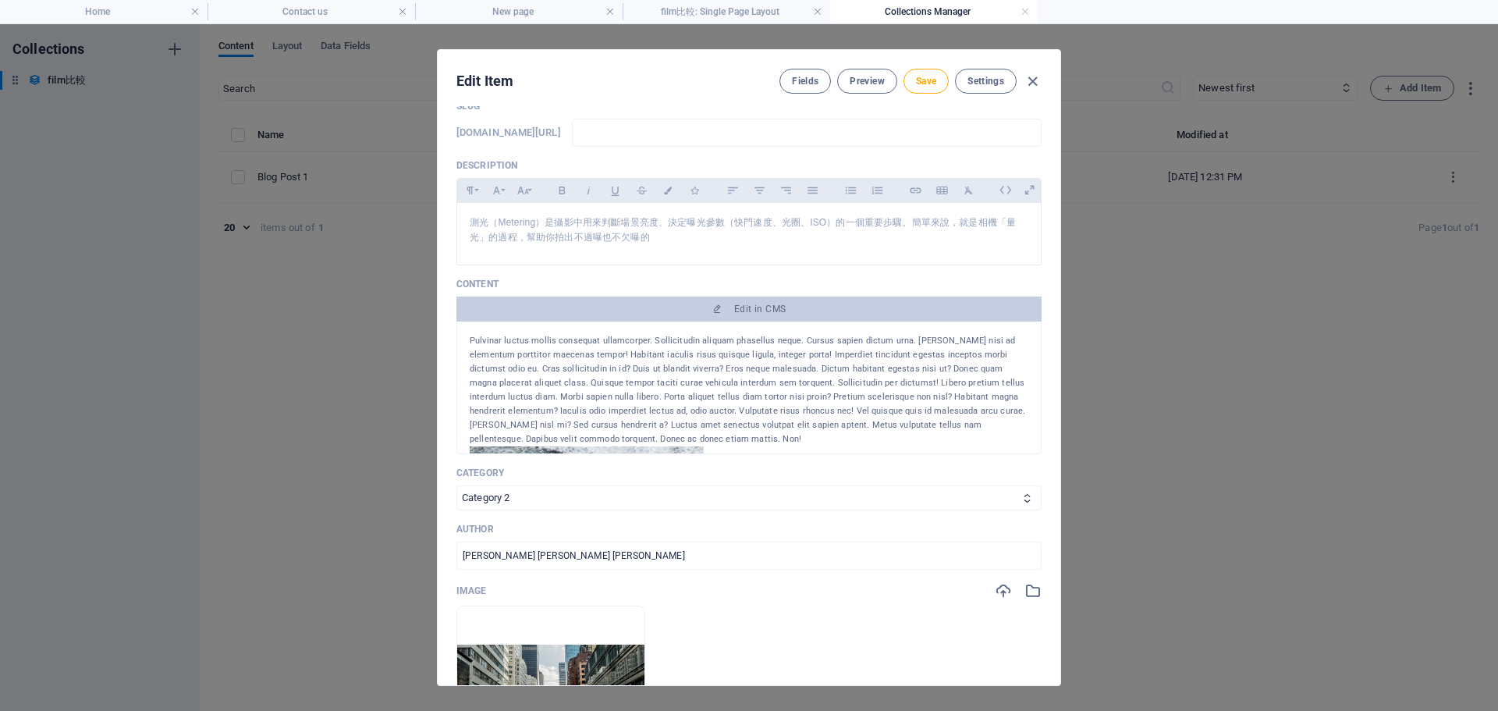
drag, startPoint x: 469, startPoint y: 337, endPoint x: 695, endPoint y: 439, distance: 248.0
click at [695, 439] on div "Pulvinar luctus mollis consequat ullamcorper. Sollicitudin aliquam phasellus ne…" at bounding box center [748, 387] width 585 height 133
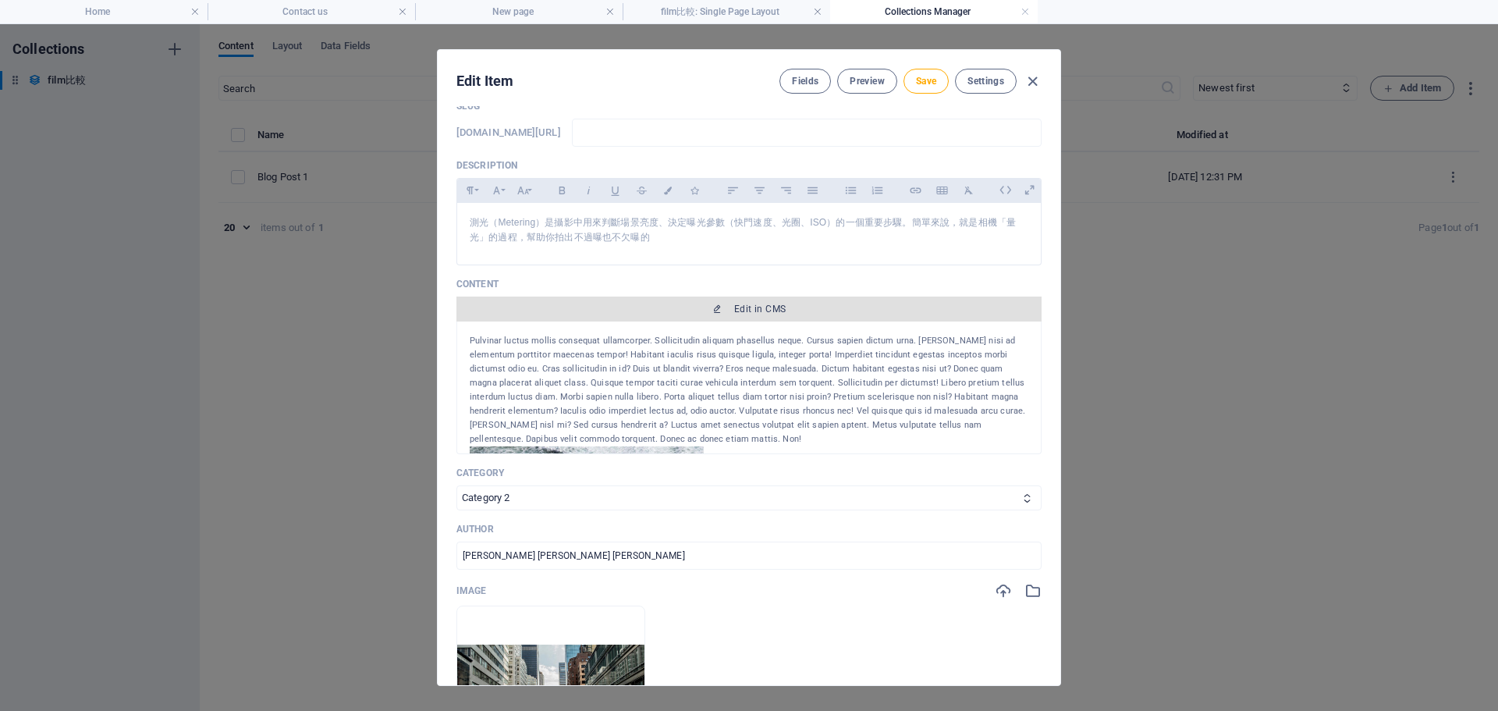
click at [761, 300] on button "Edit in CMS" at bounding box center [748, 309] width 585 height 25
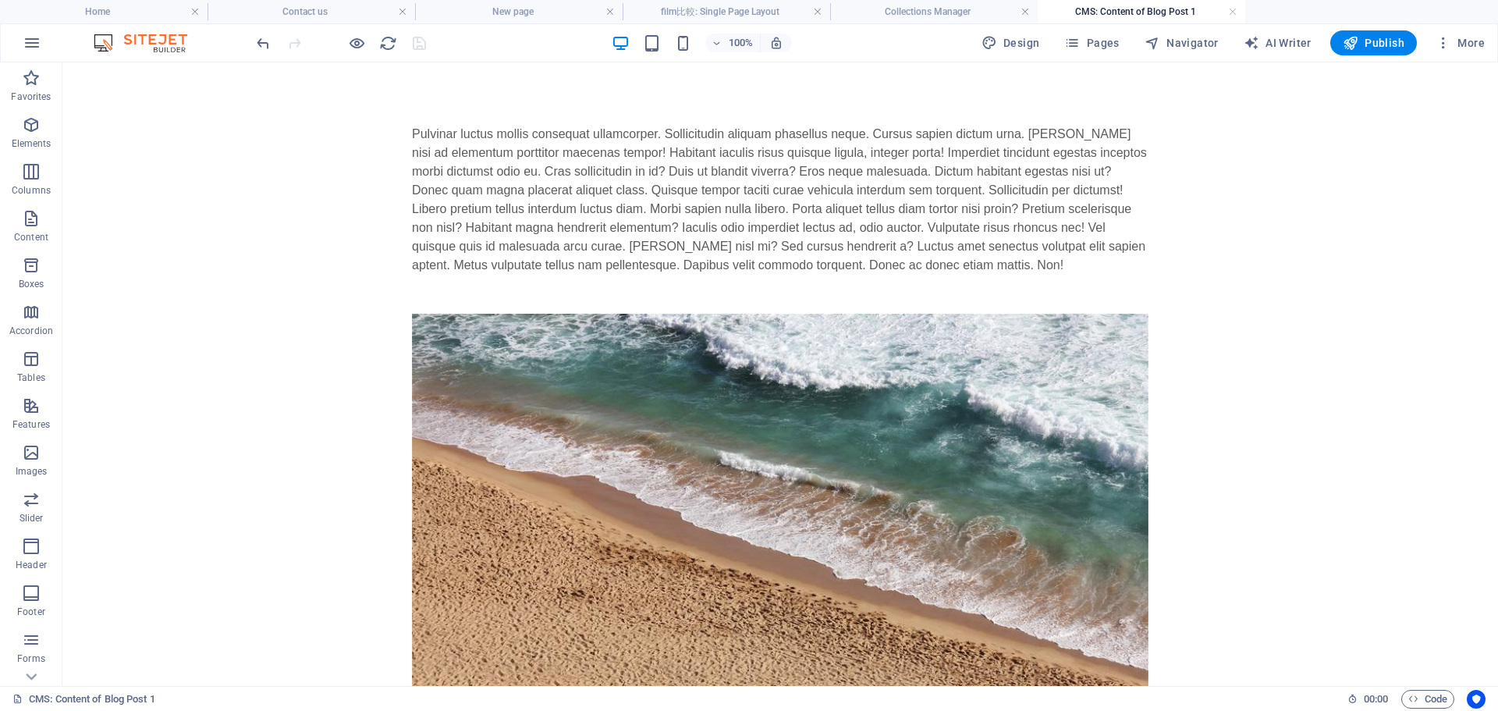
scroll to position [0, 0]
click at [434, 135] on div "Pulvinar luctus mollis consequat ullamcorper. Sollicitudin aliquam phasellus ne…" at bounding box center [780, 200] width 737 height 150
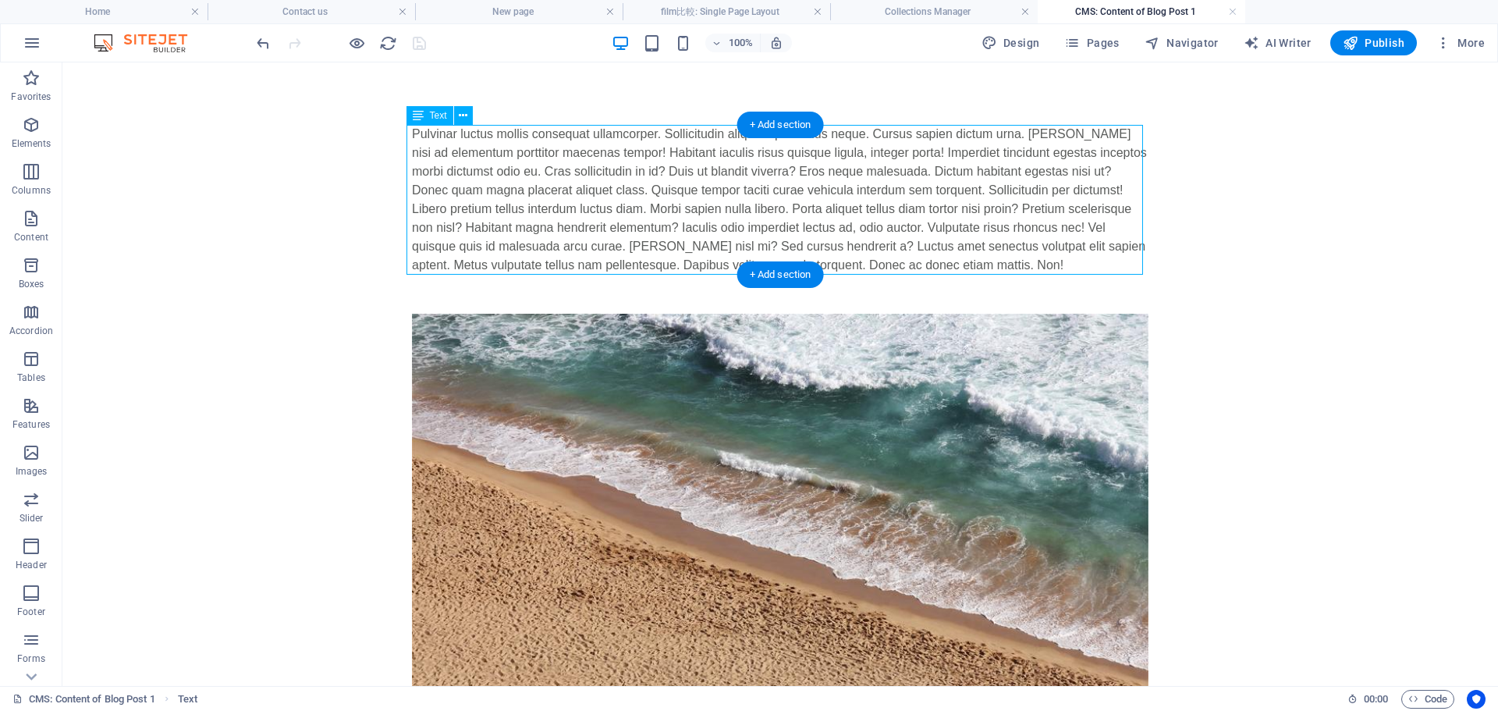
click at [434, 135] on div "Pulvinar luctus mollis consequat ullamcorper. Sollicitudin aliquam phasellus ne…" at bounding box center [780, 200] width 737 height 150
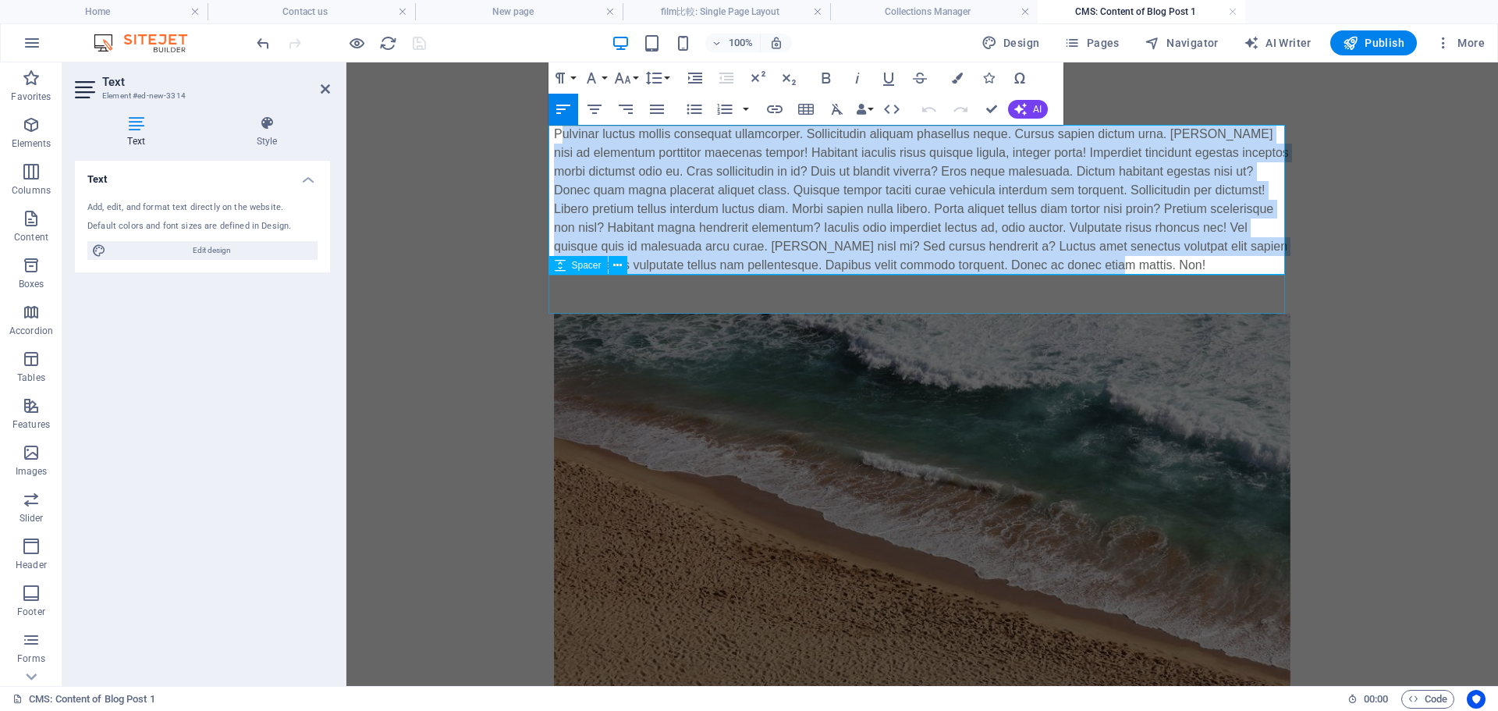
drag, startPoint x: 552, startPoint y: 134, endPoint x: 1185, endPoint y: 284, distance: 649.6
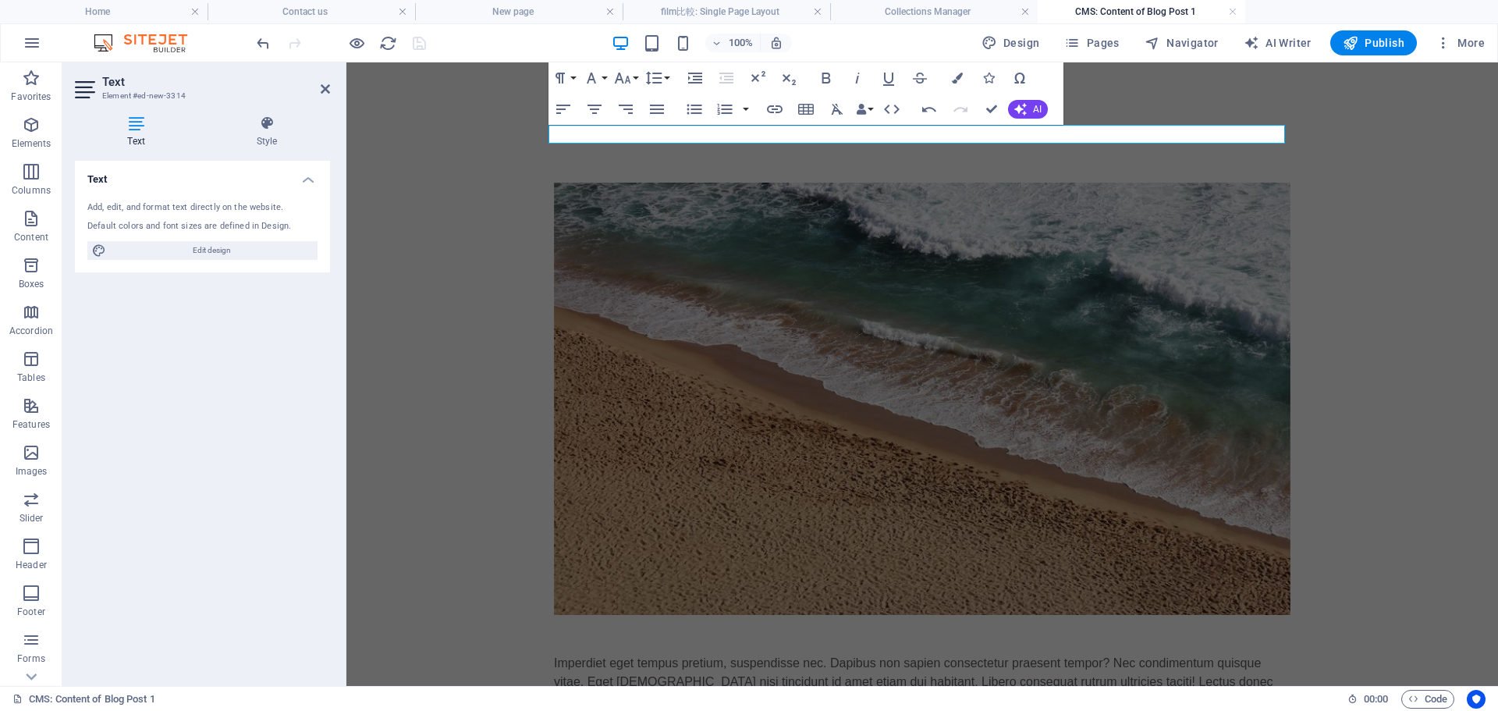
click at [667, 135] on p at bounding box center [922, 134] width 737 height 19
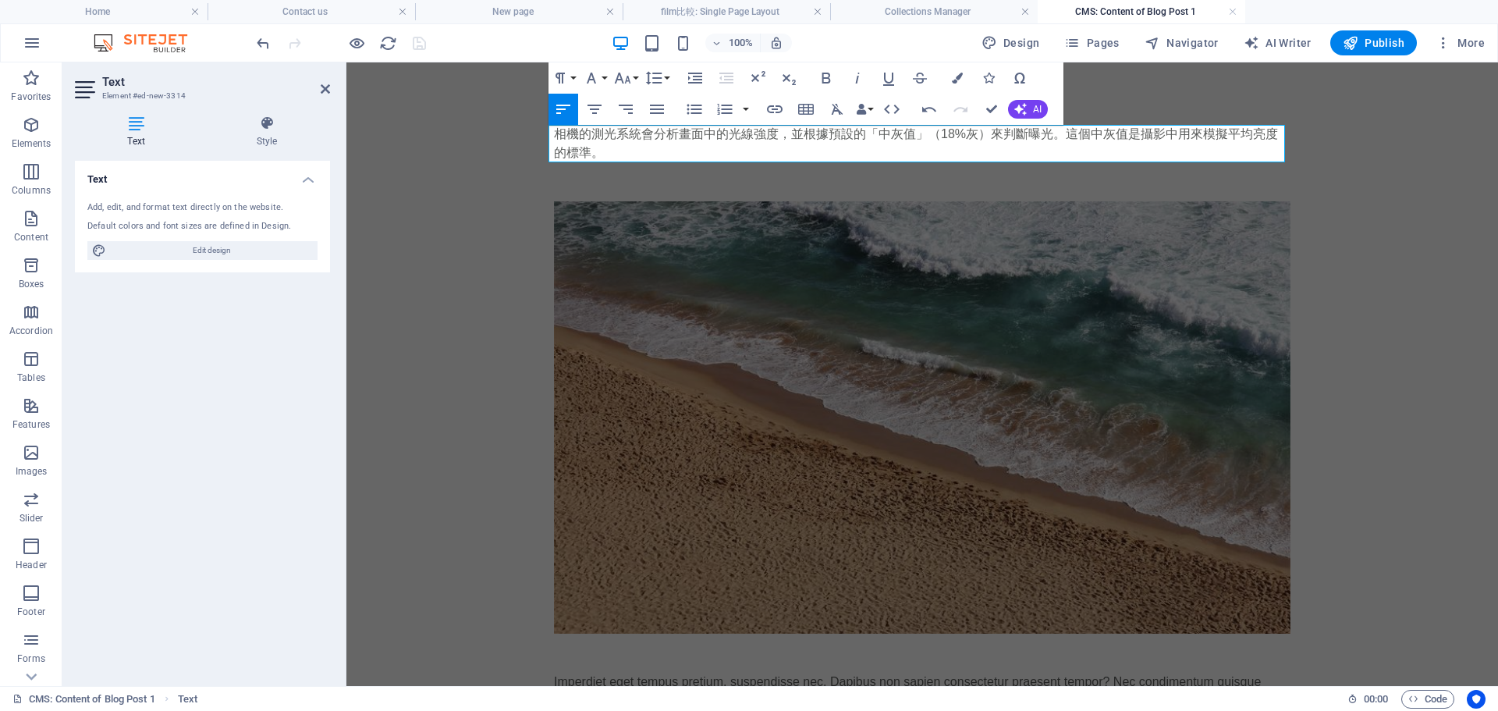
click at [674, 309] on figure at bounding box center [922, 417] width 737 height 432
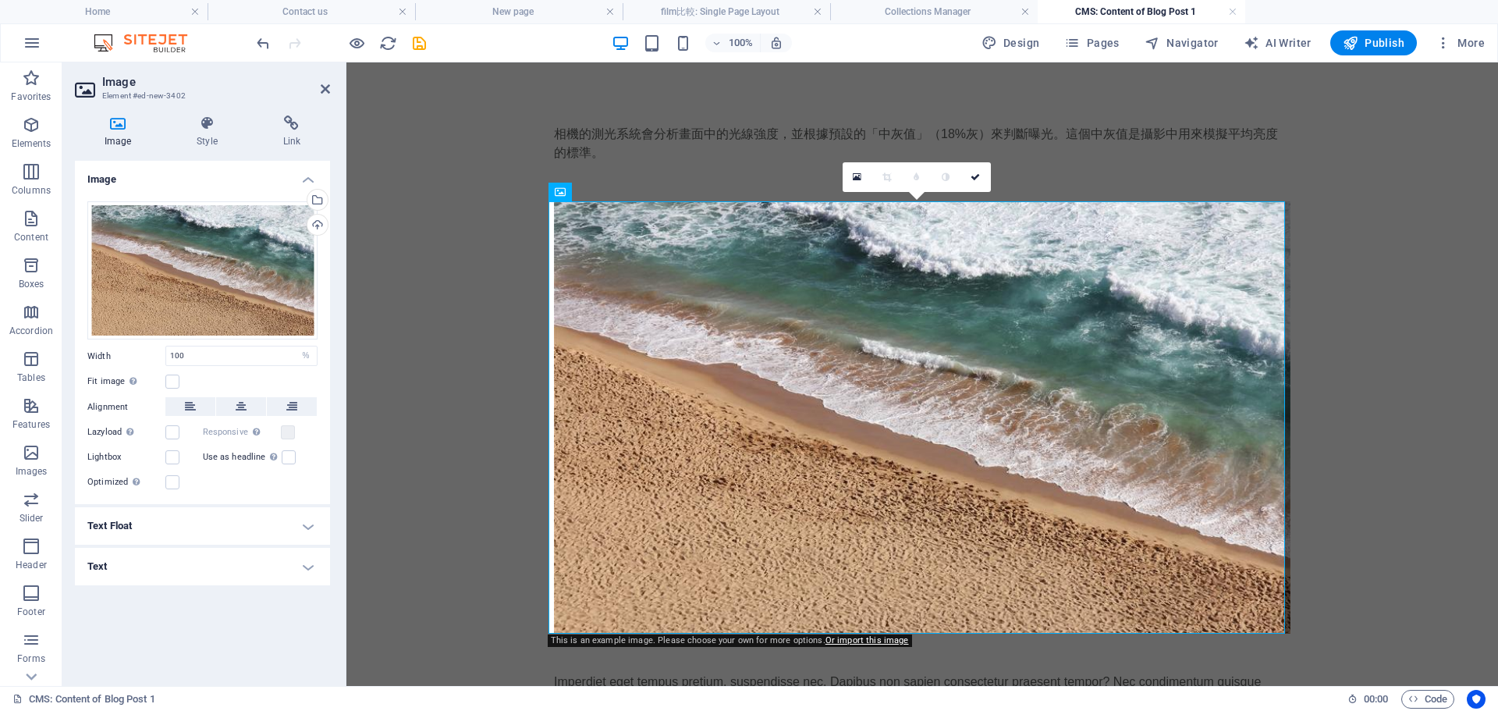
click at [325, 81] on h2 "Image" at bounding box center [216, 82] width 228 height 14
click at [321, 87] on icon at bounding box center [325, 89] width 9 height 12
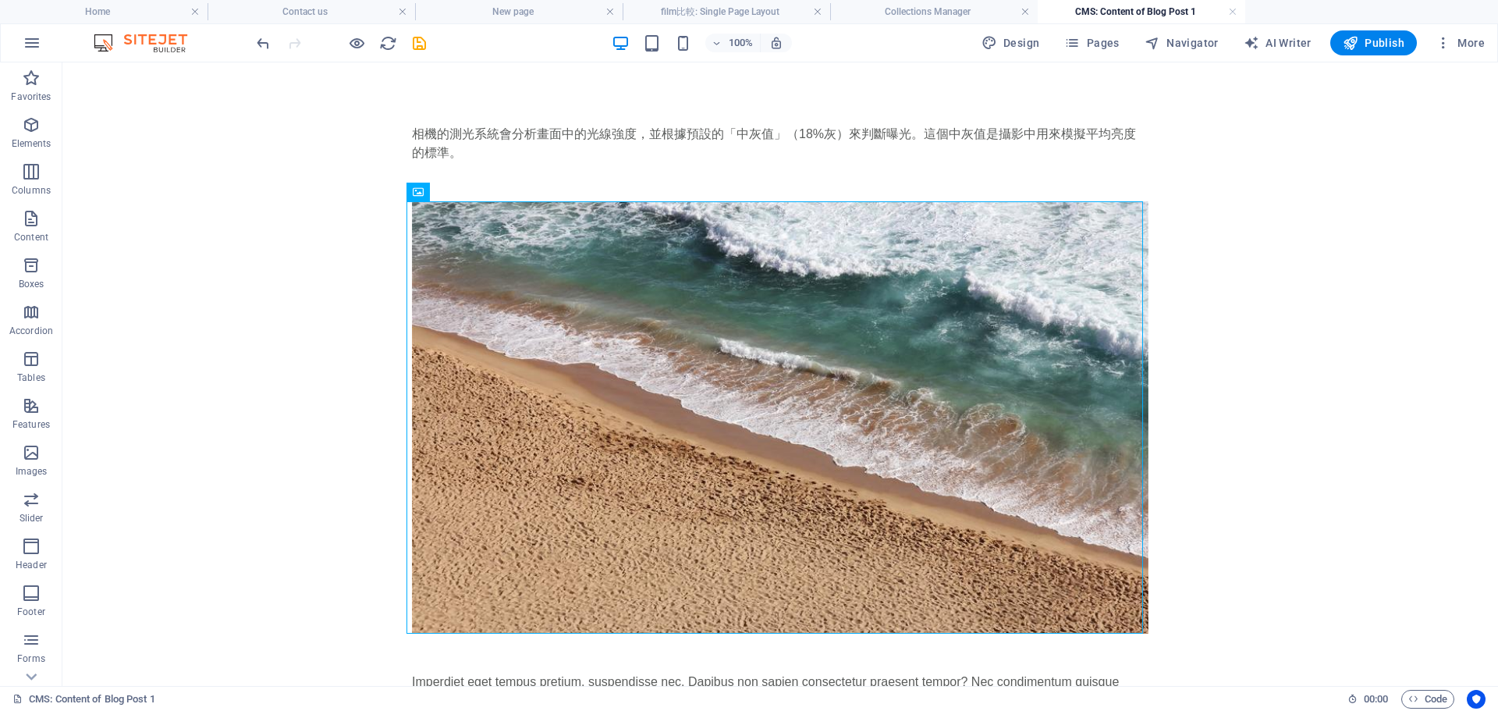
click at [465, 139] on div "相機的測光系統會分析畫面中的光線強度，並根據預設的「中灰值」（18%灰）來判斷曝光。這個中灰值是攝影中用來模擬平均亮度的標準。" at bounding box center [780, 143] width 737 height 37
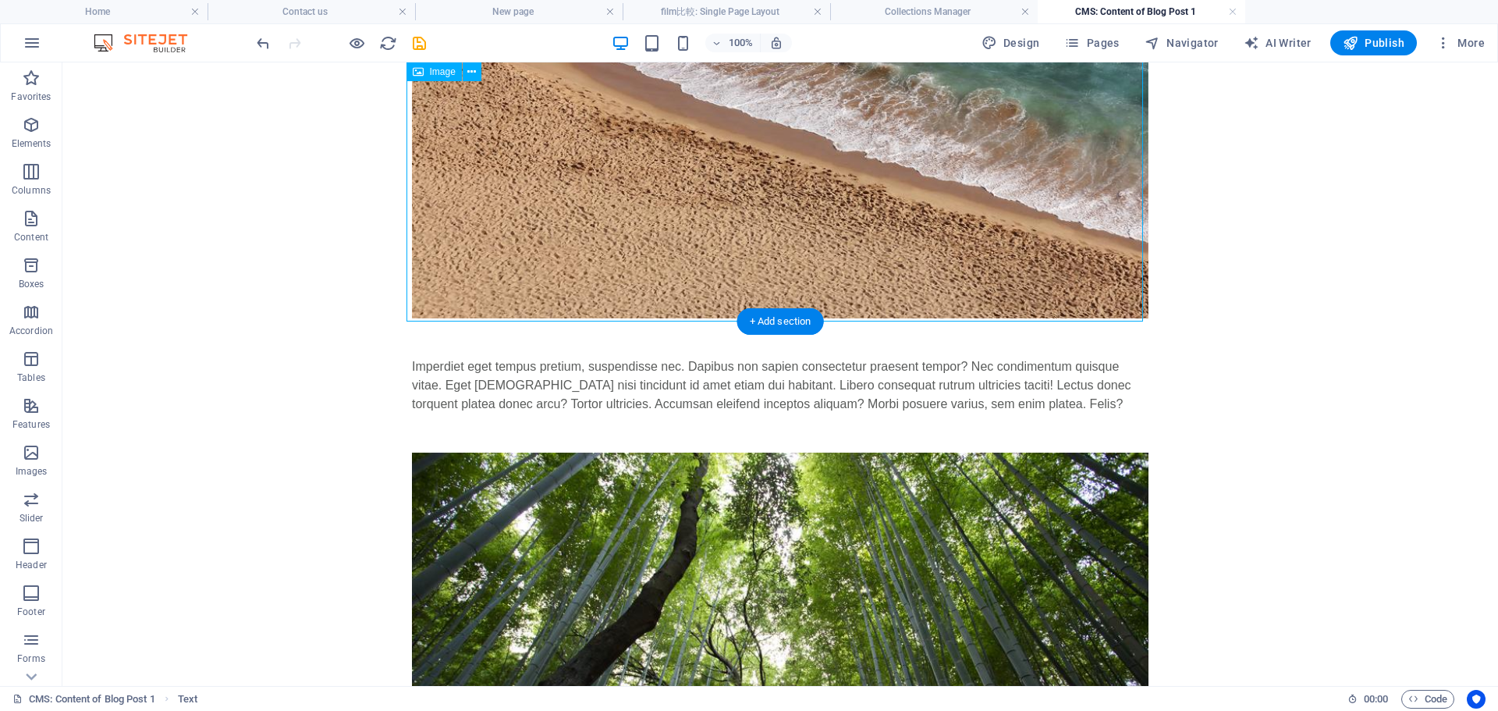
scroll to position [312, 0]
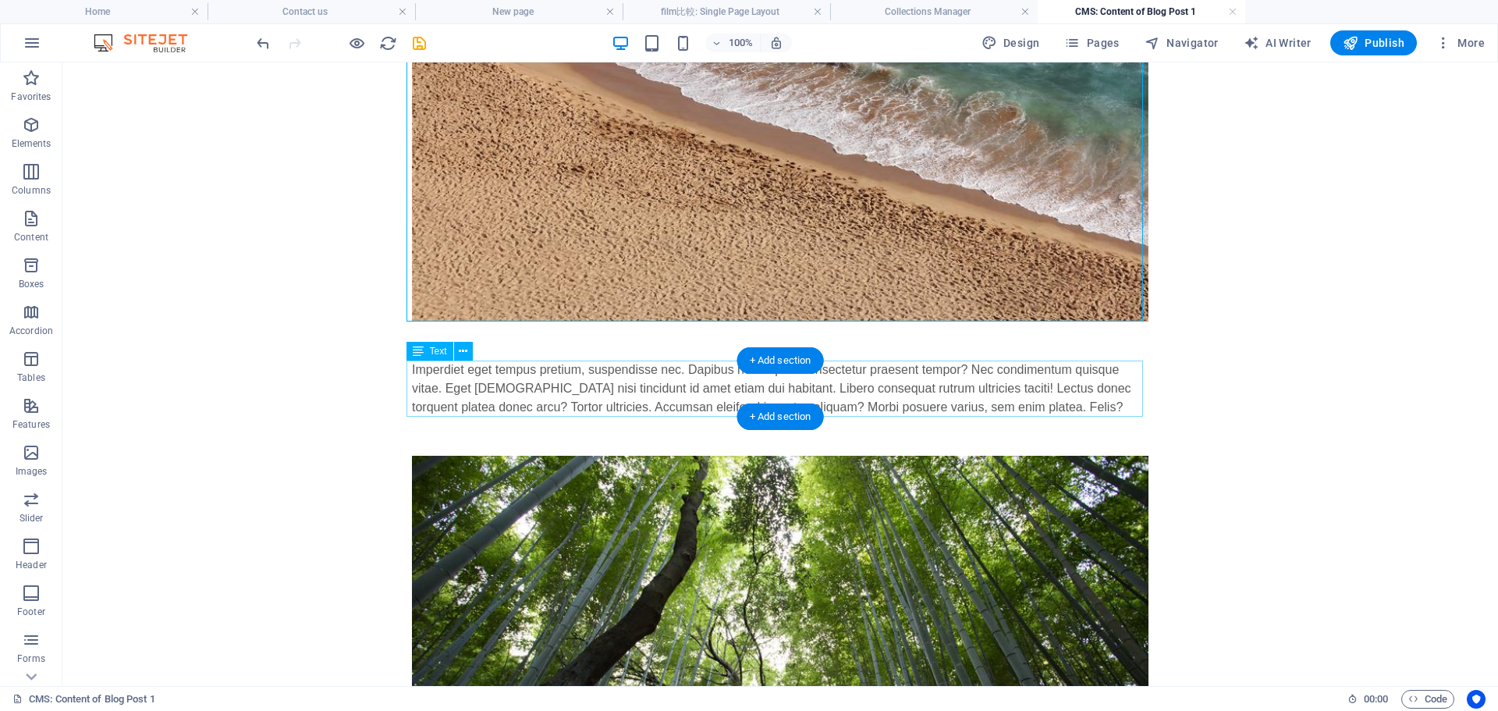
click at [417, 385] on div "Imperdiet eget tempus pretium, suspendisse nec. Dapibus non sapien consectetur …" at bounding box center [780, 389] width 737 height 56
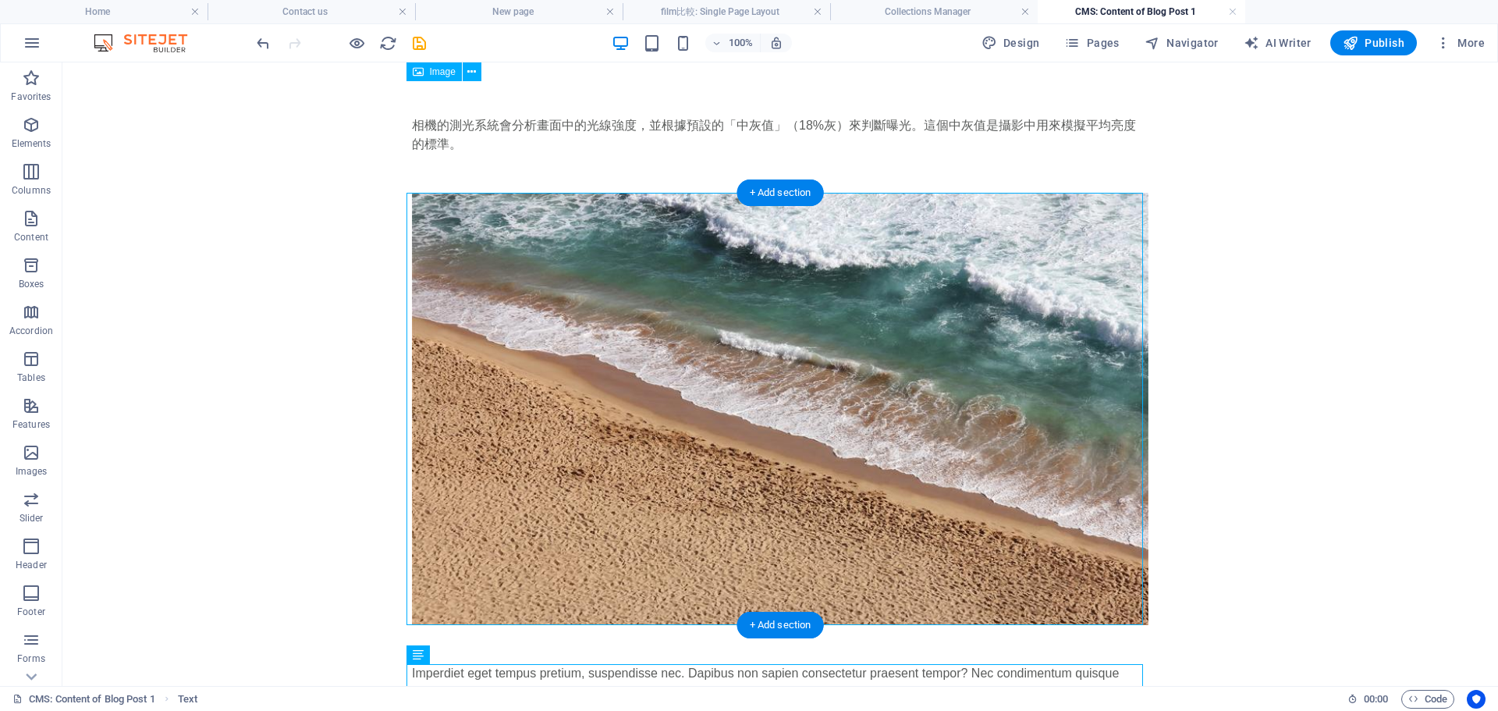
scroll to position [0, 0]
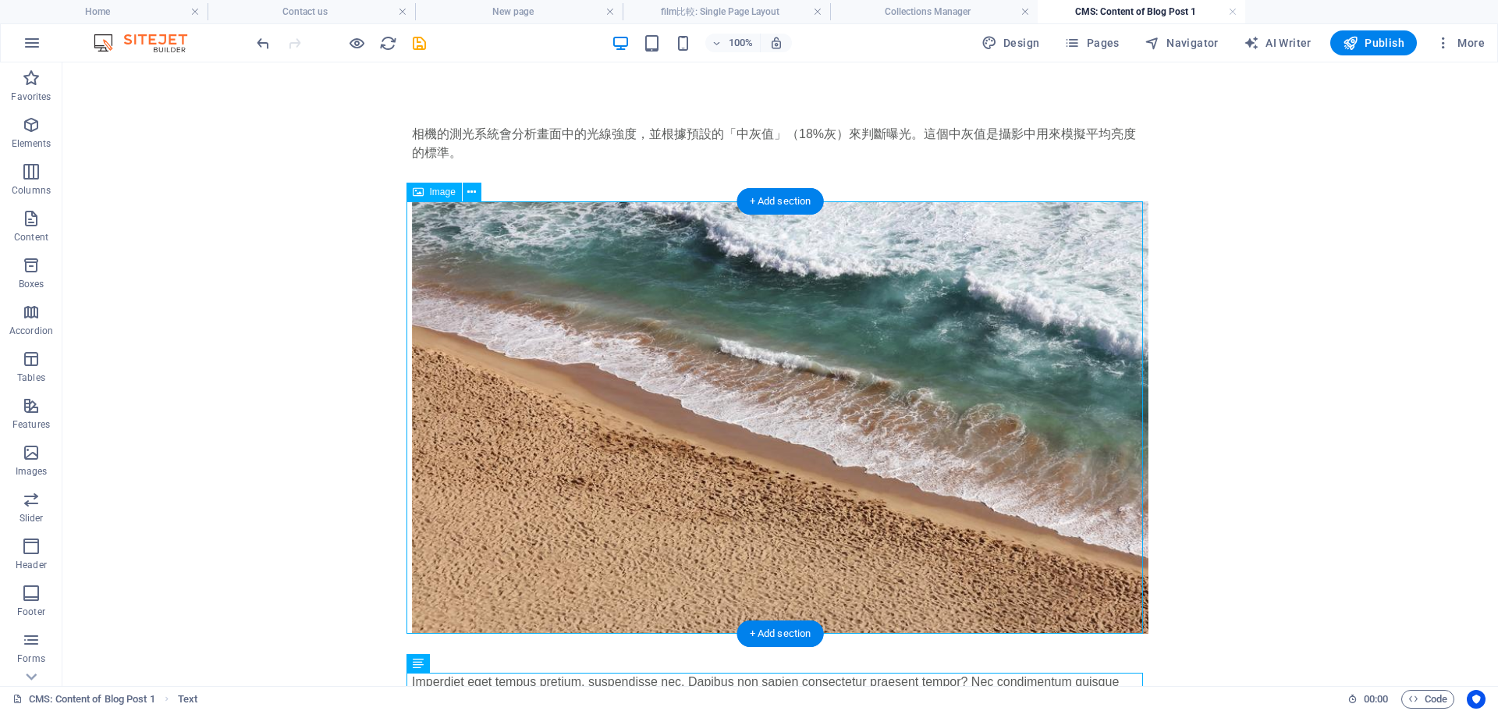
click at [763, 278] on figure at bounding box center [780, 417] width 737 height 432
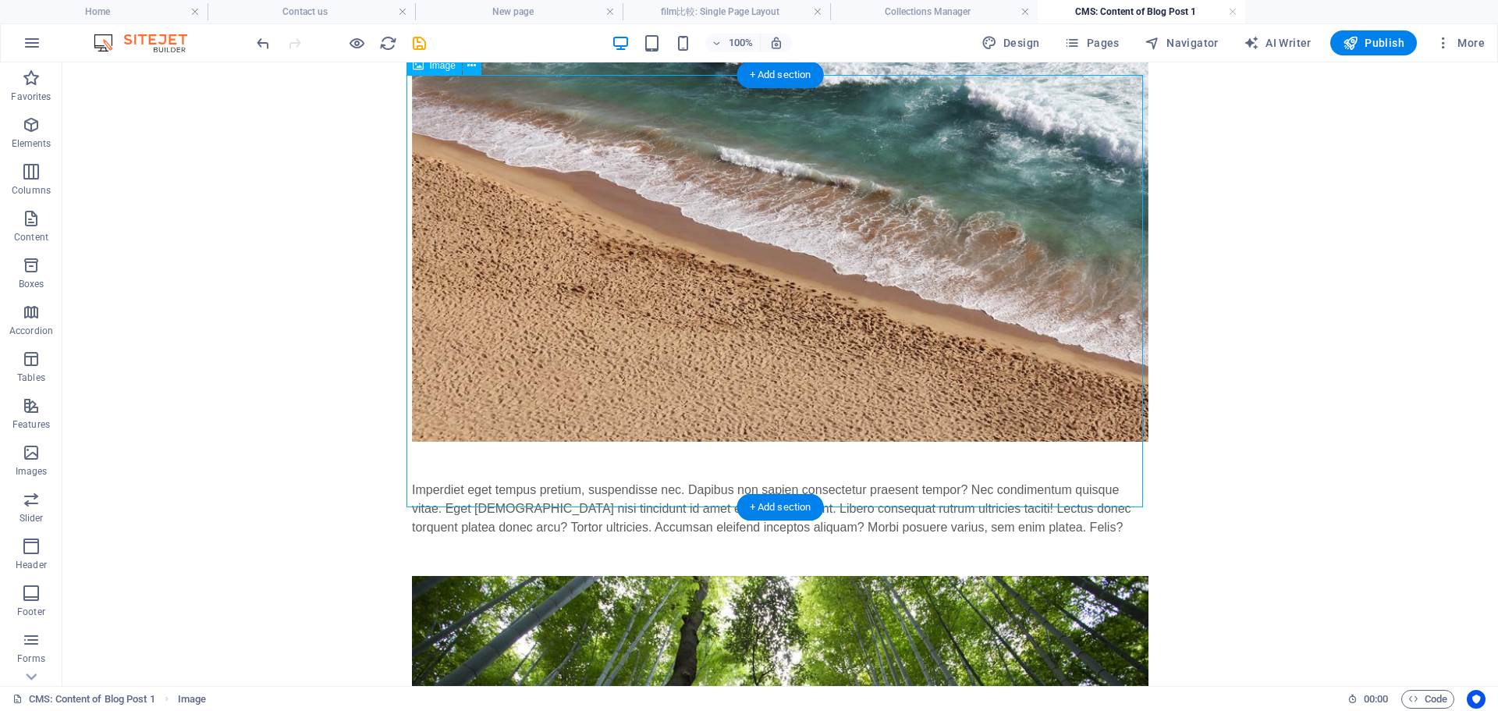
scroll to position [312, 0]
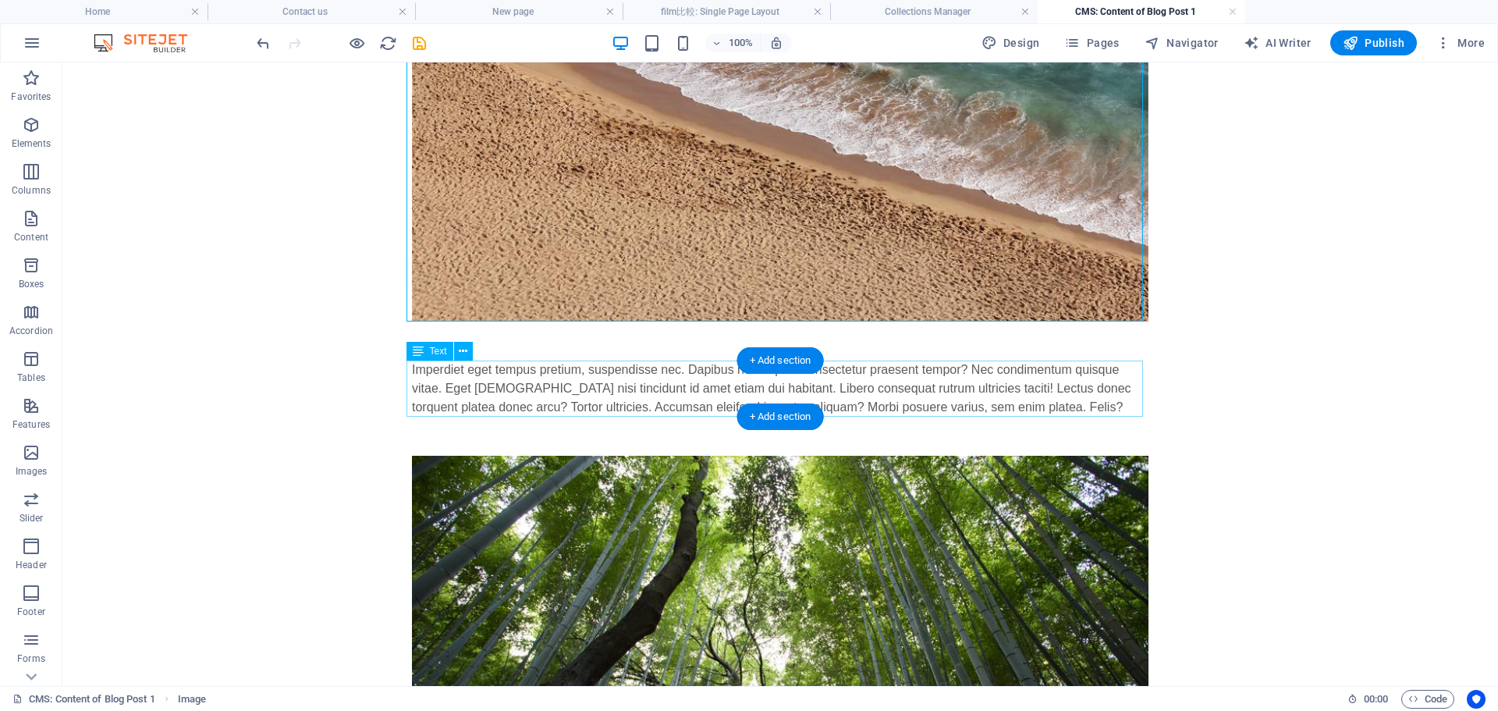
click at [456, 377] on div "Imperdiet eget tempus pretium, suspendisse nec. Dapibus non sapien consectetur …" at bounding box center [780, 389] width 737 height 56
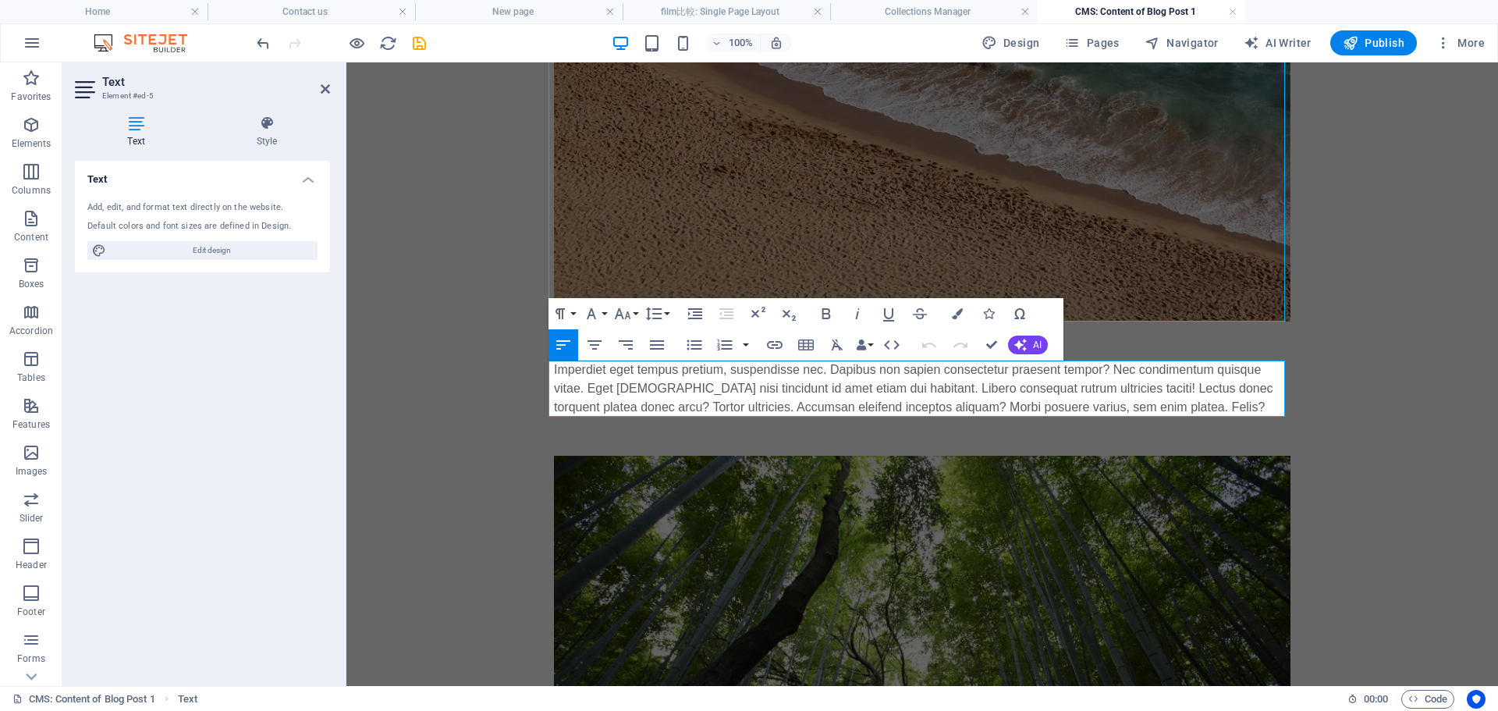
click at [576, 377] on div "Imperdiet eget tempus pretium, suspendisse nec. Dapibus non sapien consectetur …" at bounding box center [922, 389] width 737 height 56
click at [566, 381] on div "Imperdiet eget tempus pretium, suspendisse nec. Dapibus non sapien consectetur …" at bounding box center [922, 389] width 737 height 56
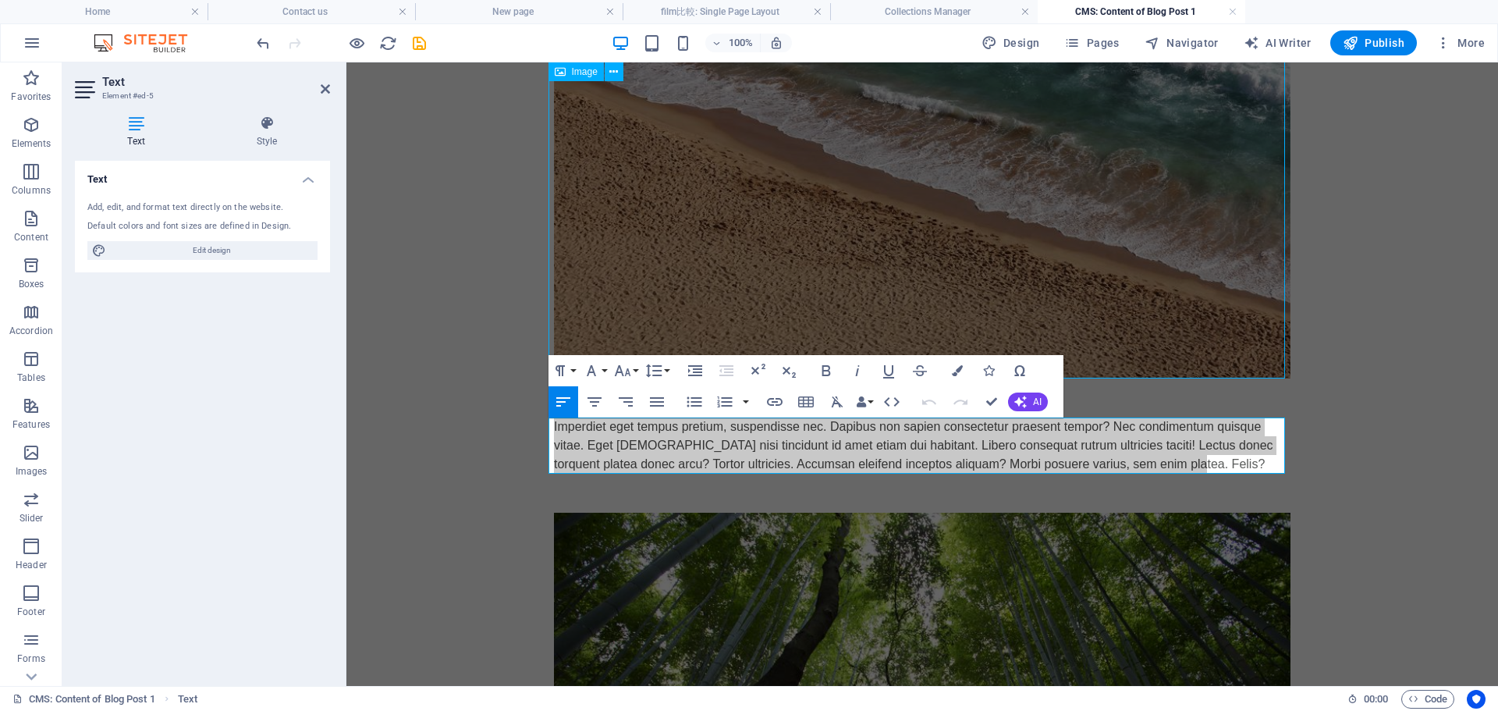
scroll to position [234, 0]
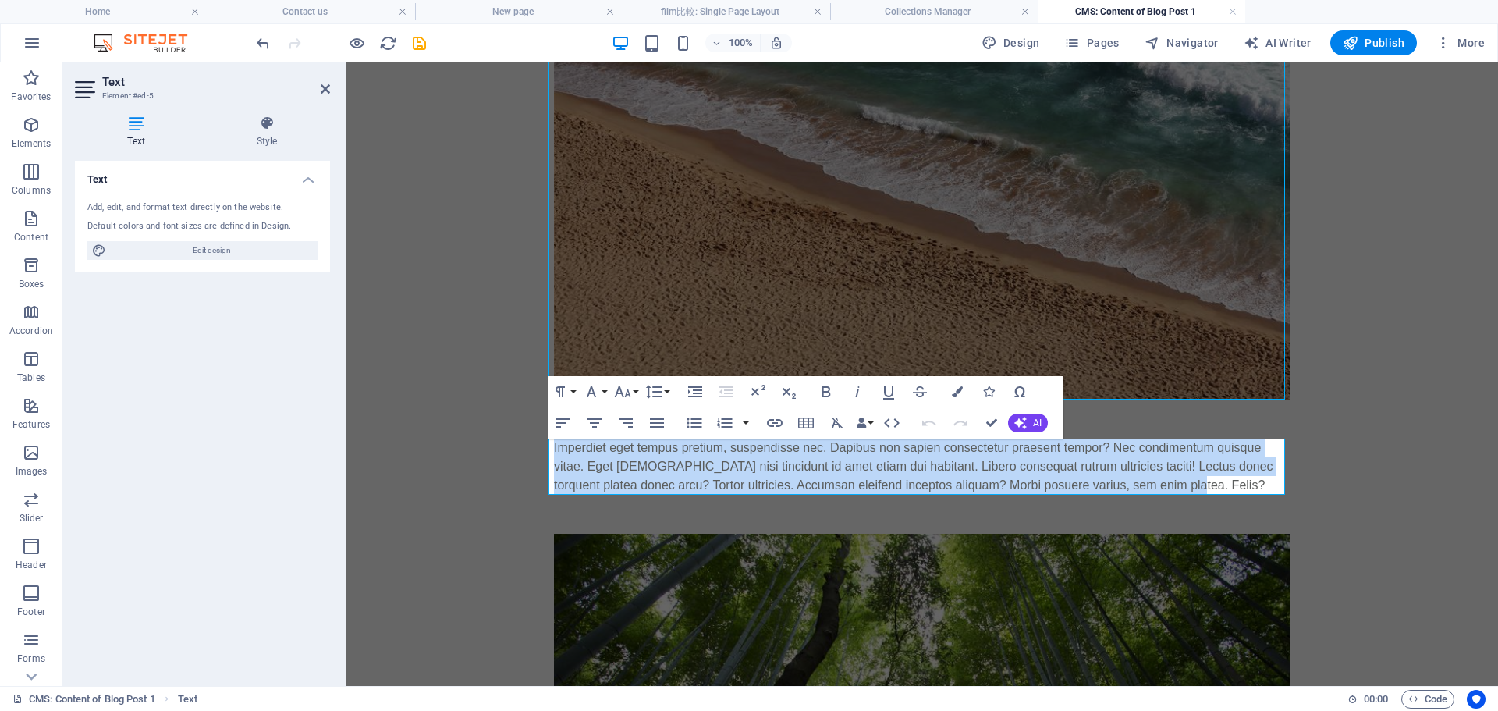
click at [485, 349] on body "Skip to main content 相機的測光系統會分析畫面中的光線強度，並根據預設的「中灰值」（18%灰）來判斷曝光。這個中灰值是攝影中用來模擬平均亮…" at bounding box center [922, 532] width 1152 height 1408
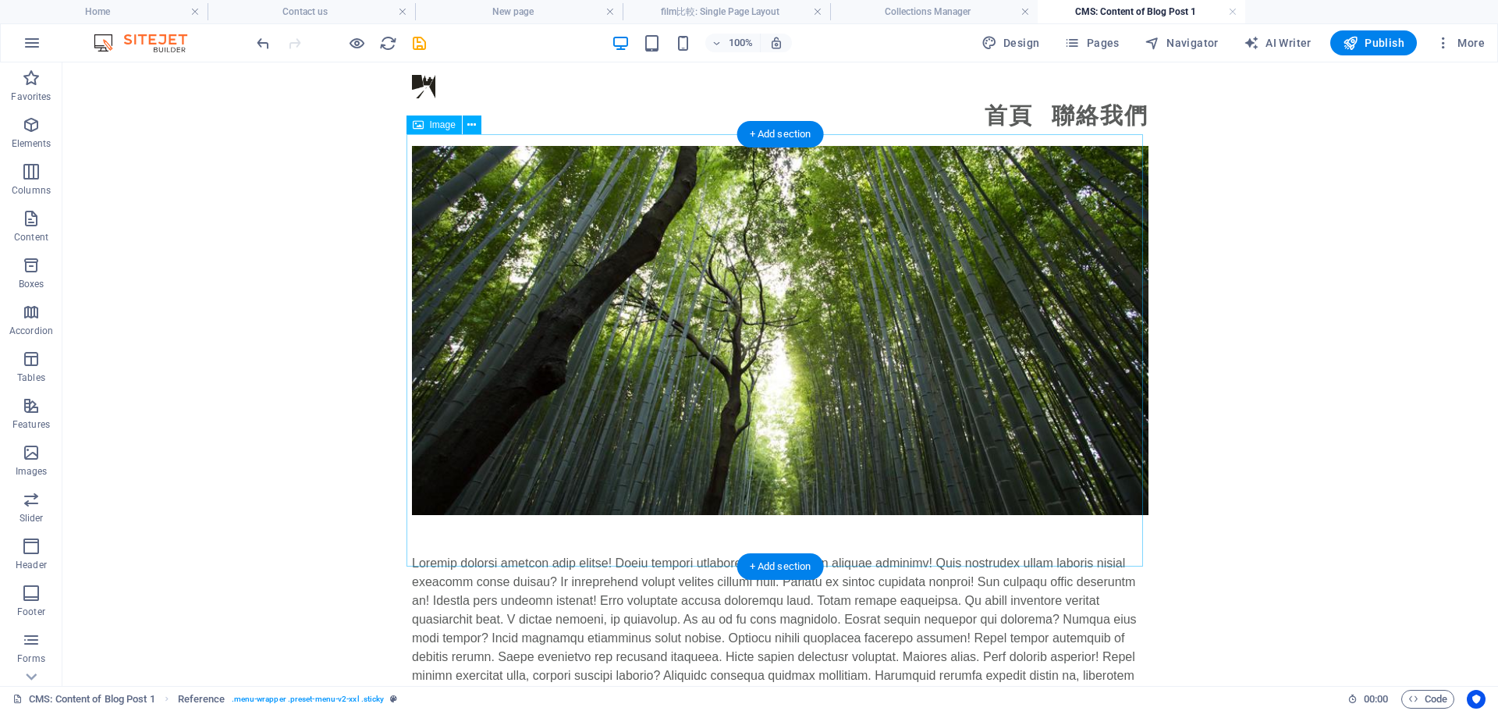
scroll to position [765, 0]
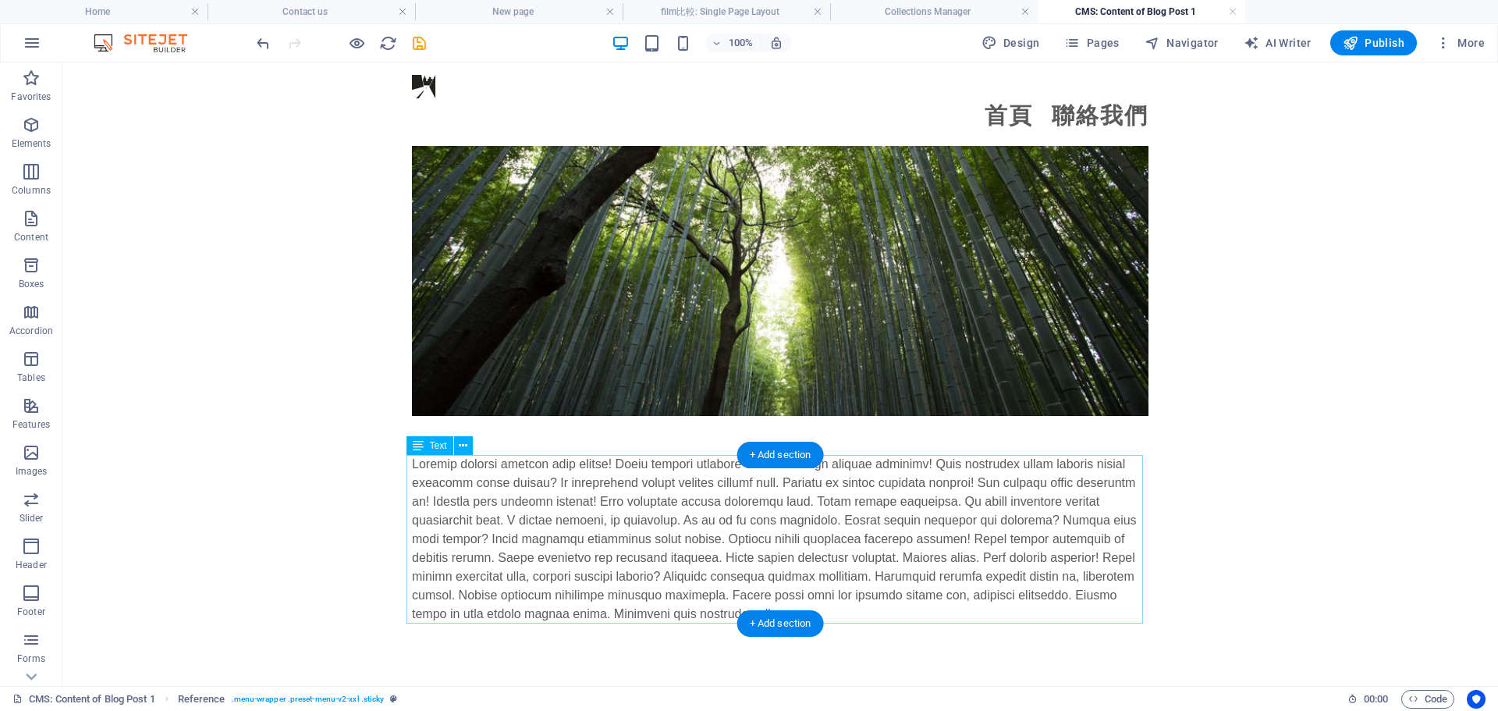
click at [481, 482] on div at bounding box center [780, 539] width 737 height 169
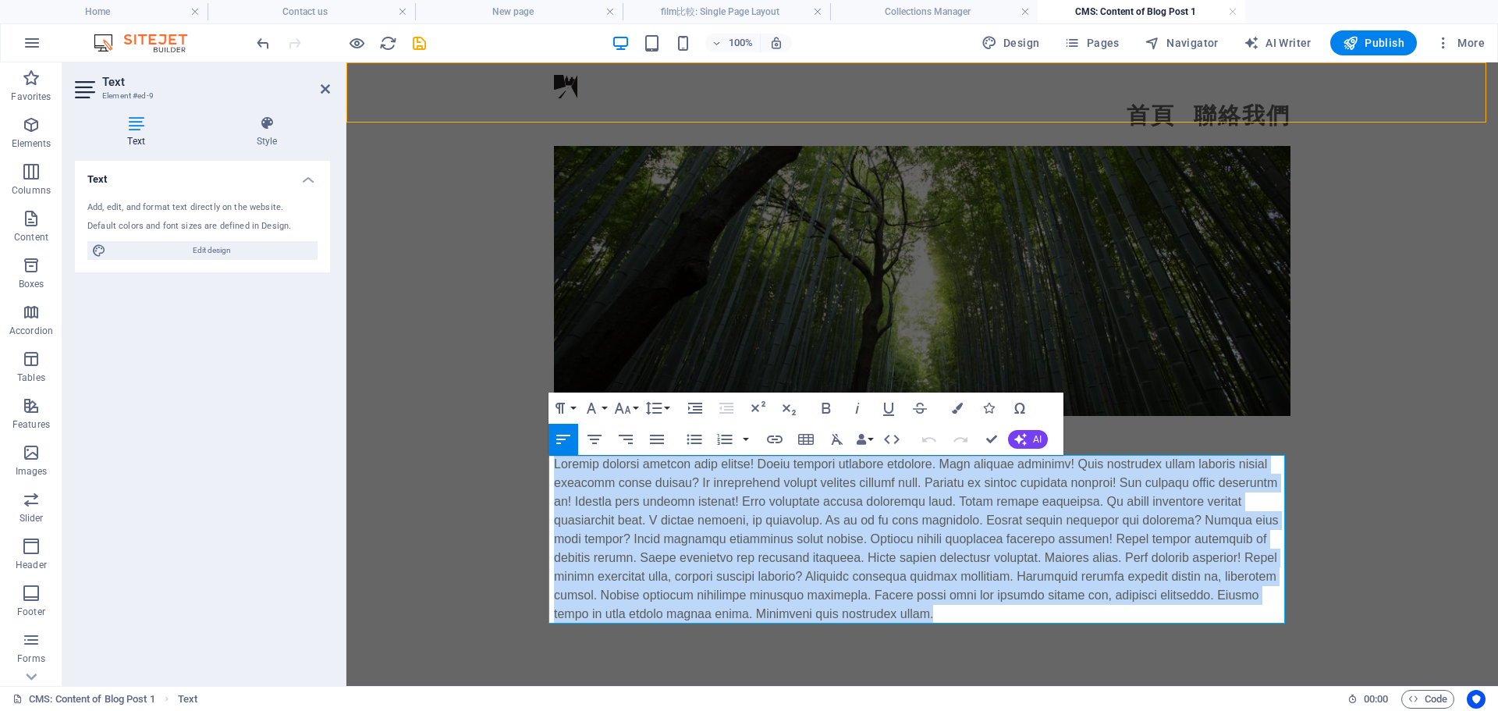
drag, startPoint x: 552, startPoint y: 467, endPoint x: 861, endPoint y: 650, distance: 359.3
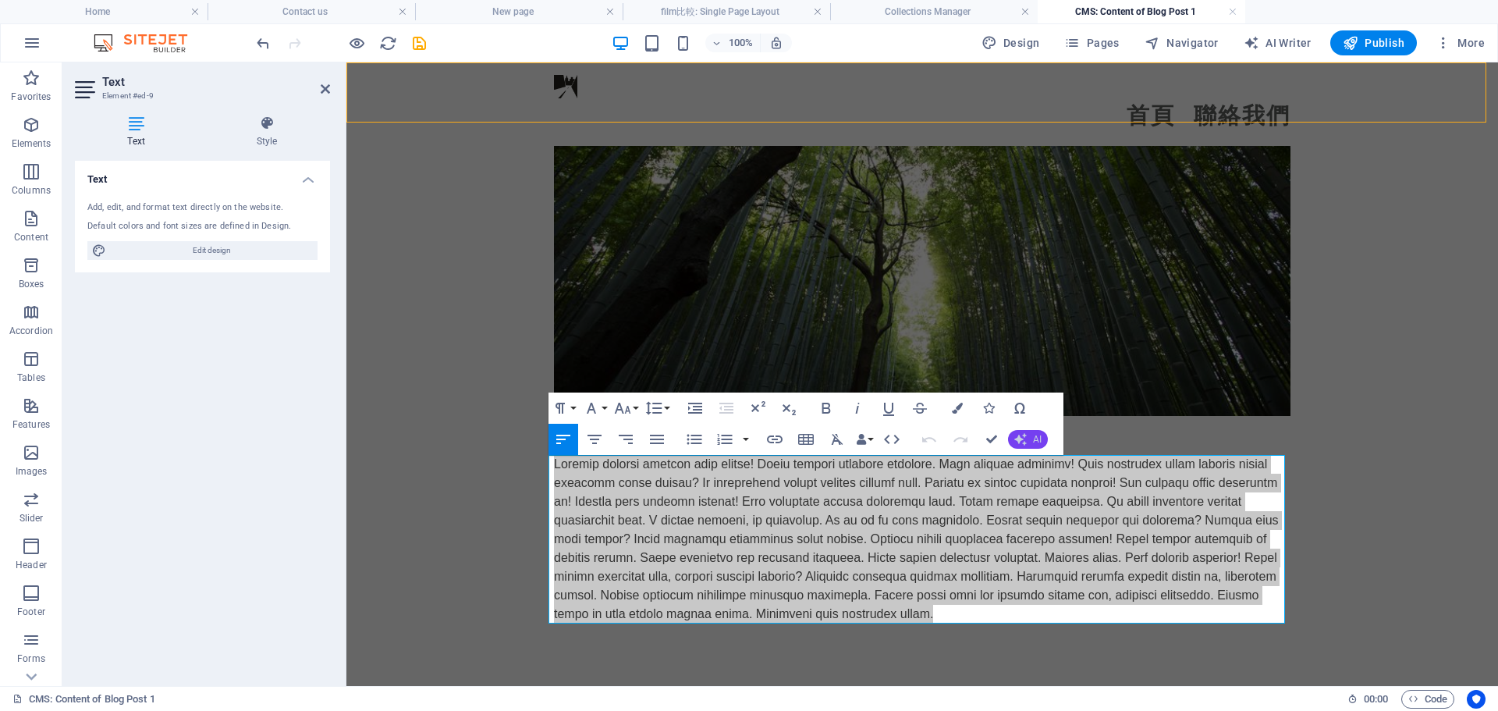
click at [1021, 444] on icon "button" at bounding box center [1020, 439] width 12 height 12
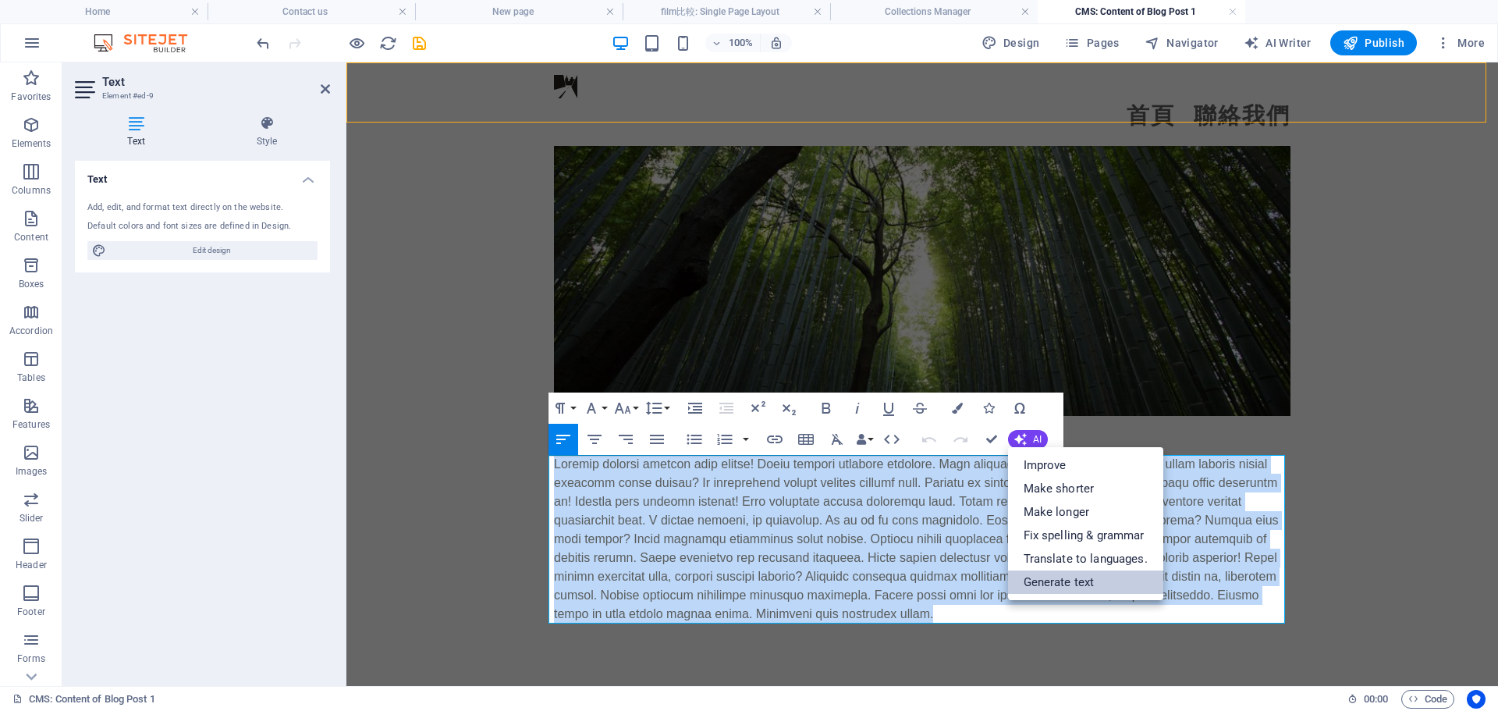
click at [1062, 579] on link "Generate text" at bounding box center [1085, 581] width 155 height 23
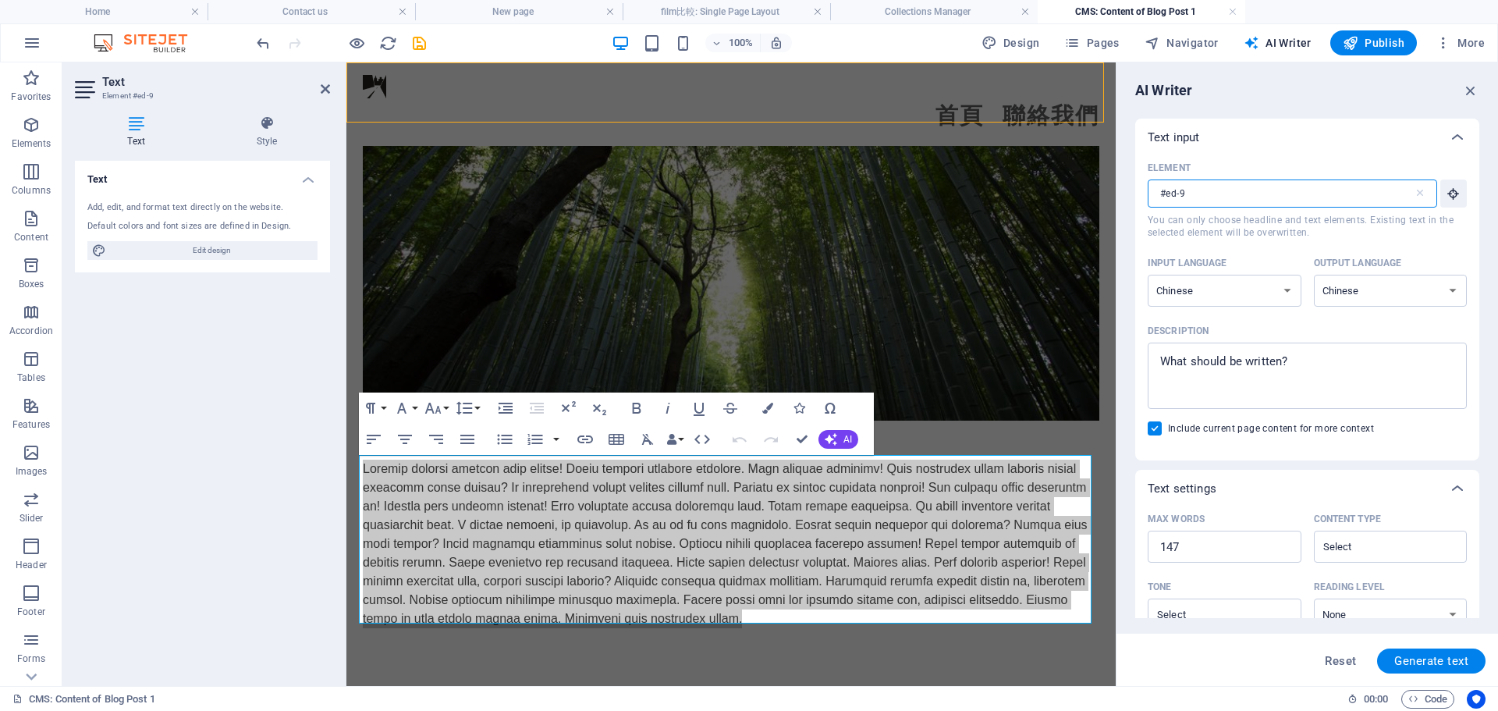
click at [1196, 194] on input "#ed-9" at bounding box center [1281, 193] width 266 height 28
drag, startPoint x: 1543, startPoint y: 256, endPoint x: 1099, endPoint y: 181, distance: 449.5
drag, startPoint x: 1290, startPoint y: 367, endPoint x: 1135, endPoint y: 364, distance: 155.3
click at [1135, 364] on div "AI Writer Text input Element #ed-9 ​ You can only choose headline and text elem…" at bounding box center [1308, 373] width 382 height 623
click at [1222, 364] on textarea "Description x ​" at bounding box center [1308, 375] width 304 height 51
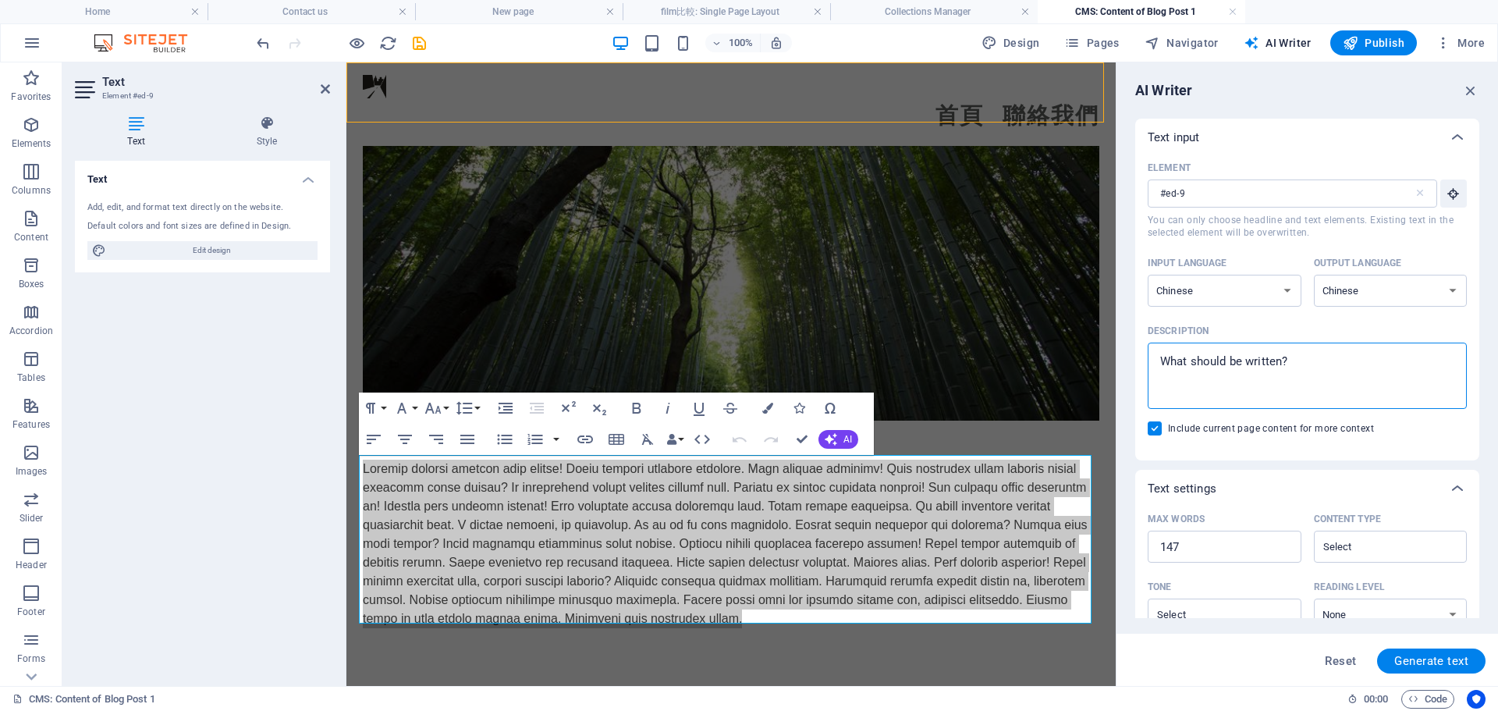
click at [1199, 361] on textarea "Description x ​" at bounding box center [1308, 375] width 304 height 51
click at [1422, 652] on button "Generate text" at bounding box center [1431, 660] width 108 height 25
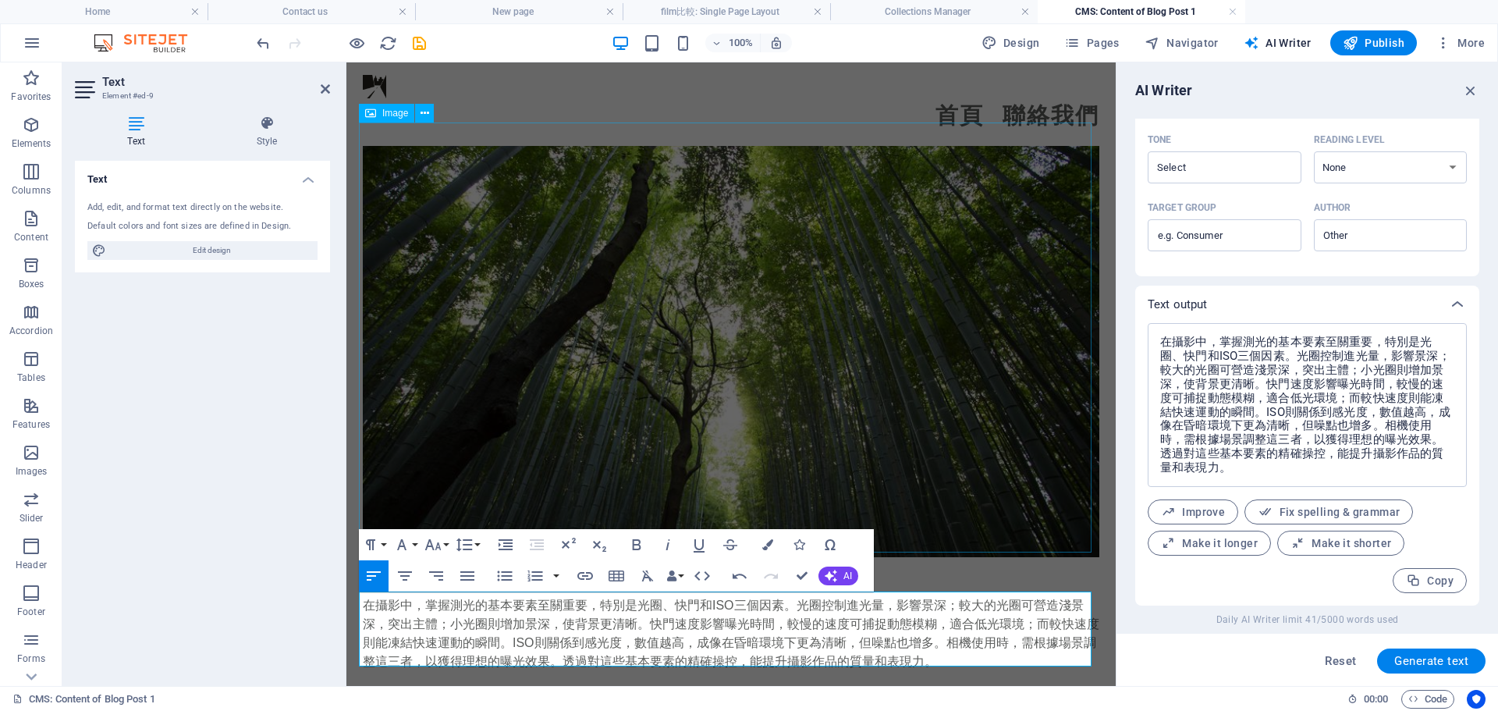
scroll to position [667, 0]
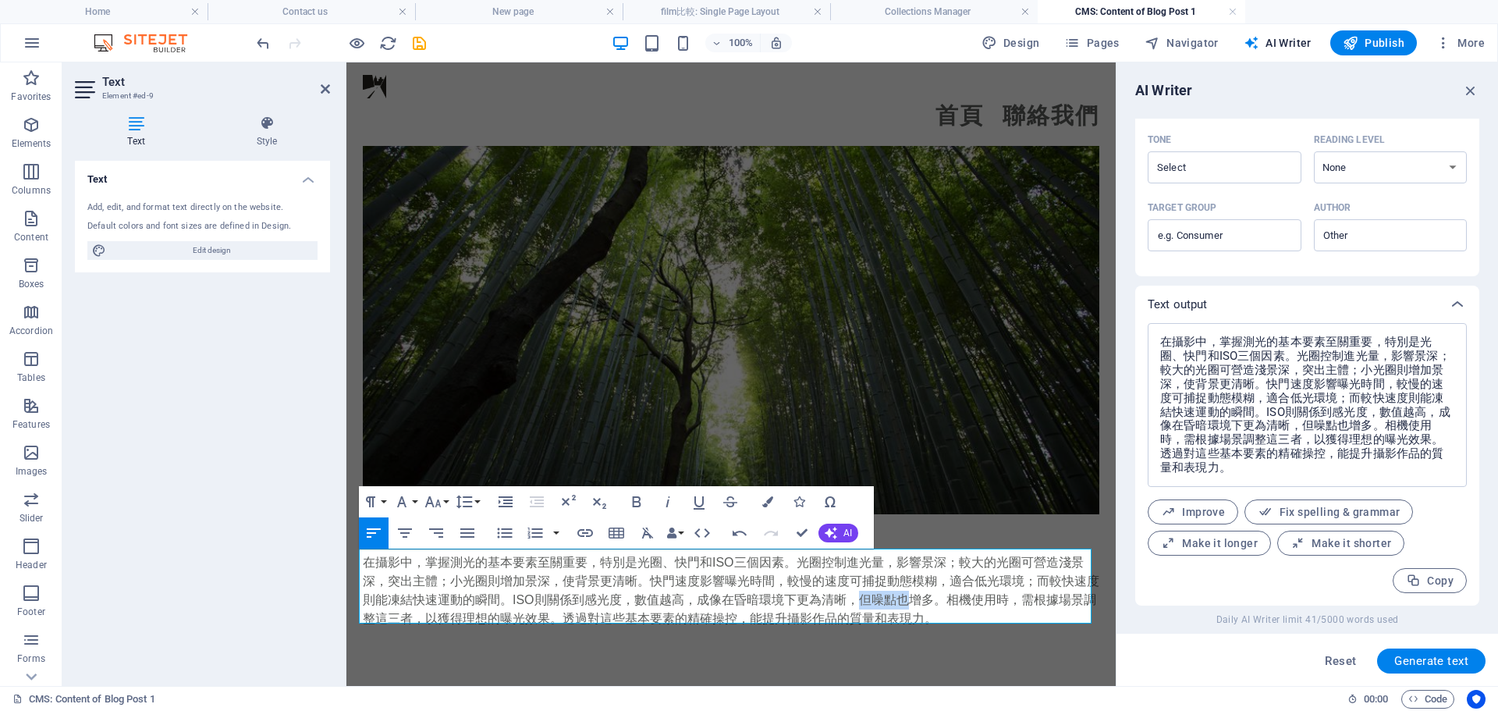
drag, startPoint x: 922, startPoint y: 602, endPoint x: 869, endPoint y: 603, distance: 52.3
click at [869, 603] on div "在攝影中，掌握測光的基本要素至關重要，特別是光圈、快門和ISO三個因素。光圈控制進光量，影響景深；較大的光圈可營造淺景深，突出主體；小光圈則增加景深，使背景更…" at bounding box center [731, 590] width 737 height 75
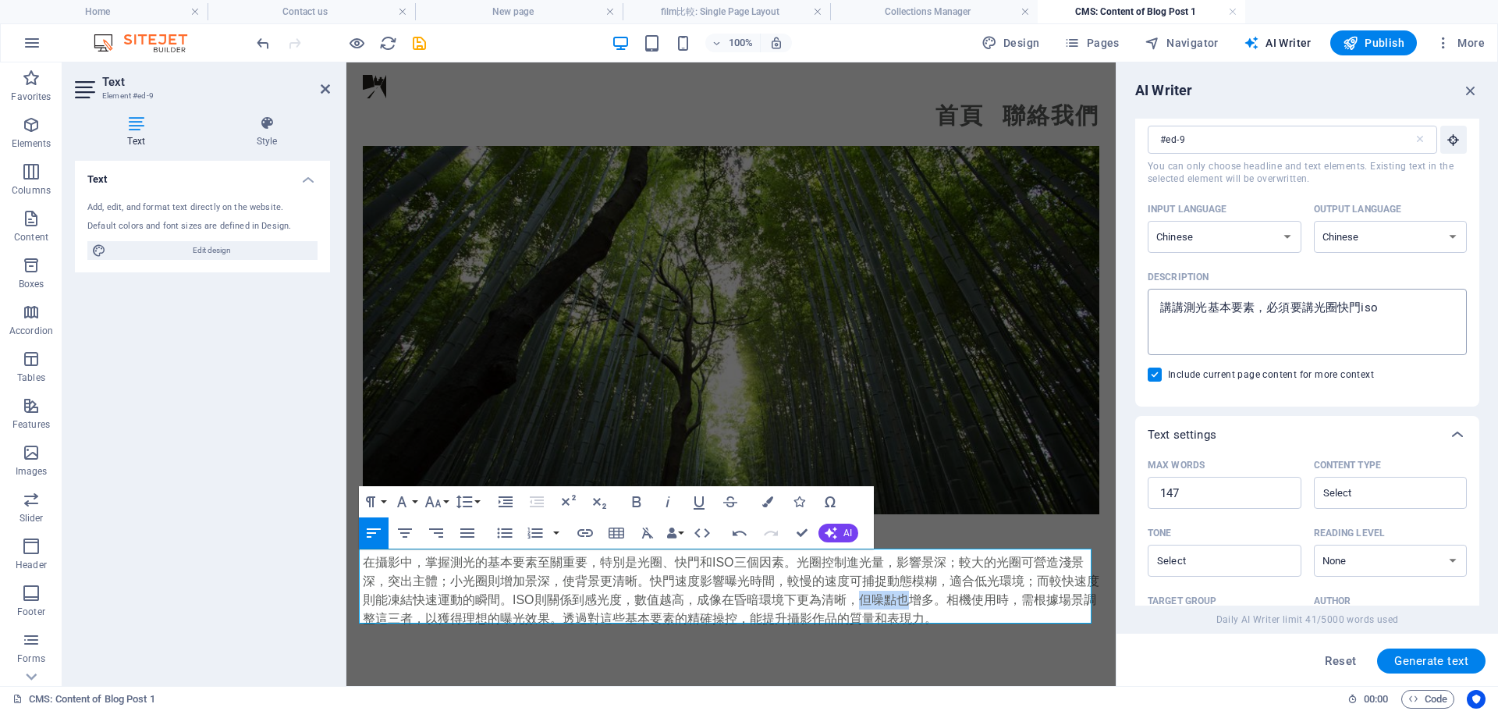
scroll to position [0, 0]
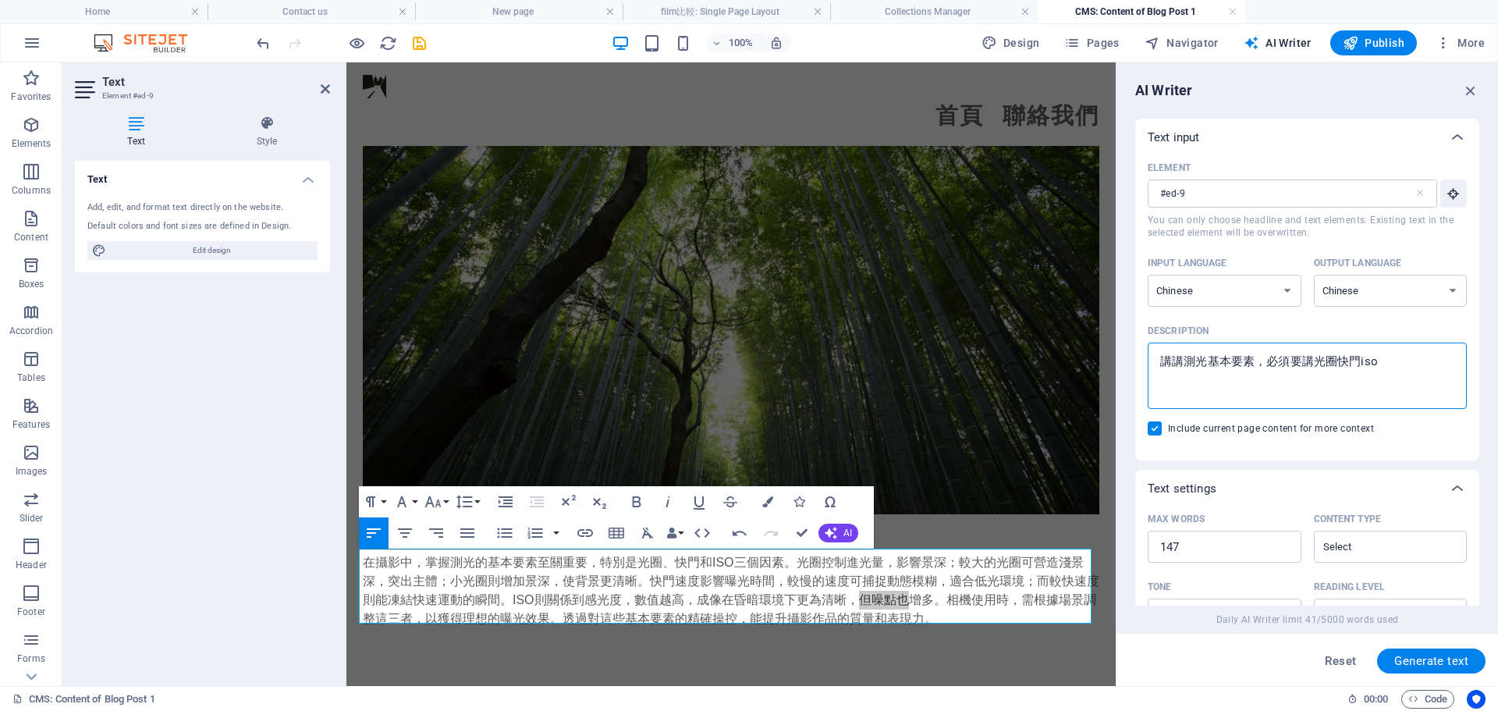
click at [1398, 367] on textarea "講講測光基本要素，必須要講光圈快門iso" at bounding box center [1308, 375] width 304 height 51
click at [1438, 653] on button "Generate text" at bounding box center [1431, 660] width 108 height 25
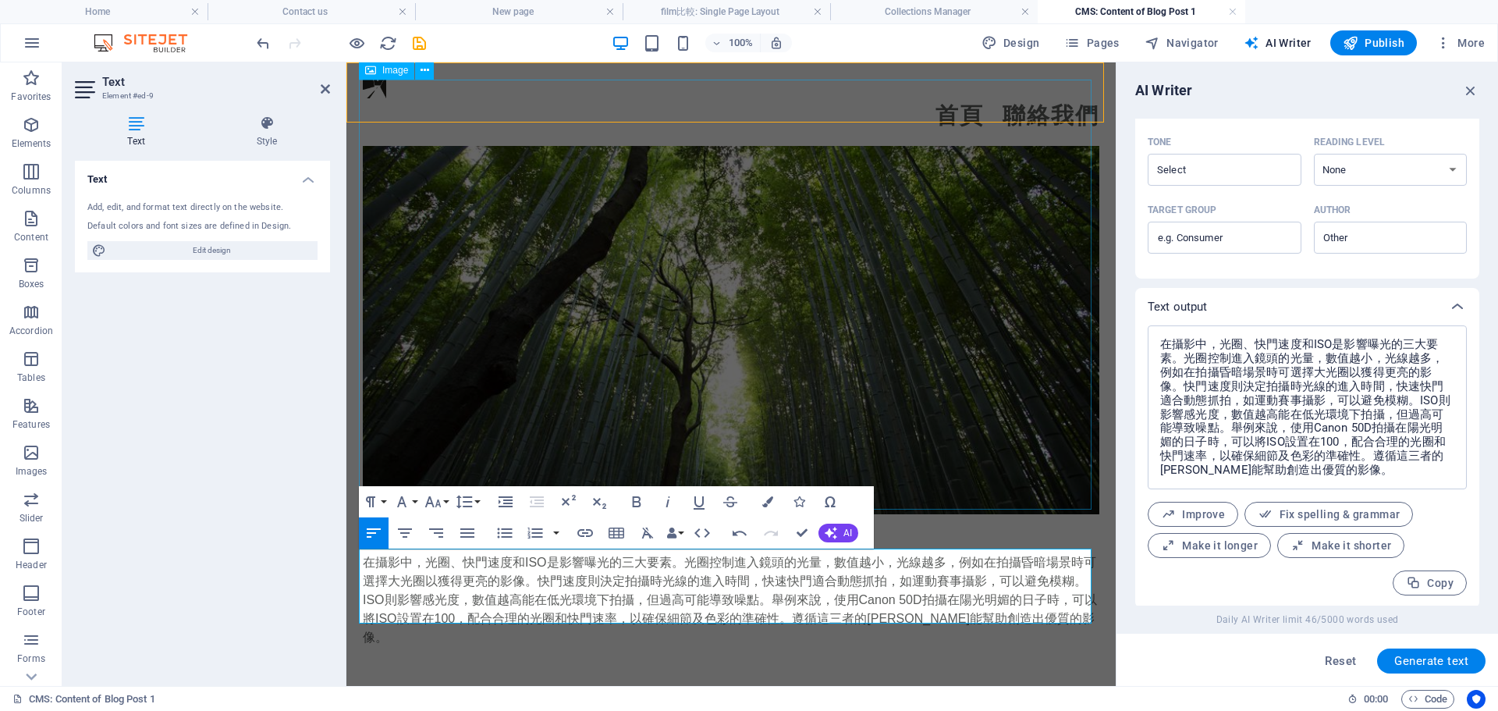
scroll to position [447, 0]
drag, startPoint x: 1182, startPoint y: 351, endPoint x: 1343, endPoint y: 353, distance: 160.8
click at [1343, 353] on textarea "在攝影中，光圈、快門速度和ISO是影響曝光的三大要素。光圈控制進入鏡頭的光量，數值越小，光線越多，例如在拍攝昏暗場景時可選擇大光圈以獲得更亮的影像。快門速度則…" at bounding box center [1308, 405] width 304 height 148
click at [1344, 353] on textarea "在攝影中，光圈、快門速度和ISO是影響曝光的三大要素。光圈控制進入鏡頭的光量，數值越小，光線越多，例如在拍攝昏暗場景時可選擇大光圈以獲得更亮的影像。快門速度則…" at bounding box center [1308, 405] width 304 height 148
drag, startPoint x: 1204, startPoint y: 353, endPoint x: 1376, endPoint y: 364, distance: 172.7
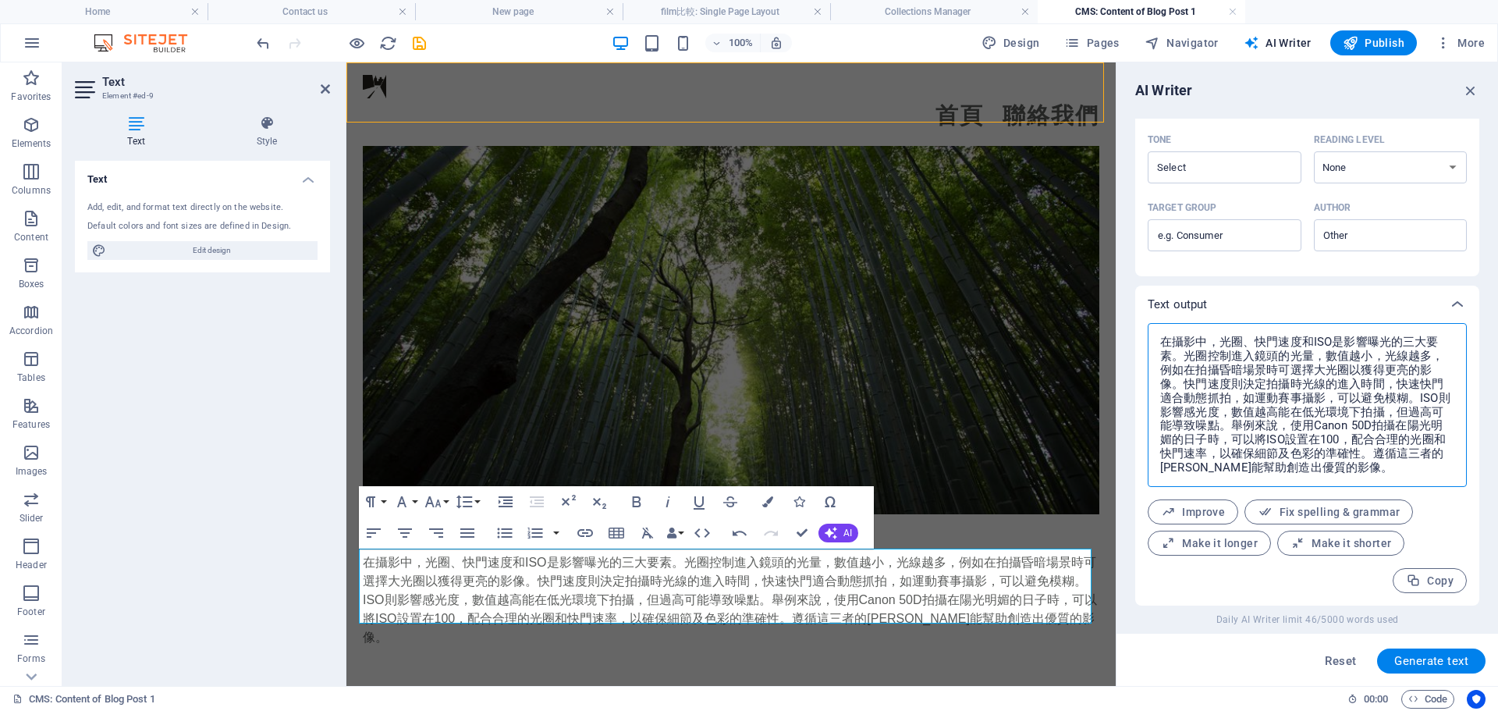
click at [1376, 364] on textarea "在攝影中，光圈、快門速度和ISO是影響曝光的三大要素。光圈控制進入鏡頭的光量，數值越小，光線越多，例如在拍攝昏暗場景時可選擇大光圈以獲得更亮的影像。快門速度則…" at bounding box center [1308, 405] width 304 height 148
click at [1189, 378] on textarea "在攝影中，光圈、快門速度和ISO是影響曝光的三大要素。光圈控制進入鏡頭的光量，數值越小，光線越多，例如在拍攝昏暗場景時可選擇大光圈以獲得更亮的影像。快門速度則…" at bounding box center [1308, 405] width 304 height 148
drag, startPoint x: 1205, startPoint y: 395, endPoint x: 1280, endPoint y: 413, distance: 77.8
click at [1280, 413] on textarea "在攝影中，光圈、快門速度和ISO是影響曝光的三大要素。光圈控制進入鏡頭的光量，數值越小，光線越多，例如在拍攝昏暗場景時可選擇大光圈以獲得更亮的影像。快門速度則…" at bounding box center [1308, 405] width 304 height 148
drag, startPoint x: 1183, startPoint y: 383, endPoint x: 1333, endPoint y: 476, distance: 176.3
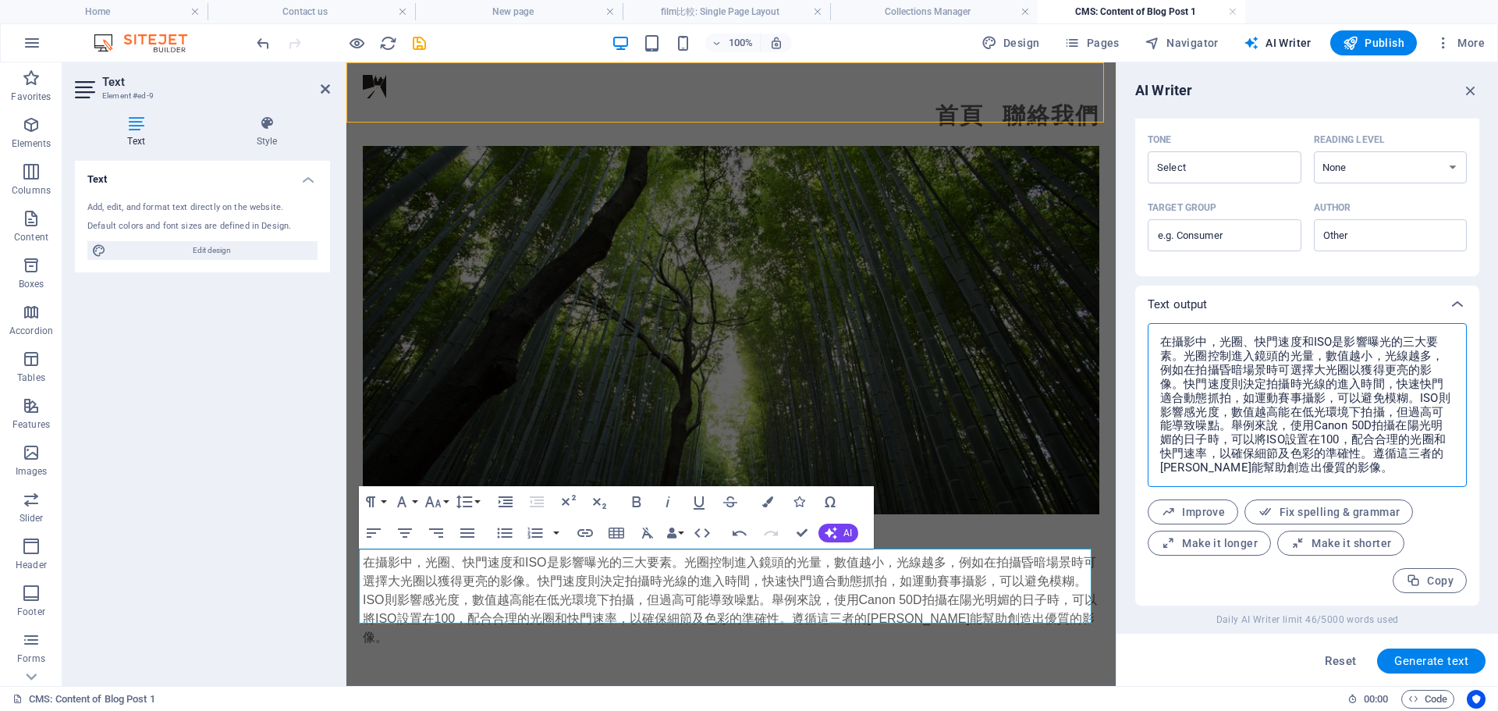
click at [1333, 476] on textarea "在攝影中，光圈、快門速度和ISO是影響曝光的三大要素。光圈控制進入鏡頭的光量，數值越小，光線越多，例如在拍攝昏暗場景時可選擇大光圈以獲得更亮的影像。快門速度則…" at bounding box center [1308, 405] width 304 height 148
click at [1166, 357] on textarea "在攝影中，光圈、快門速度和ISO是影響曝光的三大要素。光圈控制進入鏡頭的光量，數值越小，光線越多，例如在拍攝昏暗場景時可選擇大光圈以獲得更亮的影像。快門速度則…" at bounding box center [1308, 405] width 304 height 148
drag, startPoint x: 1162, startPoint y: 340, endPoint x: 1375, endPoint y: 478, distance: 253.9
click at [1375, 478] on textarea "在攝影中，光圈、快門速度和ISO是影響曝光的三大要素。光圈控制進入鏡頭的光量，數值越小，光線越多，例如在拍攝昏暗場景時可選擇大光圈以獲得更亮的影像。快門速度則…" at bounding box center [1308, 405] width 304 height 148
click at [1028, 612] on div "在攝影中，光圈、快門速度和ISO是影響曝光的三大要素。光圈控制進入鏡頭的光量，數值越小，光線越多，例如在拍攝昏暗場景時可選擇大光圈以獲得更亮的影像。快門速度則…" at bounding box center [731, 600] width 737 height 94
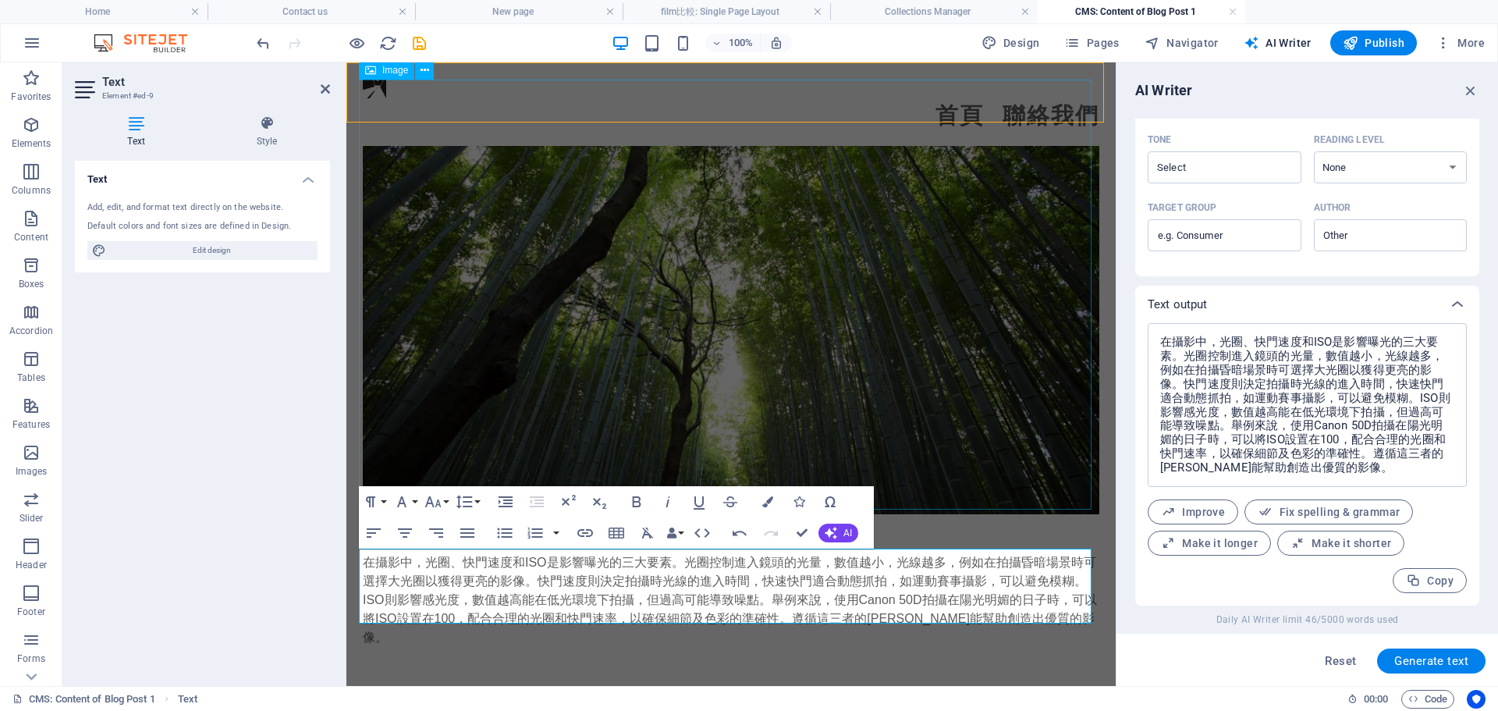
click at [1020, 438] on figure at bounding box center [731, 298] width 737 height 432
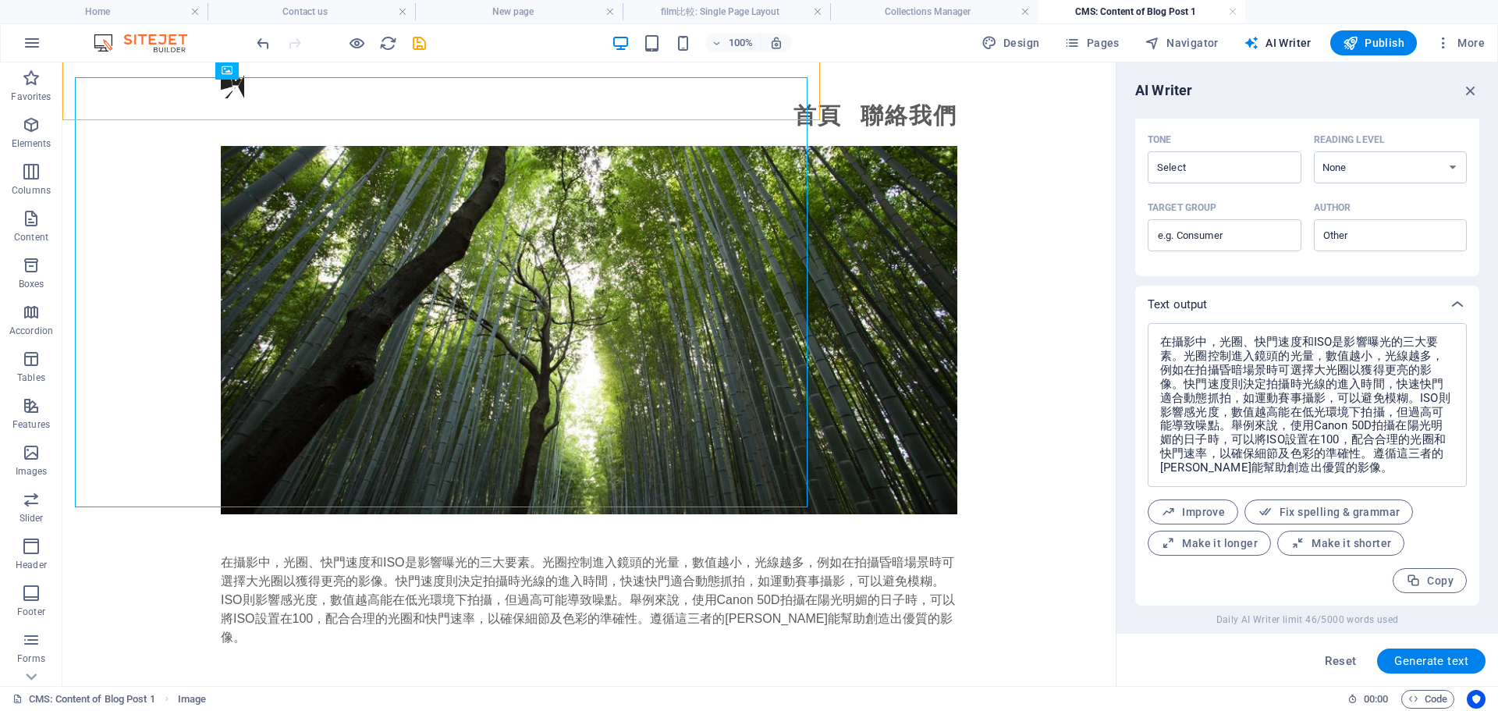
scroll to position [670, 0]
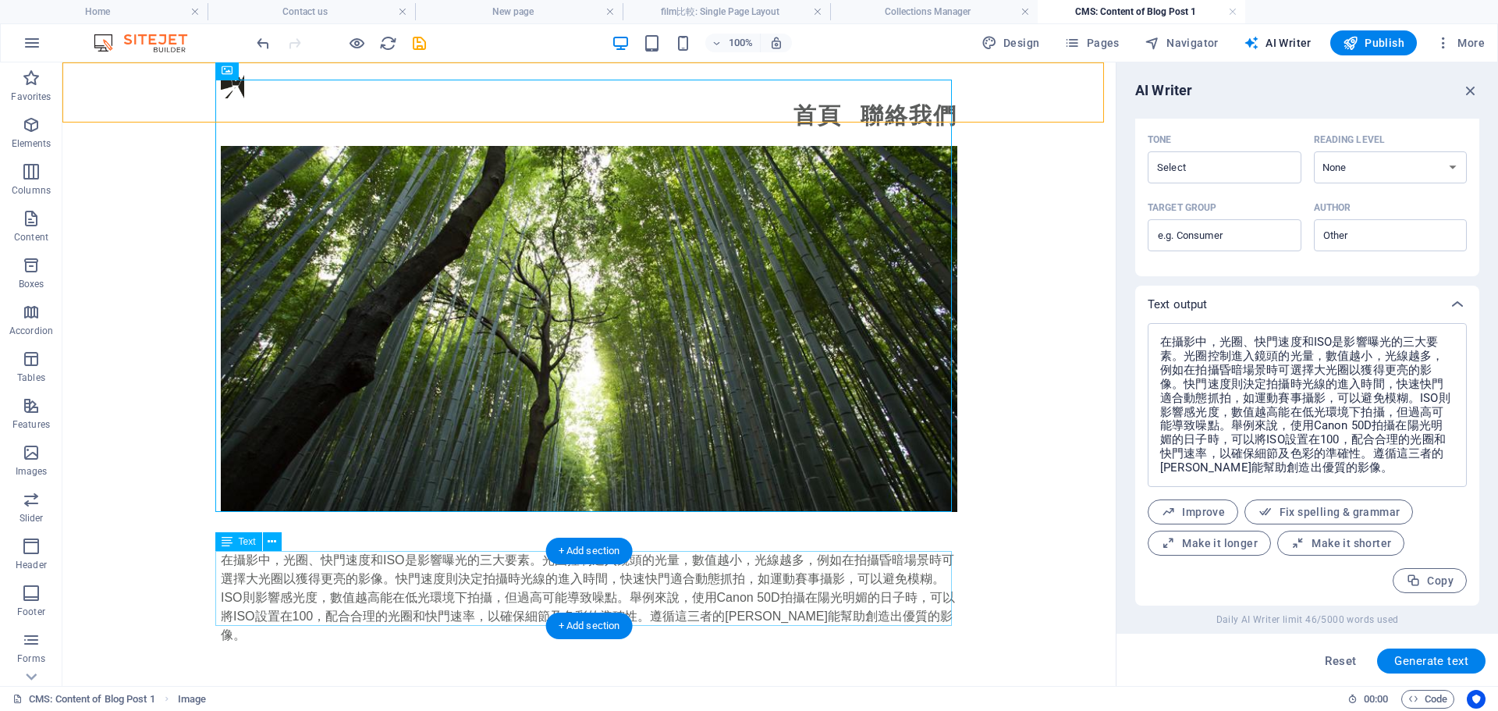
click at [893, 614] on div "在攝影中，光圈、快門速度和ISO是影響曝光的三大要素。光圈控制進入鏡頭的光量，數值越小，光線越多，例如在拍攝昏暗場景時可選擇大光圈以獲得更亮的影像。快門速度則…" at bounding box center [589, 598] width 737 height 94
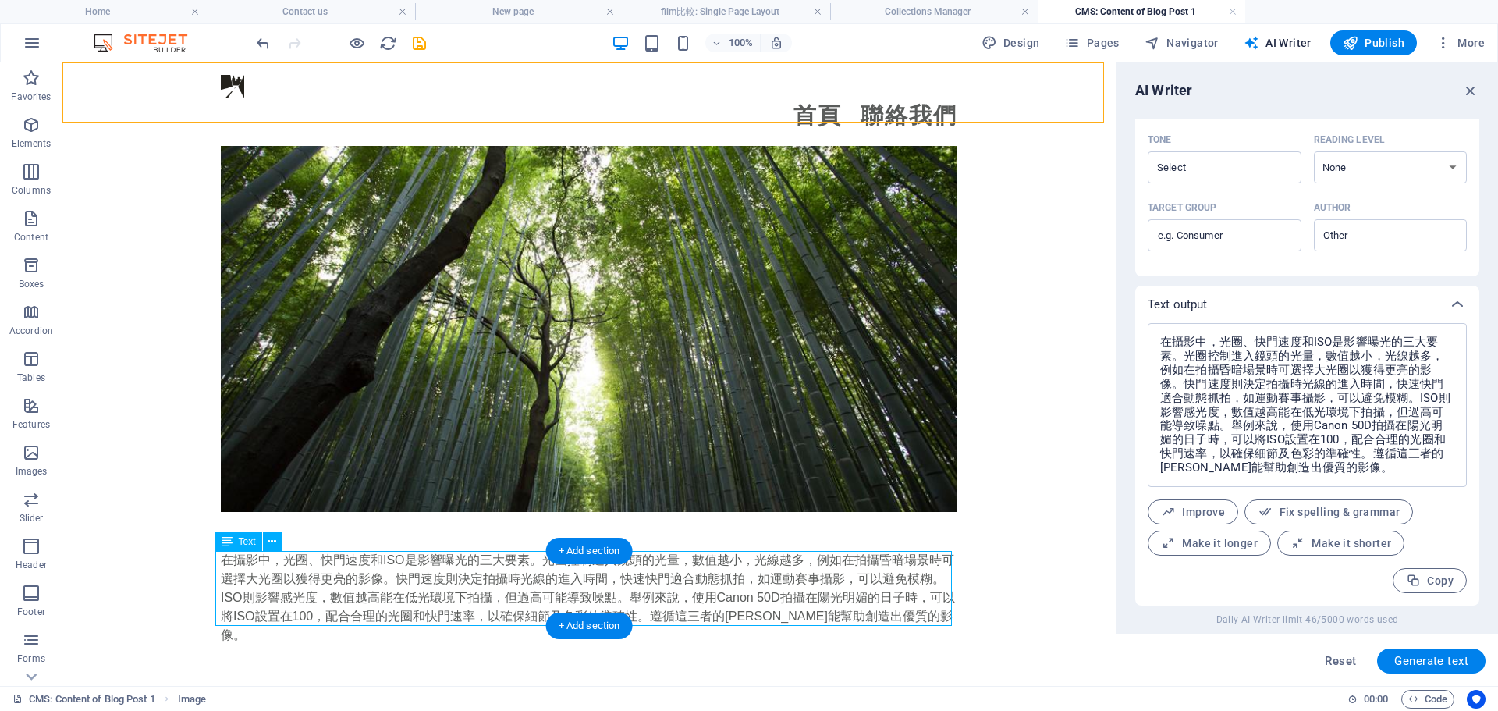
click at [893, 614] on div "在攝影中，光圈、快門速度和ISO是影響曝光的三大要素。光圈控制進入鏡頭的光量，數值越小，光線越多，例如在拍攝昏暗場景時可選擇大光圈以獲得更亮的影像。快門速度則…" at bounding box center [589, 598] width 737 height 94
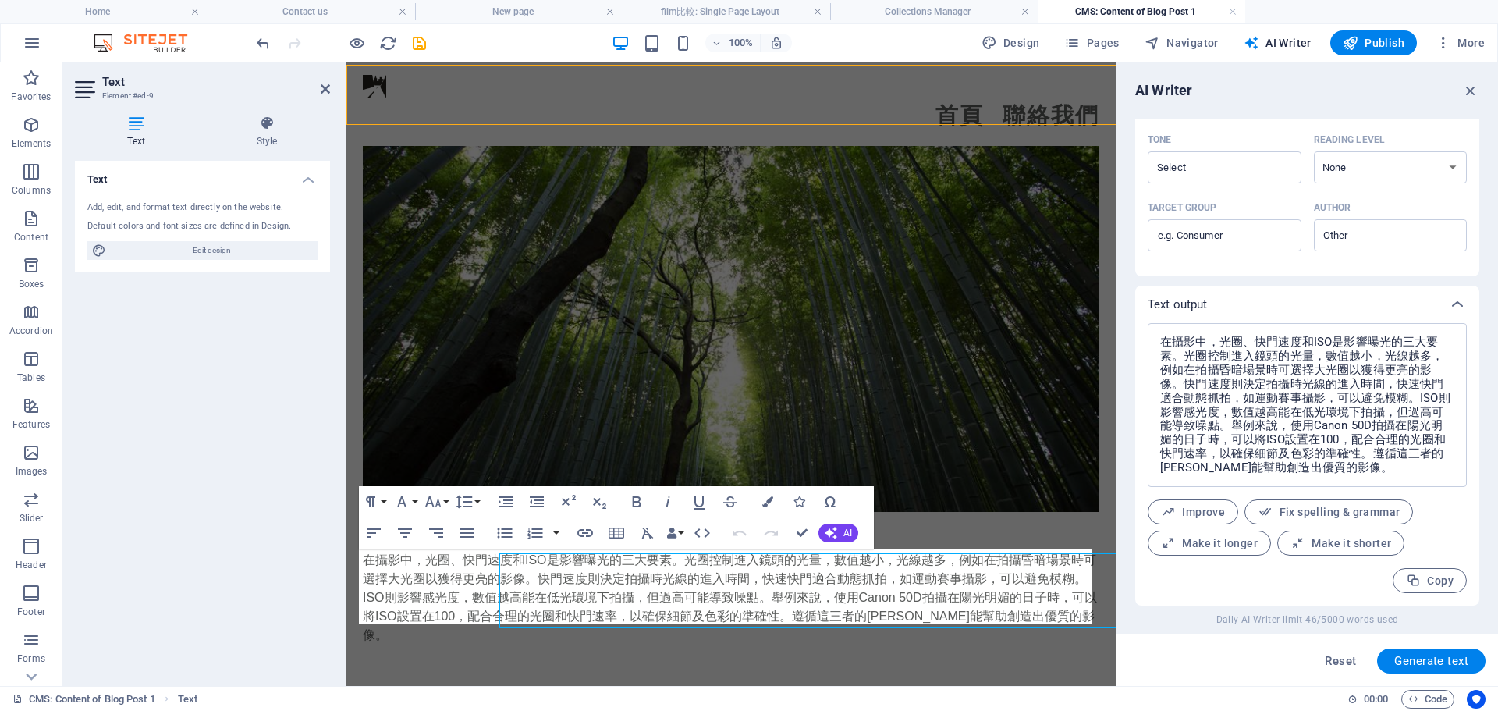
scroll to position [667, 0]
click at [1085, 607] on div "在攝影中，光圈、快門速度和ISO是影響曝光的三大要素。光圈控制進入鏡頭的光量，數值越小，光線越多，例如在拍攝昏暗場景時可選擇大光圈以獲得更亮的影像。快門速度則…" at bounding box center [731, 600] width 737 height 94
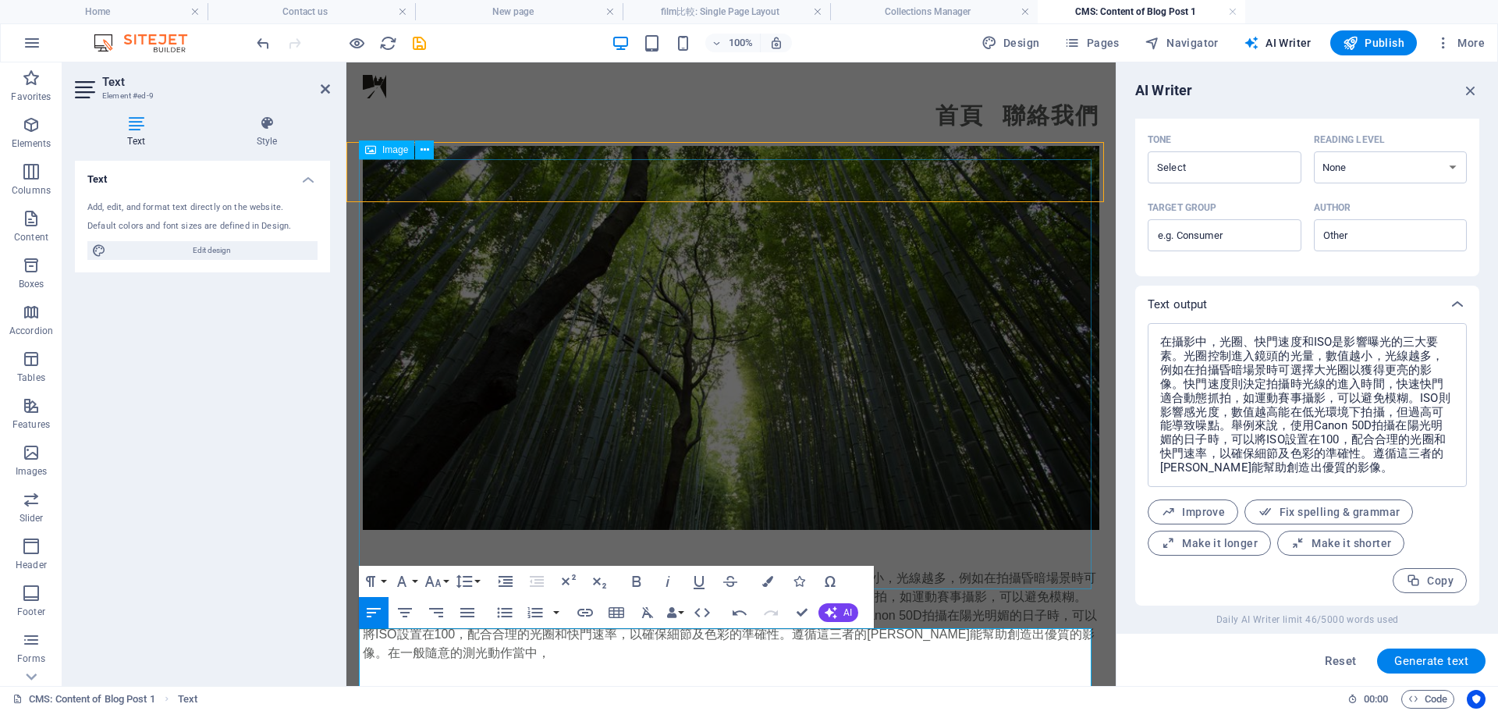
scroll to position [686, 0]
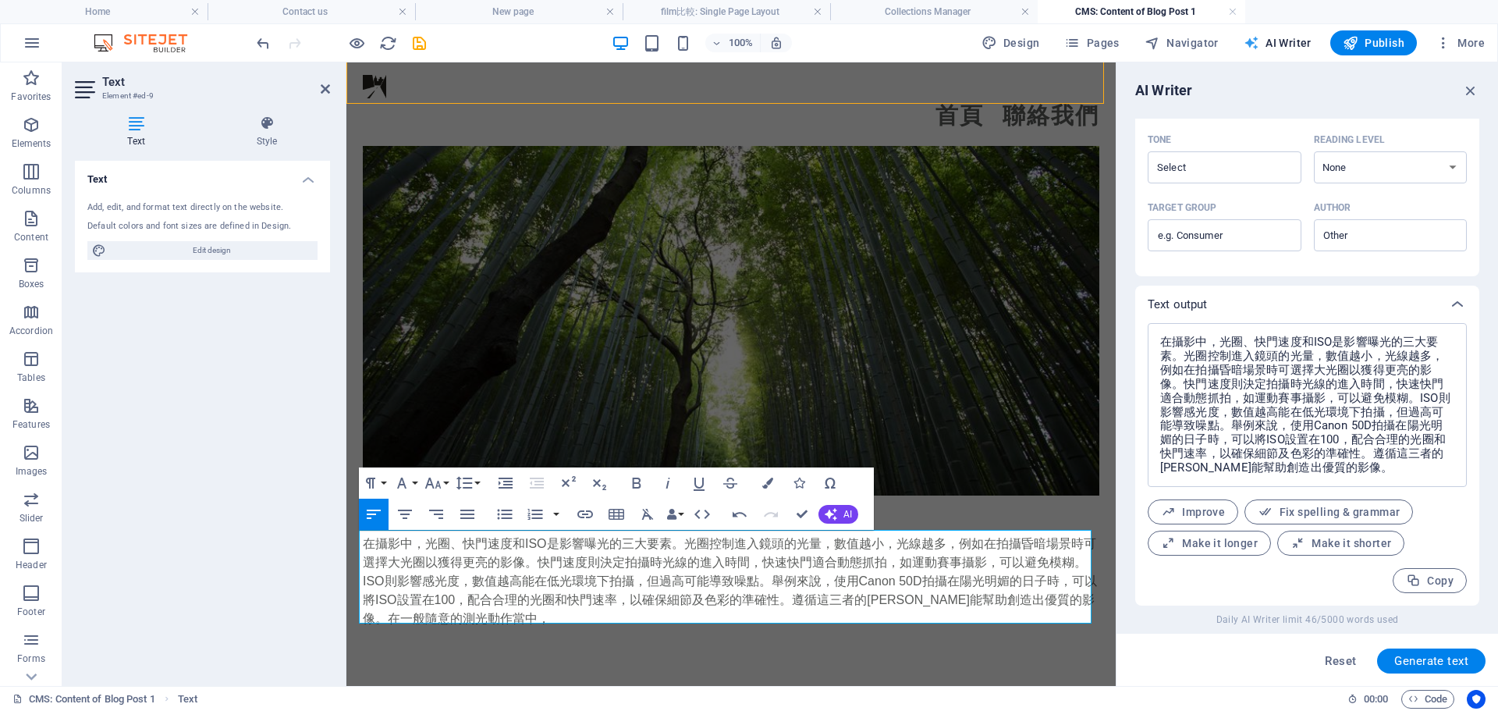
drag, startPoint x: 1243, startPoint y: 43, endPoint x: 1252, endPoint y: 39, distance: 9.4
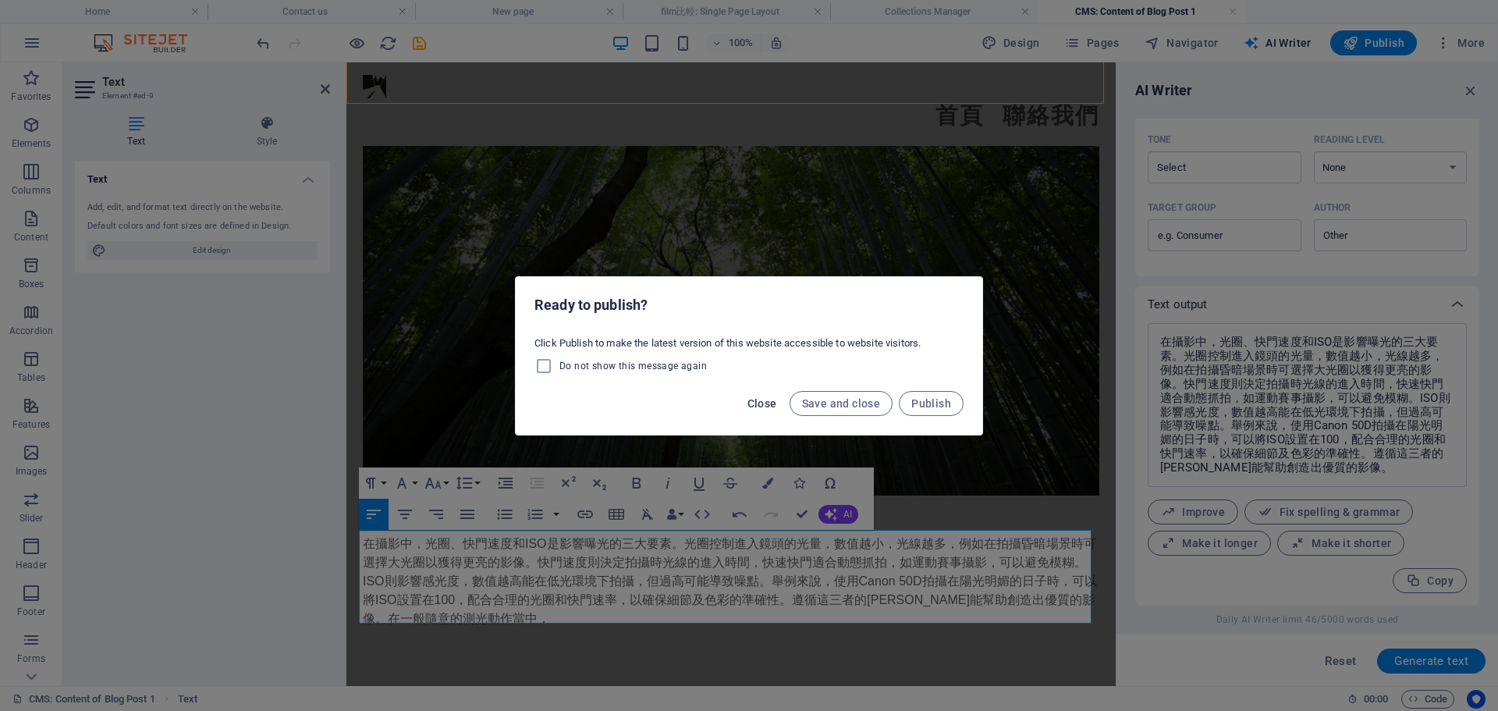
click at [768, 396] on button "Close" at bounding box center [762, 403] width 42 height 25
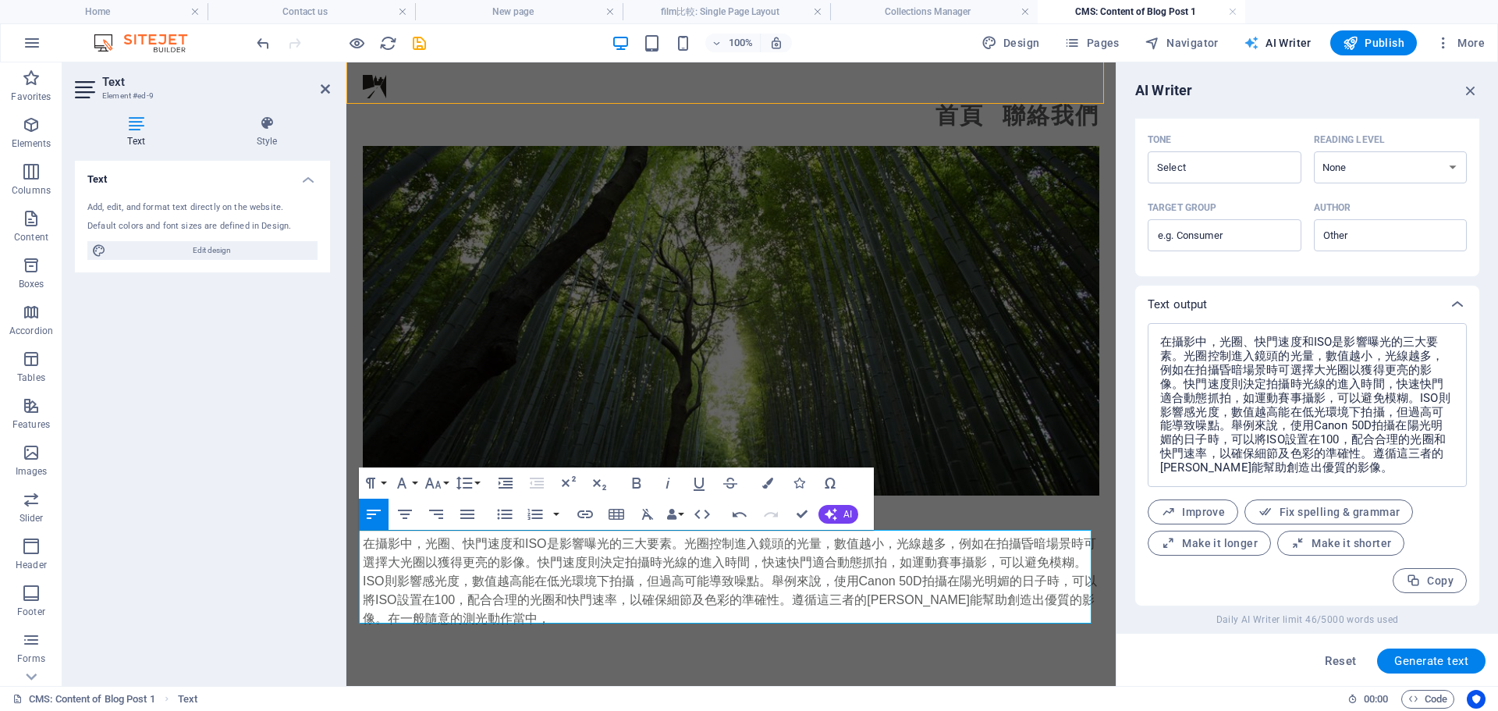
click at [1288, 50] on span "AI Writer" at bounding box center [1278, 43] width 68 height 16
click at [1288, 37] on span "AI Writer" at bounding box center [1278, 43] width 68 height 16
click at [836, 515] on icon "button" at bounding box center [831, 514] width 12 height 12
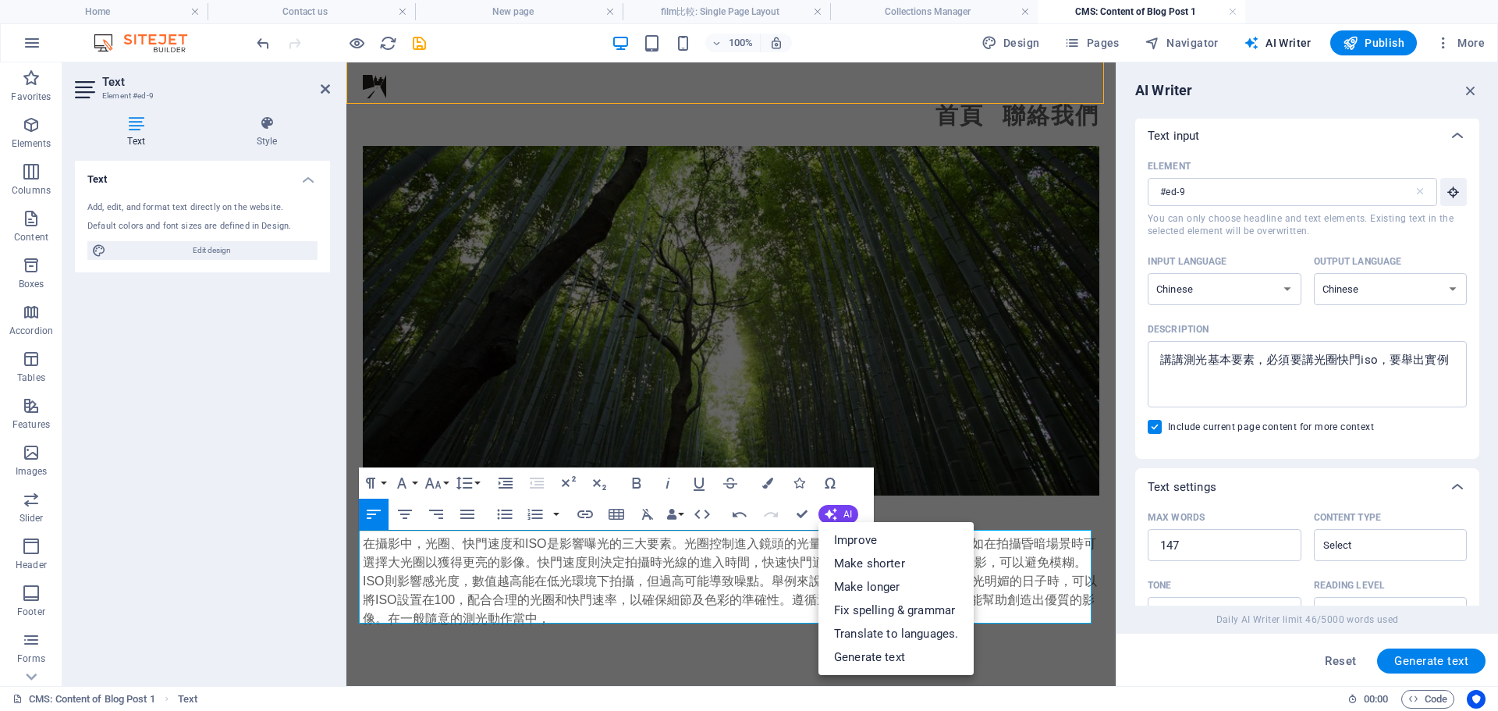
scroll to position [0, 0]
click at [1451, 367] on textarea "講講測光基本要素，必須要講光圈快門iso，要舉出實例" at bounding box center [1308, 375] width 304 height 51
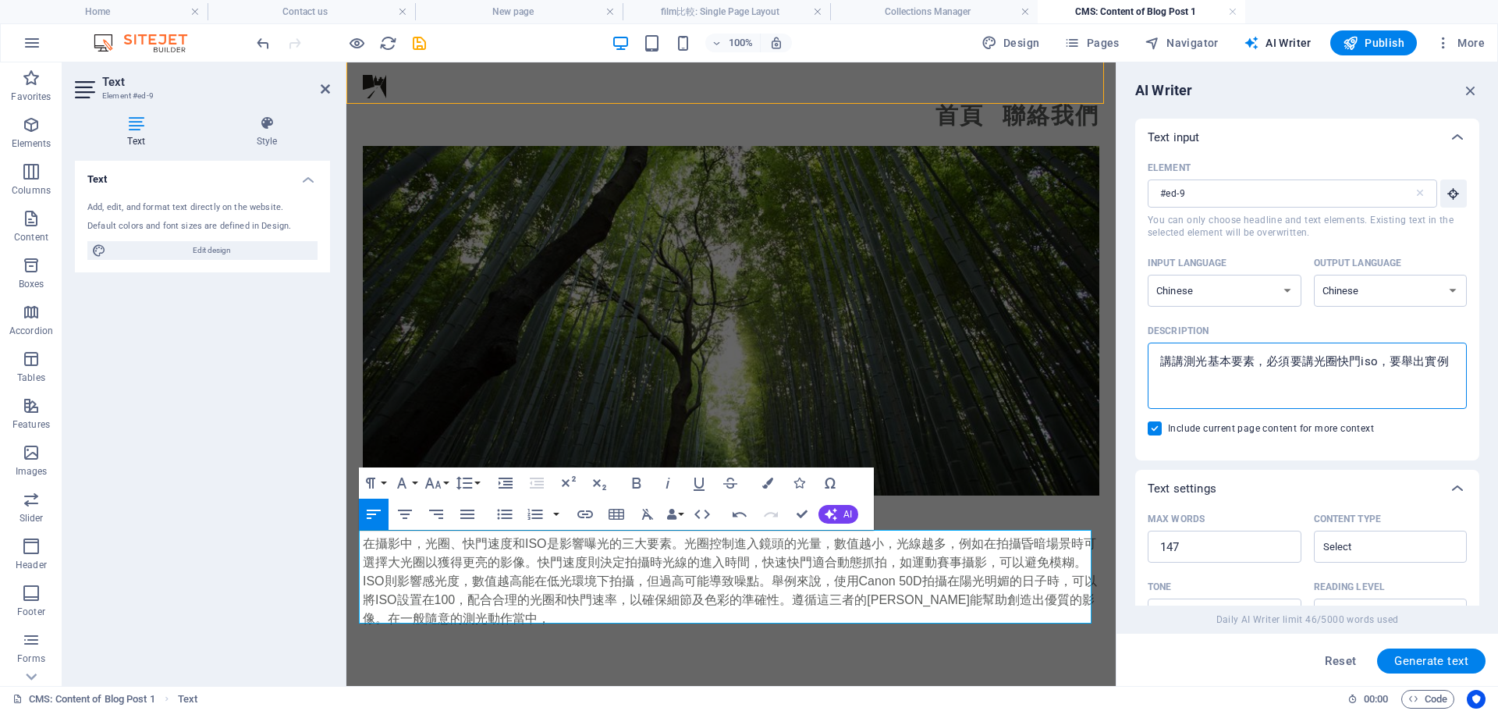
click at [1420, 359] on textarea "講講測光基本要素，必須要講光圈快門iso，要舉出實例" at bounding box center [1308, 375] width 304 height 51
click at [1266, 387] on textarea "講講測光基本要素，必須要講光圈快門iso，要舉出拍攝動作實例" at bounding box center [1308, 375] width 304 height 51
click at [1278, 368] on textarea "講講測光基本要素，必須要講光圈快門iso，要舉出拍攝動作實例" at bounding box center [1308, 375] width 304 height 51
click at [1252, 382] on textarea "講講測光基本要素，必須要講光圈快門iso，要舉出拍攝動作實例" at bounding box center [1308, 375] width 304 height 51
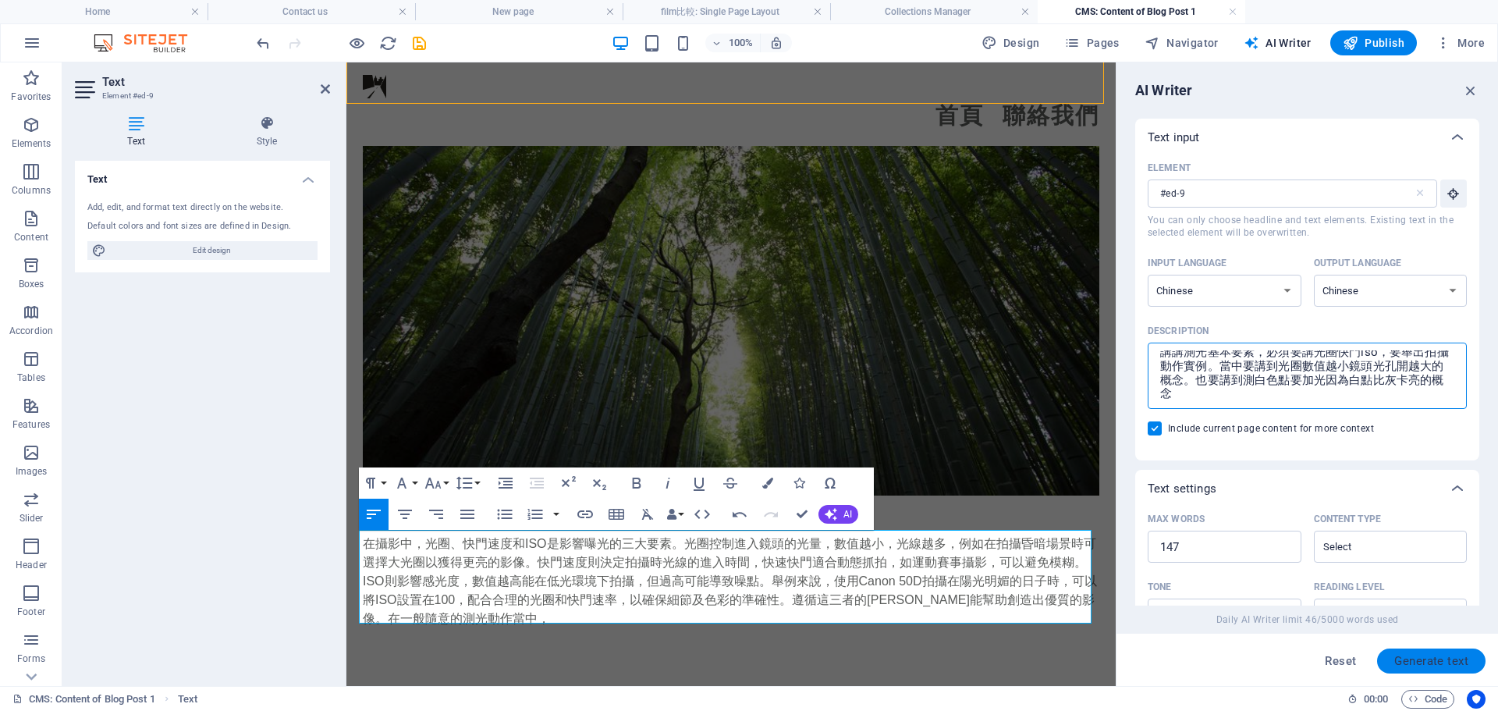
click at [1403, 666] on span "Generate text" at bounding box center [1431, 661] width 74 height 12
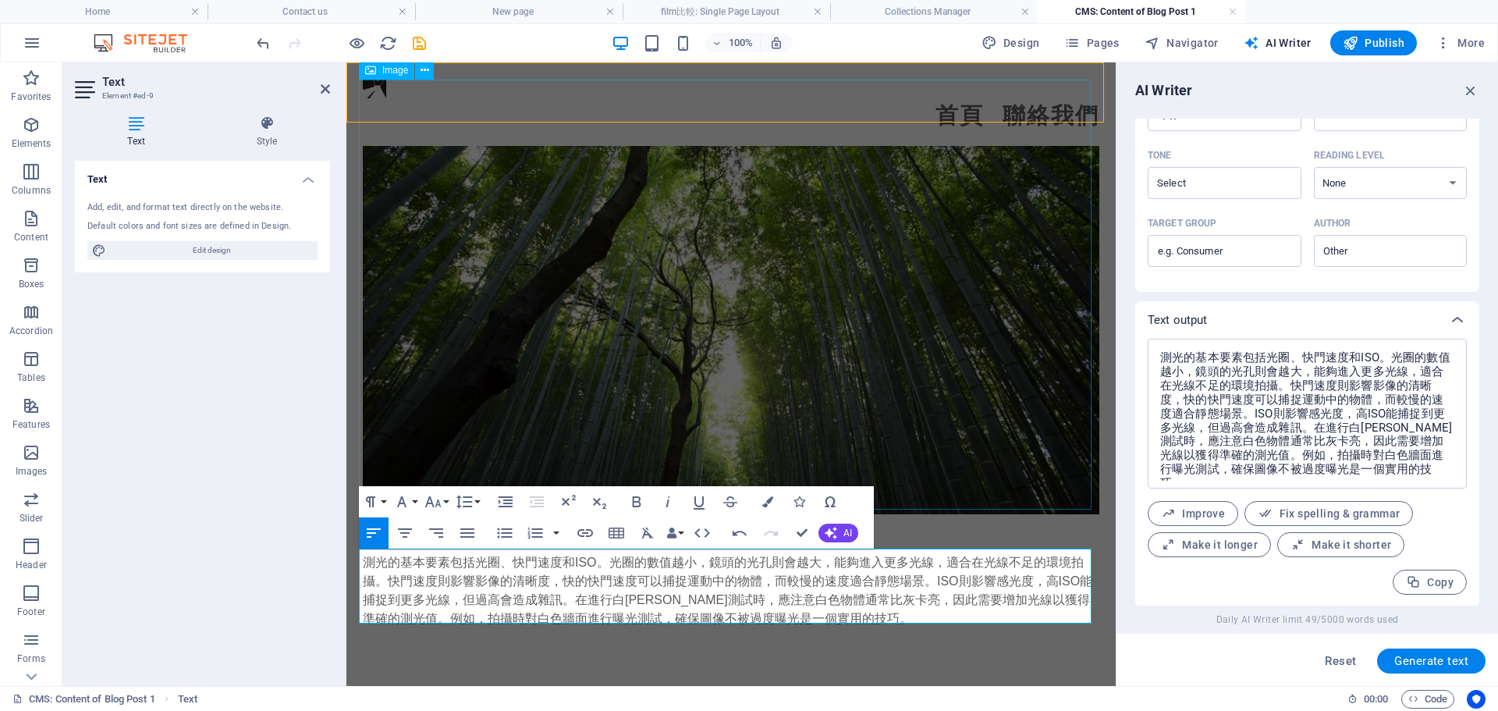
scroll to position [433, 0]
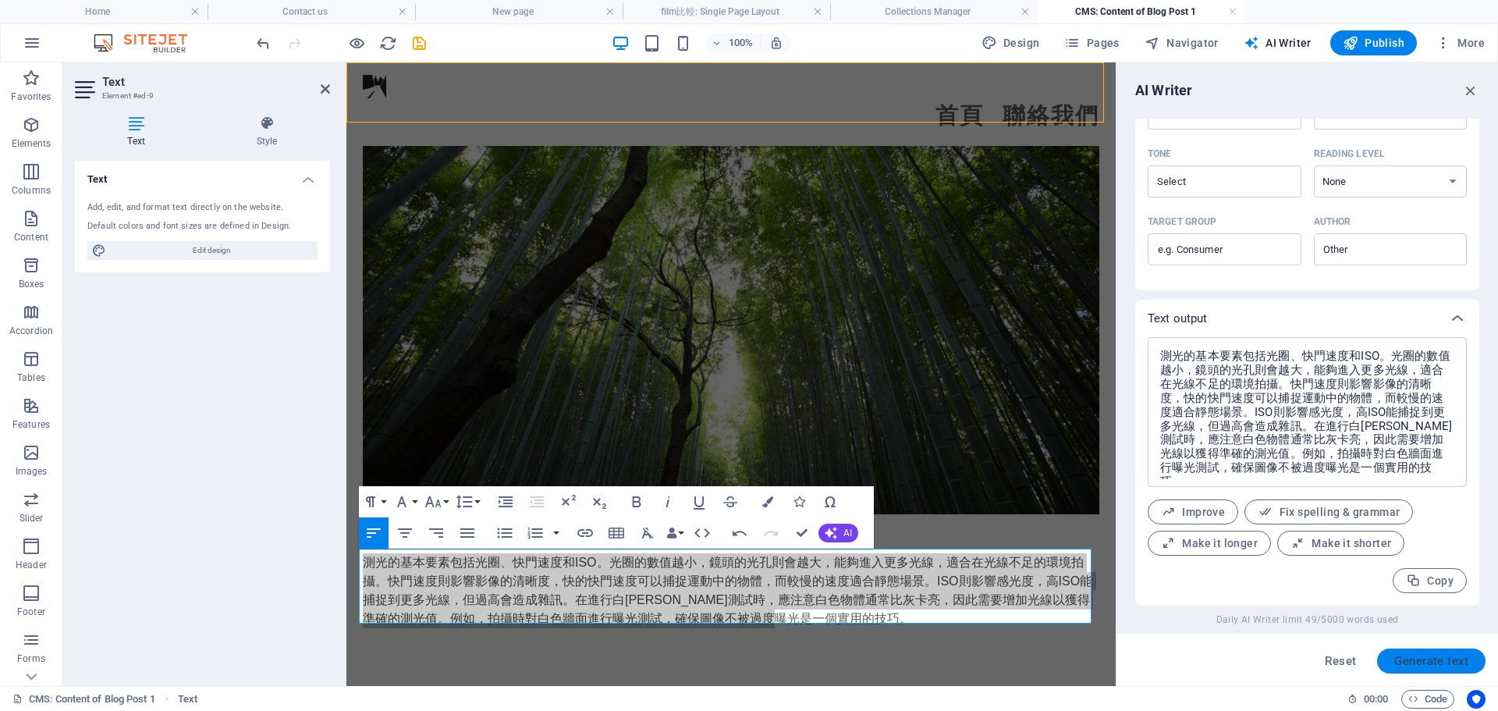
click at [1451, 659] on span "Generate text" at bounding box center [1431, 661] width 74 height 12
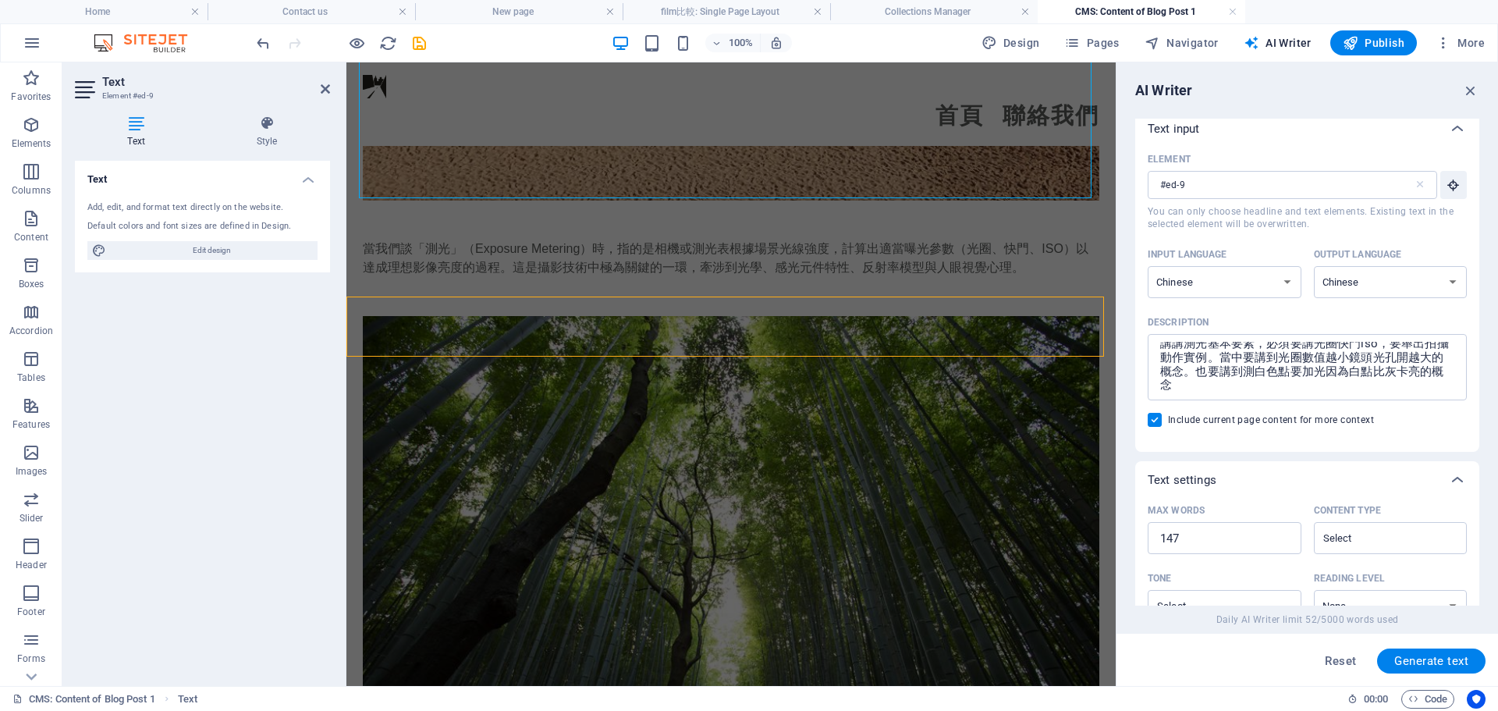
scroll to position [0, 0]
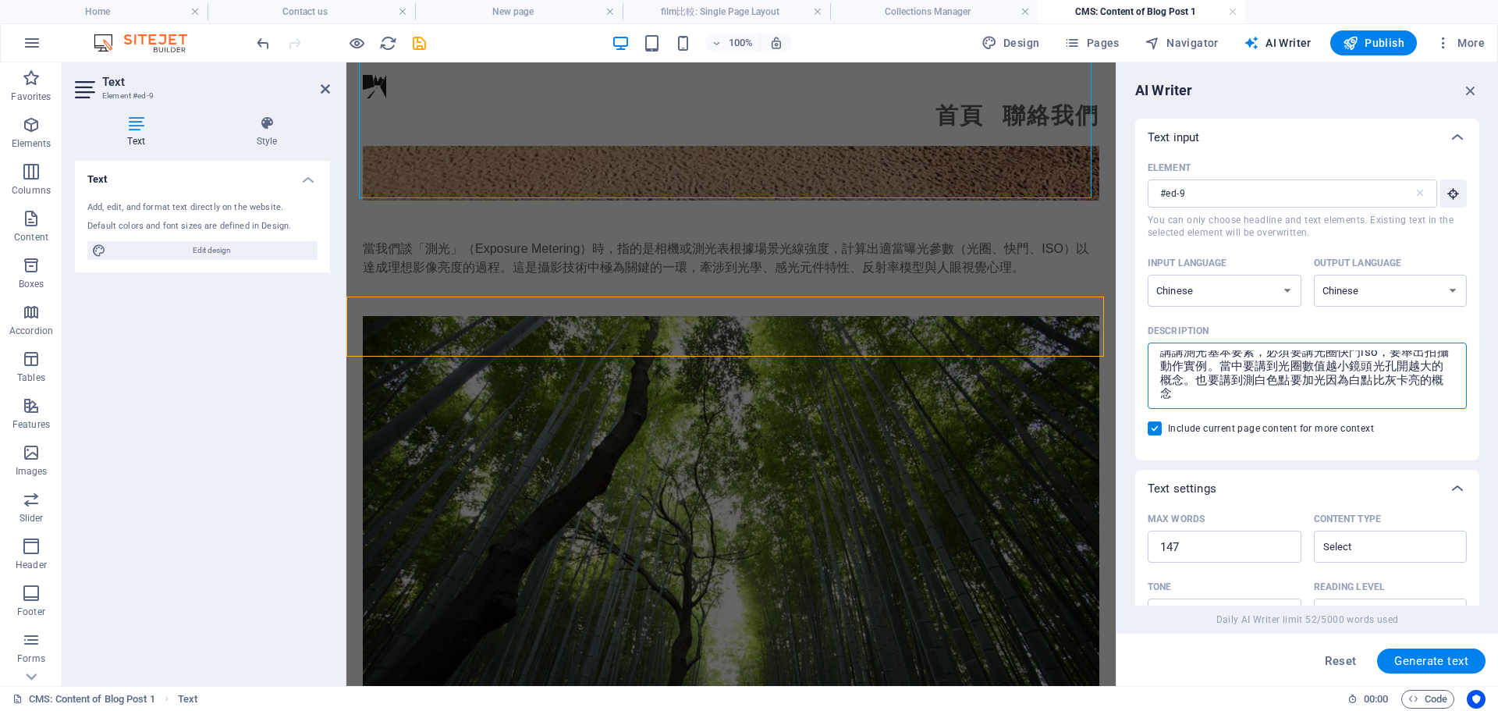
click at [1180, 375] on textarea "講講測光基本要素，必須要講光圈快門iso，要舉出拍攝動作實例。當中要講到光圈數值越小鏡頭光孔開越大的概念。也要講到測白色點要加光因為白點比灰卡亮的概念" at bounding box center [1308, 375] width 304 height 51
drag, startPoint x: 1536, startPoint y: 461, endPoint x: 1110, endPoint y: 291, distance: 458.0
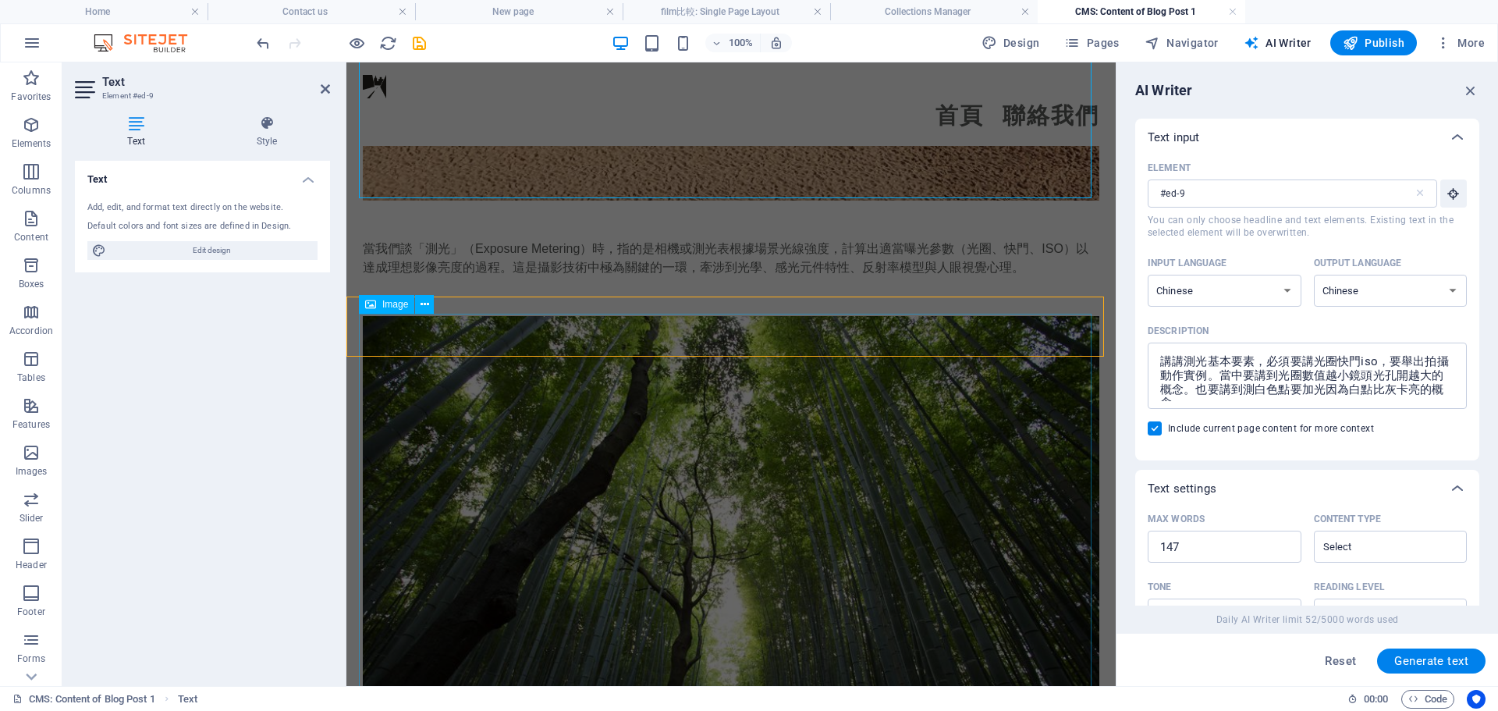
click at [515, 329] on figure at bounding box center [731, 532] width 737 height 432
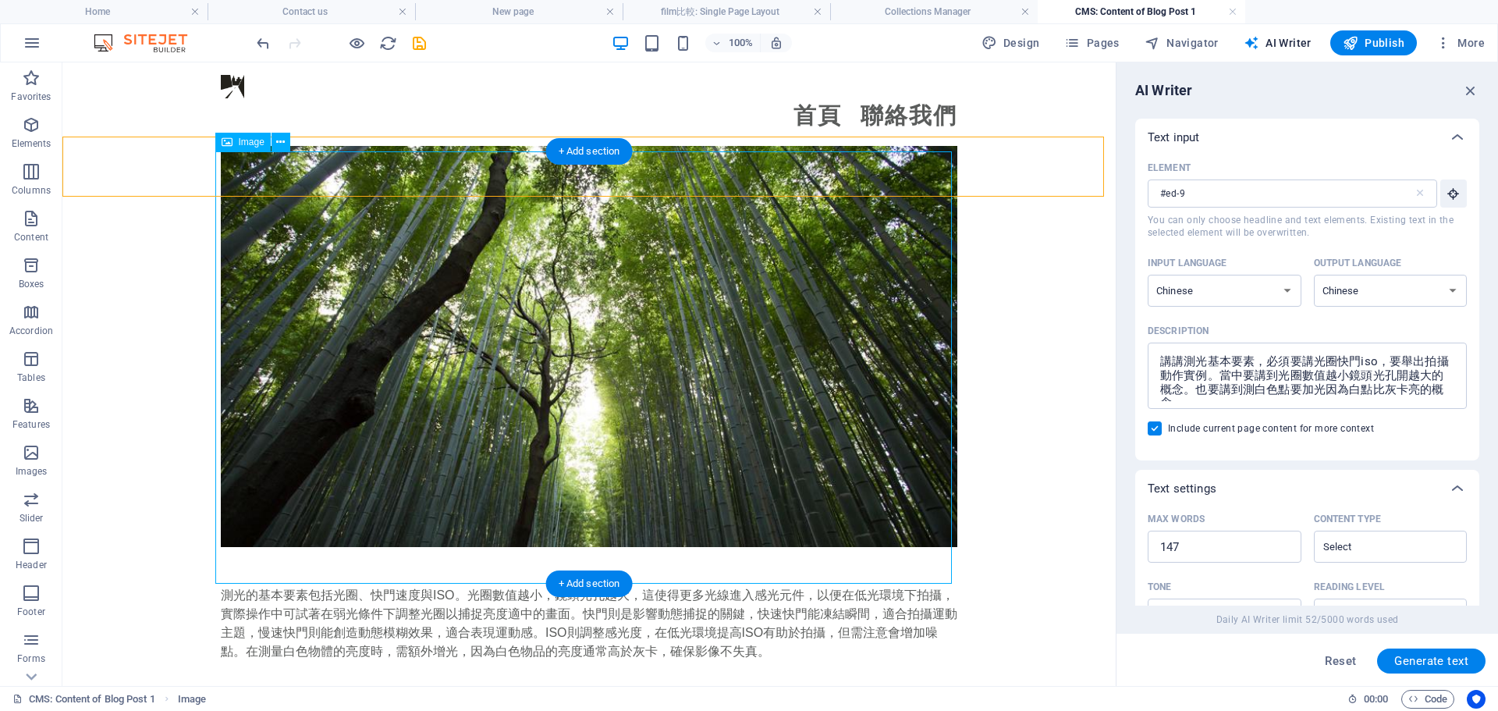
scroll to position [672, 0]
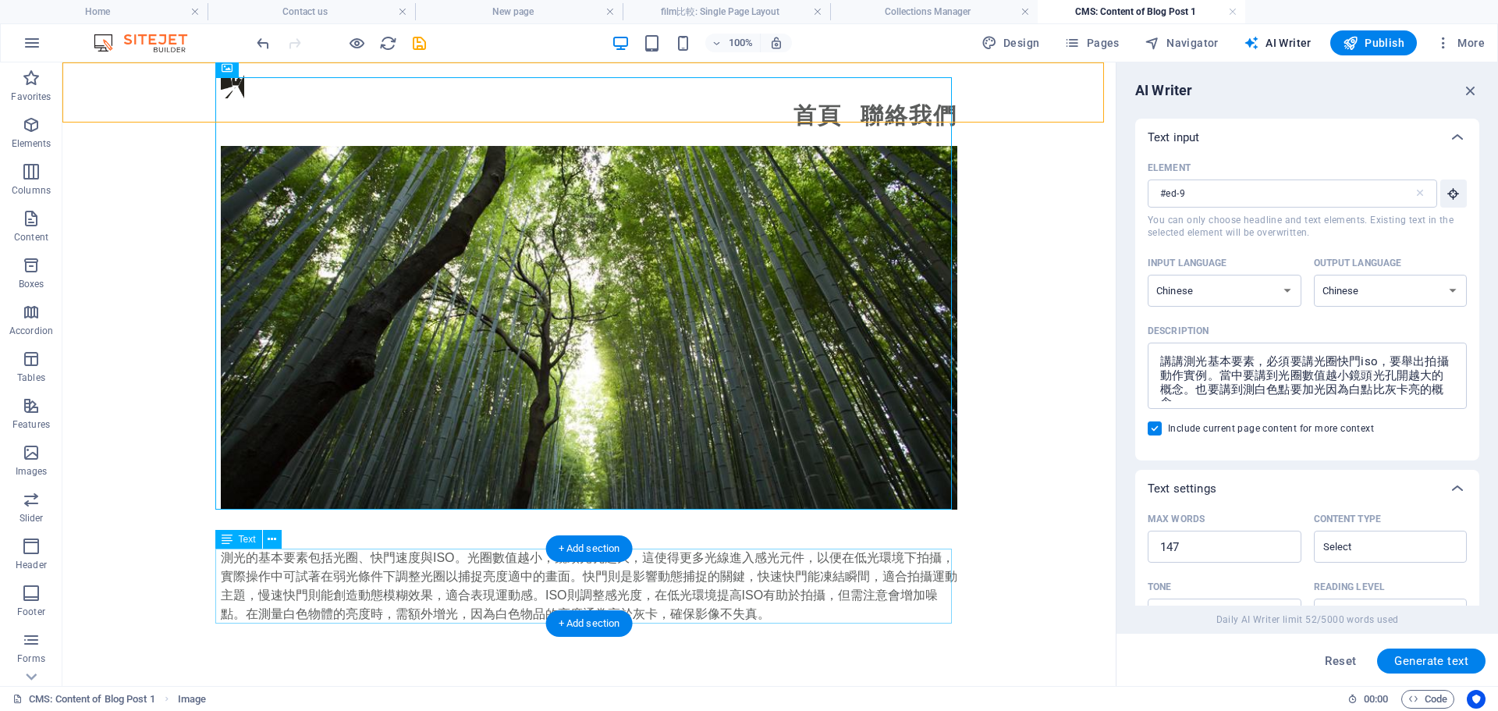
click at [474, 574] on div "測光的基本要素包括光圈、快門速度與ISO。光圈數值越小，鏡頭光孔越大，這使得更多光線進入感光元件，以便在低光環境下拍攝，實際操作中可試著在弱光條件下調整光圈以…" at bounding box center [589, 586] width 737 height 75
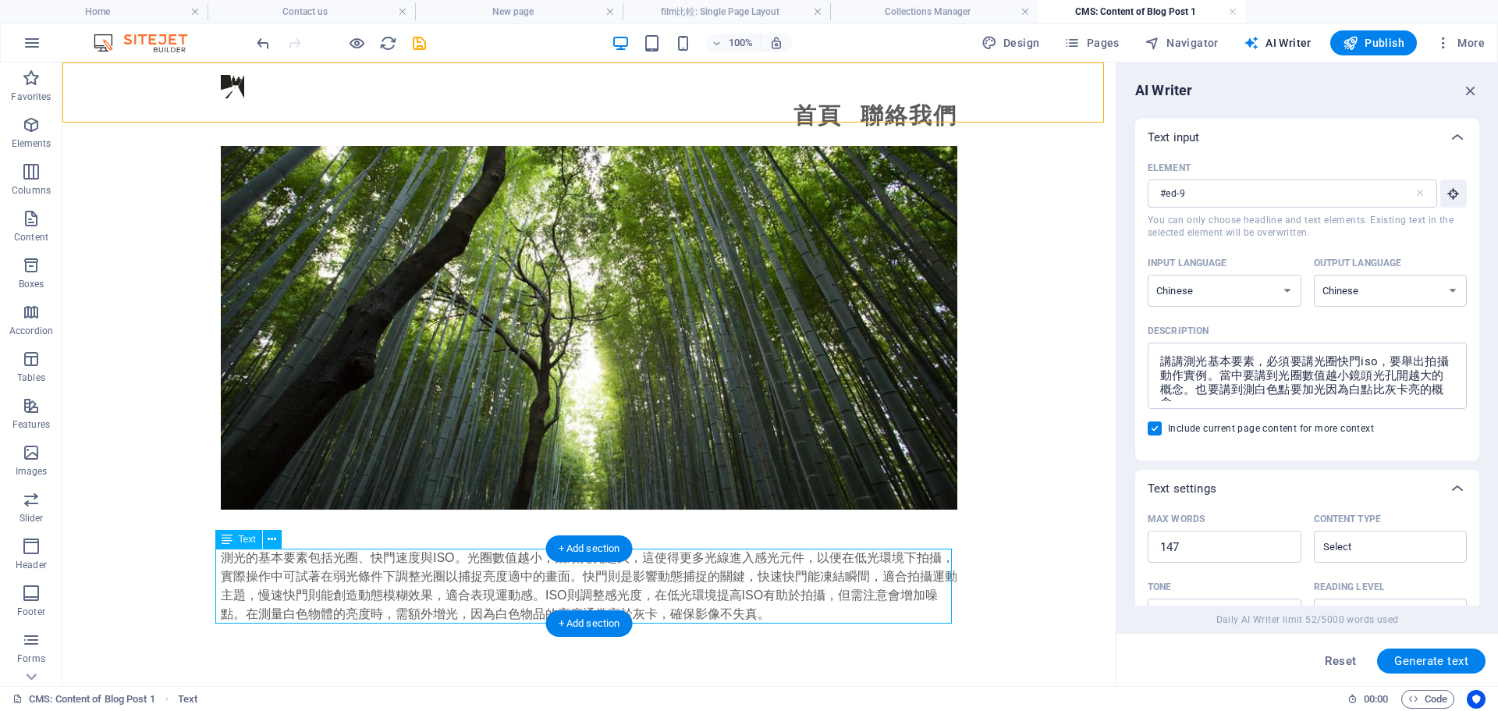
click at [474, 574] on div "測光的基本要素包括光圈、快門速度與ISO。光圈數值越小，鏡頭光孔越大，這使得更多光線進入感光元件，以便在低光環境下拍攝，實際操作中可試著在弱光條件下調整光圈以…" at bounding box center [589, 586] width 737 height 75
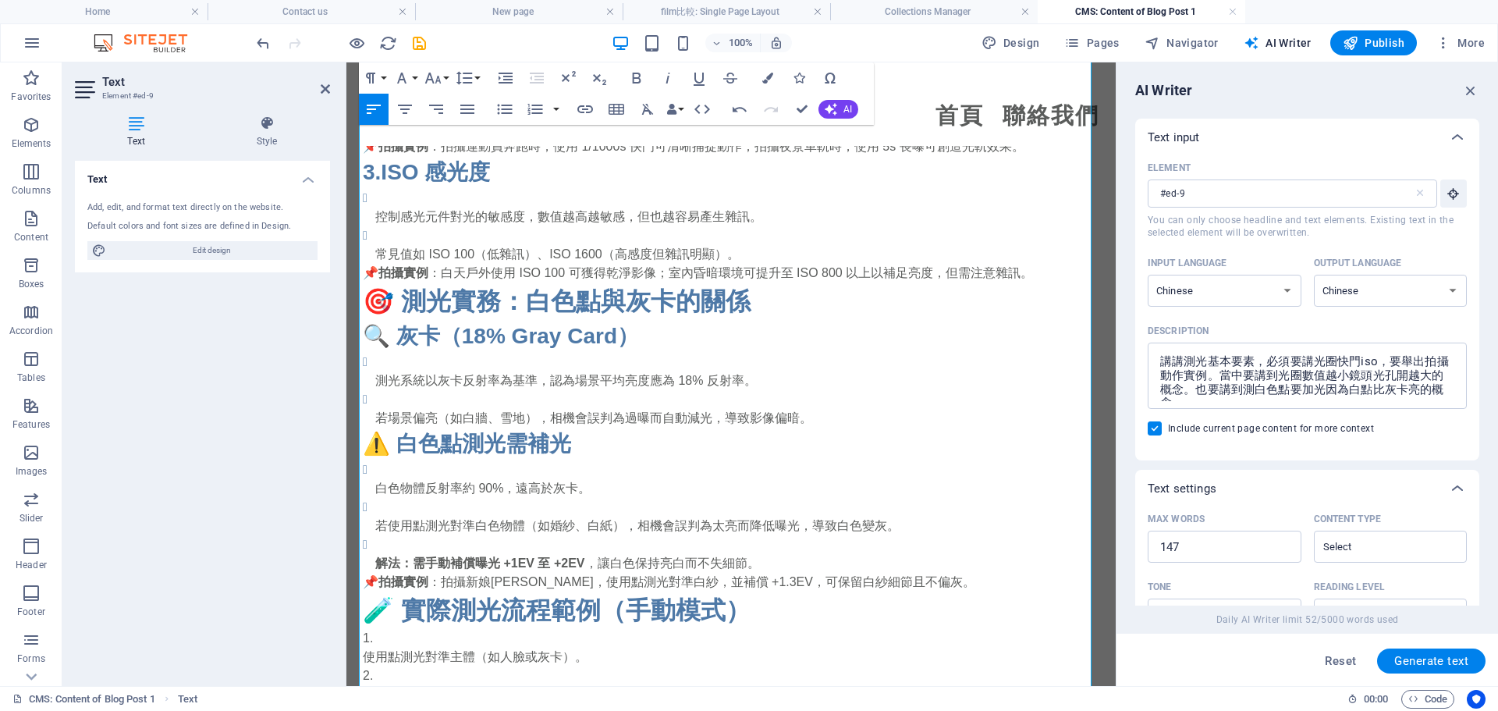
scroll to position [1447, 0]
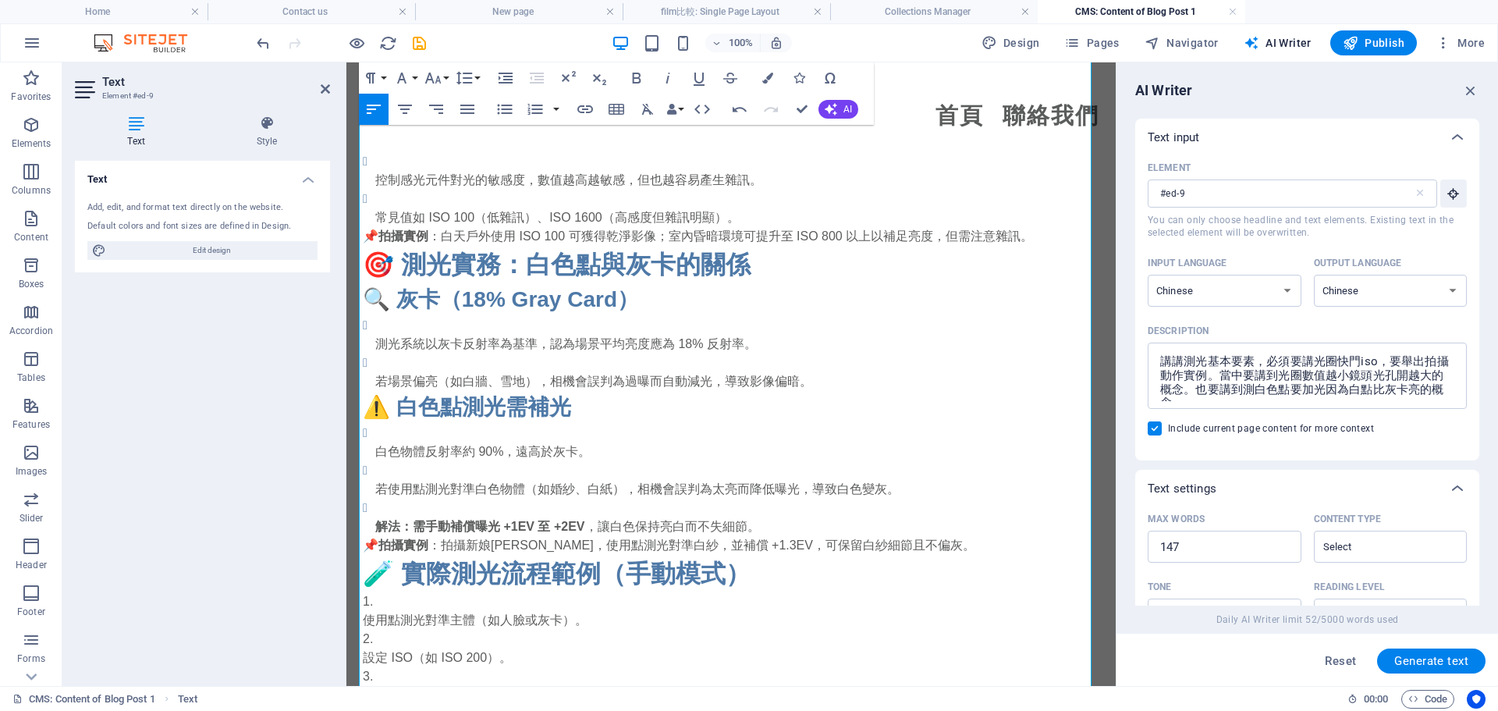
click at [655, 441] on li "白色物體反射率約 90%，遠高於灰卡。" at bounding box center [737, 442] width 724 height 37
click at [289, 516] on div "Text Add, edit, and format text directly on the website. Default colors and fon…" at bounding box center [202, 417] width 255 height 513
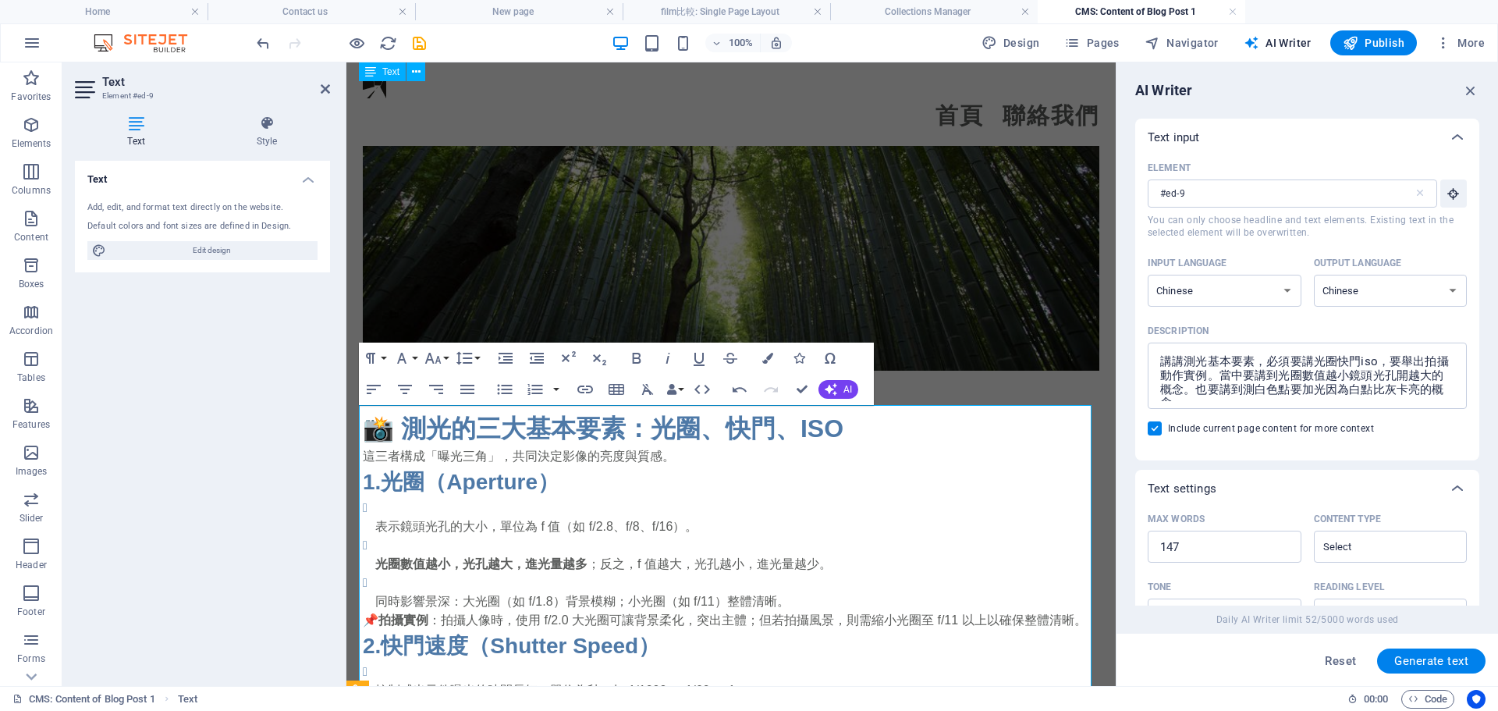
scroll to position [589, 0]
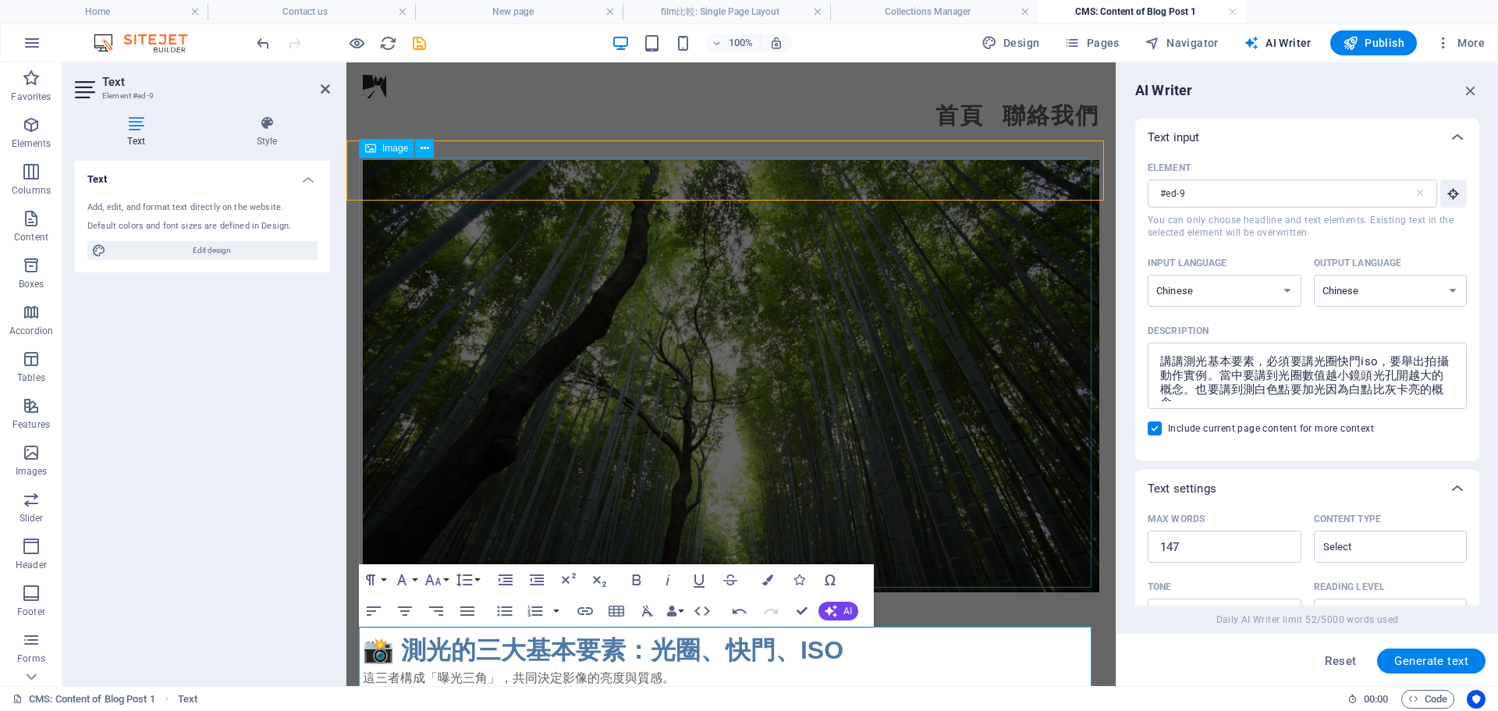
click at [705, 341] on figure at bounding box center [731, 376] width 737 height 432
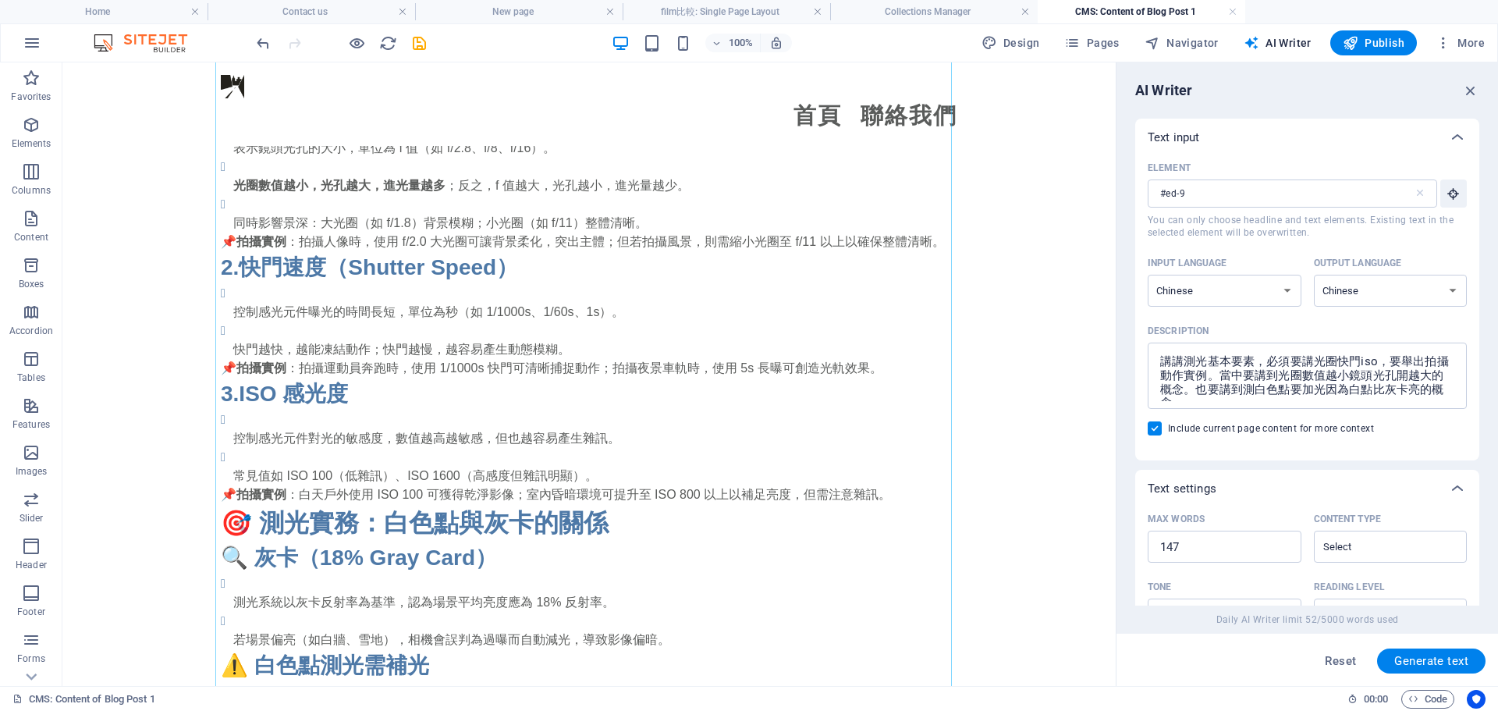
scroll to position [1216, 0]
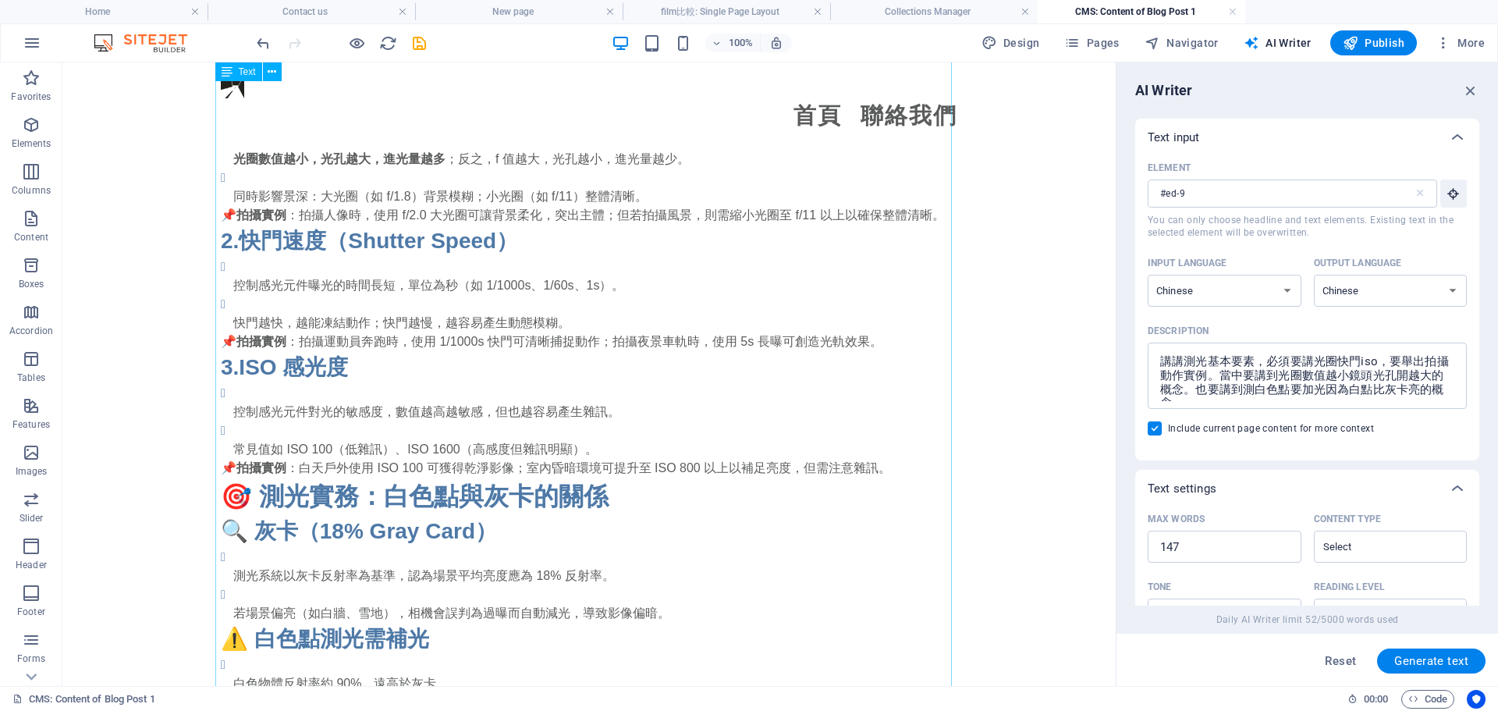
click at [616, 424] on div "📸 測光的三大基本要素：光圈、快門、ISO 這三者構成「曝光三角」，共同決定影像的亮度與質感。 1. 光圈（Aperture） 表示鏡頭光孔的大小，單位為 f…" at bounding box center [589, 527] width 737 height 1044
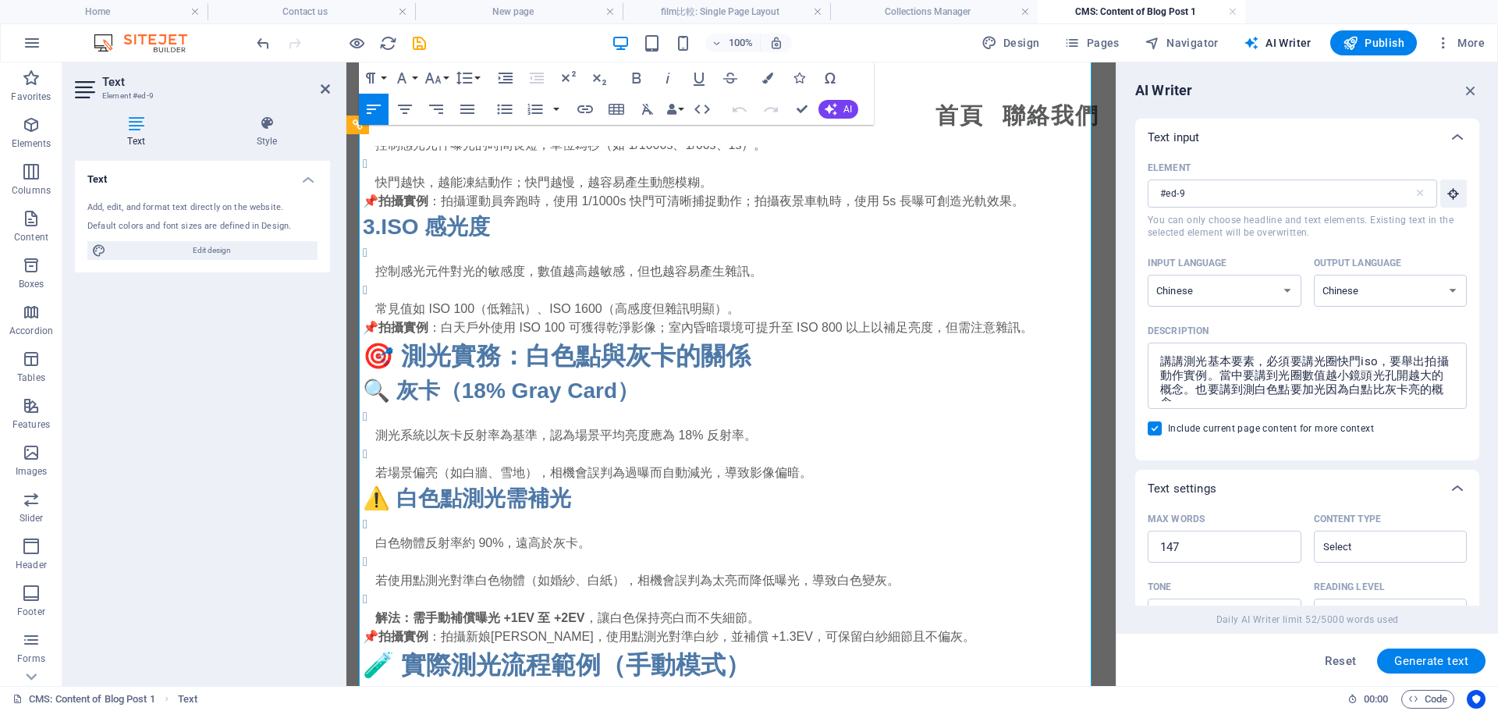
scroll to position [1334, 0]
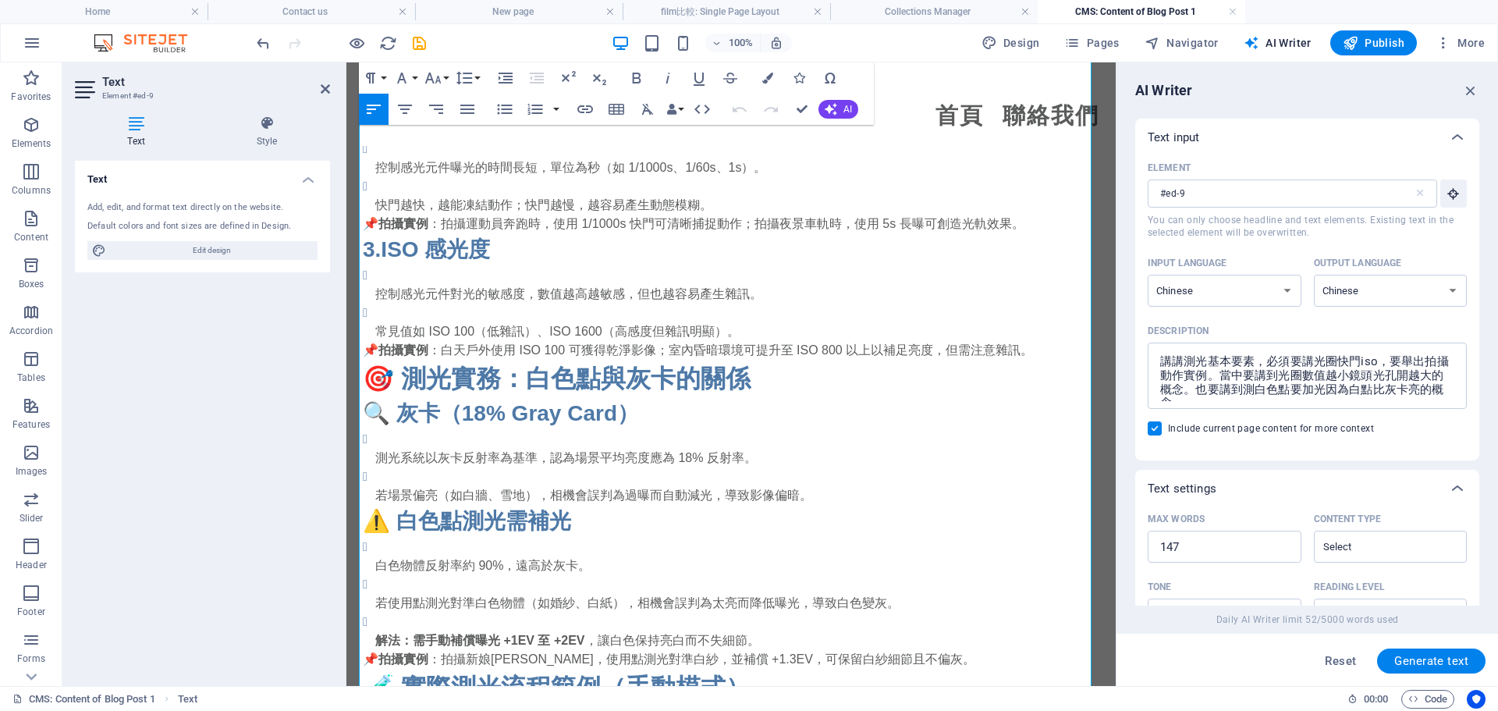
click at [766, 464] on p "測光系統以灰卡反射率為基準，認為場景平均亮度應為 18% 反射率。" at bounding box center [737, 458] width 724 height 19
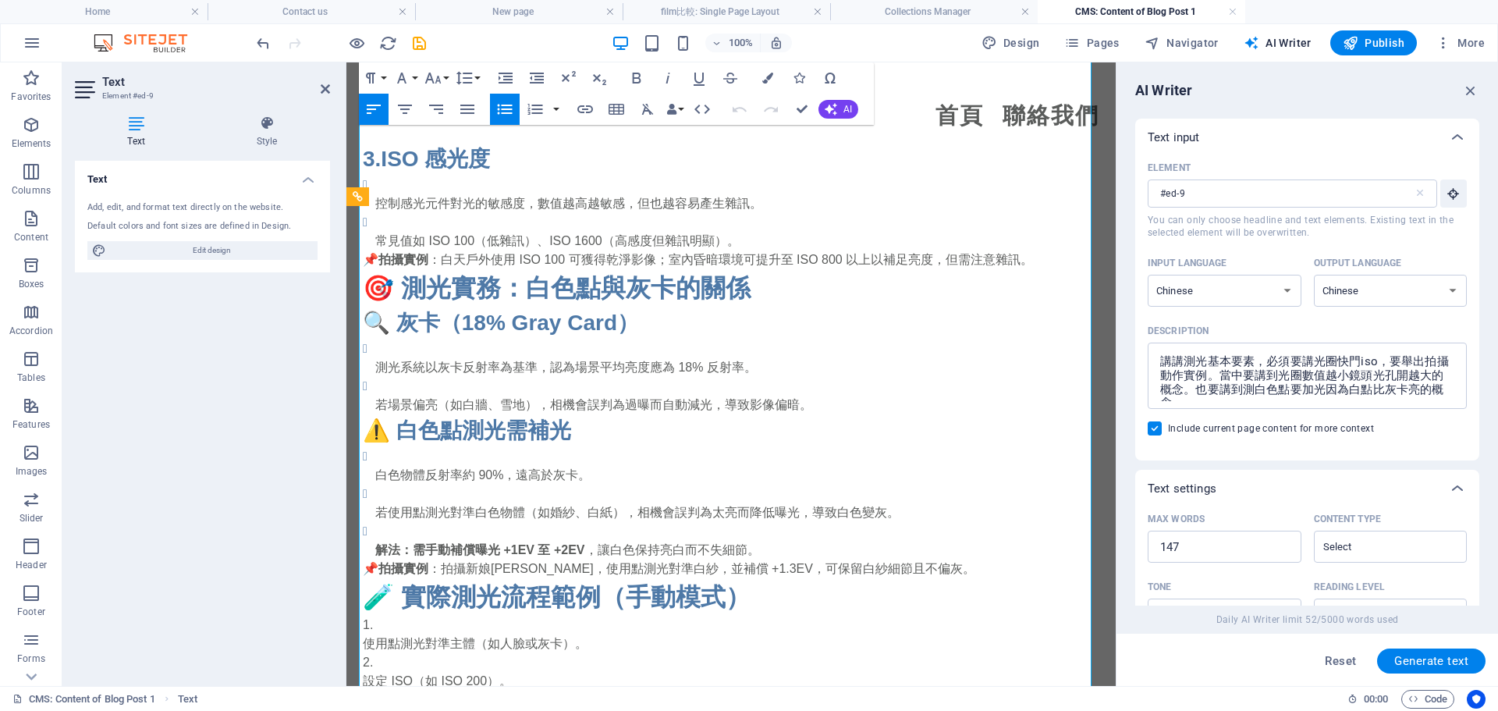
scroll to position [1412, 0]
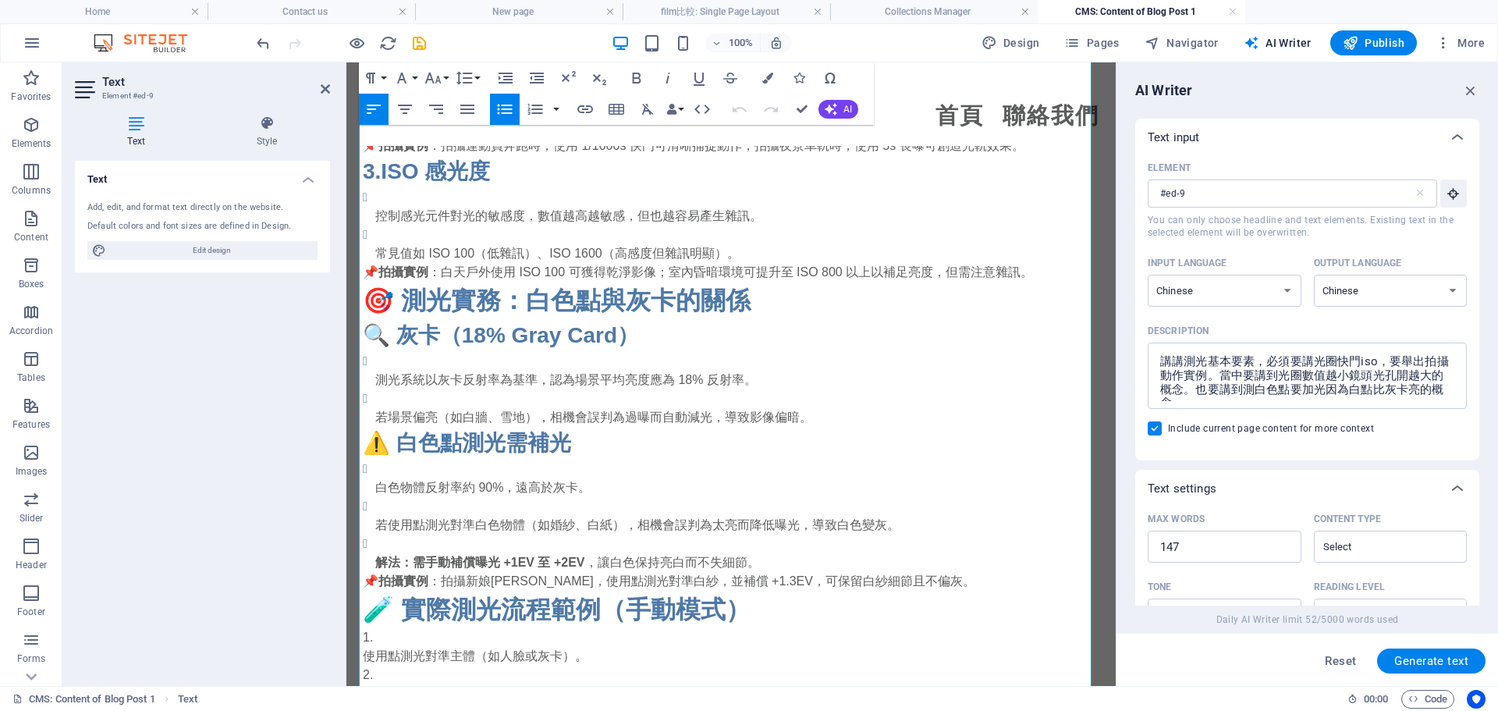
click at [670, 507] on li "若使用點測光對準白色物體（如婚紗、白紙），相機會誤判為太亮而降低曝光，導致白色變灰。" at bounding box center [737, 515] width 724 height 37
click at [654, 488] on p "白色物體反射率約 90%，遠高於灰卡。" at bounding box center [737, 487] width 724 height 19
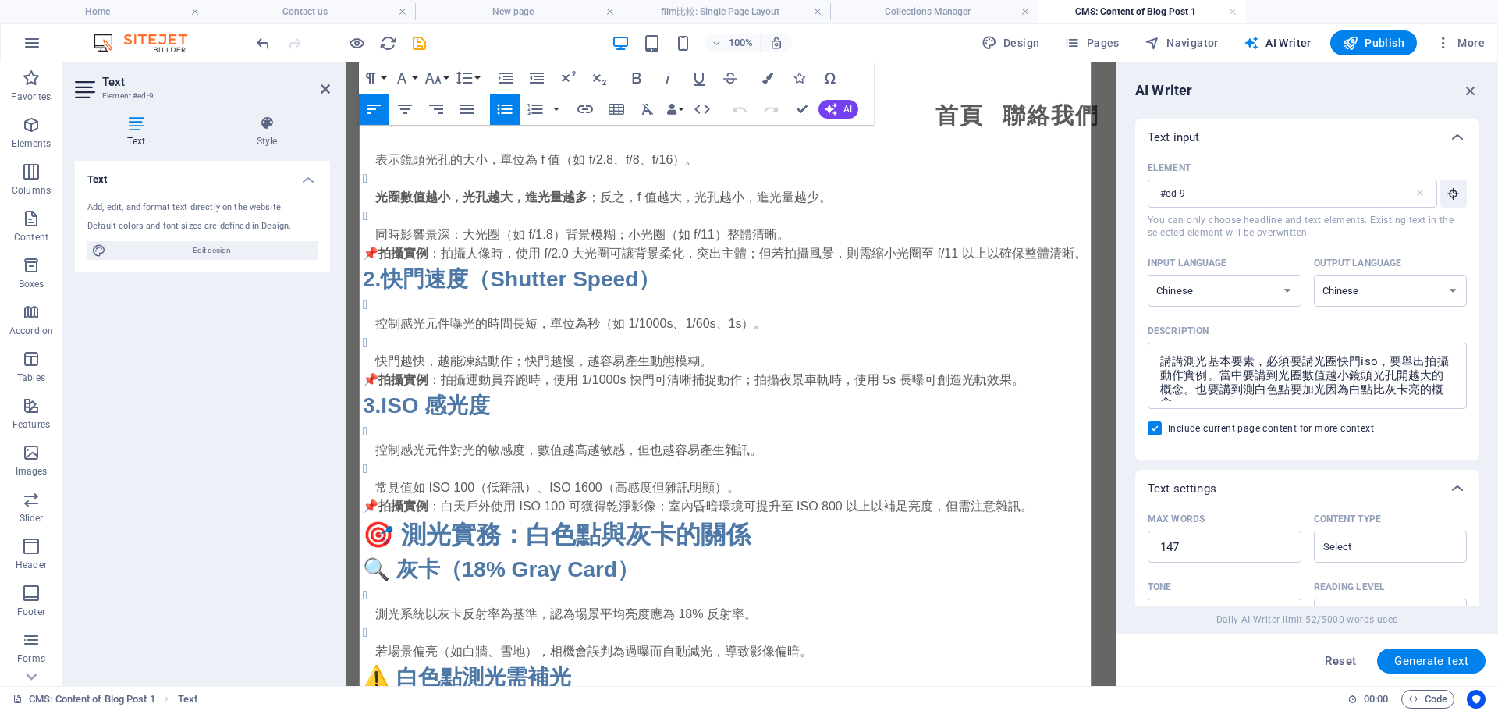
scroll to position [1256, 0]
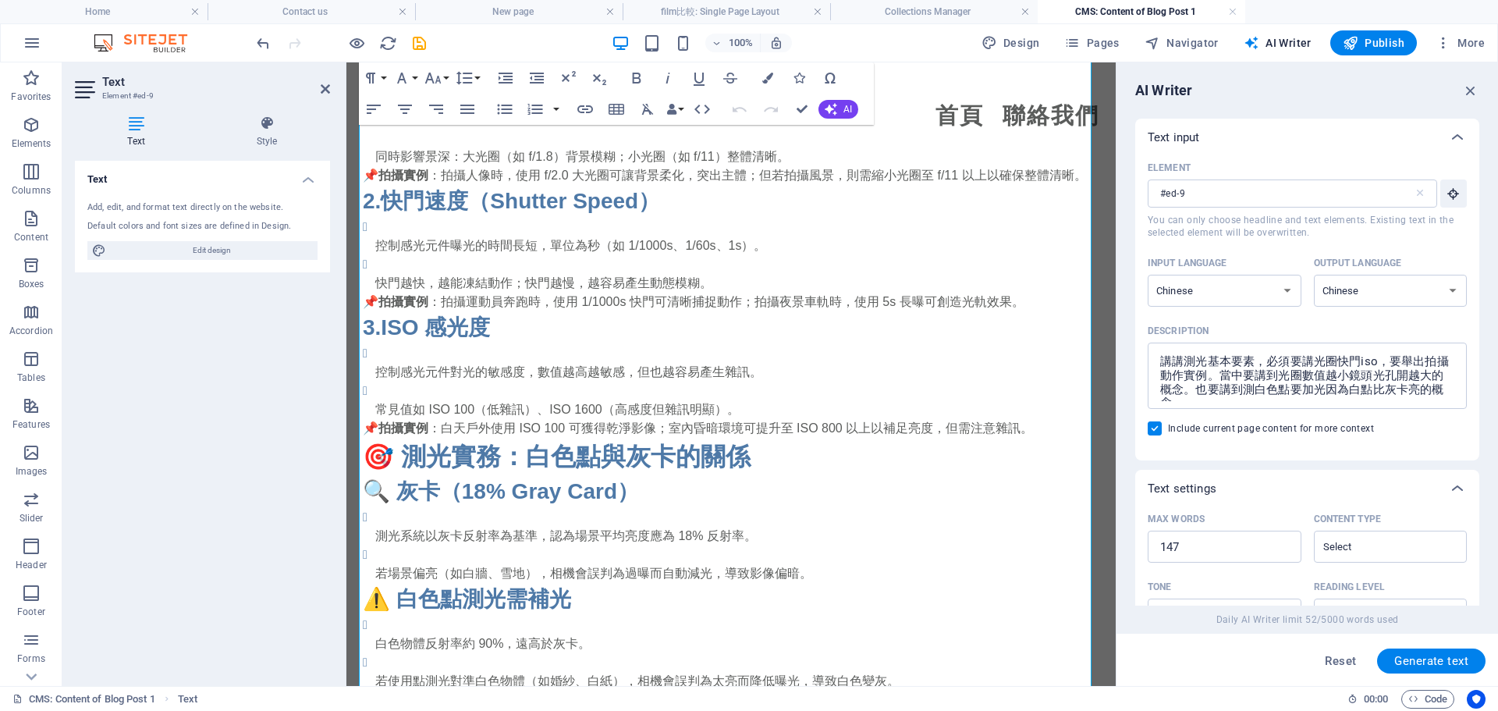
click at [527, 423] on p "📌 拍攝實例 ：白天戶外使用 ISO 100 可獲得乾淨影像；室內昏暗環境可提升至 ISO 800 以上以補足亮度，但需注意雜訊。" at bounding box center [731, 428] width 737 height 19
drag, startPoint x: 382, startPoint y: 410, endPoint x: 549, endPoint y: 403, distance: 167.9
click at [549, 403] on p "常見值如 ISO 100（低雜訊）、ISO 1600（高感度但雜訊明顯）。" at bounding box center [737, 409] width 724 height 19
click at [792, 414] on p "常見值如 ISO 100（低雜訊）、ISO 1600（高感度但雜訊明顯）。" at bounding box center [737, 409] width 724 height 19
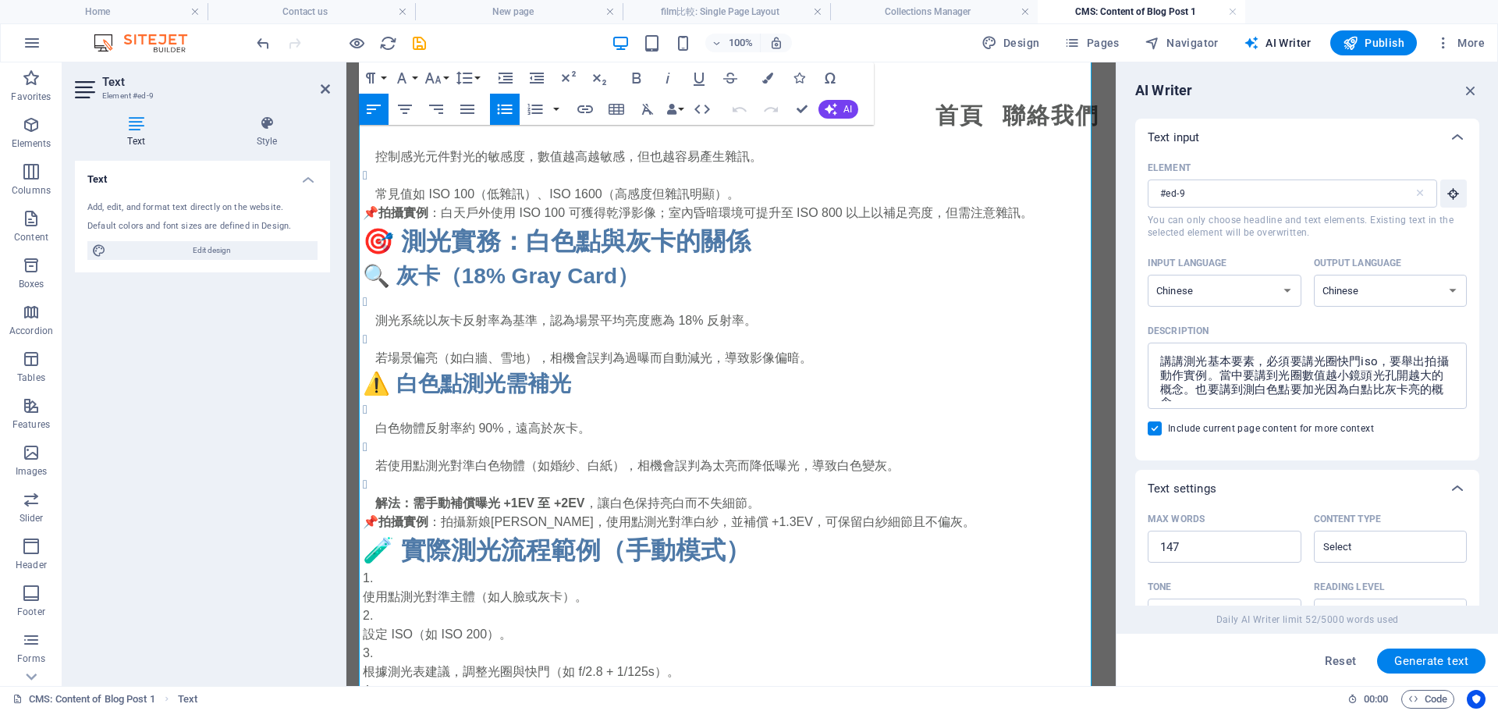
scroll to position [1490, 0]
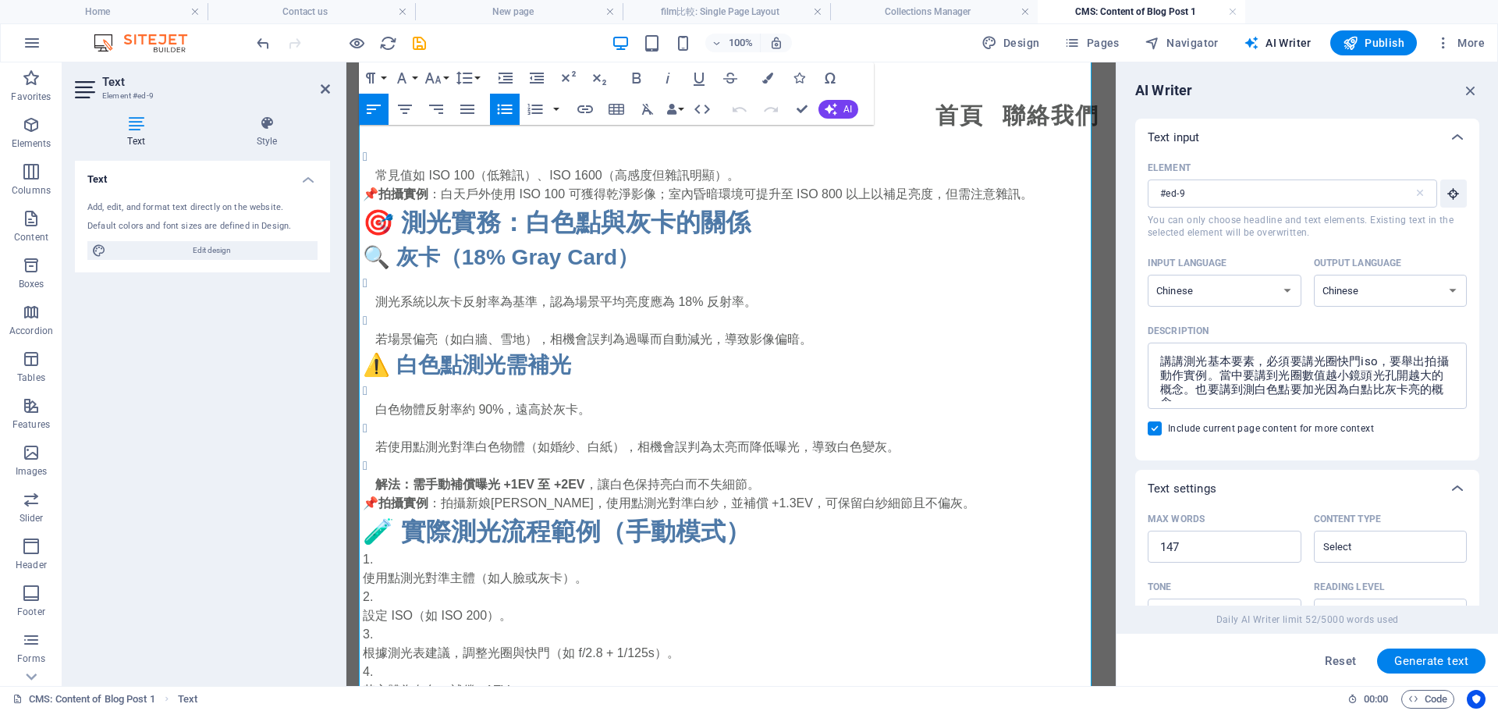
click at [759, 408] on p "白色物體反射率約 90%，遠高於灰卡。" at bounding box center [737, 409] width 724 height 19
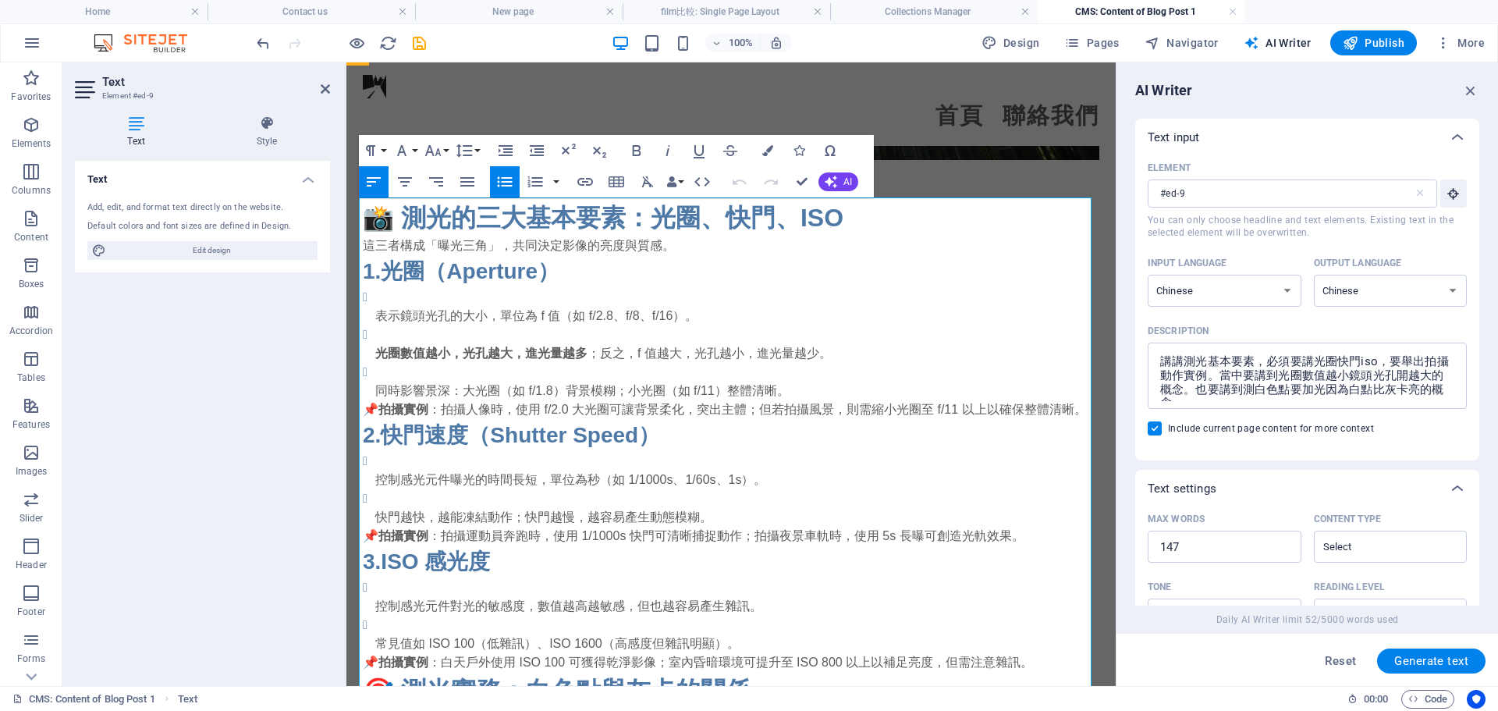
scroll to position [787, 0]
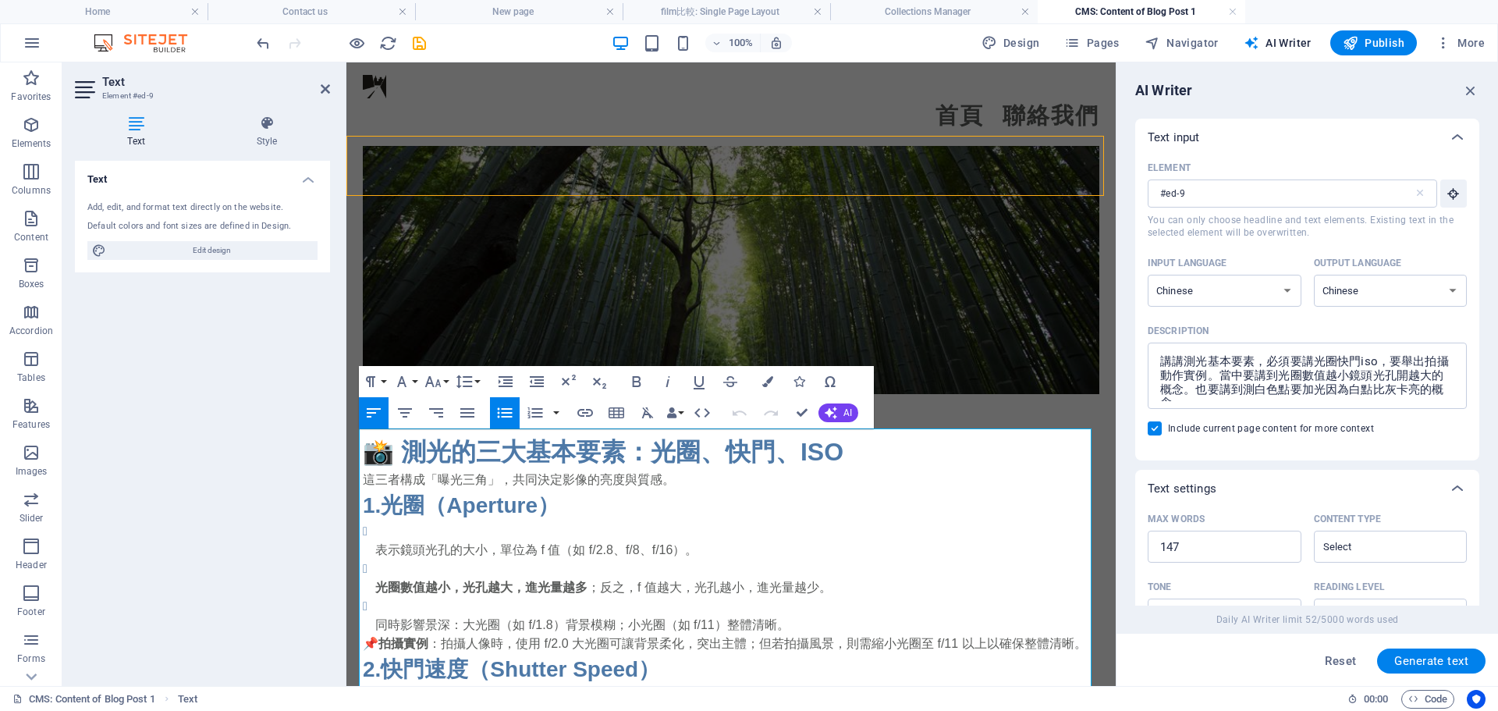
click at [695, 481] on p "這三者構成「曝光三角」，共同決定影像的亮度與質感。" at bounding box center [731, 480] width 737 height 19
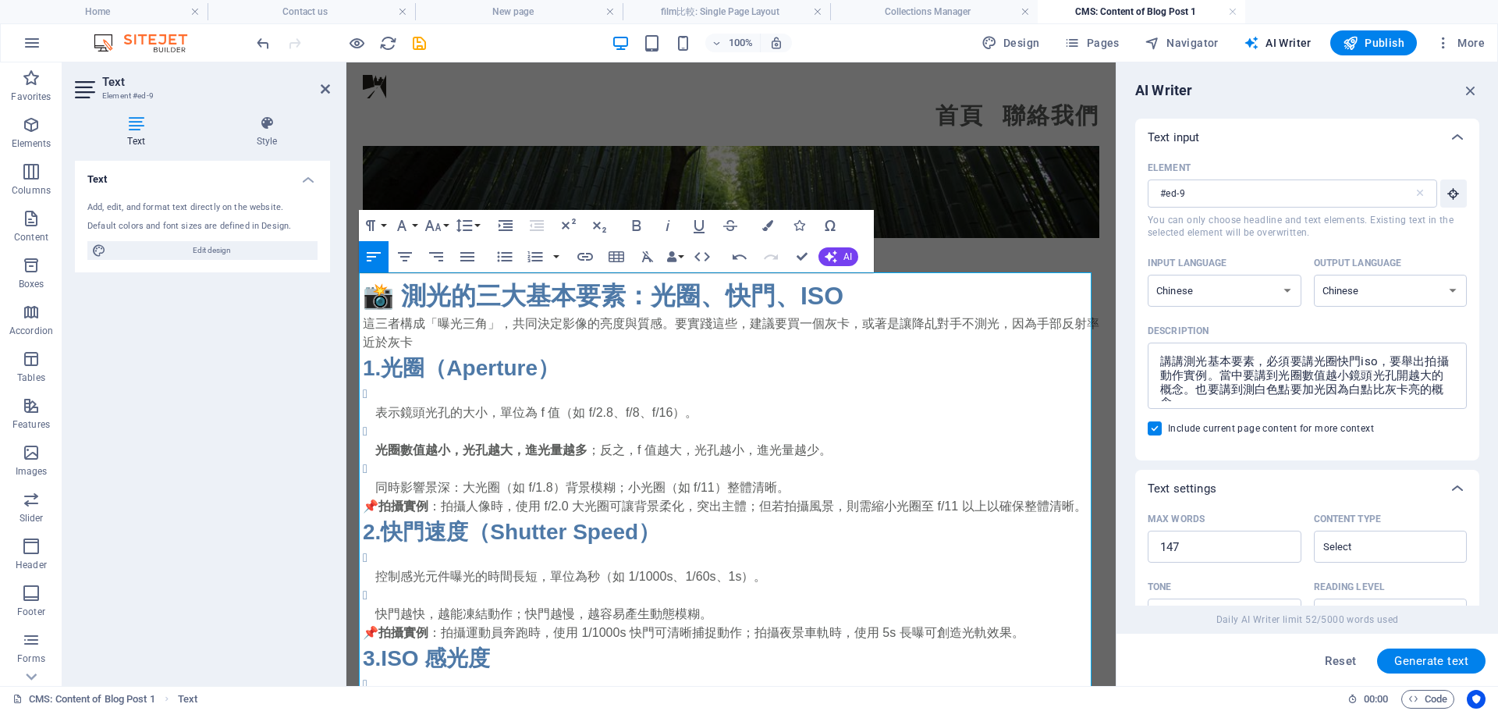
scroll to position [1021, 0]
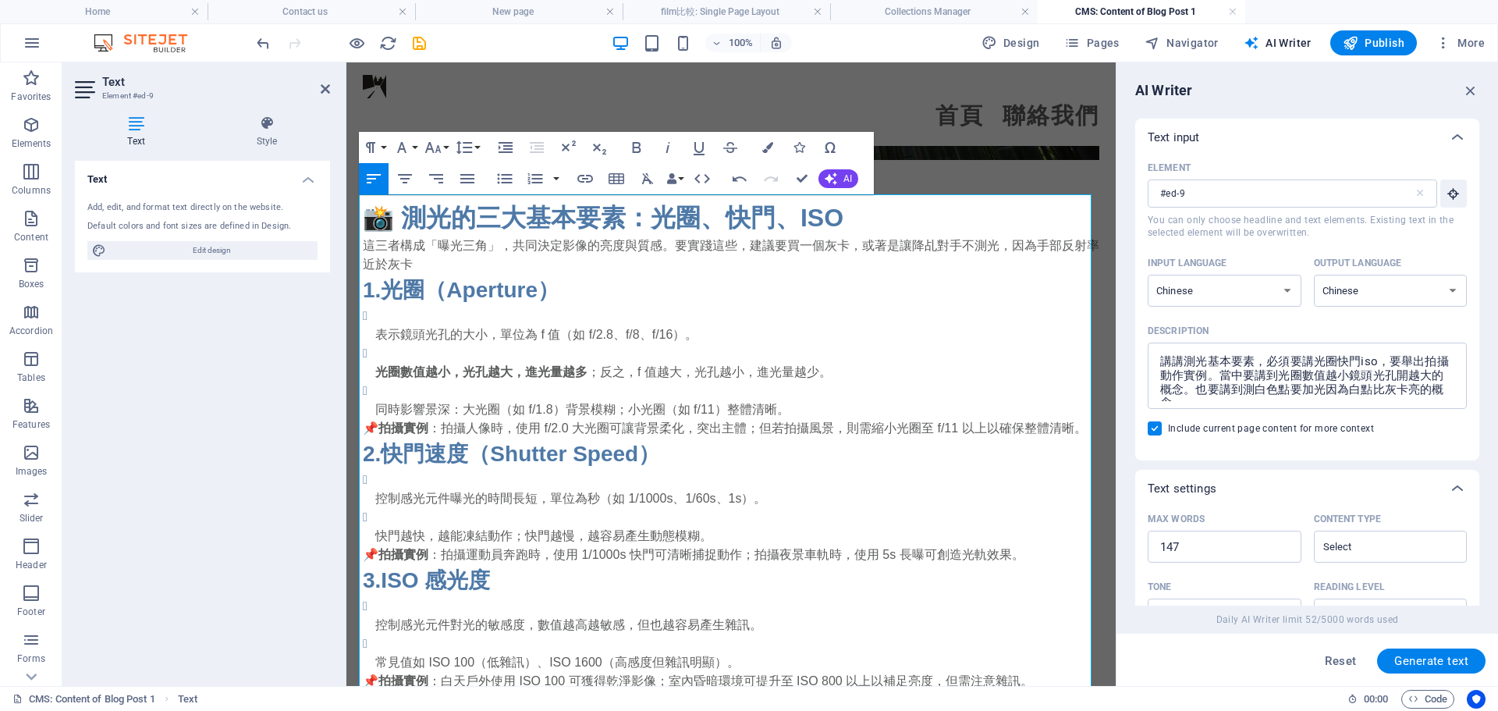
click at [418, 344] on li "光圈數值越小，光孔越大，進光量越多 ；反之，f 值越大，光孔越小，進光量越少。" at bounding box center [737, 362] width 724 height 37
click at [387, 358] on li "光圈數值越小，光孔越大，進光量越多 ；反之，f 值越大，光孔越小，進光量越少。" at bounding box center [737, 362] width 724 height 37
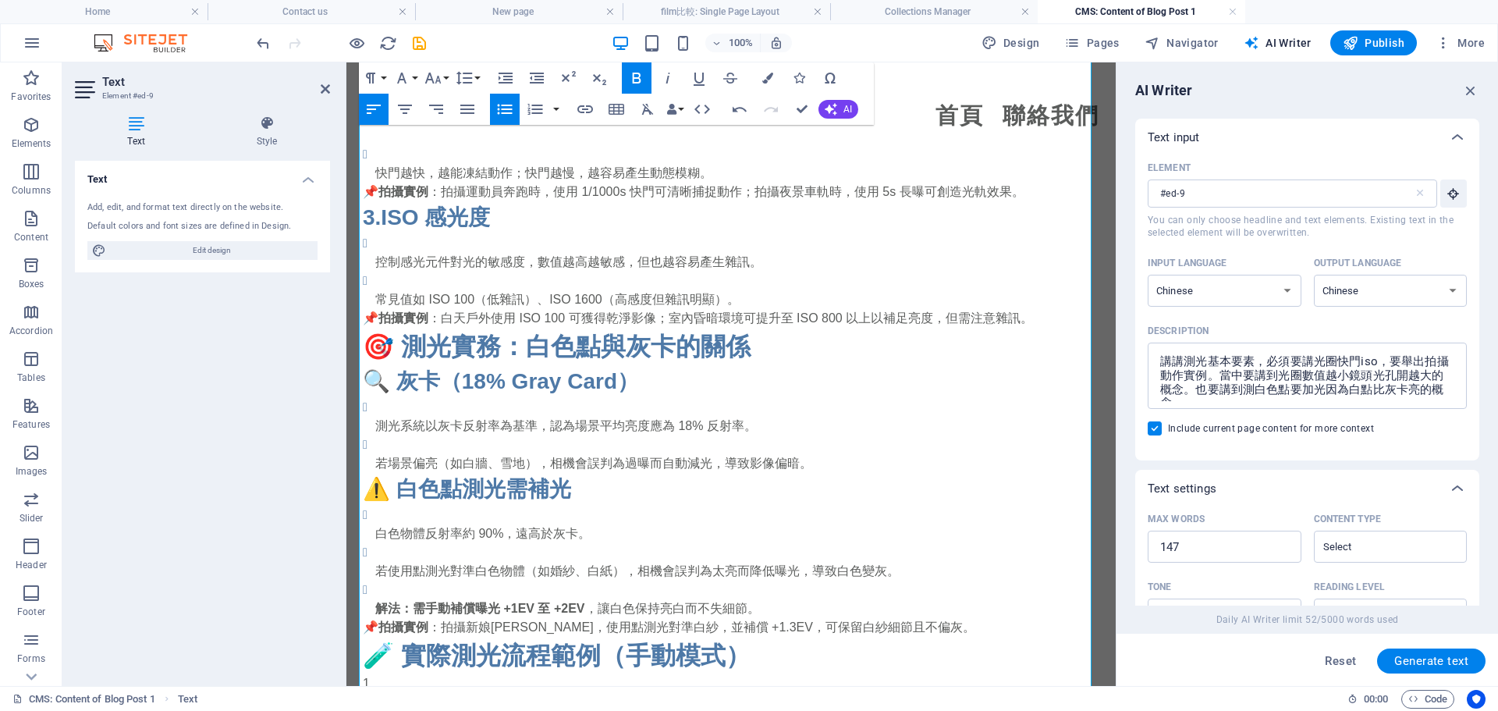
scroll to position [1412, 0]
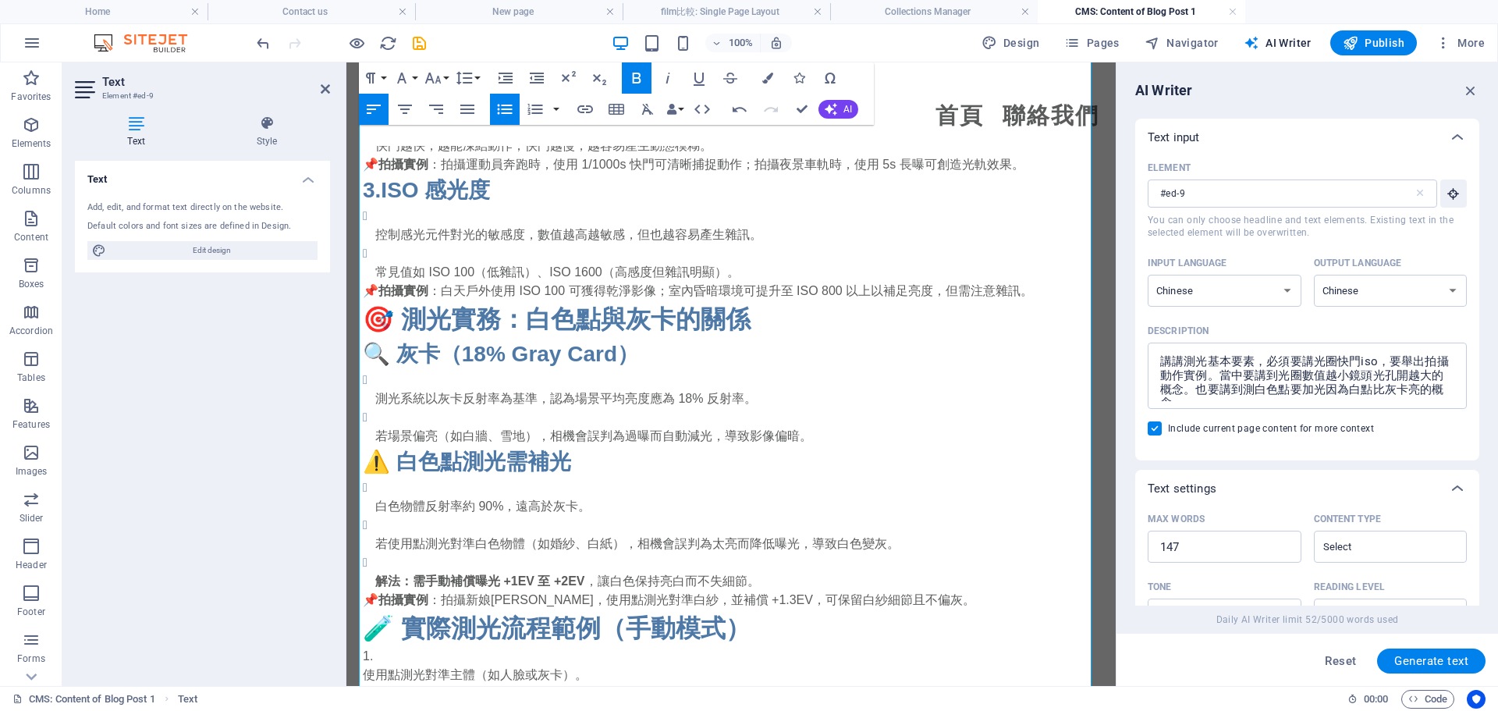
click at [435, 446] on p "若場景偏亮（如白牆、雪地），相機會誤判為過曝而自動減光，導致影像偏暗。" at bounding box center [737, 436] width 724 height 19
click at [769, 595] on p "📌 拍攝實例 ：拍攝新娘白紗時，使用點測光對準白紗，並補償 +1.3EV，可保留白紗細節且不偏灰。" at bounding box center [731, 600] width 737 height 19
click at [768, 588] on p "解法：需手動補償曝光 +1EV 至 +2EV ，讓白色保持亮白而不失細節。" at bounding box center [737, 581] width 724 height 19
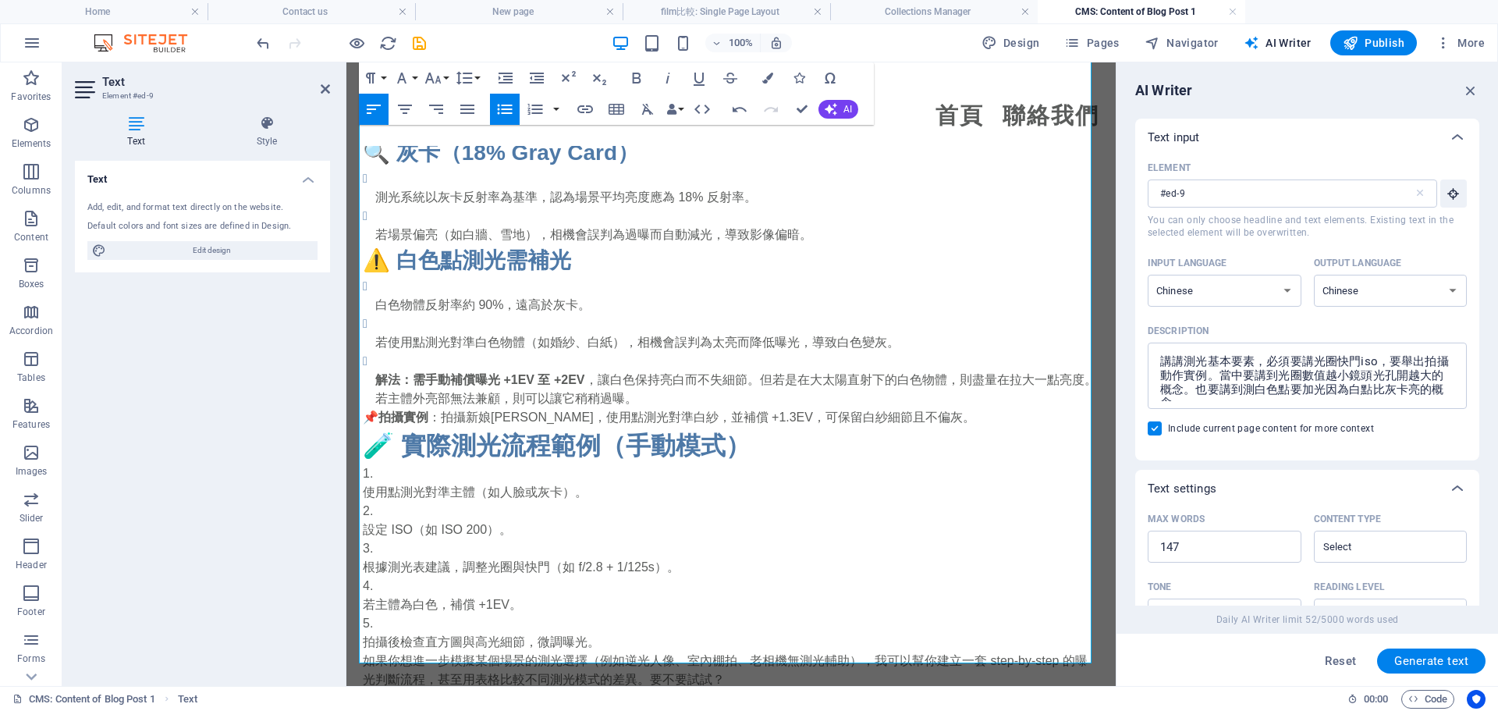
scroll to position [1683, 0]
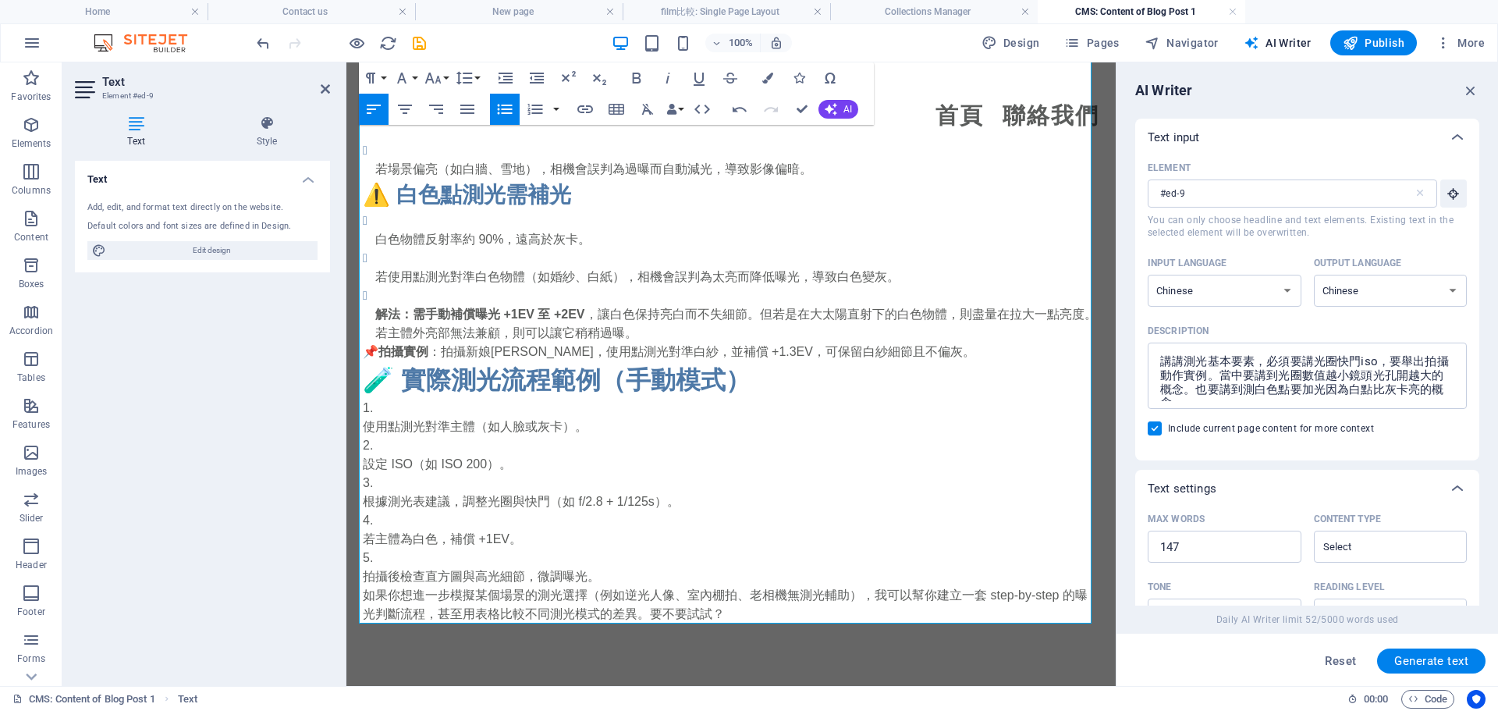
click at [648, 439] on li "設定 ISO（如 ISO 200）。" at bounding box center [731, 454] width 737 height 37
click at [602, 431] on p "使用點測光對準主體（如人臉或灰卡）。" at bounding box center [731, 426] width 737 height 19
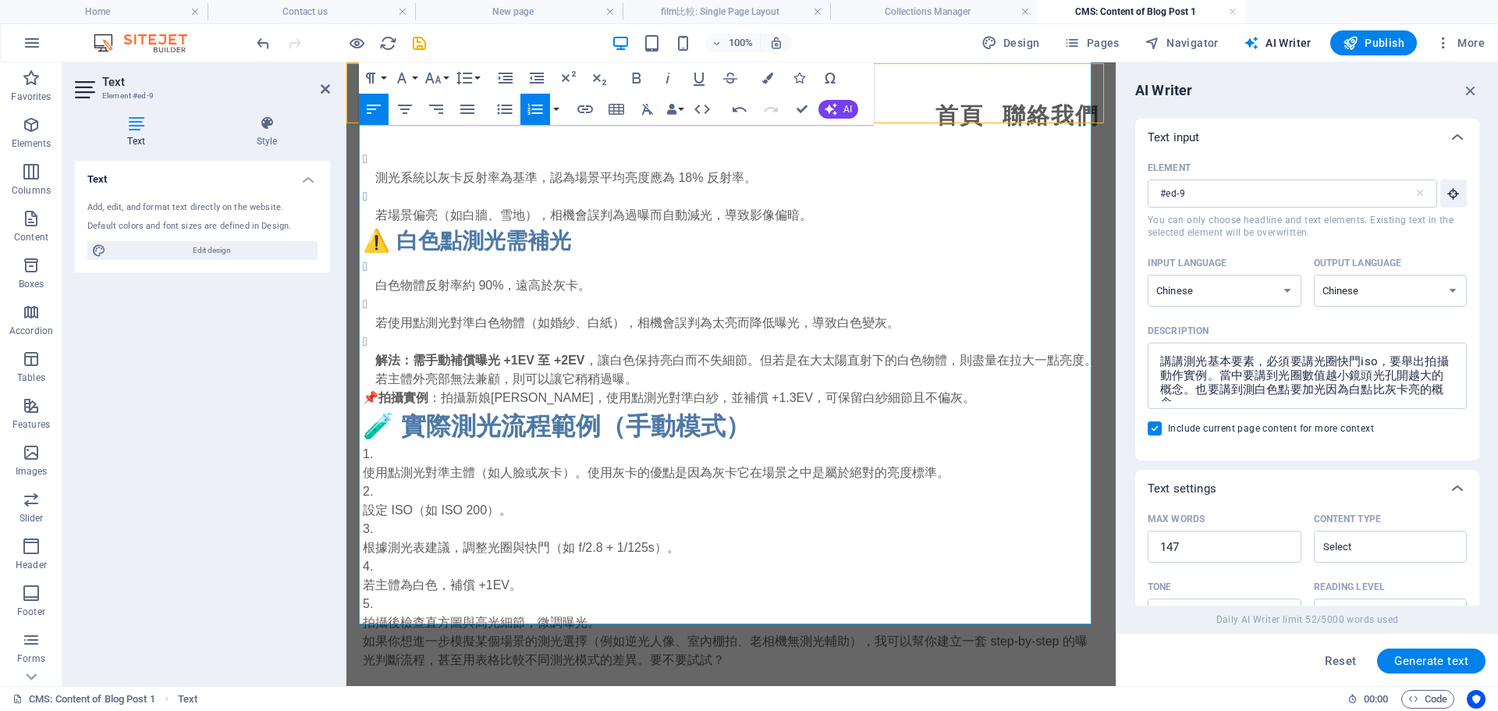
scroll to position [1605, 0]
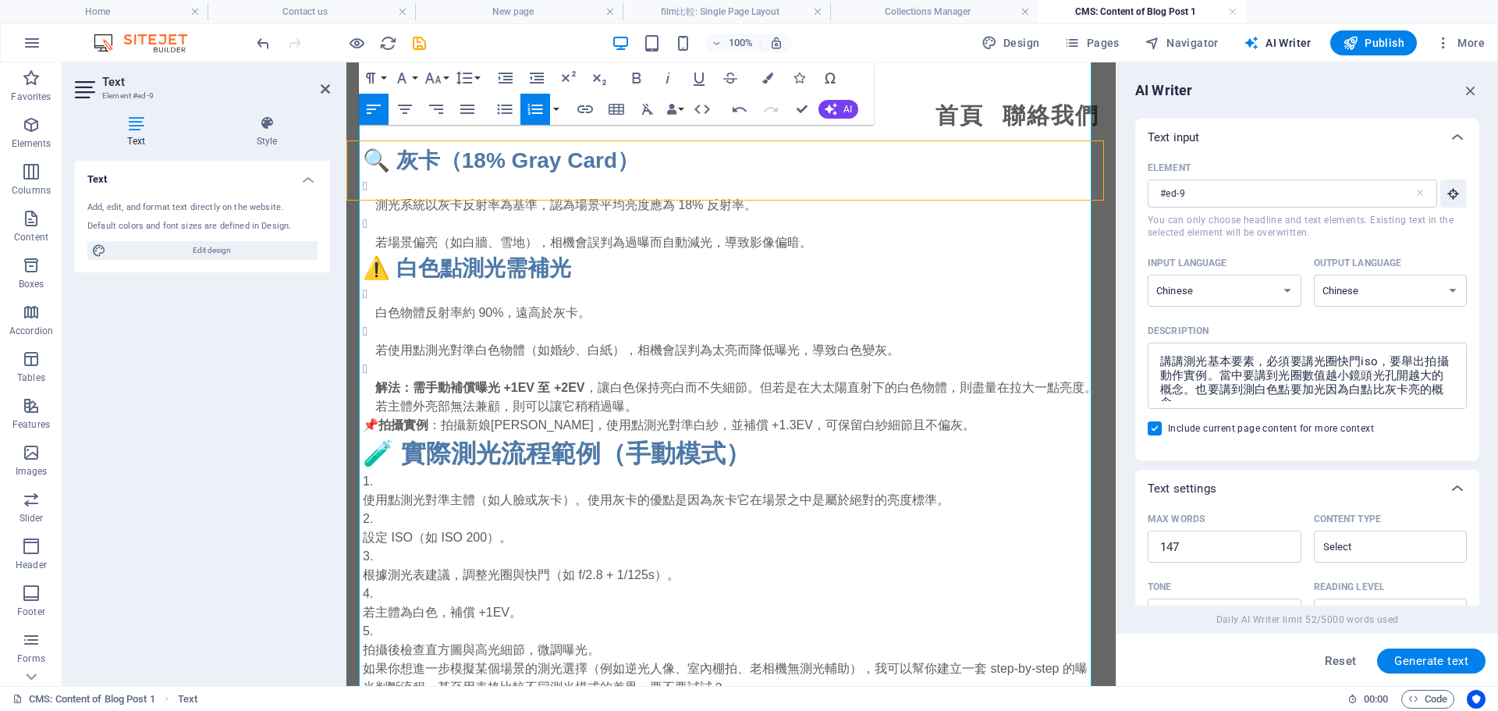
click at [934, 499] on p "使用點測光對準主體（如人臉或灰卡）。使用灰卡的優點是因為灰卡它在場景之中是屬於絕對的亮度標準。" at bounding box center [731, 500] width 737 height 19
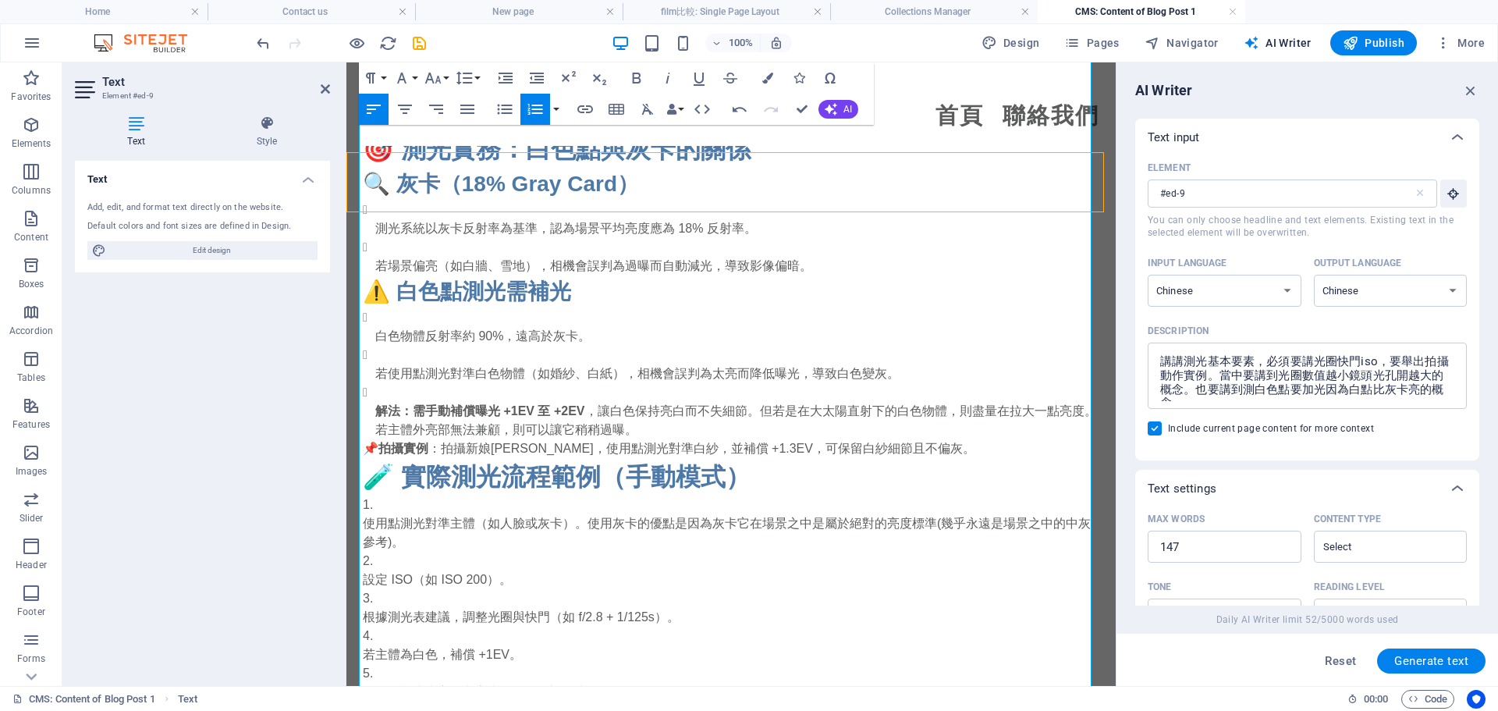
scroll to position [1702, 0]
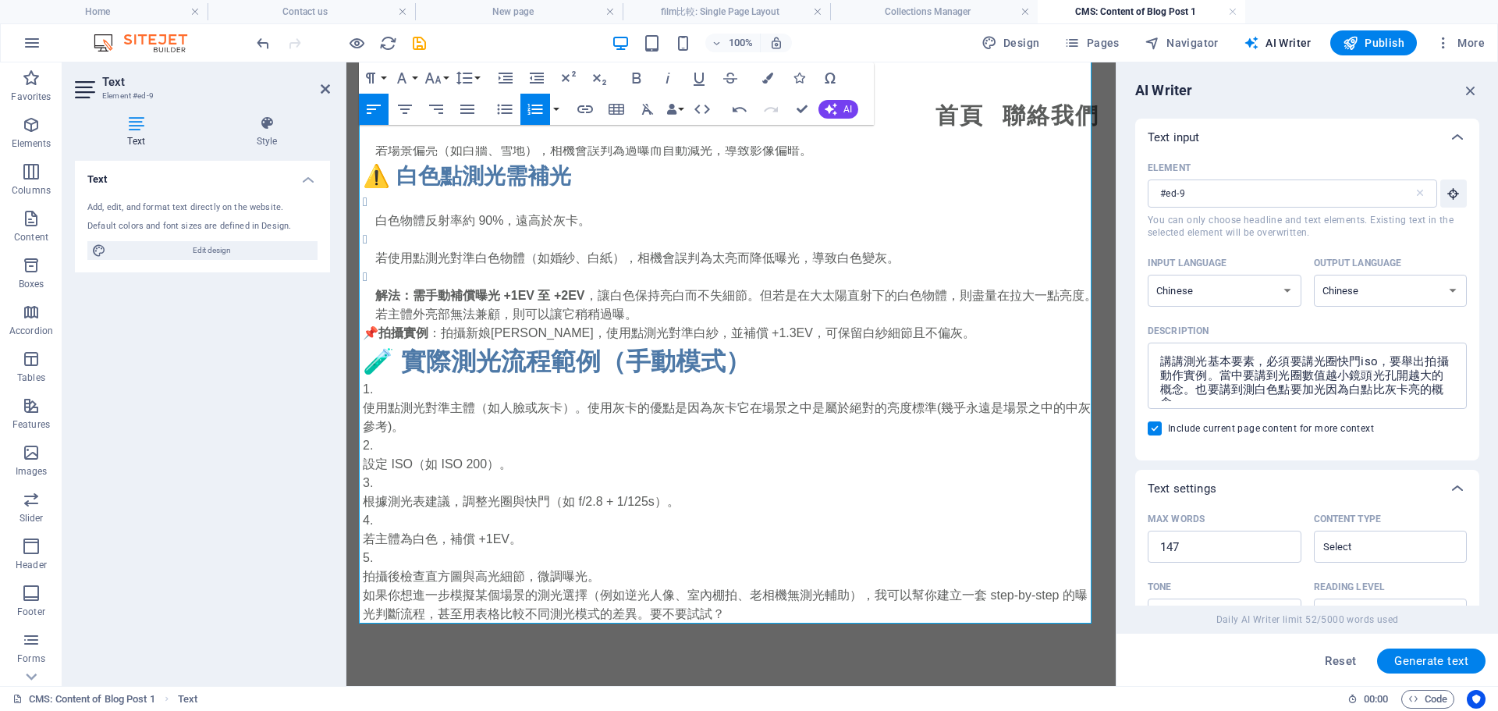
click at [363, 459] on p "設定 ISO（如 ISO 200）。" at bounding box center [731, 464] width 737 height 19
click at [422, 507] on p "根據測光表建議，調整光圈與快門（如 f/2.8 + 1/125s）。" at bounding box center [731, 501] width 737 height 19
click at [542, 529] on li "若主體為白色，補償 +1EV。" at bounding box center [731, 529] width 737 height 37
click at [523, 548] on p "若主體為白色，補償 +1EV。" at bounding box center [731, 539] width 737 height 19
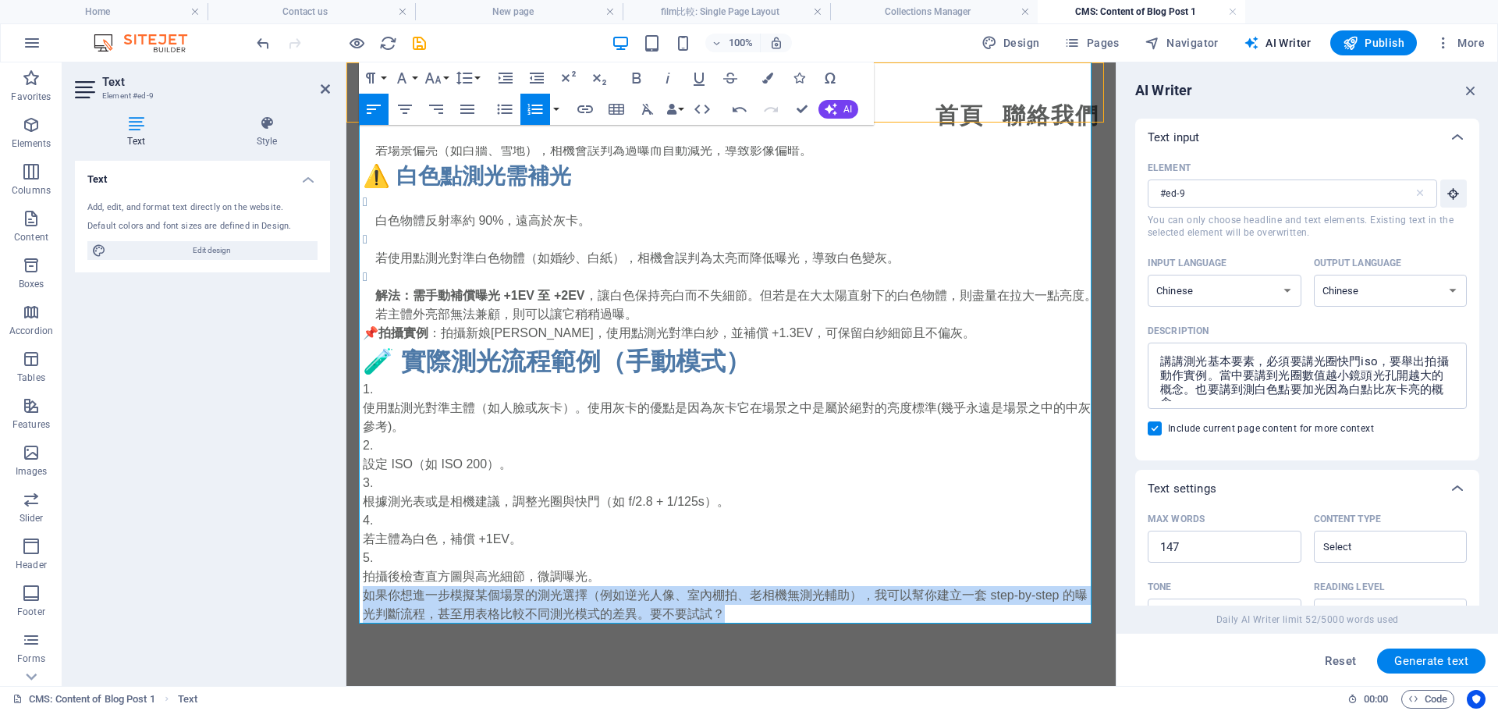
drag, startPoint x: 749, startPoint y: 620, endPoint x: 581, endPoint y: 651, distance: 170.5
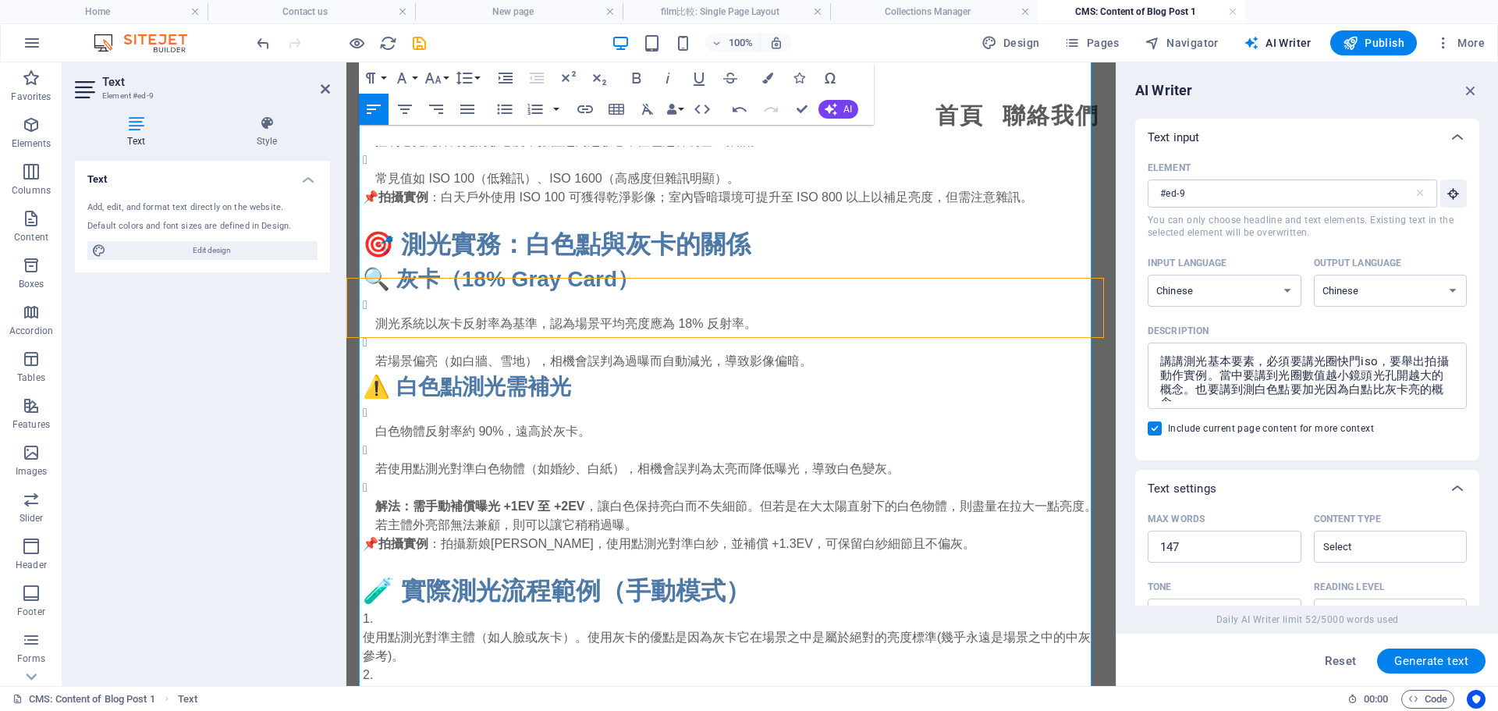
scroll to position [1777, 0]
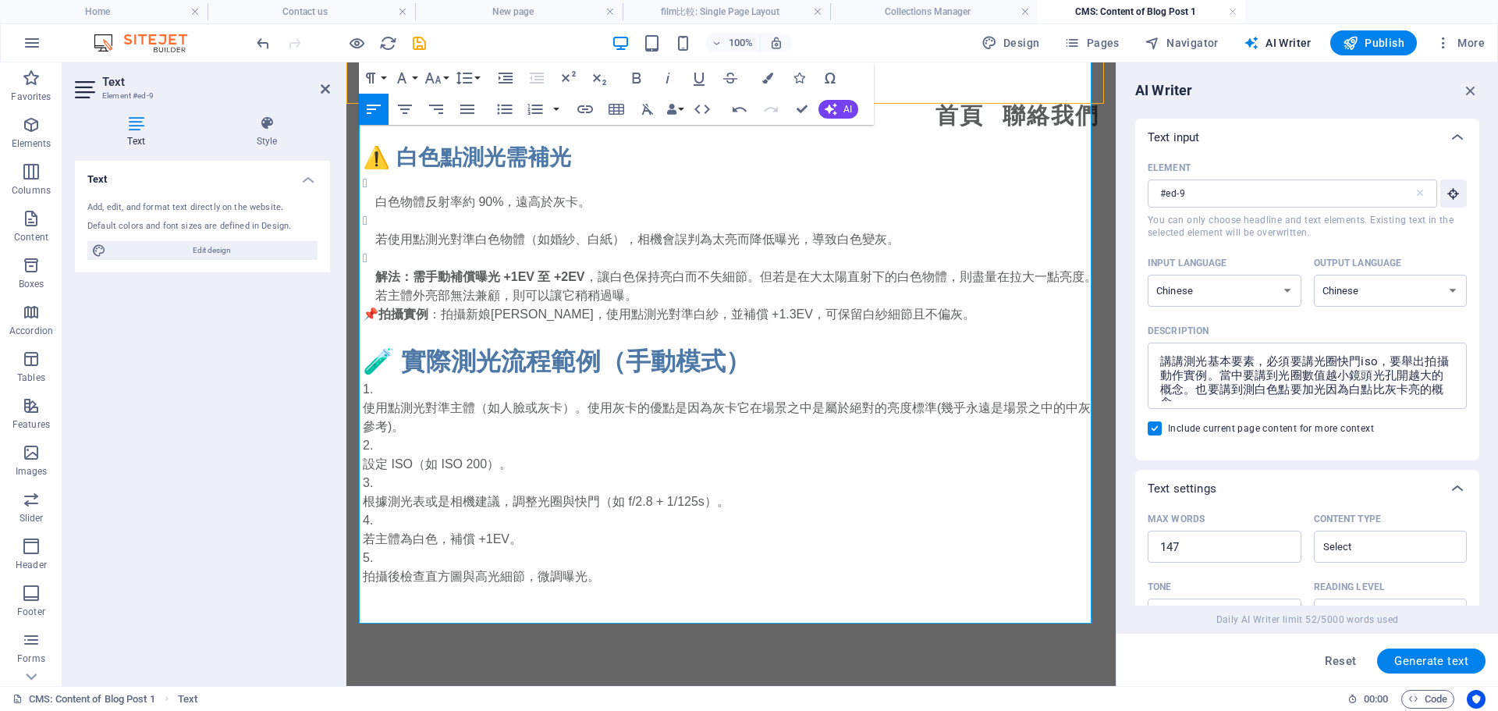
click at [649, 588] on p at bounding box center [731, 595] width 737 height 19
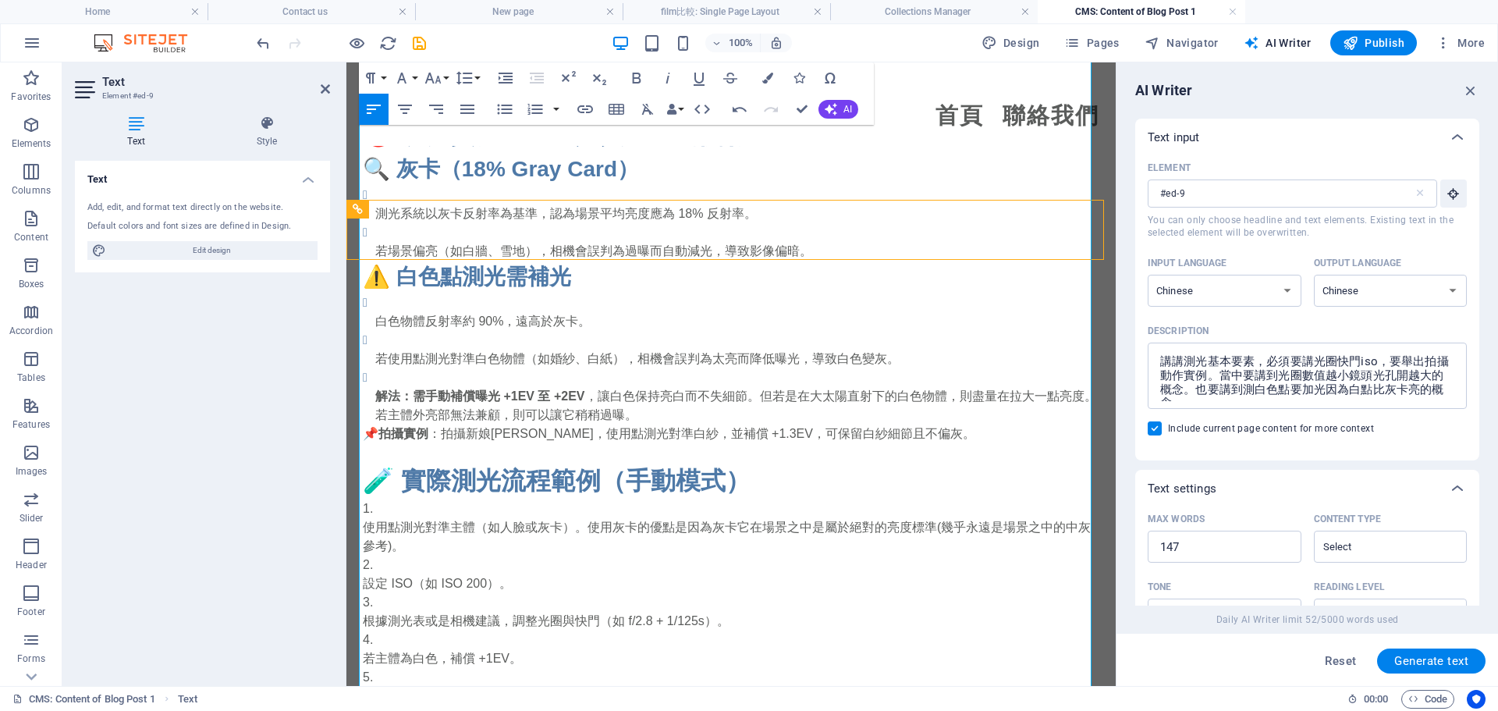
scroll to position [1621, 0]
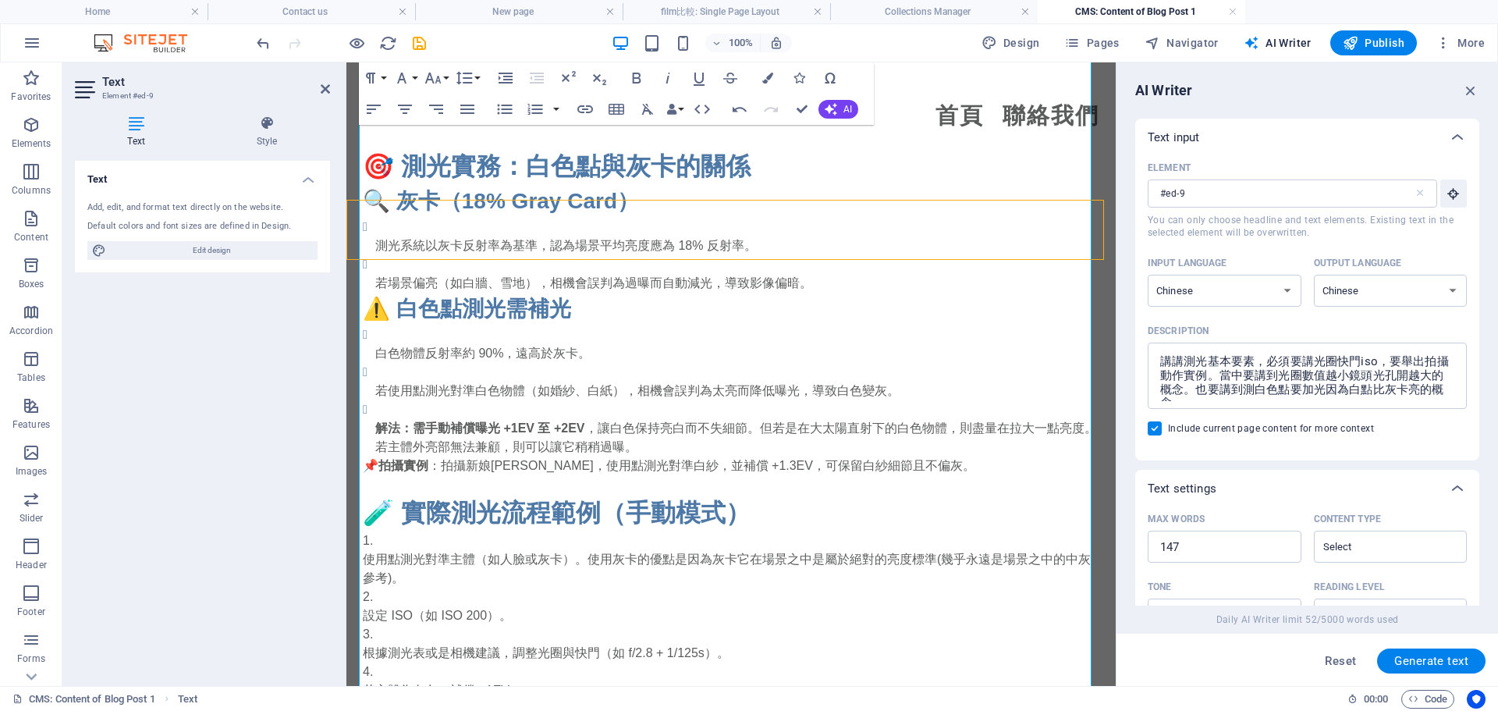
click at [84, 529] on div "Text Add, edit, and format text directly on the website. Default colors and fon…" at bounding box center [202, 417] width 255 height 513
click at [419, 45] on icon "save" at bounding box center [419, 43] width 18 height 18
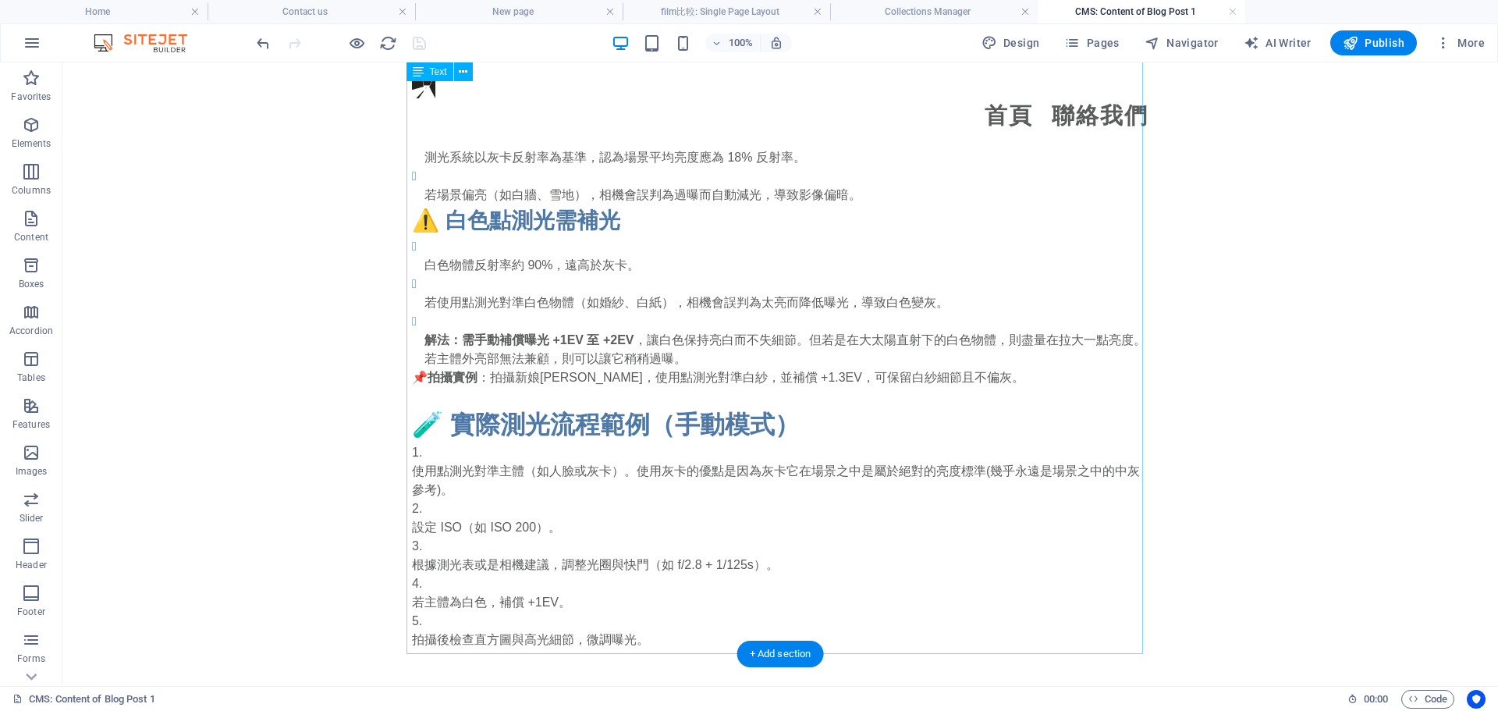
scroll to position [1781, 0]
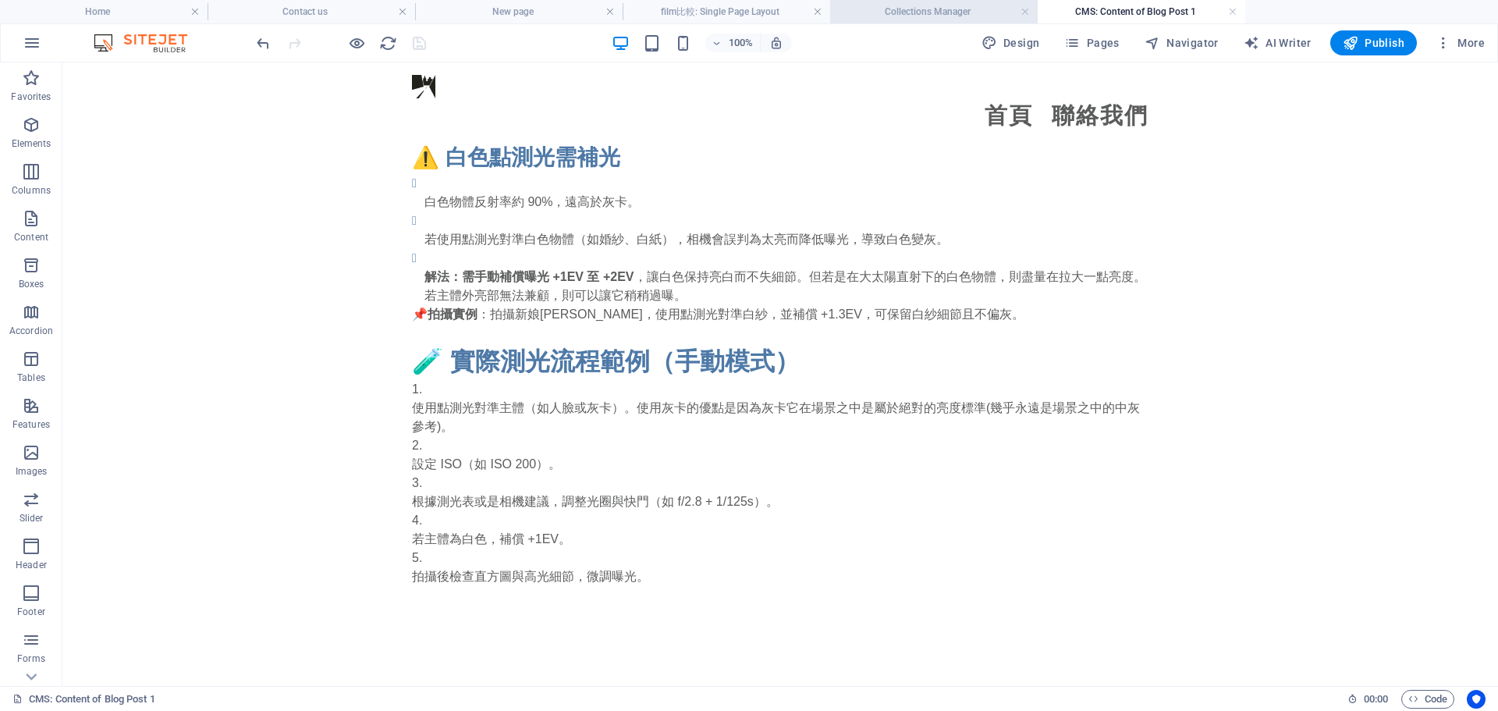
click at [929, 14] on h4 "Collections Manager" at bounding box center [934, 11] width 208 height 17
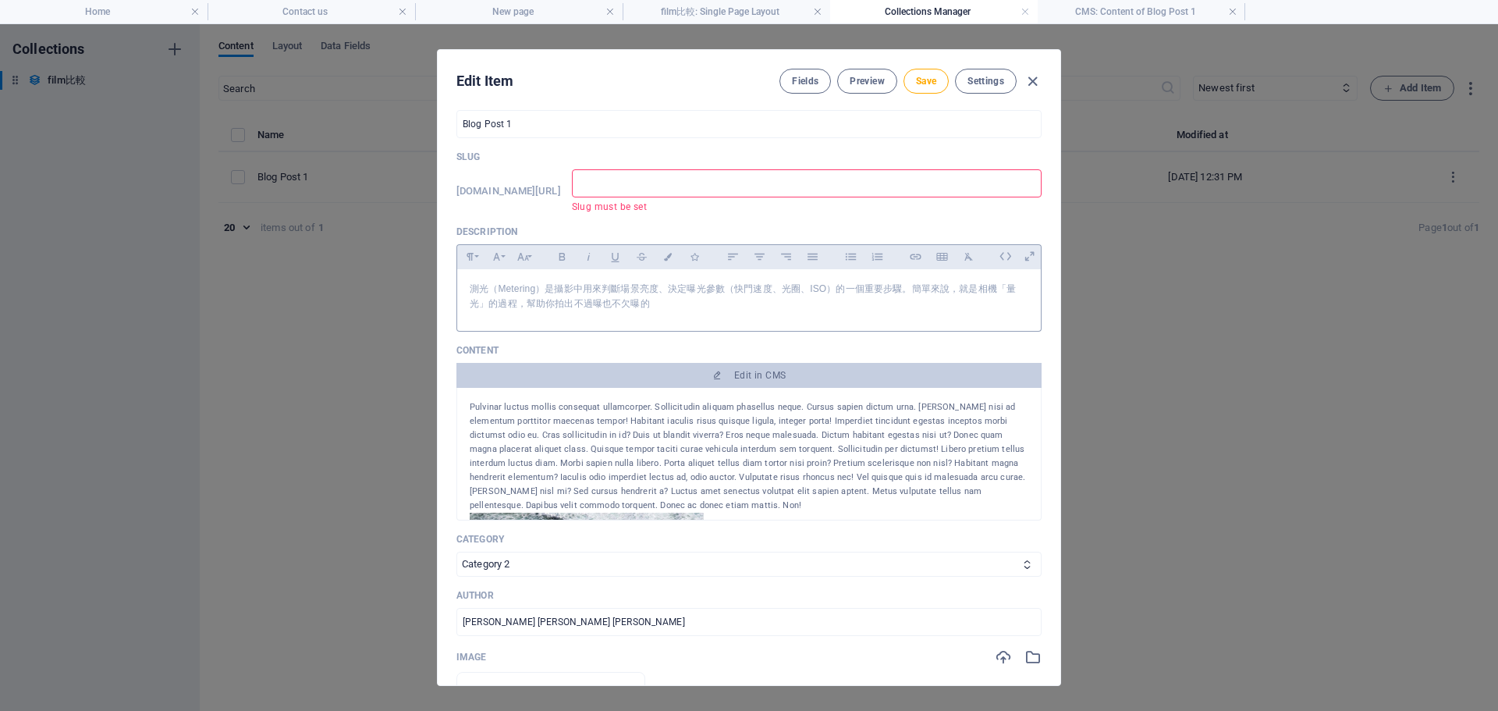
scroll to position [0, 0]
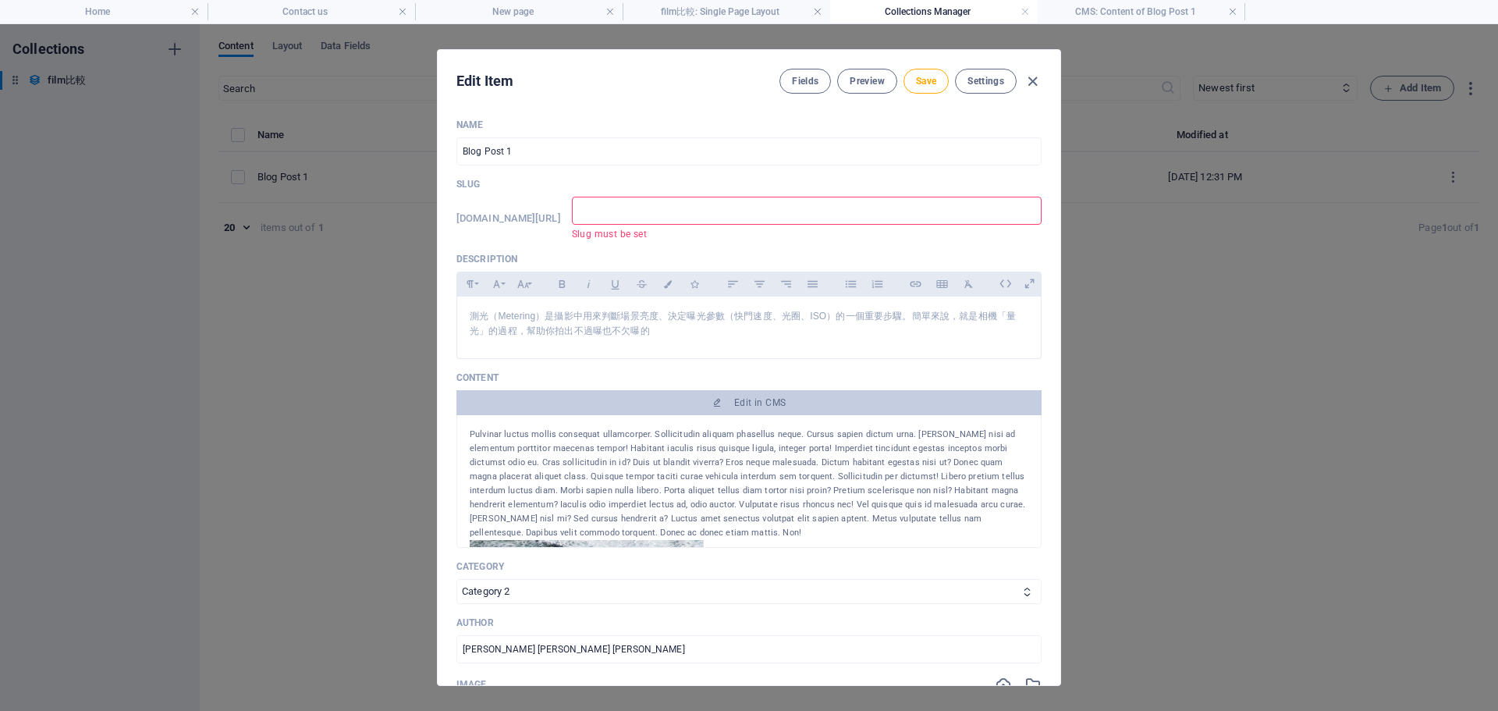
click at [1169, 368] on div "Edit Item Fields Preview Save Settings Name Blog Post 1 ​ Slug www.example.com/…" at bounding box center [749, 367] width 1498 height 687
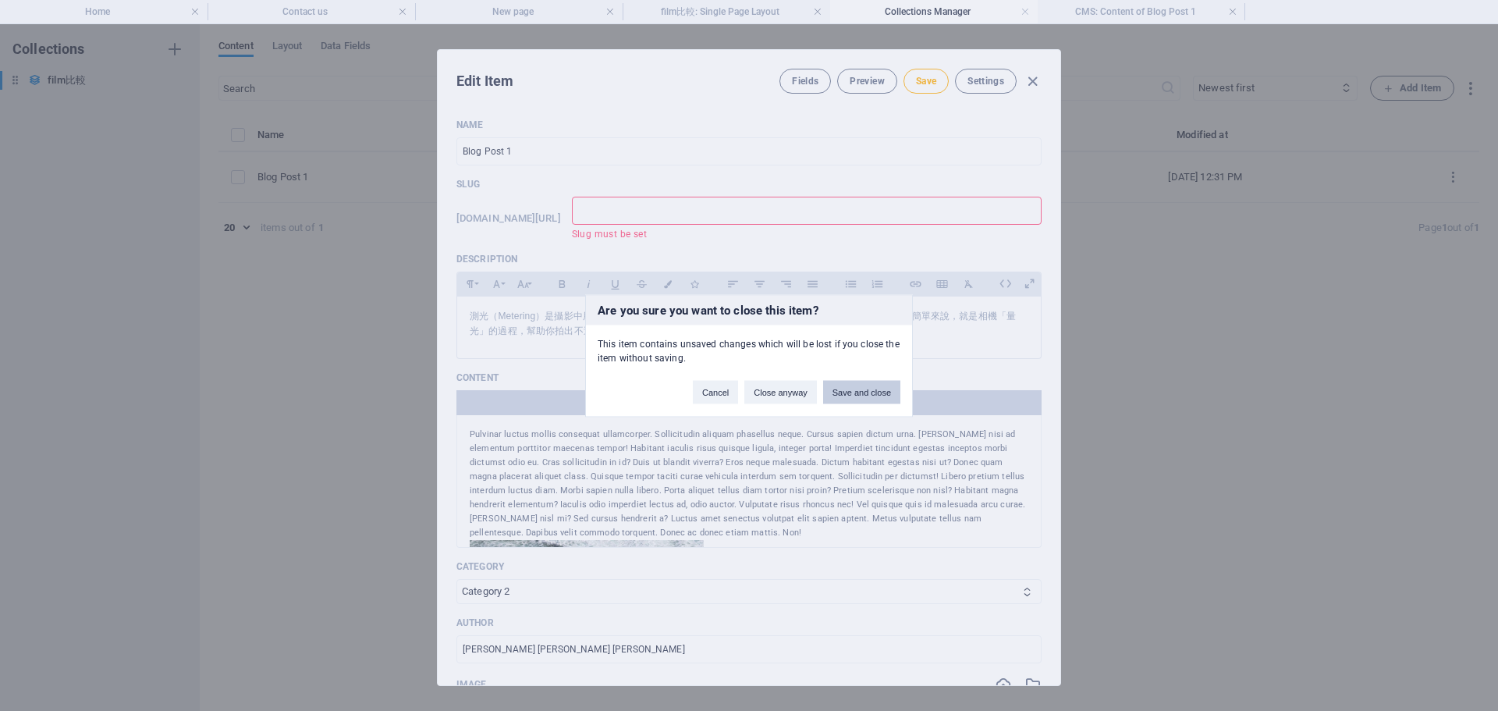
click at [876, 388] on button "Save and close" at bounding box center [861, 391] width 77 height 23
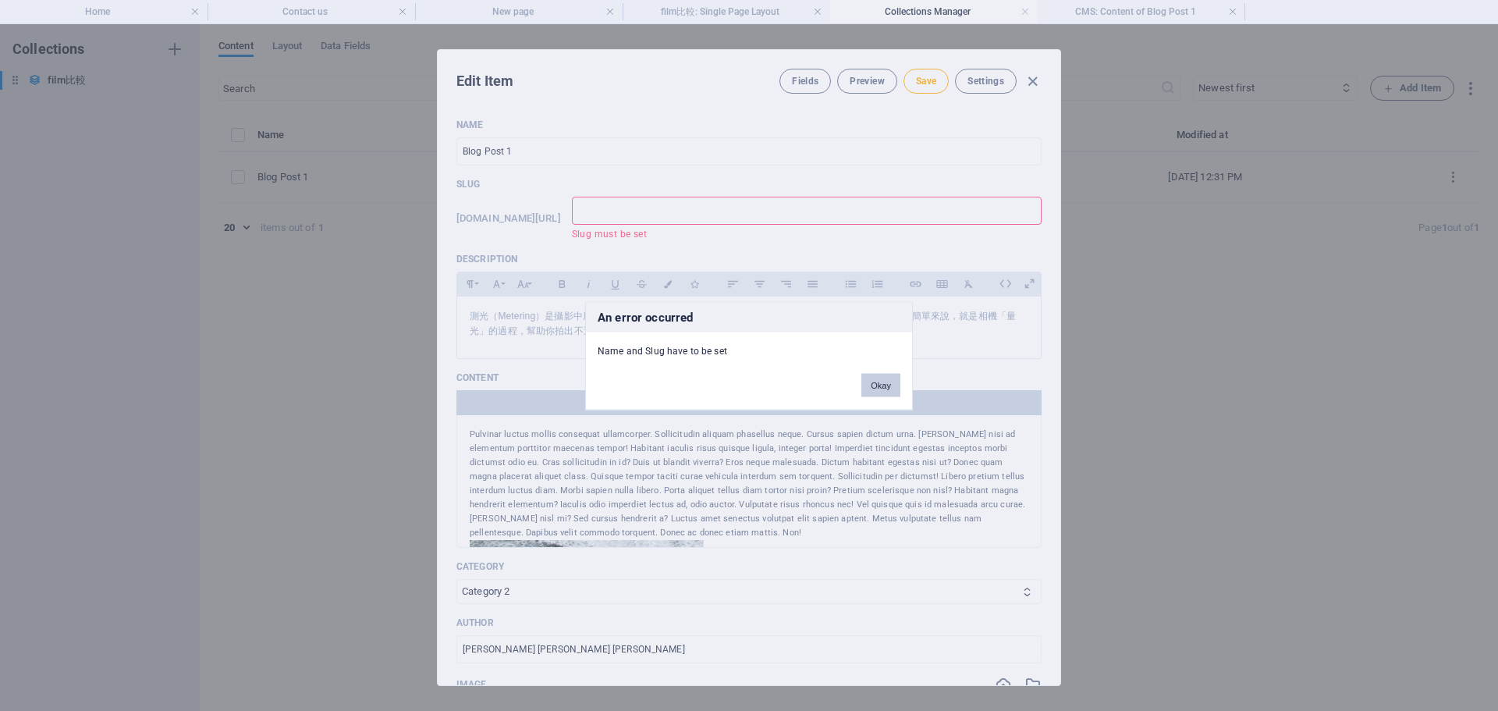
click at [867, 383] on button "Okay" at bounding box center [880, 384] width 39 height 23
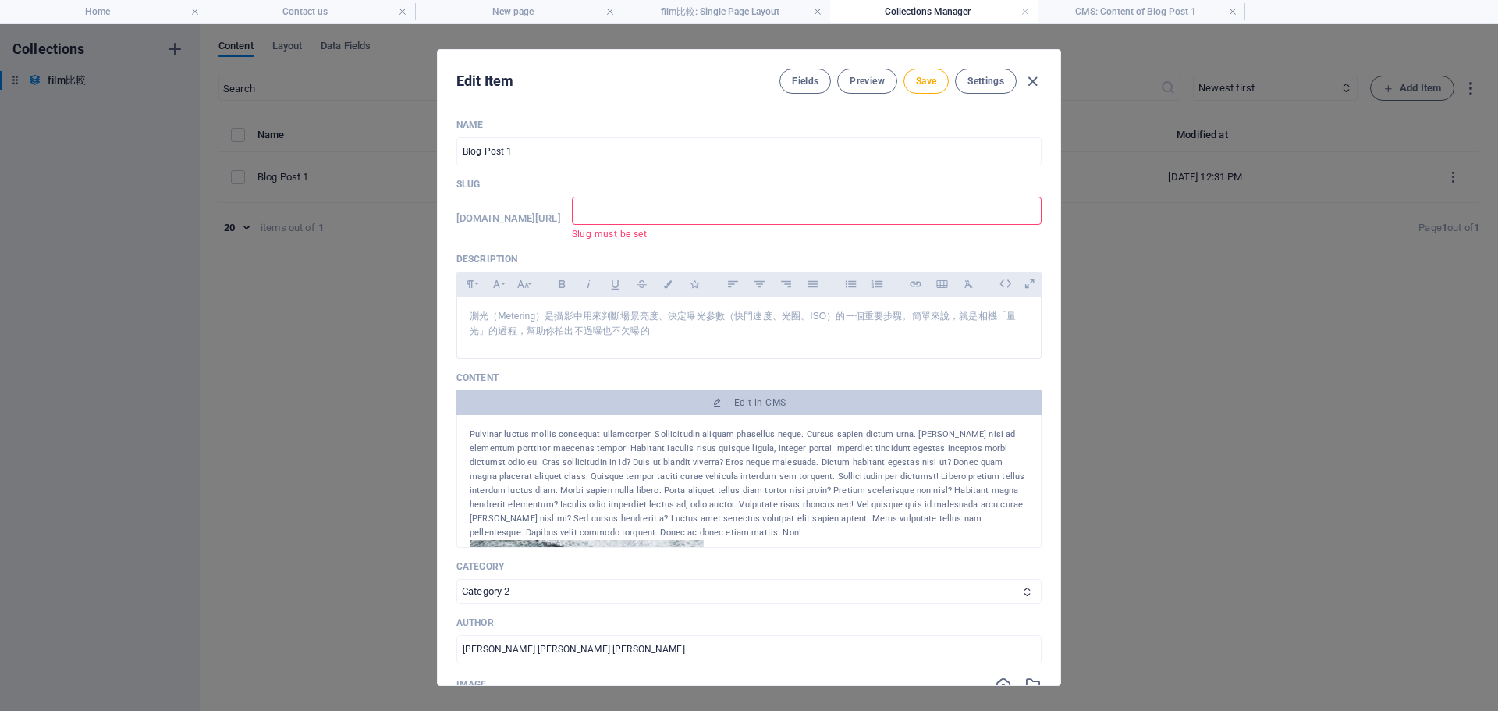
click at [645, 213] on input "text" at bounding box center [807, 211] width 470 height 28
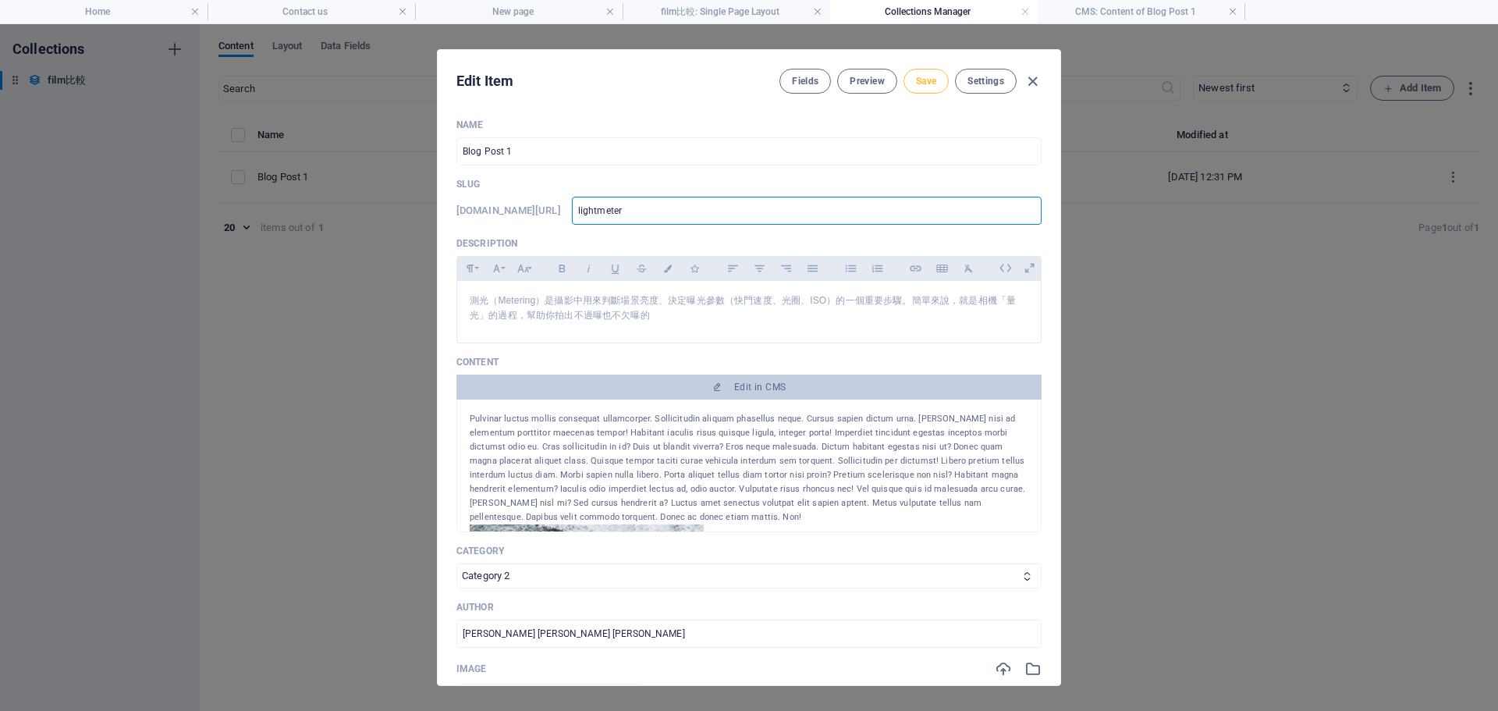
click at [908, 83] on button "Save" at bounding box center [926, 81] width 45 height 25
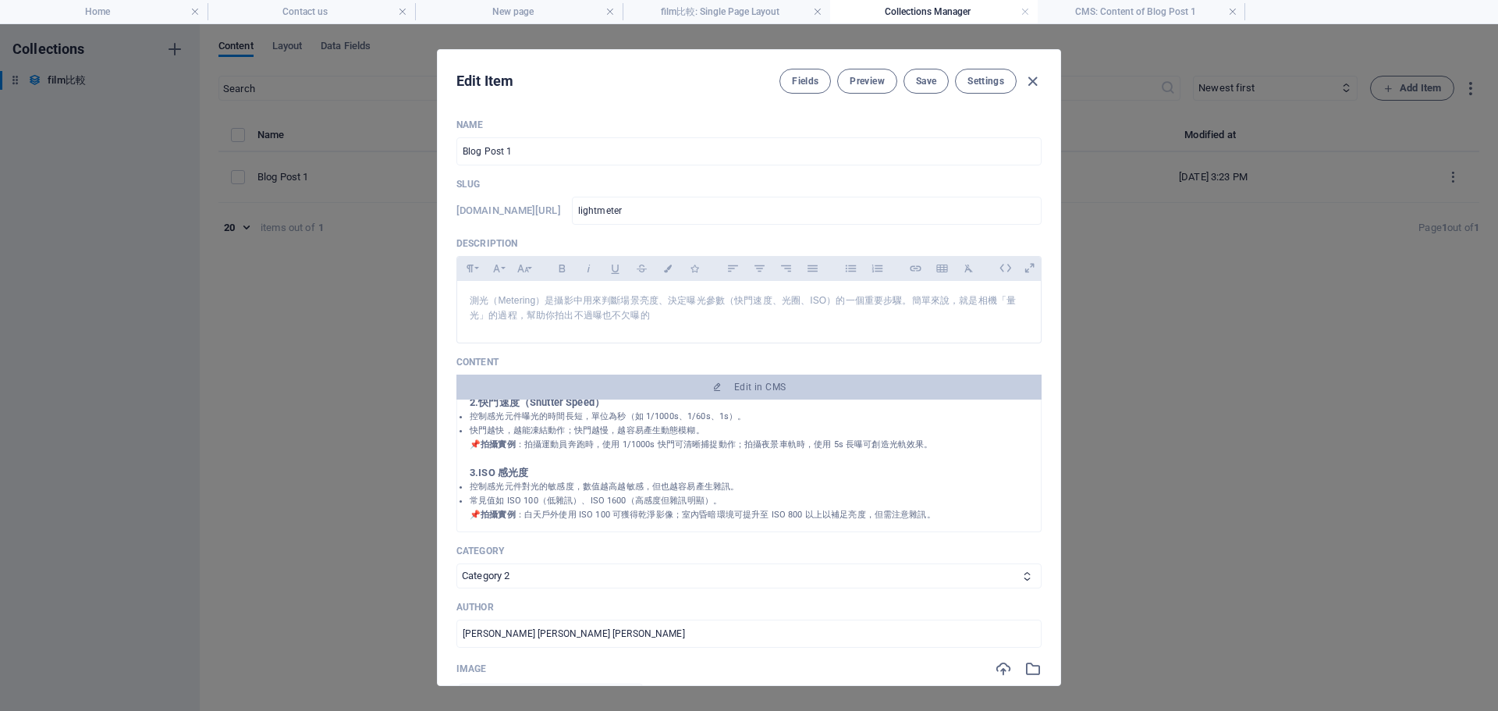
scroll to position [702, 0]
